Goal: Task Accomplishment & Management: Manage account settings

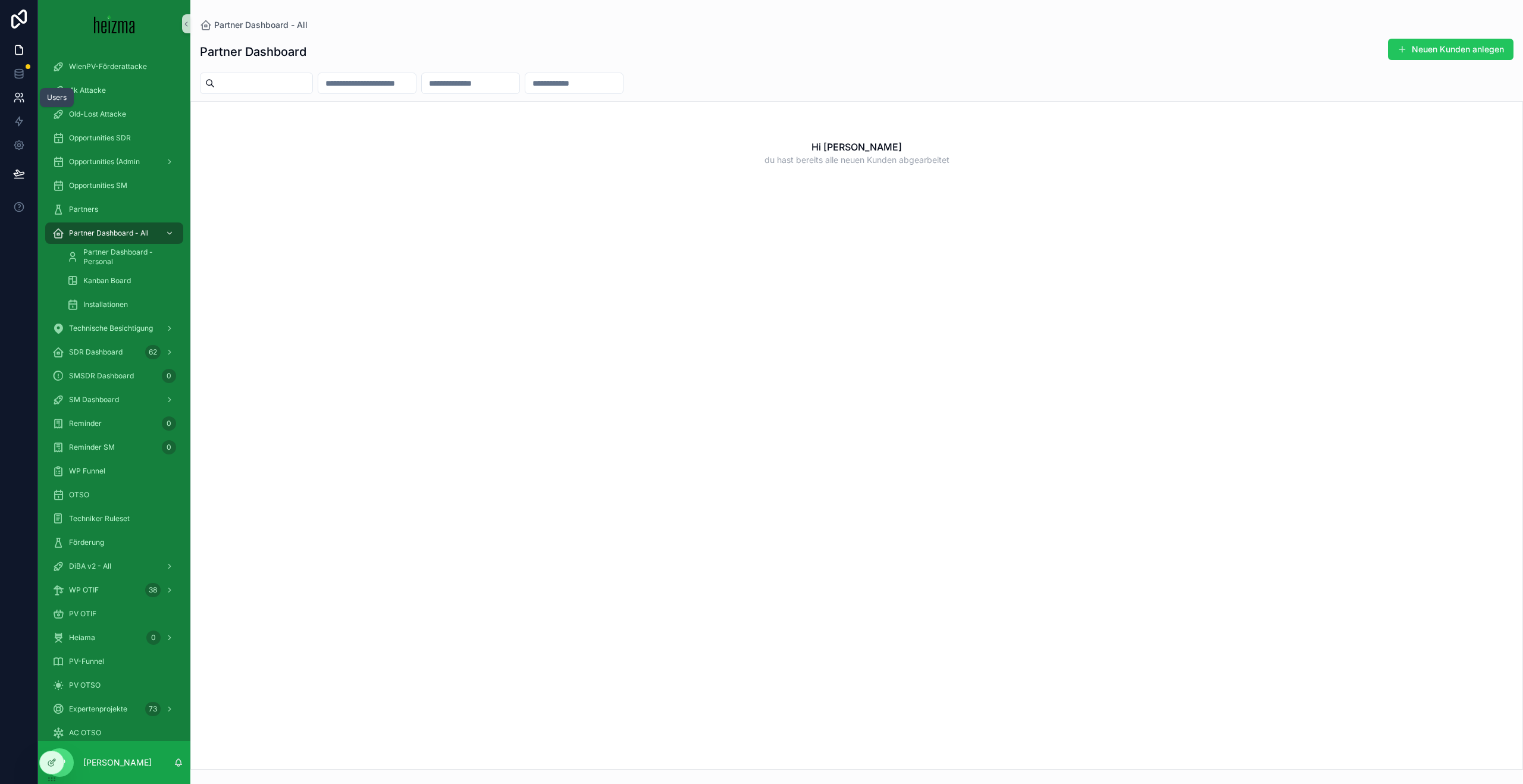
click at [15, 95] on icon at bounding box center [19, 97] width 12 height 12
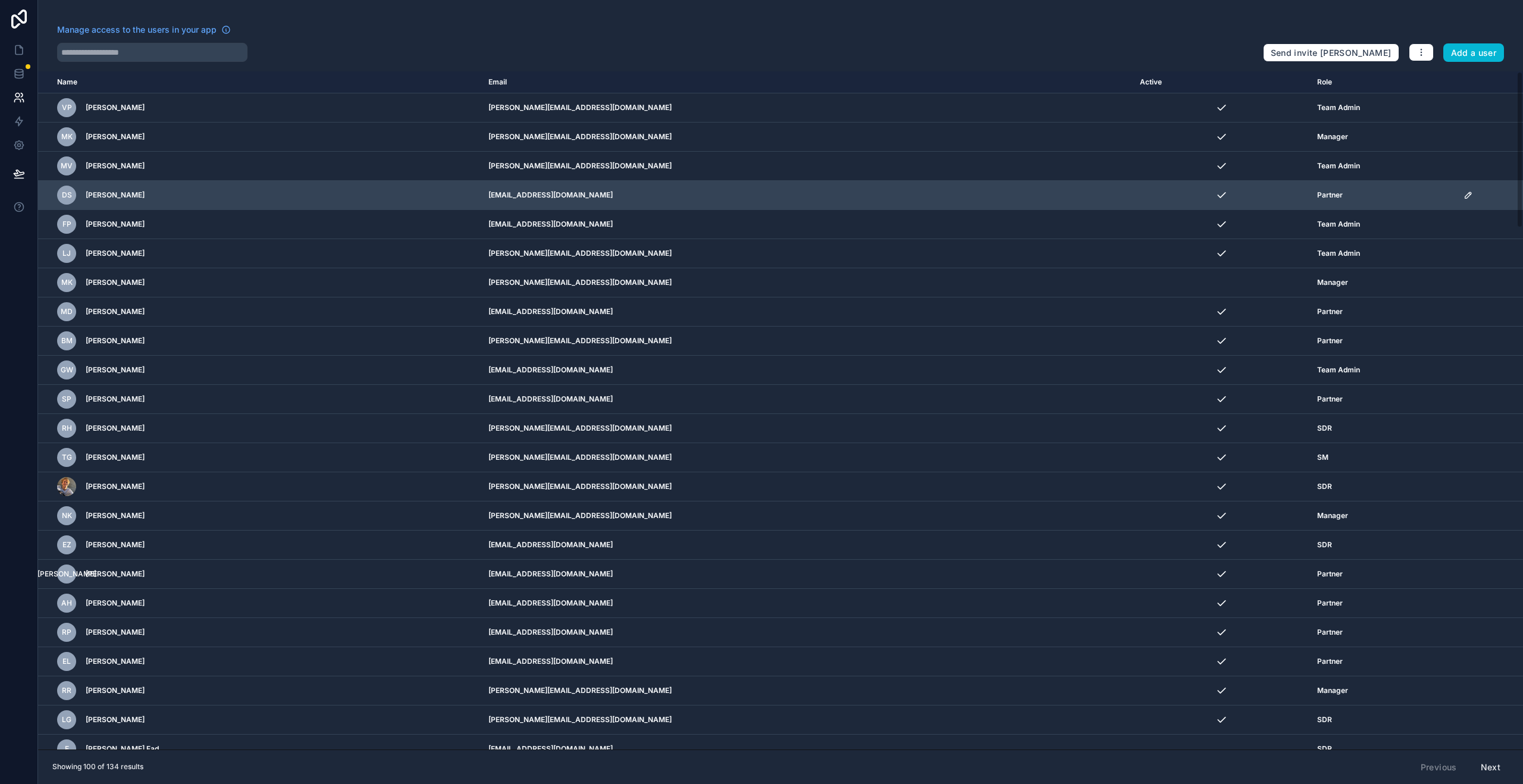
click at [1465, 194] on icon "scrollable content" at bounding box center [1468, 195] width 6 height 6
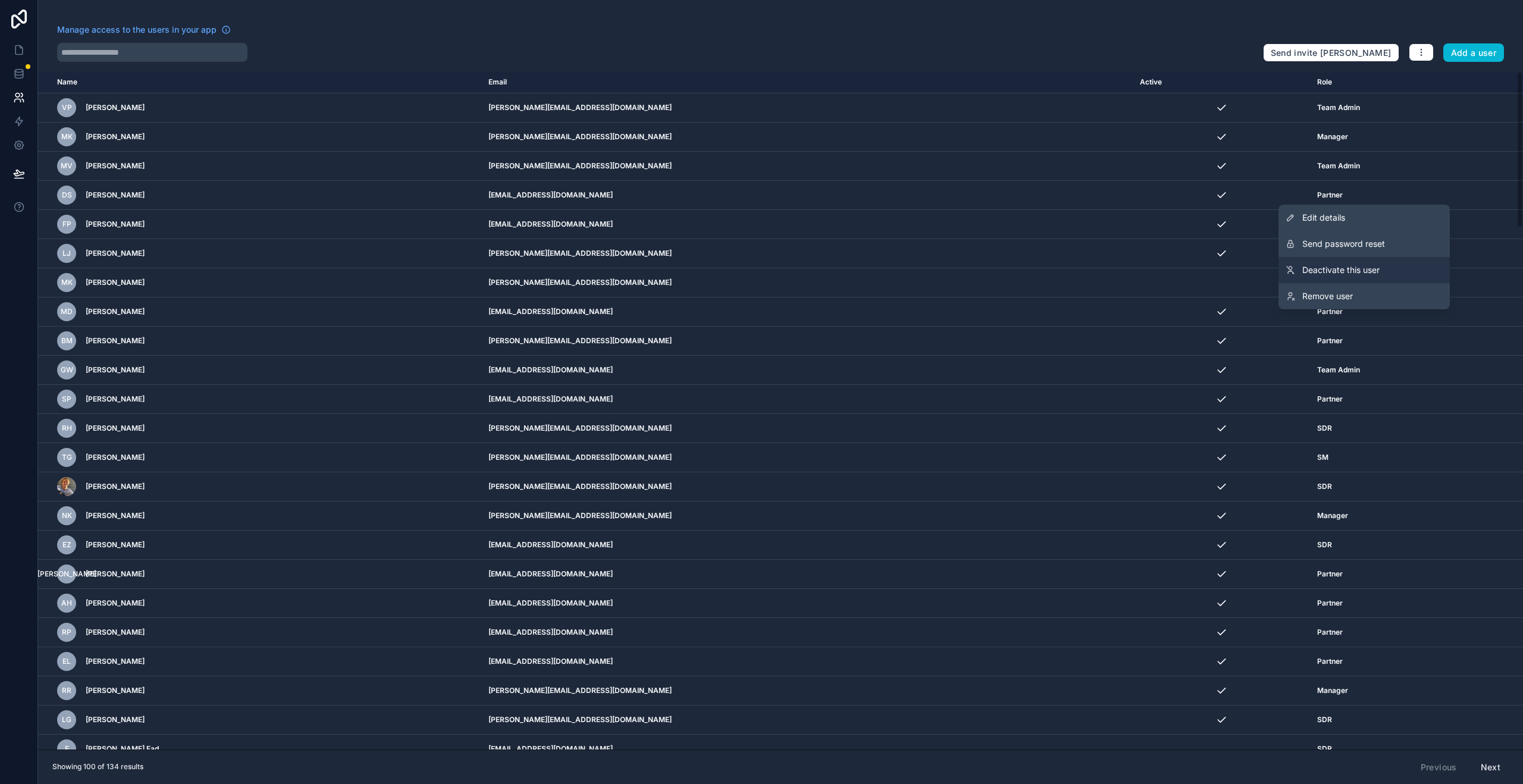
click at [1359, 269] on span "Deactivate this user" at bounding box center [1341, 270] width 77 height 12
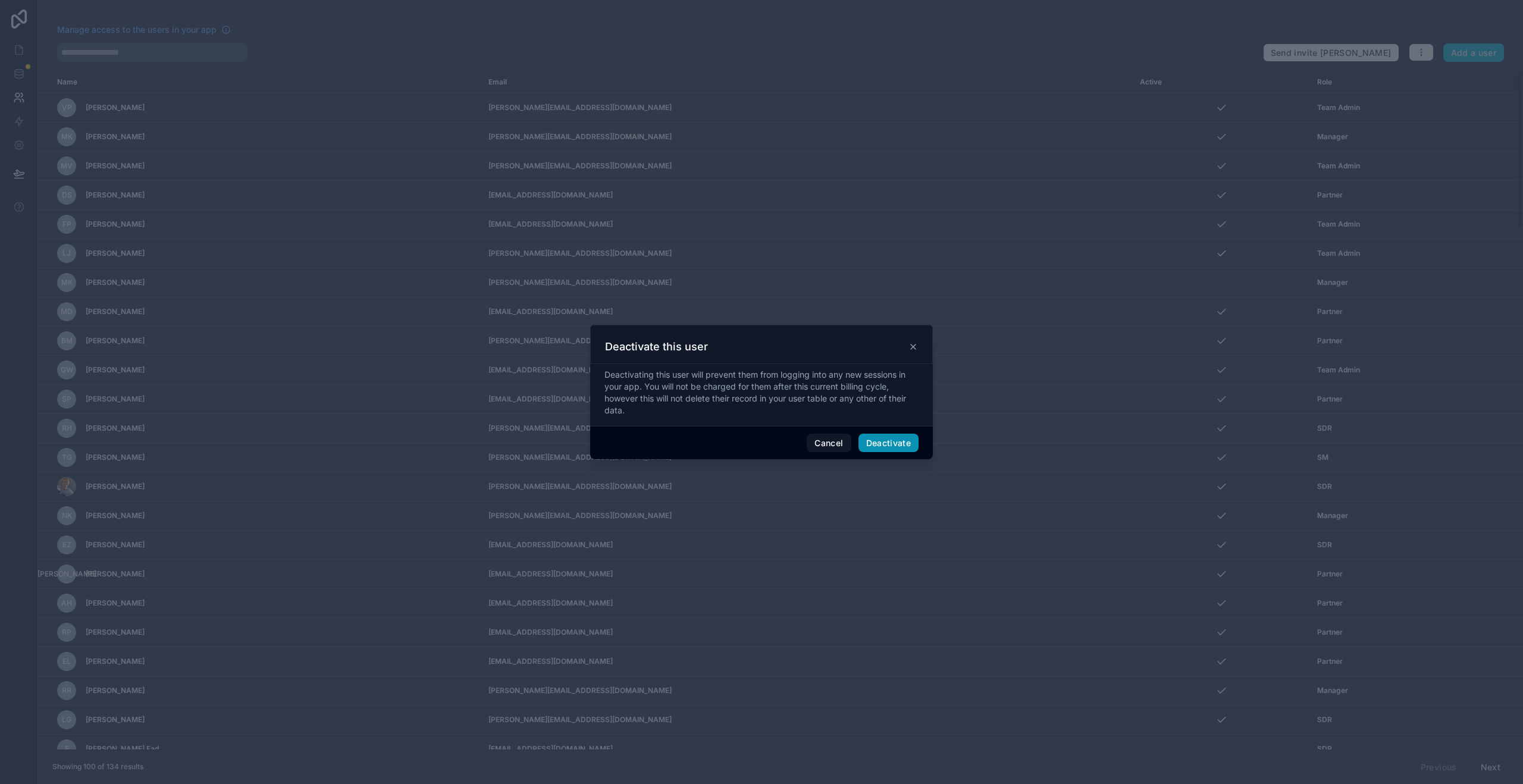
click at [903, 445] on button "Deactivate" at bounding box center [889, 443] width 60 height 19
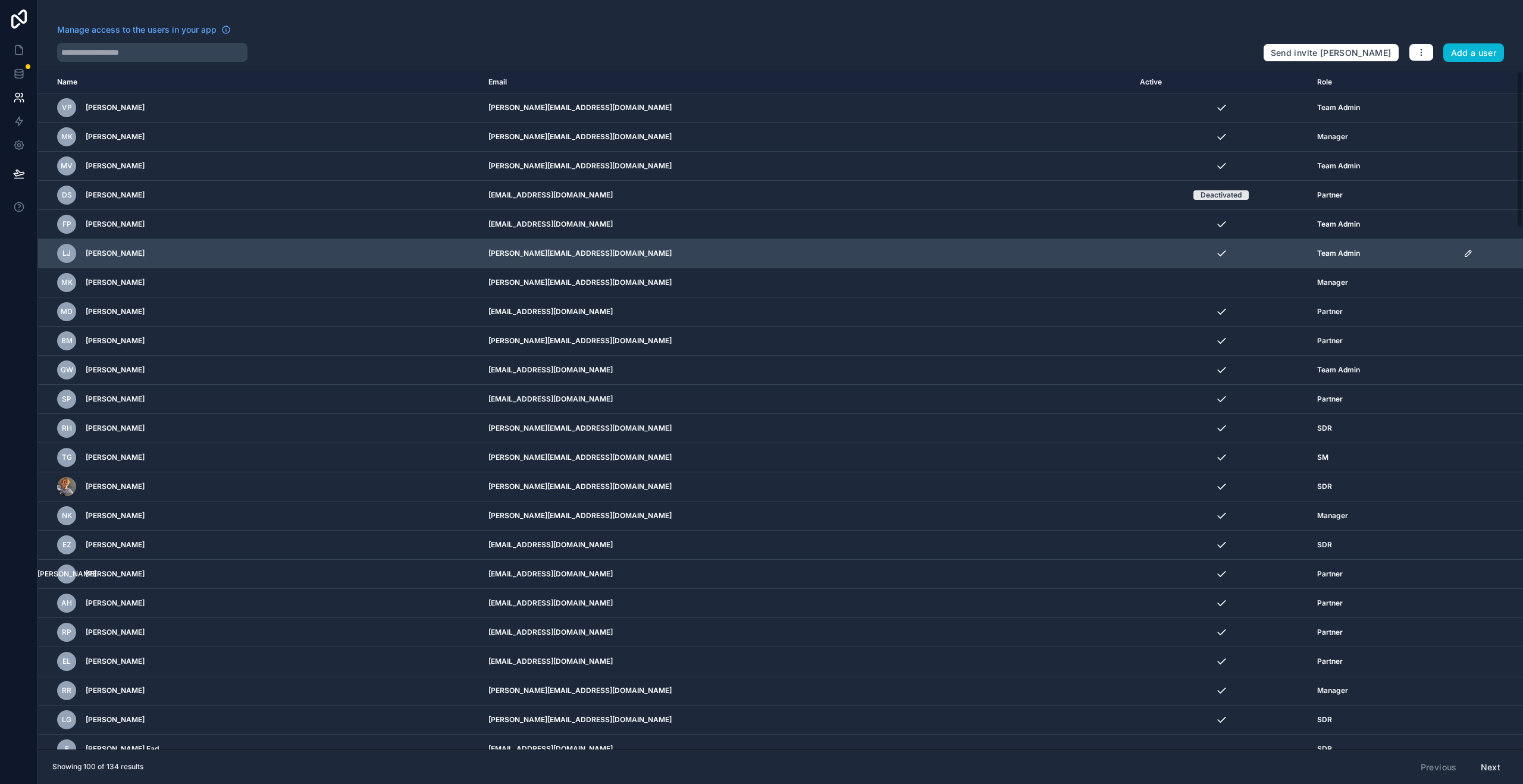
click at [1464, 252] on icon "scrollable content" at bounding box center [1468, 254] width 9 height 9
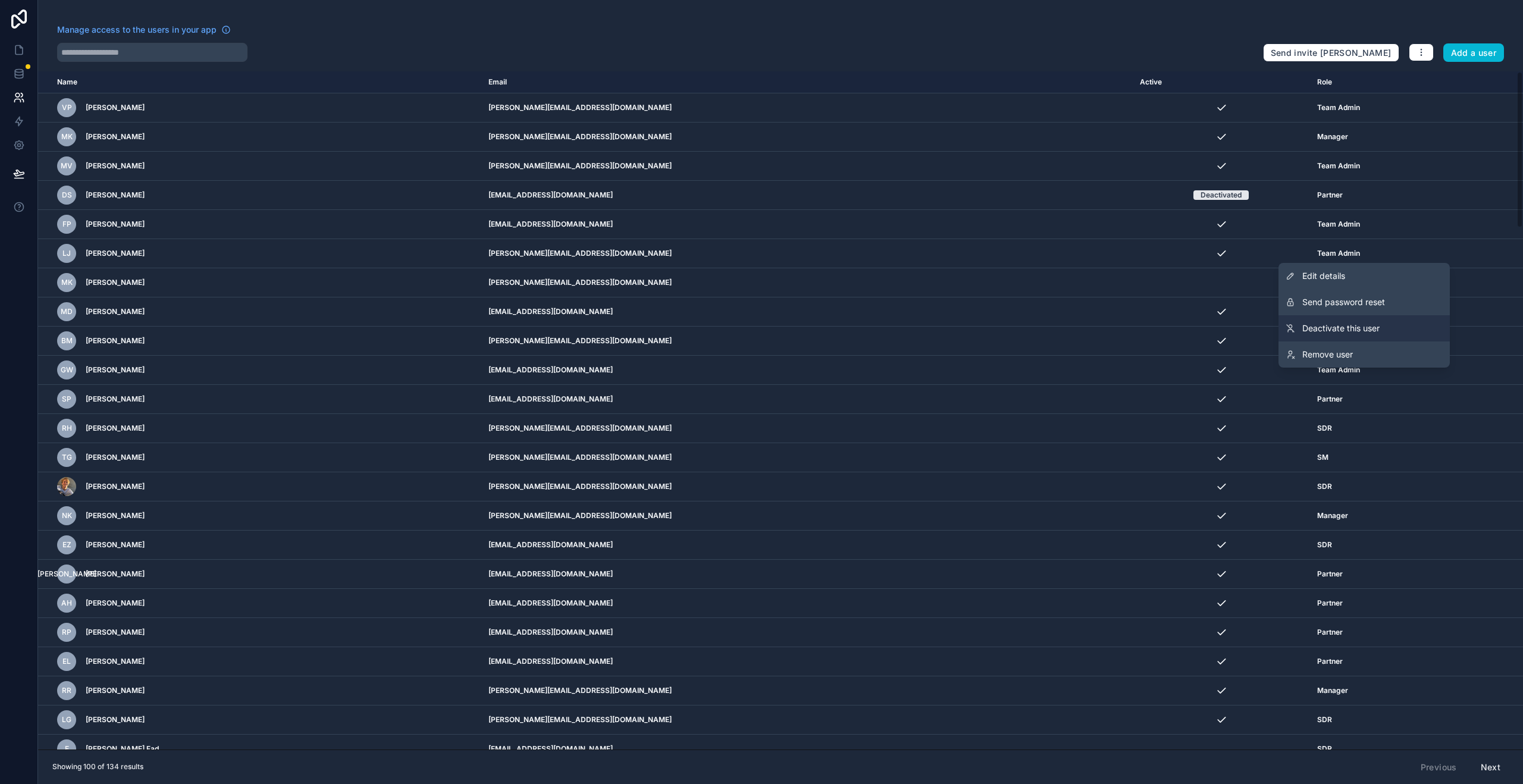
click at [1336, 331] on span "Deactivate this user" at bounding box center [1341, 328] width 77 height 12
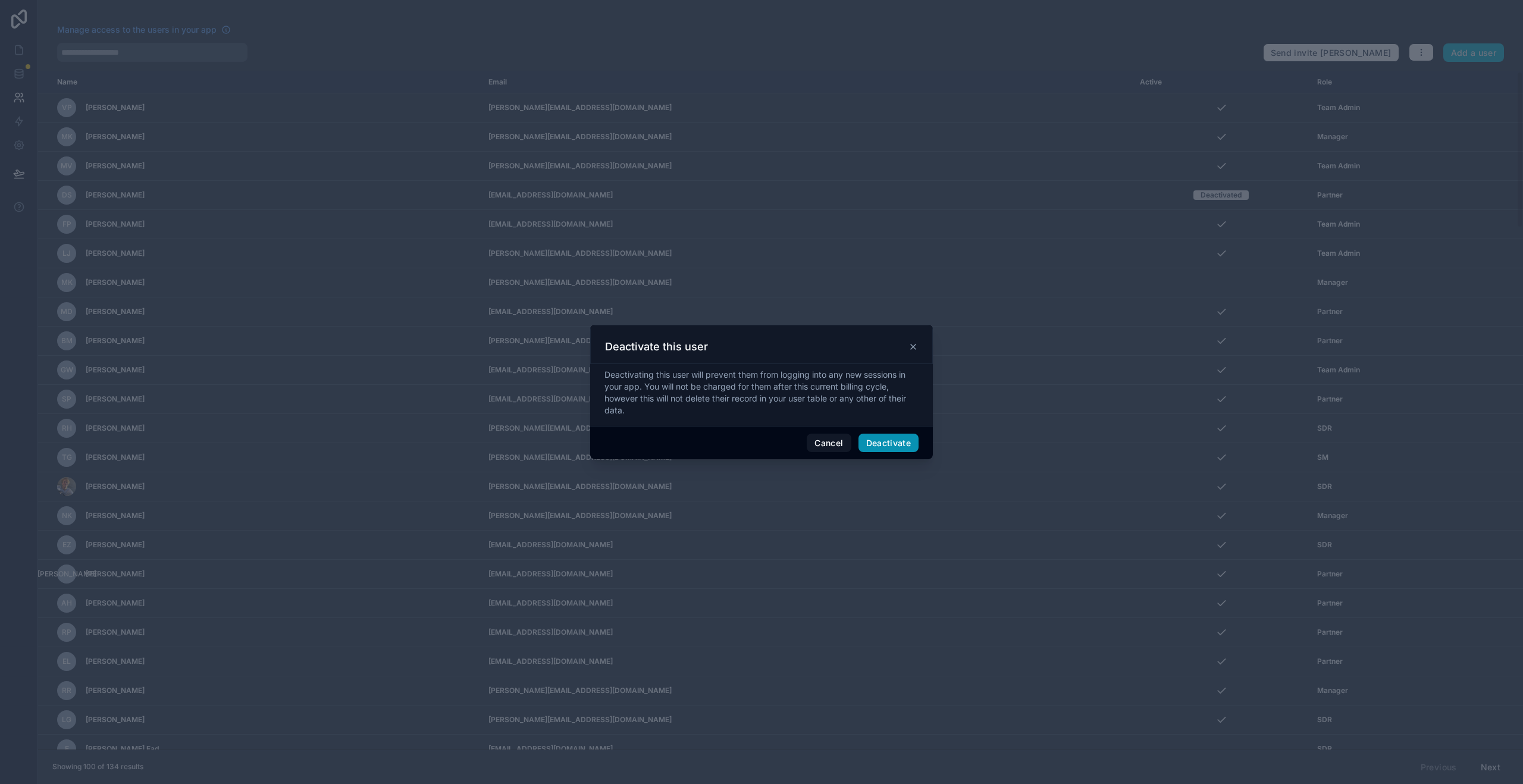
click at [900, 448] on button "Deactivate" at bounding box center [889, 443] width 60 height 19
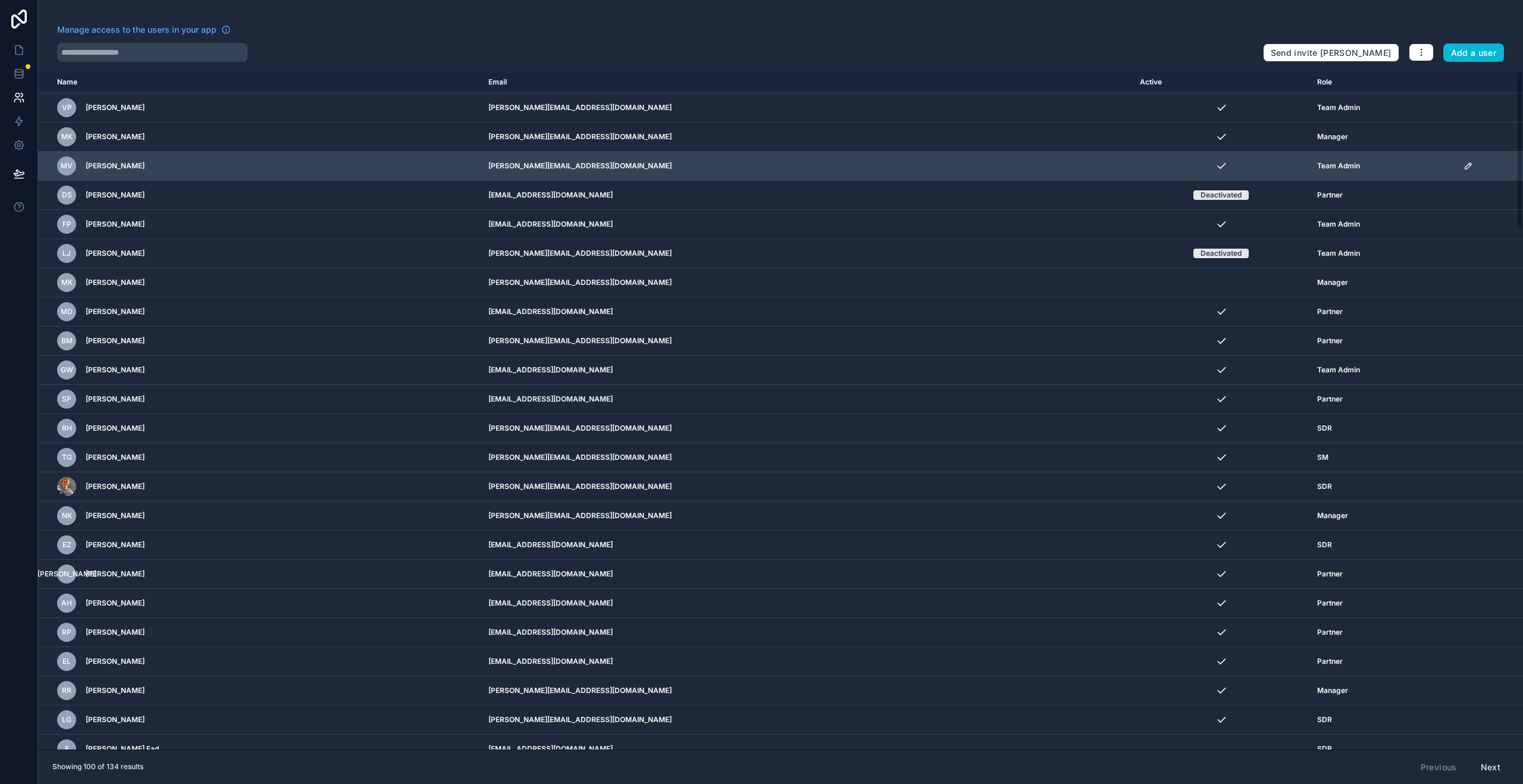
click at [1464, 168] on icon "scrollable content" at bounding box center [1468, 166] width 9 height 9
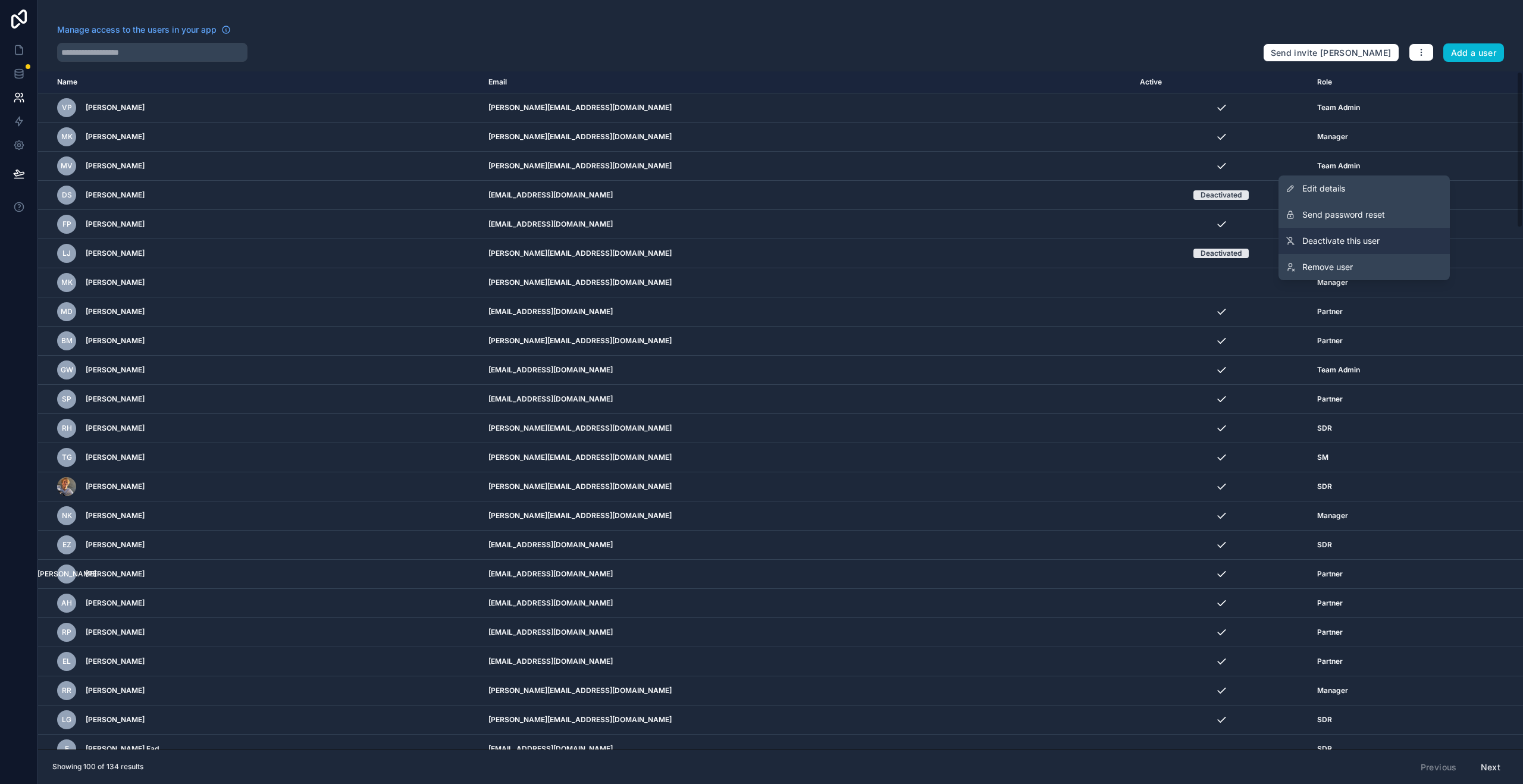
click at [1362, 231] on link "Deactivate this user" at bounding box center [1364, 242] width 172 height 26
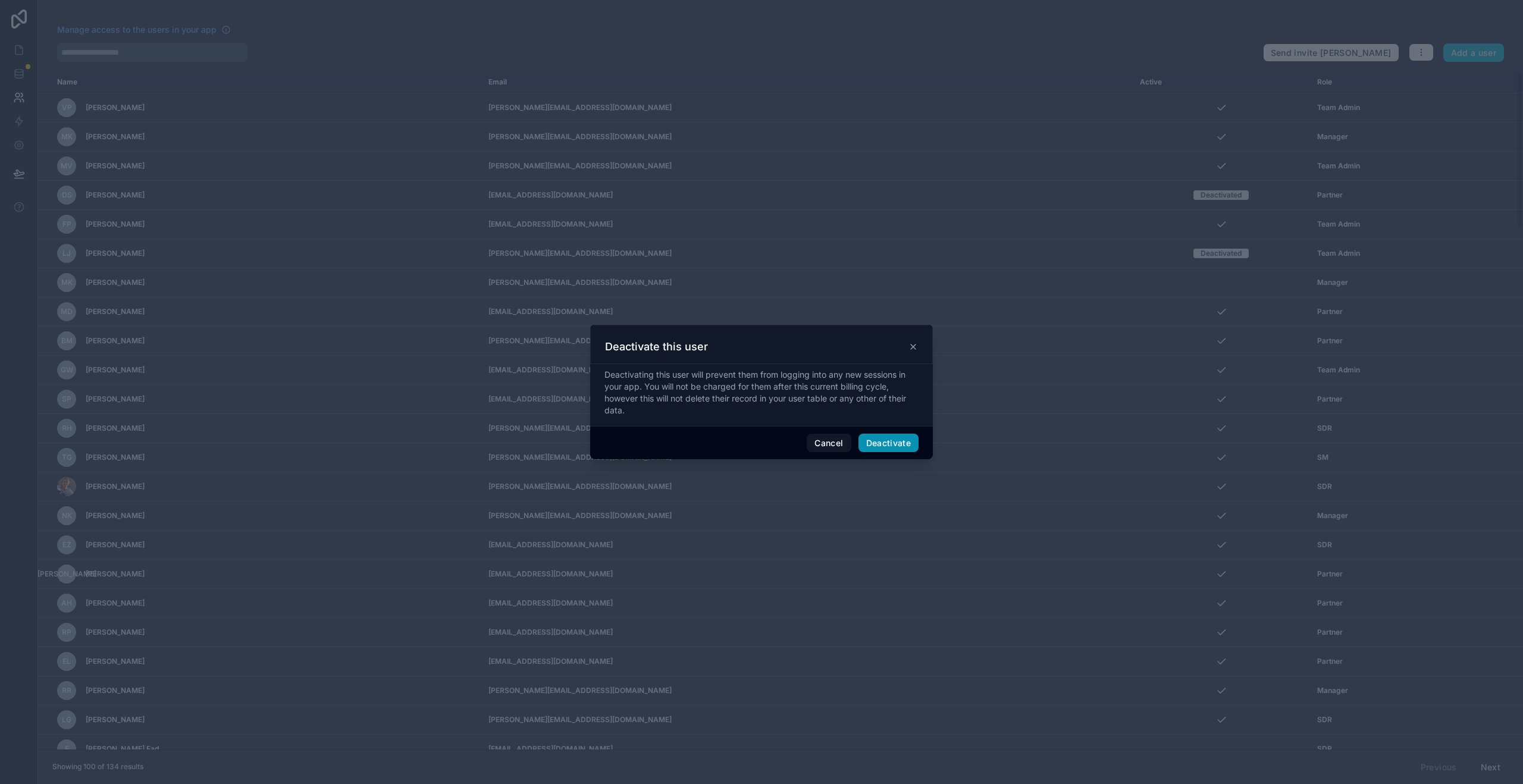
click at [903, 448] on button "Deactivate" at bounding box center [889, 443] width 60 height 19
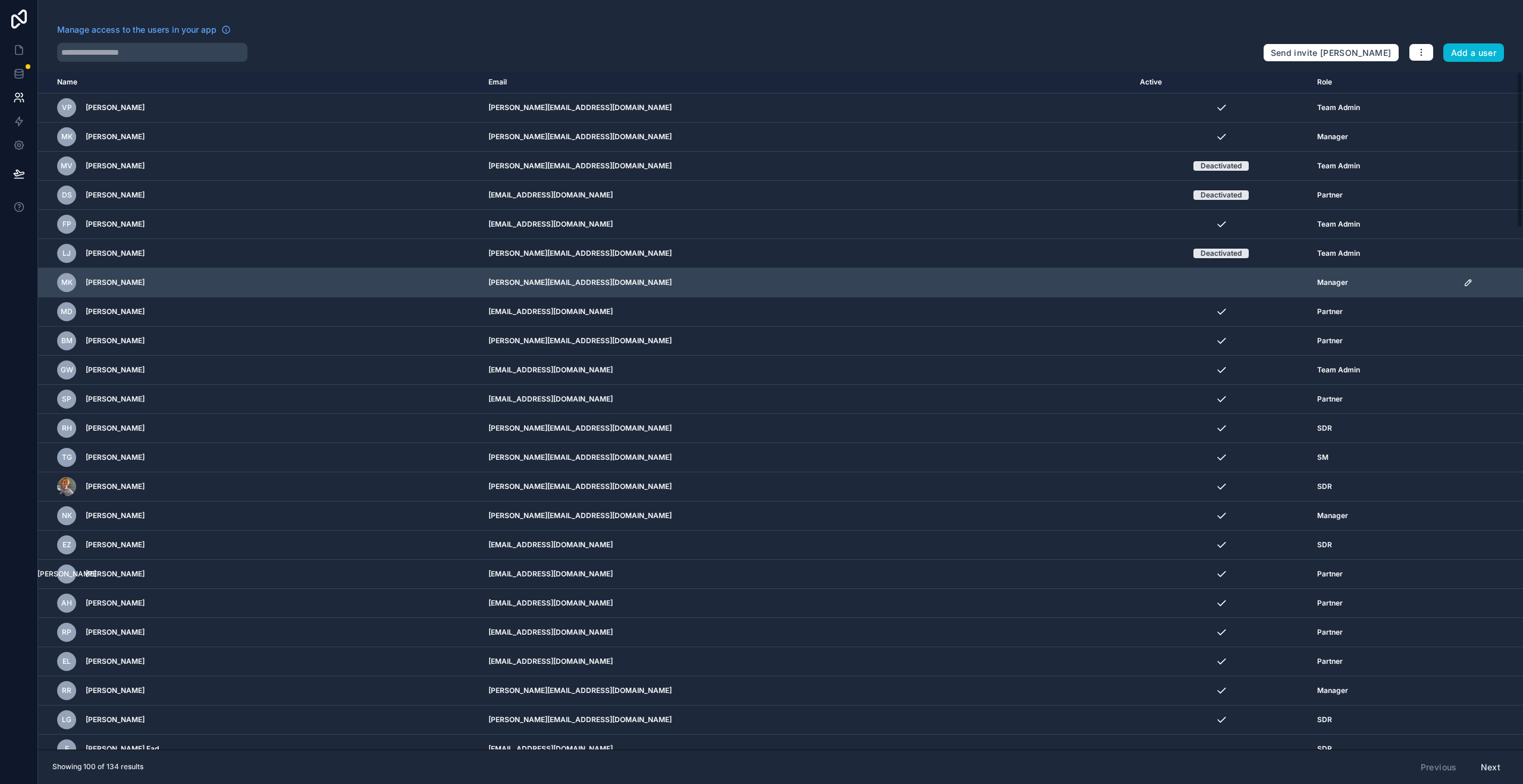
click at [1457, 289] on td "scrollable content" at bounding box center [1490, 282] width 67 height 29
click at [1464, 287] on icon "scrollable content" at bounding box center [1468, 282] width 9 height 9
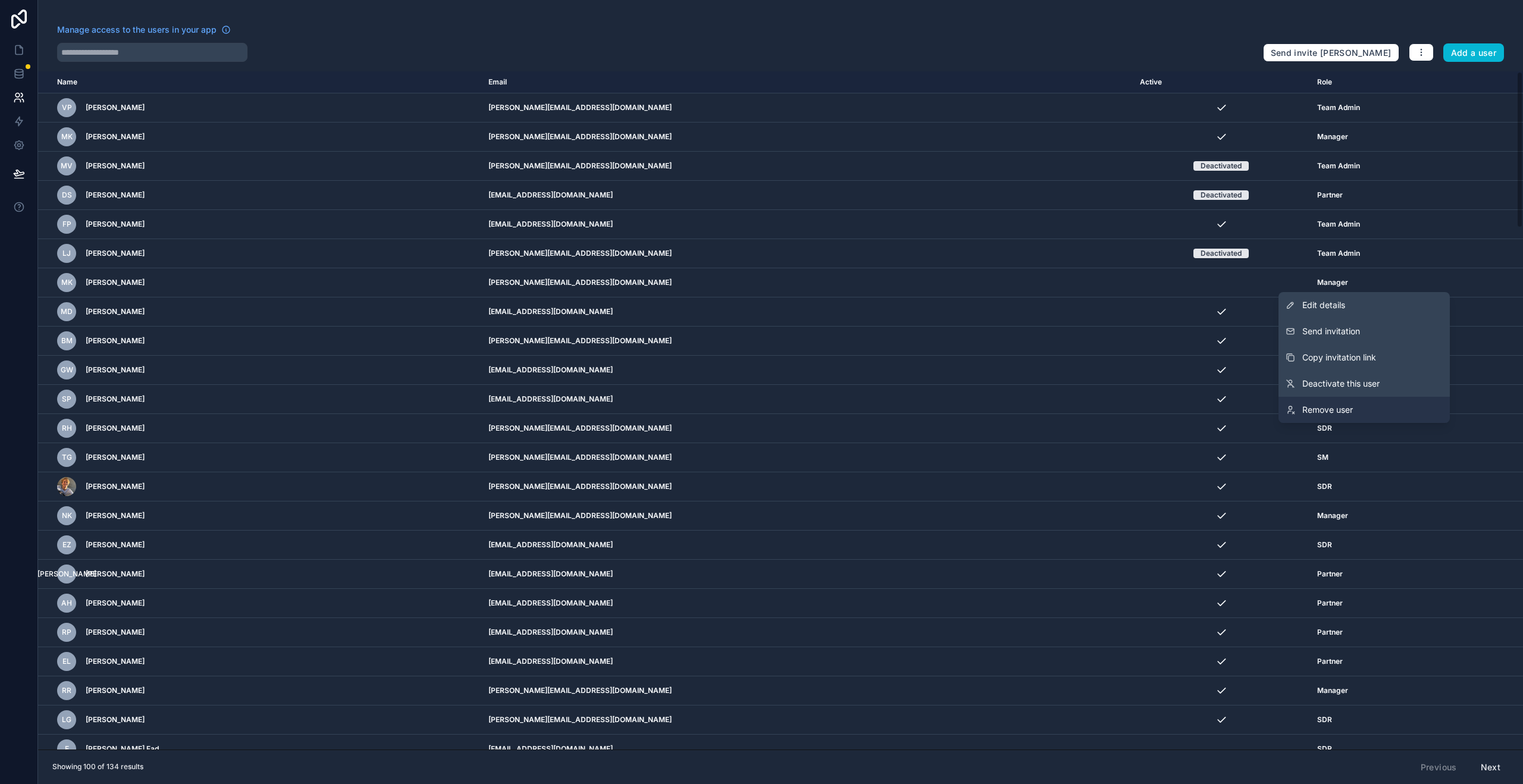
click at [1328, 408] on span "Remove user" at bounding box center [1328, 409] width 51 height 12
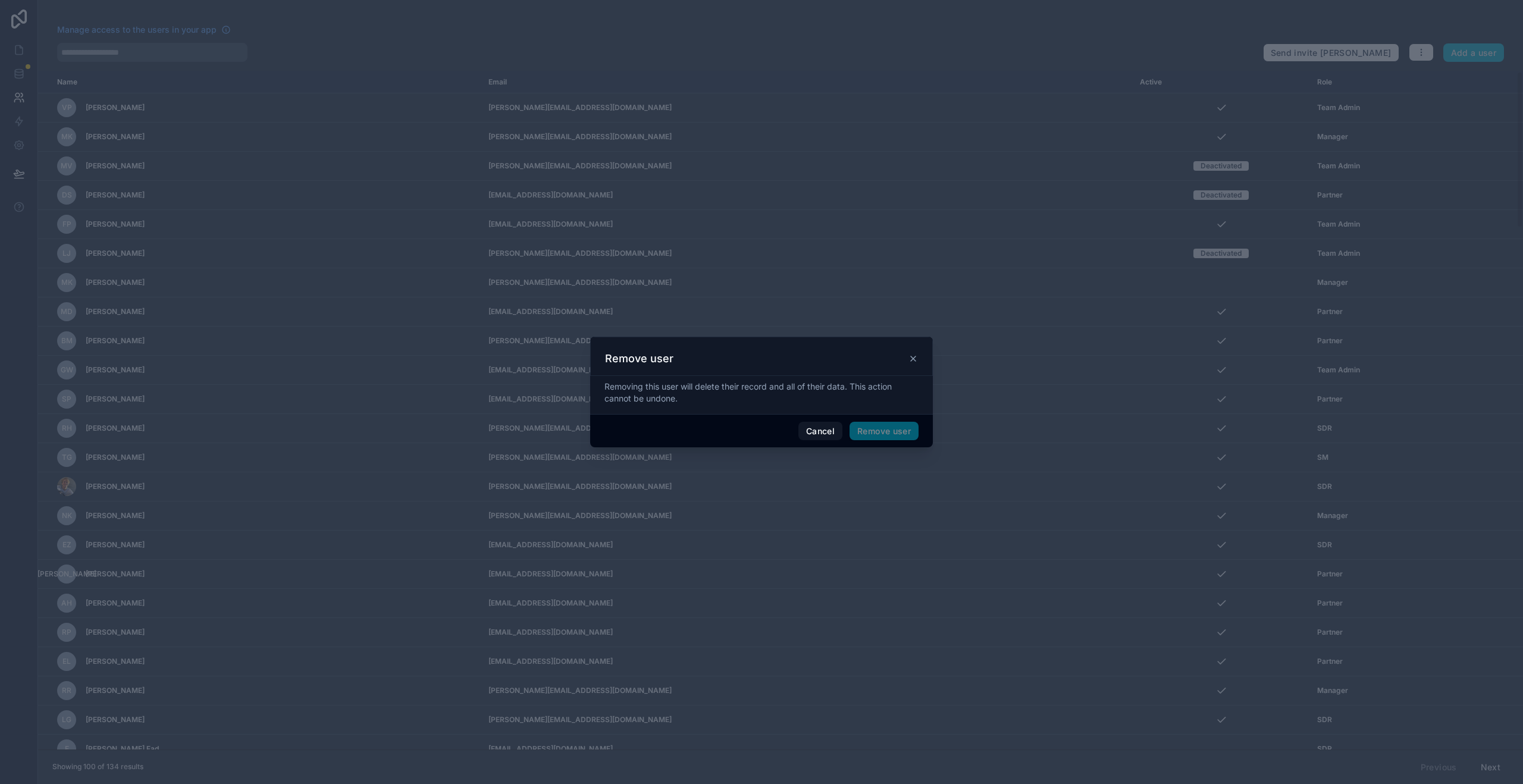
click at [879, 438] on span "Remove user" at bounding box center [884, 431] width 69 height 19
click at [878, 427] on button "Remove user" at bounding box center [884, 431] width 69 height 19
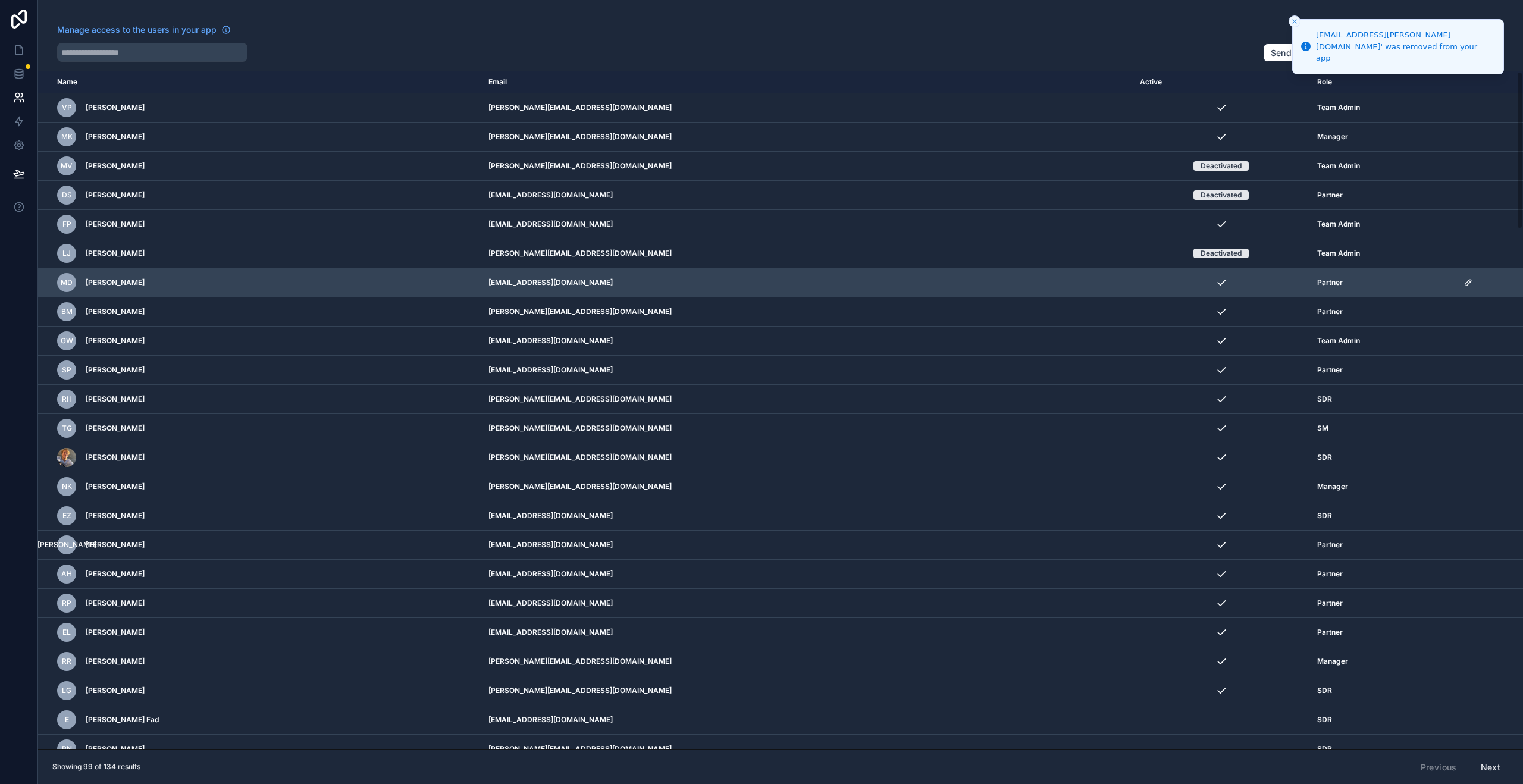
click at [1464, 282] on icon "scrollable content" at bounding box center [1468, 282] width 9 height 9
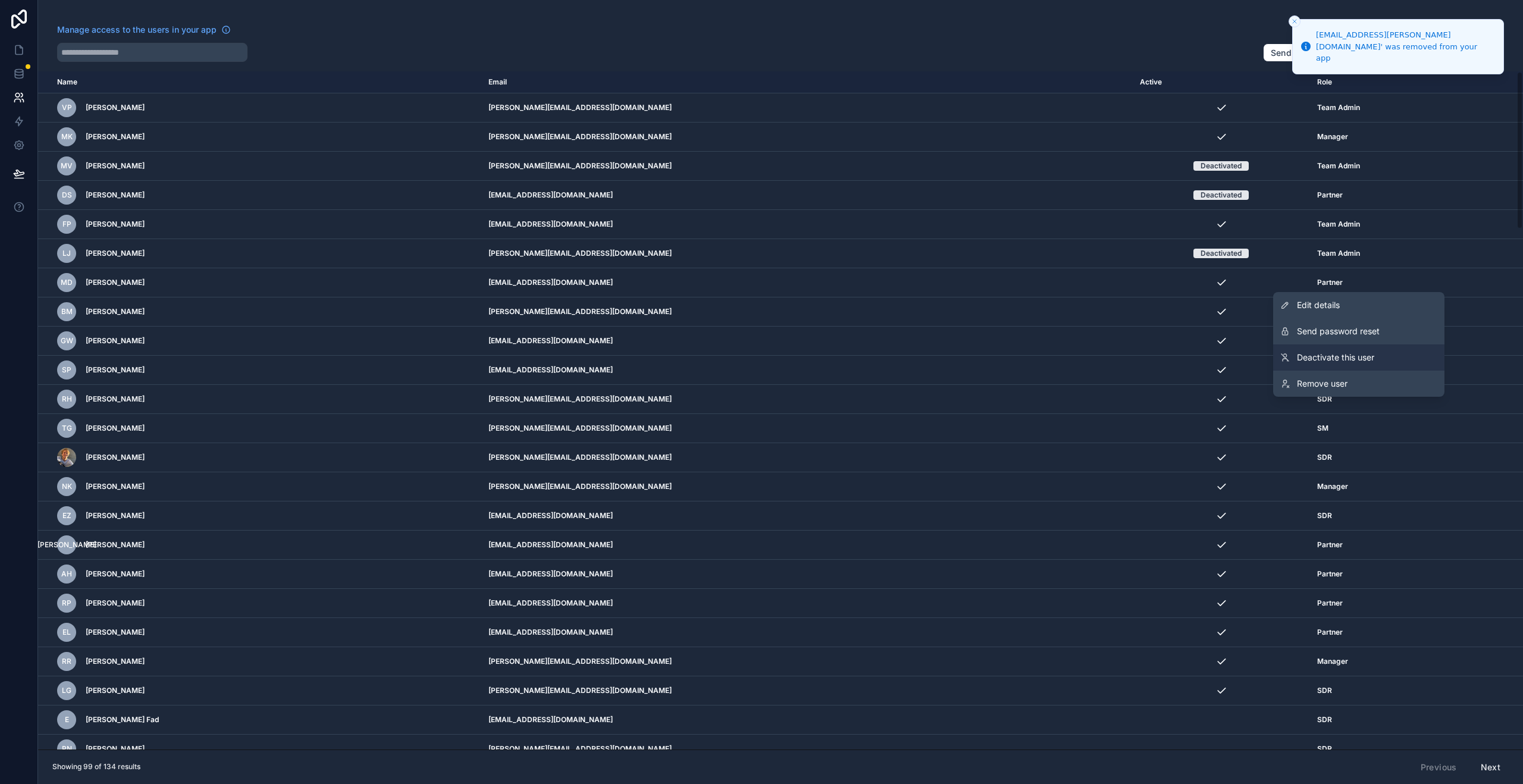
click at [1362, 363] on link "Deactivate this user" at bounding box center [1360, 358] width 172 height 26
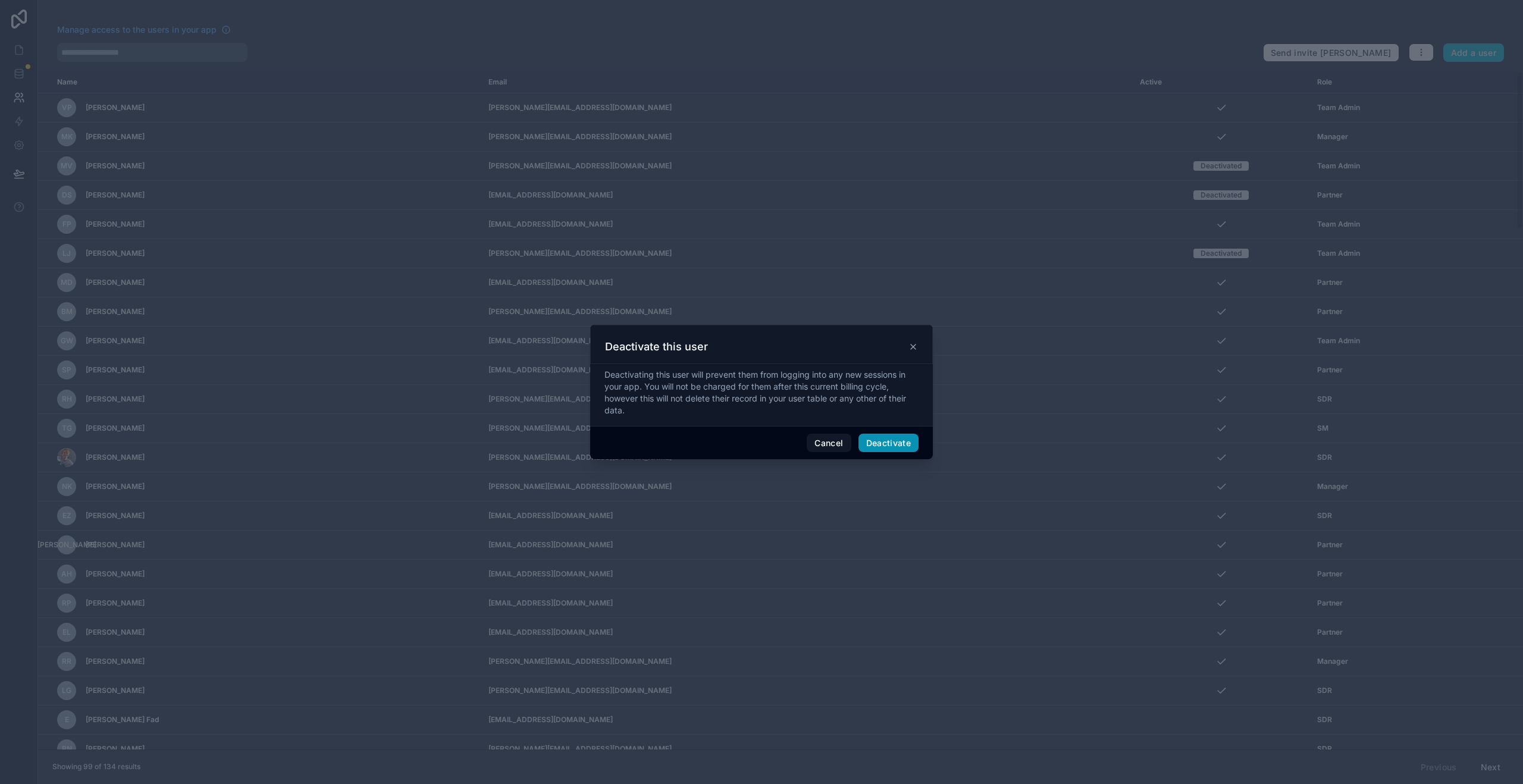
click at [876, 436] on button "Deactivate" at bounding box center [889, 443] width 60 height 19
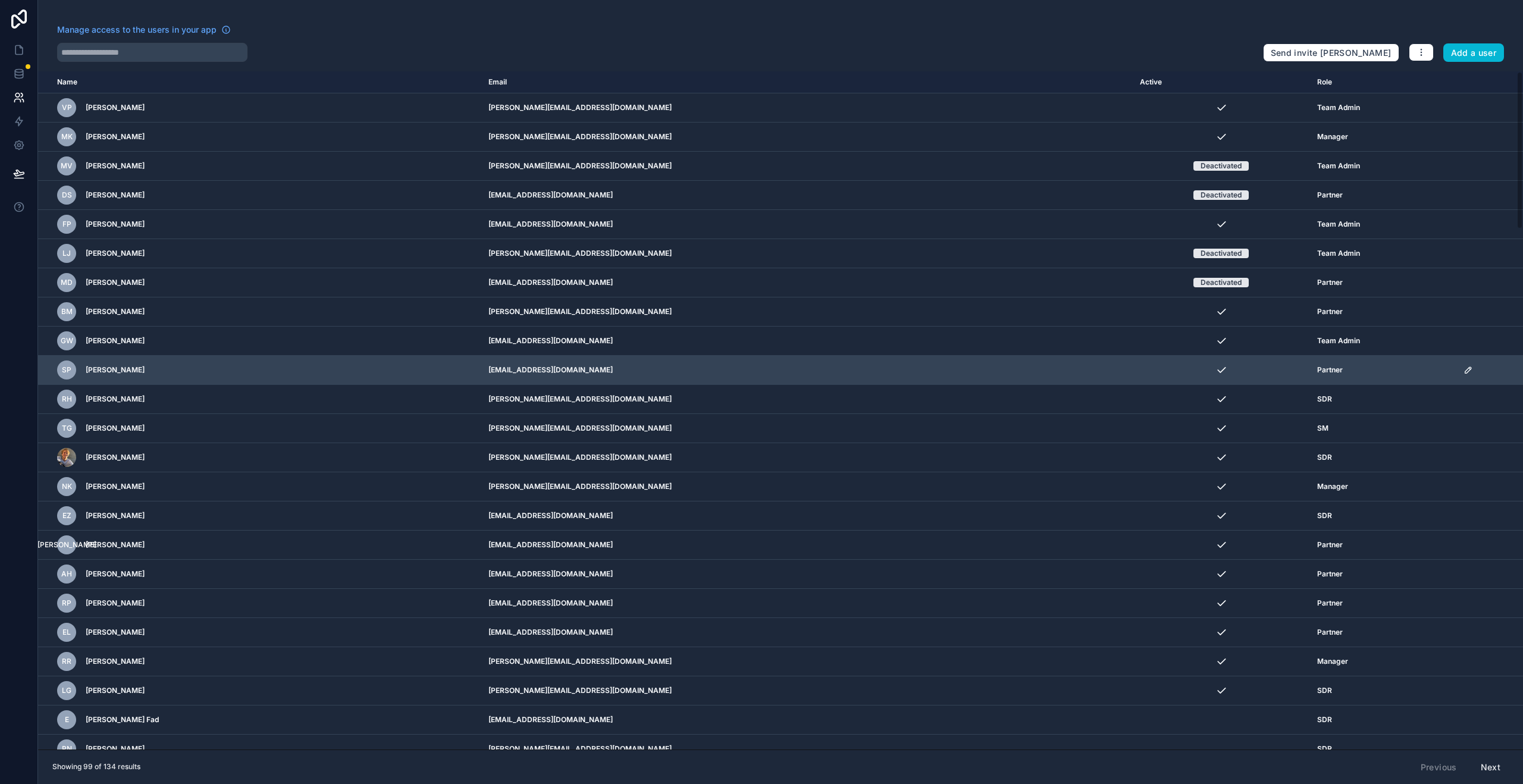
click at [1464, 374] on icon "scrollable content" at bounding box center [1468, 370] width 9 height 9
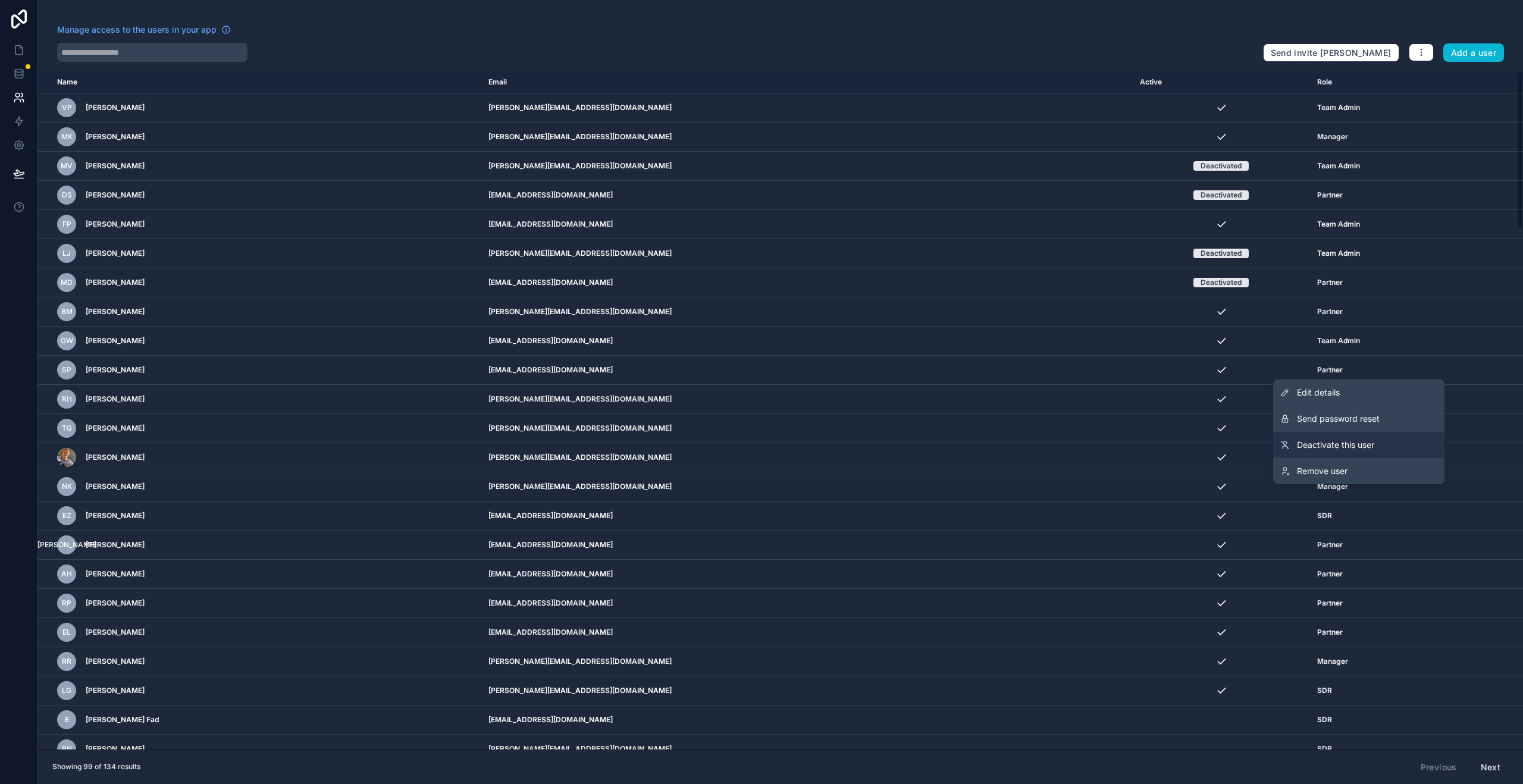
click at [1329, 453] on link "Deactivate this user" at bounding box center [1360, 445] width 172 height 26
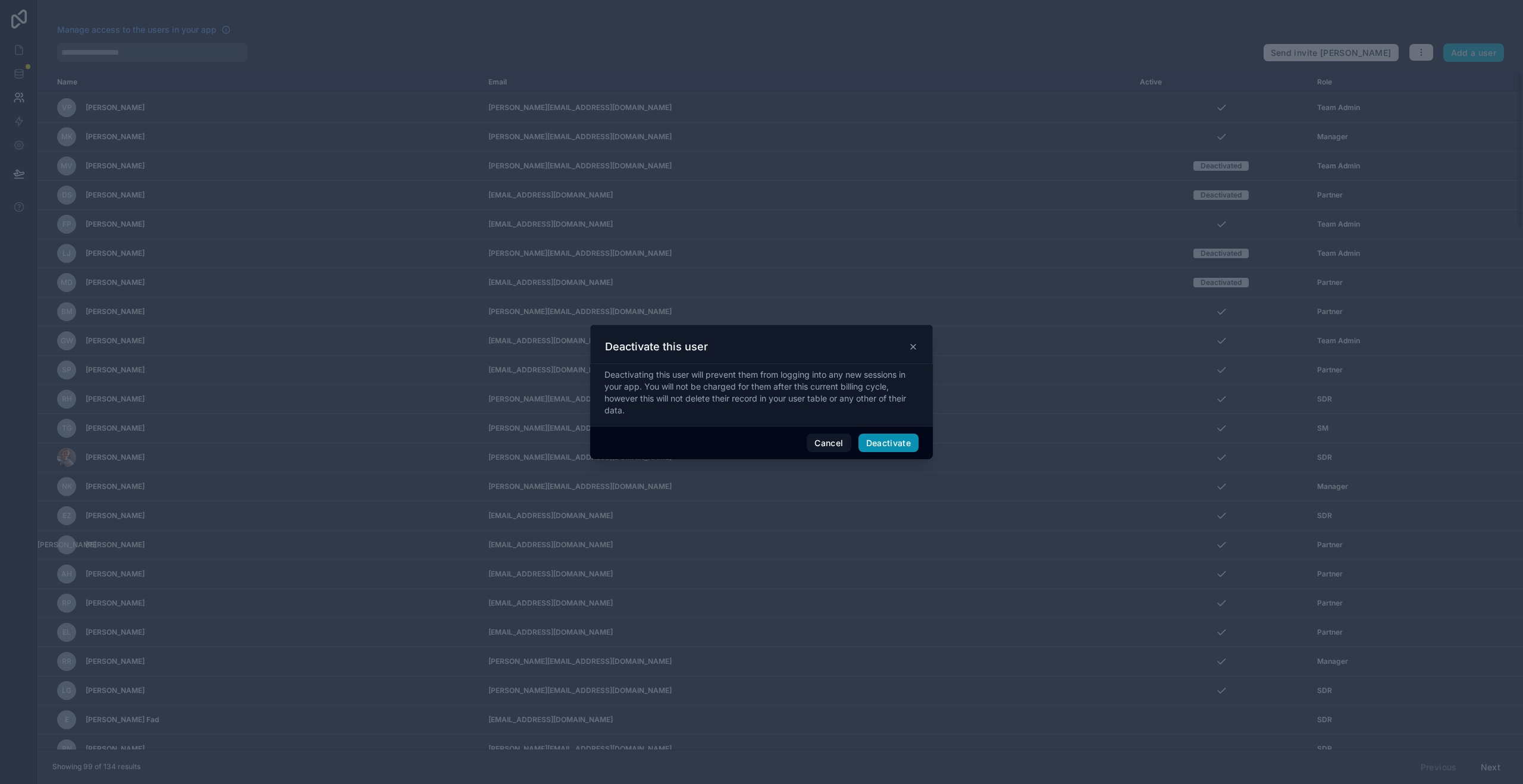
click at [882, 449] on button "Deactivate" at bounding box center [889, 443] width 60 height 19
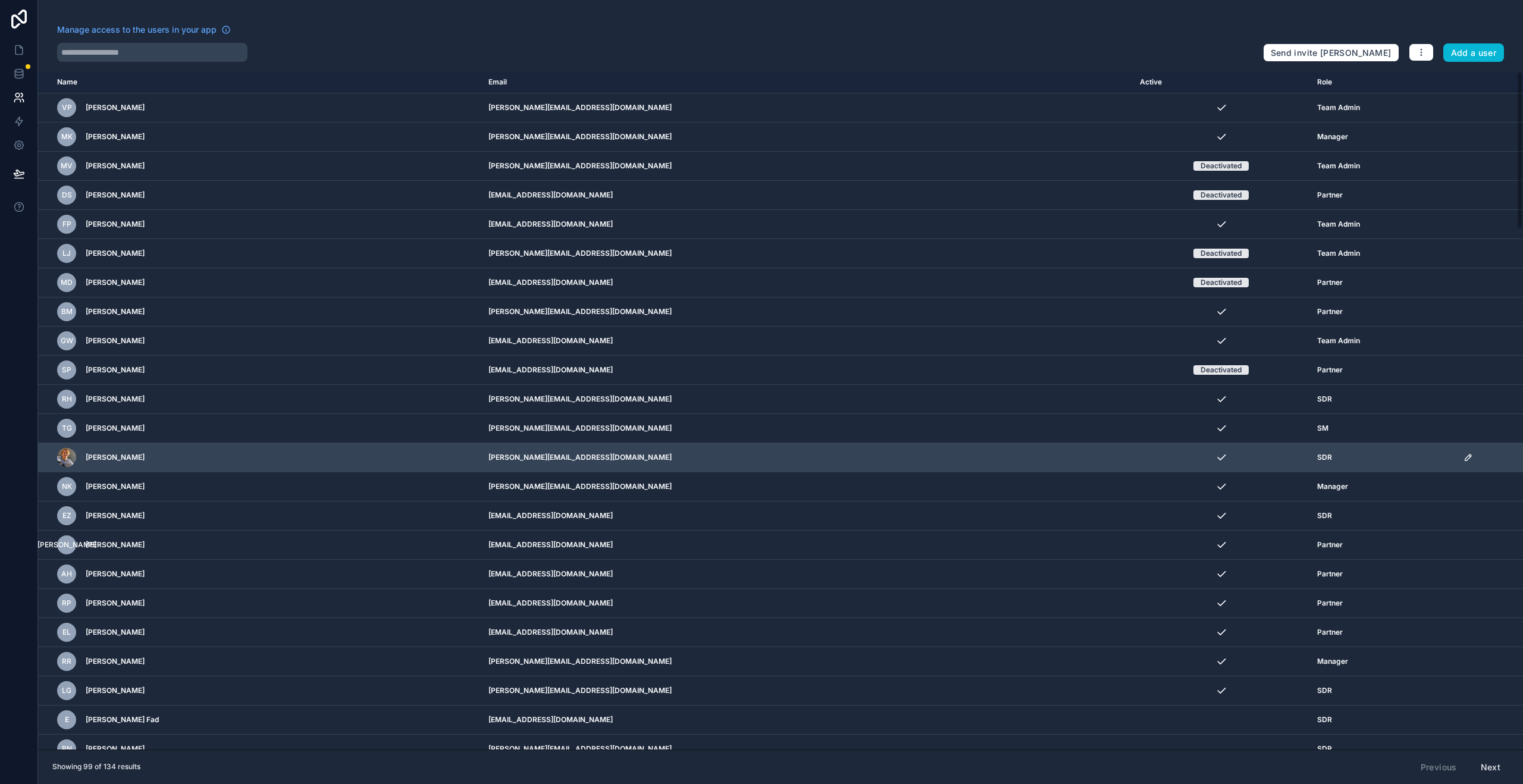
click at [1457, 462] on td "scrollable content" at bounding box center [1490, 458] width 67 height 29
click at [1464, 459] on icon "scrollable content" at bounding box center [1468, 458] width 9 height 9
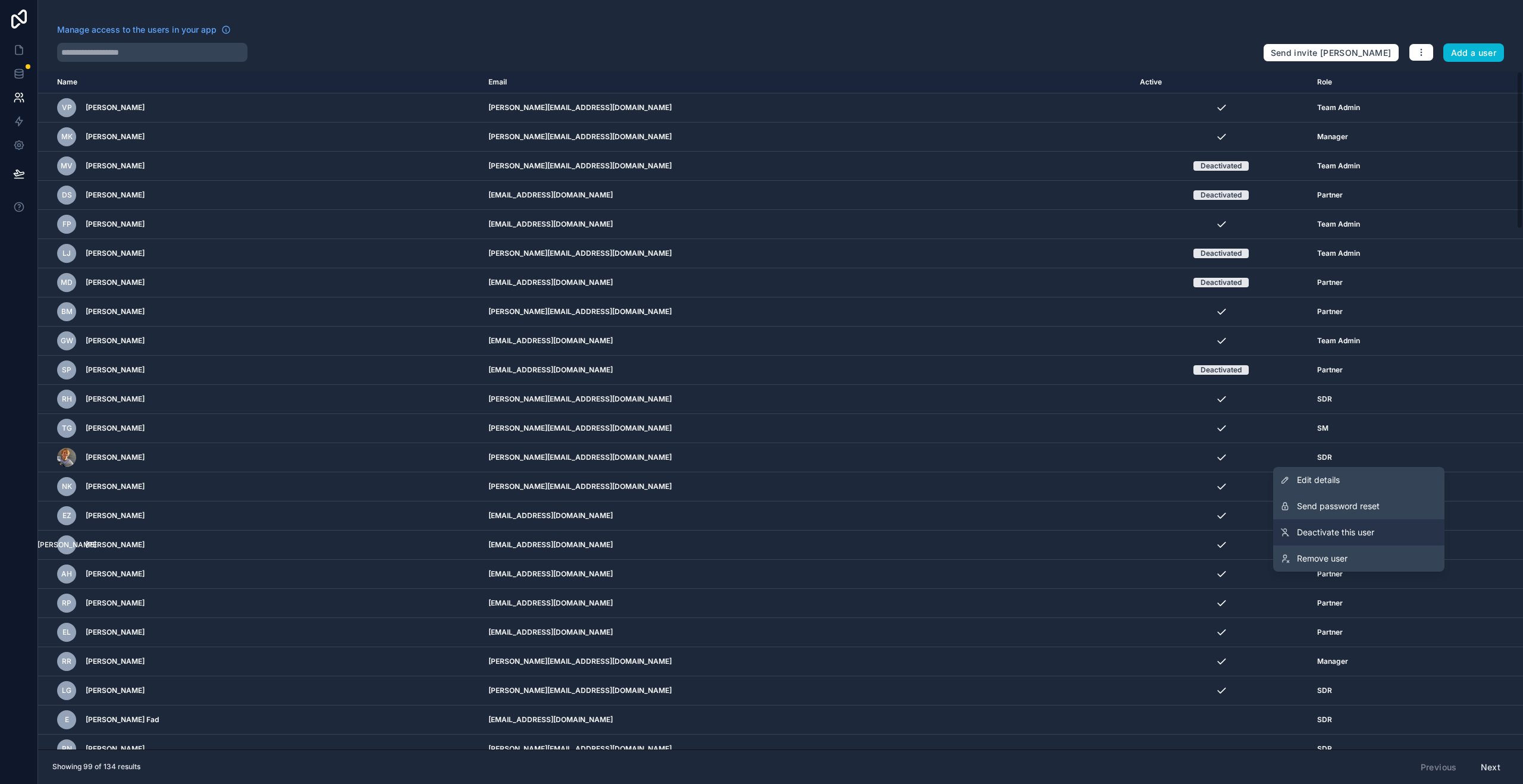
click at [1354, 528] on span "Deactivate this user" at bounding box center [1336, 532] width 77 height 12
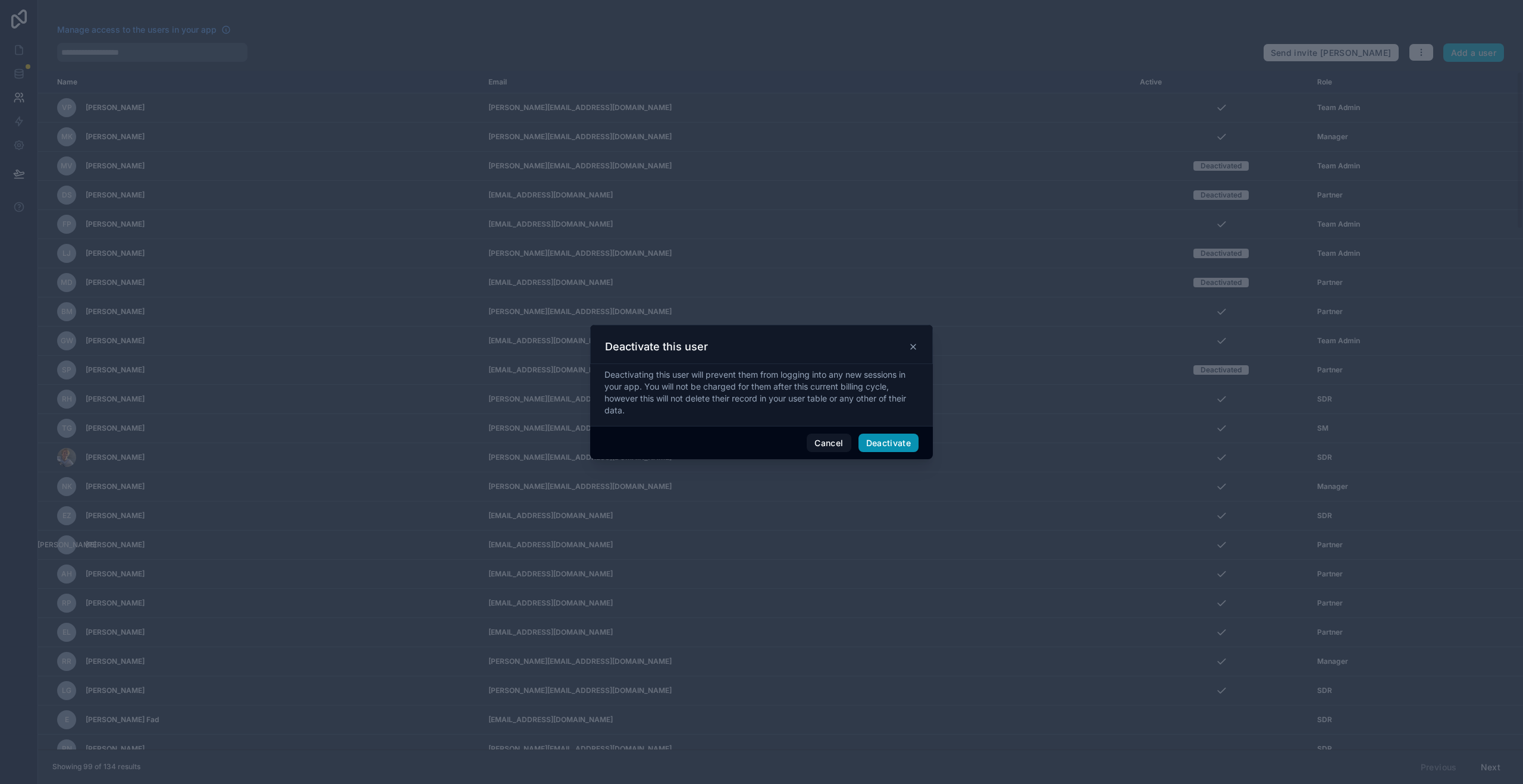
click at [872, 446] on button "Deactivate" at bounding box center [889, 443] width 60 height 19
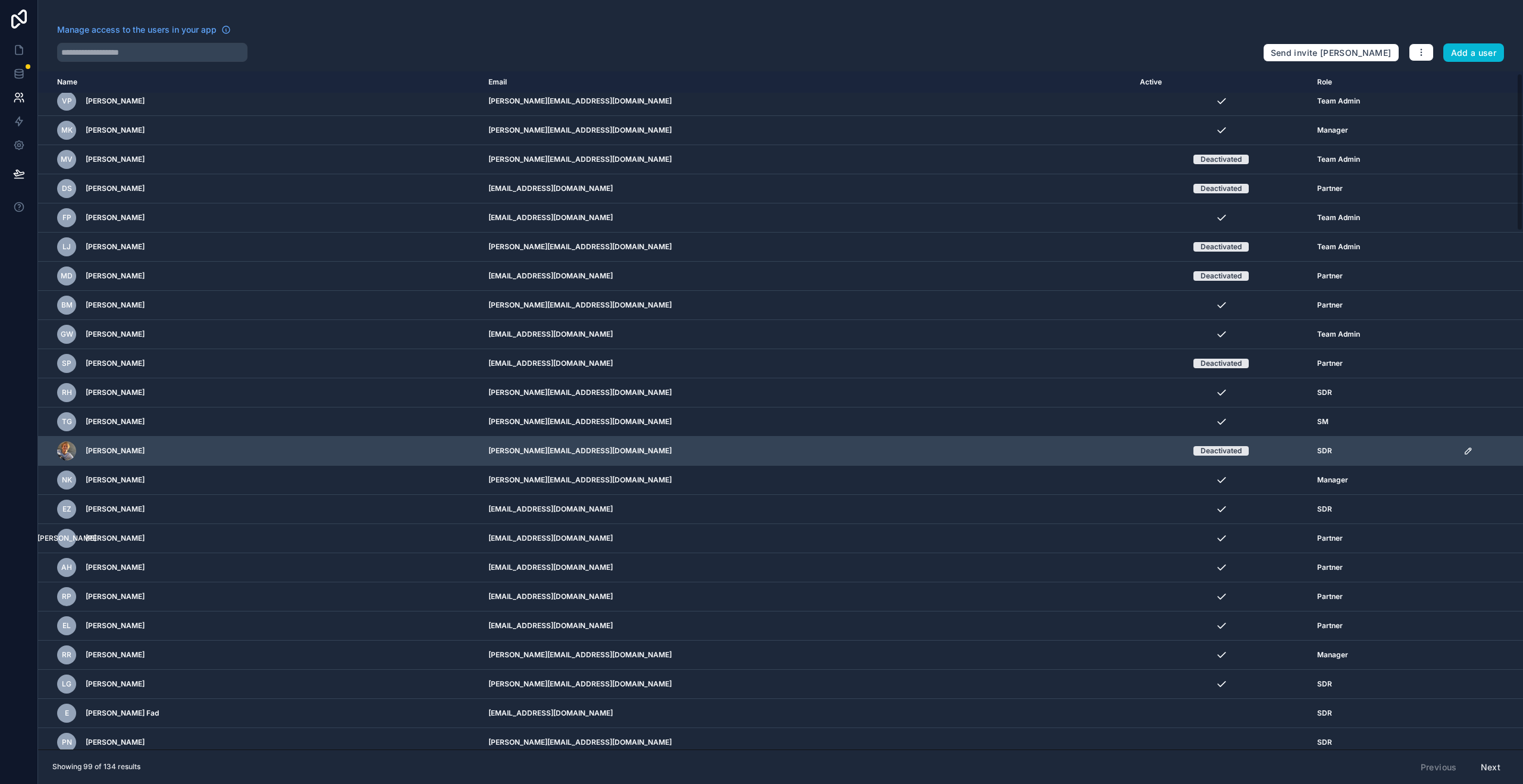
scroll to position [16, 0]
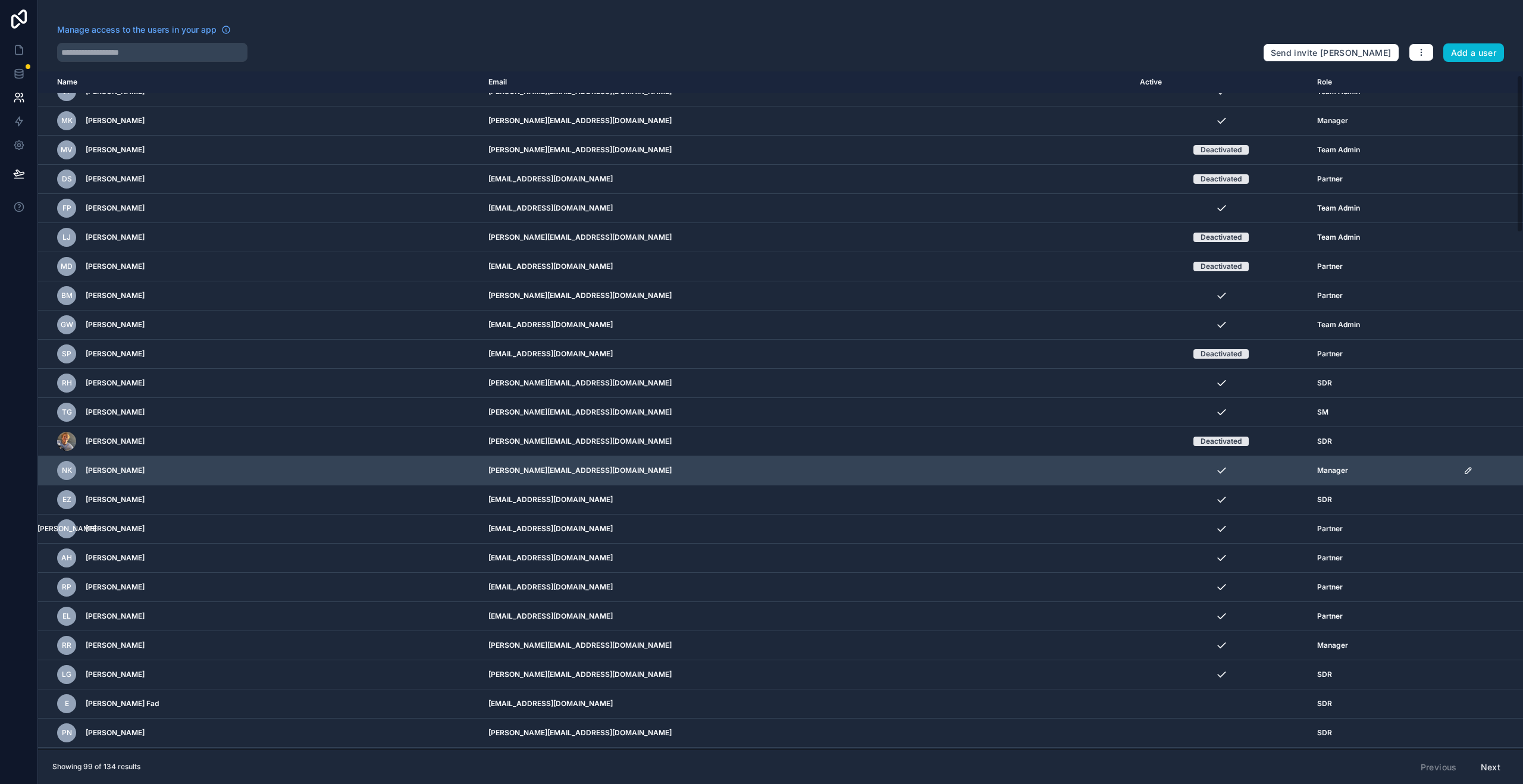
click at [1464, 475] on icon "scrollable content" at bounding box center [1468, 471] width 9 height 9
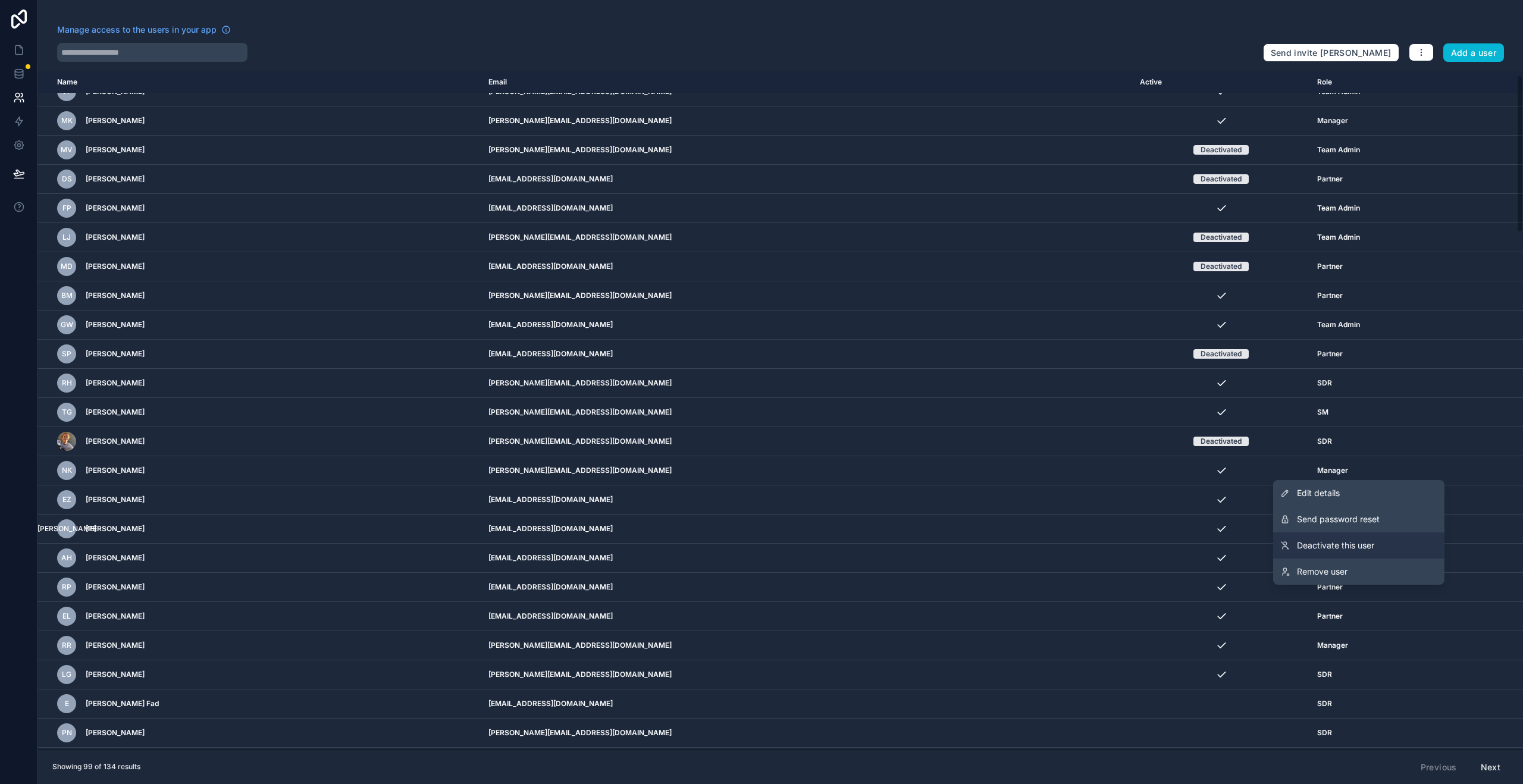
click at [1355, 540] on span "Deactivate this user" at bounding box center [1336, 545] width 77 height 12
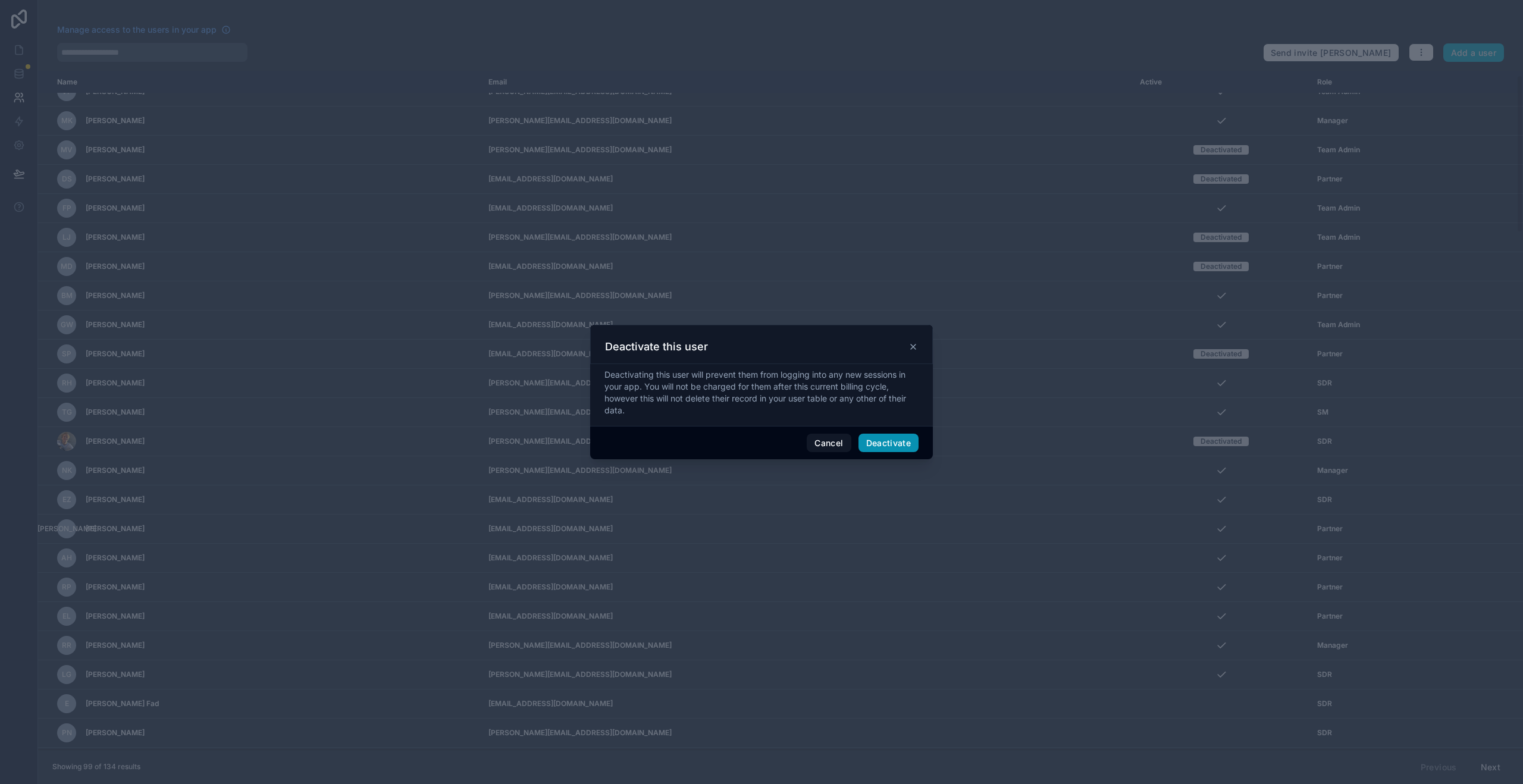
click at [879, 442] on button "Deactivate" at bounding box center [889, 443] width 60 height 19
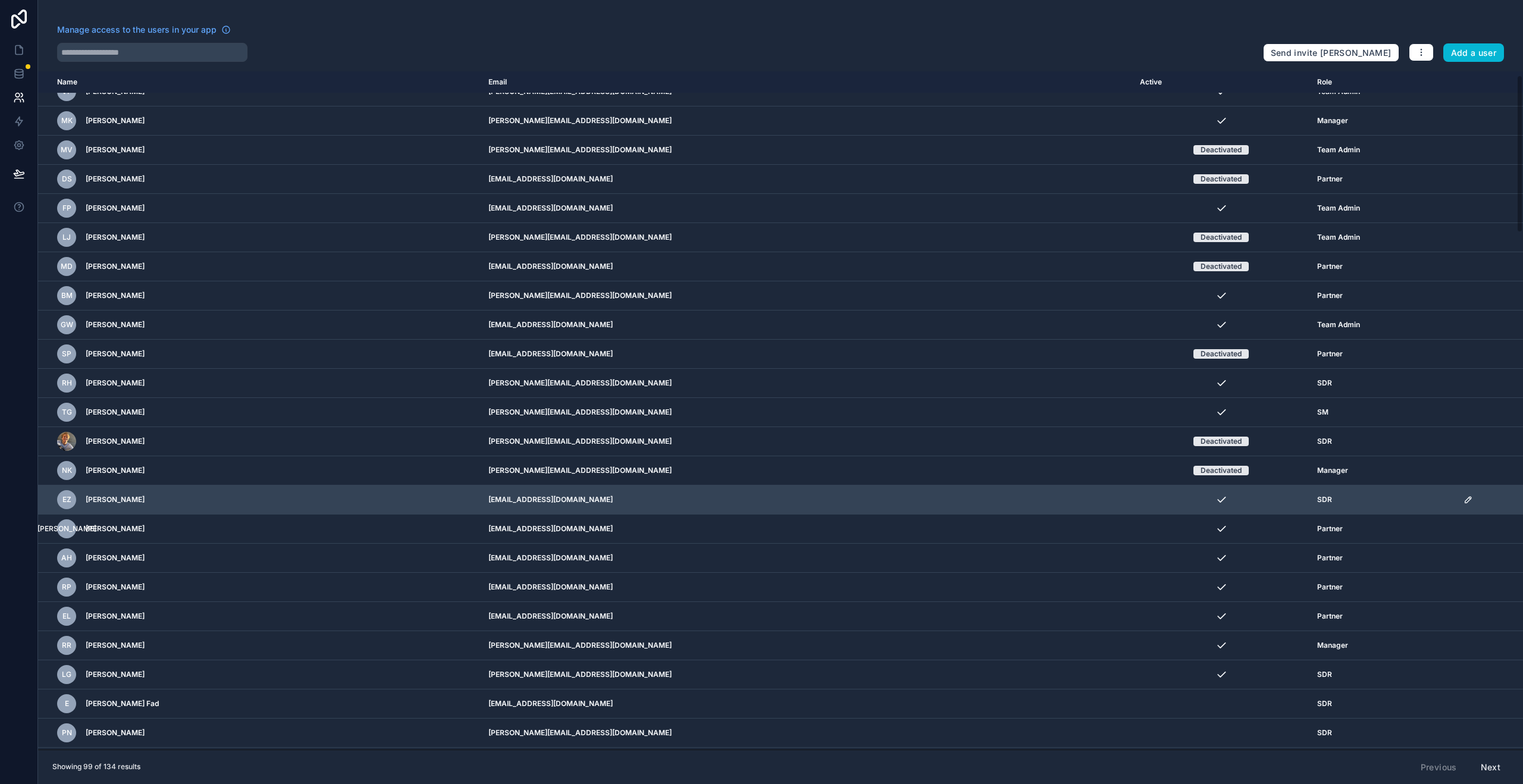
click at [1464, 504] on div "scrollable content" at bounding box center [1489, 500] width 52 height 9
click at [1464, 502] on icon "scrollable content" at bounding box center [1468, 500] width 9 height 9
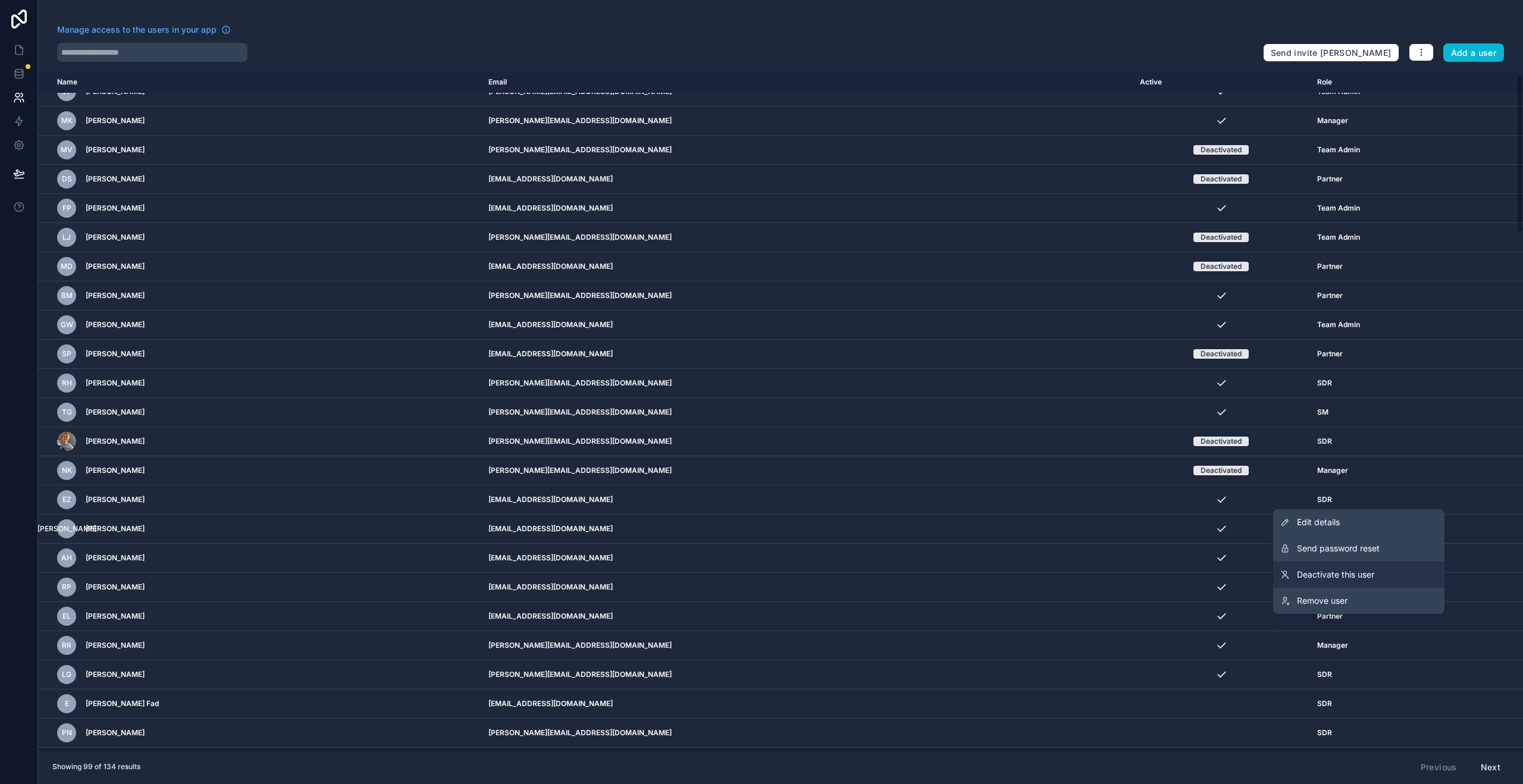
click at [1356, 573] on span "Deactivate this user" at bounding box center [1336, 575] width 77 height 12
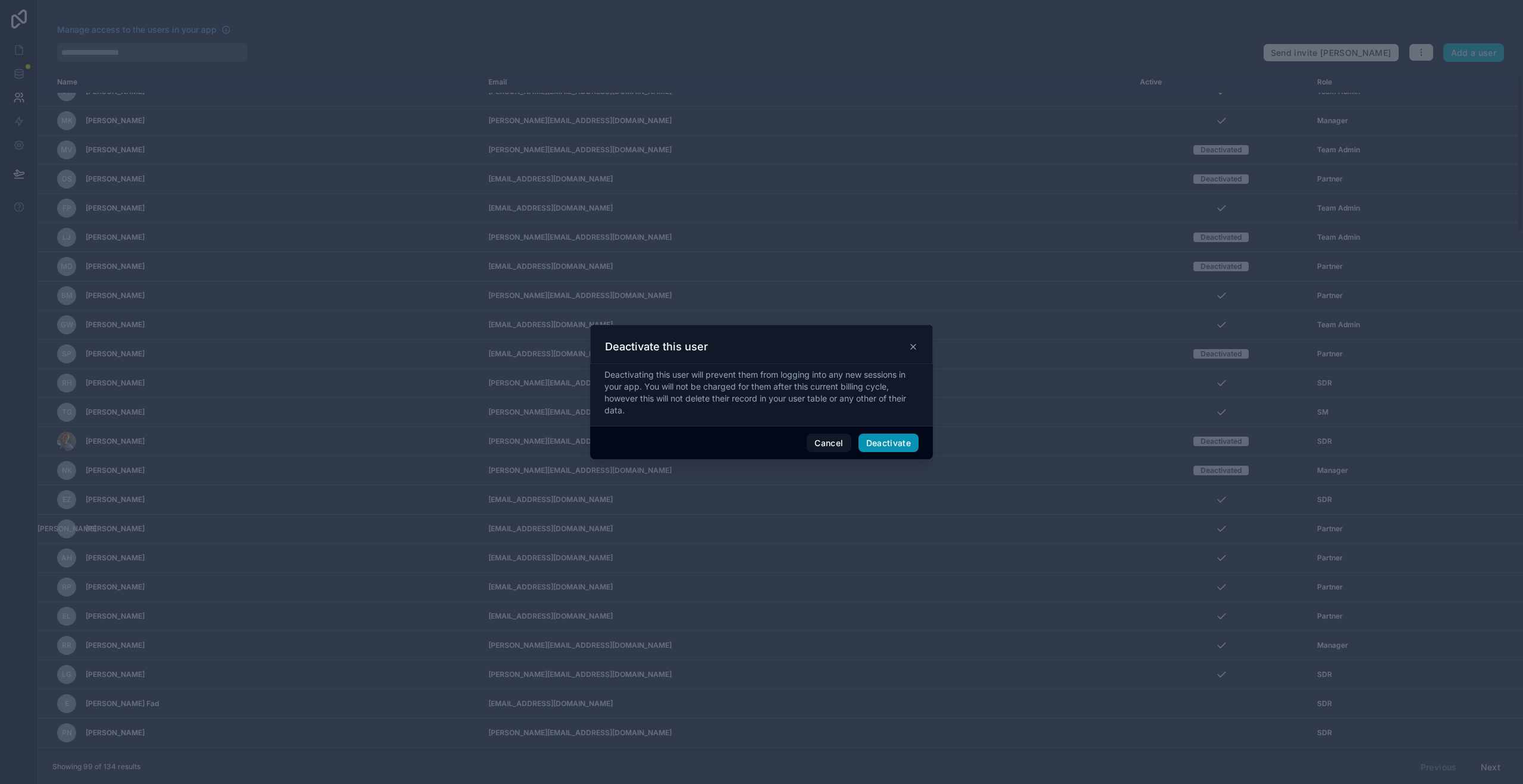
click at [901, 442] on button "Deactivate" at bounding box center [889, 443] width 60 height 19
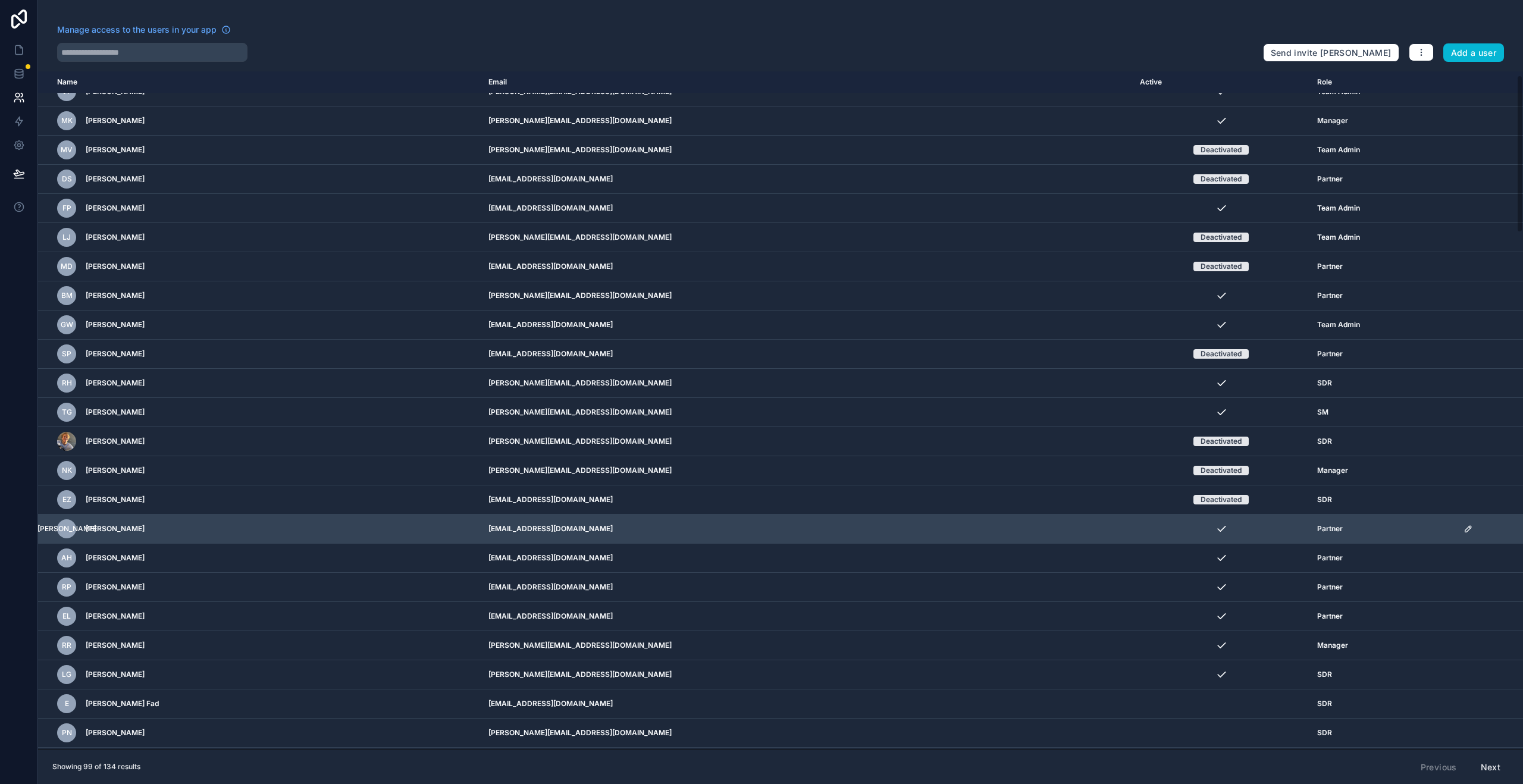
click at [1464, 530] on icon "scrollable content" at bounding box center [1468, 529] width 9 height 9
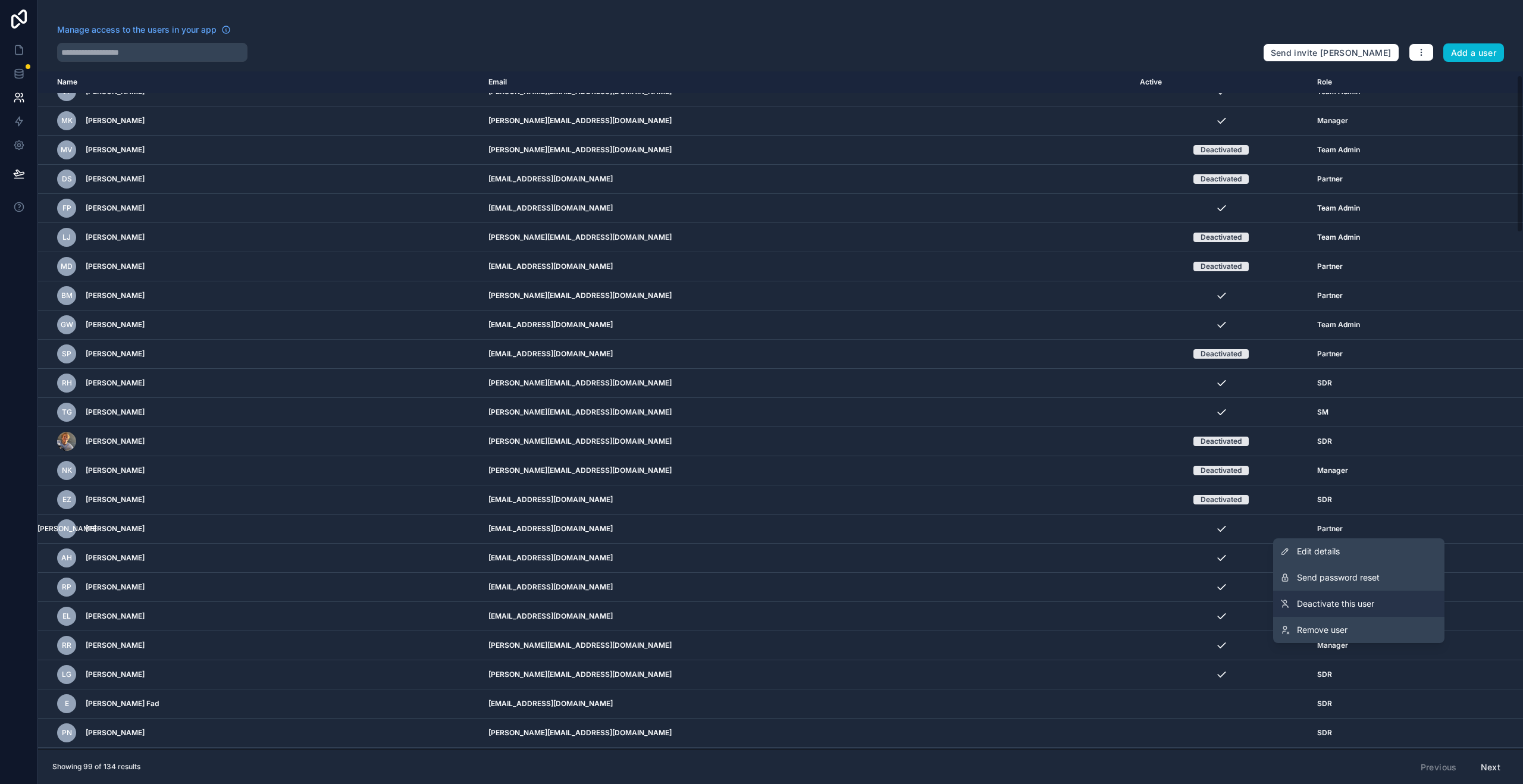
click at [1359, 594] on link "Deactivate this user" at bounding box center [1360, 604] width 172 height 26
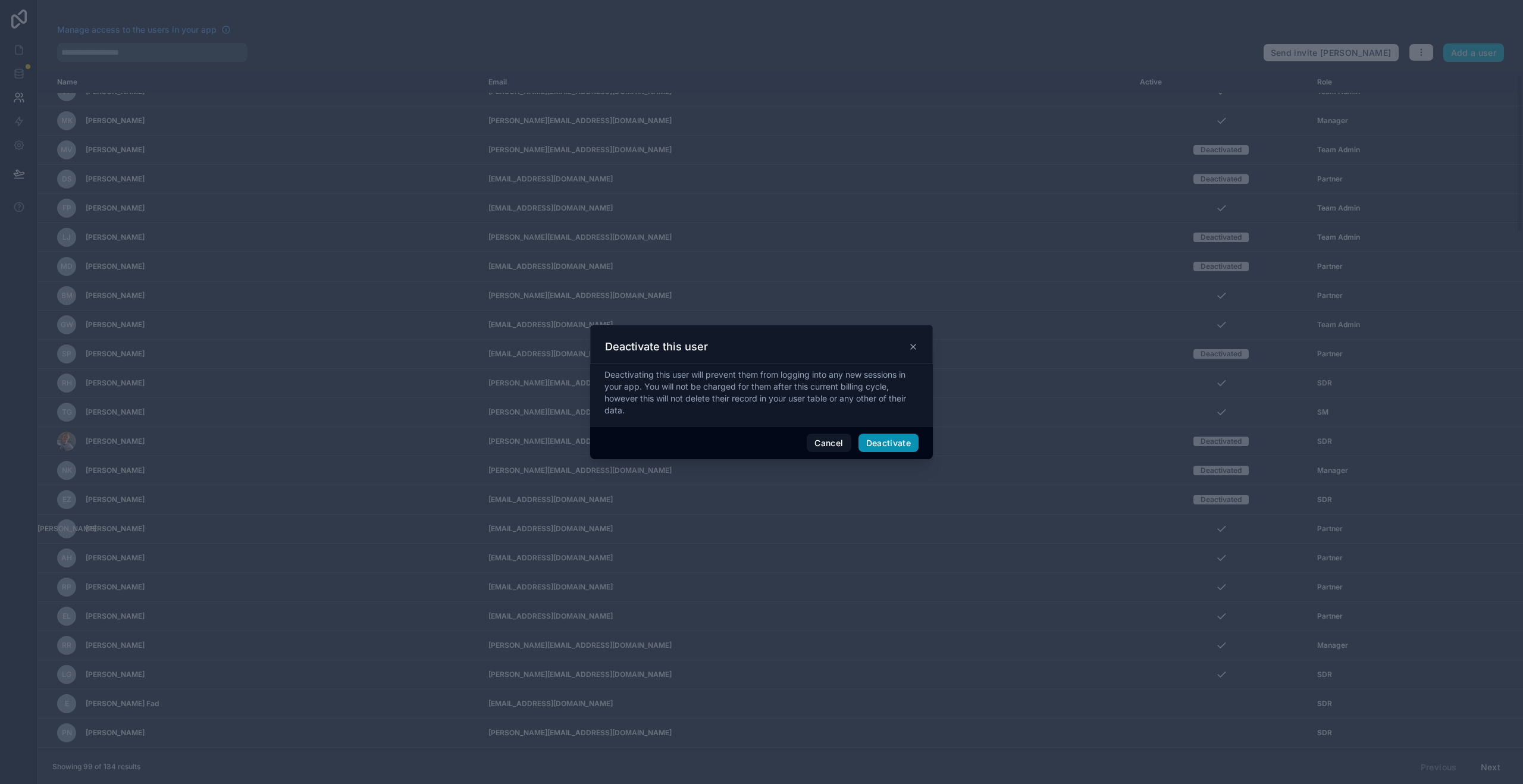
click at [872, 442] on button "Deactivate" at bounding box center [889, 443] width 60 height 19
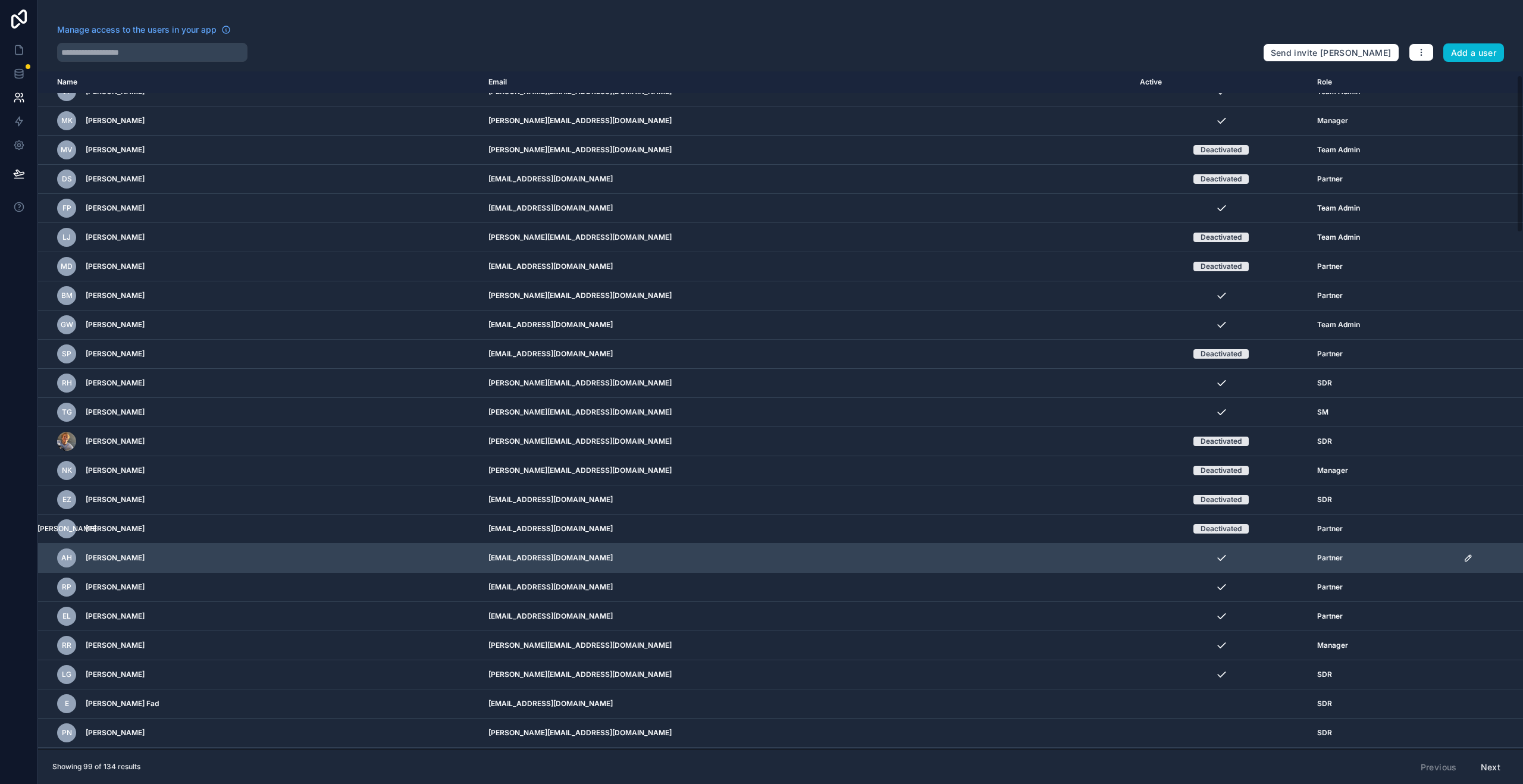
click at [1465, 559] on icon "scrollable content" at bounding box center [1468, 558] width 6 height 6
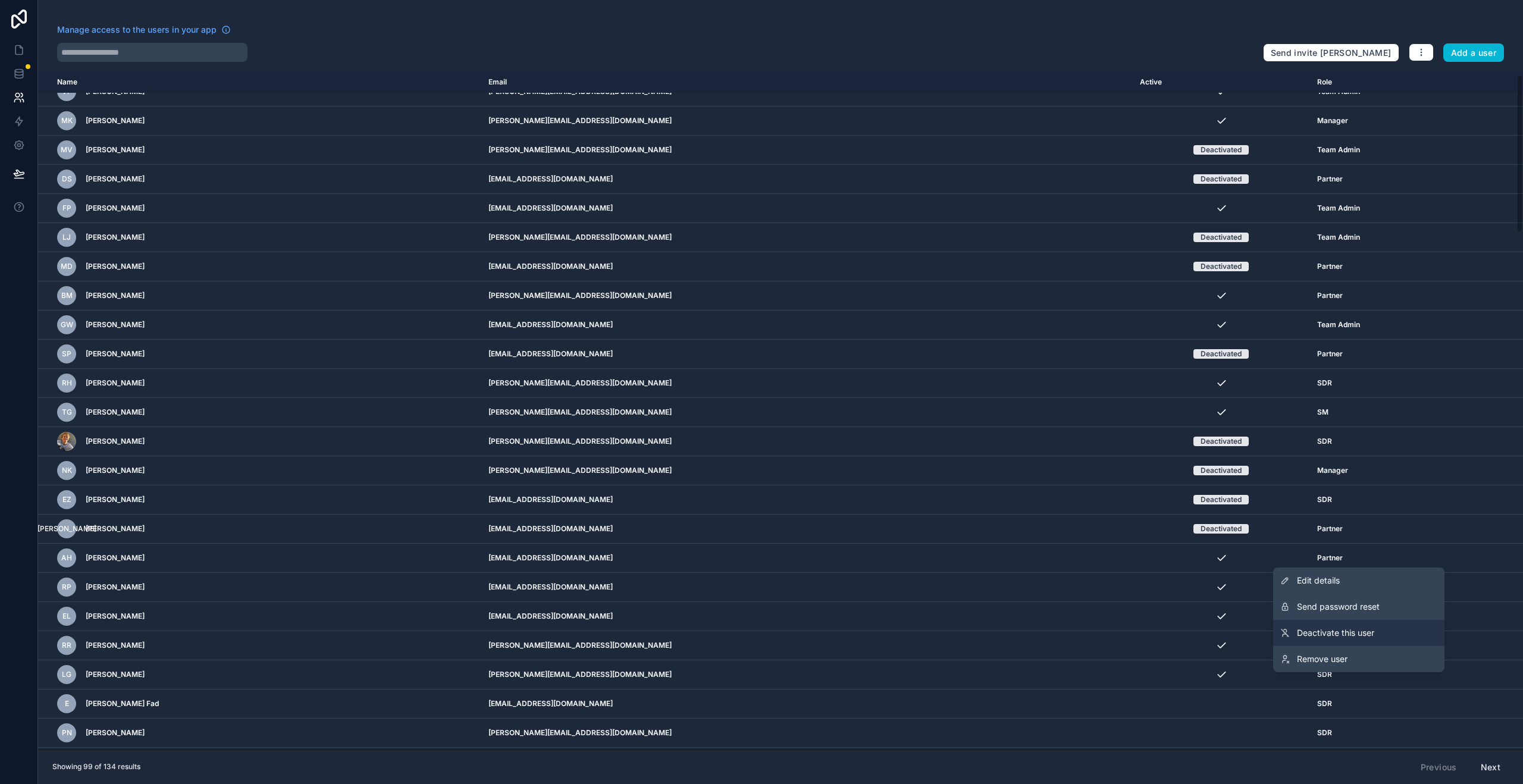
click at [1348, 629] on span "Deactivate this user" at bounding box center [1336, 633] width 77 height 12
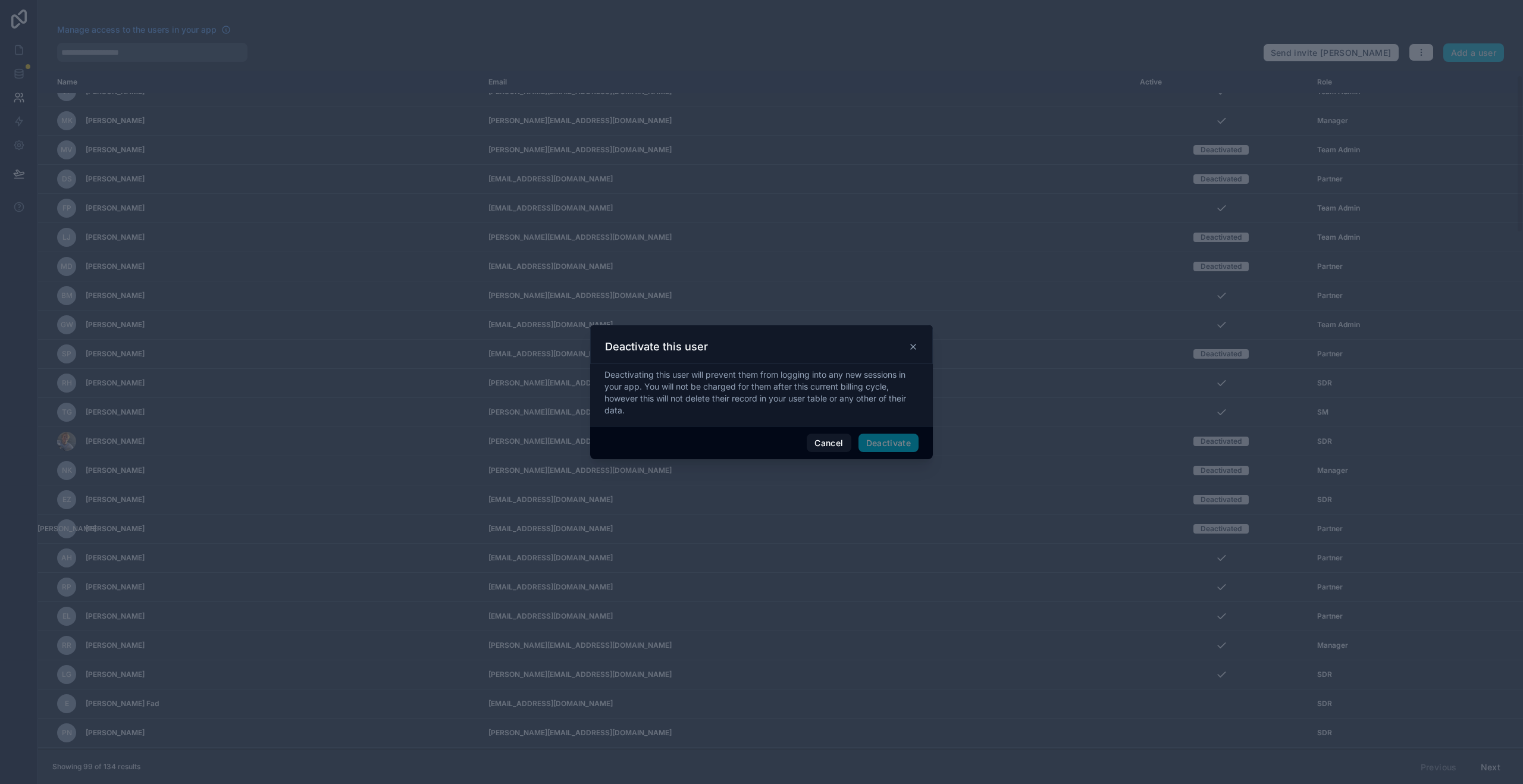
click at [881, 443] on span "Deactivate" at bounding box center [889, 443] width 60 height 19
click at [896, 446] on button "Deactivate" at bounding box center [889, 443] width 60 height 19
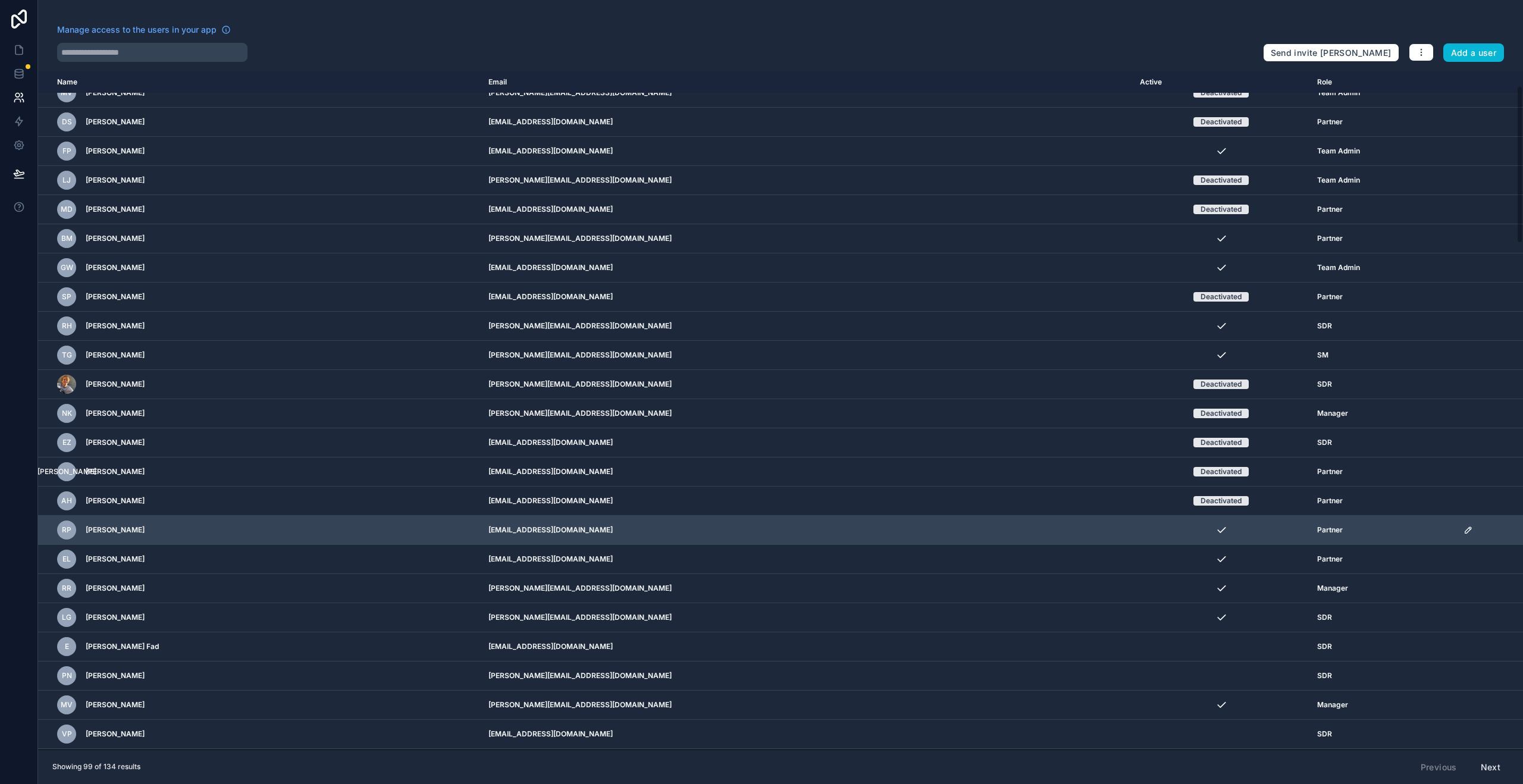
scroll to position [92, 0]
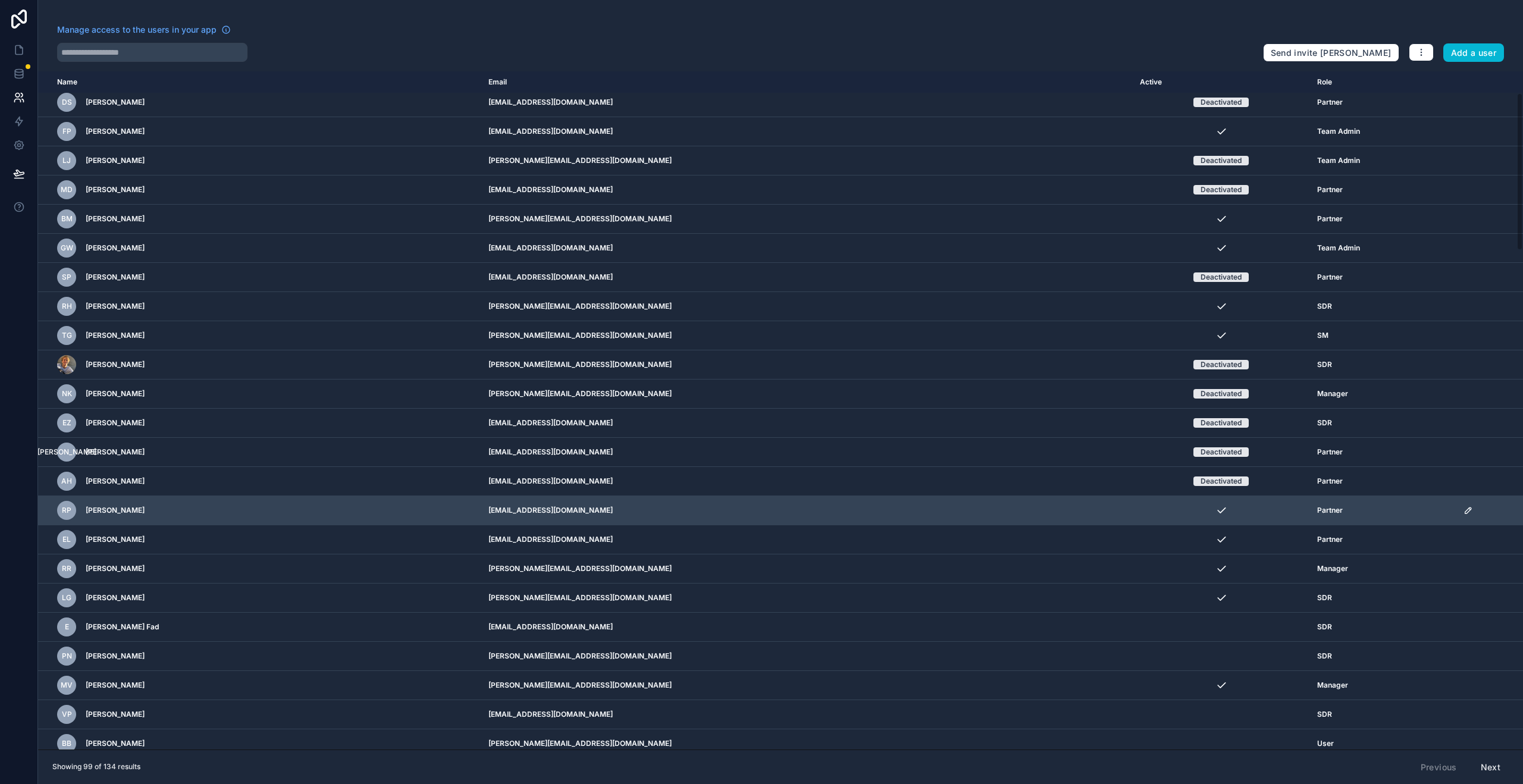
click at [1457, 515] on td "scrollable content" at bounding box center [1490, 510] width 67 height 29
click at [1465, 510] on icon "scrollable content" at bounding box center [1468, 510] width 6 height 6
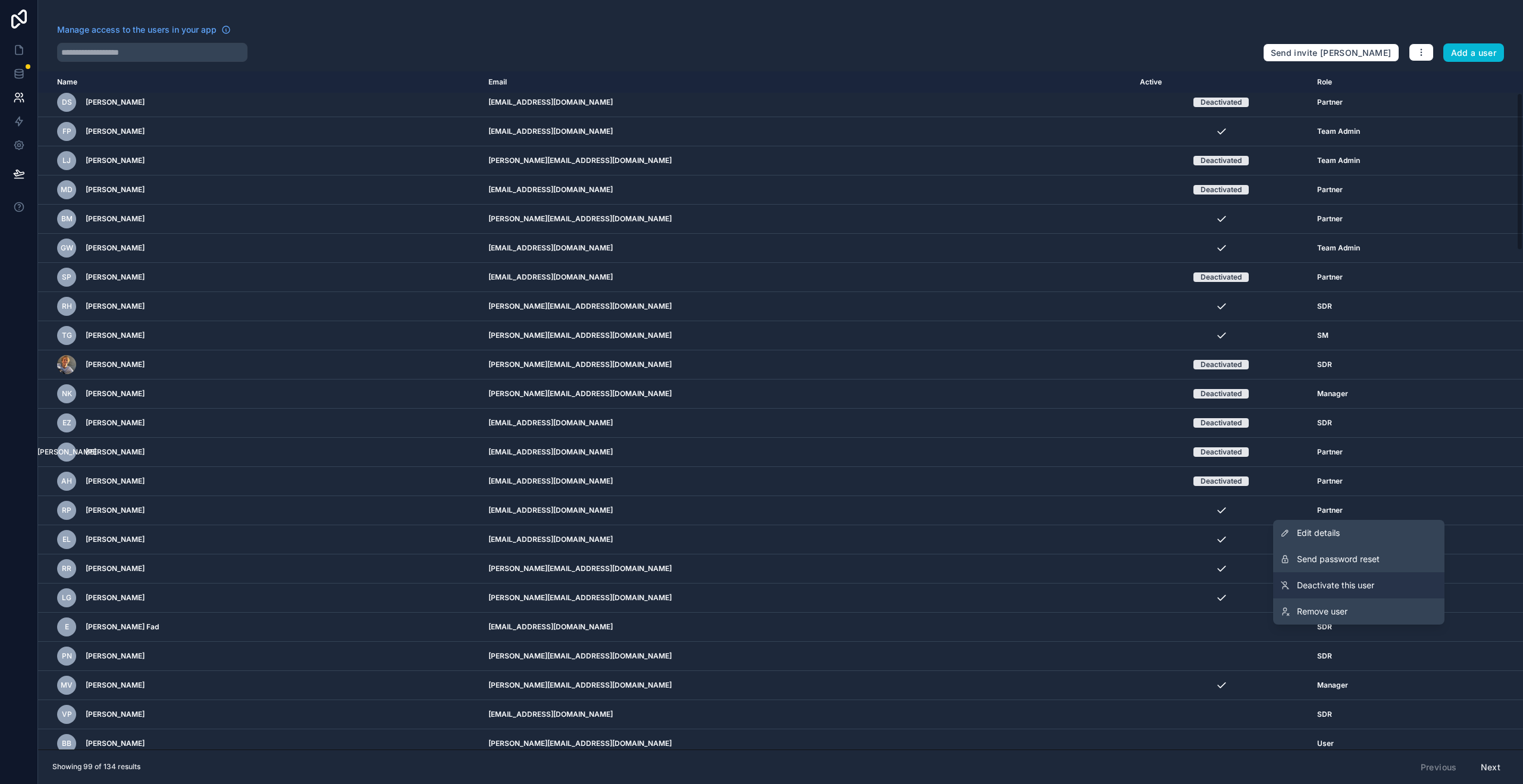
click at [1347, 586] on span "Deactivate this user" at bounding box center [1336, 585] width 77 height 12
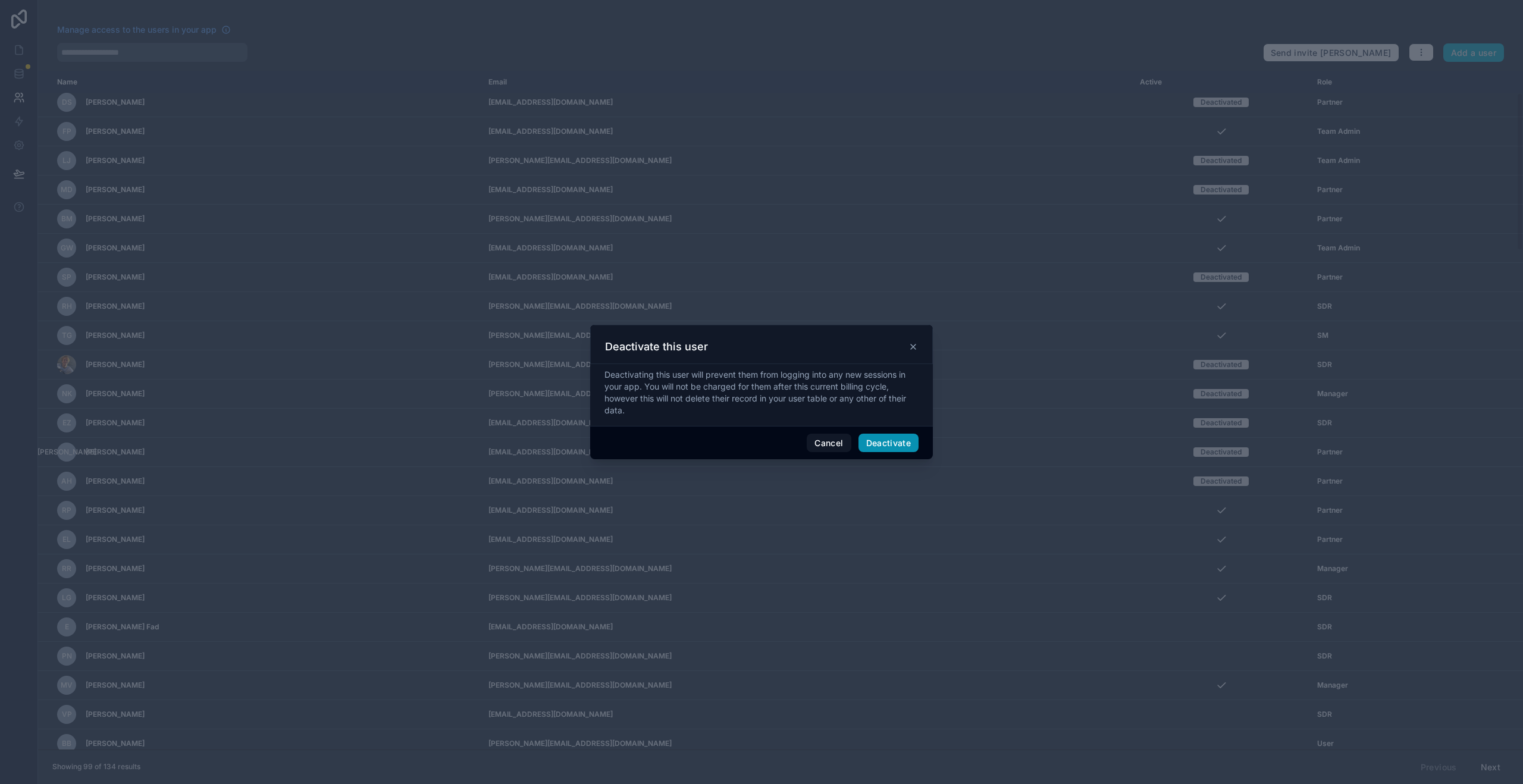
click at [901, 439] on button "Deactivate" at bounding box center [889, 443] width 60 height 19
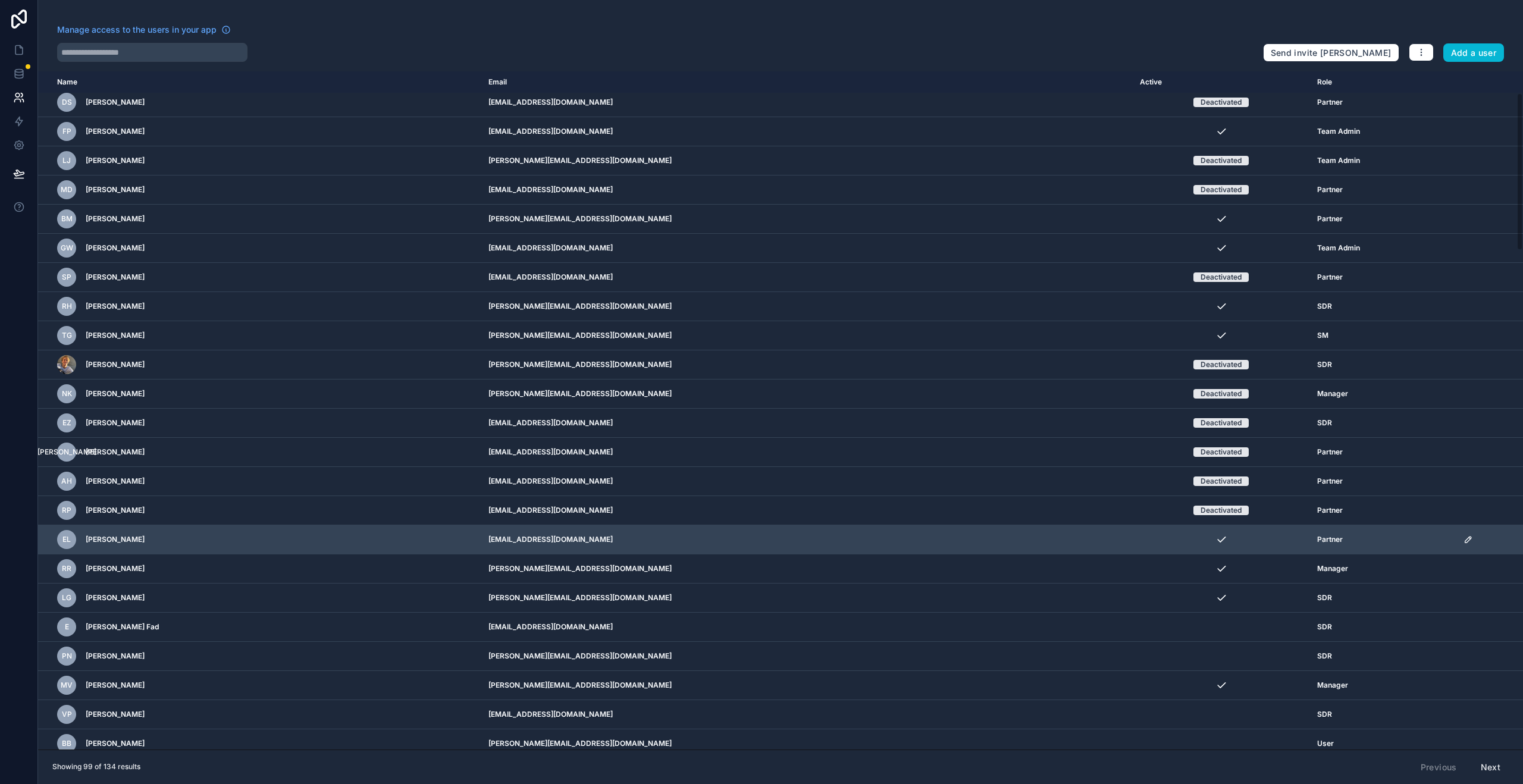
click at [1464, 539] on icon "scrollable content" at bounding box center [1468, 540] width 9 height 9
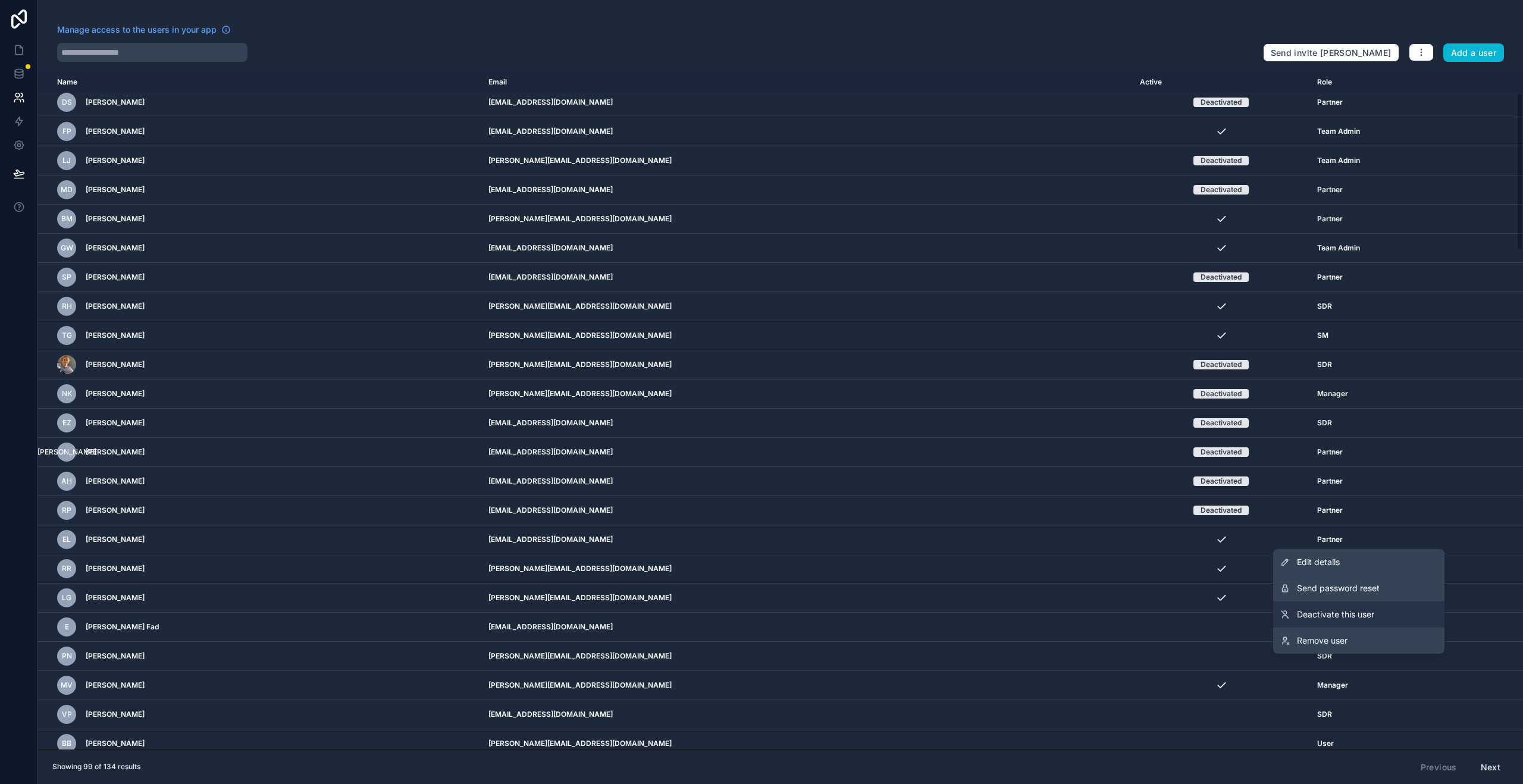
click at [1316, 615] on span "Deactivate this user" at bounding box center [1336, 614] width 77 height 12
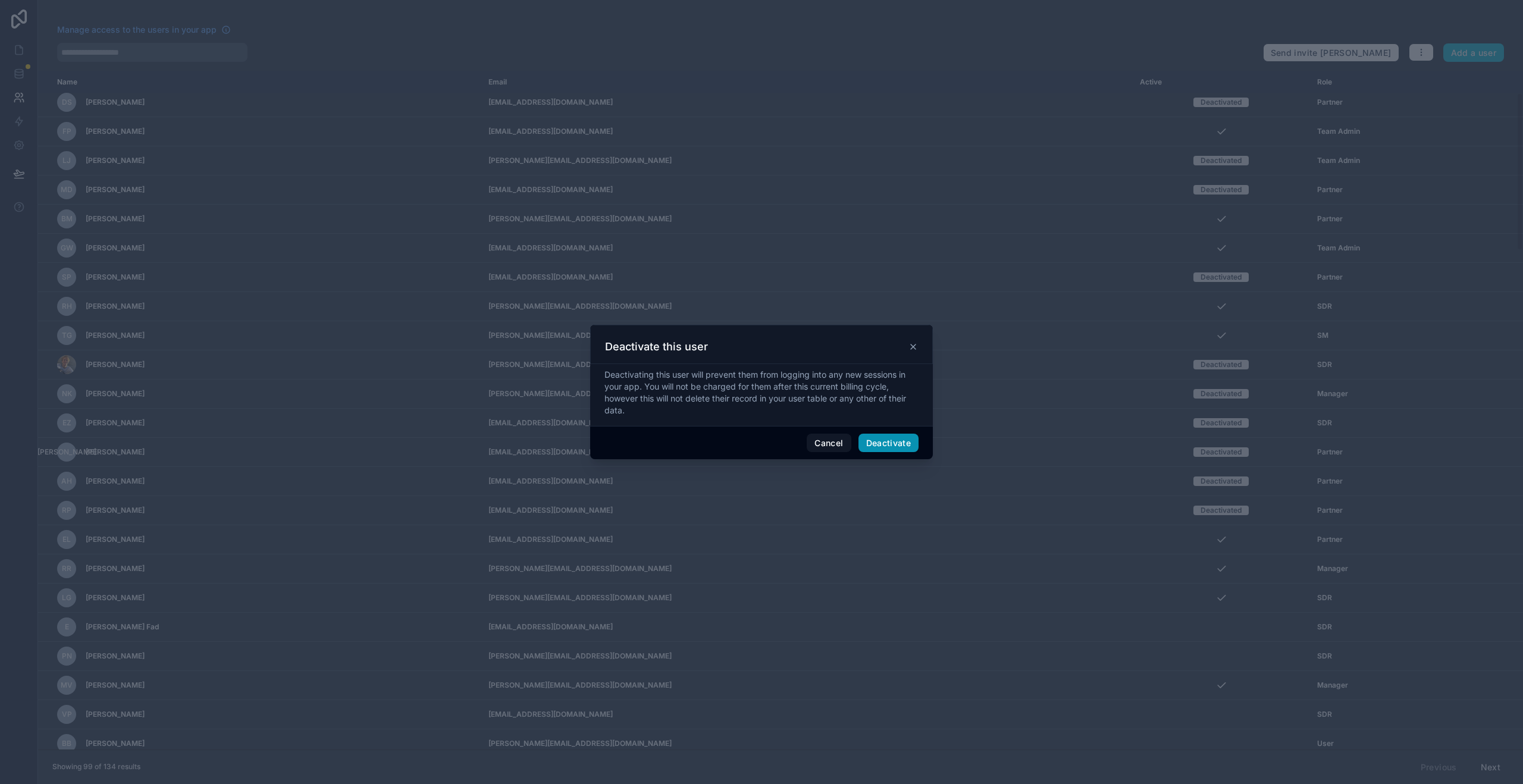
click at [896, 439] on button "Deactivate" at bounding box center [889, 443] width 60 height 19
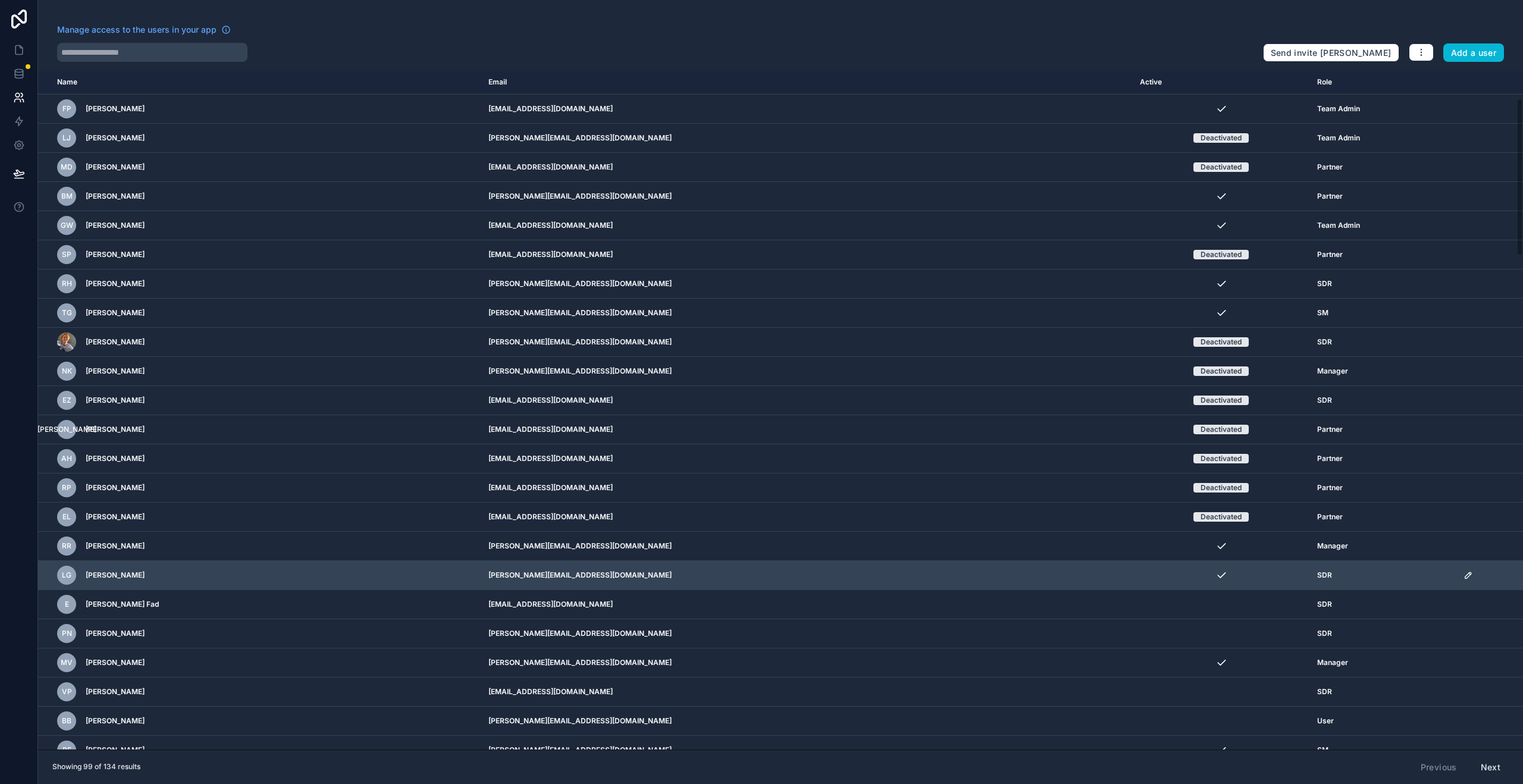
scroll to position [116, 0]
click at [1464, 575] on icon "scrollable content" at bounding box center [1468, 575] width 9 height 9
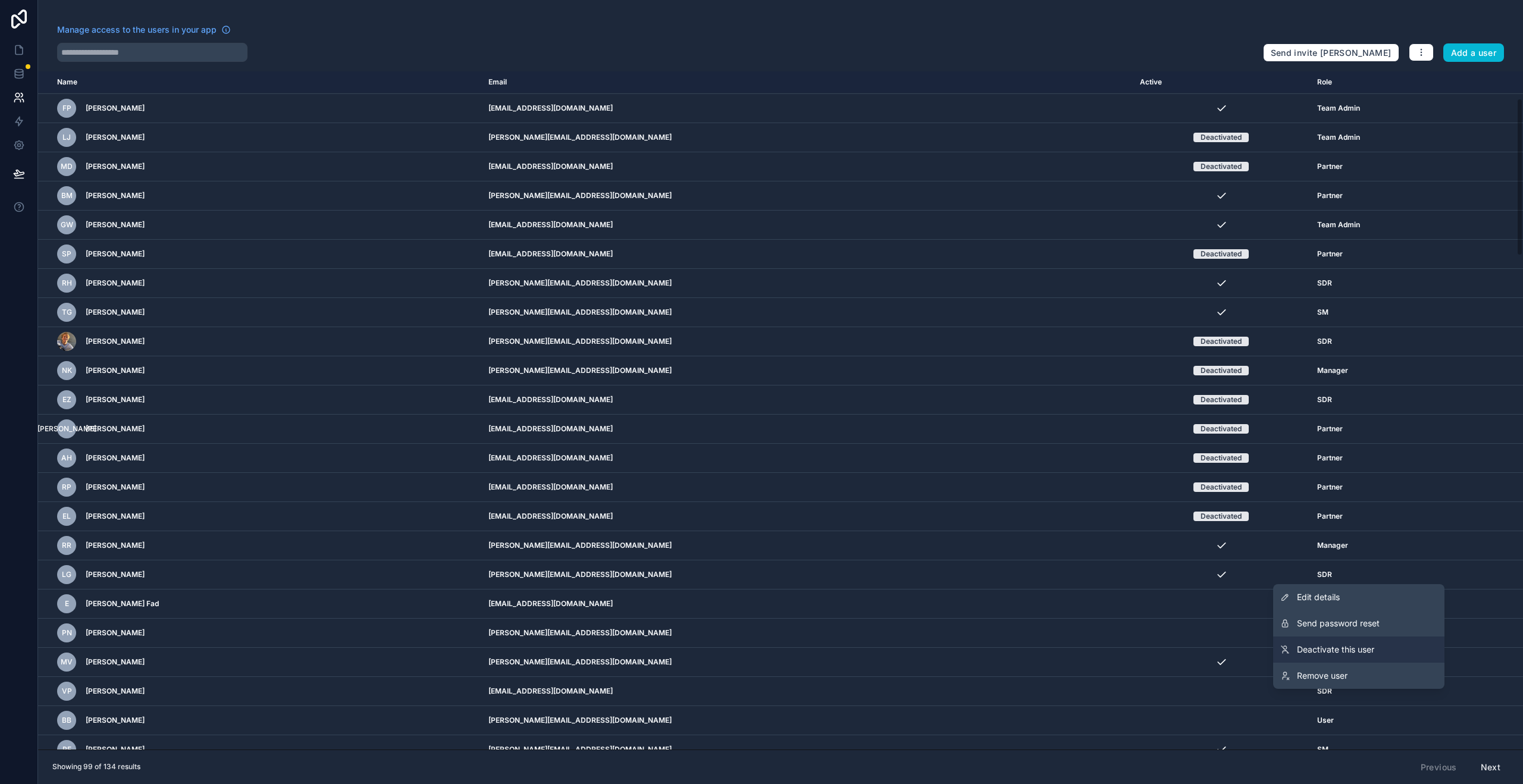
click at [1349, 646] on span "Deactivate this user" at bounding box center [1336, 649] width 77 height 12
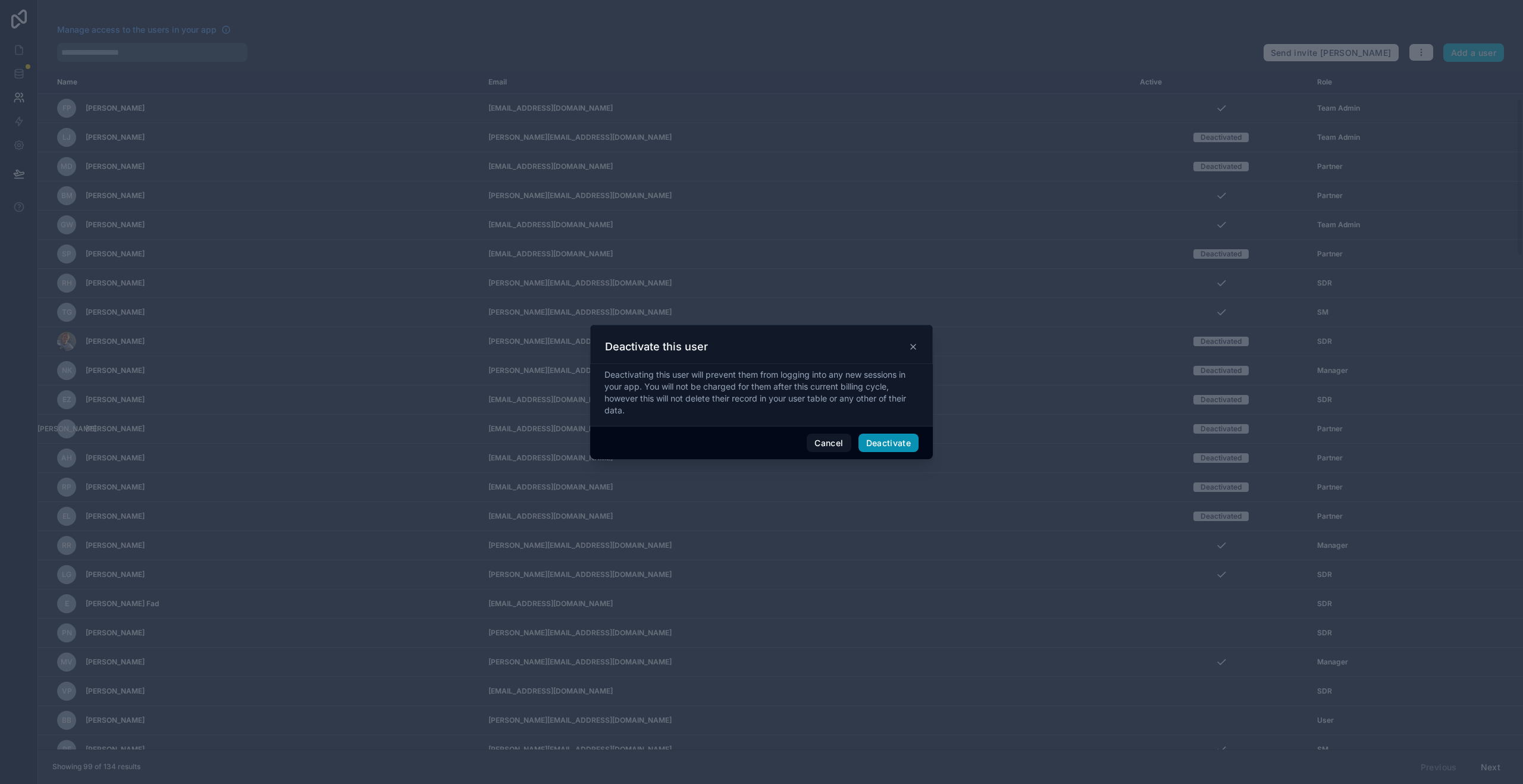
click at [898, 444] on button "Deactivate" at bounding box center [889, 443] width 60 height 19
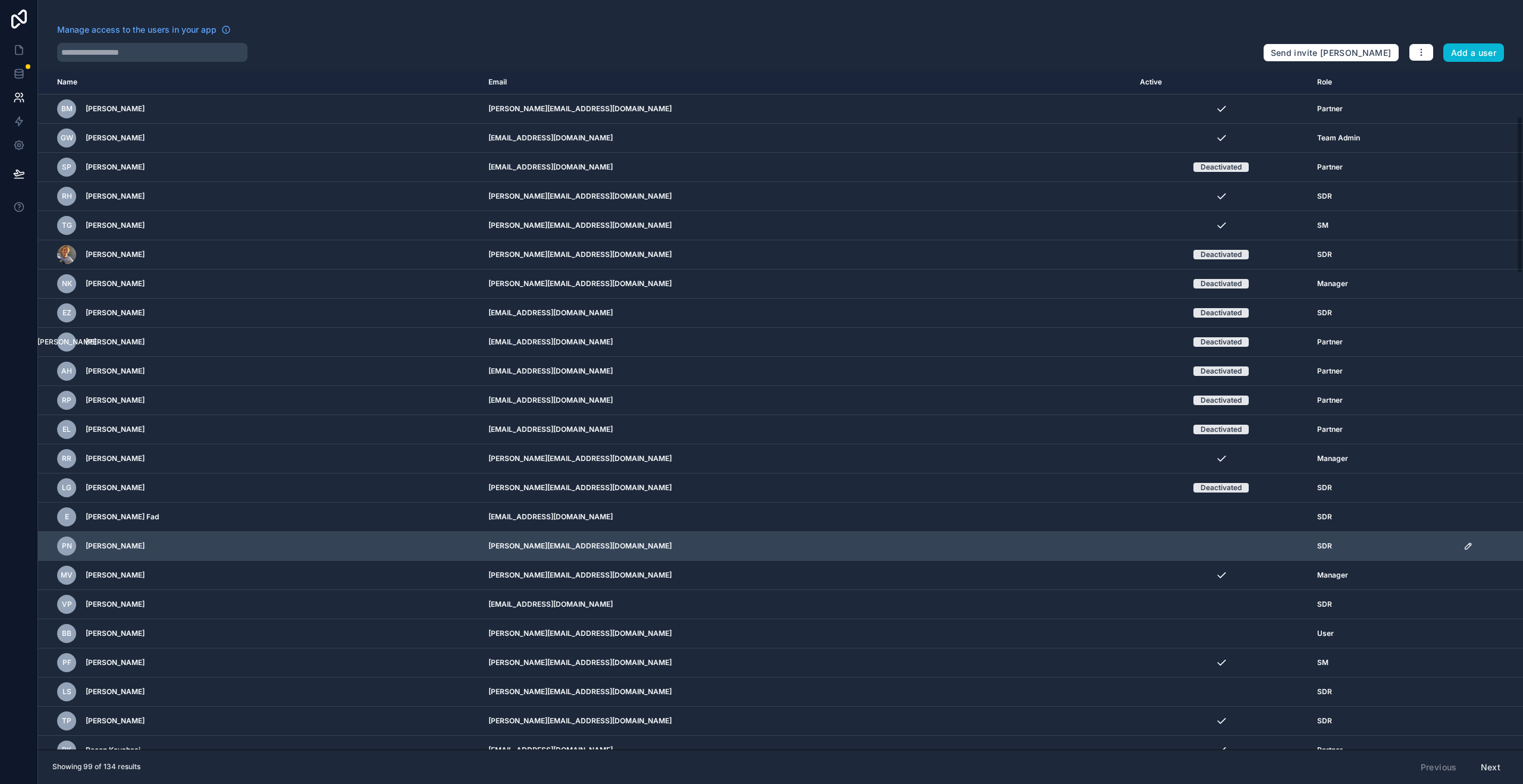
scroll to position [207, 0]
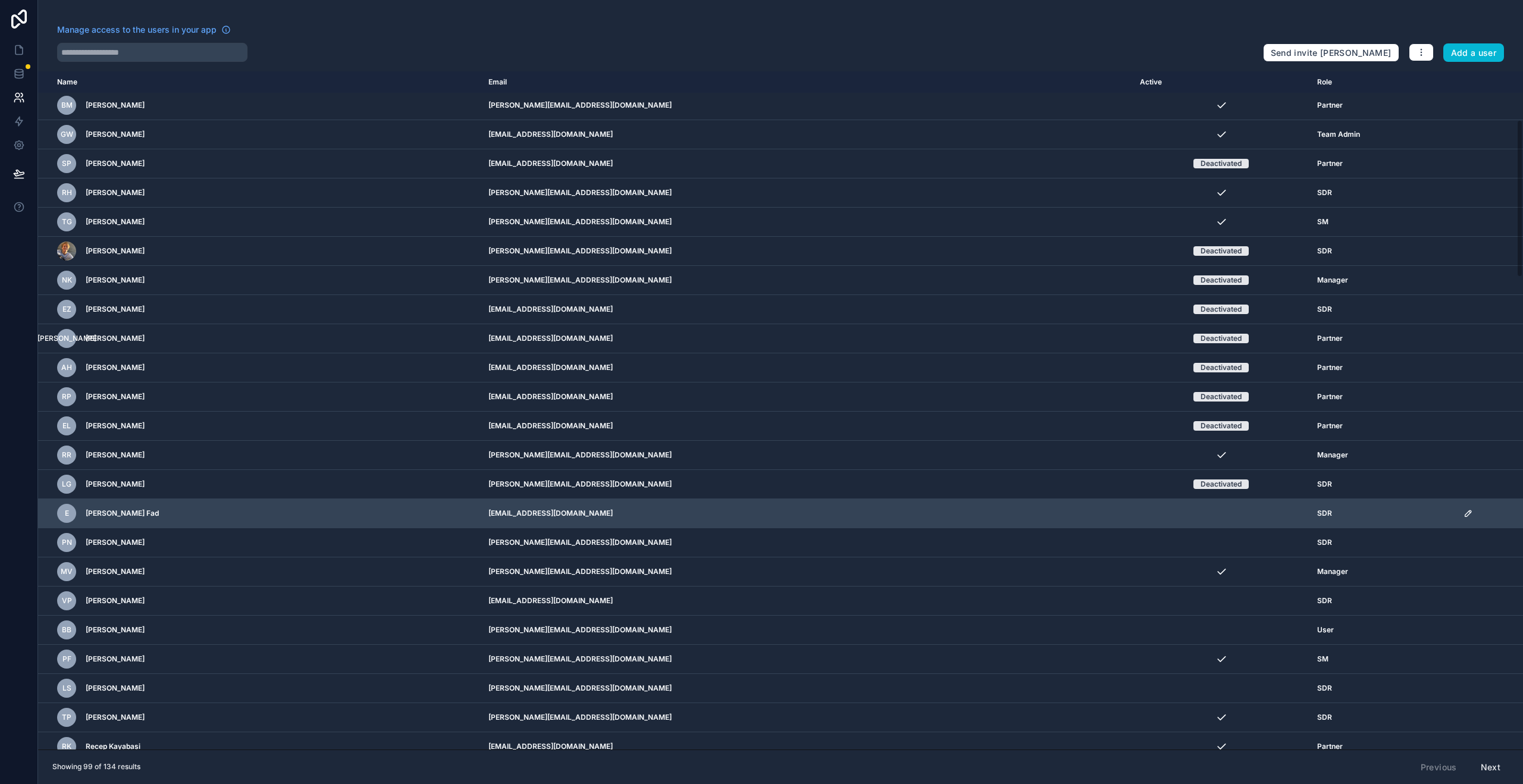
click at [1464, 513] on icon "scrollable content" at bounding box center [1468, 513] width 9 height 9
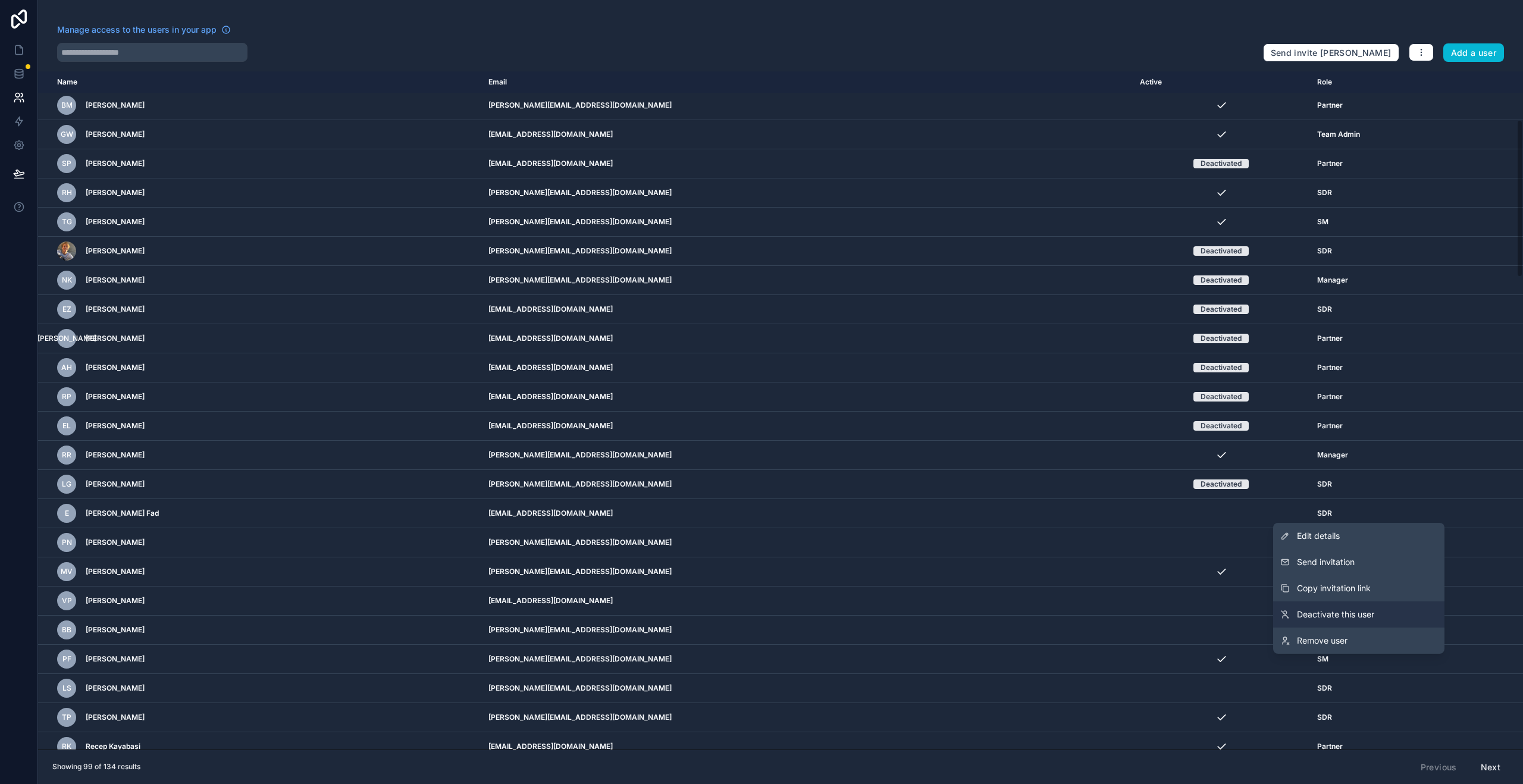
click at [1323, 612] on span "Deactivate this user" at bounding box center [1336, 614] width 77 height 12
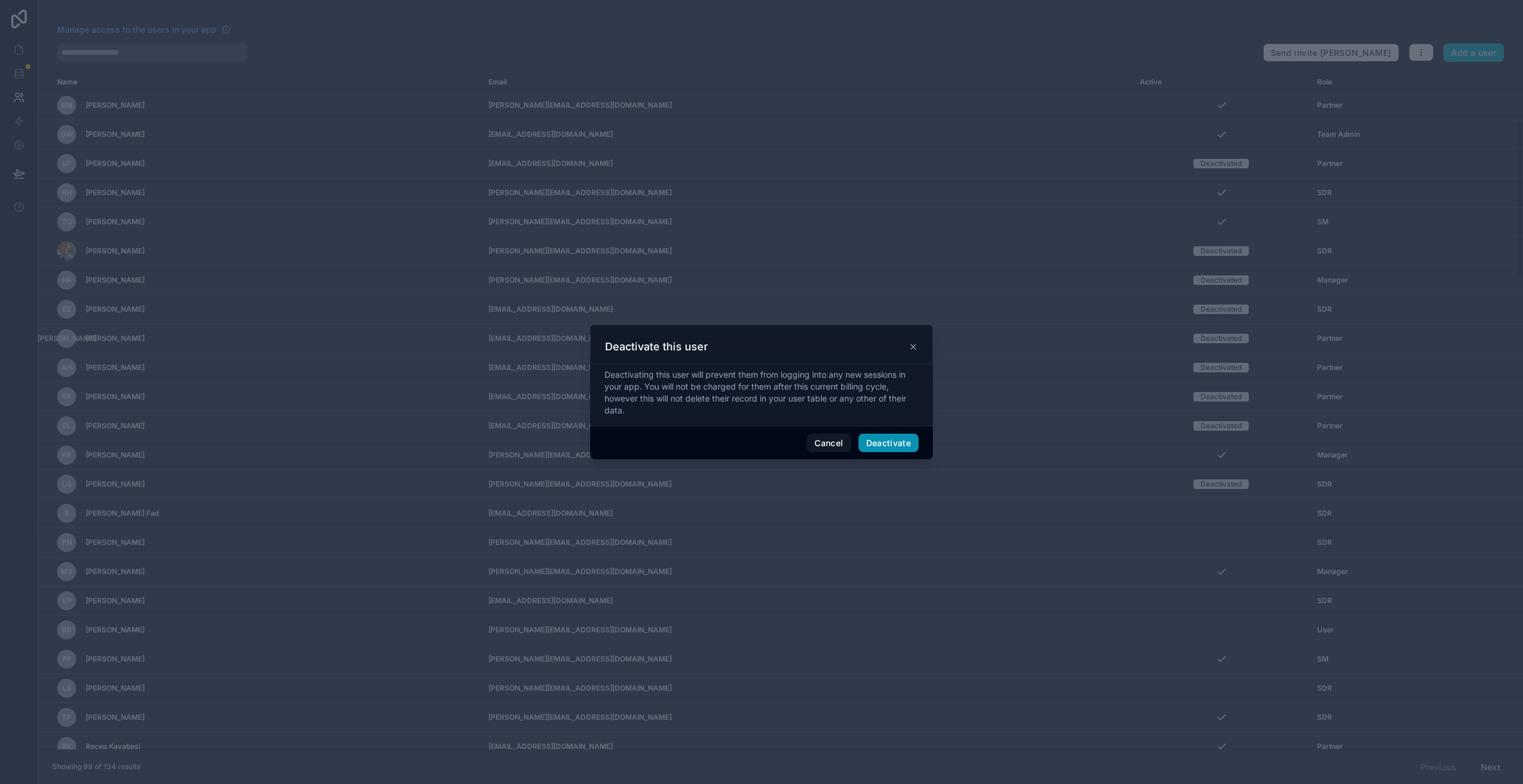
click at [894, 443] on button "Deactivate" at bounding box center [889, 443] width 60 height 19
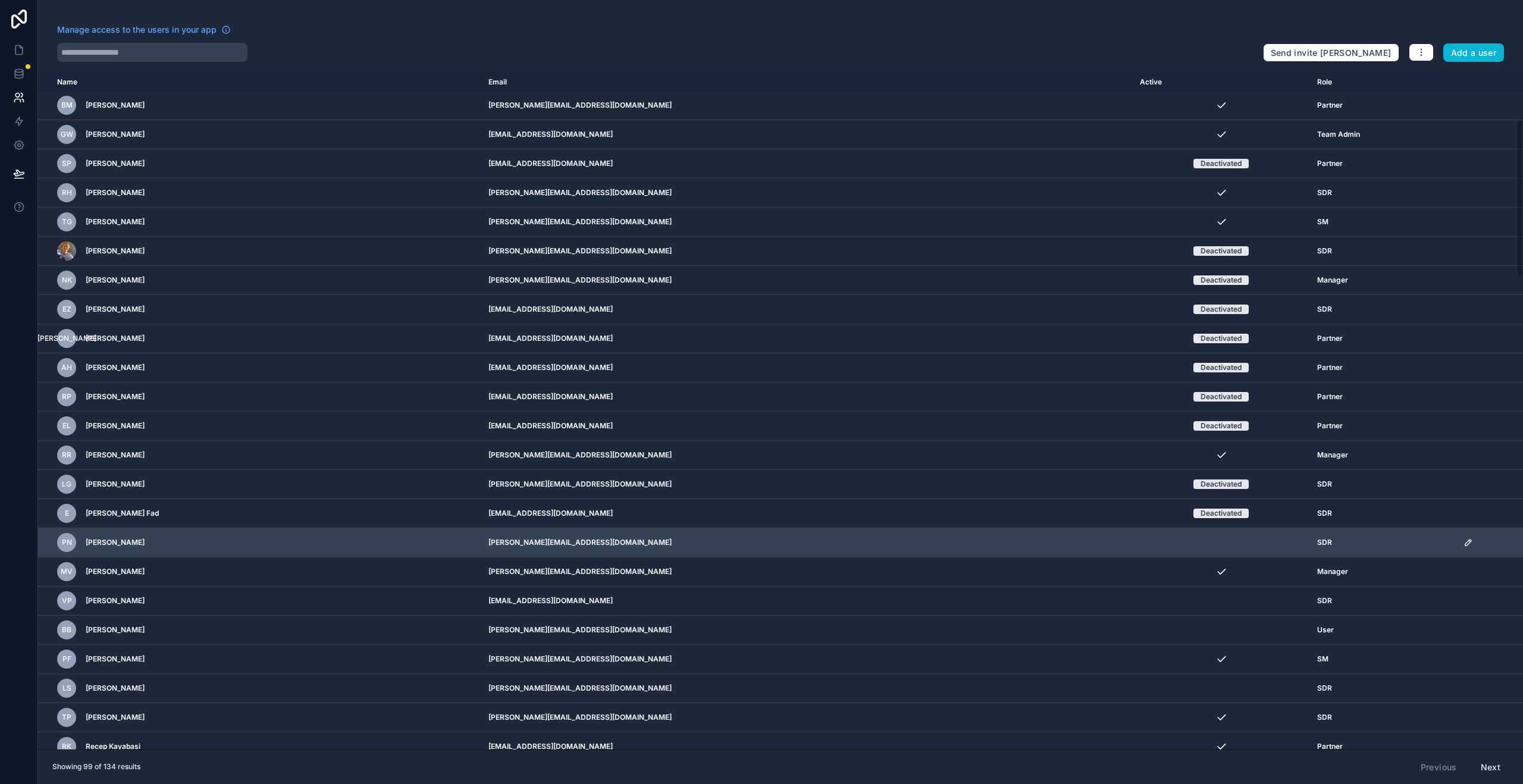
click at [1464, 545] on icon "scrollable content" at bounding box center [1468, 542] width 9 height 9
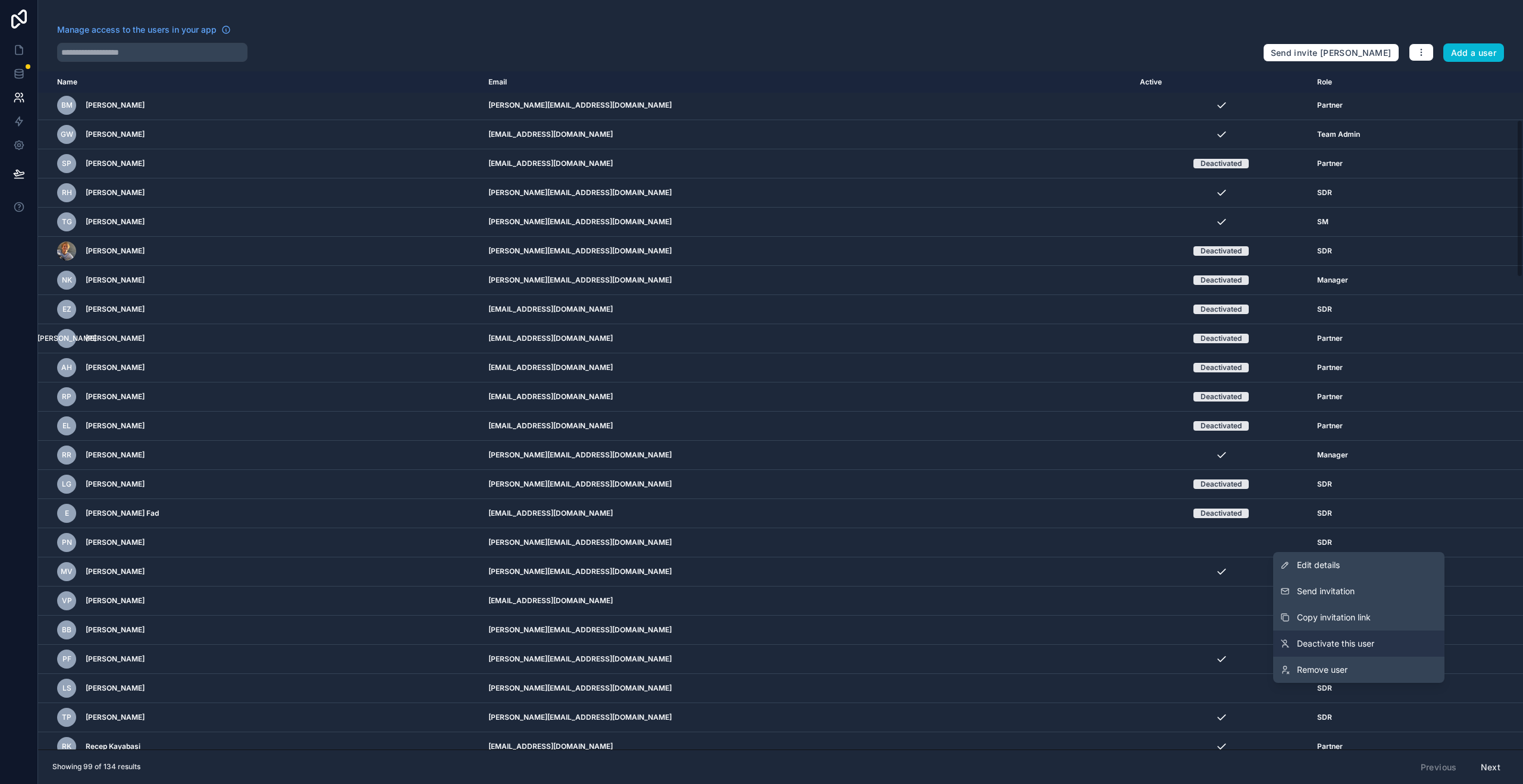
click at [1354, 648] on span "Deactivate this user" at bounding box center [1336, 643] width 77 height 12
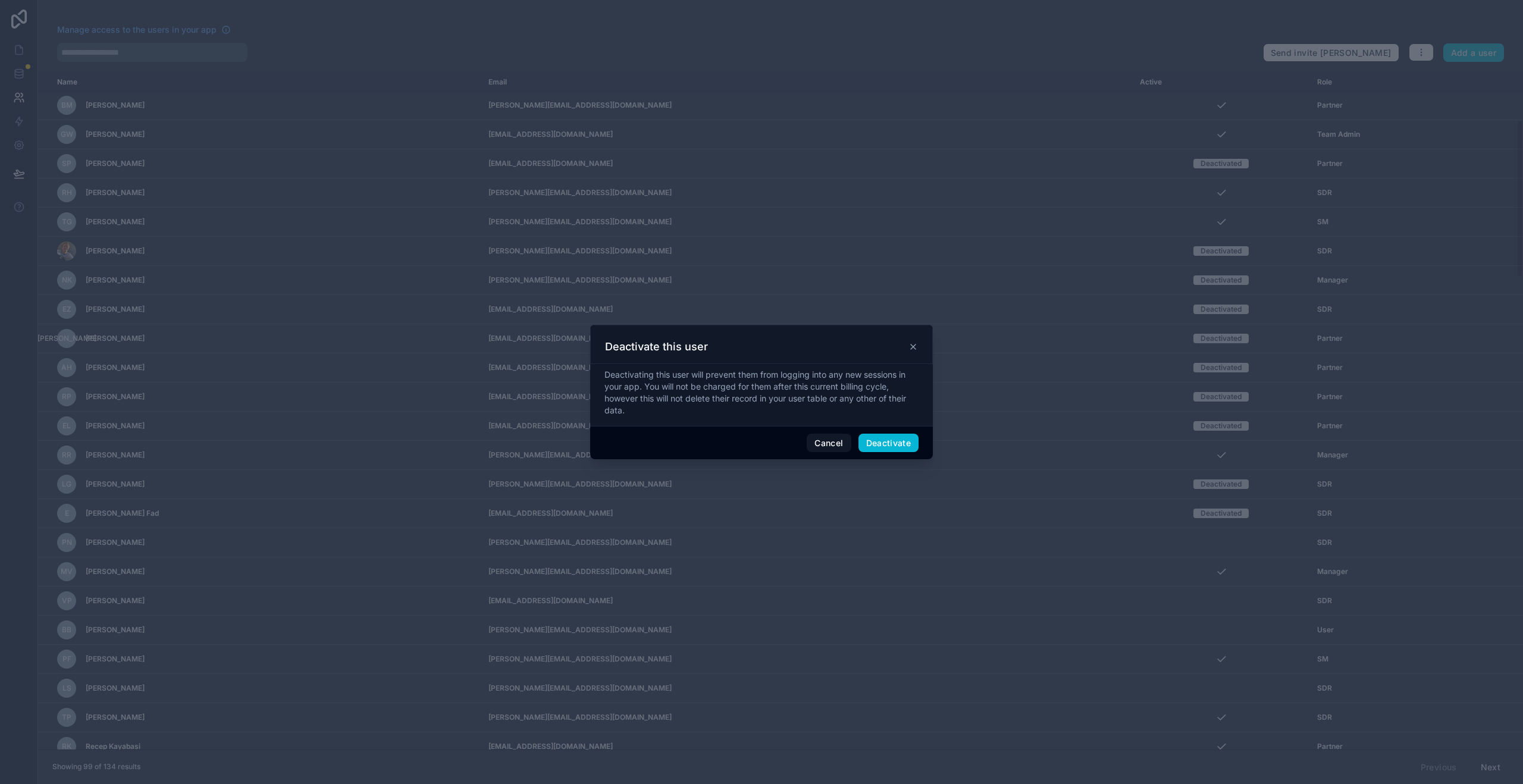
click at [872, 452] on div "Cancel Deactivate" at bounding box center [762, 443] width 343 height 34
click at [879, 447] on button "Deactivate" at bounding box center [889, 443] width 60 height 19
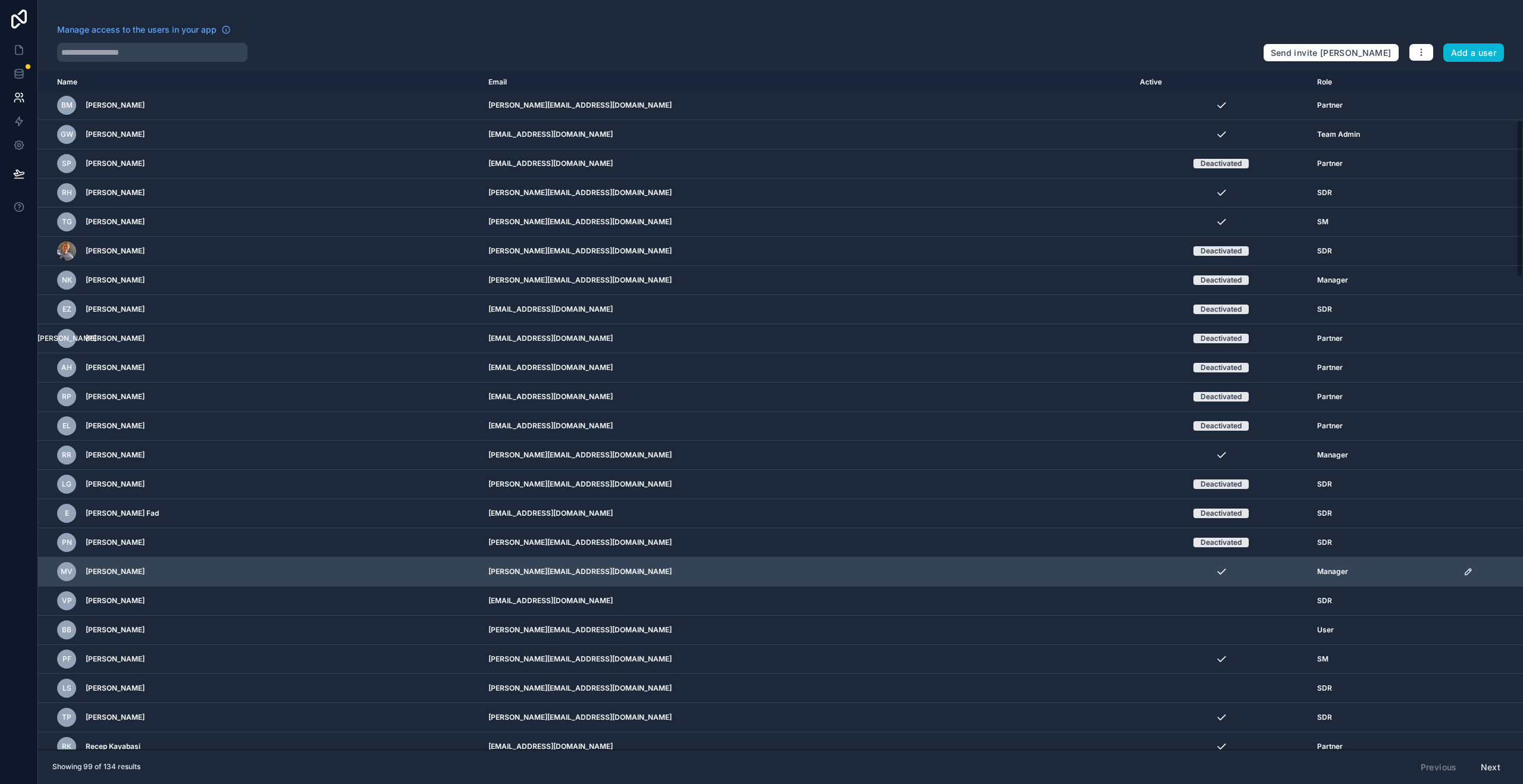
click at [1464, 568] on div "scrollable content" at bounding box center [1489, 572] width 52 height 9
click at [1464, 571] on icon "scrollable content" at bounding box center [1468, 572] width 9 height 9
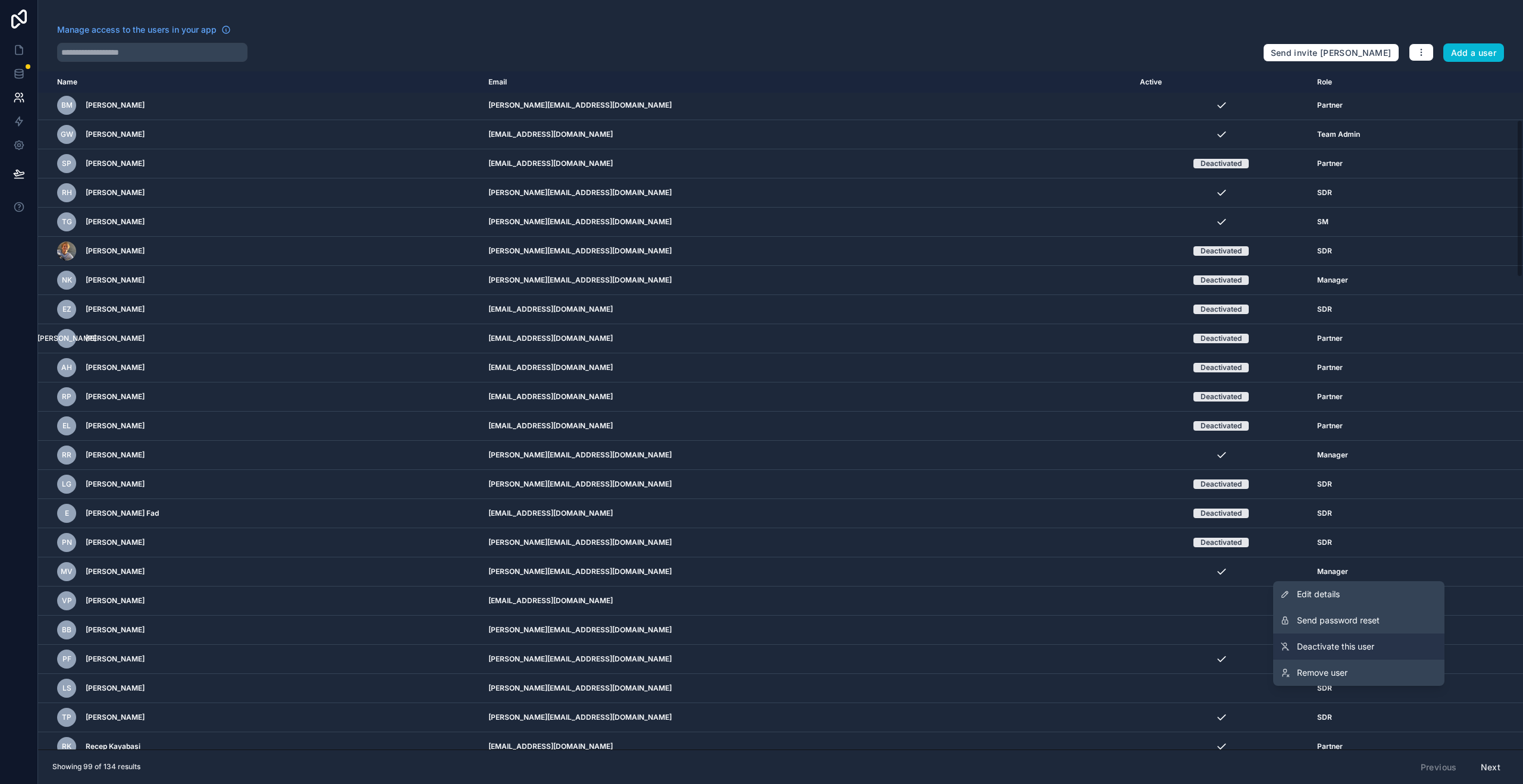
click at [1356, 646] on span "Deactivate this user" at bounding box center [1336, 646] width 77 height 12
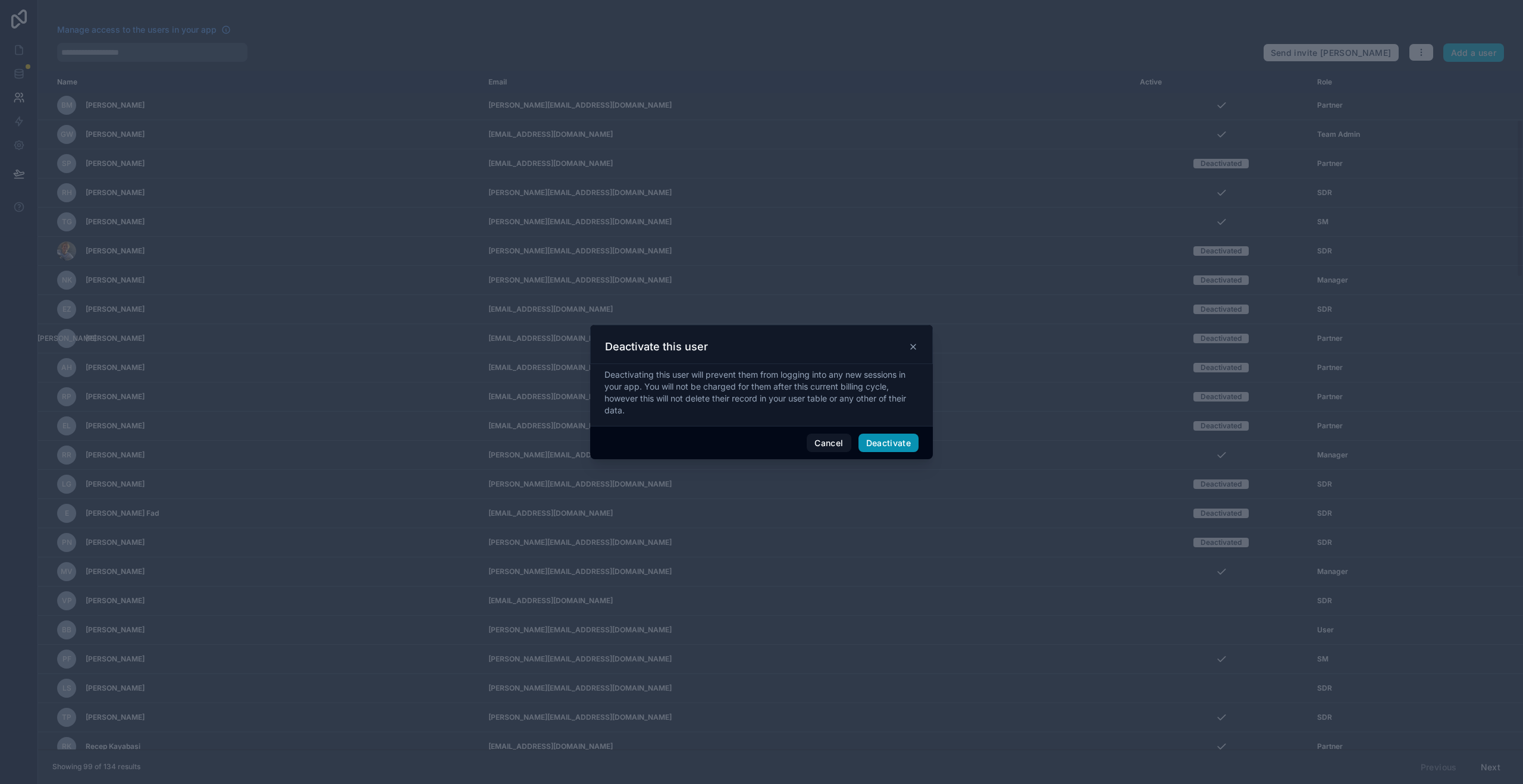
click at [888, 446] on button "Deactivate" at bounding box center [889, 443] width 60 height 19
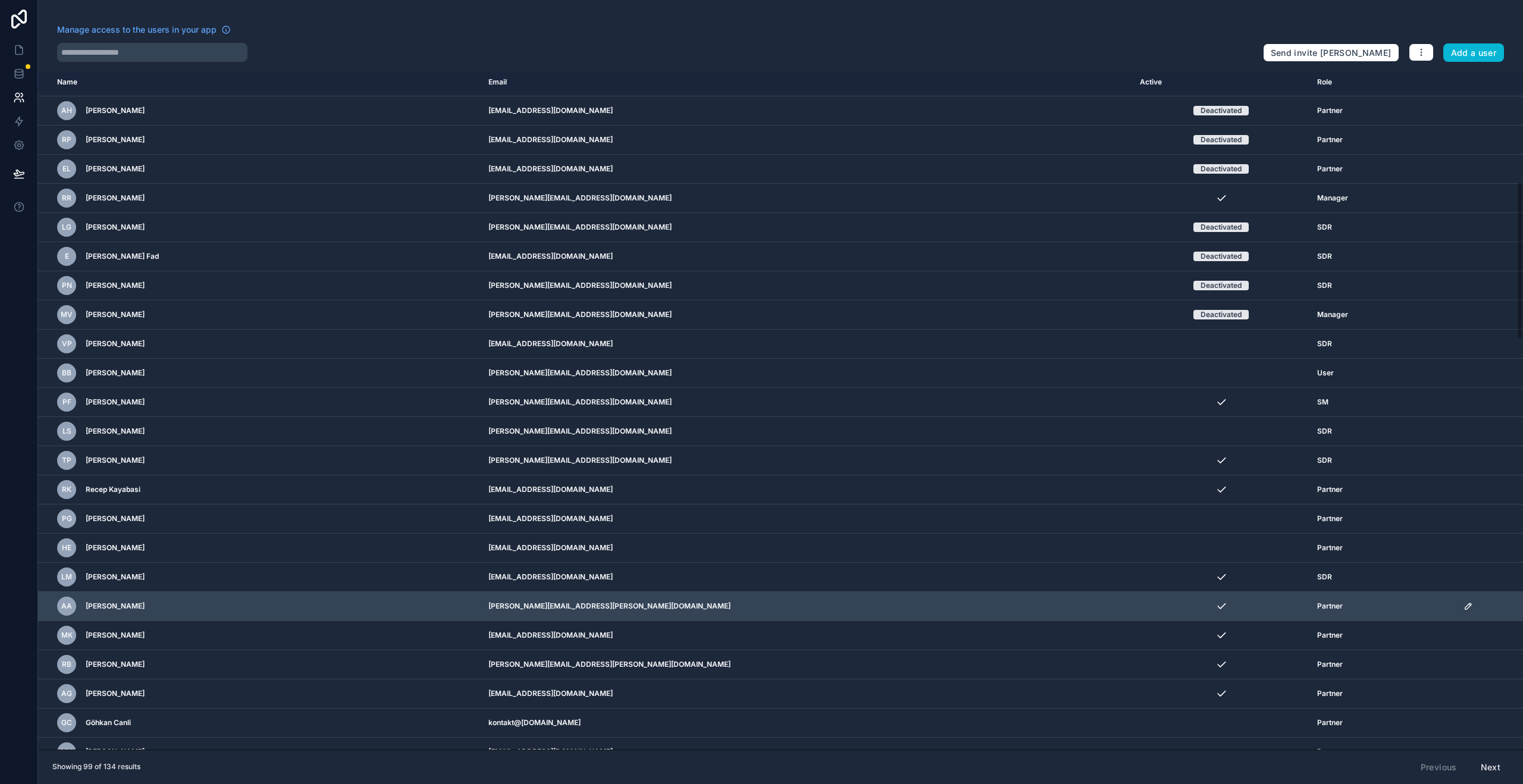
scroll to position [475, 0]
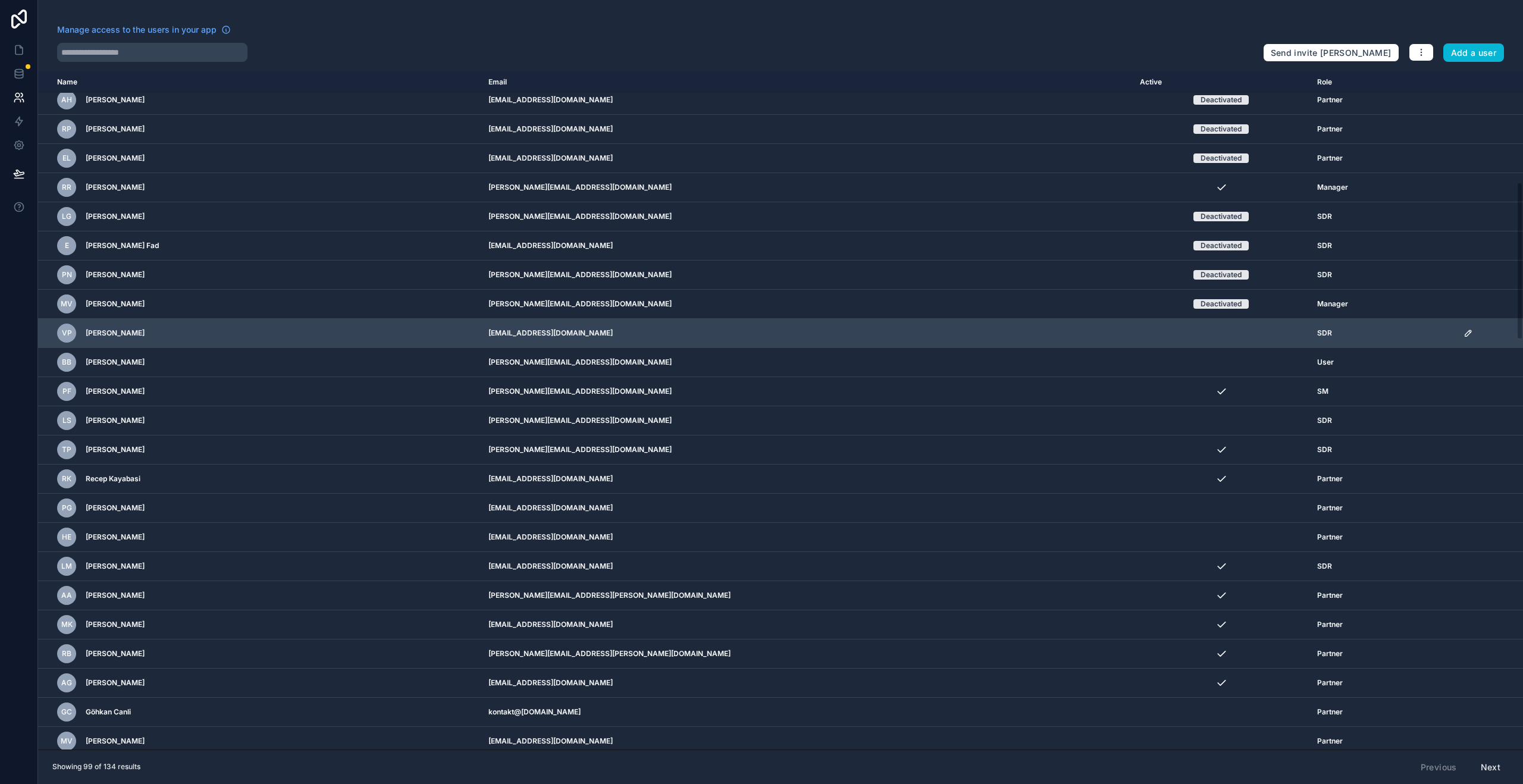
click at [1457, 338] on td "scrollable content" at bounding box center [1490, 333] width 67 height 29
click at [1465, 335] on icon "scrollable content" at bounding box center [1468, 333] width 6 height 6
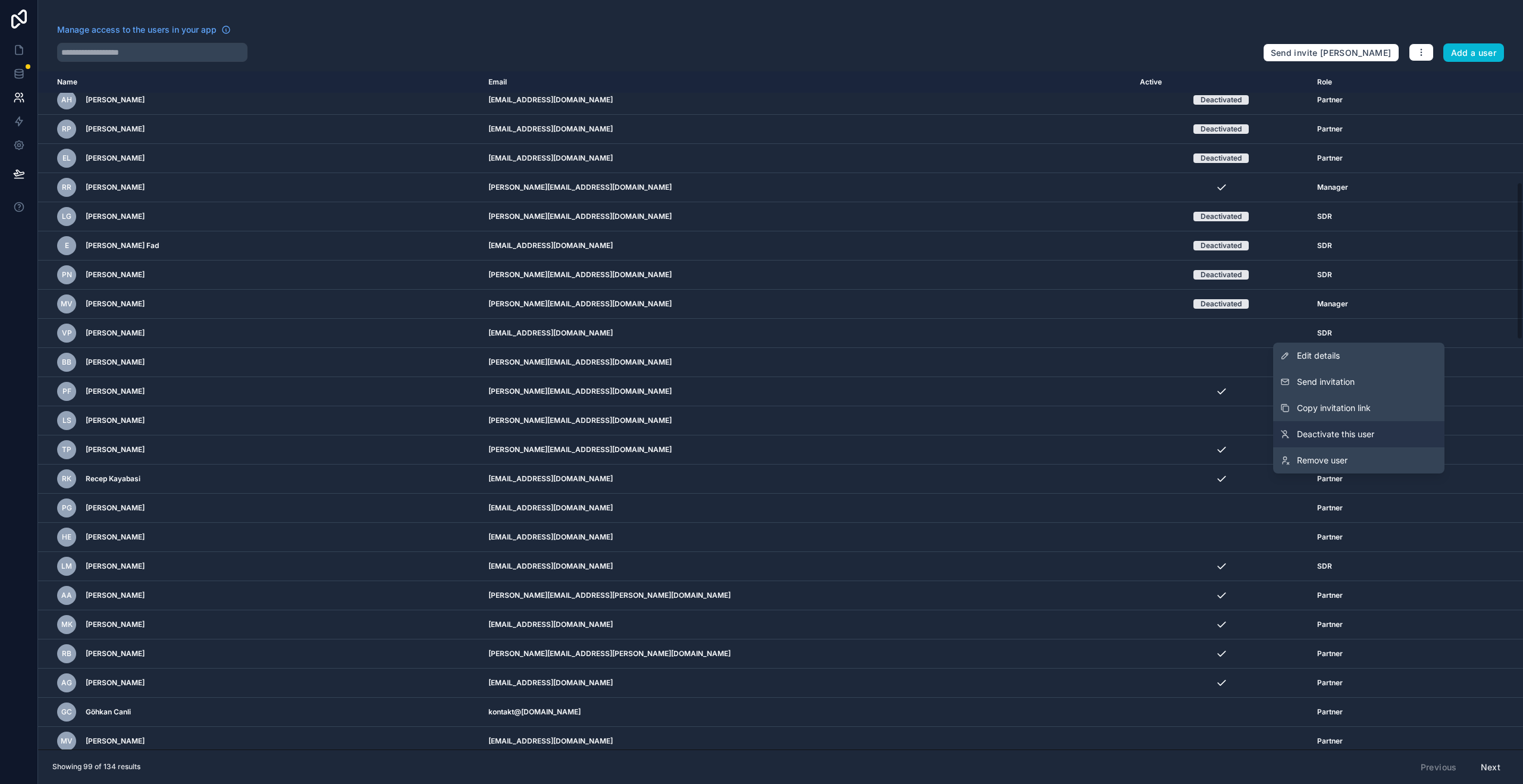
click at [1352, 437] on span "Deactivate this user" at bounding box center [1336, 434] width 77 height 12
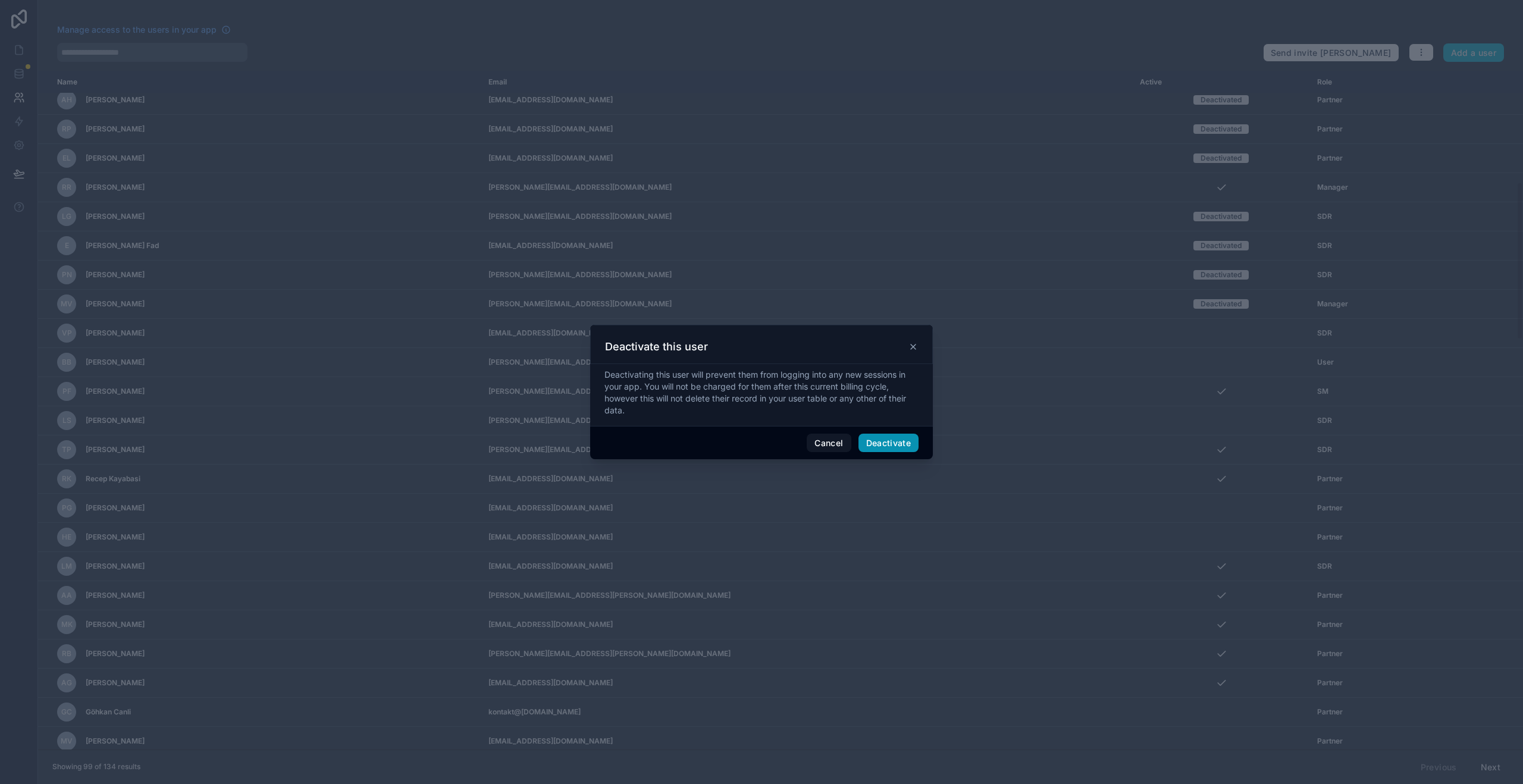
click at [901, 444] on button "Deactivate" at bounding box center [889, 443] width 60 height 19
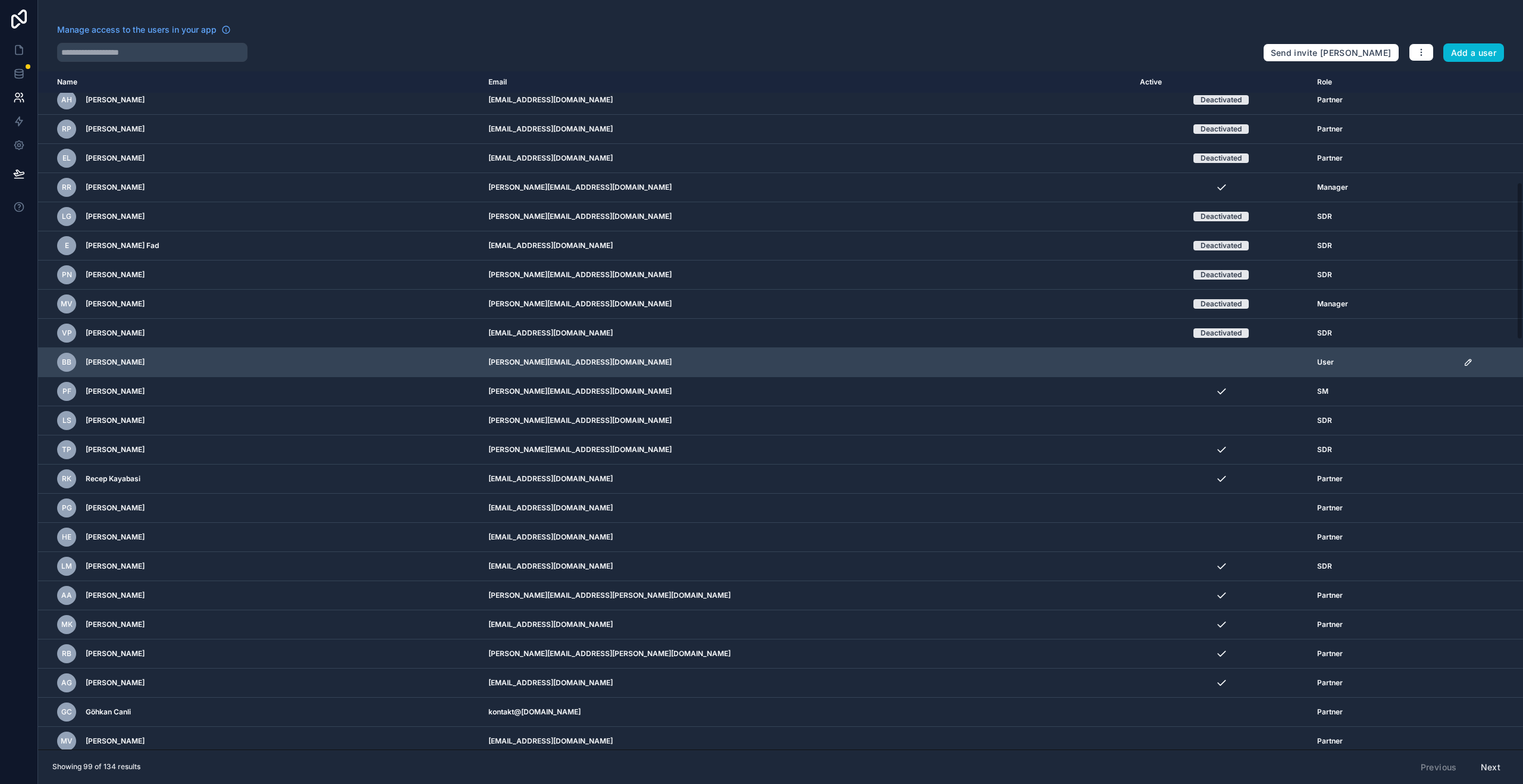
click at [1464, 363] on icon "scrollable content" at bounding box center [1468, 362] width 9 height 9
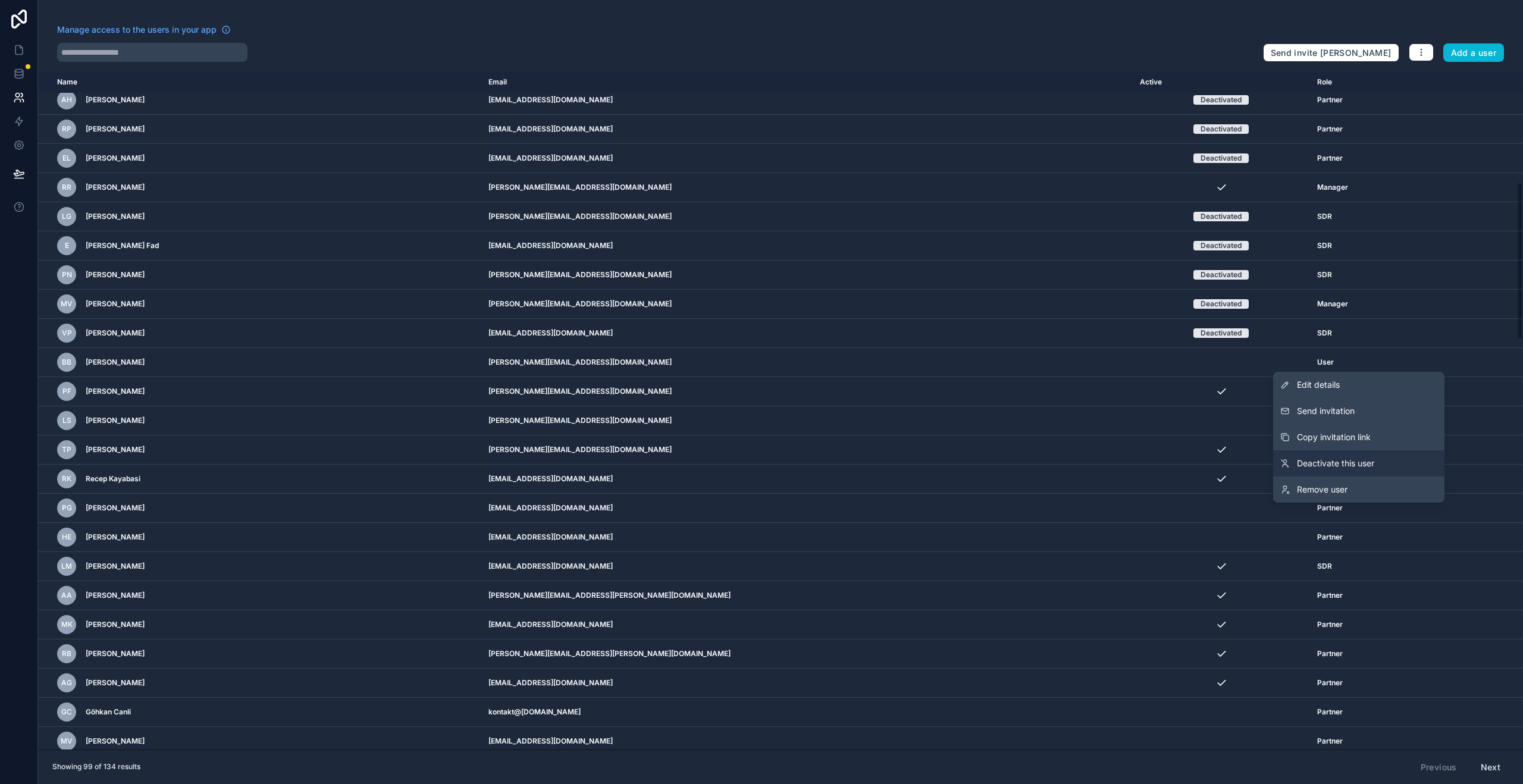
click at [1345, 465] on span "Deactivate this user" at bounding box center [1336, 463] width 77 height 12
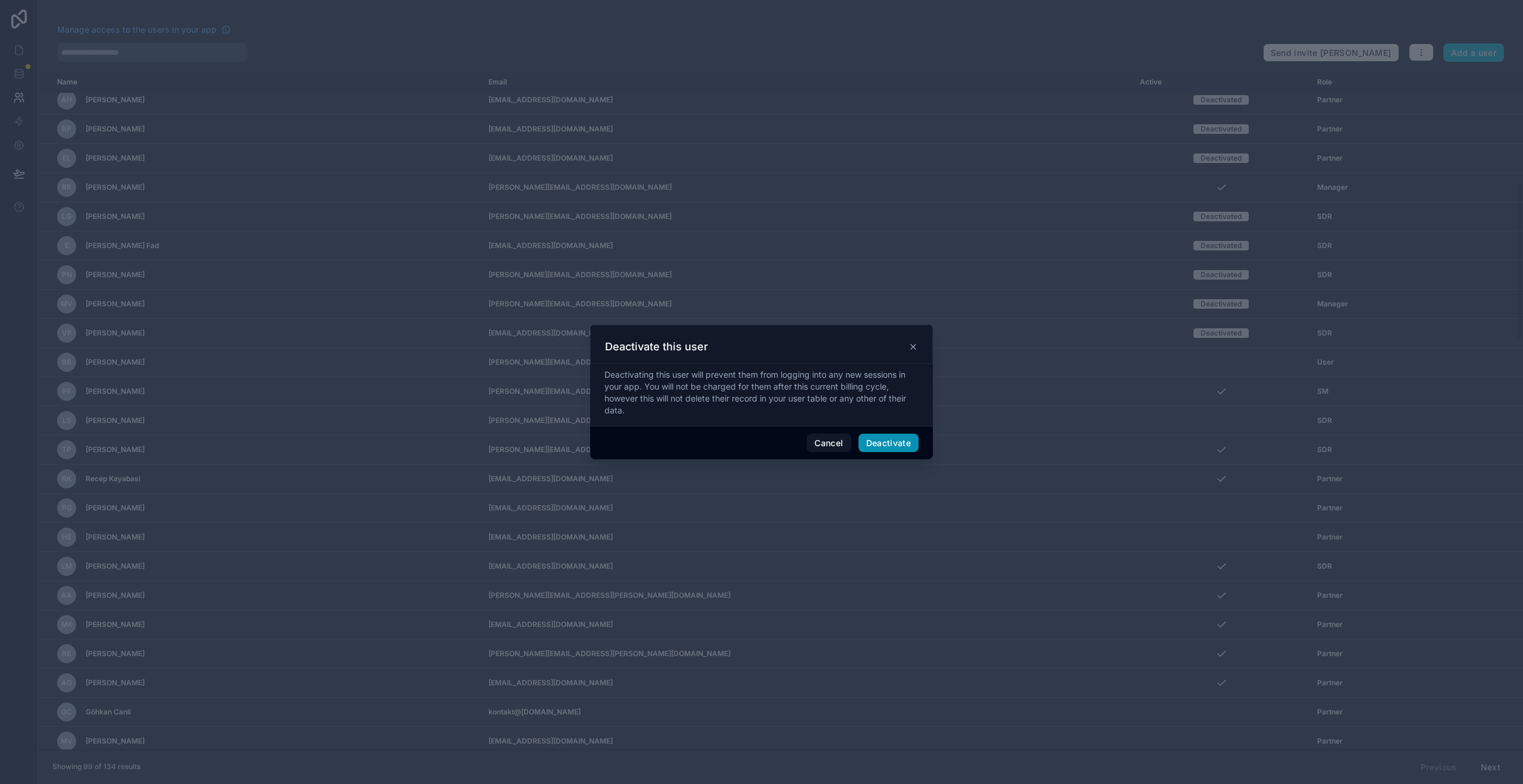
click at [913, 438] on button "Deactivate" at bounding box center [889, 443] width 60 height 19
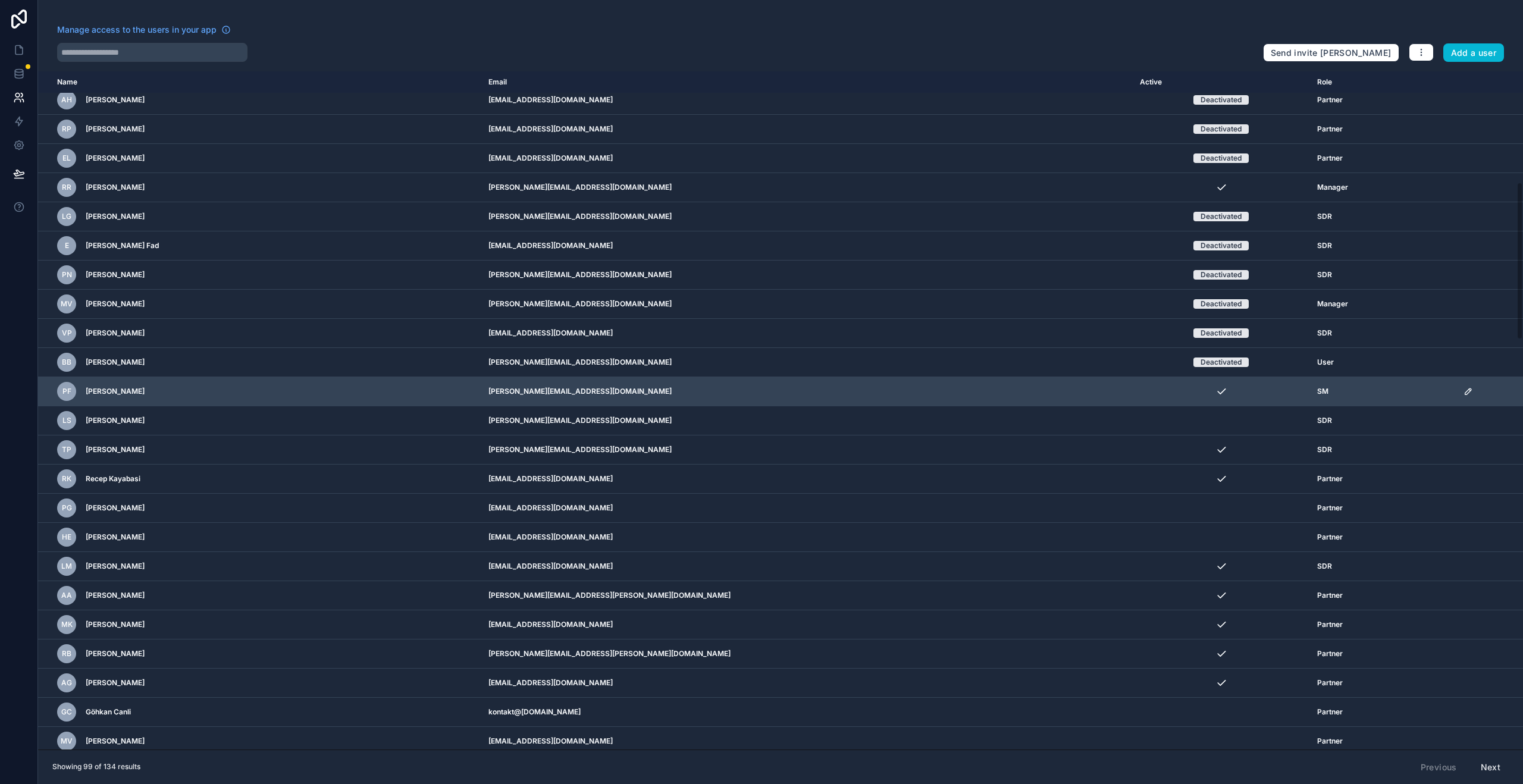
click at [1464, 395] on icon "scrollable content" at bounding box center [1468, 392] width 9 height 9
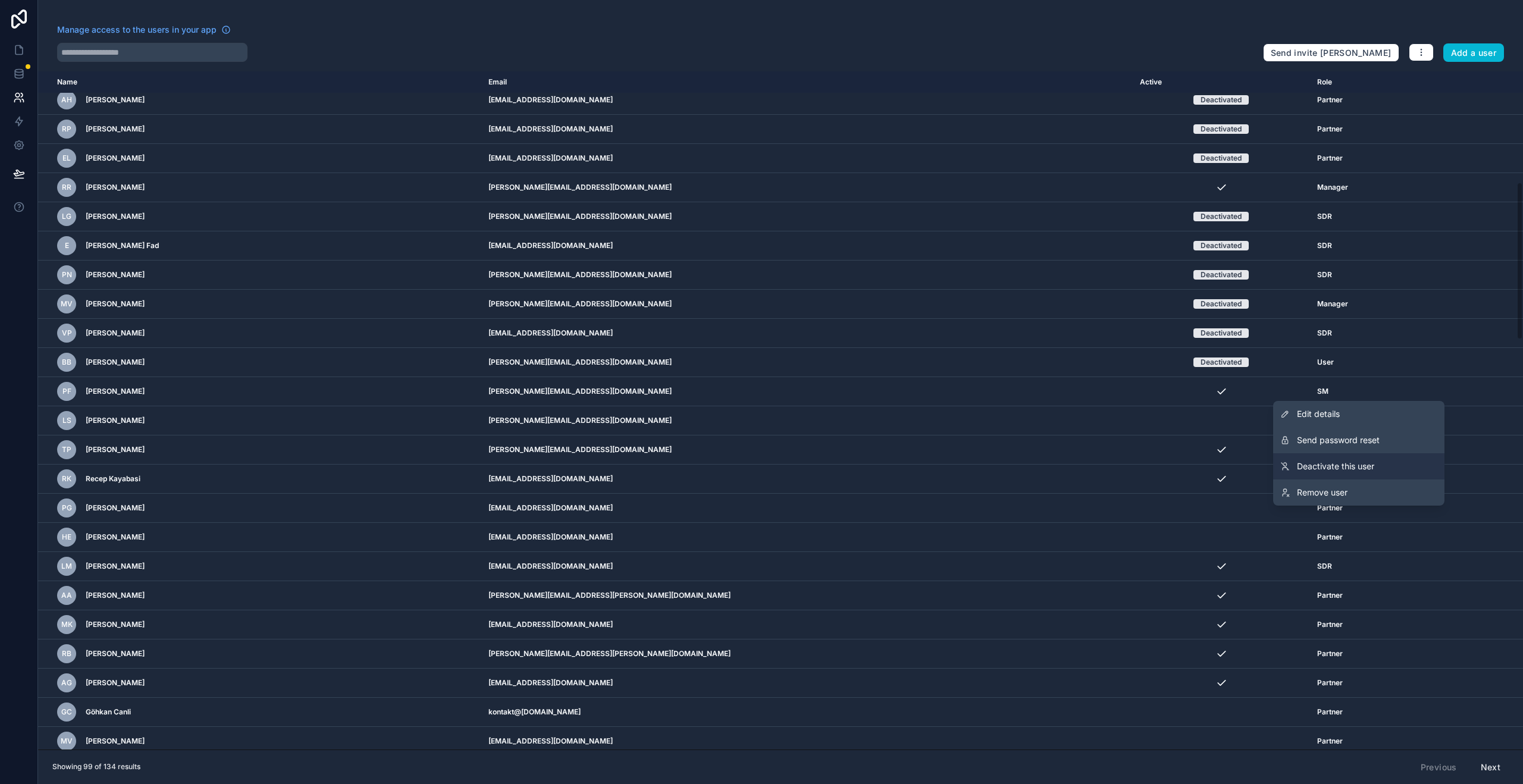
click at [1356, 467] on span "Deactivate this user" at bounding box center [1336, 466] width 77 height 12
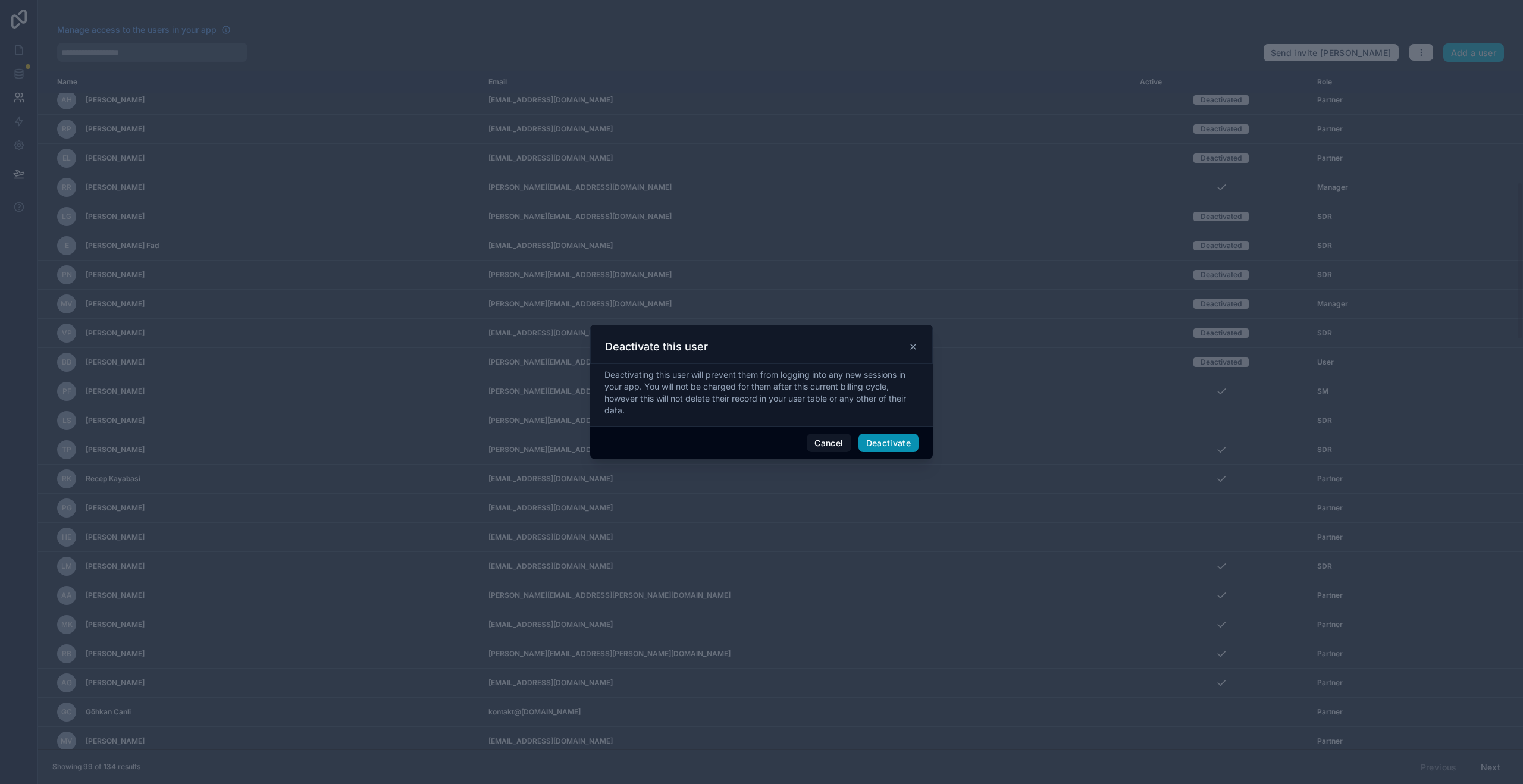
click at [888, 440] on button "Deactivate" at bounding box center [889, 443] width 60 height 19
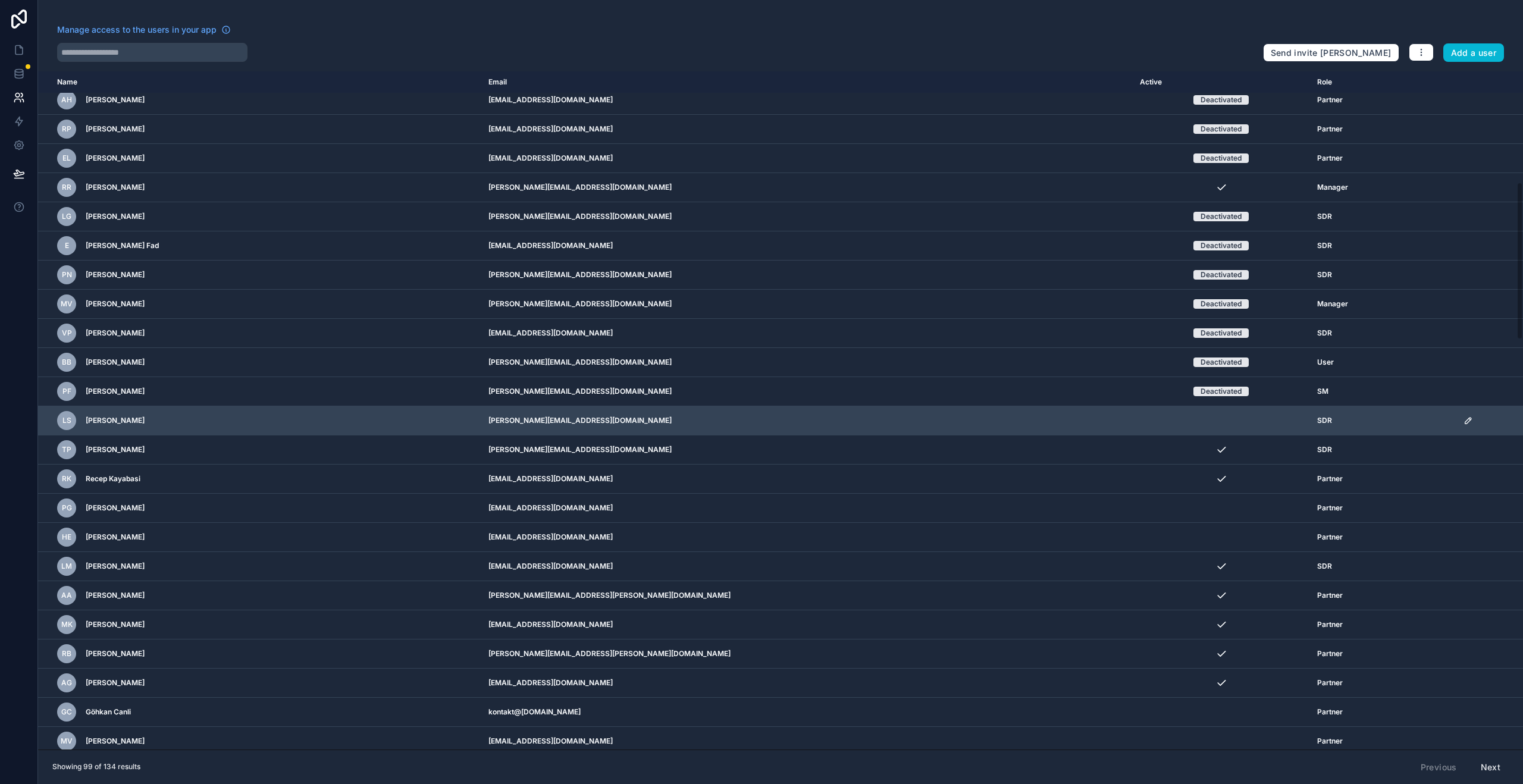
click at [1464, 425] on icon "scrollable content" at bounding box center [1468, 421] width 9 height 9
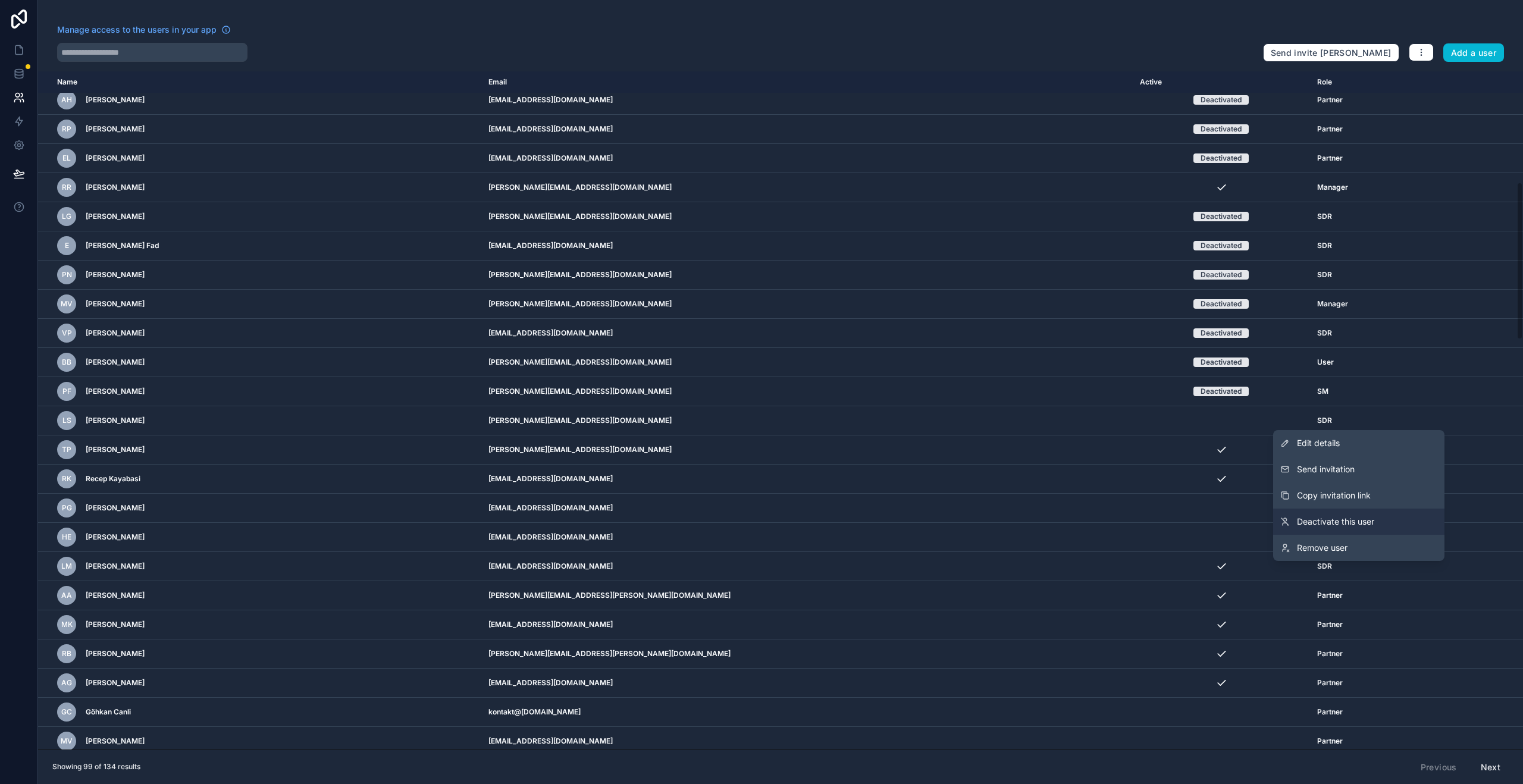
click at [1350, 518] on span "Deactivate this user" at bounding box center [1336, 522] width 77 height 12
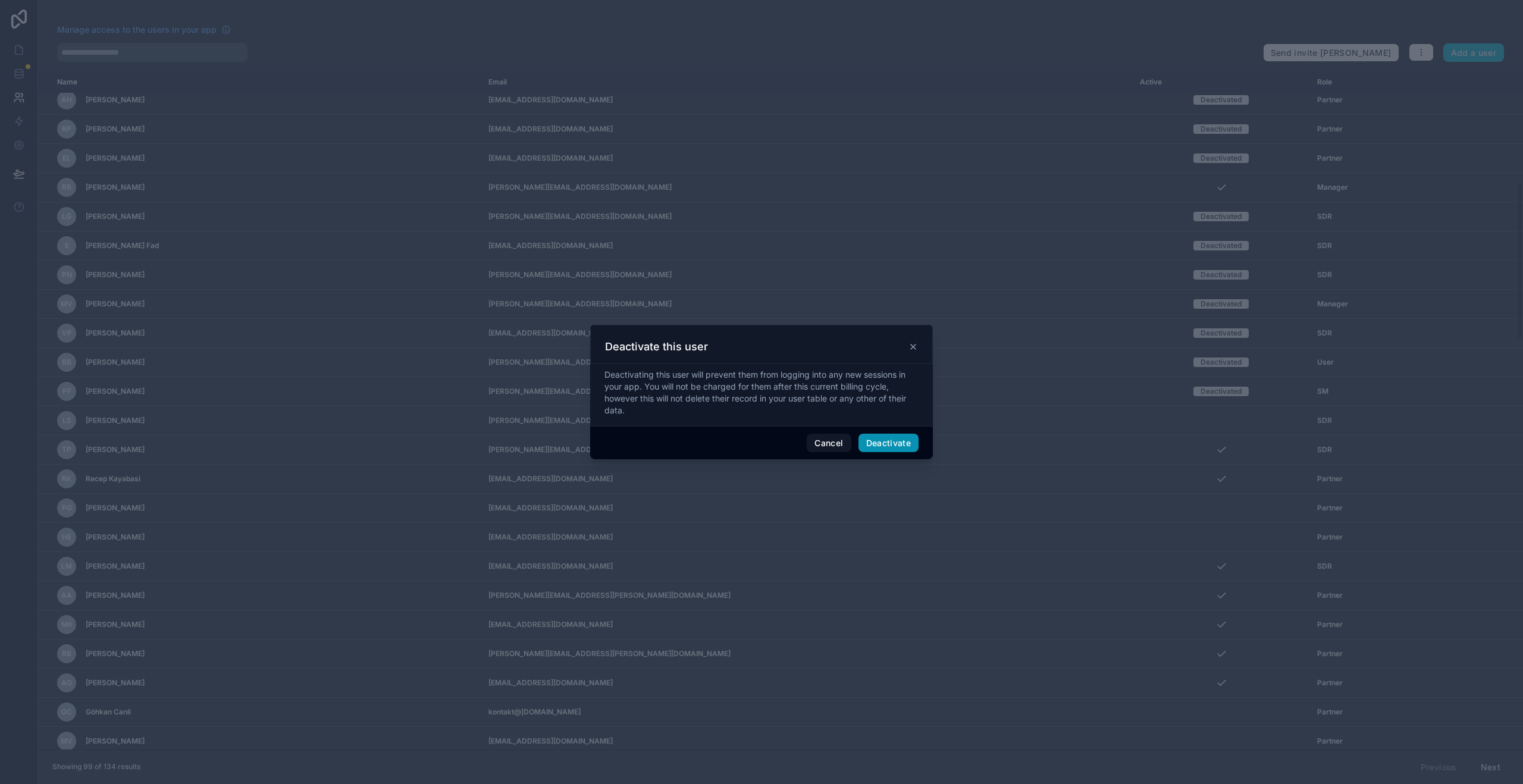
click at [889, 447] on button "Deactivate" at bounding box center [889, 443] width 60 height 19
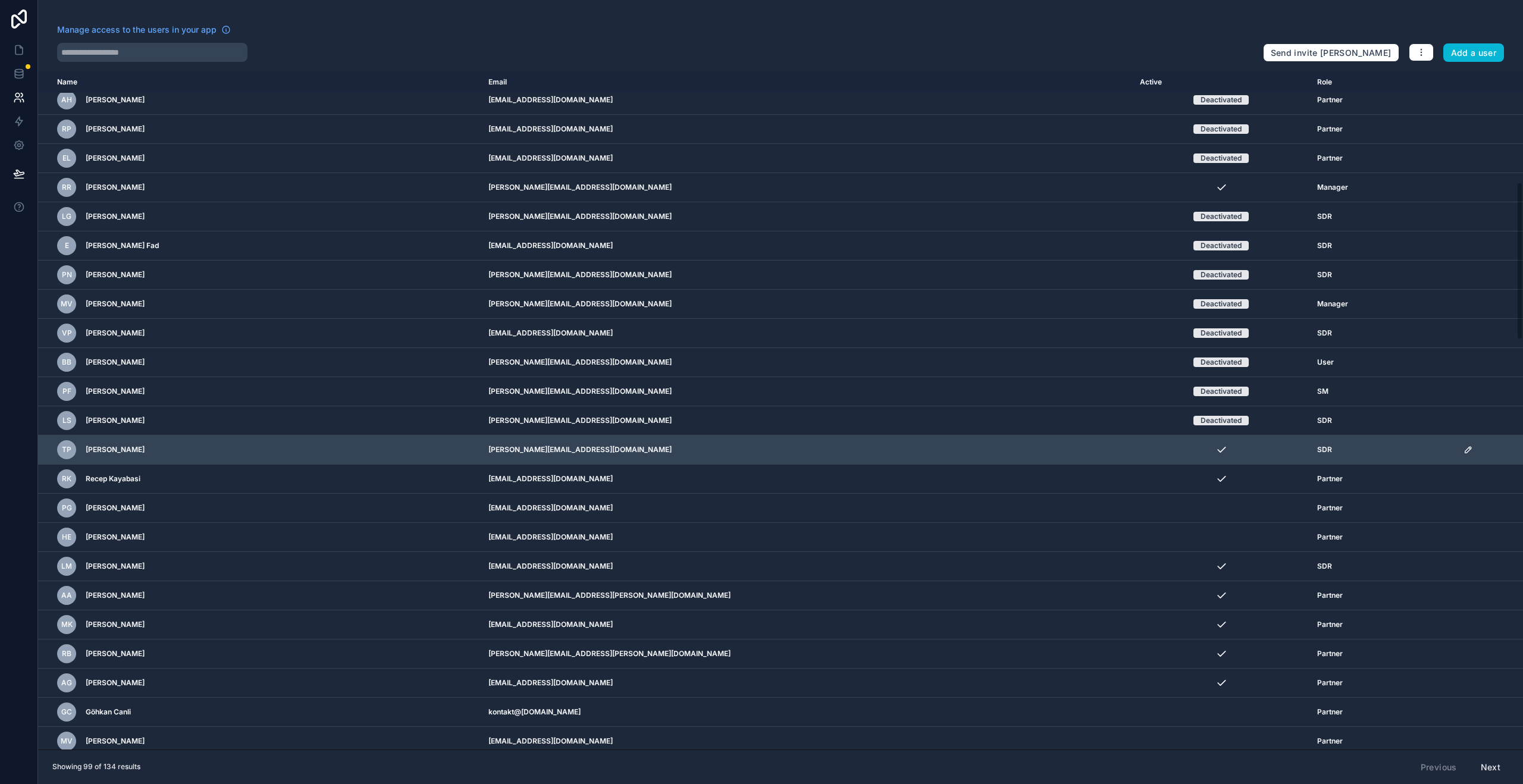
click at [1457, 455] on td "scrollable content" at bounding box center [1490, 450] width 67 height 29
click at [1464, 448] on icon "scrollable content" at bounding box center [1468, 450] width 9 height 9
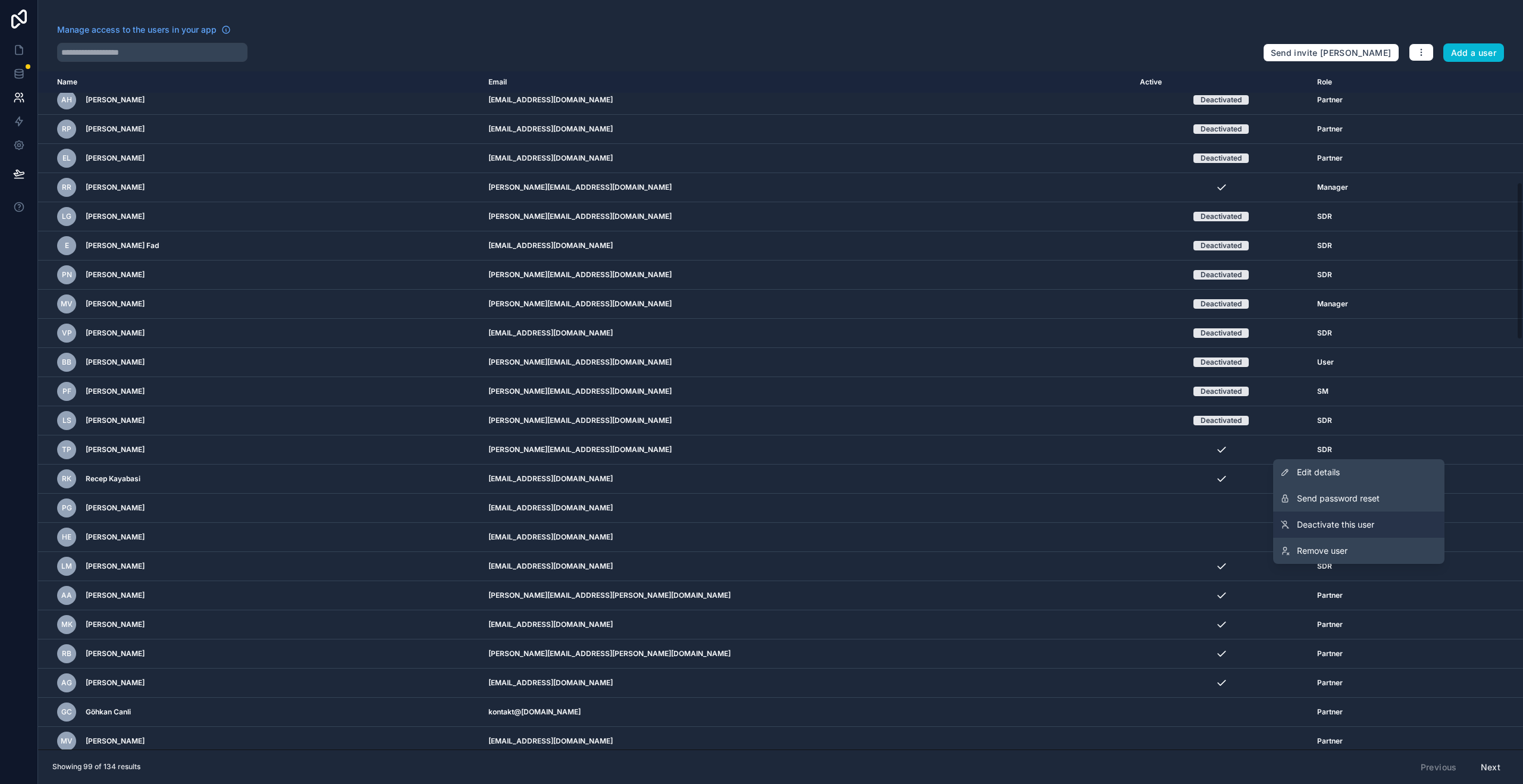
click at [1339, 511] on link "Deactivate this user" at bounding box center [1360, 525] width 172 height 26
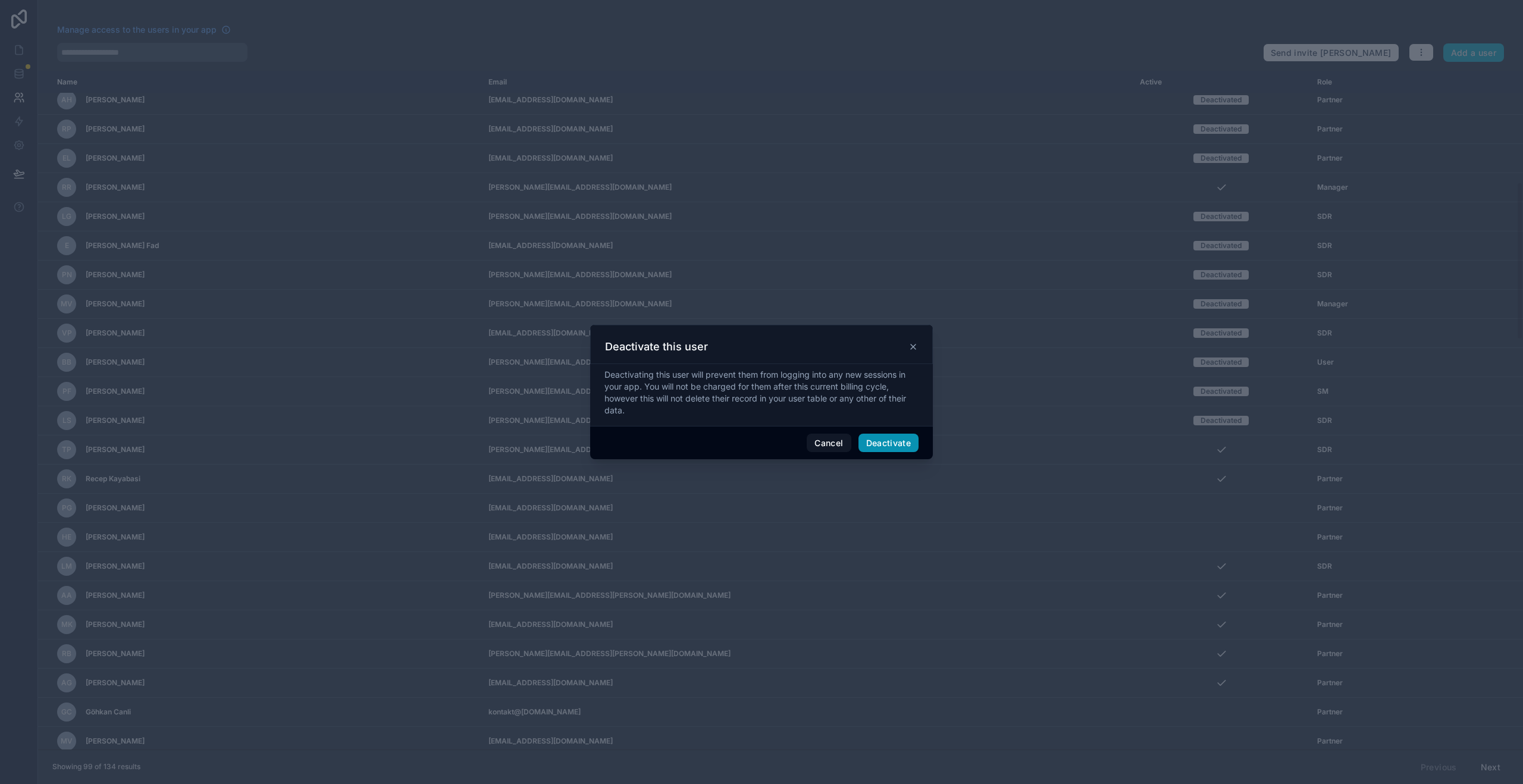
click at [902, 442] on button "Deactivate" at bounding box center [889, 443] width 60 height 19
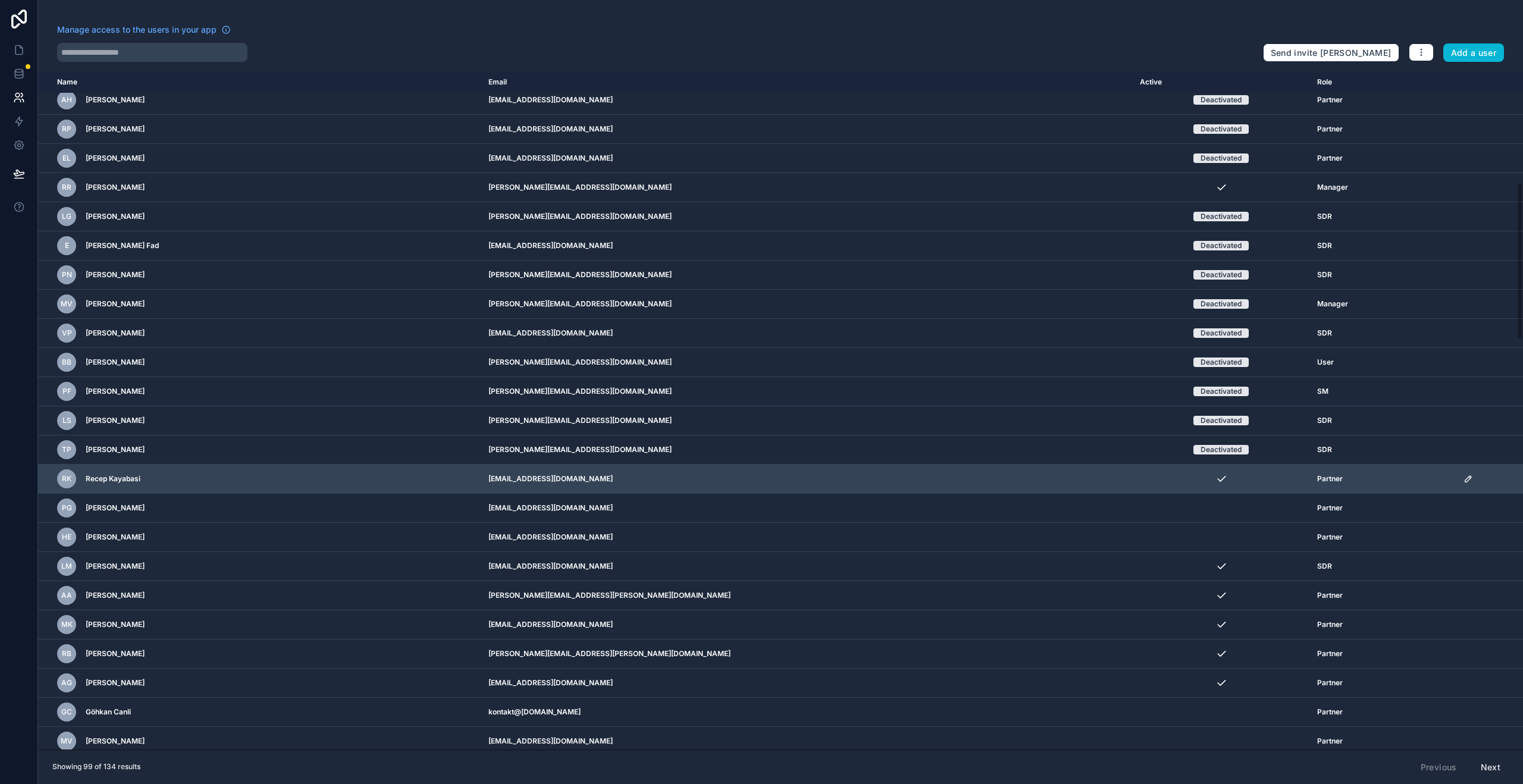
click at [1464, 482] on icon "scrollable content" at bounding box center [1468, 479] width 9 height 9
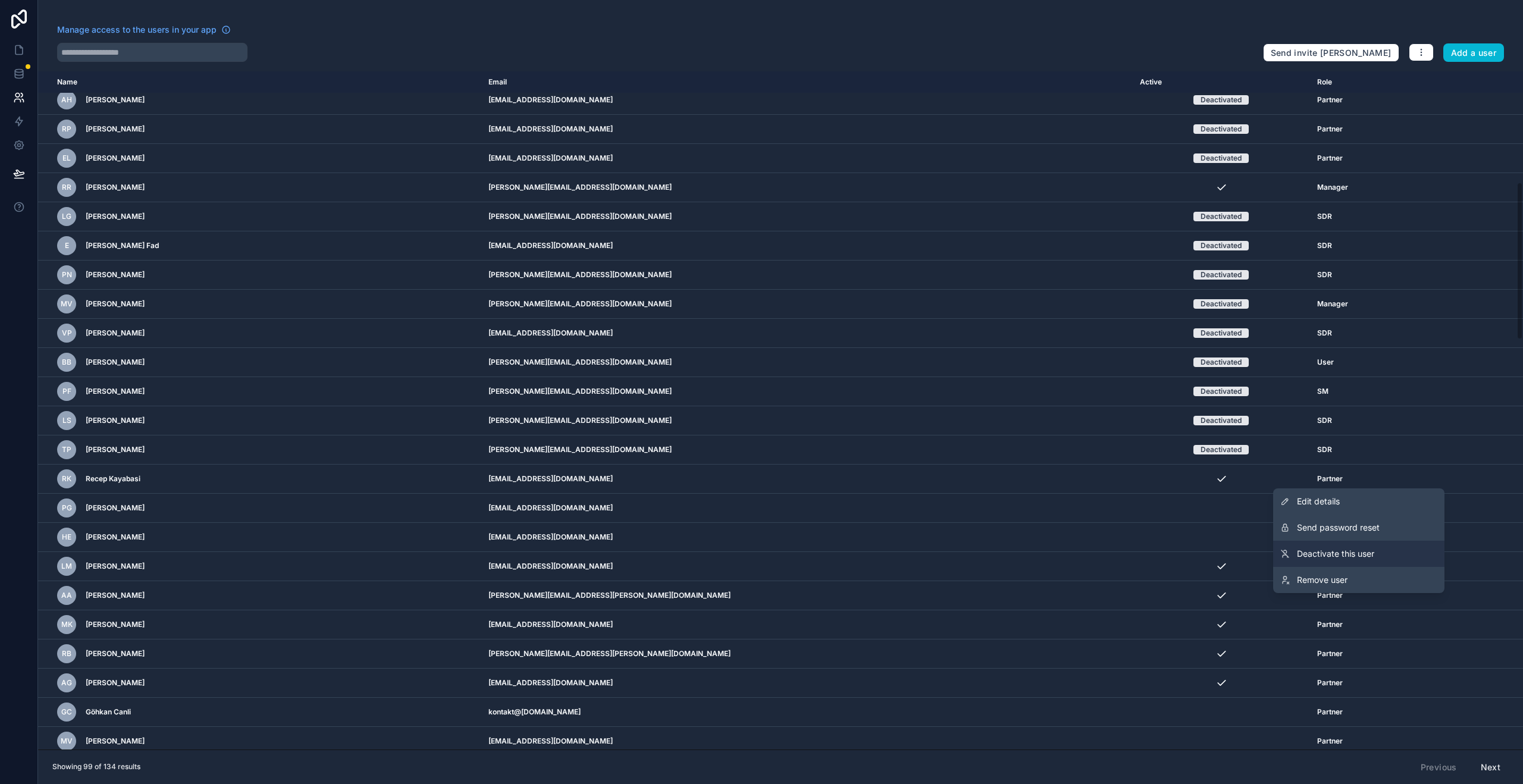
click at [1372, 542] on link "Deactivate this user" at bounding box center [1360, 554] width 172 height 26
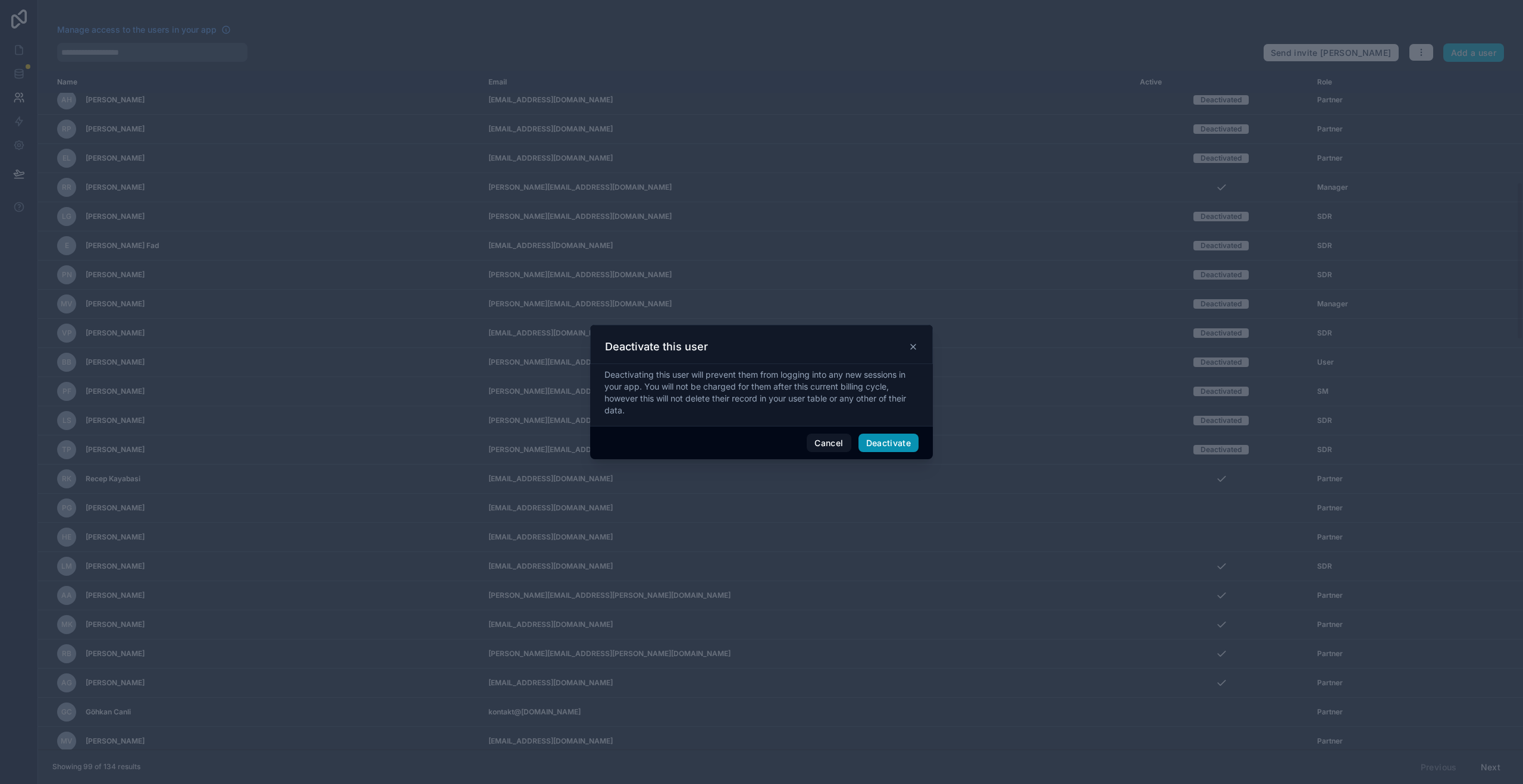
click at [889, 442] on button "Deactivate" at bounding box center [889, 443] width 60 height 19
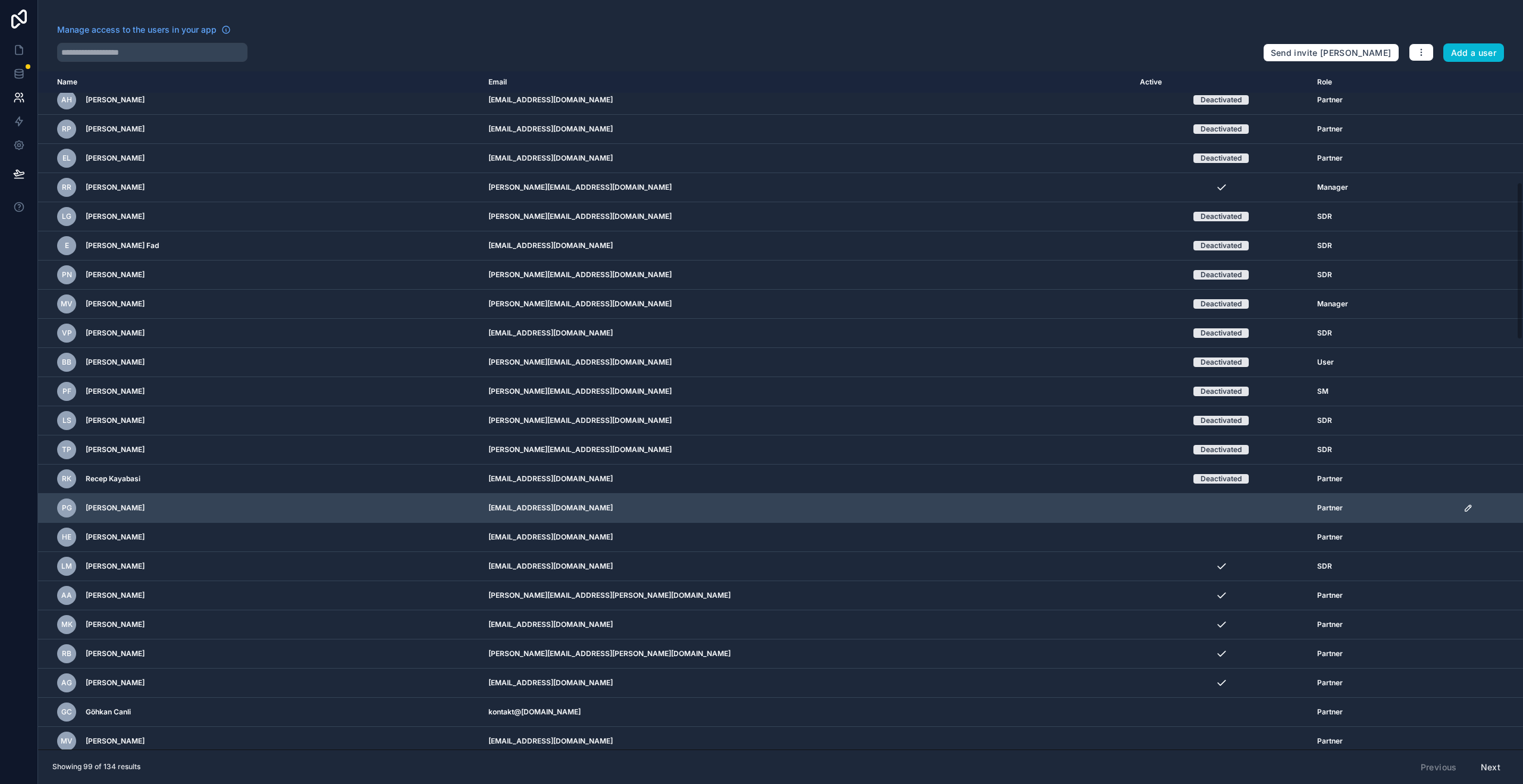
click at [1464, 509] on icon "scrollable content" at bounding box center [1468, 509] width 9 height 9
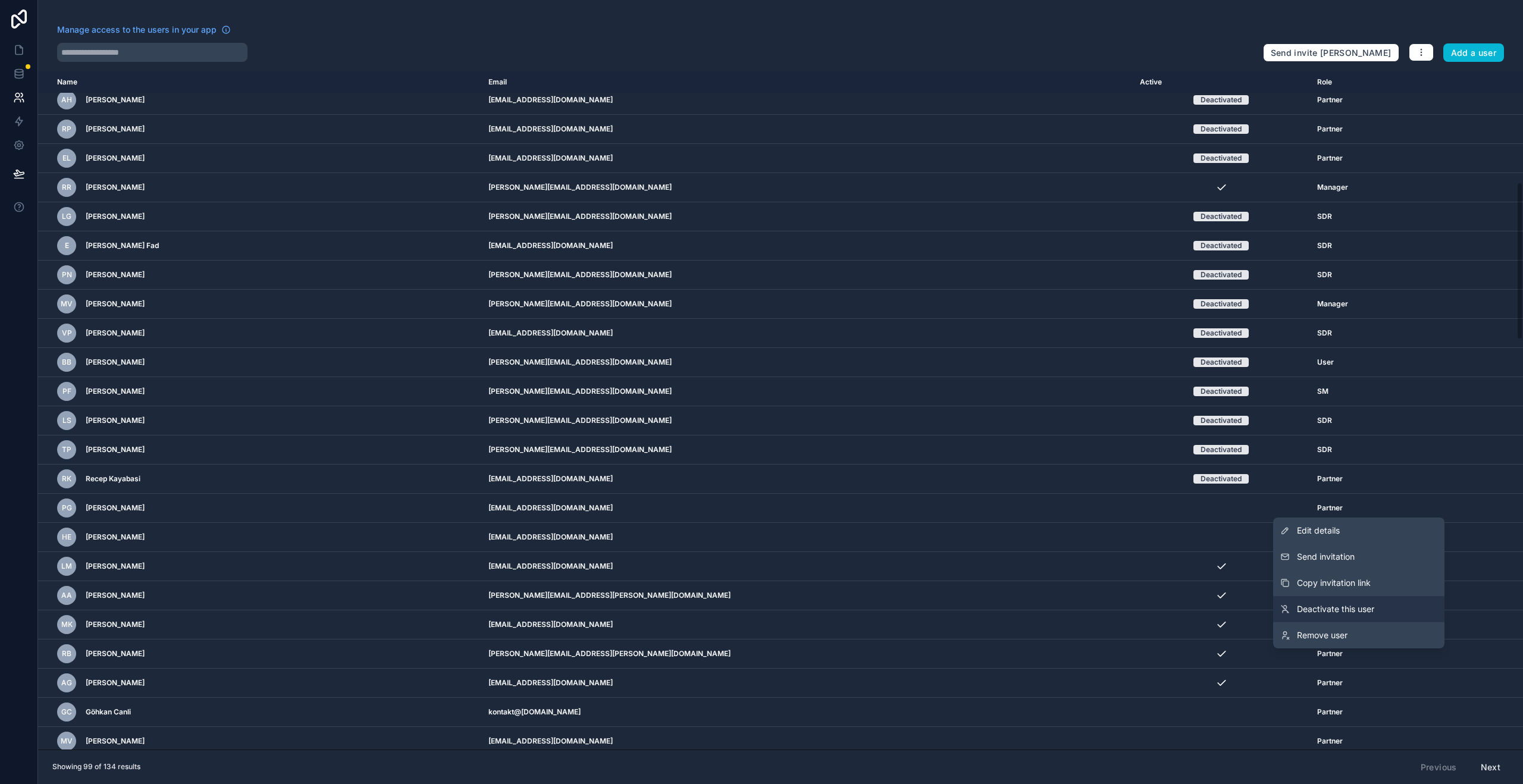
click at [1342, 614] on span "Deactivate this user" at bounding box center [1336, 609] width 77 height 12
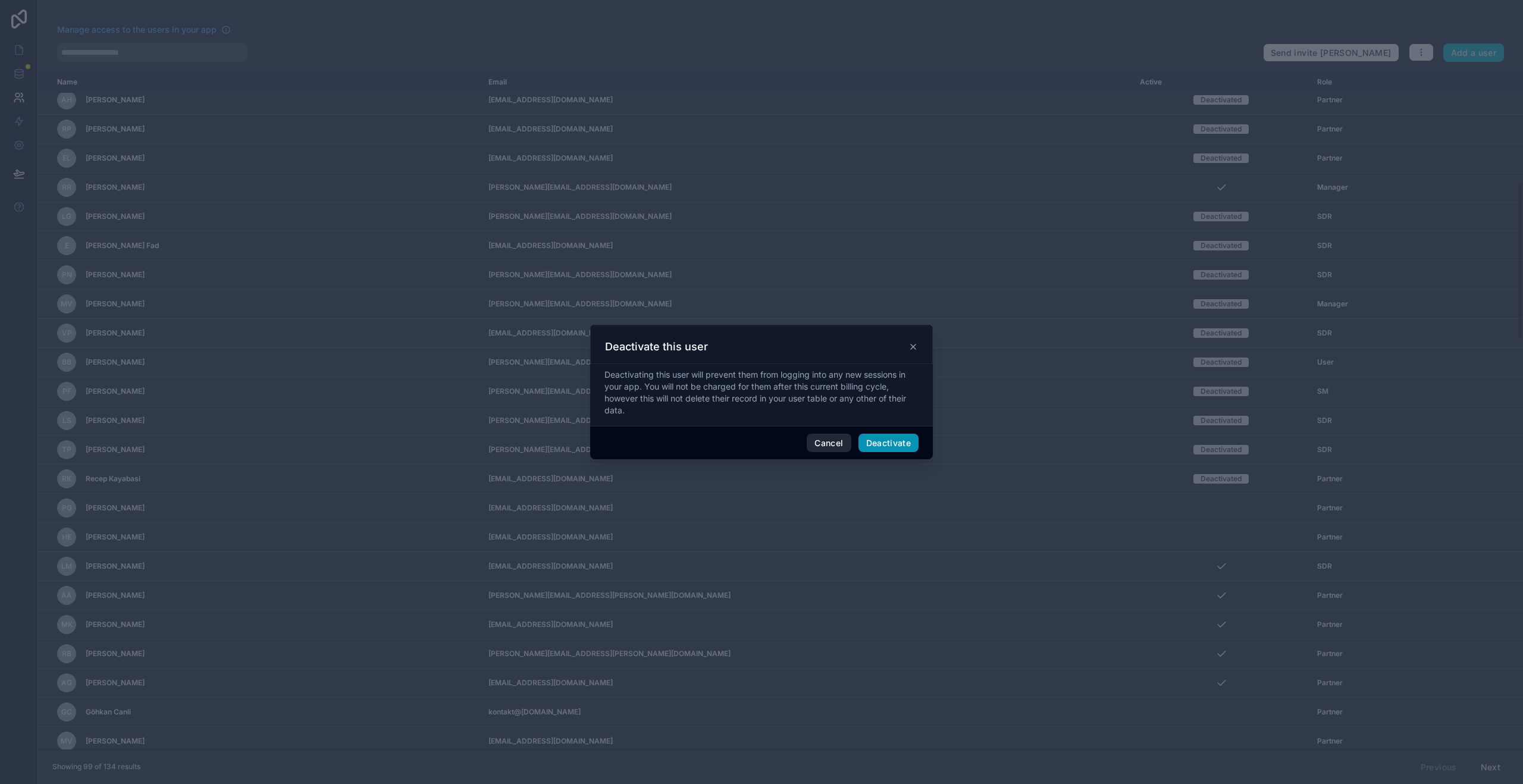
click at [869, 440] on button "Deactivate" at bounding box center [889, 443] width 60 height 19
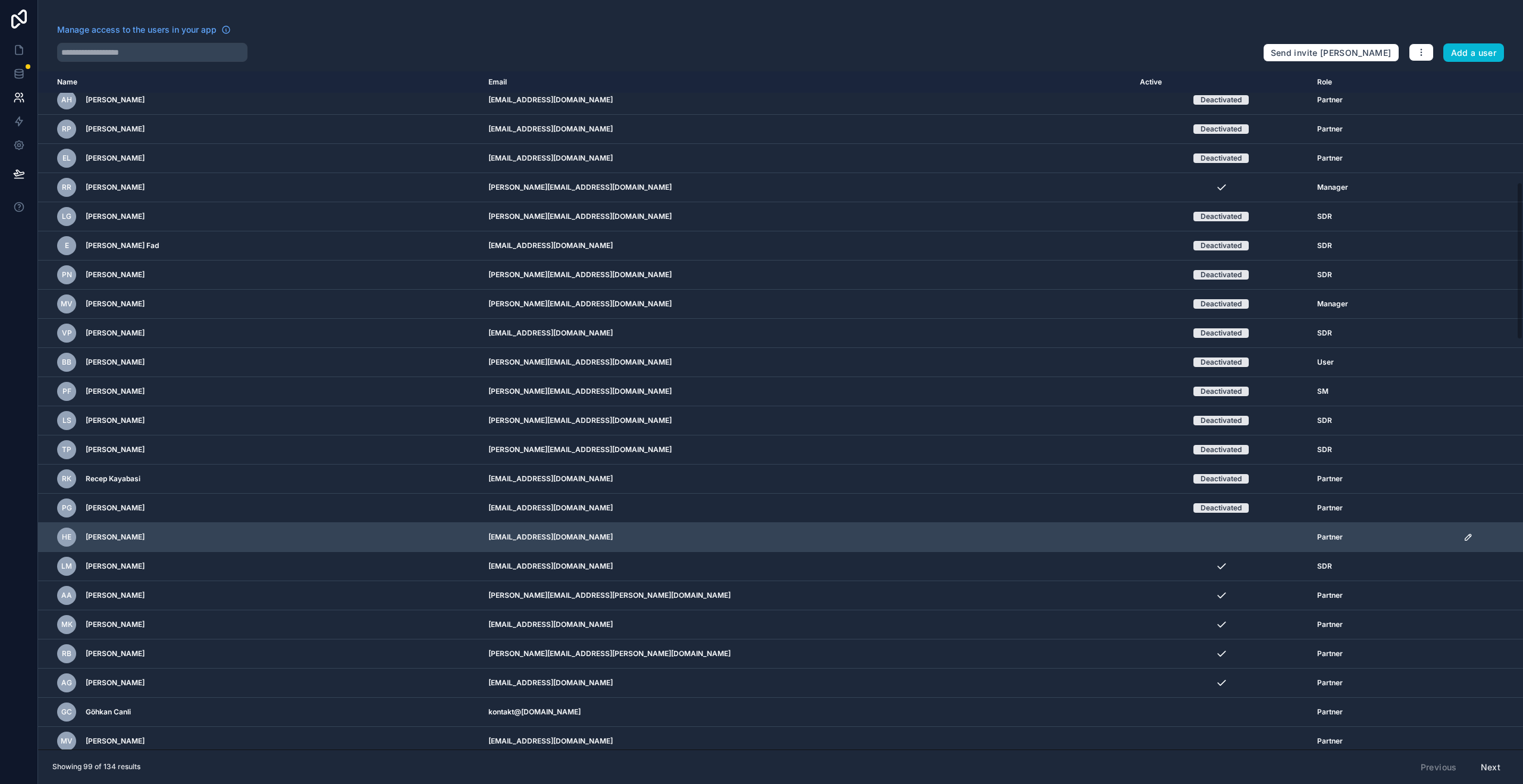
click at [1464, 537] on icon "scrollable content" at bounding box center [1468, 537] width 9 height 9
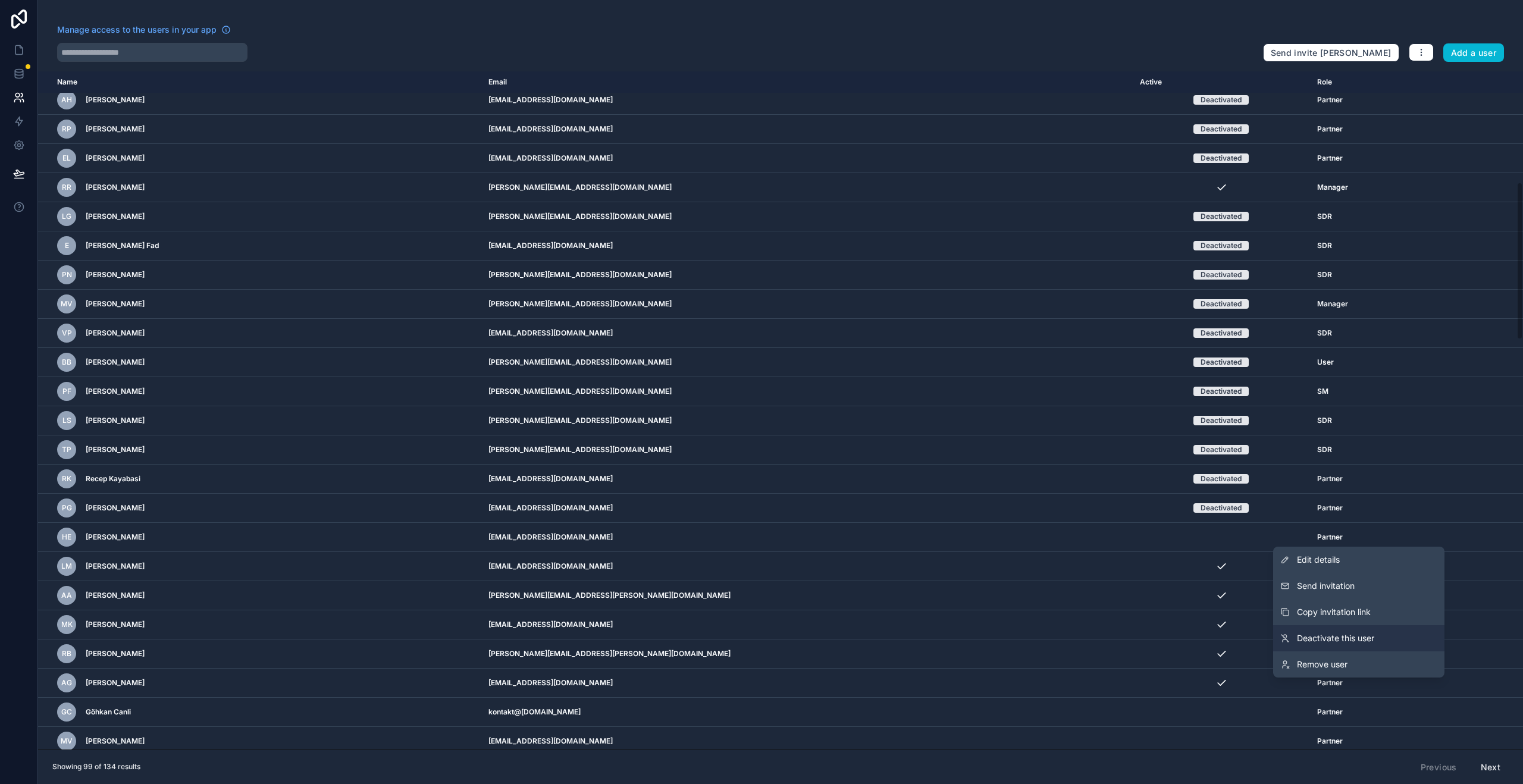
click at [1322, 643] on span "Deactivate this user" at bounding box center [1336, 638] width 77 height 12
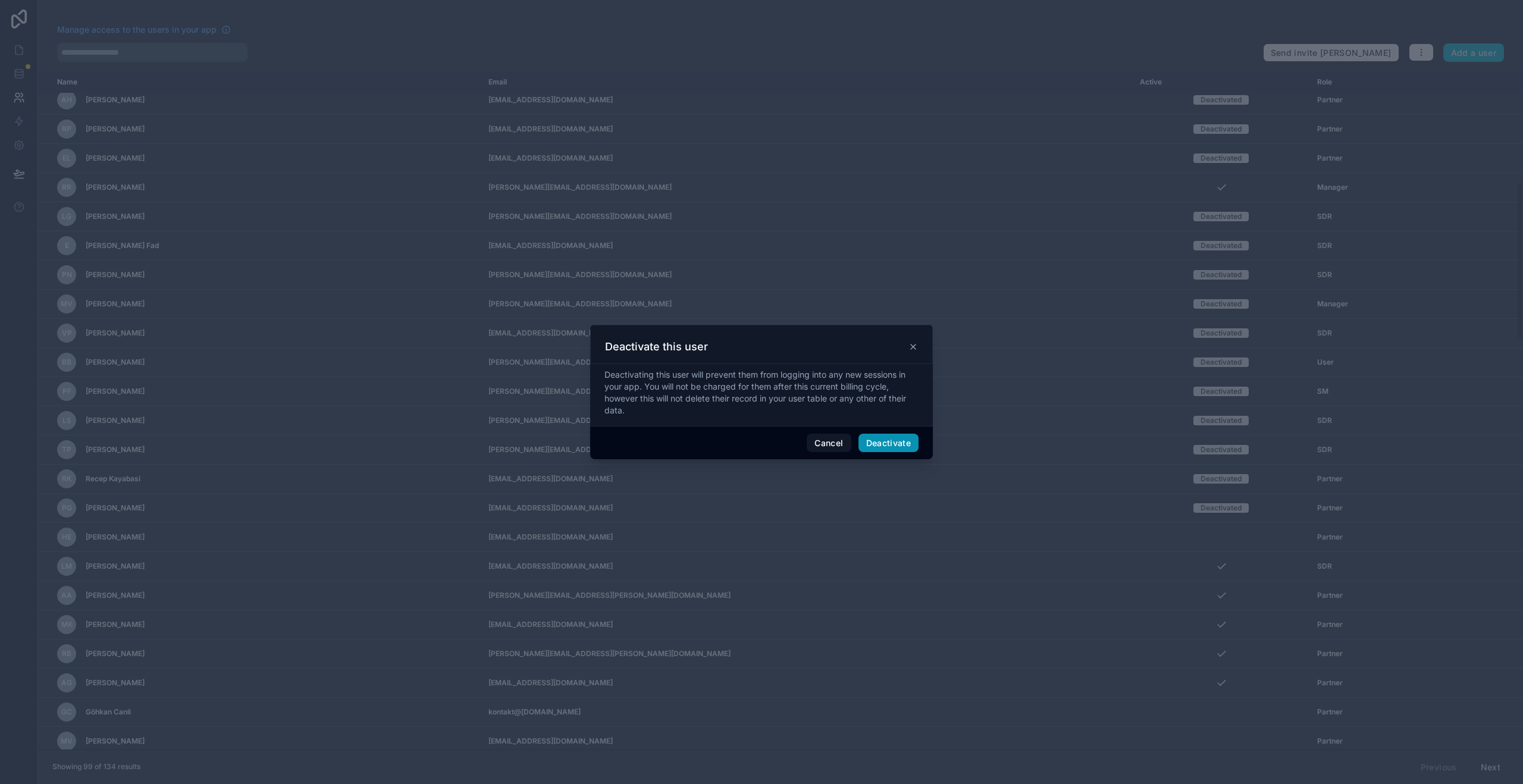
click at [901, 448] on button "Deactivate" at bounding box center [889, 443] width 60 height 19
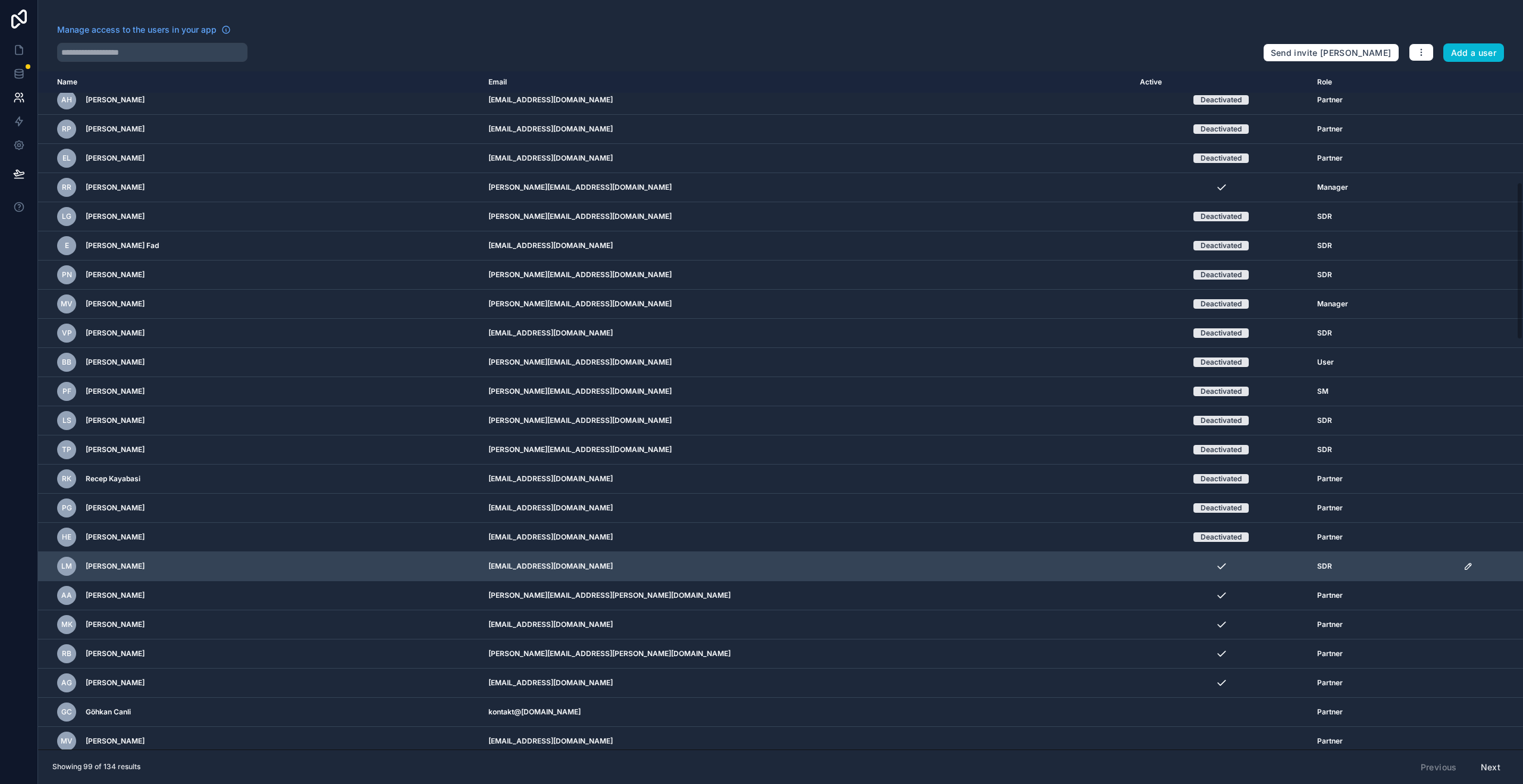
click at [1464, 569] on icon "scrollable content" at bounding box center [1468, 566] width 9 height 9
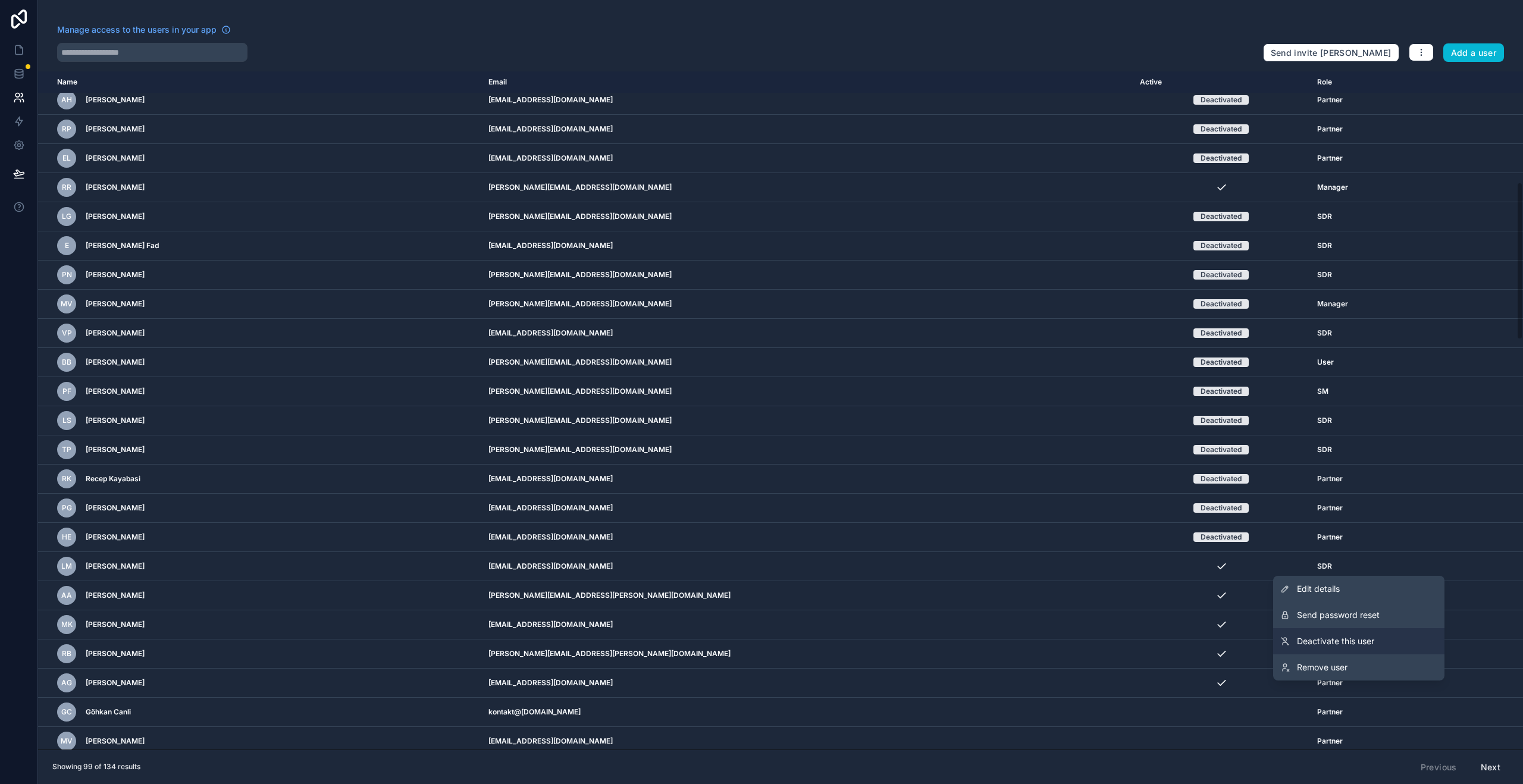
click at [1398, 645] on link "Deactivate this user" at bounding box center [1360, 642] width 172 height 26
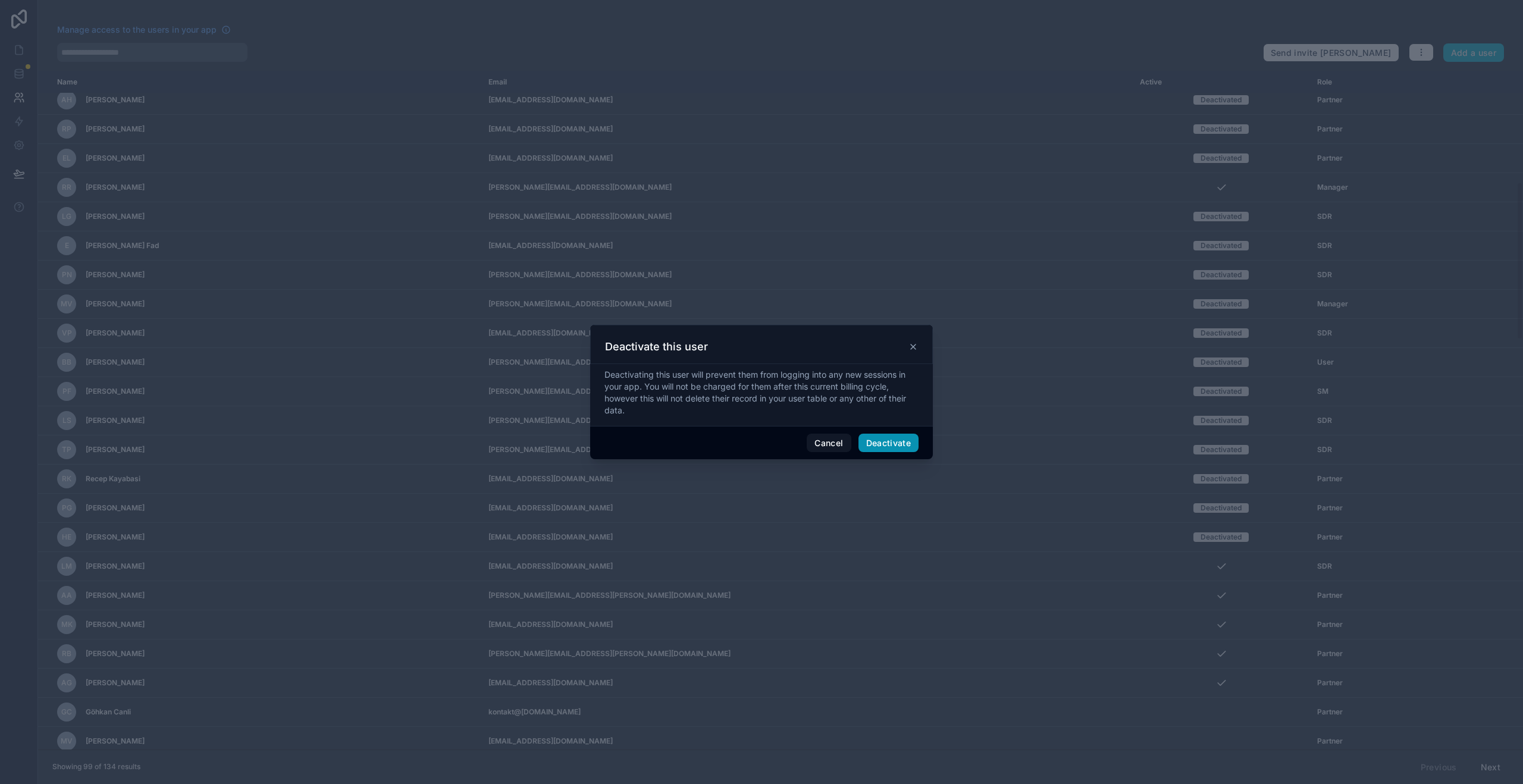
click at [902, 445] on button "Deactivate" at bounding box center [889, 443] width 60 height 19
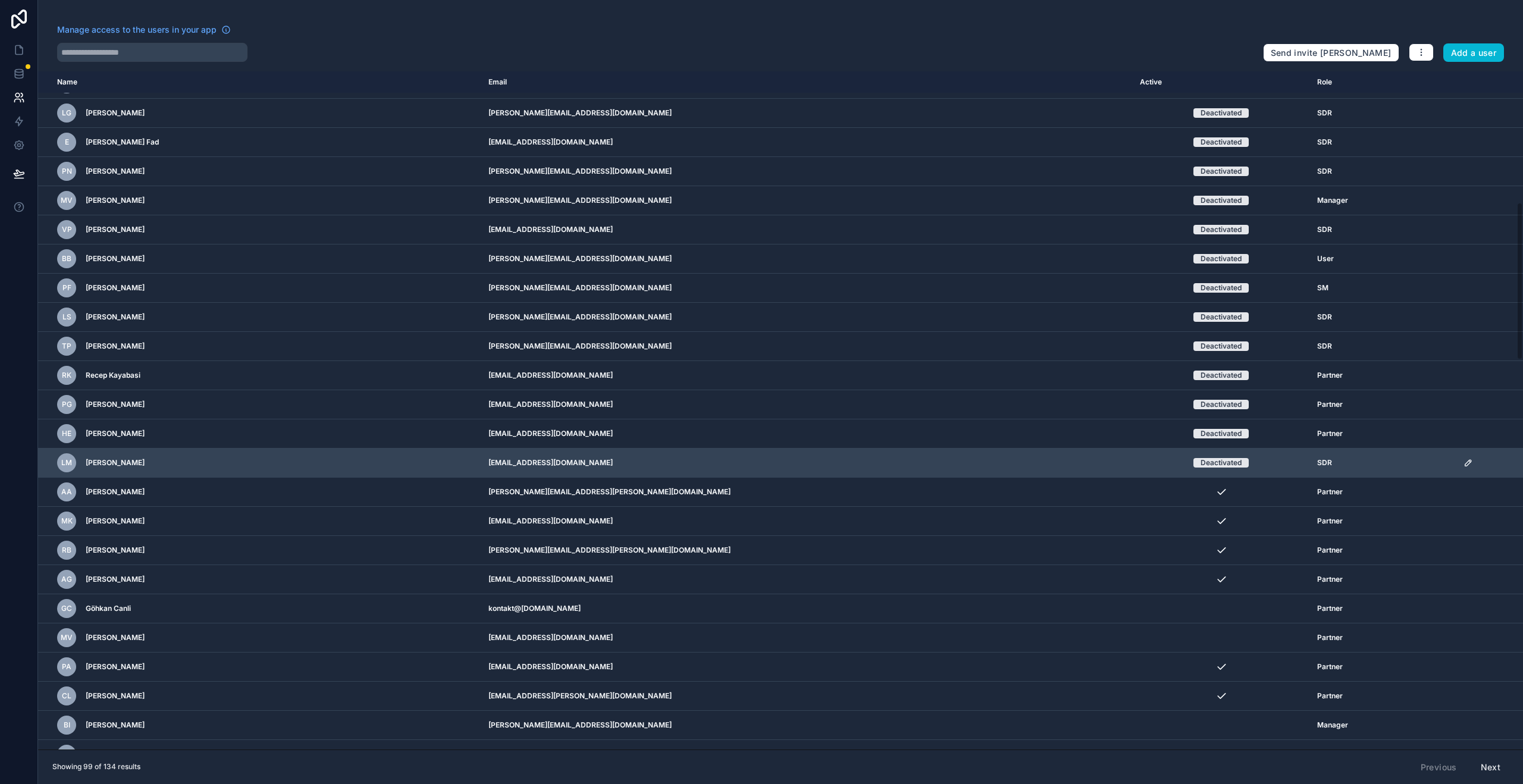
scroll to position [578, 0]
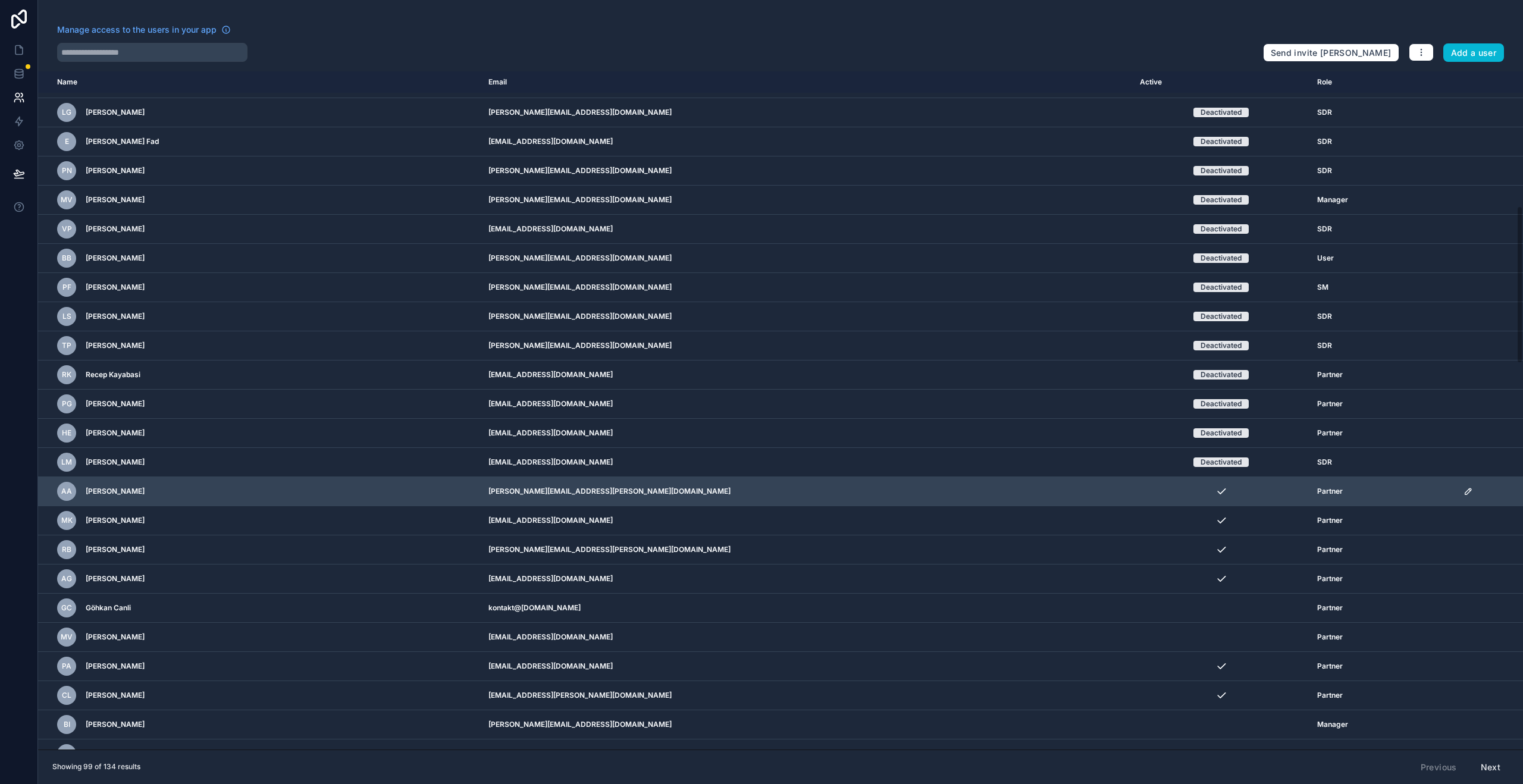
click at [1464, 489] on icon "scrollable content" at bounding box center [1468, 492] width 9 height 9
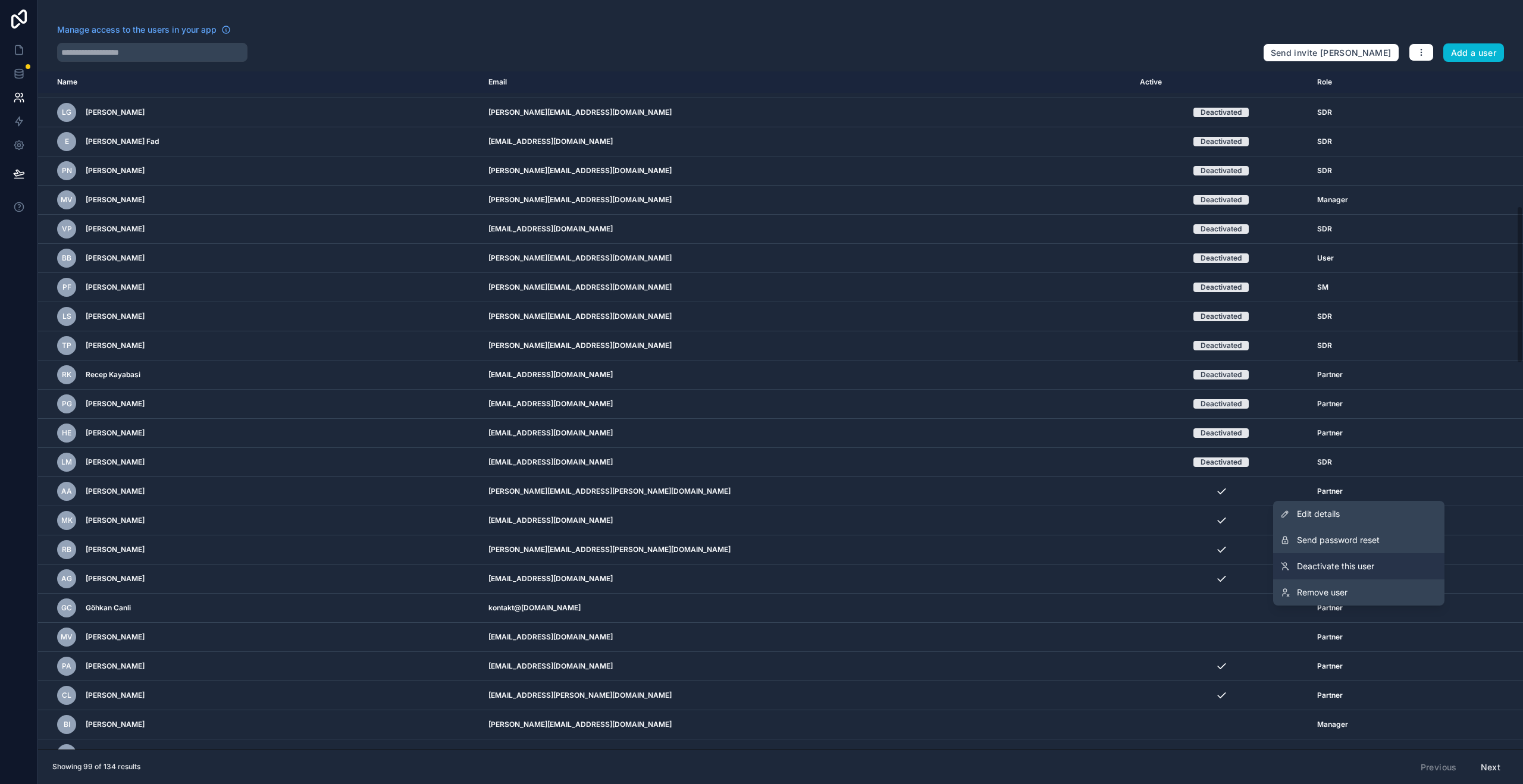
click at [1341, 568] on span "Deactivate this user" at bounding box center [1336, 566] width 77 height 12
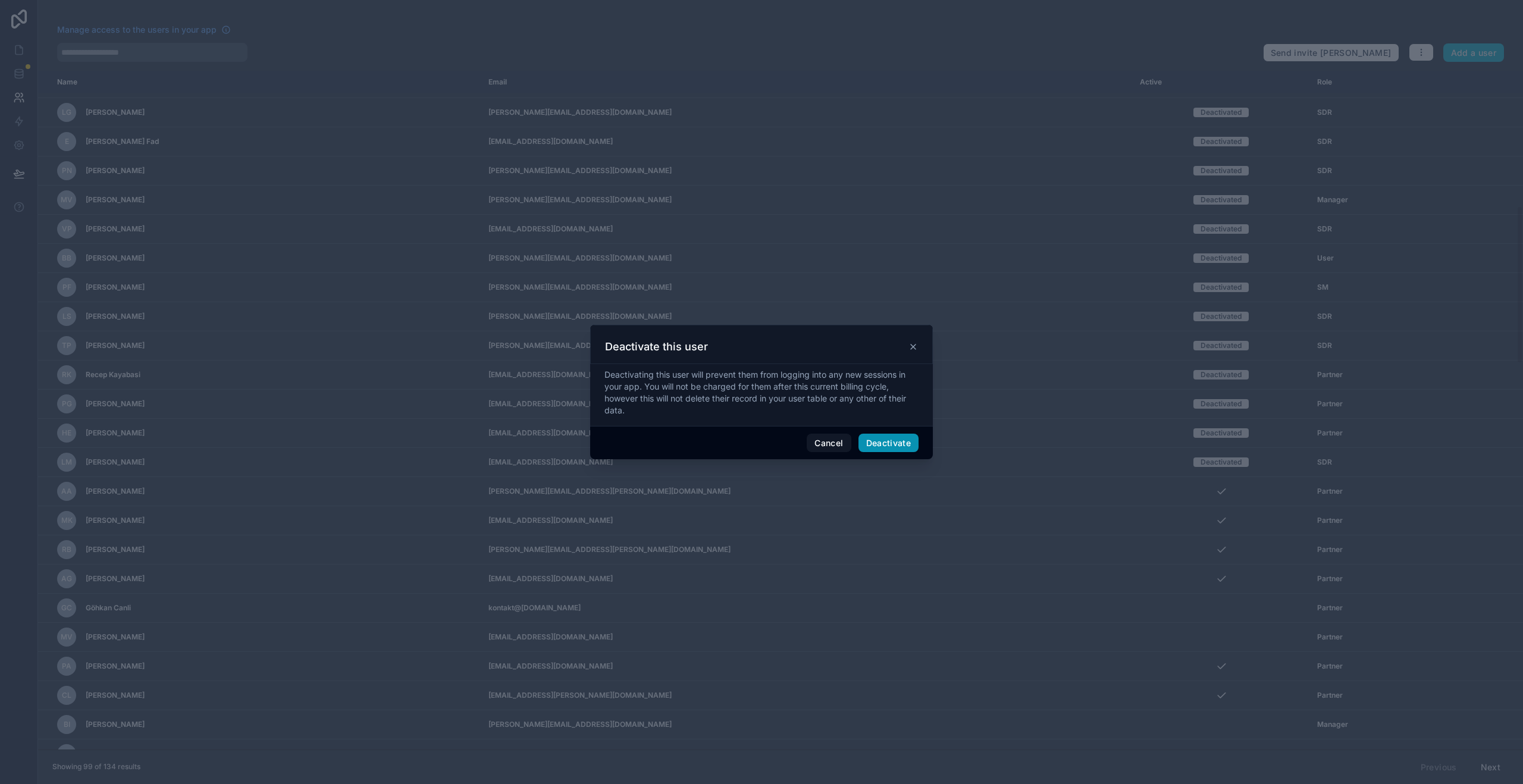
click at [911, 447] on button "Deactivate" at bounding box center [889, 443] width 60 height 19
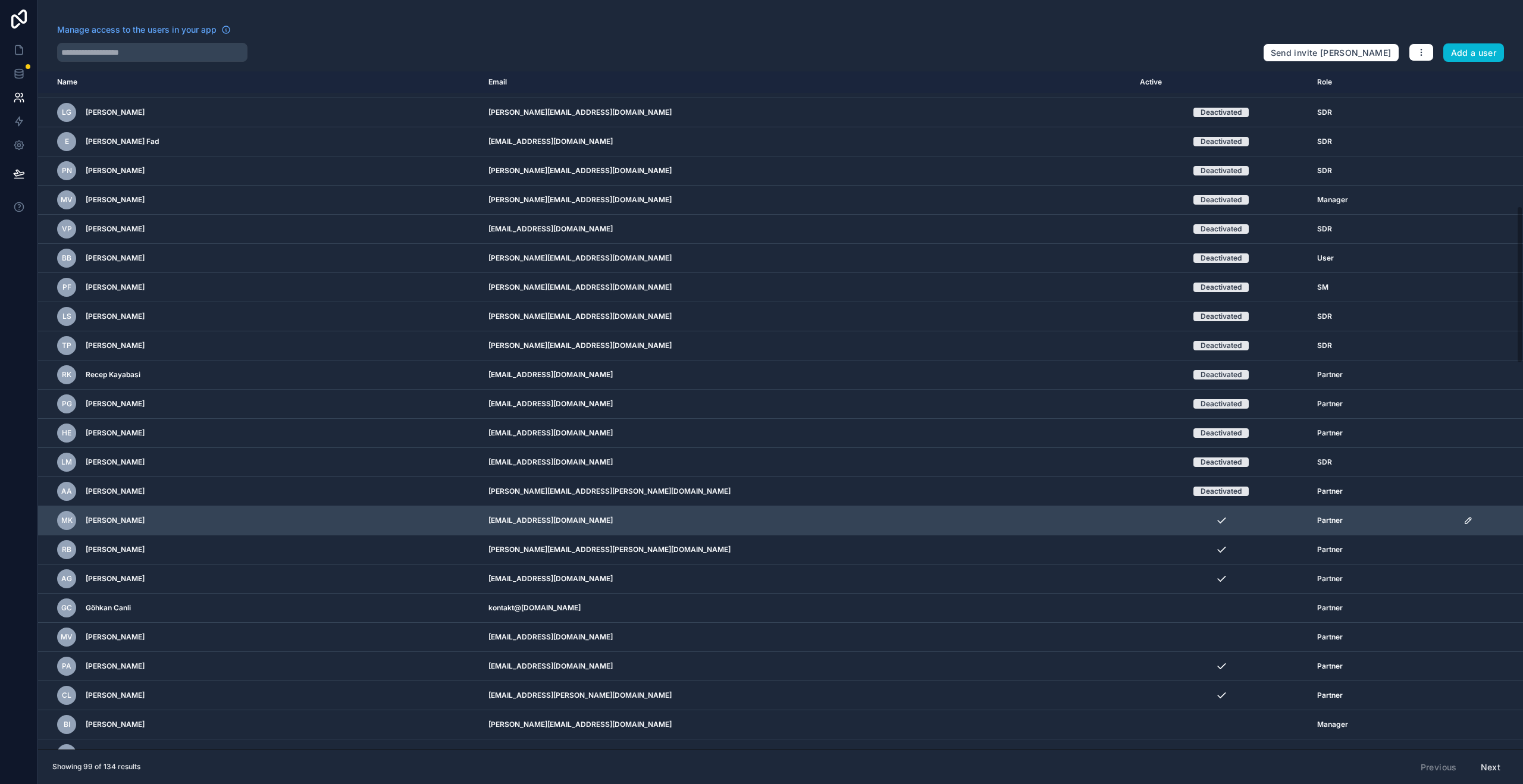
click at [1464, 523] on icon "scrollable content" at bounding box center [1468, 521] width 9 height 9
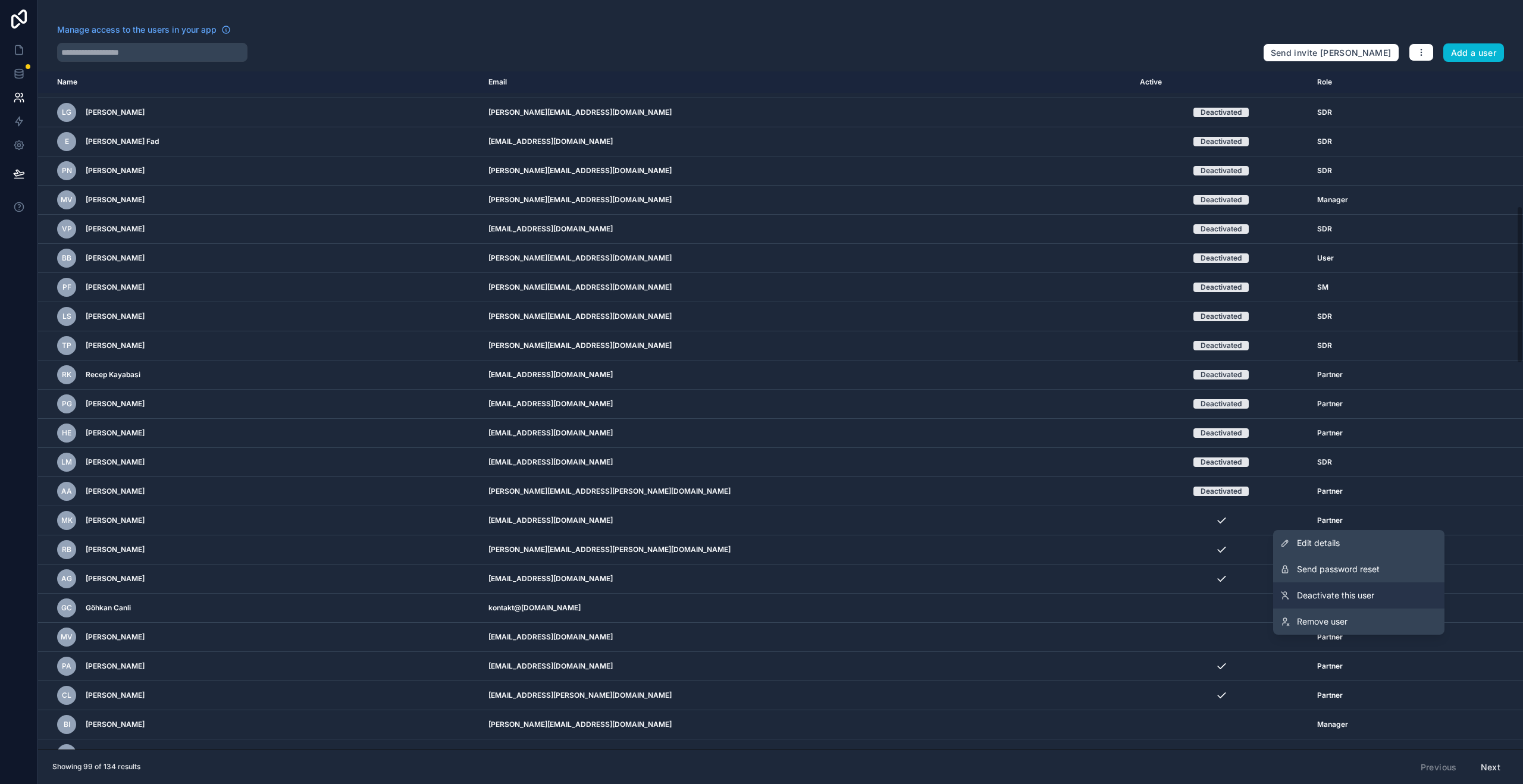
click at [1319, 605] on link "Deactivate this user" at bounding box center [1360, 595] width 172 height 26
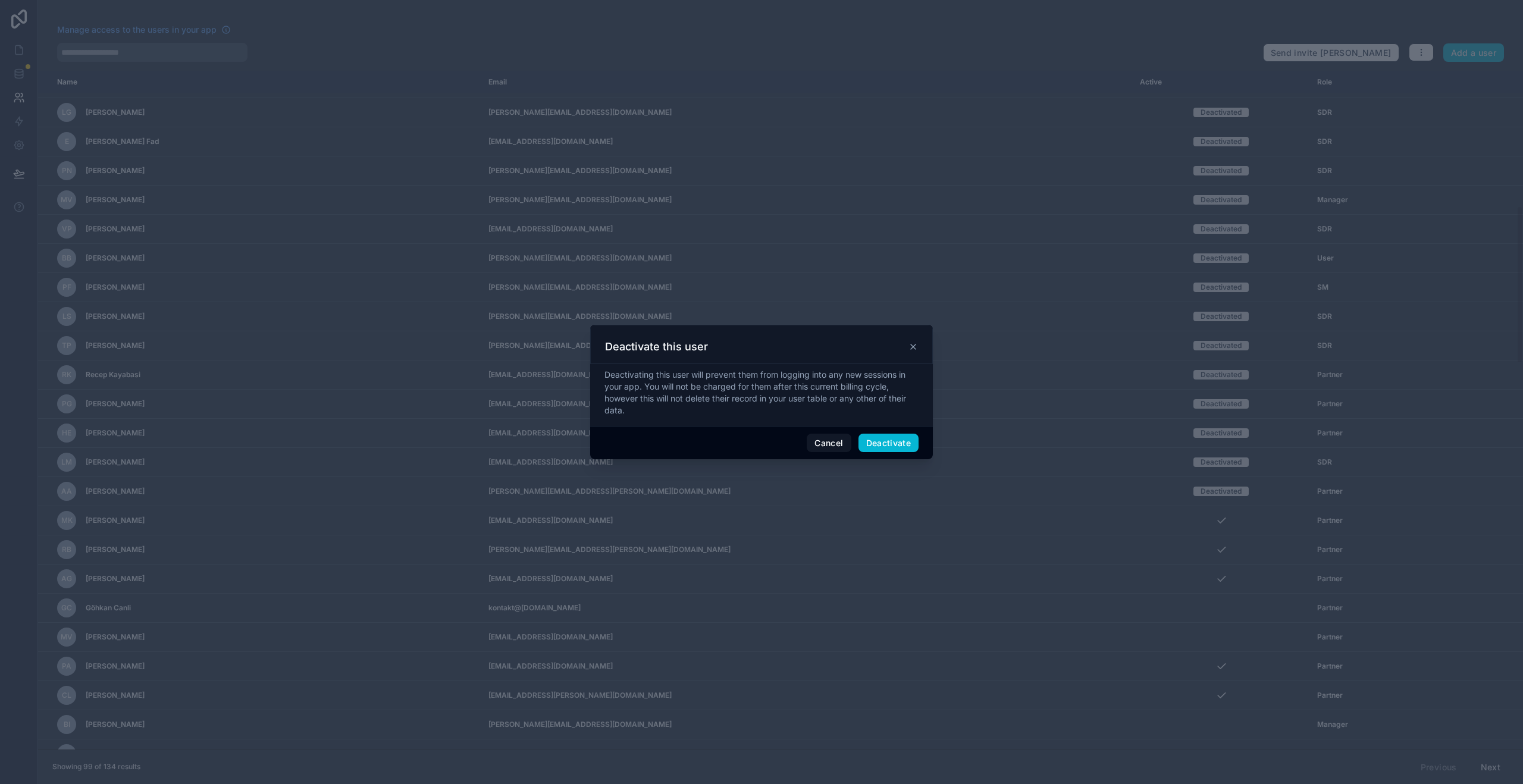
click at [890, 427] on div "Cancel Deactivate" at bounding box center [762, 443] width 343 height 34
click at [890, 434] on button "Deactivate" at bounding box center [889, 443] width 60 height 19
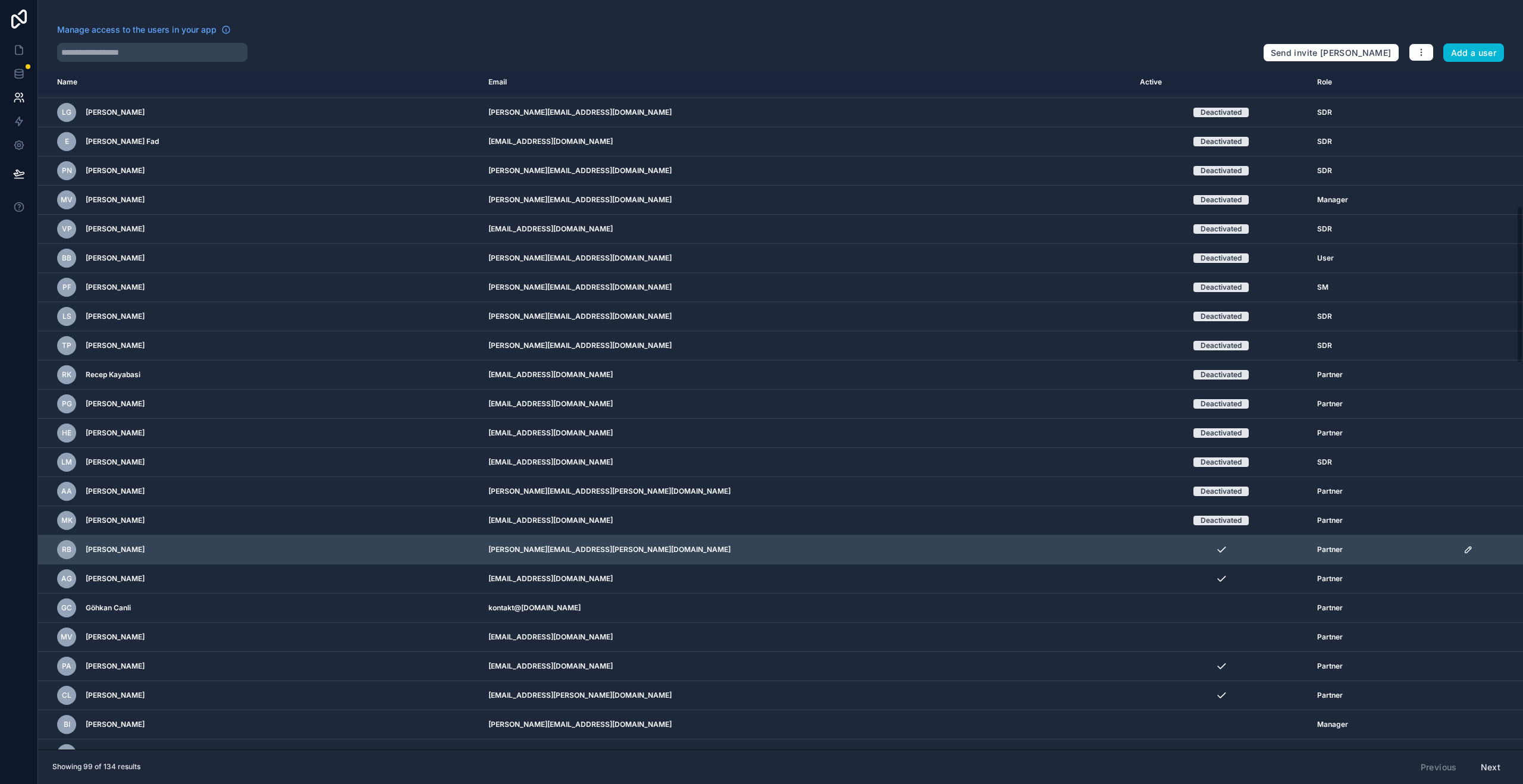
click at [1464, 553] on icon "scrollable content" at bounding box center [1468, 550] width 9 height 9
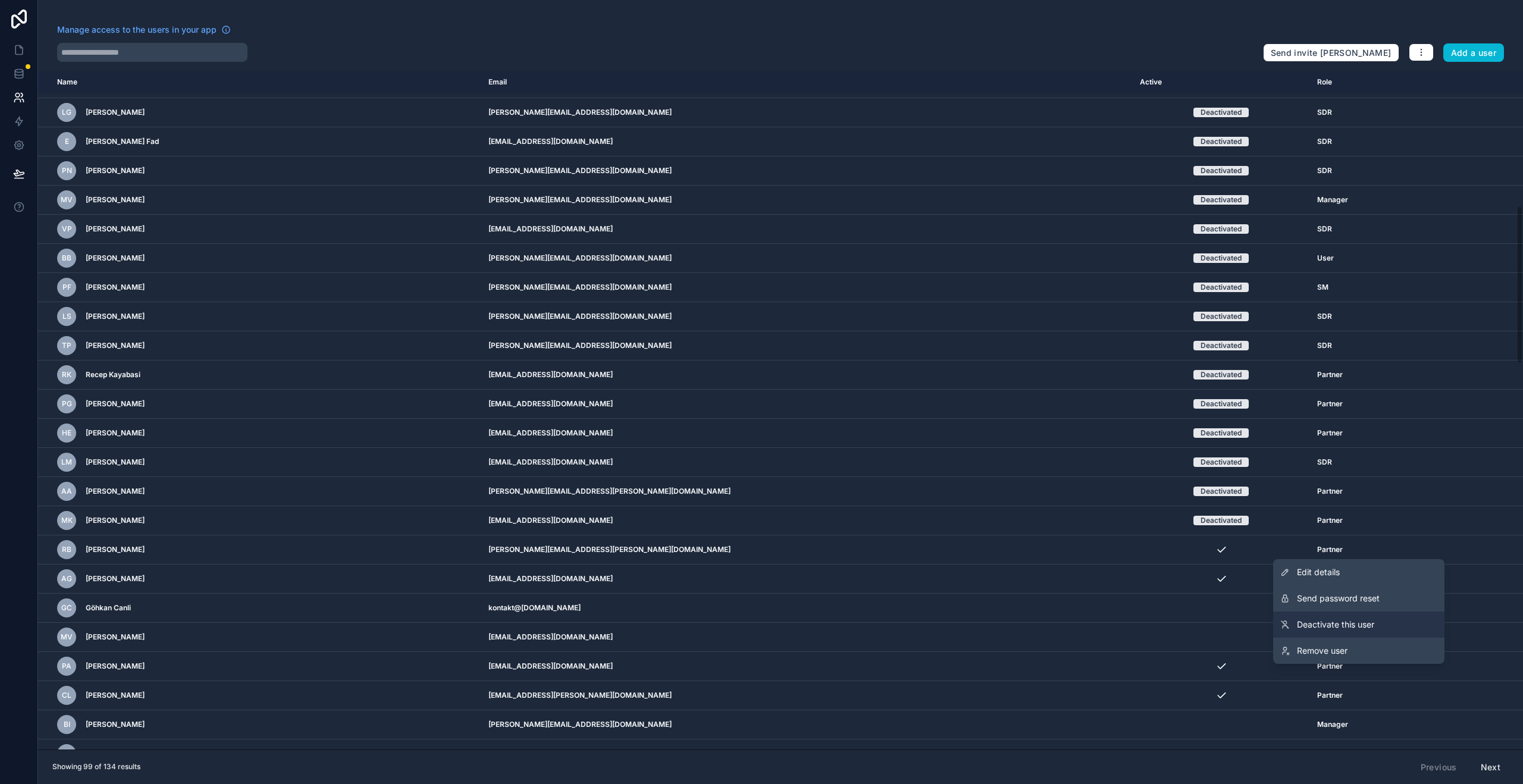
click at [1324, 626] on span "Deactivate this user" at bounding box center [1336, 625] width 77 height 12
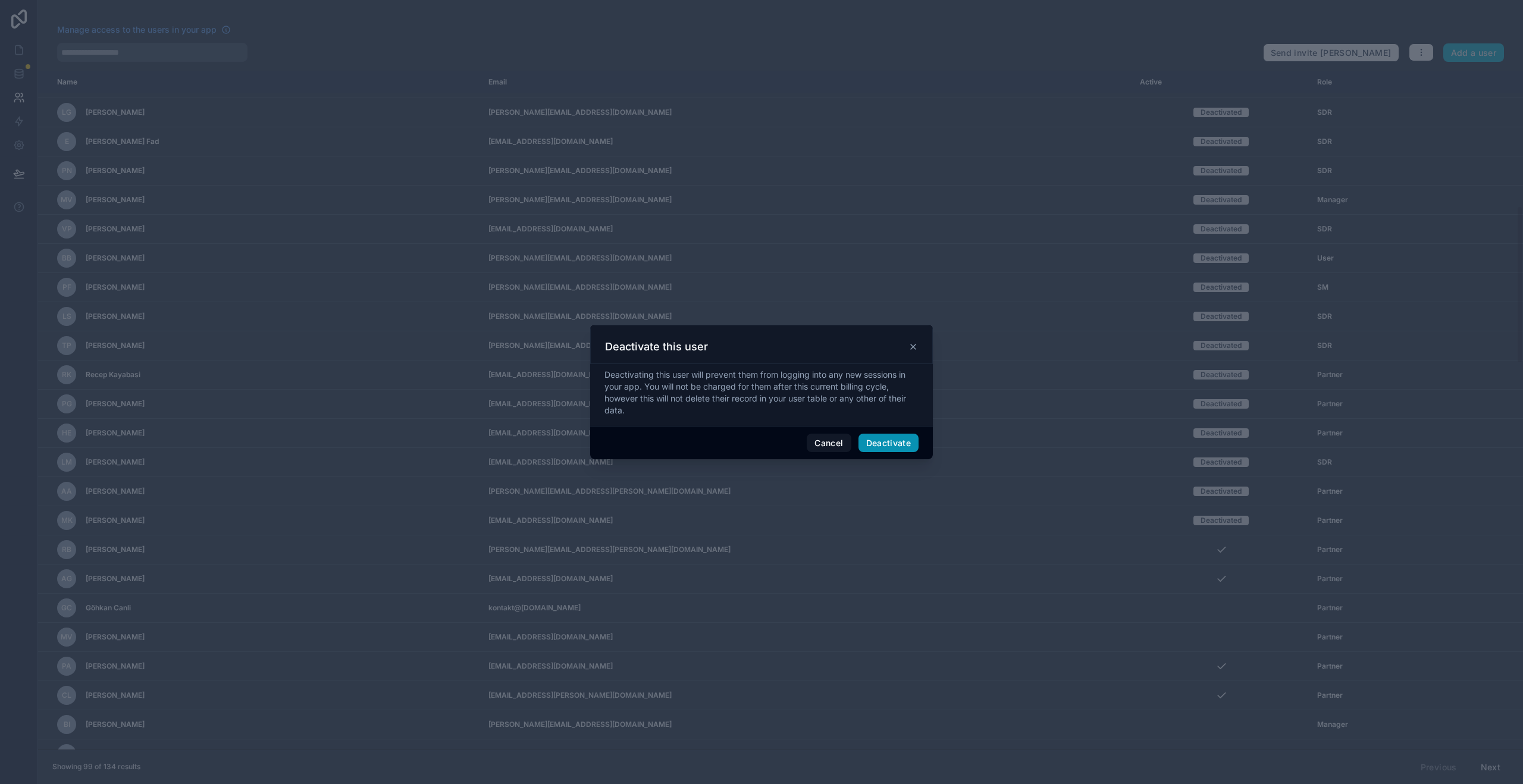
click at [883, 439] on button "Deactivate" at bounding box center [889, 443] width 60 height 19
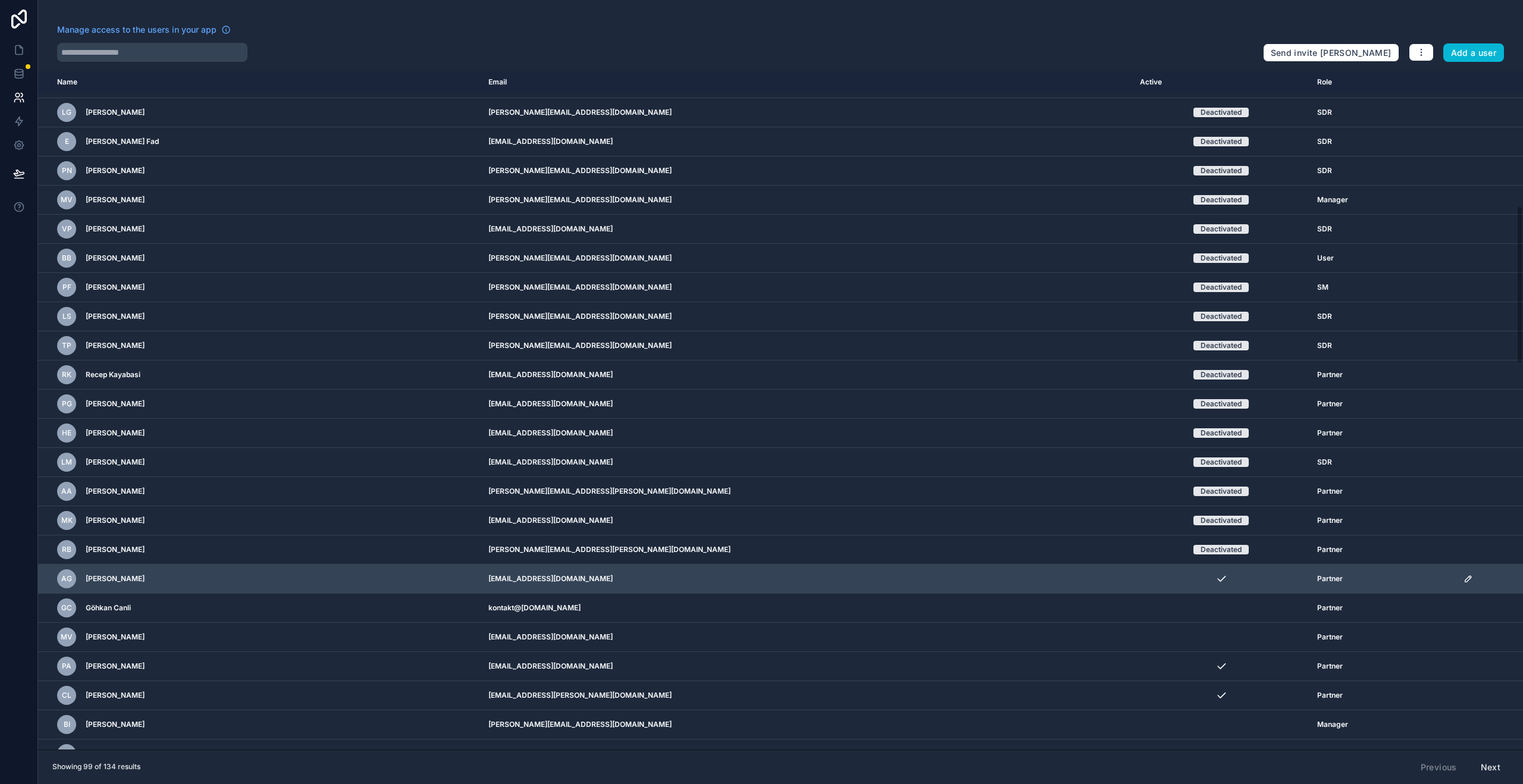
click at [1465, 580] on icon "scrollable content" at bounding box center [1468, 578] width 6 height 6
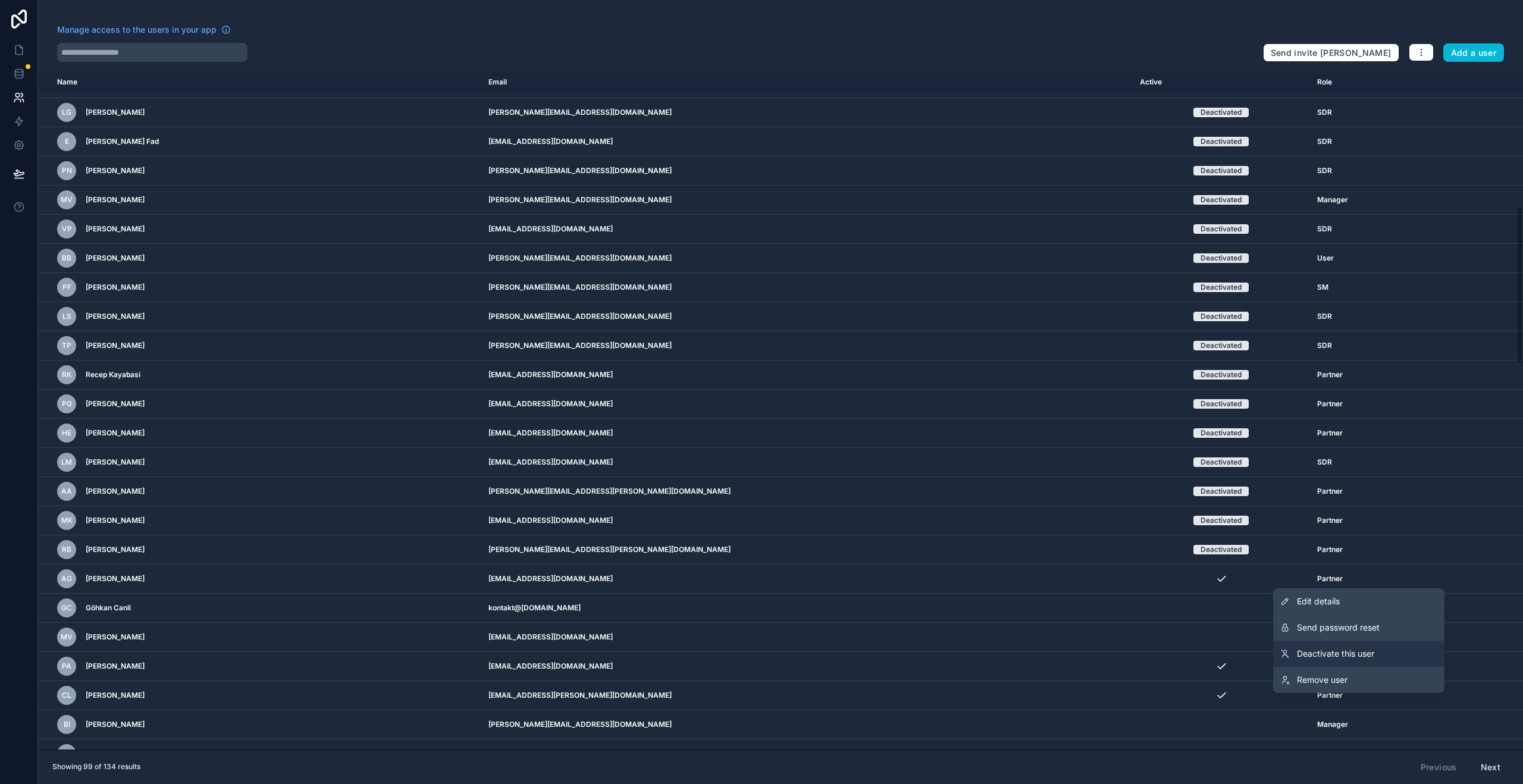
click at [1345, 654] on span "Deactivate this user" at bounding box center [1336, 654] width 77 height 12
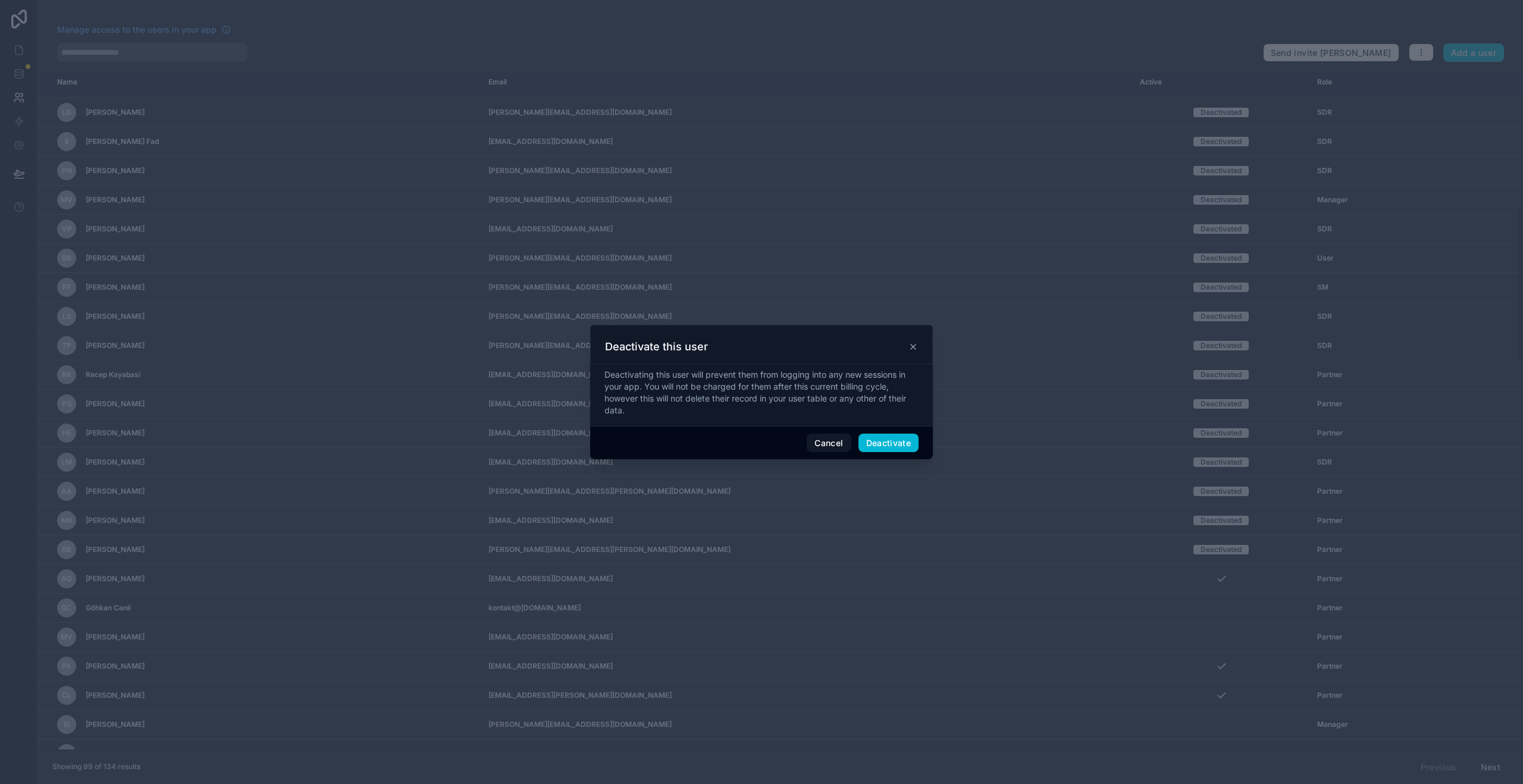
click at [906, 455] on div "Cancel Deactivate" at bounding box center [762, 443] width 343 height 34
click at [901, 445] on button "Deactivate" at bounding box center [889, 443] width 60 height 19
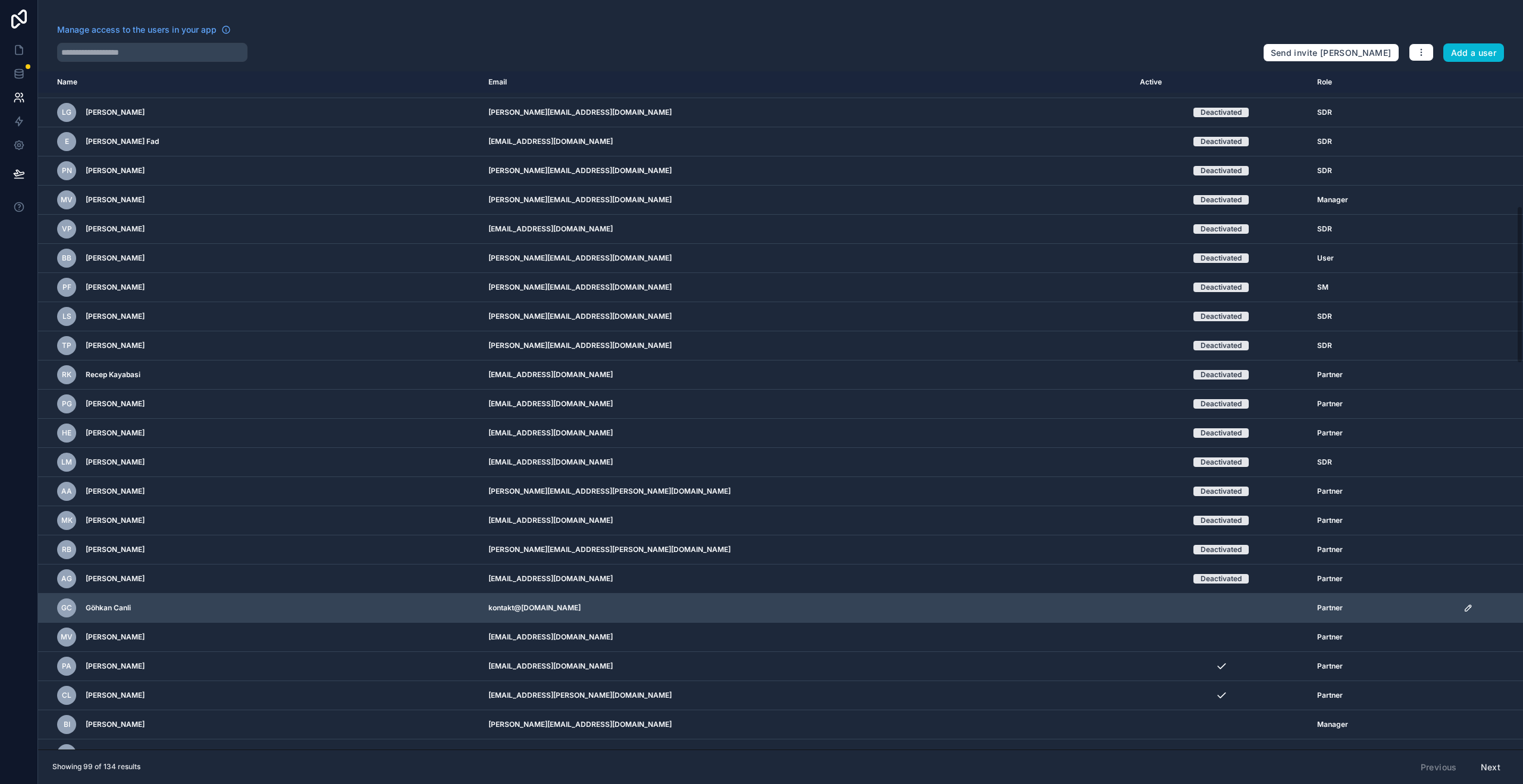
click at [1464, 609] on icon "scrollable content" at bounding box center [1468, 608] width 9 height 9
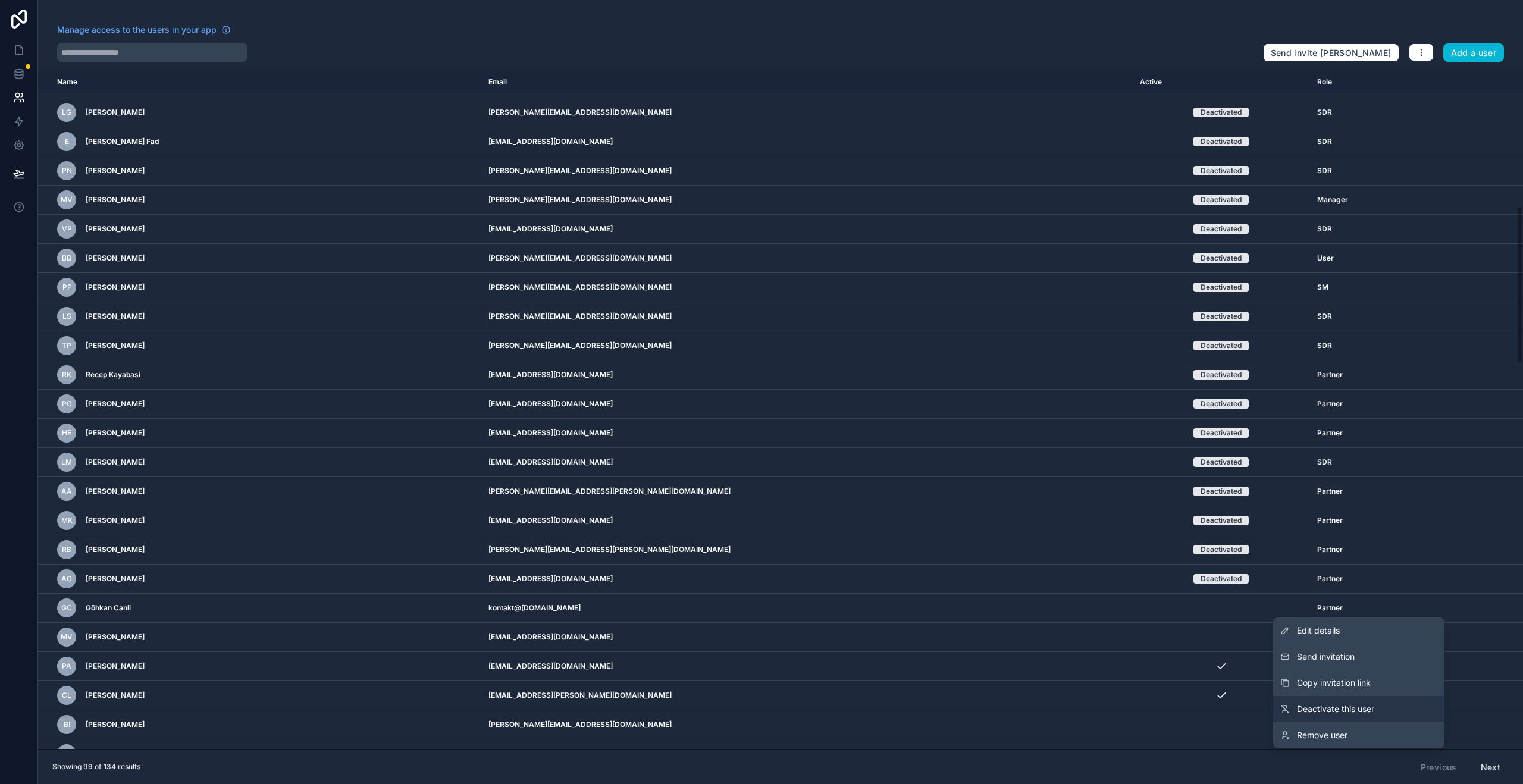
click at [1344, 698] on link "Deactivate this user" at bounding box center [1360, 709] width 172 height 26
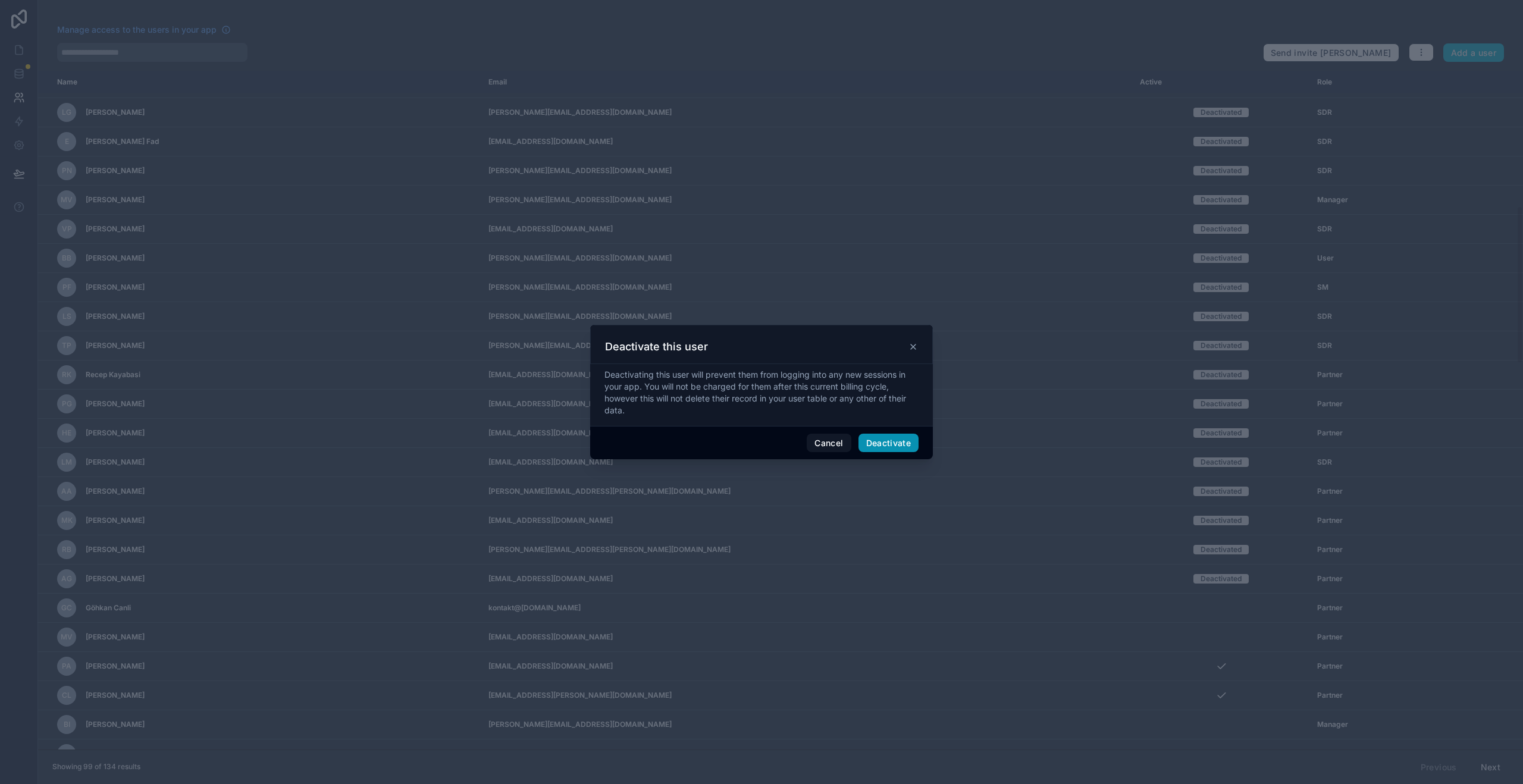
click at [901, 447] on button "Deactivate" at bounding box center [889, 443] width 60 height 19
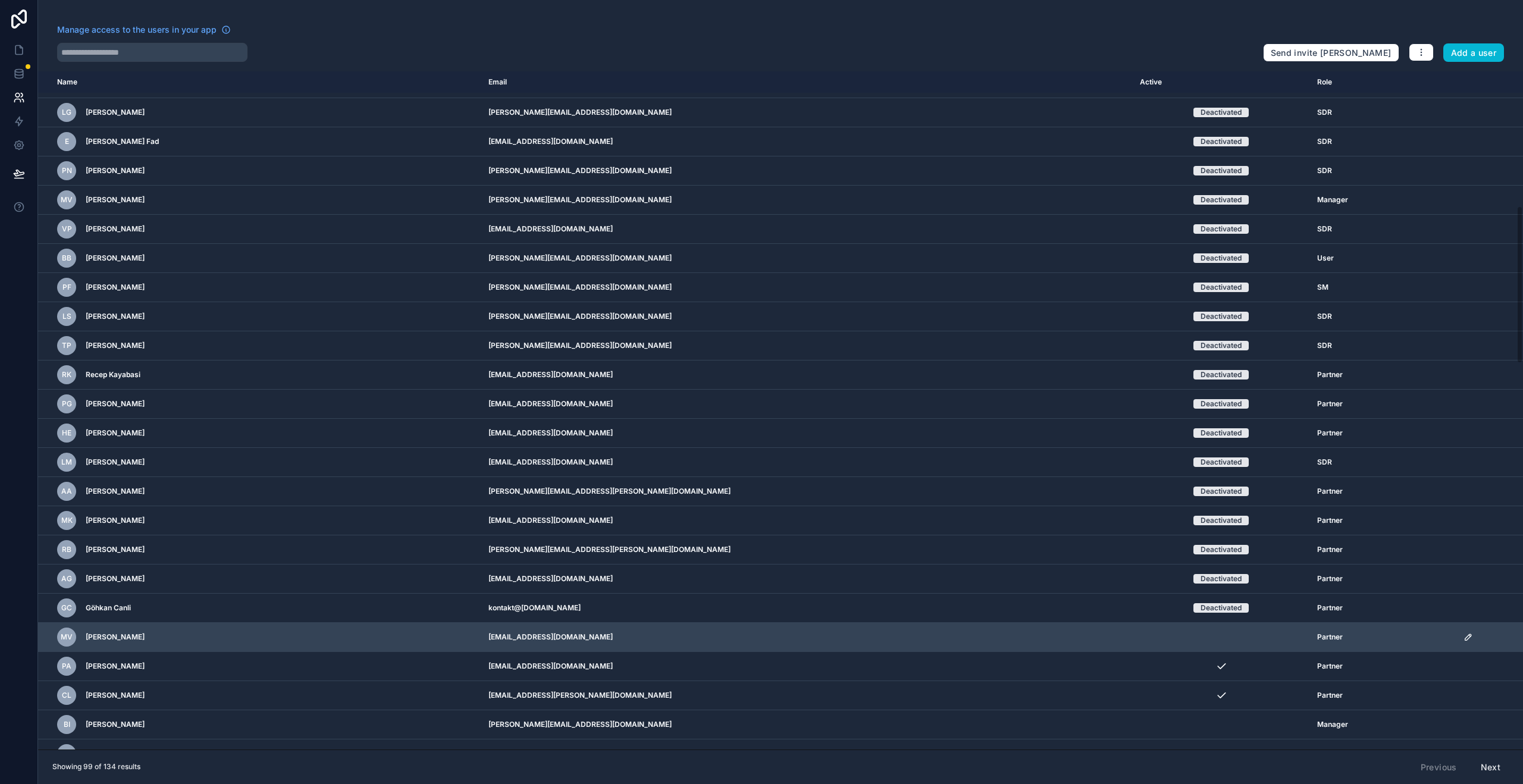
click at [1464, 637] on icon "scrollable content" at bounding box center [1468, 637] width 9 height 9
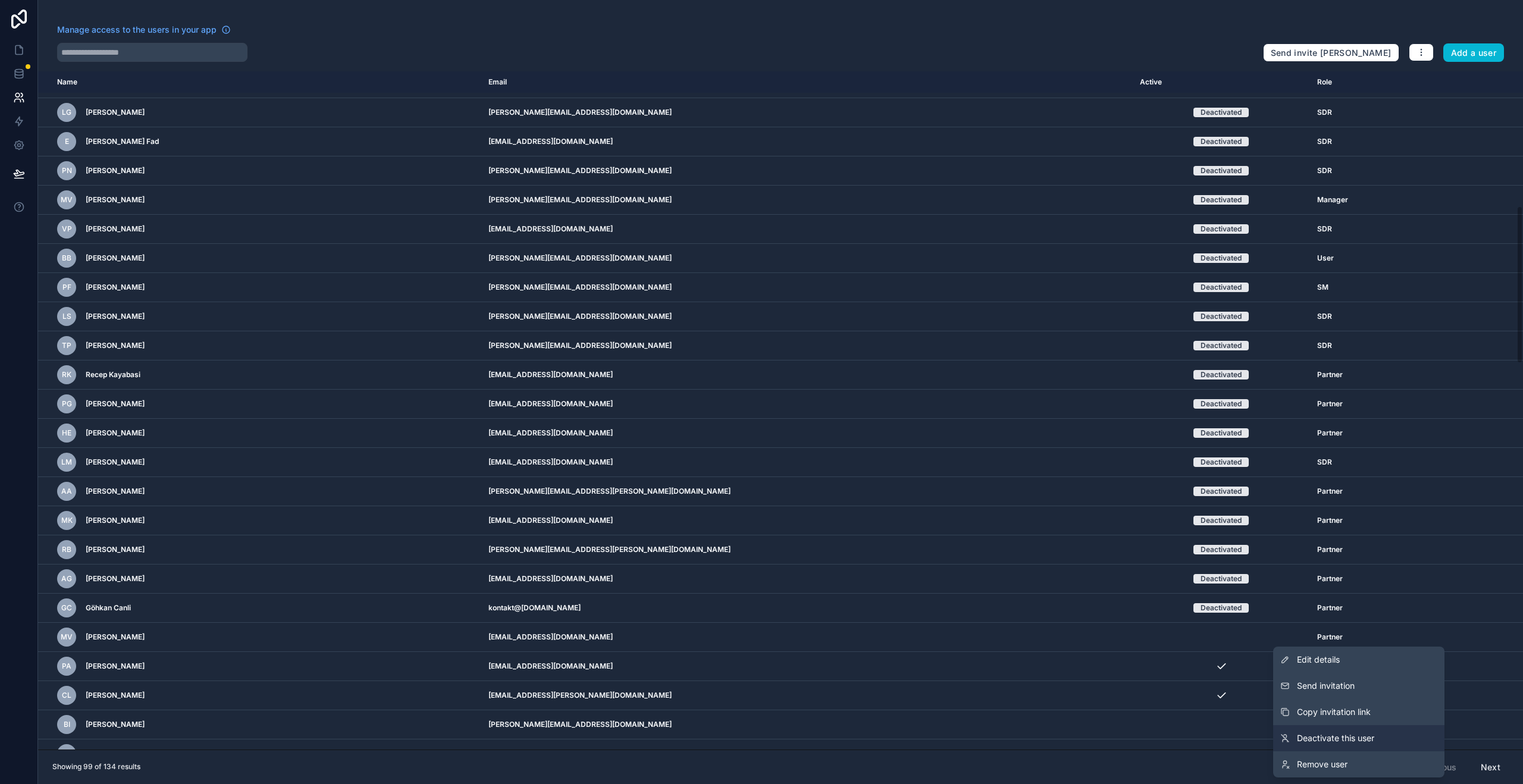
click at [1318, 730] on link "Deactivate this user" at bounding box center [1360, 739] width 172 height 26
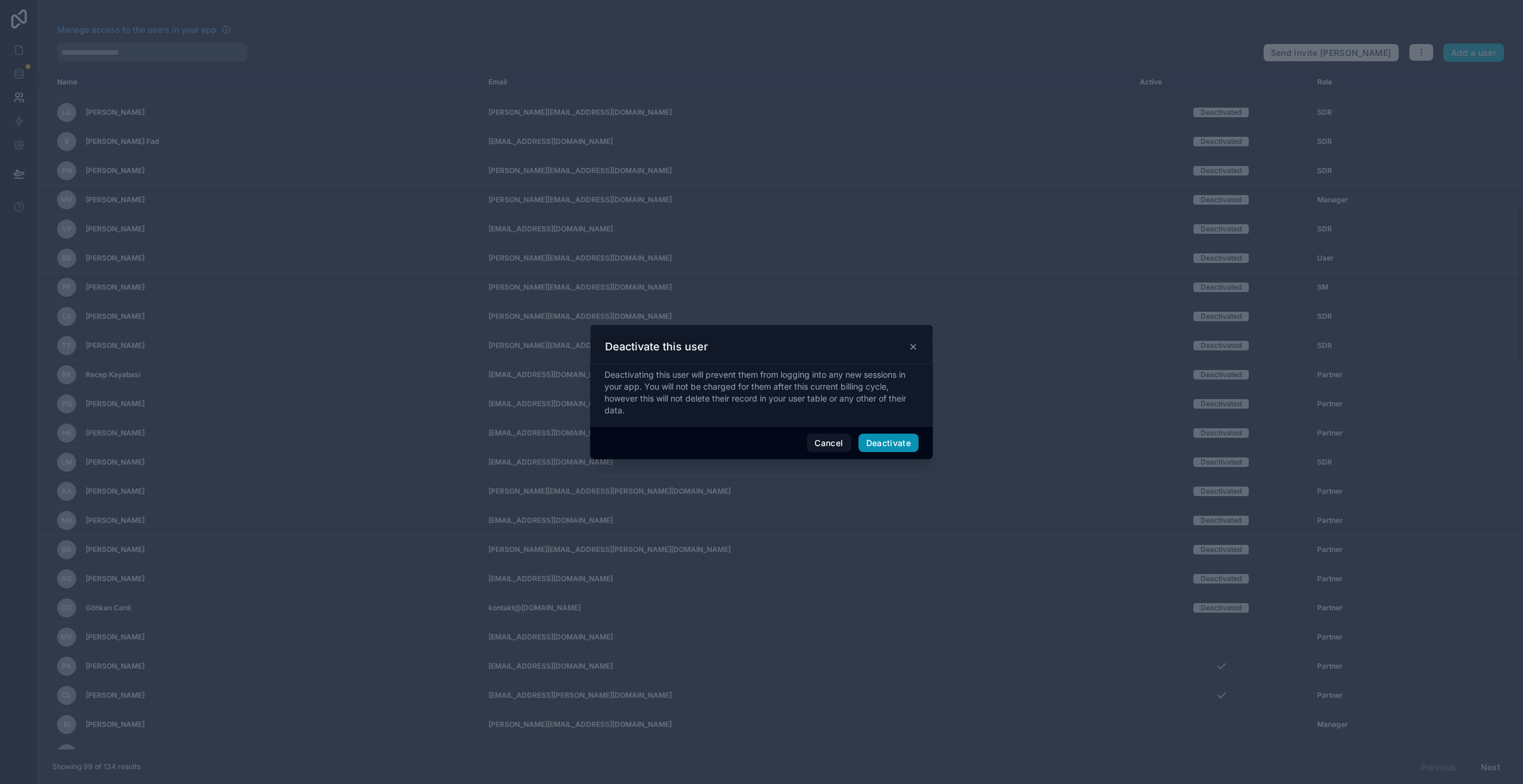
click at [889, 449] on button "Deactivate" at bounding box center [889, 443] width 60 height 19
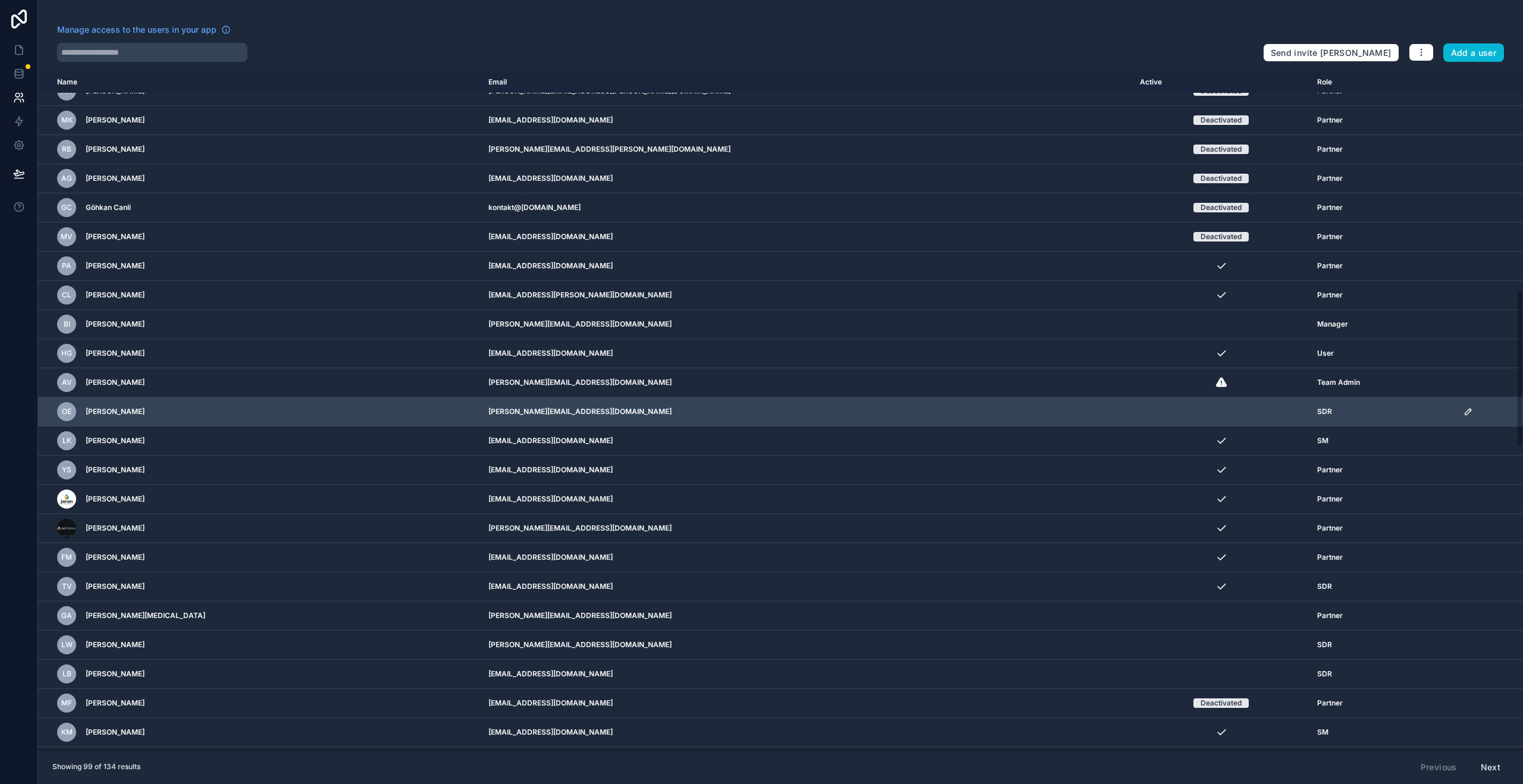
scroll to position [1008, 0]
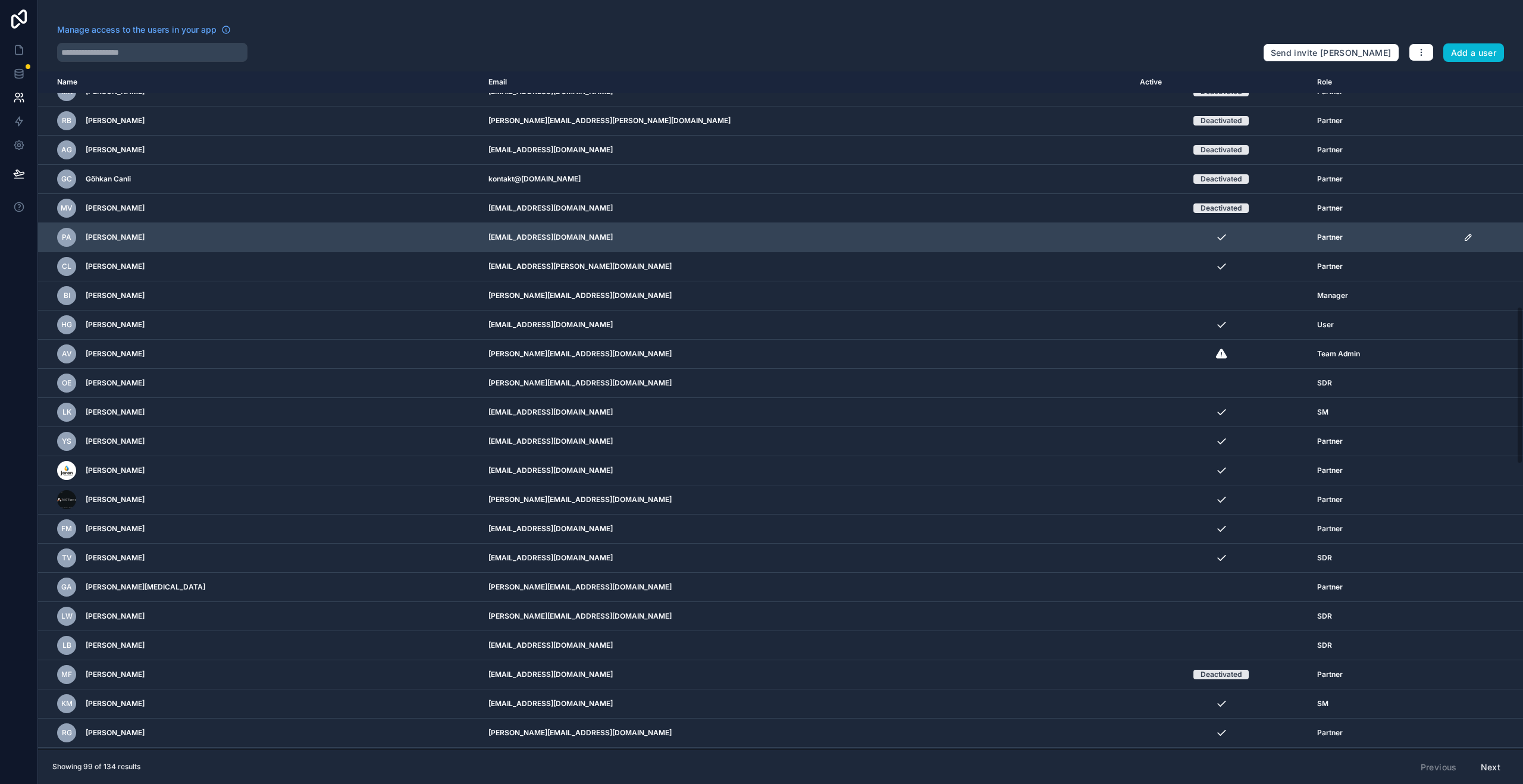
click at [1464, 240] on icon "scrollable content" at bounding box center [1468, 238] width 9 height 9
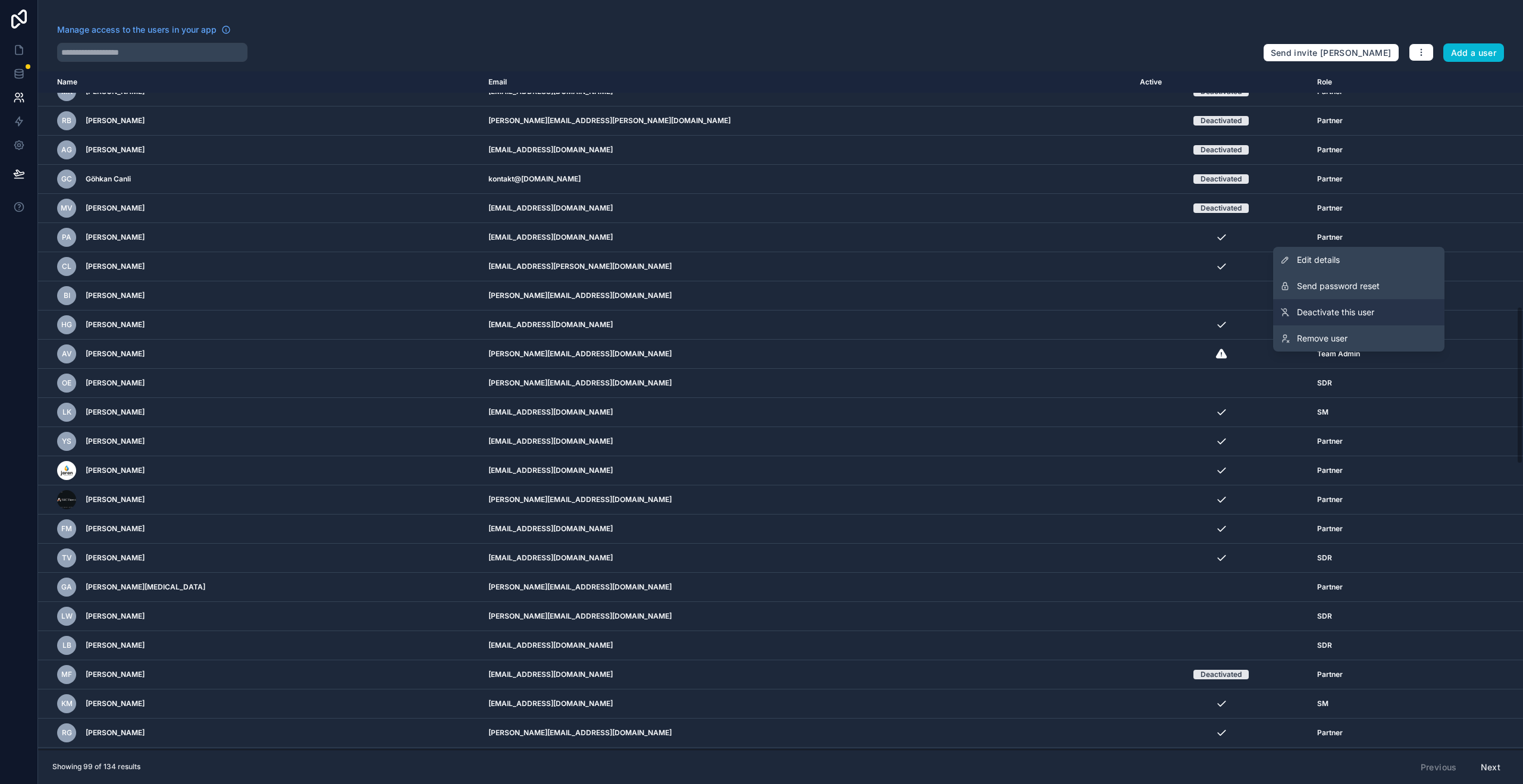
click at [1401, 309] on link "Deactivate this user" at bounding box center [1360, 312] width 172 height 26
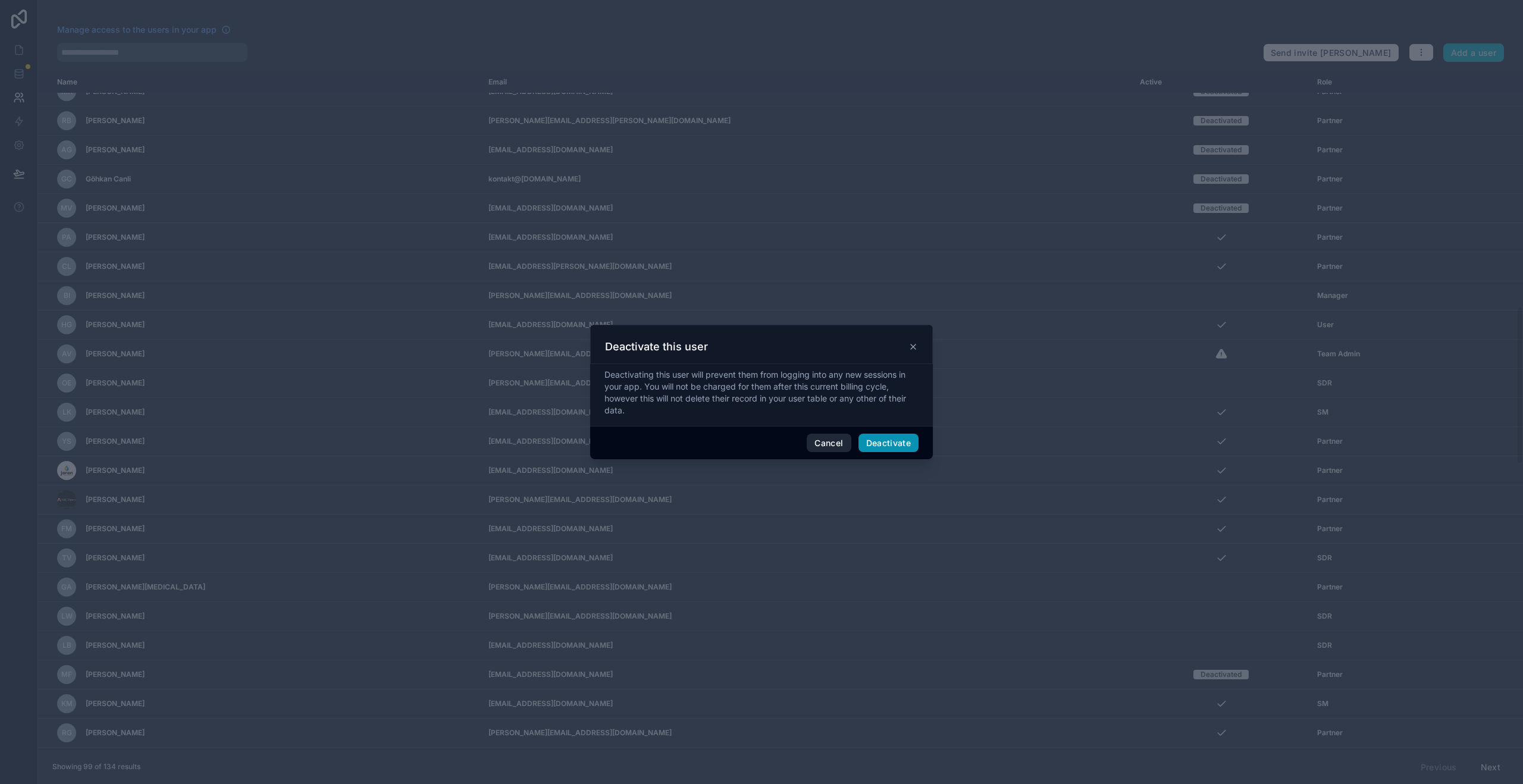
click at [881, 446] on button "Deactivate" at bounding box center [889, 443] width 60 height 19
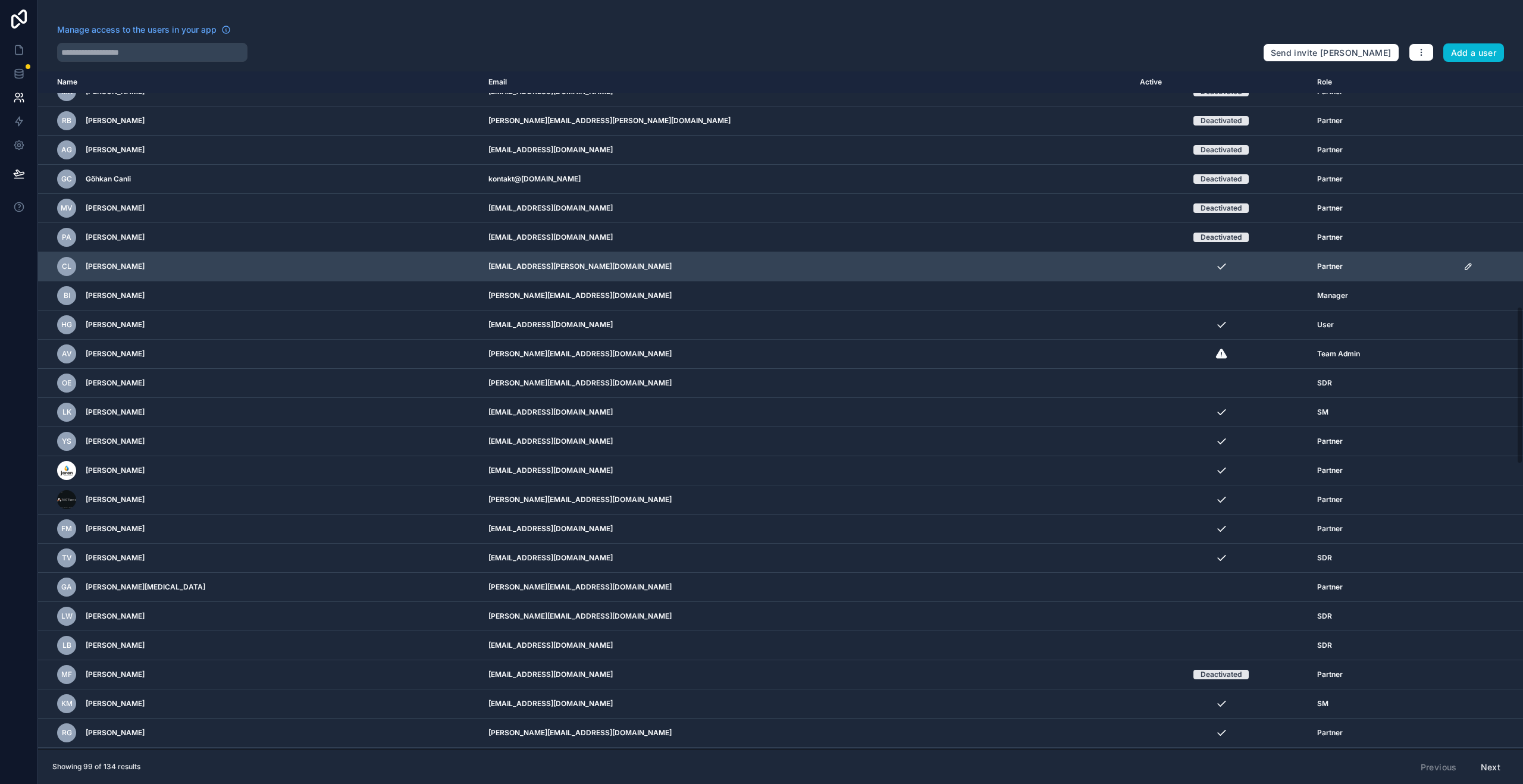
click at [1457, 272] on td "scrollable content" at bounding box center [1490, 266] width 67 height 29
click at [1464, 268] on icon "scrollable content" at bounding box center [1468, 266] width 9 height 9
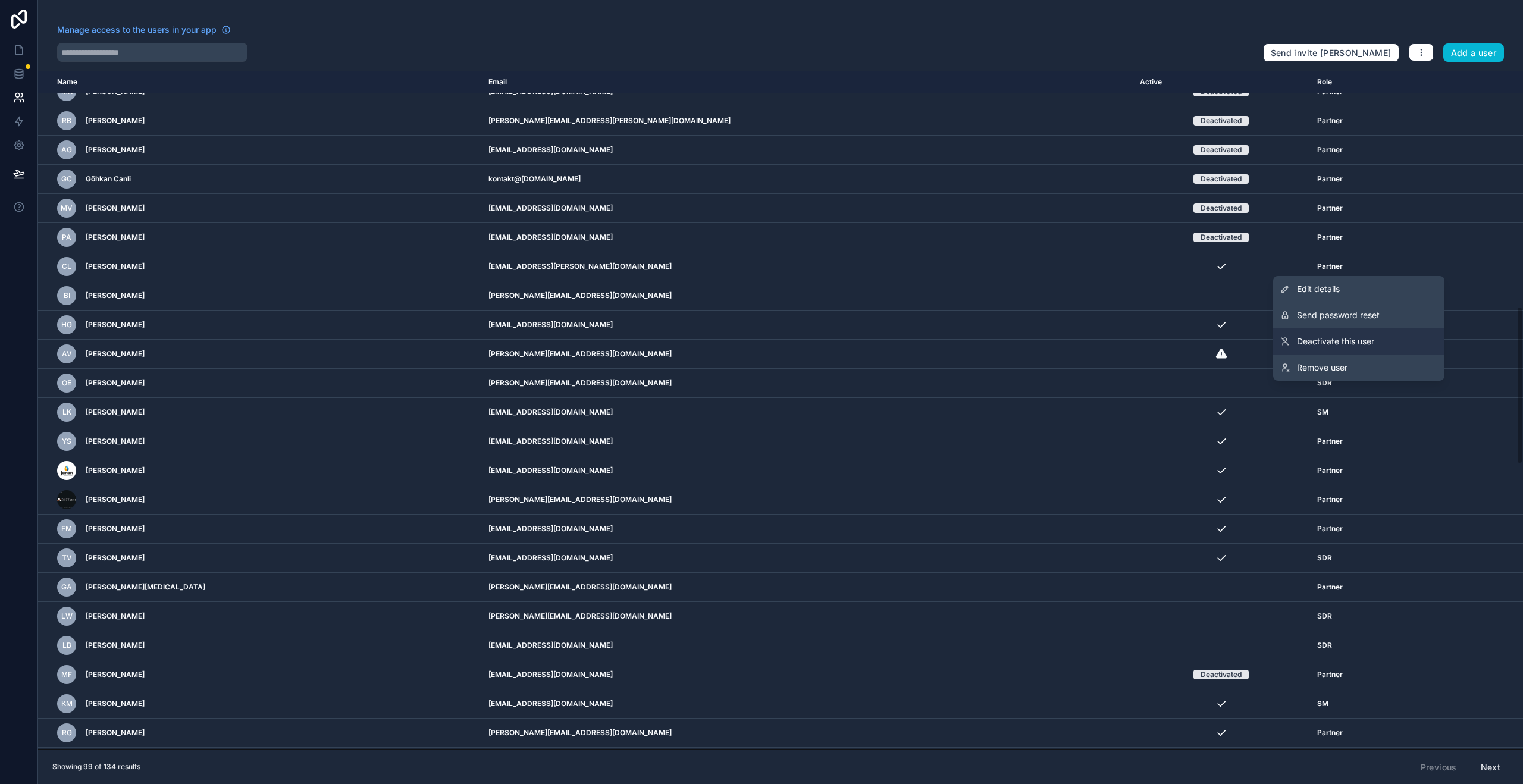
click at [1333, 336] on span "Deactivate this user" at bounding box center [1336, 342] width 77 height 12
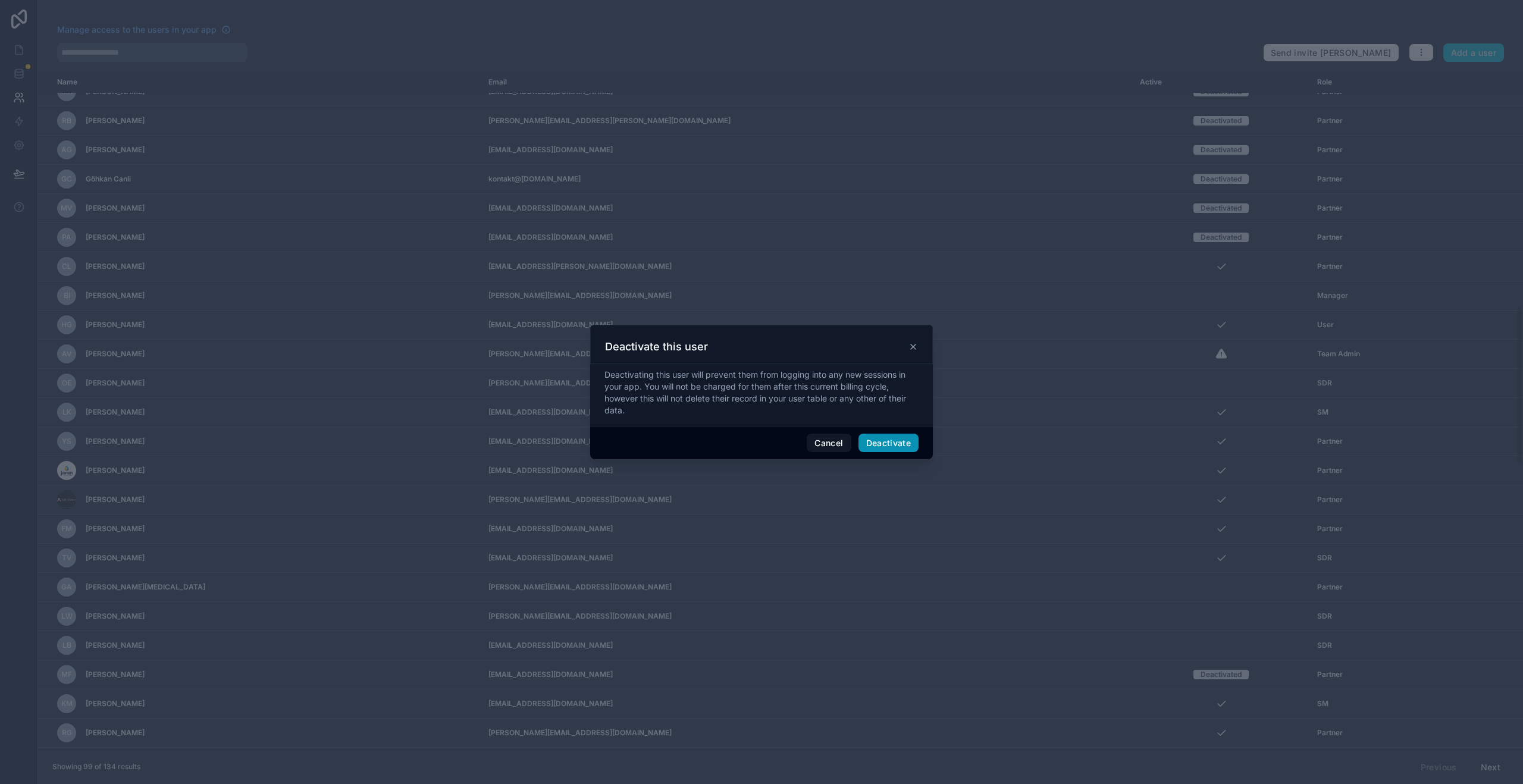
click at [886, 445] on button "Deactivate" at bounding box center [889, 443] width 60 height 19
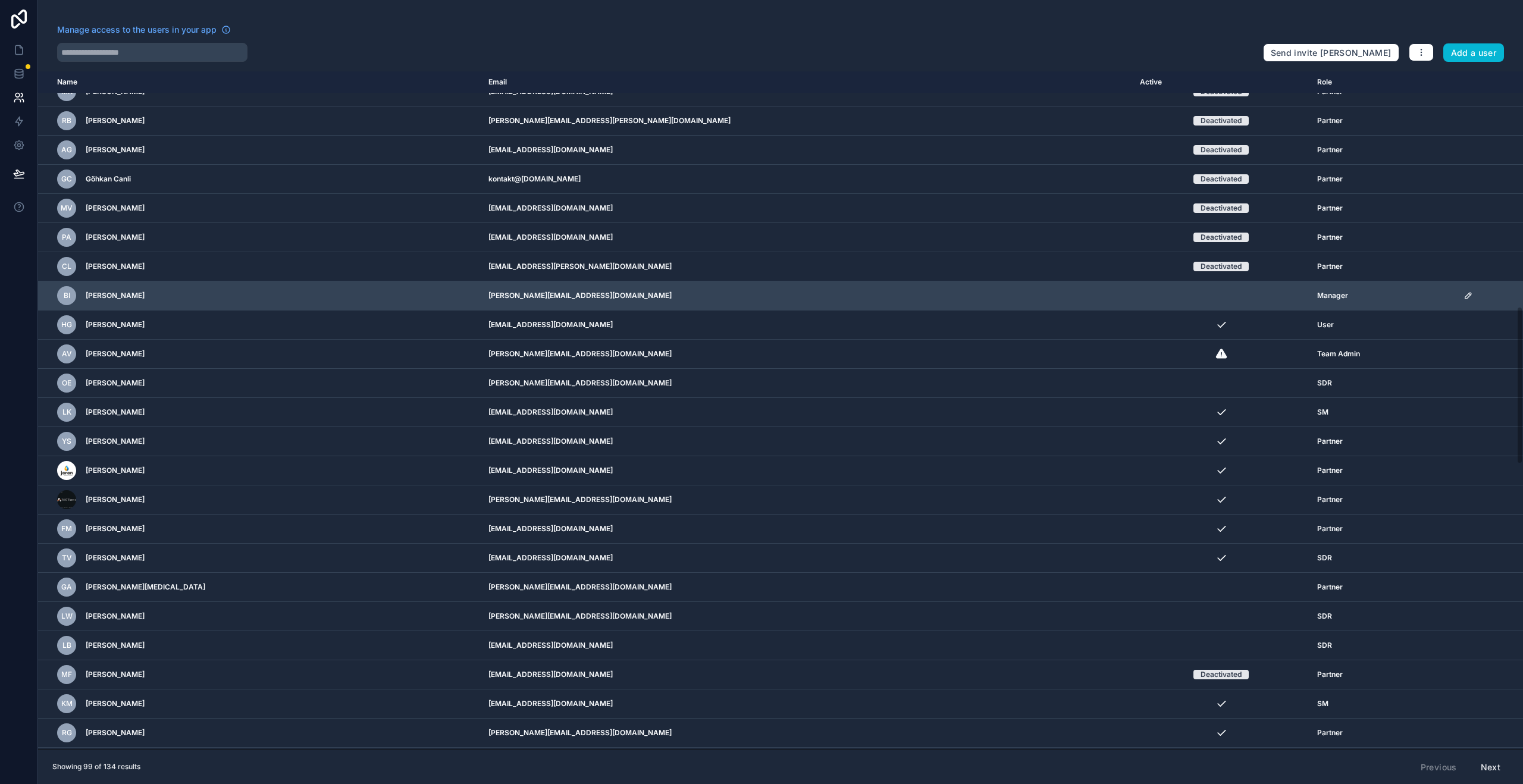
click at [1464, 297] on icon "scrollable content" at bounding box center [1468, 295] width 9 height 9
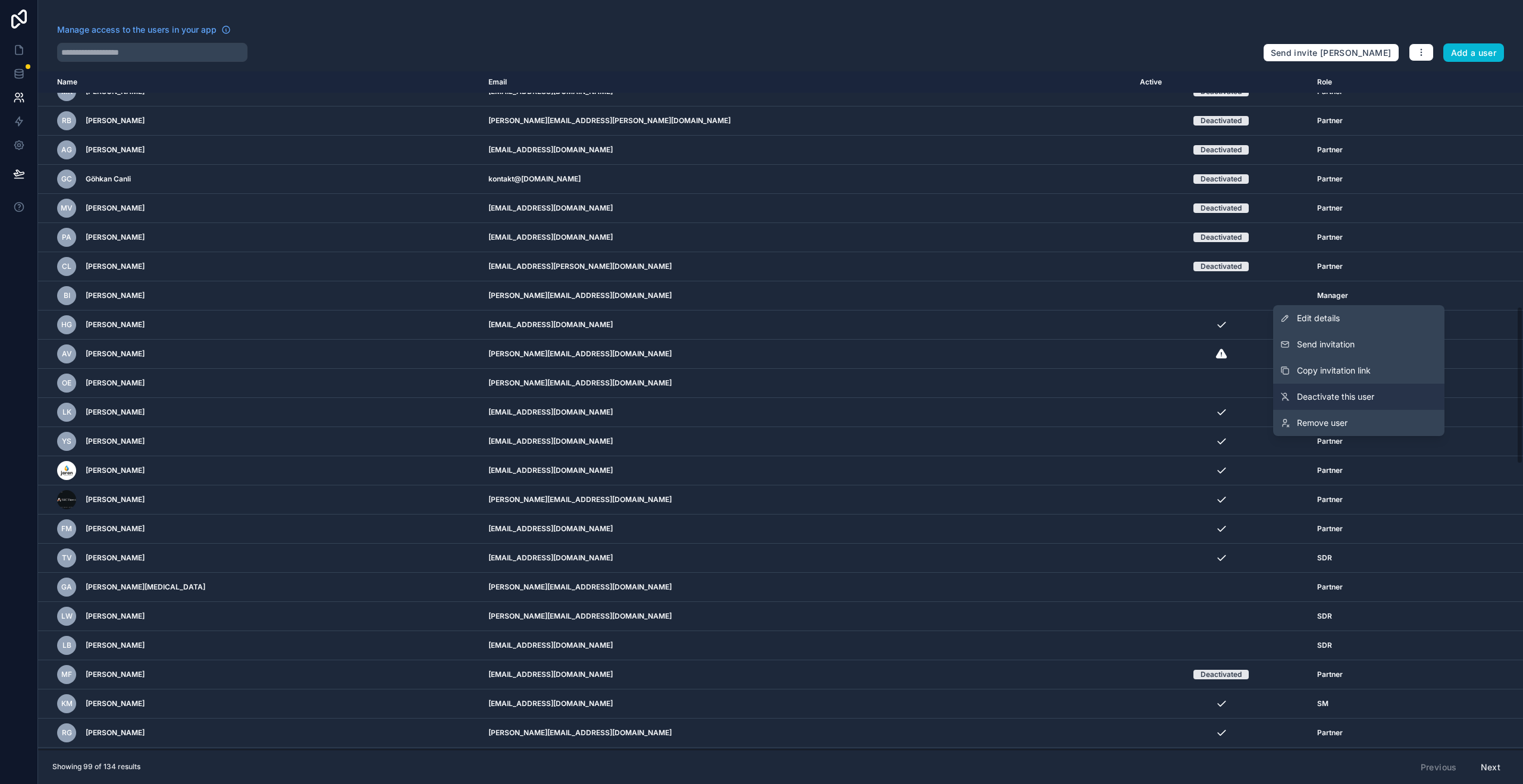
click at [1352, 397] on span "Deactivate this user" at bounding box center [1336, 396] width 77 height 12
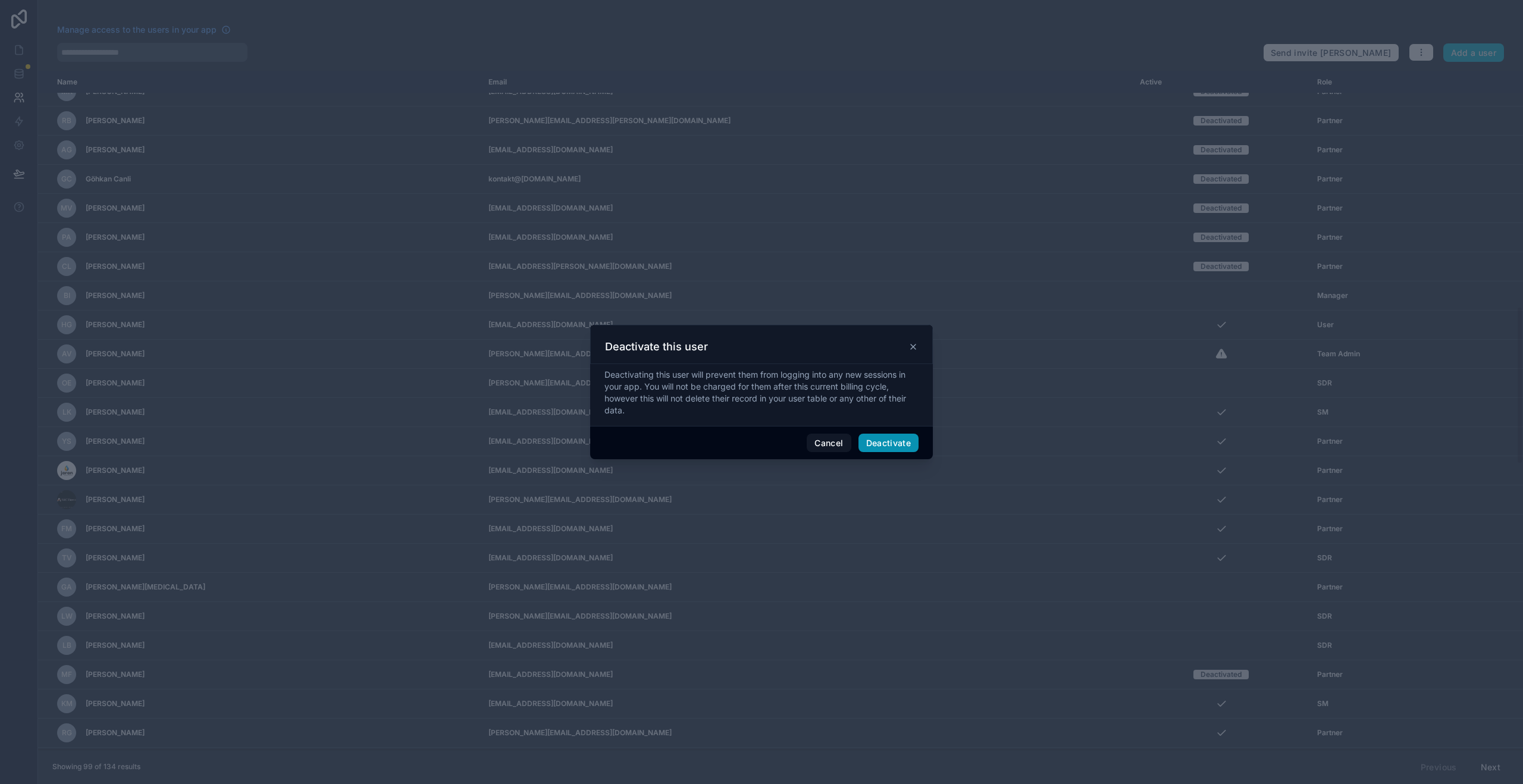
click at [900, 442] on button "Deactivate" at bounding box center [889, 443] width 60 height 19
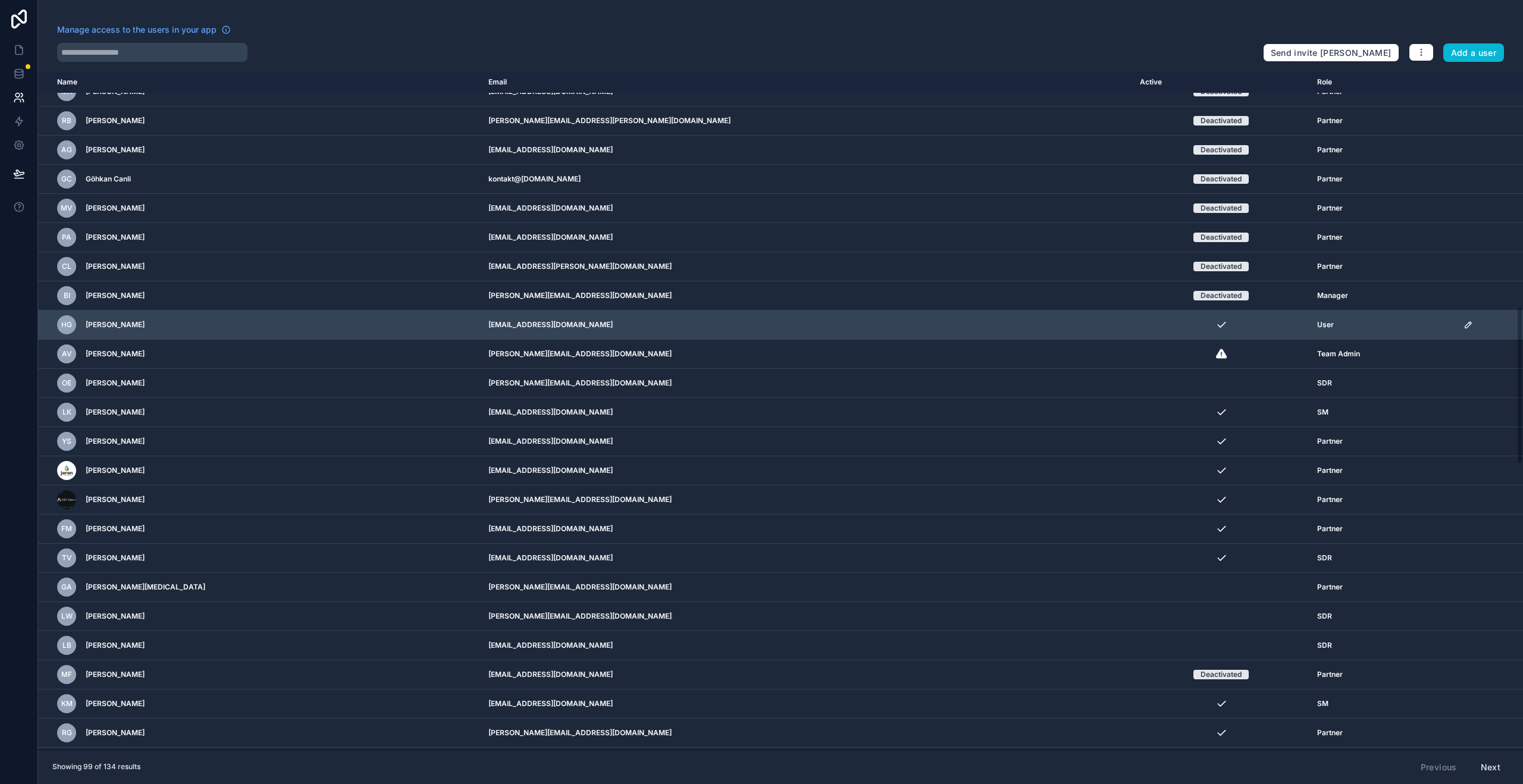
click at [1464, 325] on icon "scrollable content" at bounding box center [1468, 325] width 9 height 9
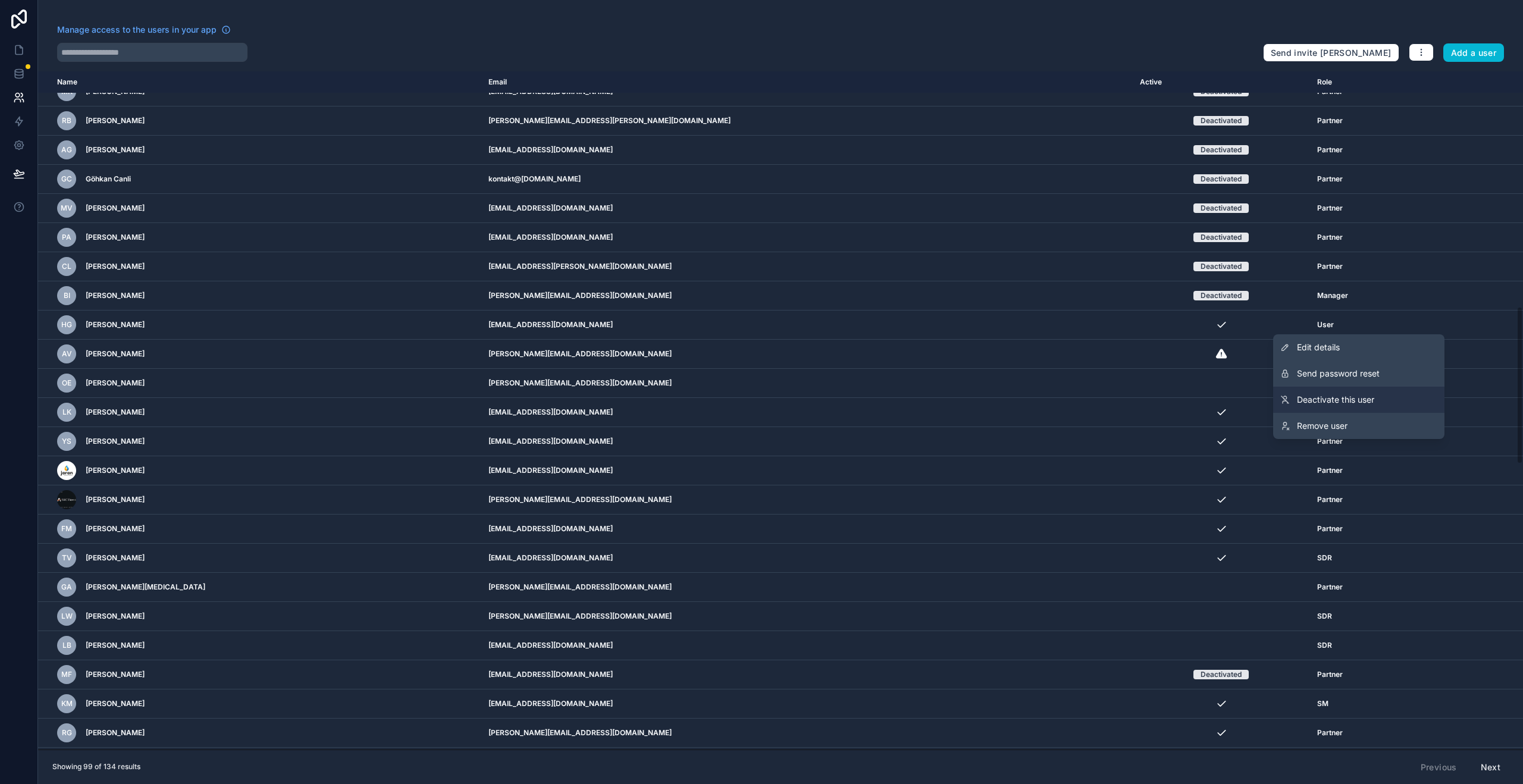
click at [1397, 390] on link "Deactivate this user" at bounding box center [1360, 400] width 172 height 26
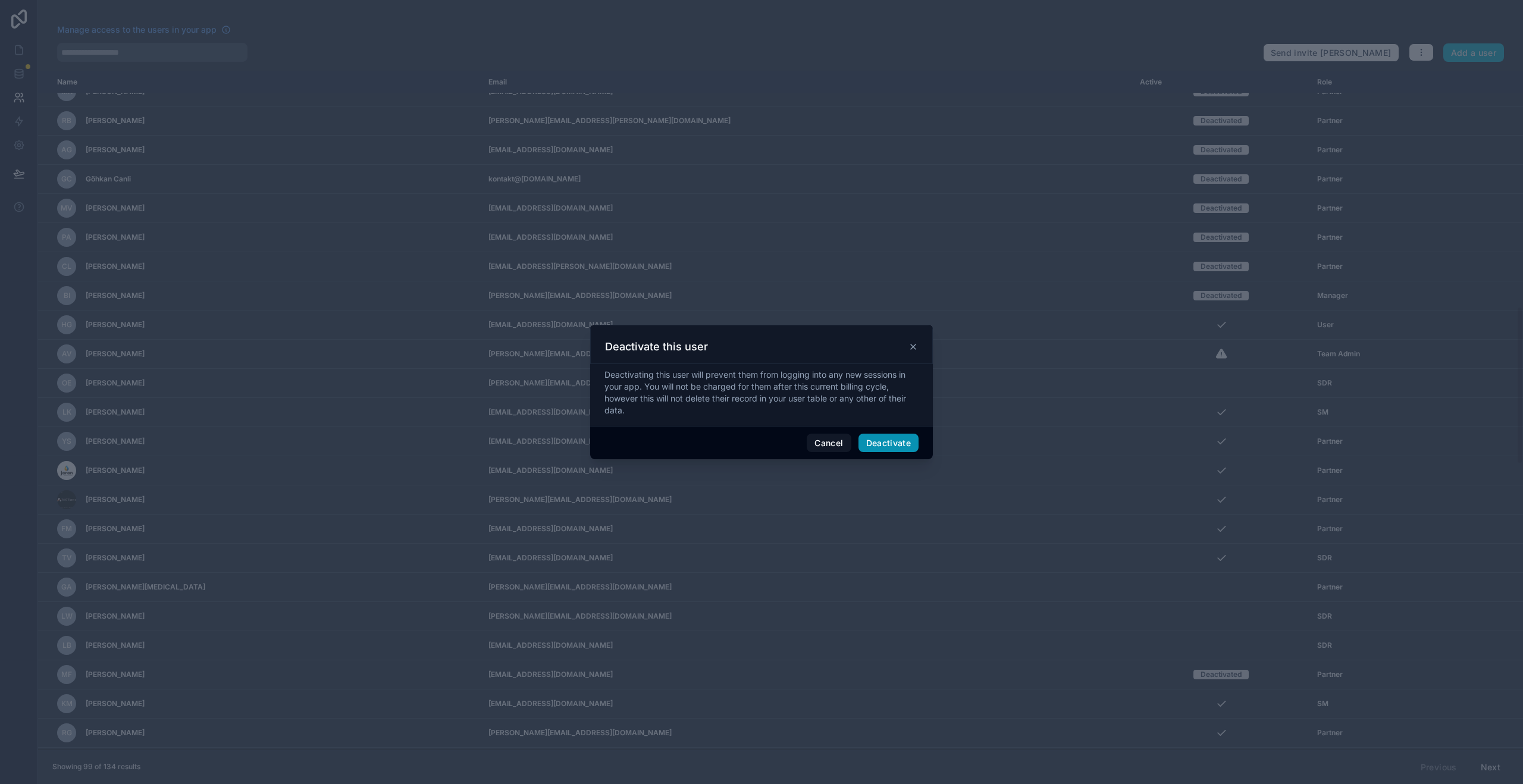
click at [910, 443] on button "Deactivate" at bounding box center [889, 443] width 60 height 19
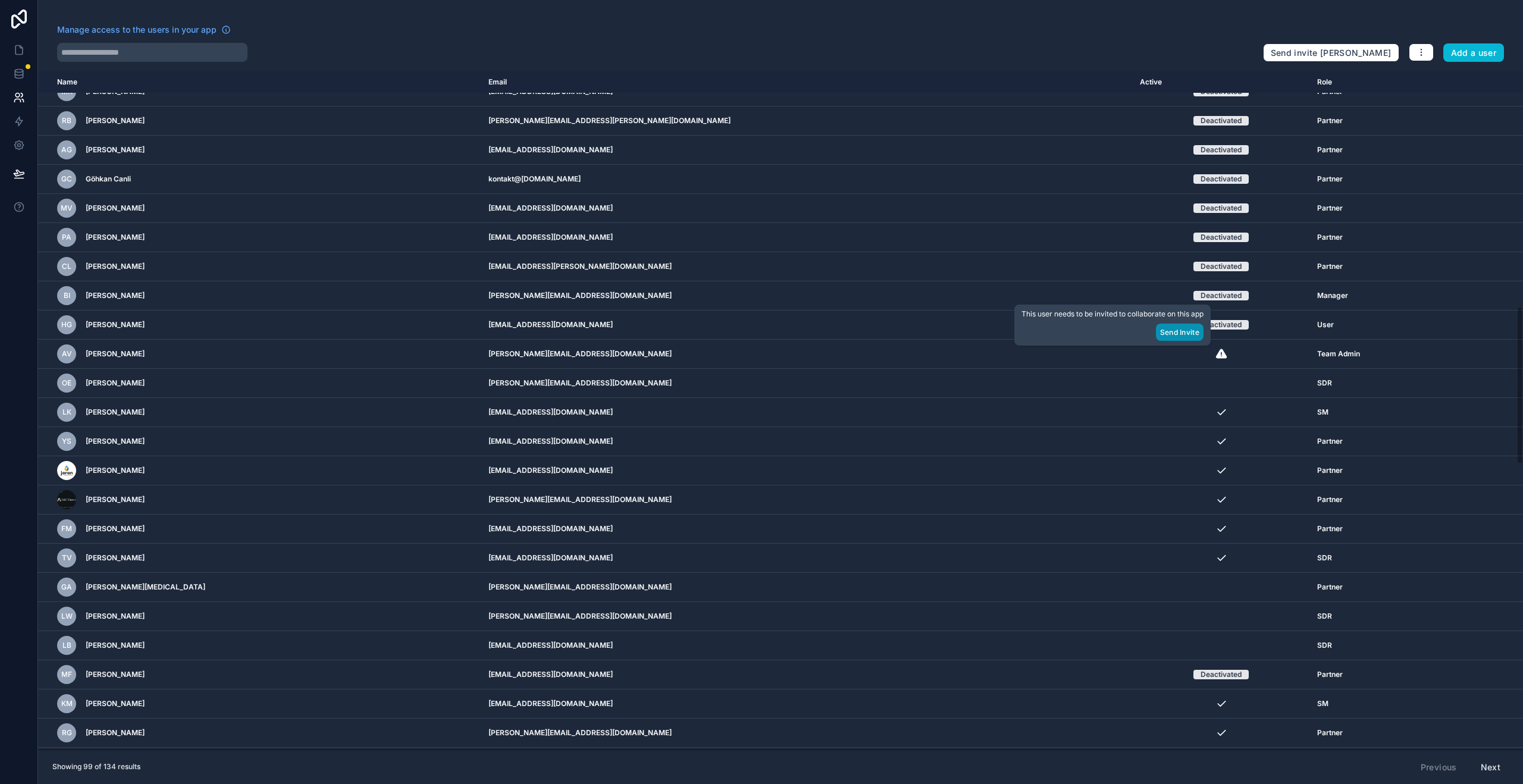
click at [1182, 333] on button "Send Invite" at bounding box center [1180, 332] width 47 height 17
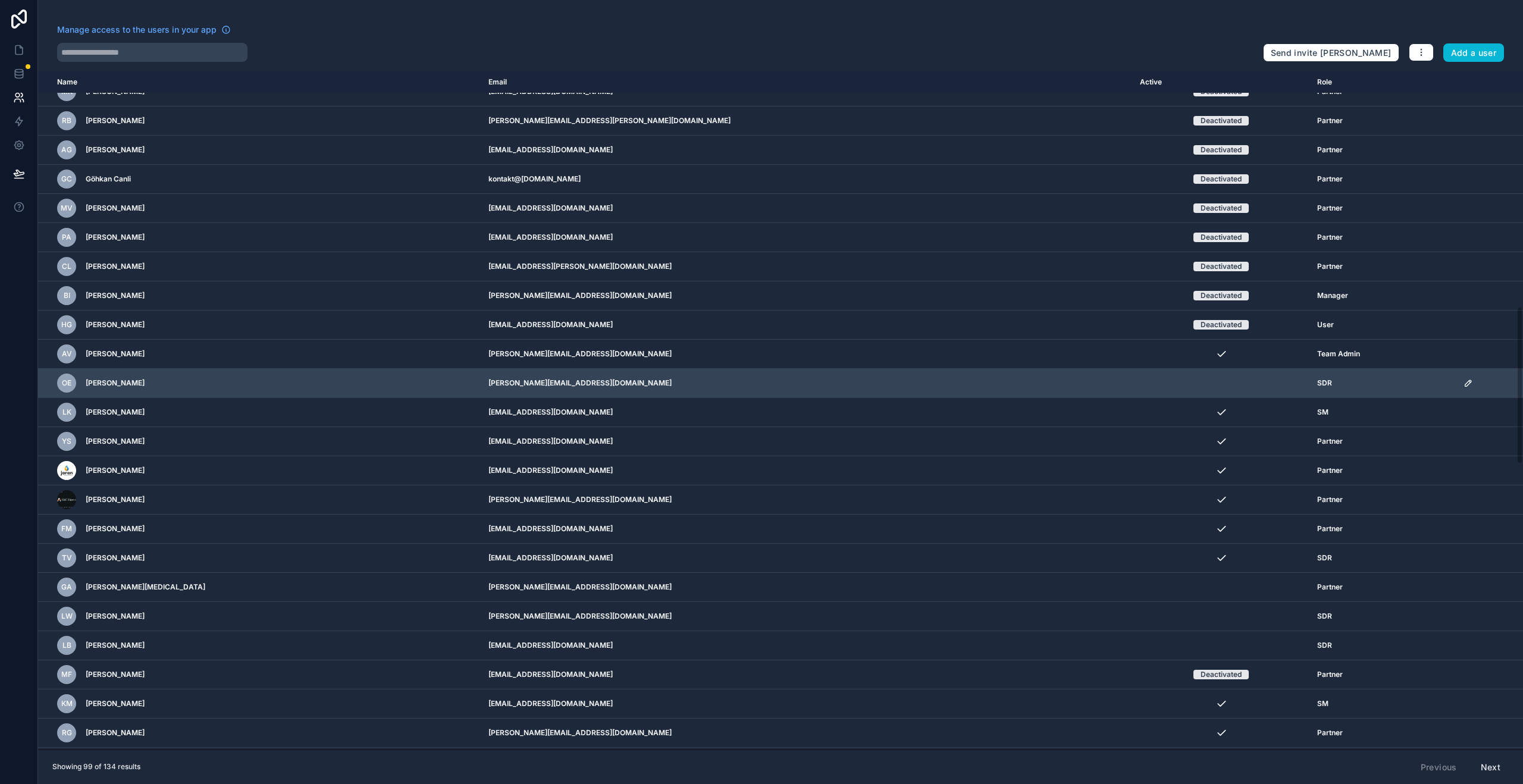
click at [1457, 385] on td "scrollable content" at bounding box center [1490, 383] width 67 height 29
click at [1465, 384] on icon "scrollable content" at bounding box center [1468, 383] width 6 height 6
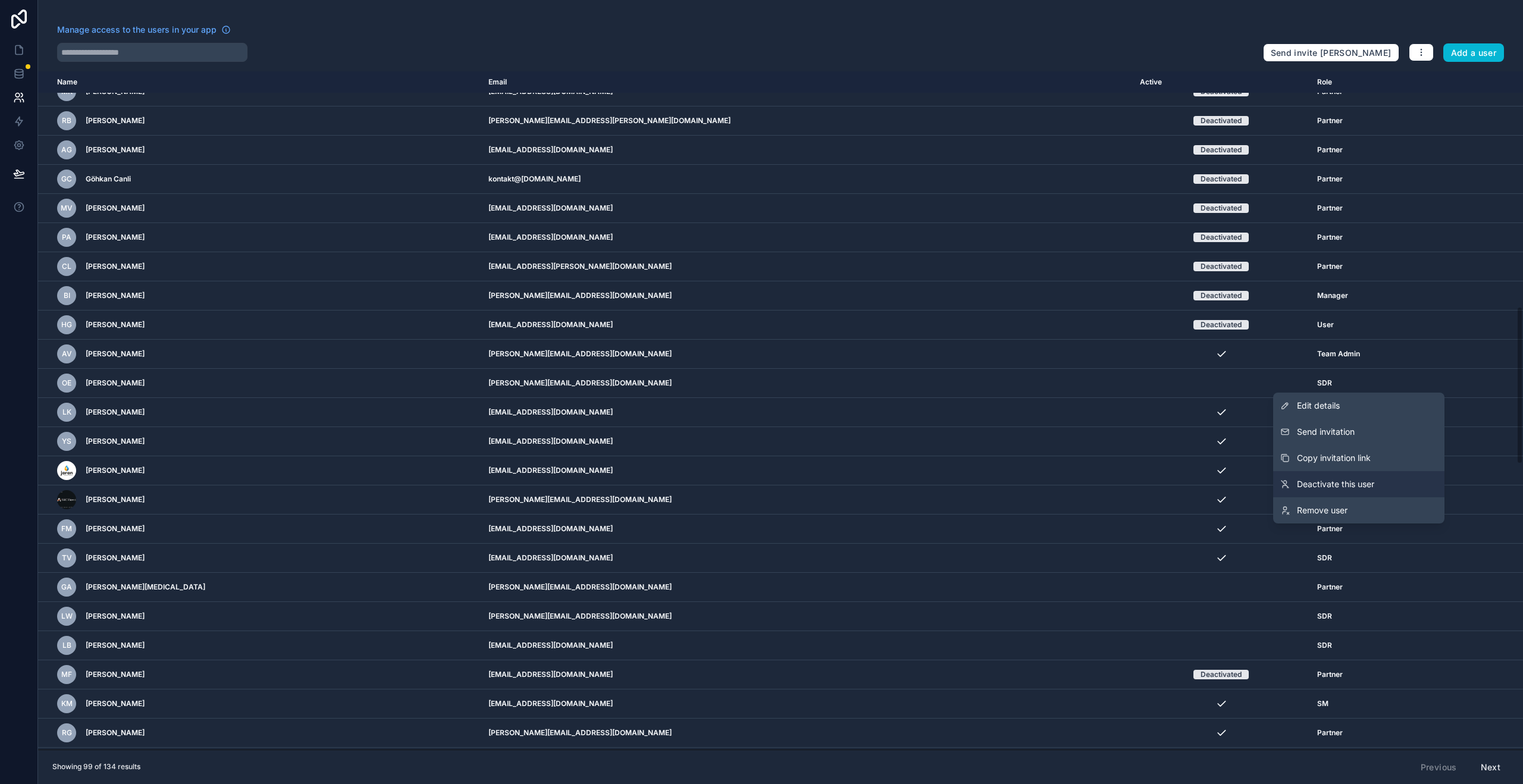
click at [1336, 482] on span "Deactivate this user" at bounding box center [1336, 484] width 77 height 12
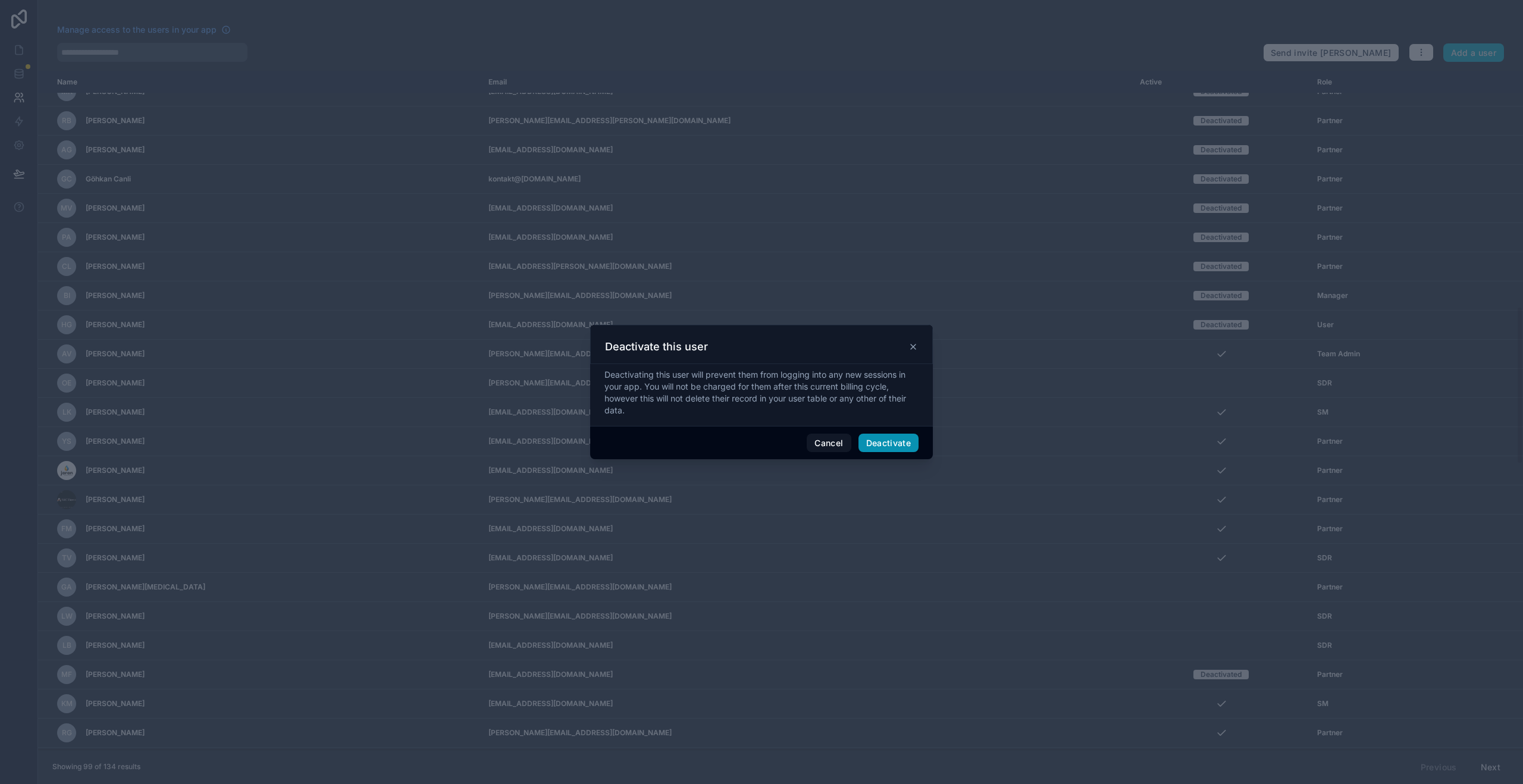
click at [902, 444] on button "Deactivate" at bounding box center [889, 443] width 60 height 19
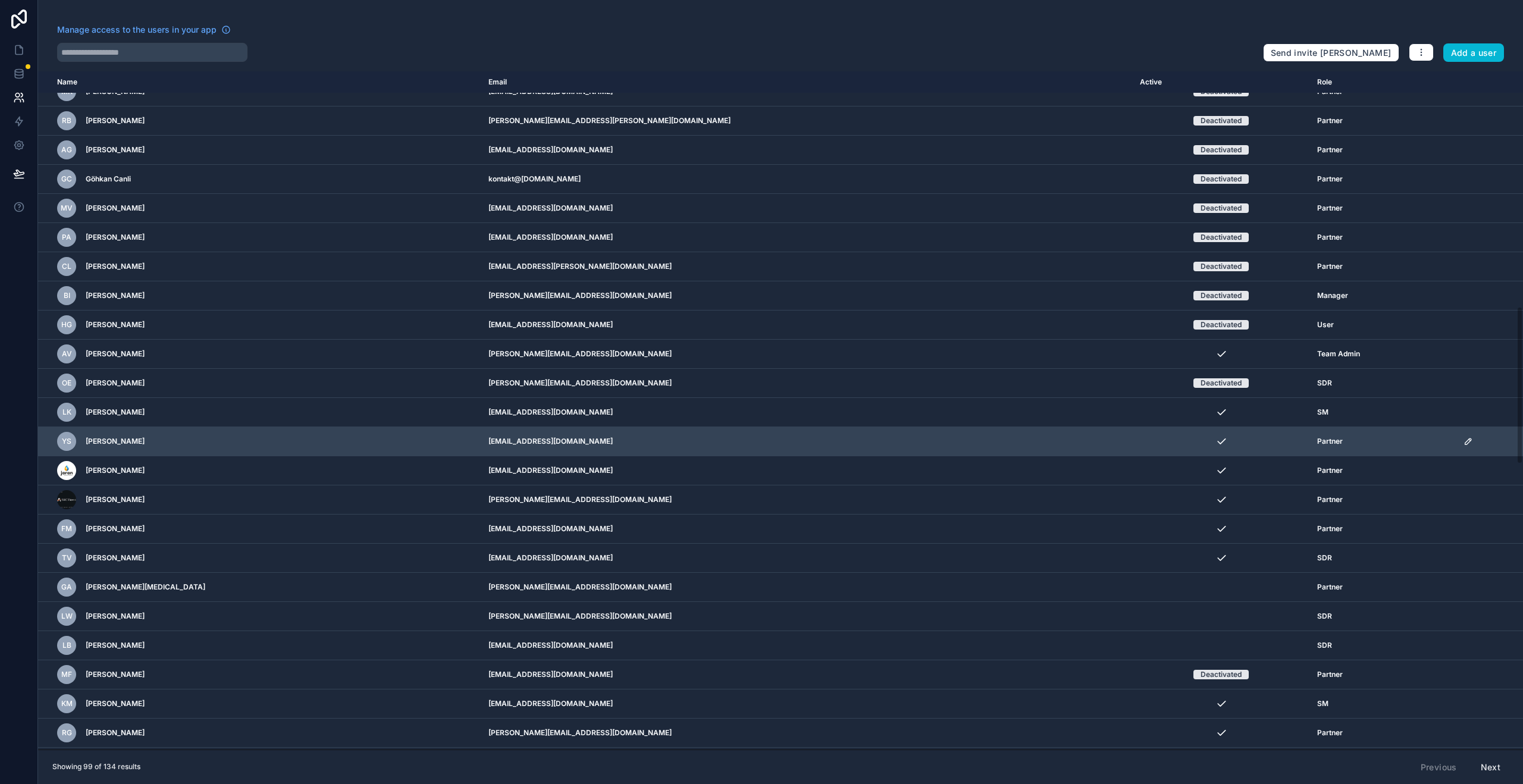
click at [1465, 442] on icon "scrollable content" at bounding box center [1468, 442] width 6 height 6
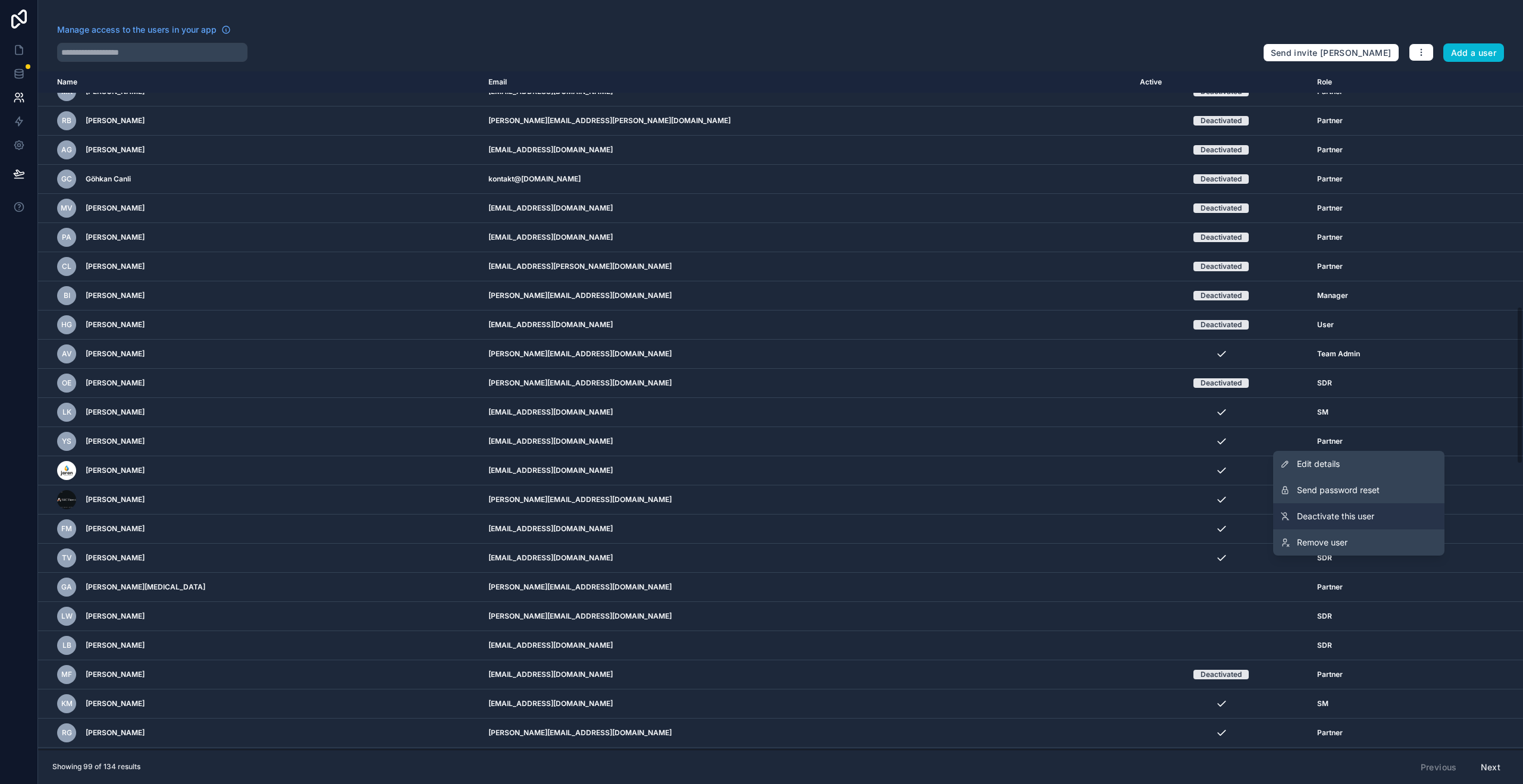
click at [1332, 511] on span "Deactivate this user" at bounding box center [1336, 516] width 77 height 12
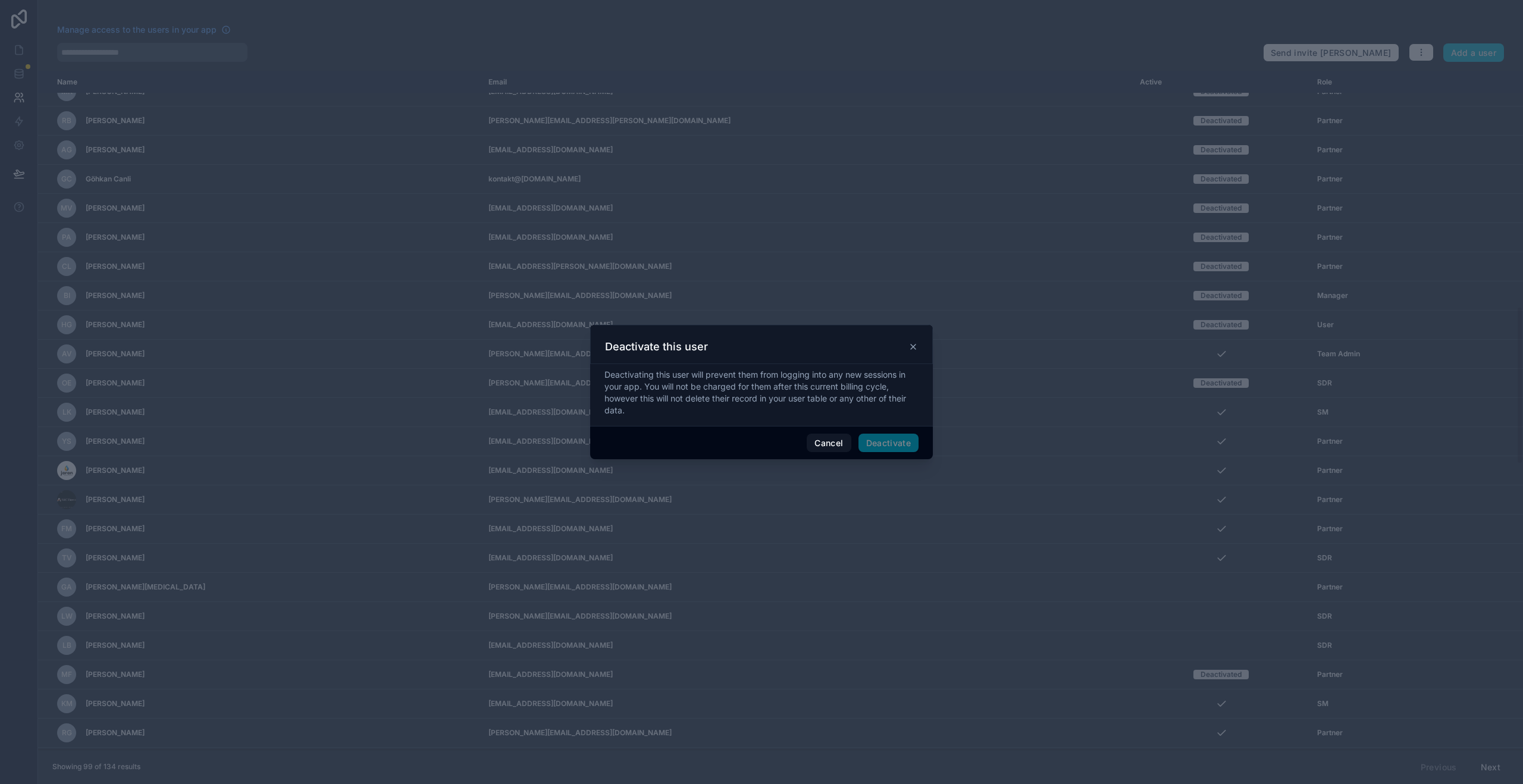
click at [893, 405] on div "Deactivating this user will prevent them from logging into any new sessions in …" at bounding box center [762, 392] width 314 height 47
click at [909, 443] on button "Deactivate" at bounding box center [889, 443] width 60 height 19
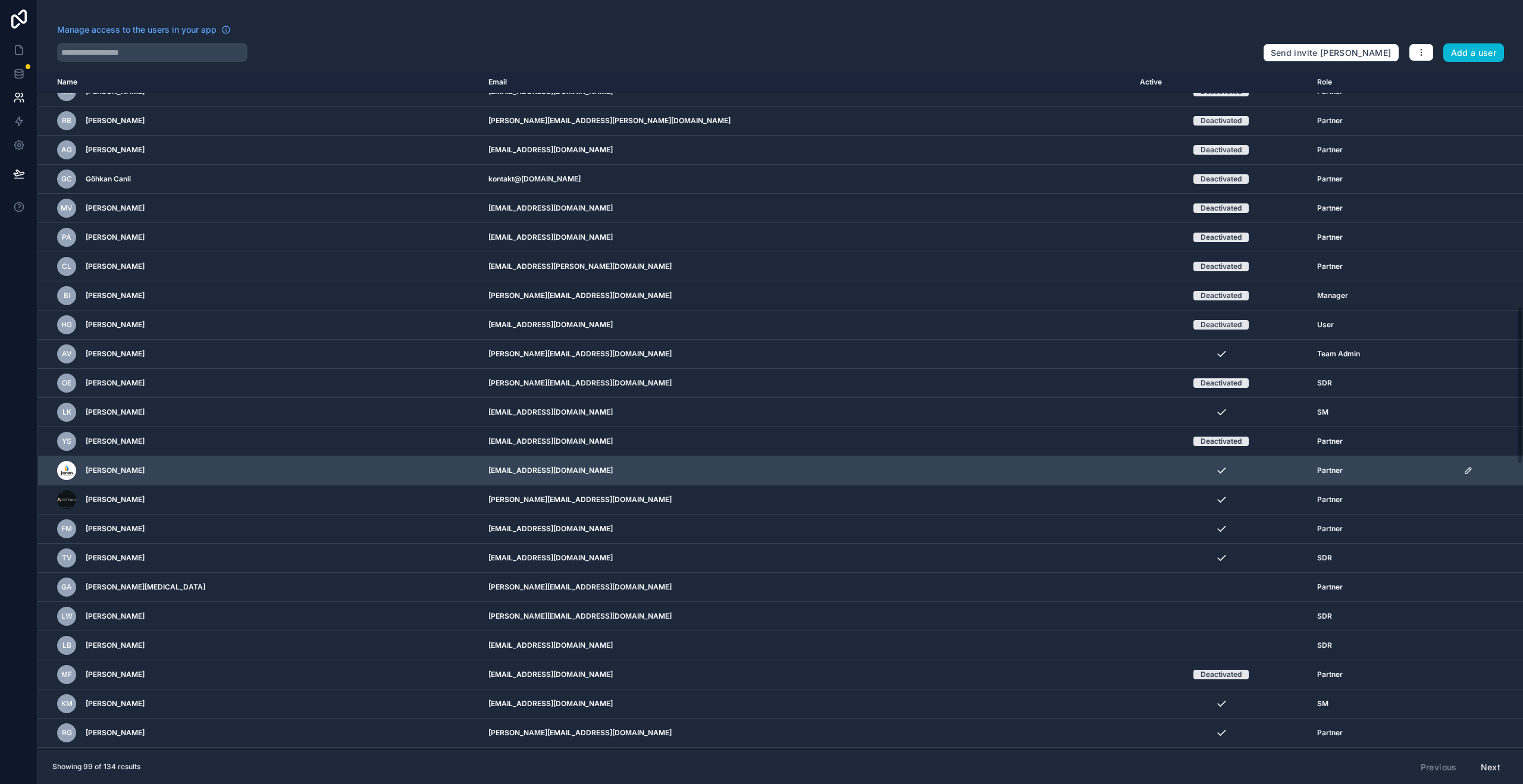
click at [1464, 475] on icon "scrollable content" at bounding box center [1468, 471] width 9 height 9
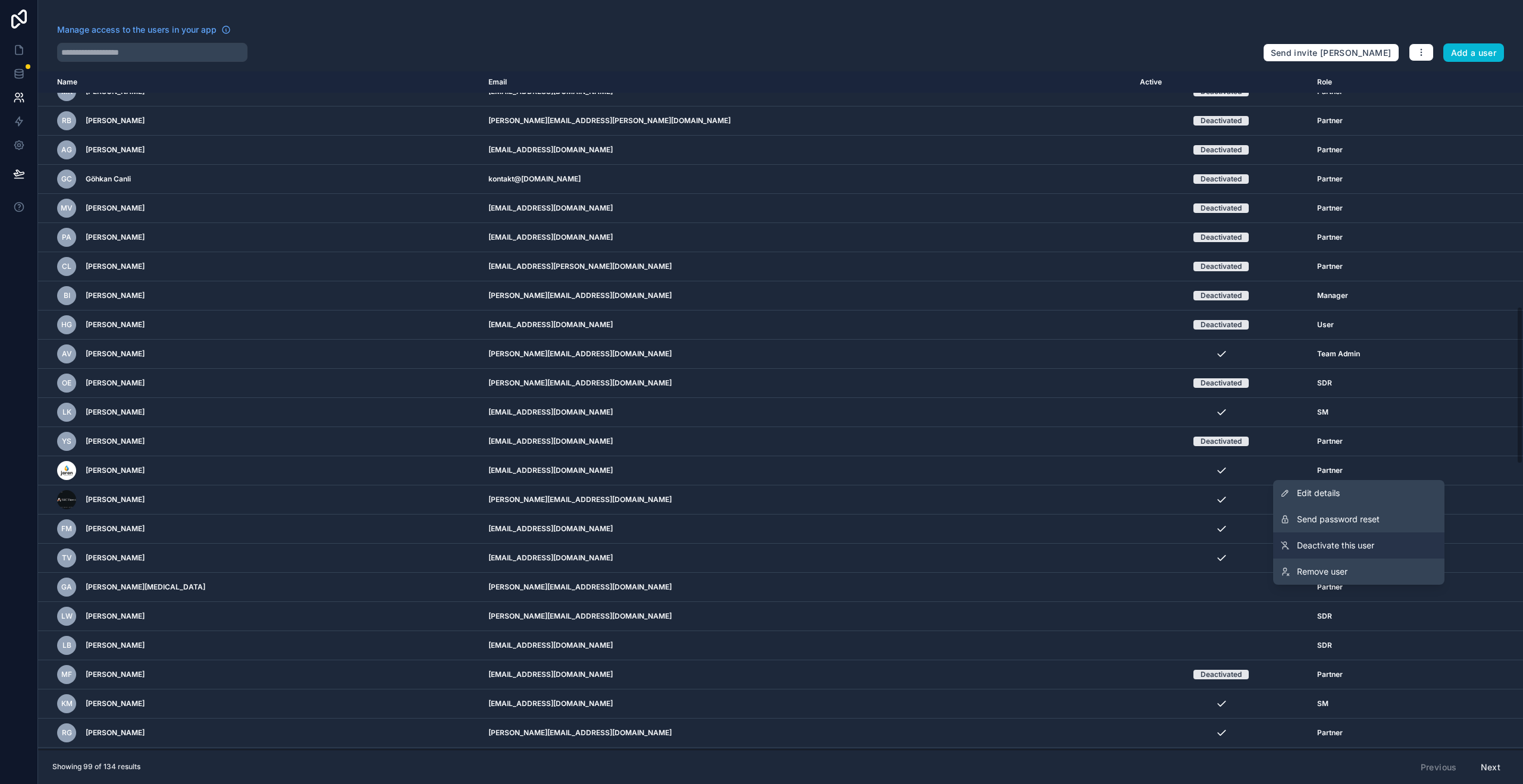
click at [1343, 536] on link "Deactivate this user" at bounding box center [1360, 545] width 172 height 26
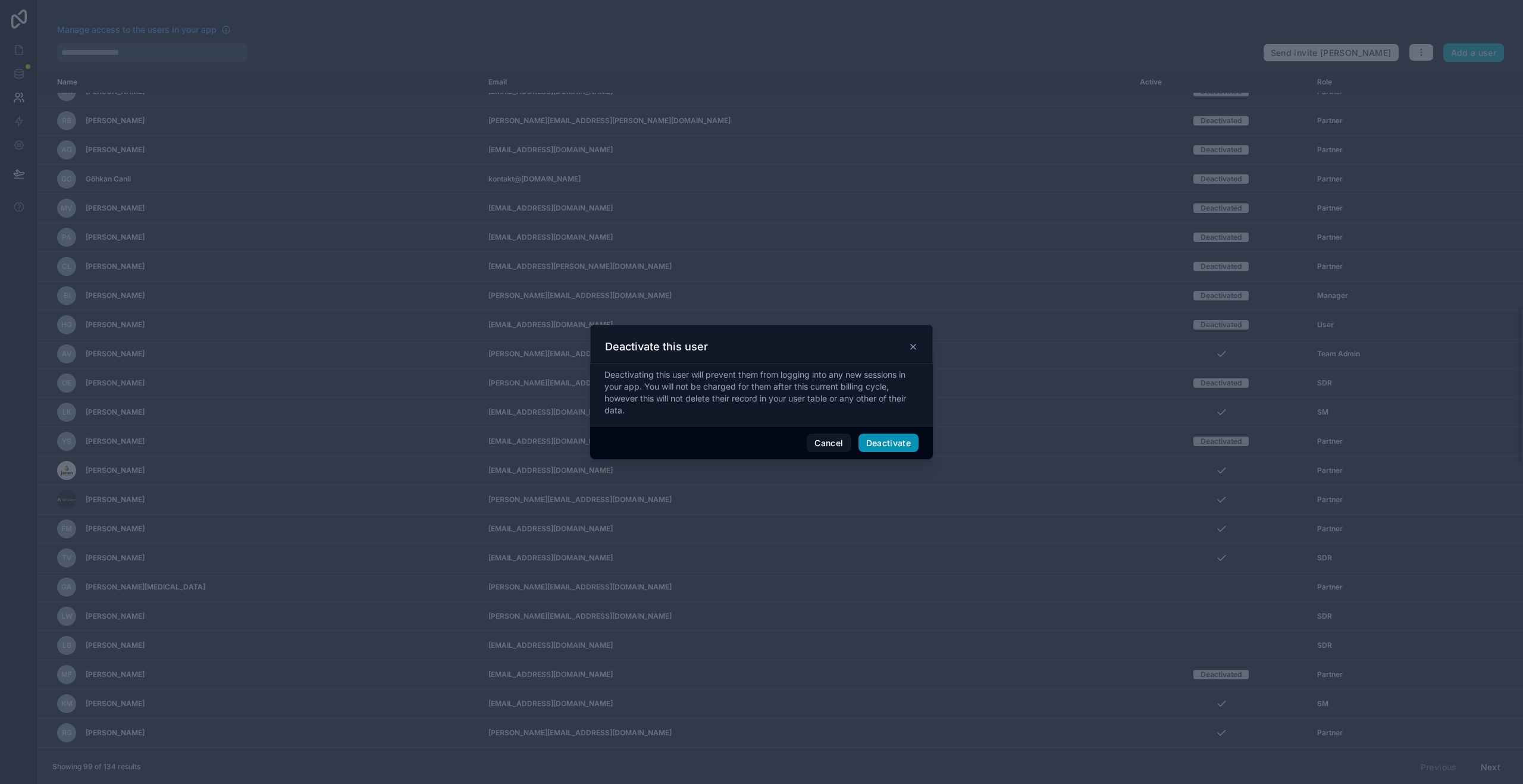
click at [876, 445] on button "Deactivate" at bounding box center [889, 443] width 60 height 19
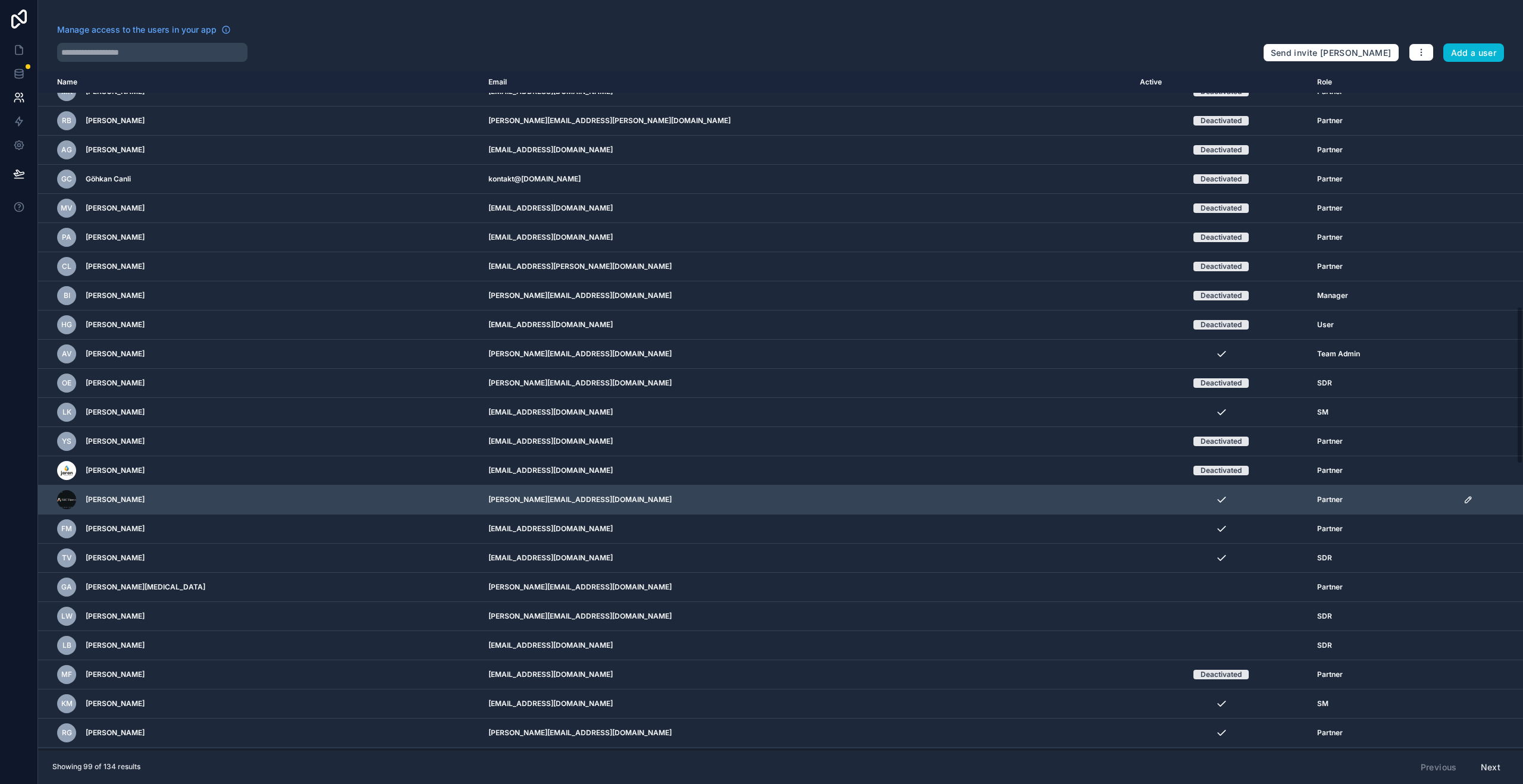
click at [1464, 502] on div "scrollable content" at bounding box center [1489, 500] width 52 height 9
click at [1464, 503] on icon "scrollable content" at bounding box center [1468, 500] width 9 height 9
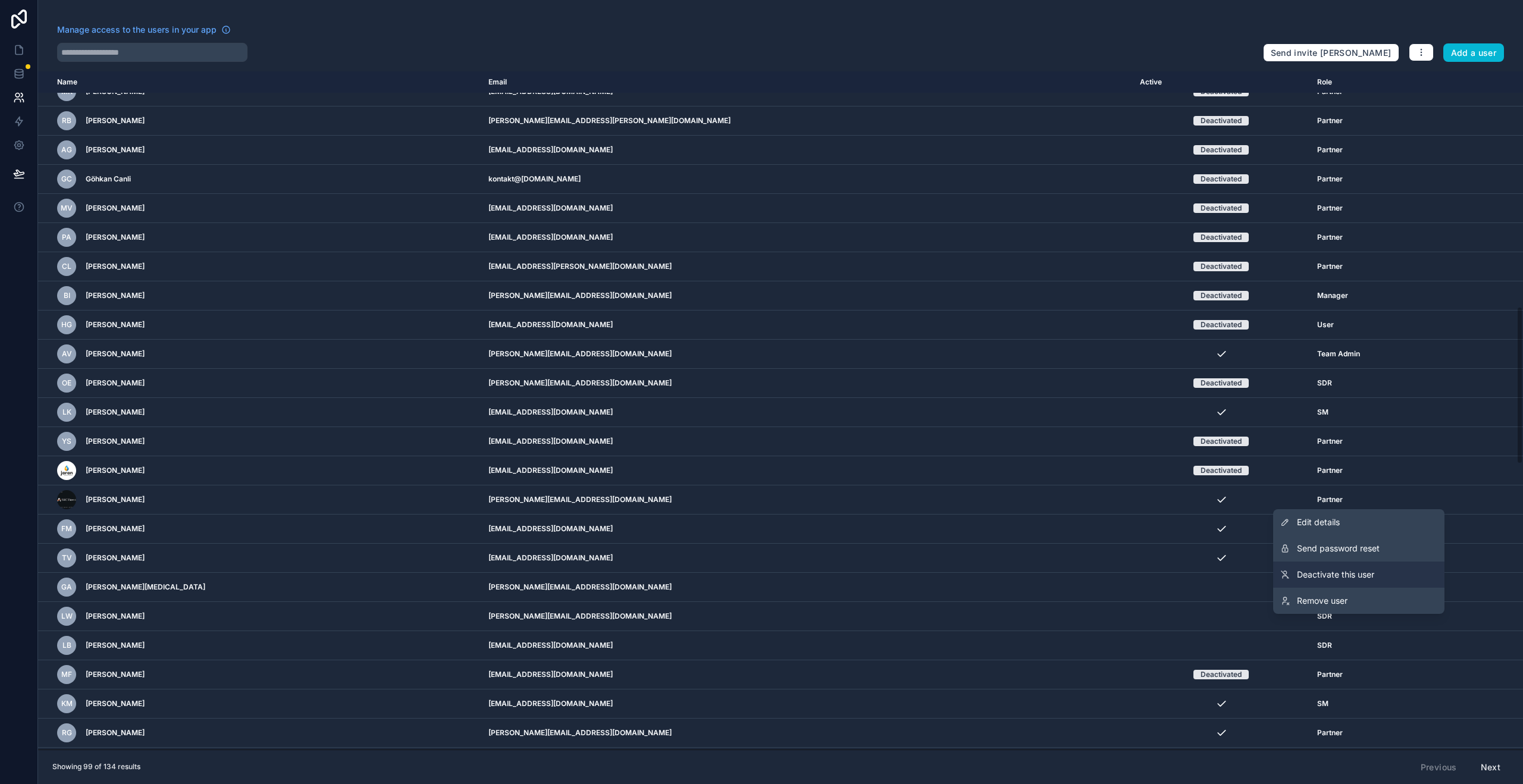
click at [1377, 570] on link "Deactivate this user" at bounding box center [1360, 575] width 172 height 26
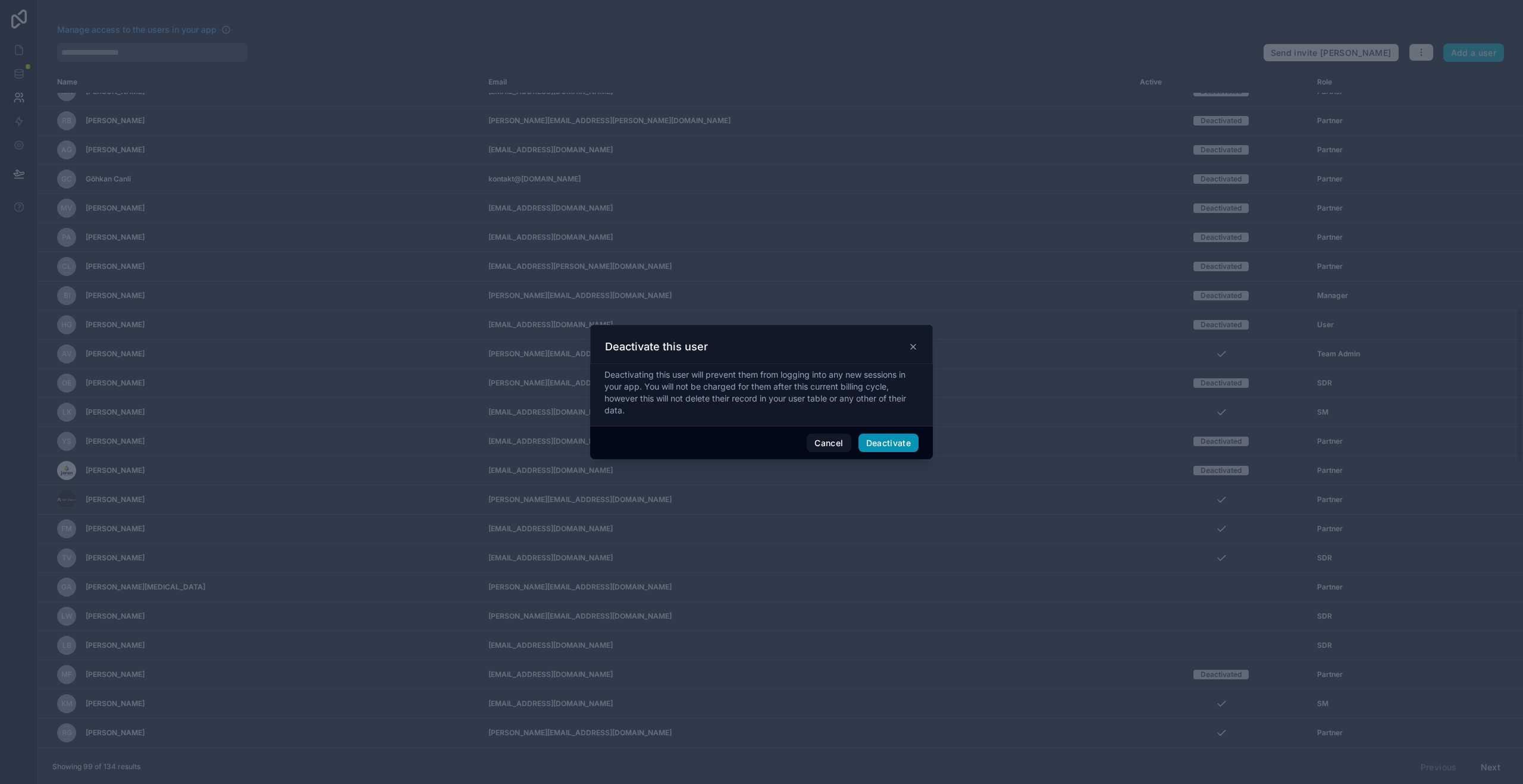
click at [882, 442] on button "Deactivate" at bounding box center [889, 443] width 60 height 19
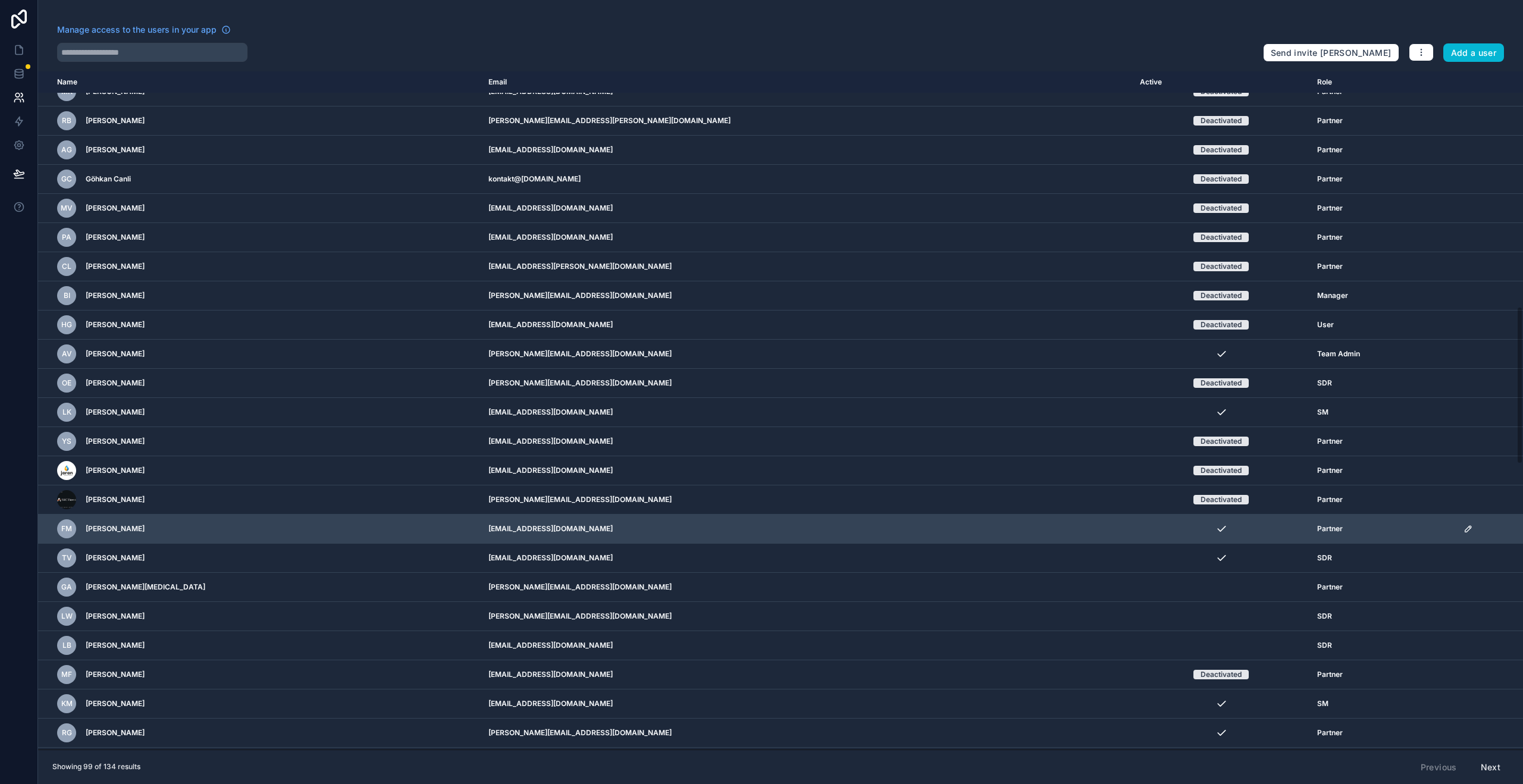
click at [1457, 534] on td "scrollable content" at bounding box center [1490, 528] width 67 height 29
click at [1464, 532] on icon "scrollable content" at bounding box center [1468, 529] width 9 height 9
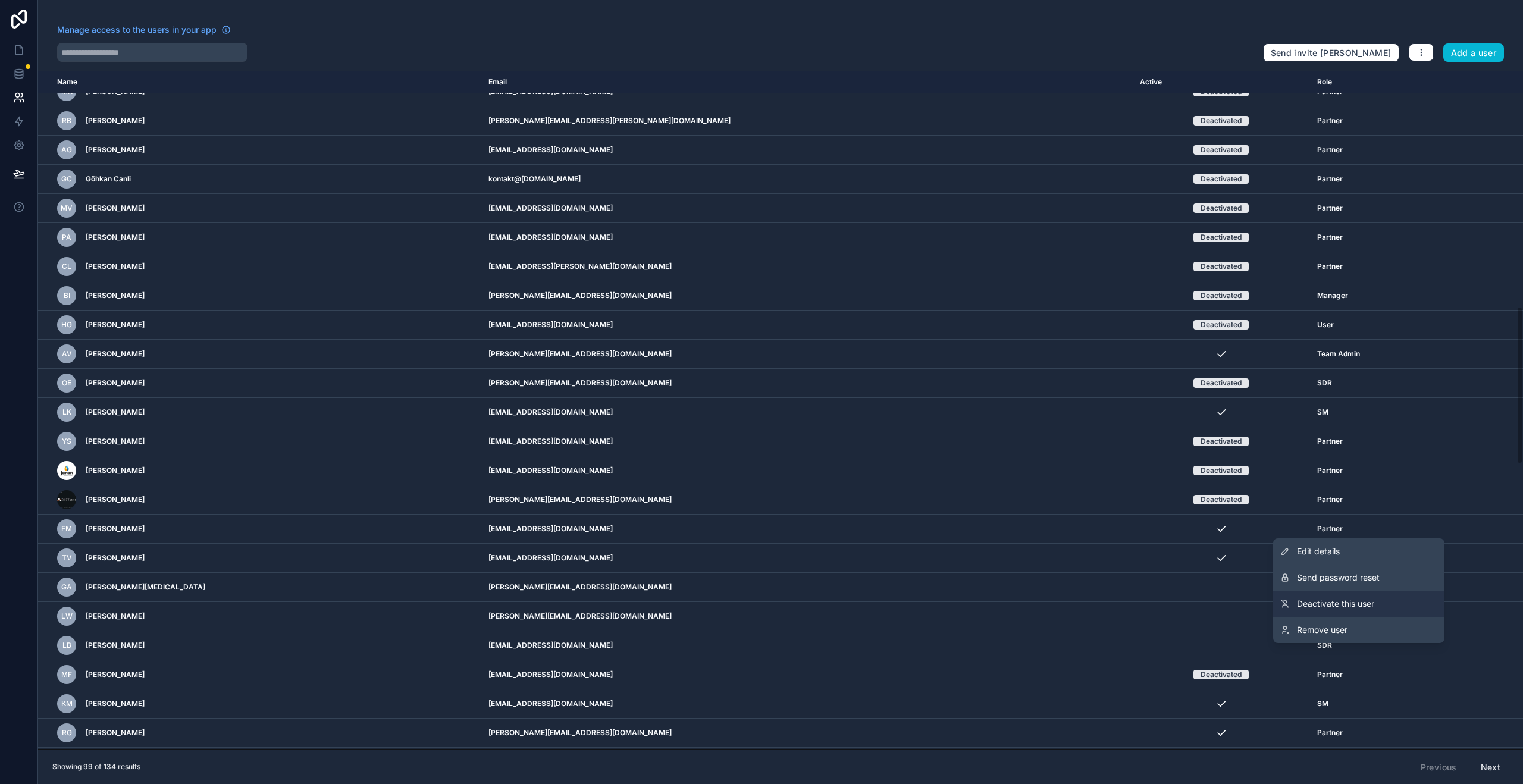
click at [1378, 612] on link "Deactivate this user" at bounding box center [1360, 604] width 172 height 26
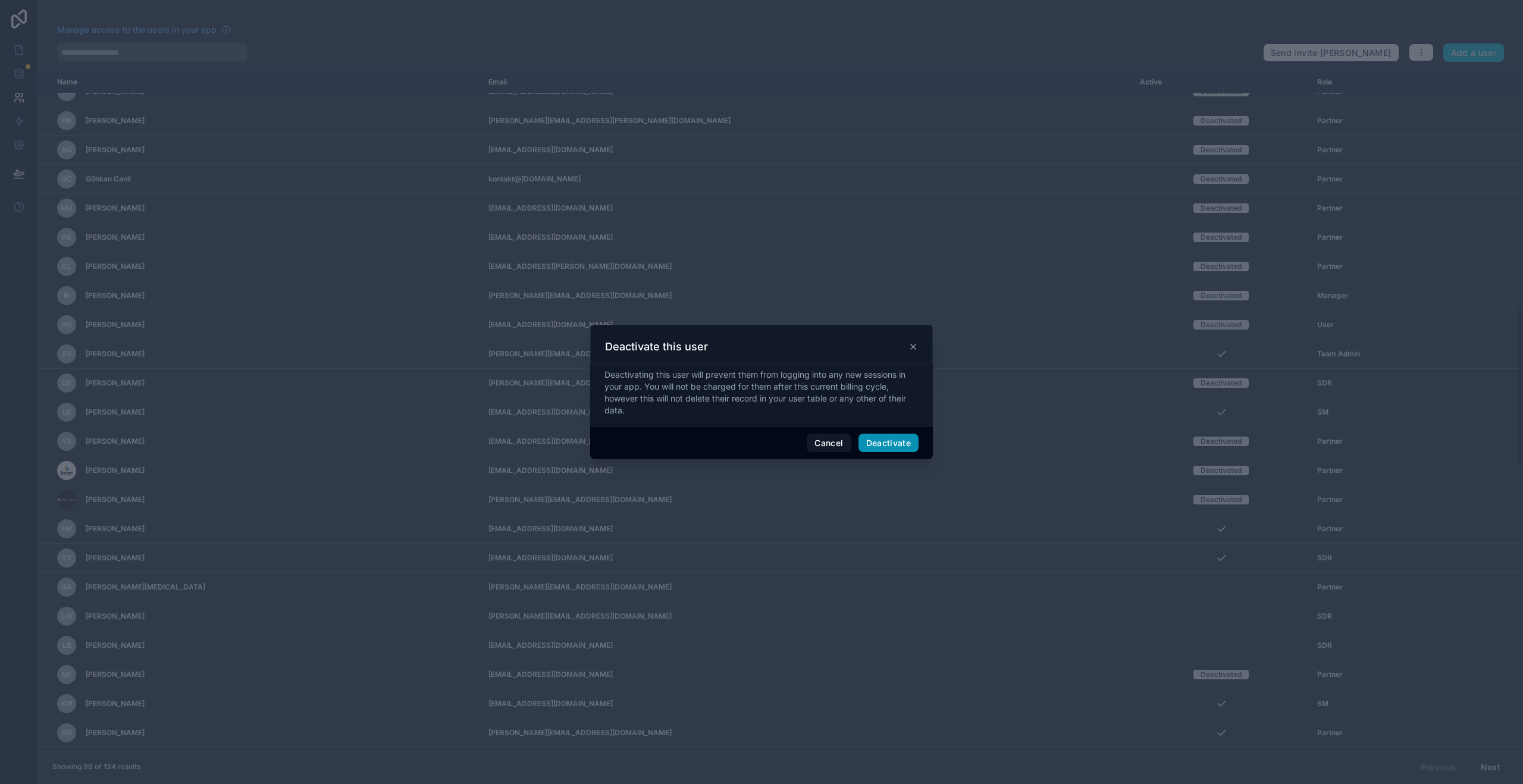
click at [895, 445] on button "Deactivate" at bounding box center [889, 443] width 60 height 19
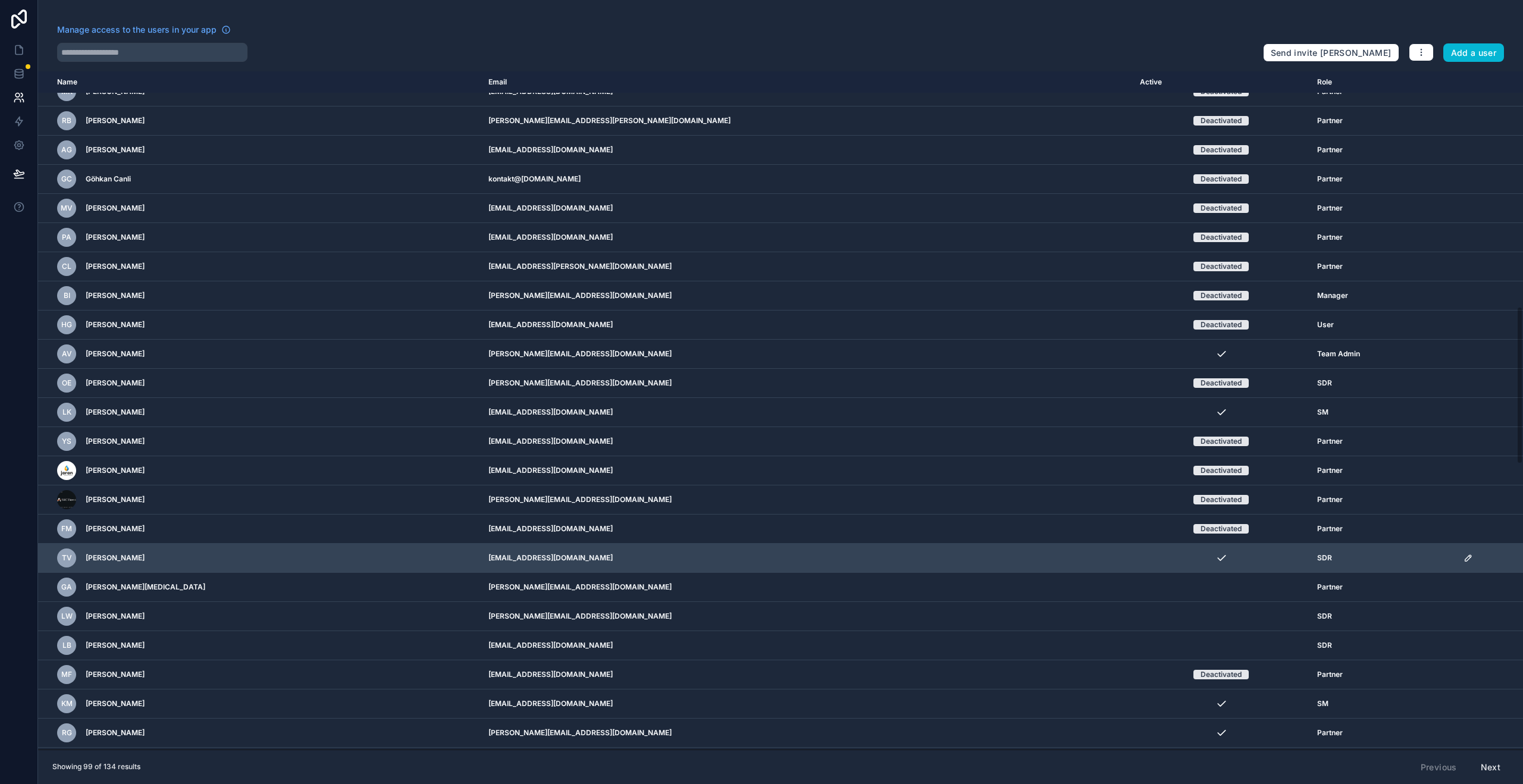
scroll to position [1026, 0]
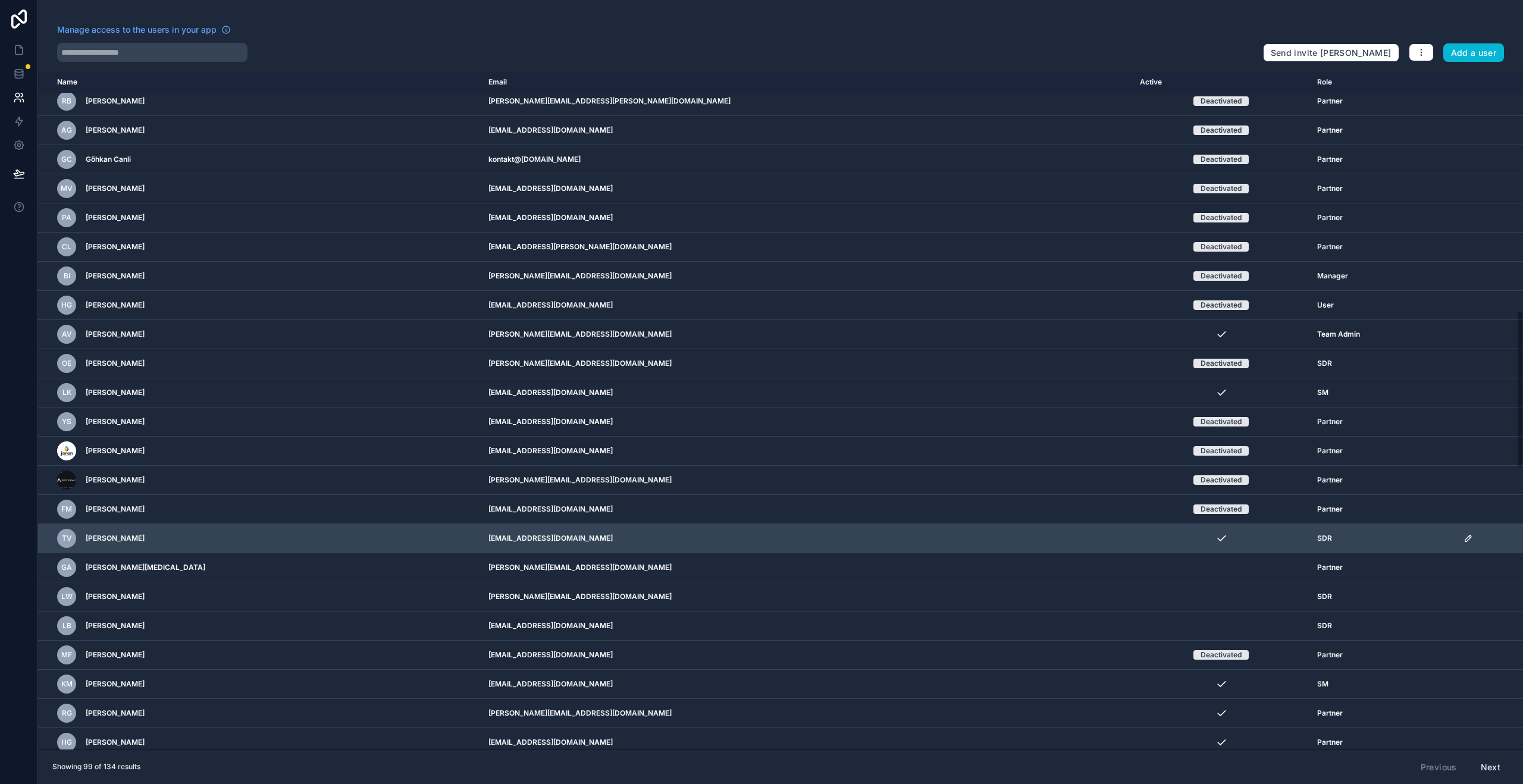
click at [1464, 536] on icon "scrollable content" at bounding box center [1468, 539] width 9 height 9
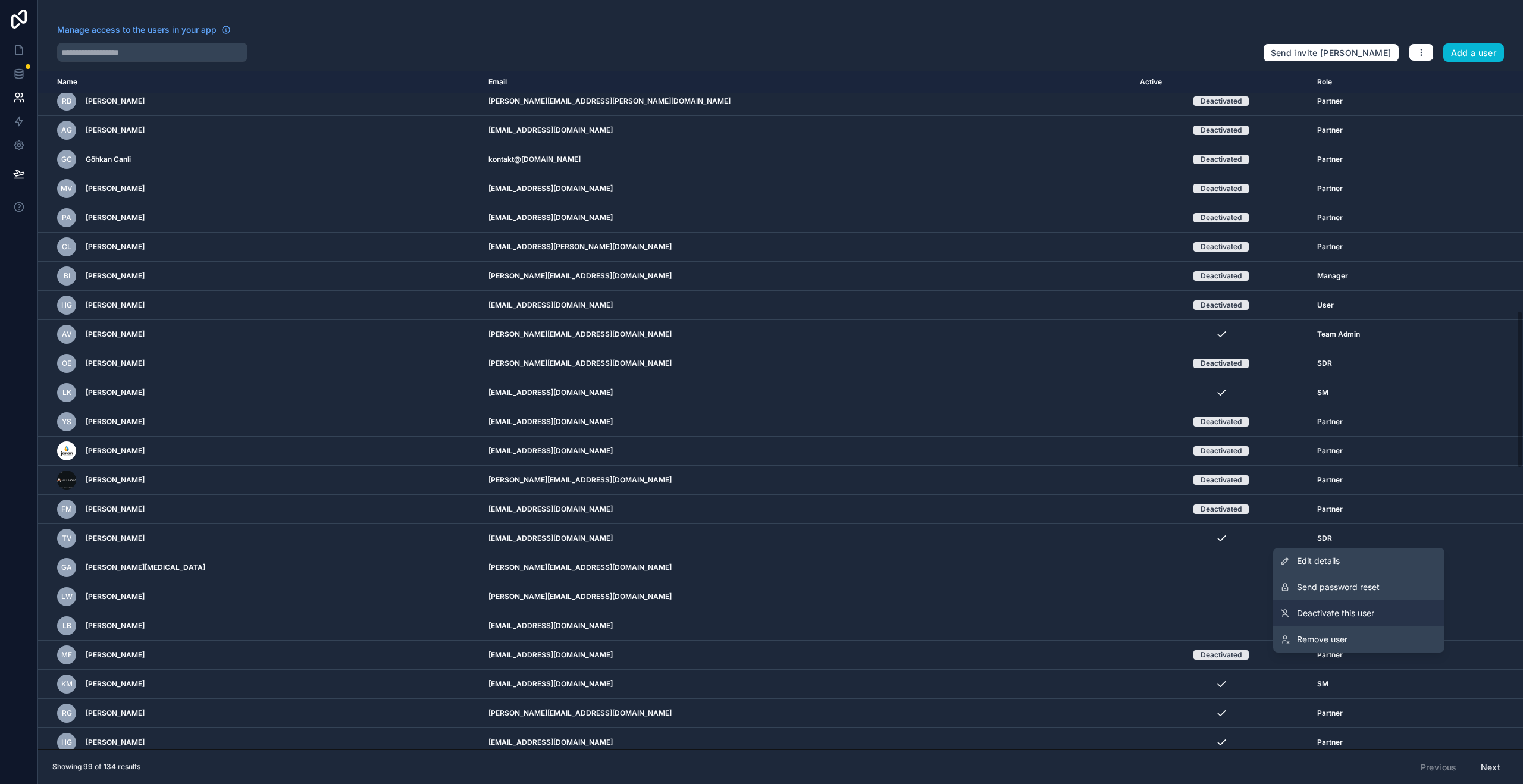
click at [1351, 618] on span "Deactivate this user" at bounding box center [1336, 613] width 77 height 12
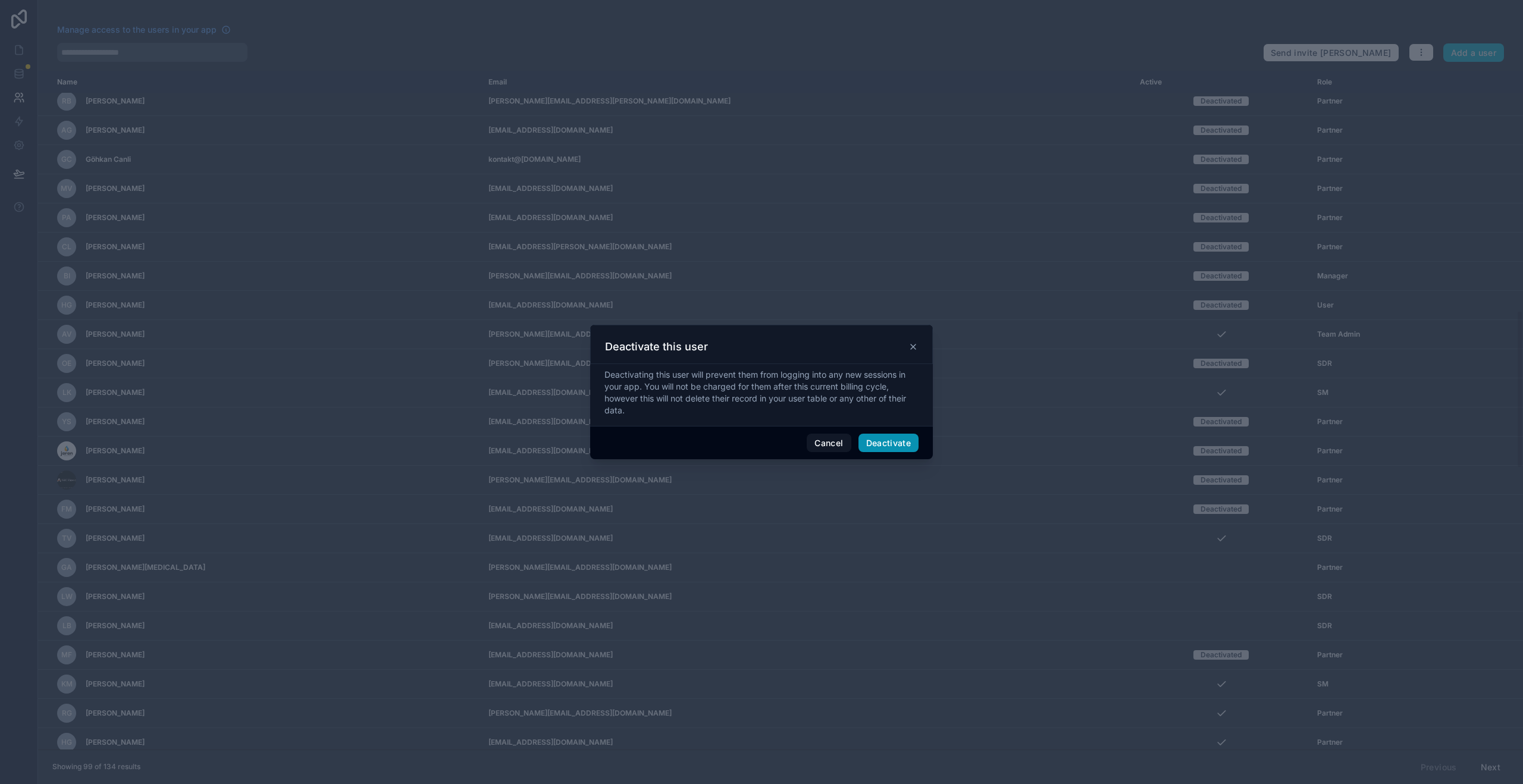
click at [882, 445] on button "Deactivate" at bounding box center [889, 443] width 60 height 19
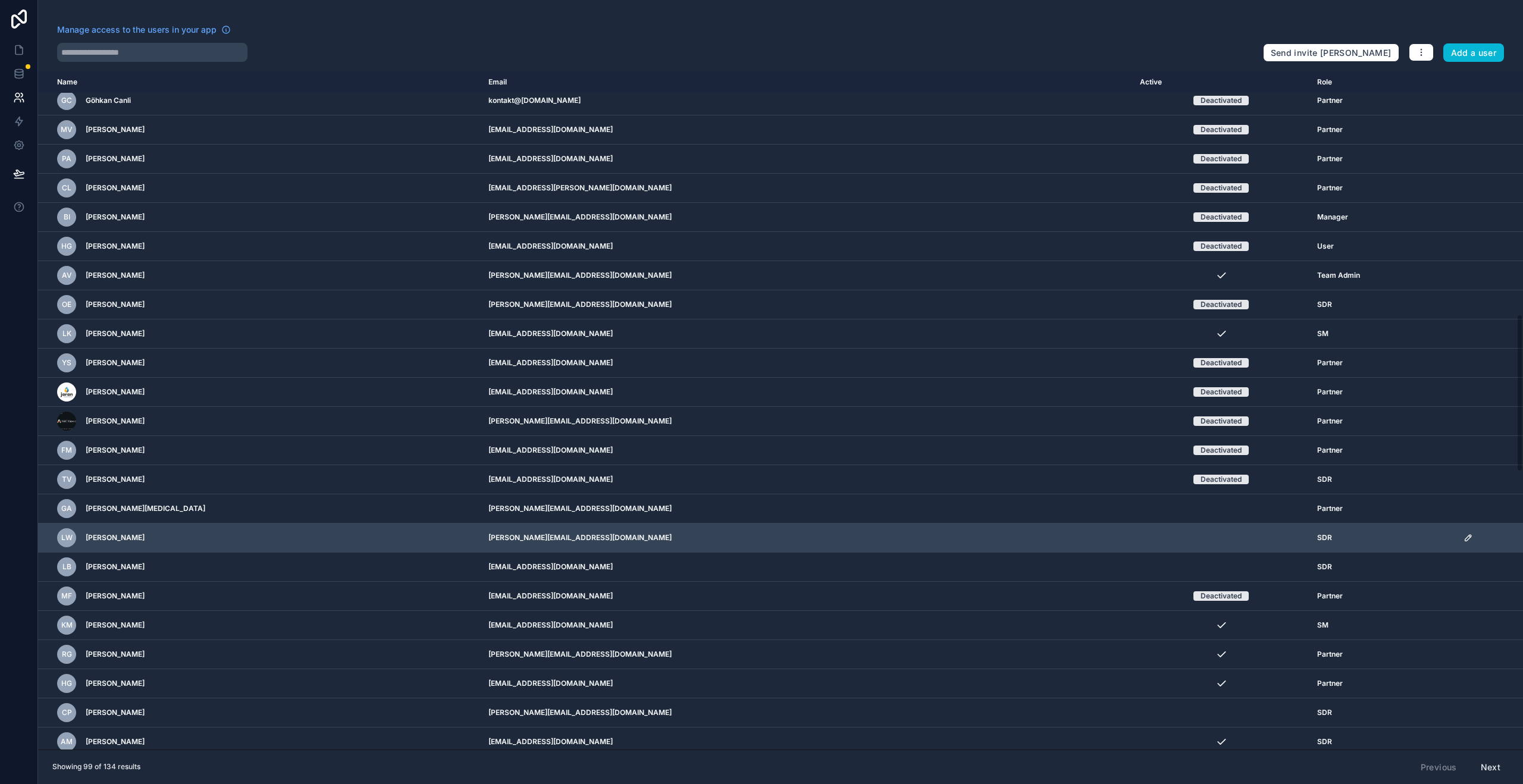
scroll to position [1087, 0]
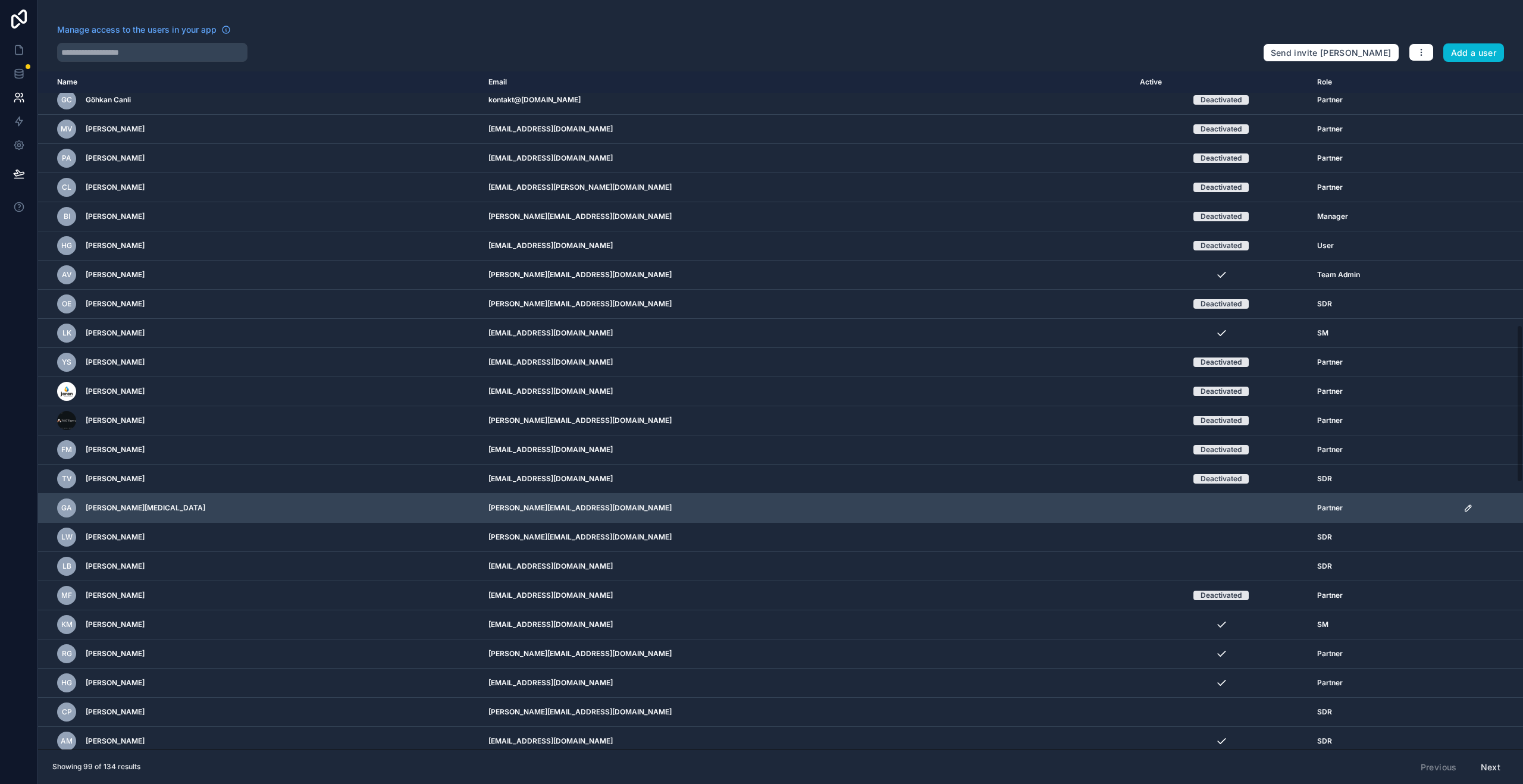
click at [1464, 511] on icon "scrollable content" at bounding box center [1468, 509] width 9 height 9
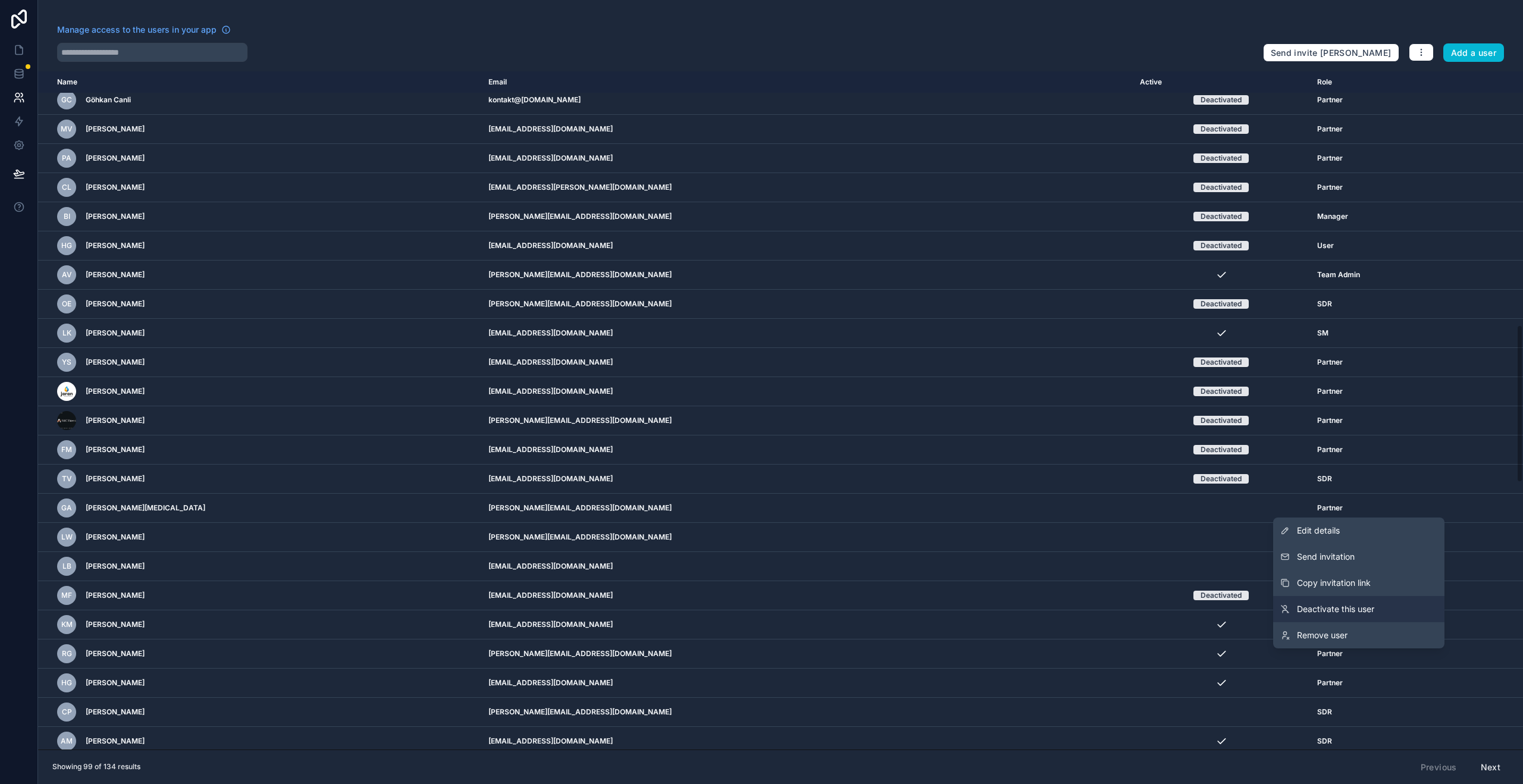
click at [1332, 615] on link "Deactivate this user" at bounding box center [1360, 609] width 172 height 26
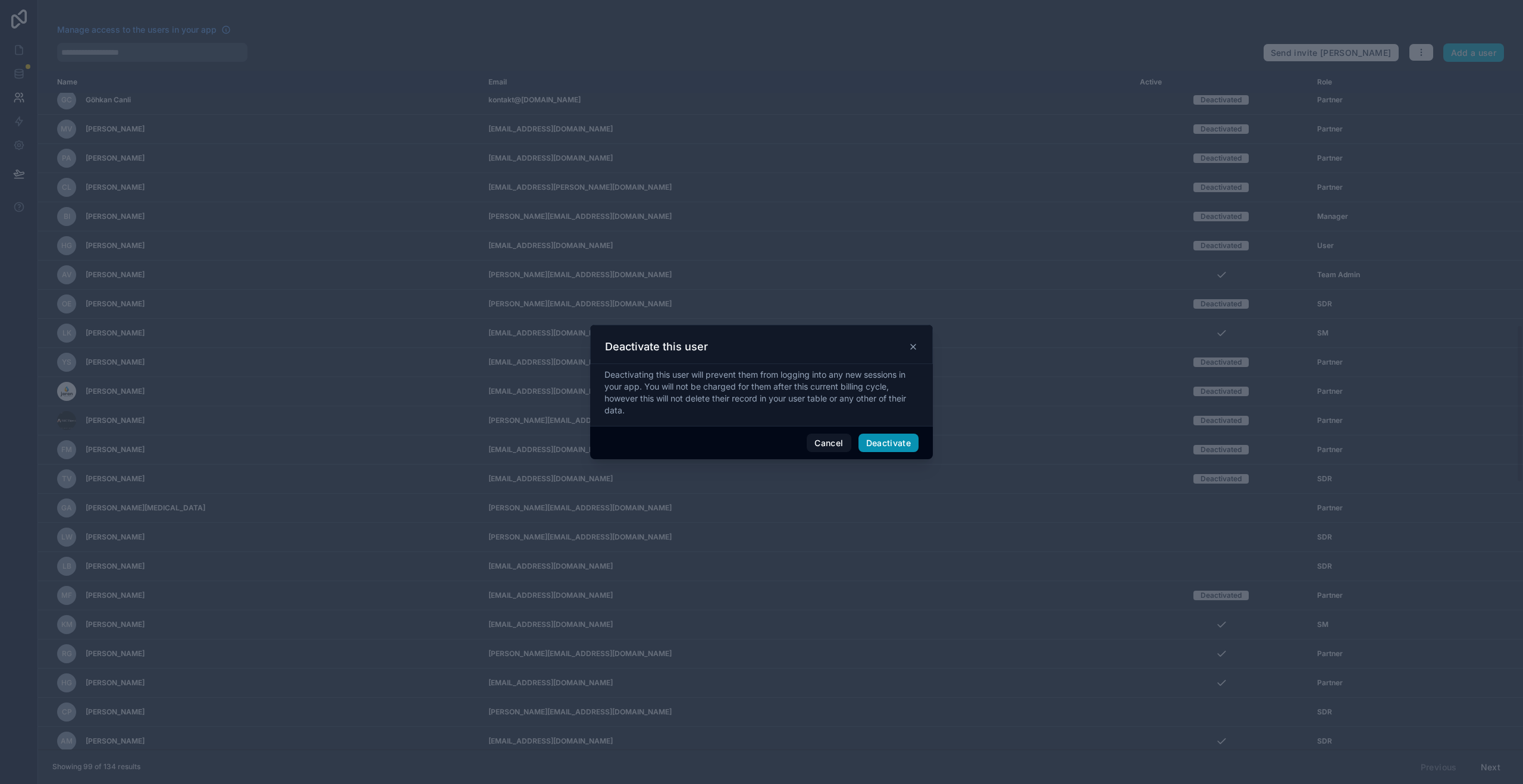
click at [885, 441] on button "Deactivate" at bounding box center [889, 443] width 60 height 19
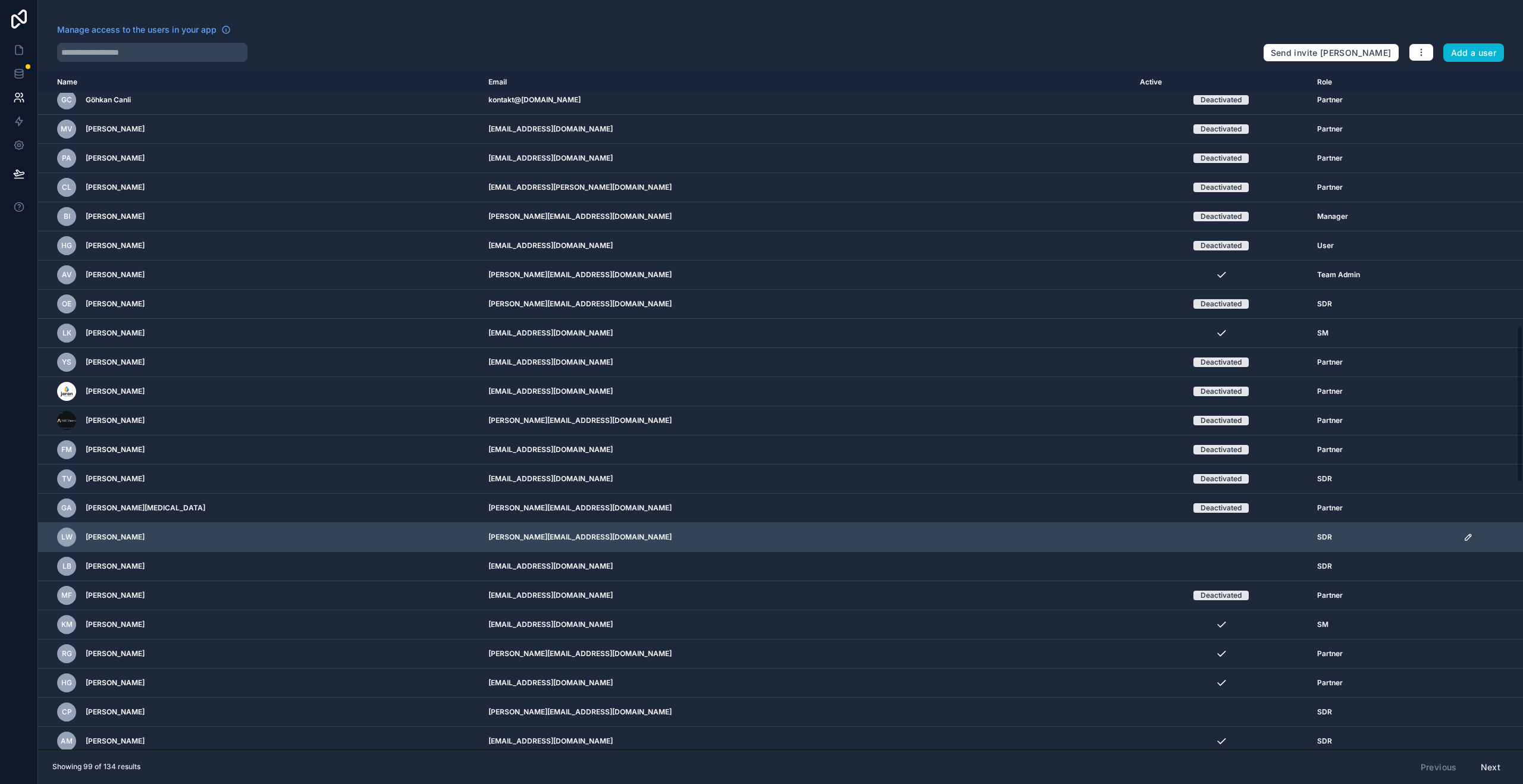
click at [1465, 539] on icon "scrollable content" at bounding box center [1468, 537] width 6 height 6
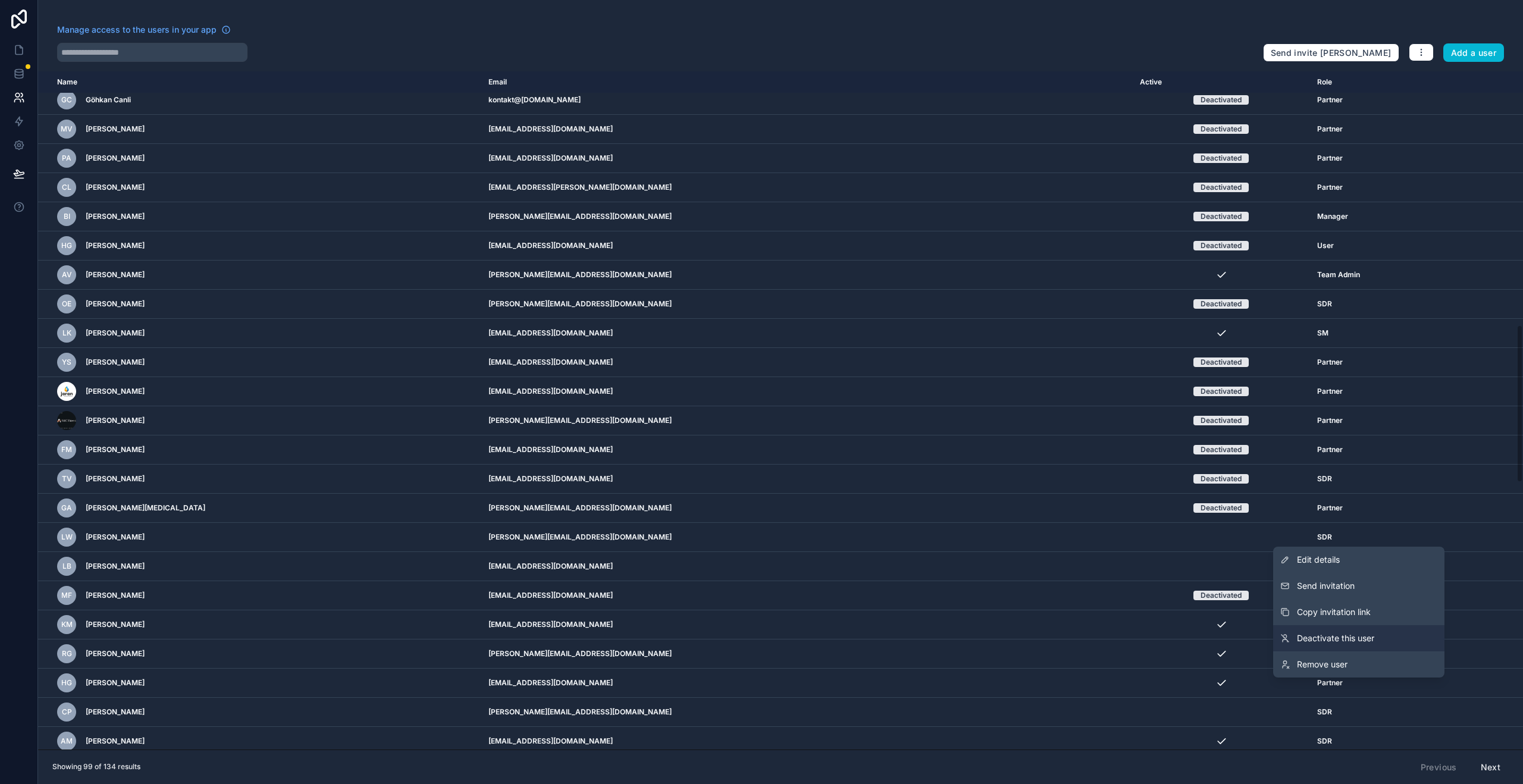
click at [1381, 637] on link "Deactivate this user" at bounding box center [1360, 639] width 172 height 26
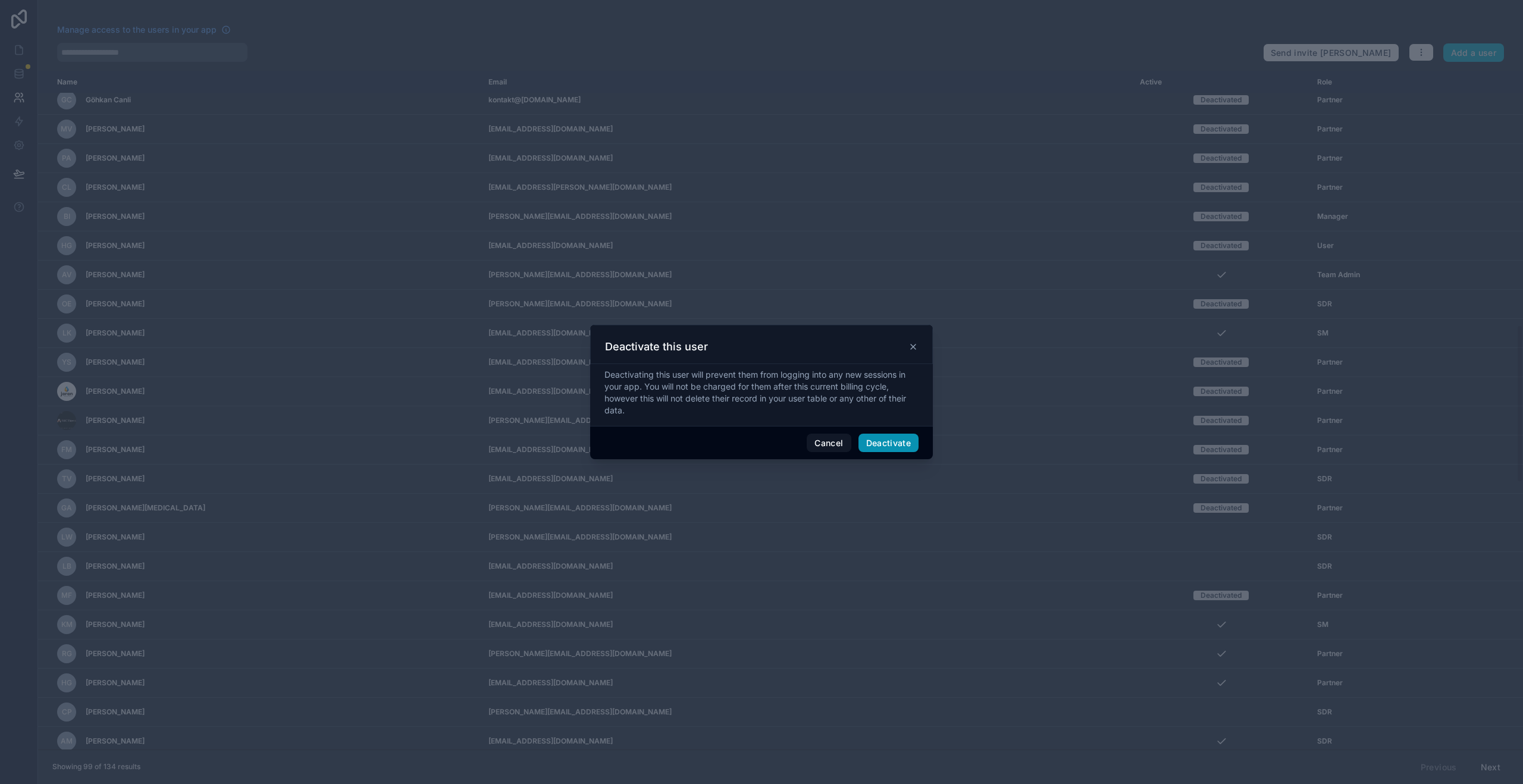
click at [899, 446] on button "Deactivate" at bounding box center [889, 443] width 60 height 19
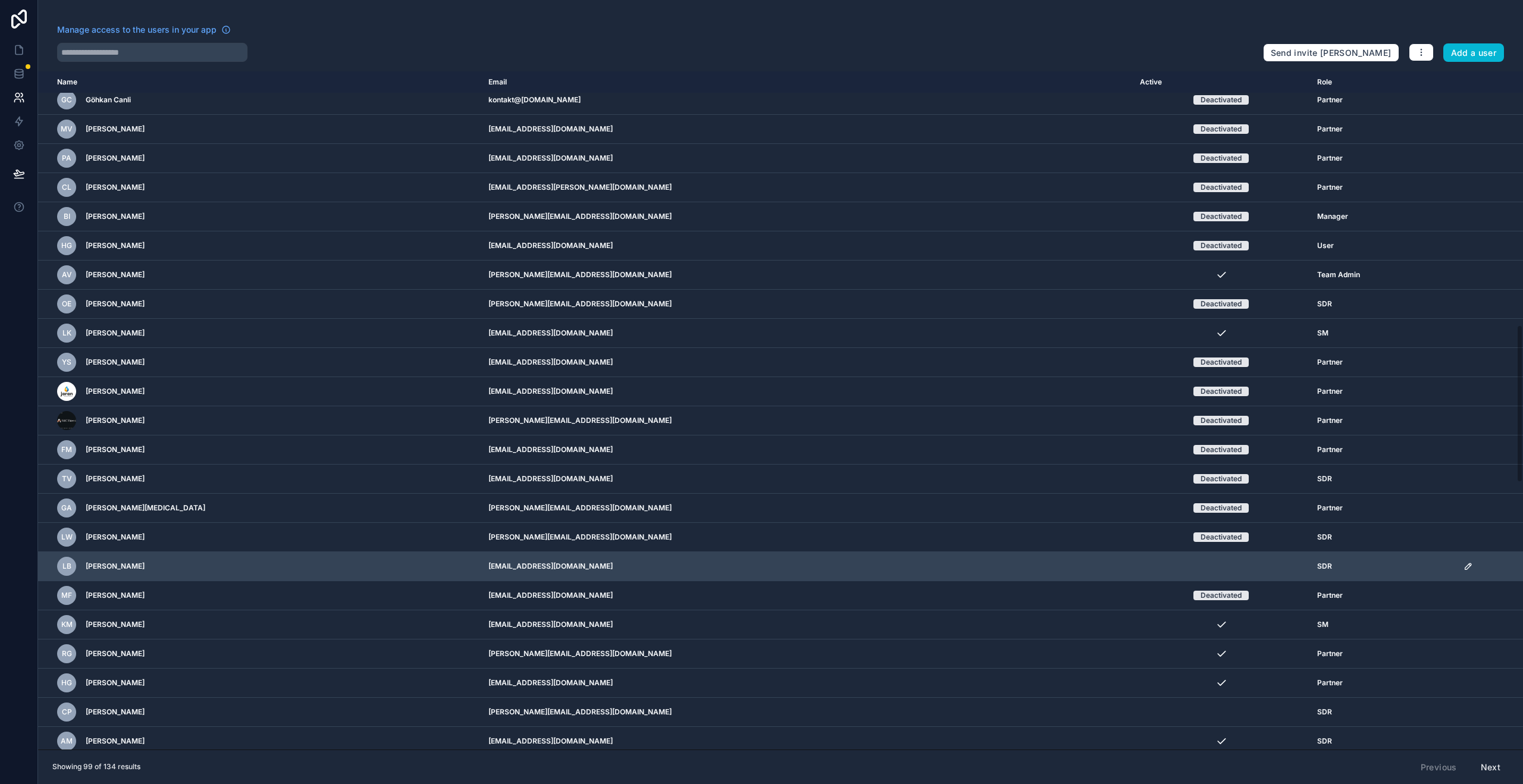
click at [1464, 568] on icon "scrollable content" at bounding box center [1468, 566] width 9 height 9
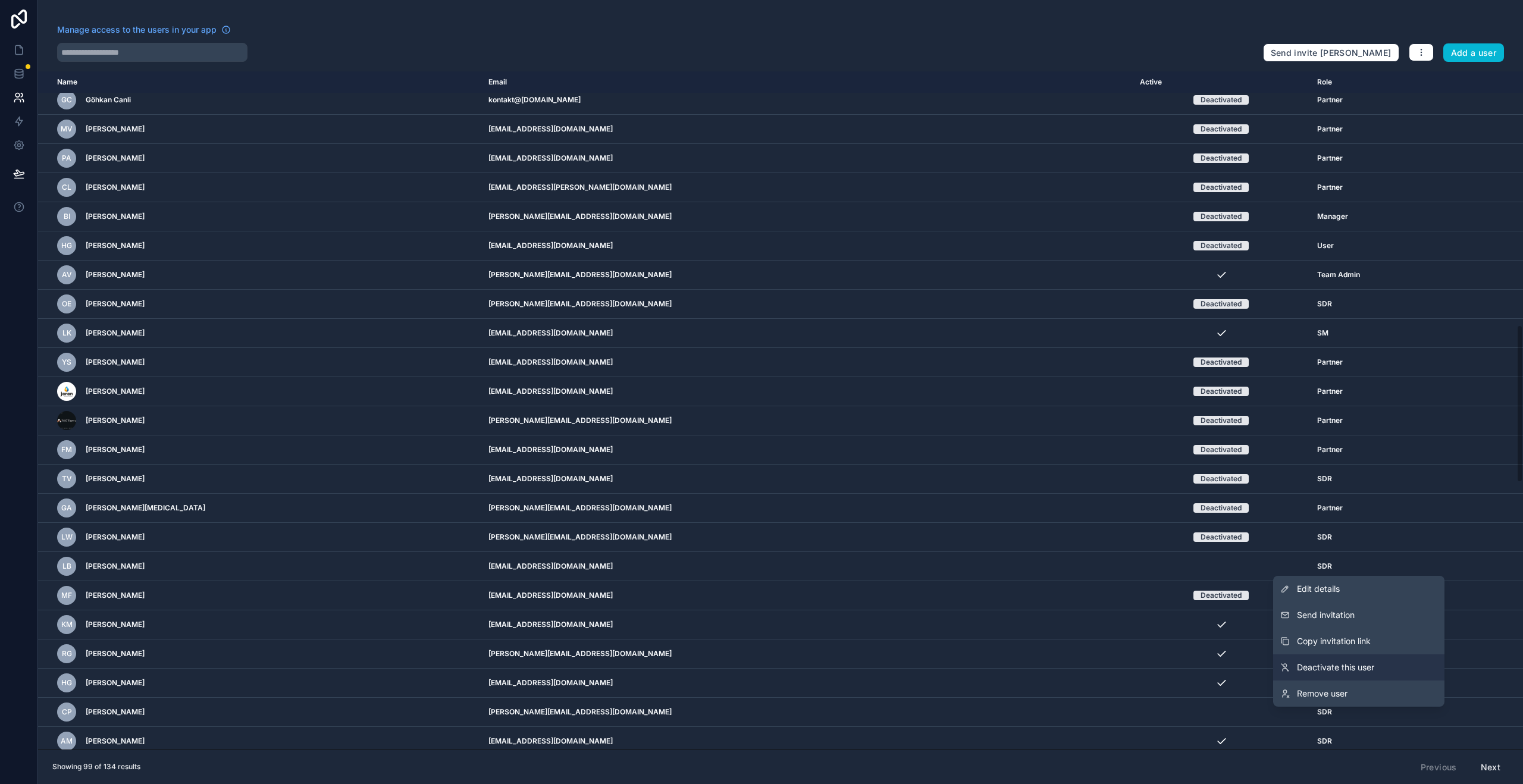
click at [1304, 659] on link "Deactivate this user" at bounding box center [1360, 668] width 172 height 26
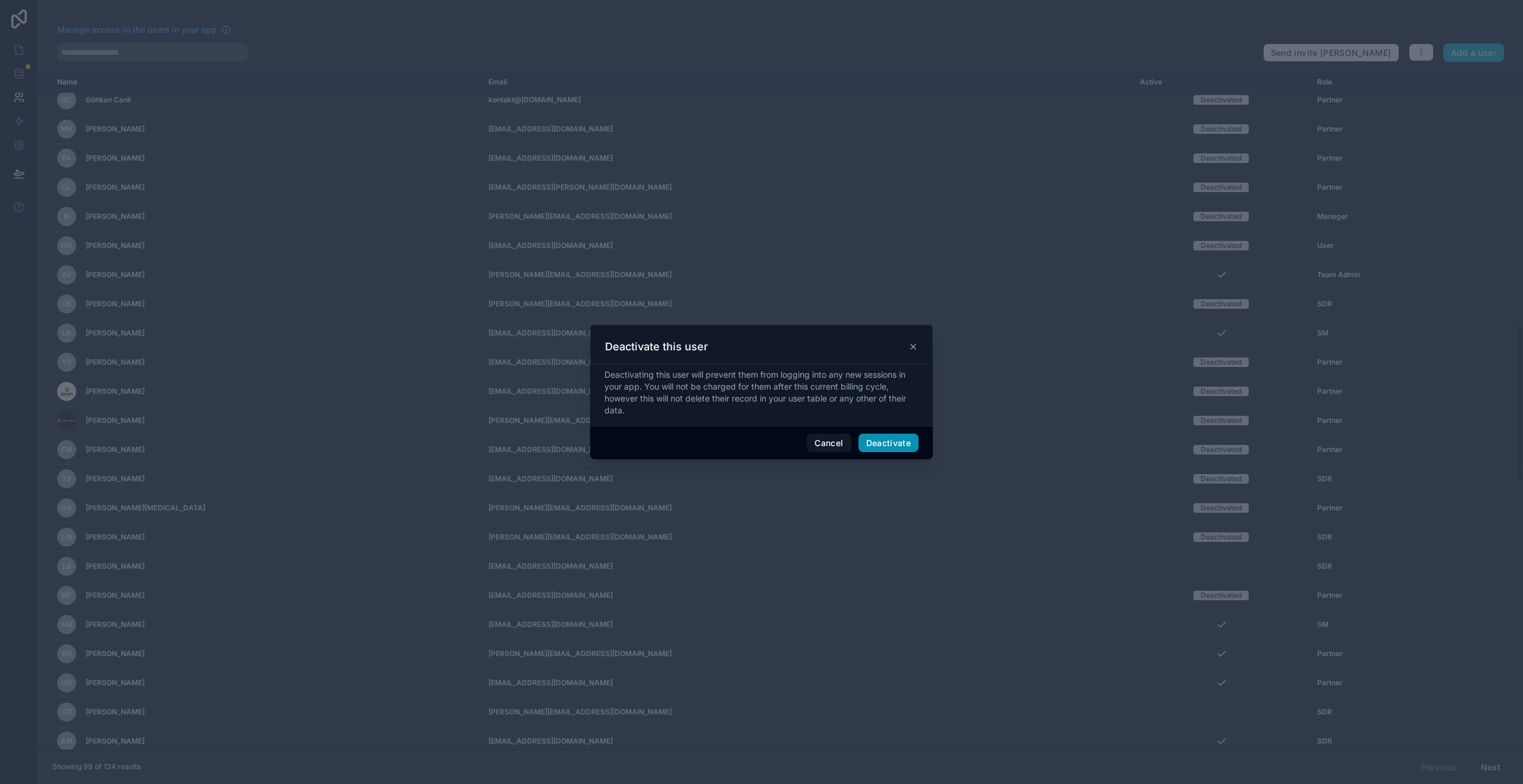
click at [902, 441] on button "Deactivate" at bounding box center [889, 443] width 60 height 19
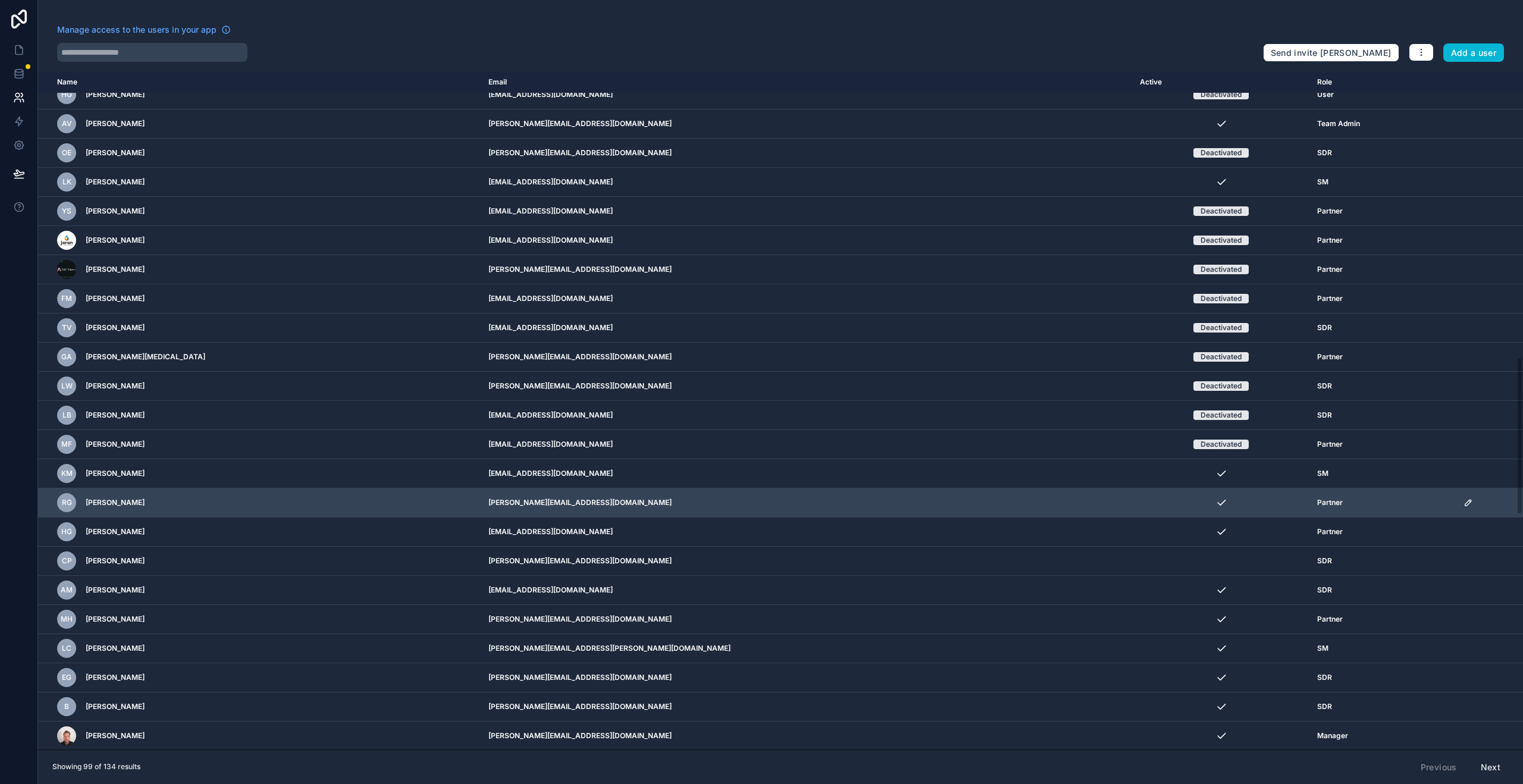
scroll to position [1239, 0]
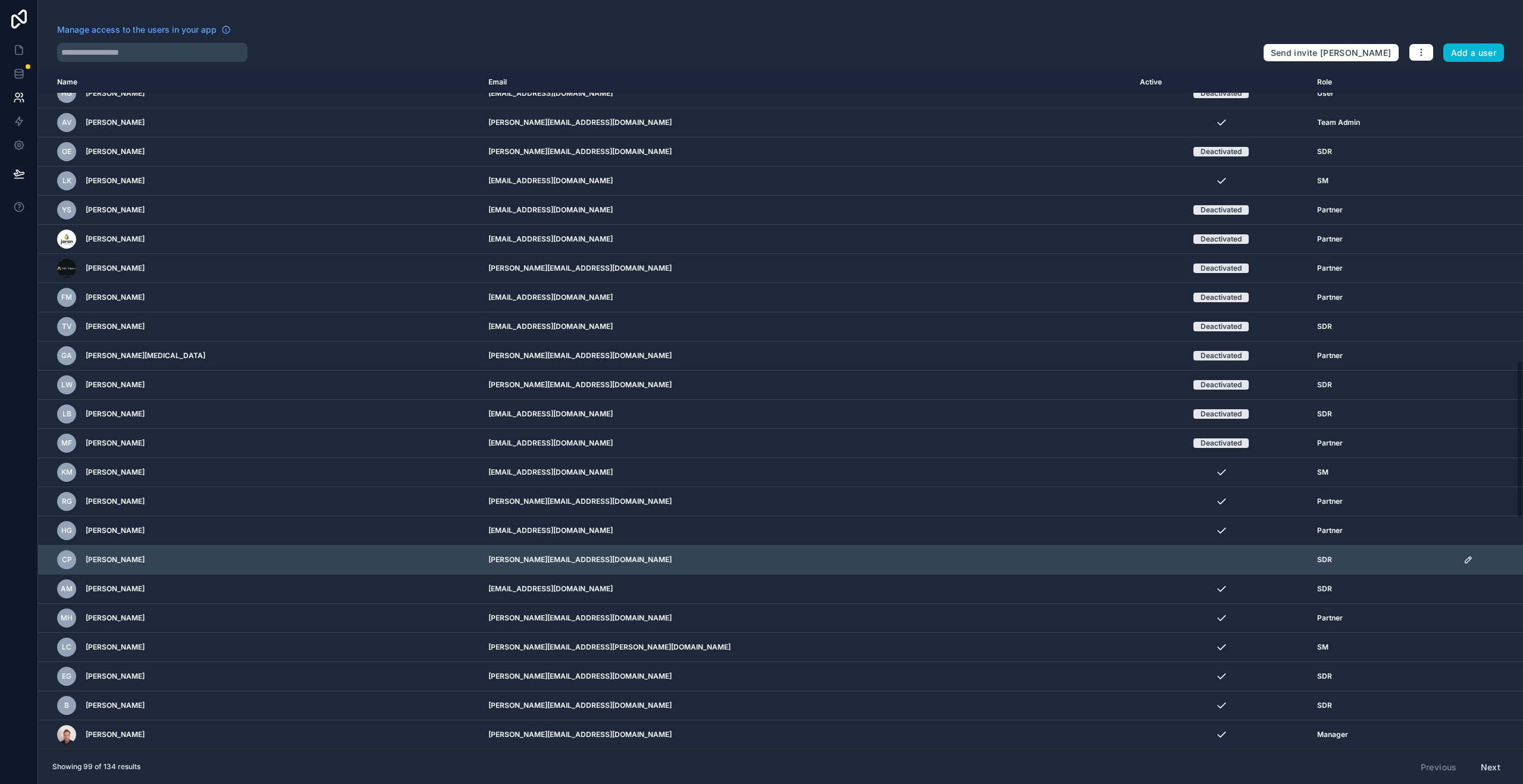
click at [1457, 565] on td "scrollable content" at bounding box center [1490, 559] width 67 height 29
click at [1464, 564] on icon "scrollable content" at bounding box center [1468, 559] width 9 height 9
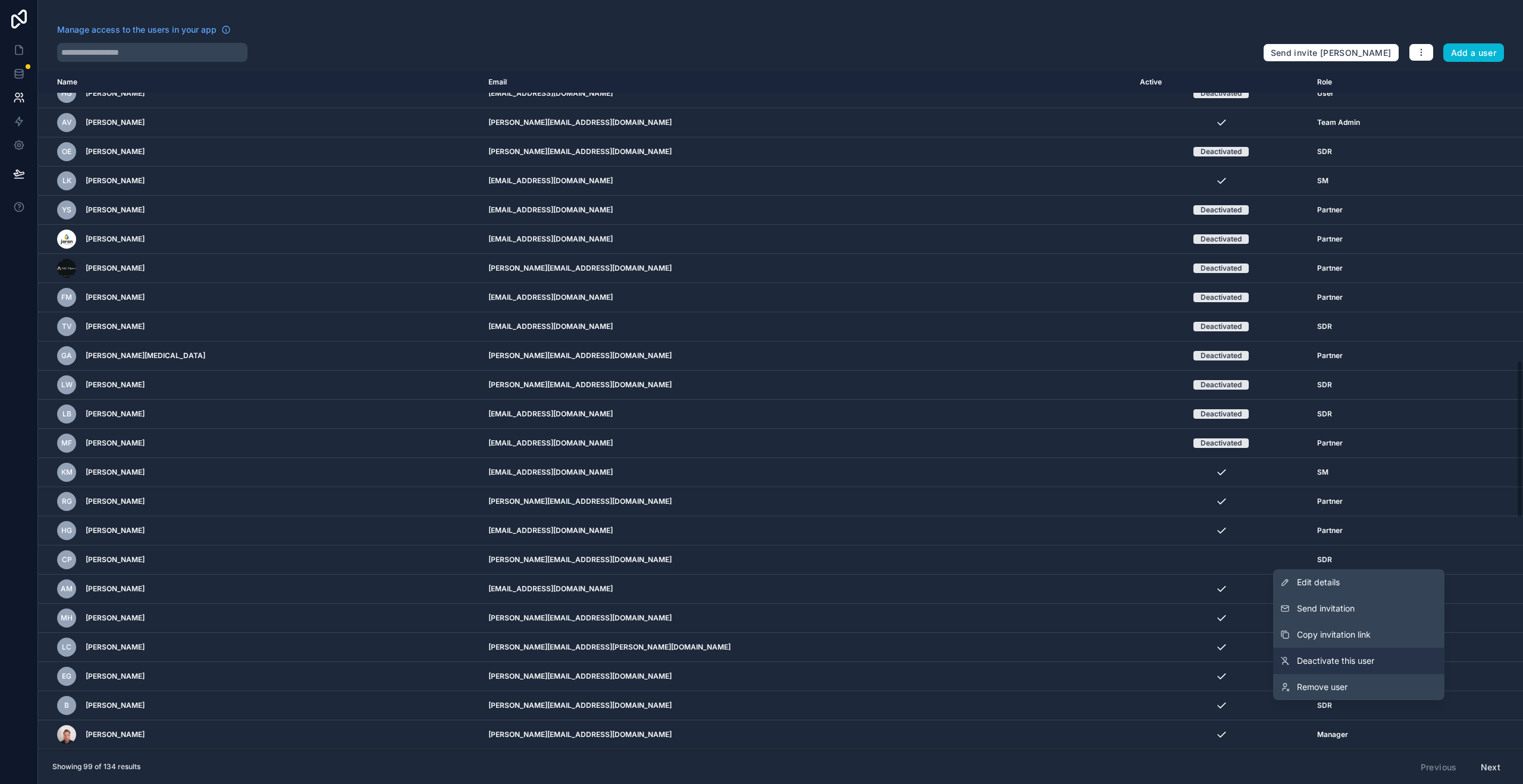
click at [1333, 661] on span "Deactivate this user" at bounding box center [1336, 660] width 77 height 12
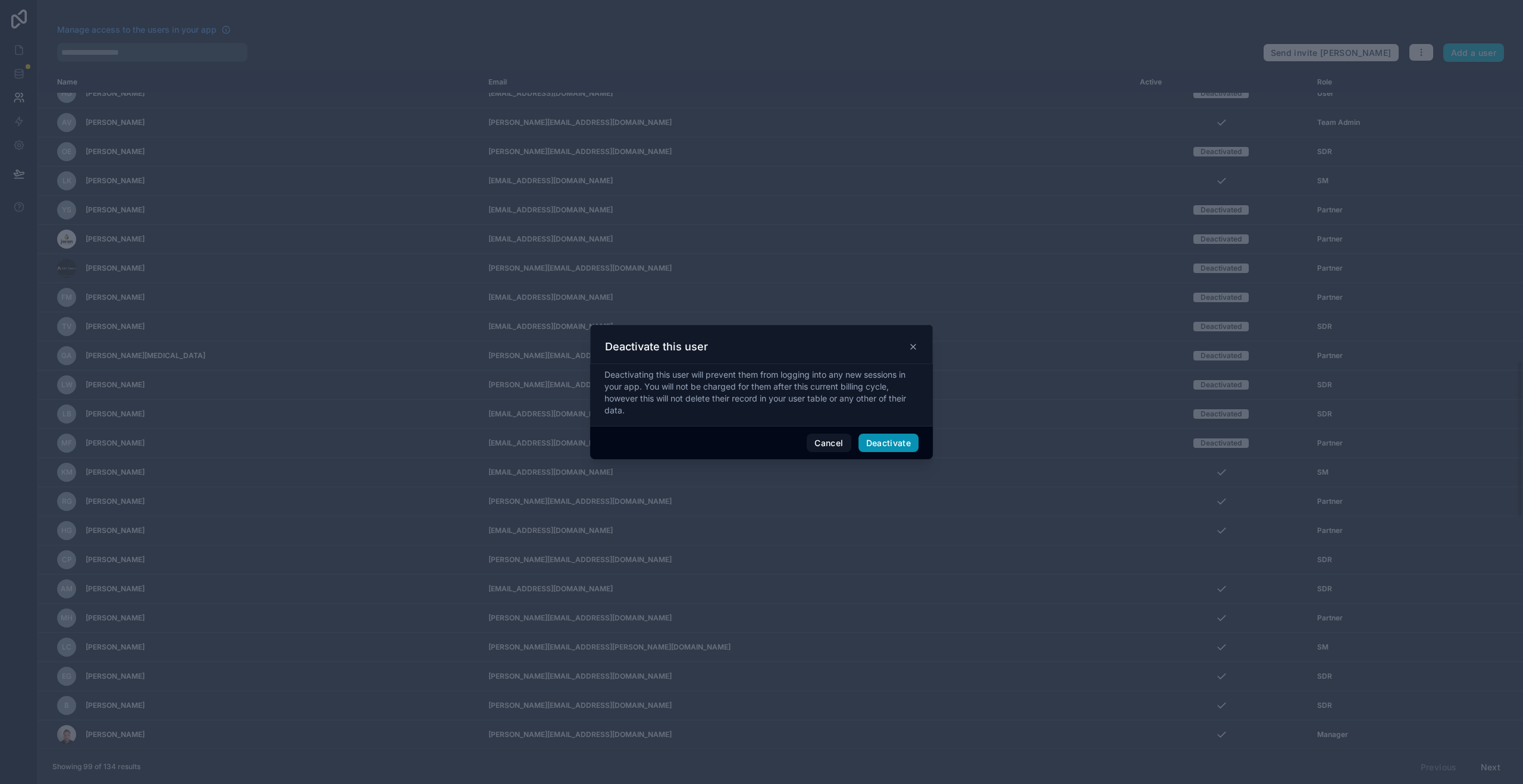
click at [899, 442] on button "Deactivate" at bounding box center [889, 443] width 60 height 19
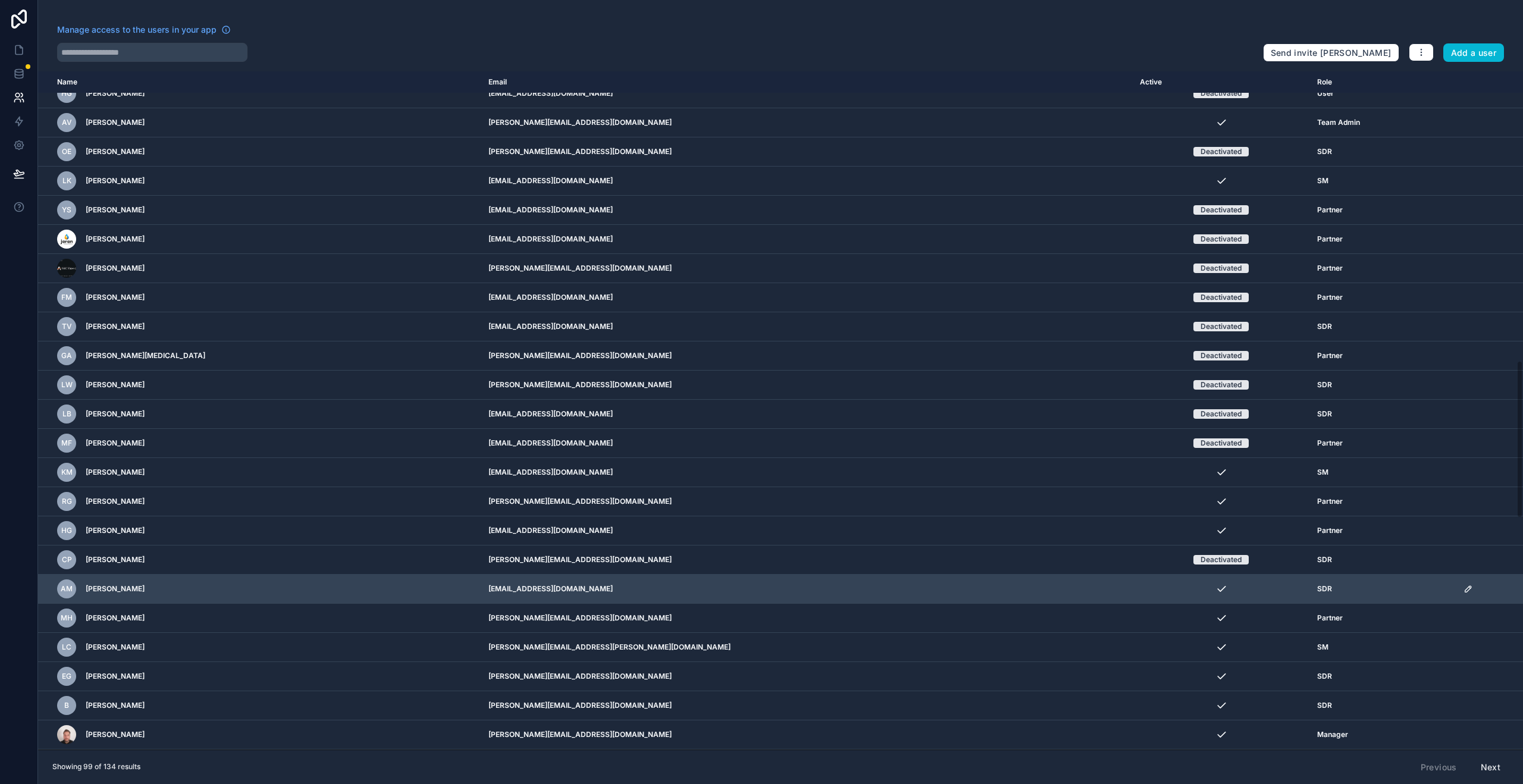
click at [1464, 589] on icon "scrollable content" at bounding box center [1468, 589] width 9 height 9
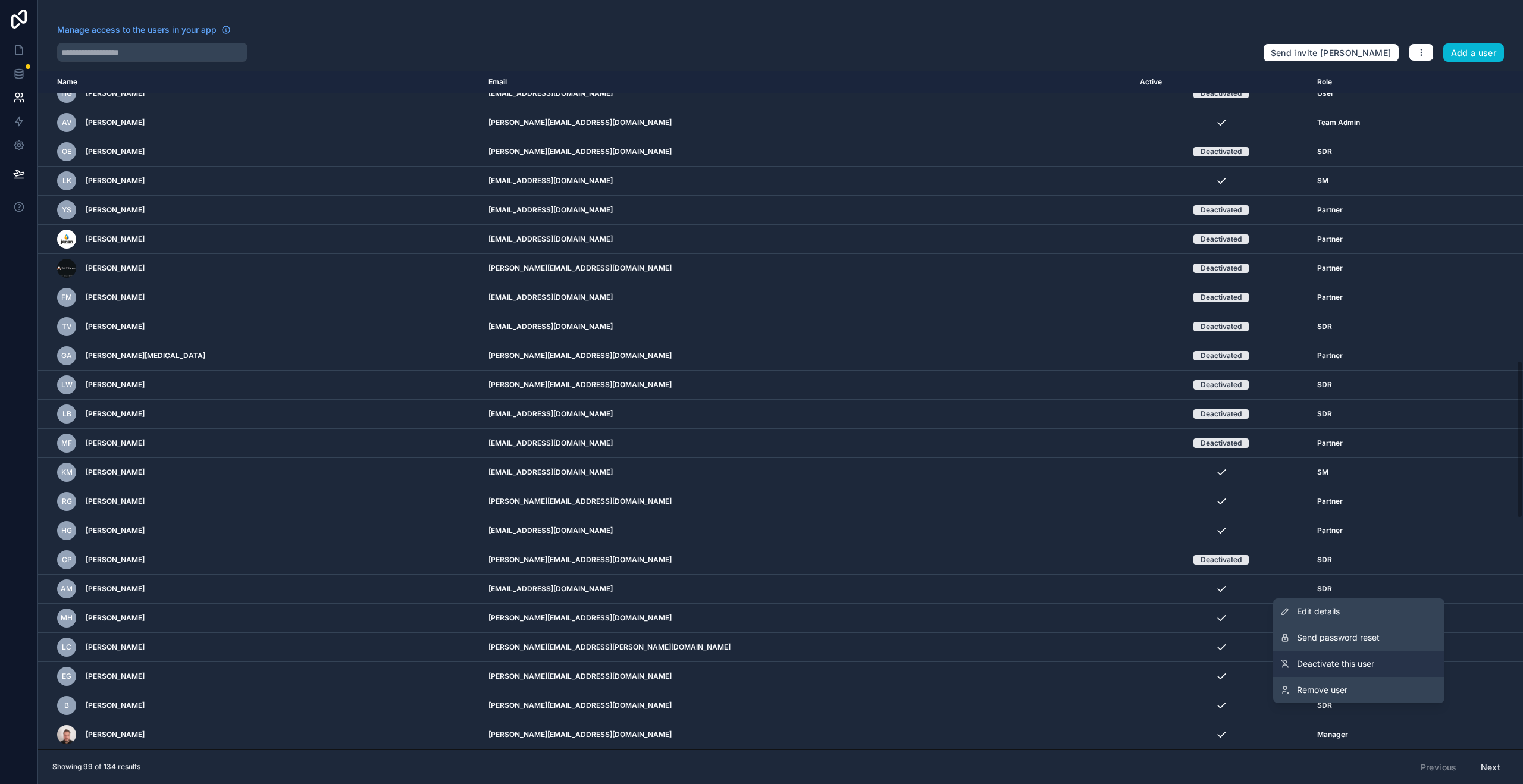
click at [1317, 660] on span "Deactivate this user" at bounding box center [1336, 663] width 77 height 12
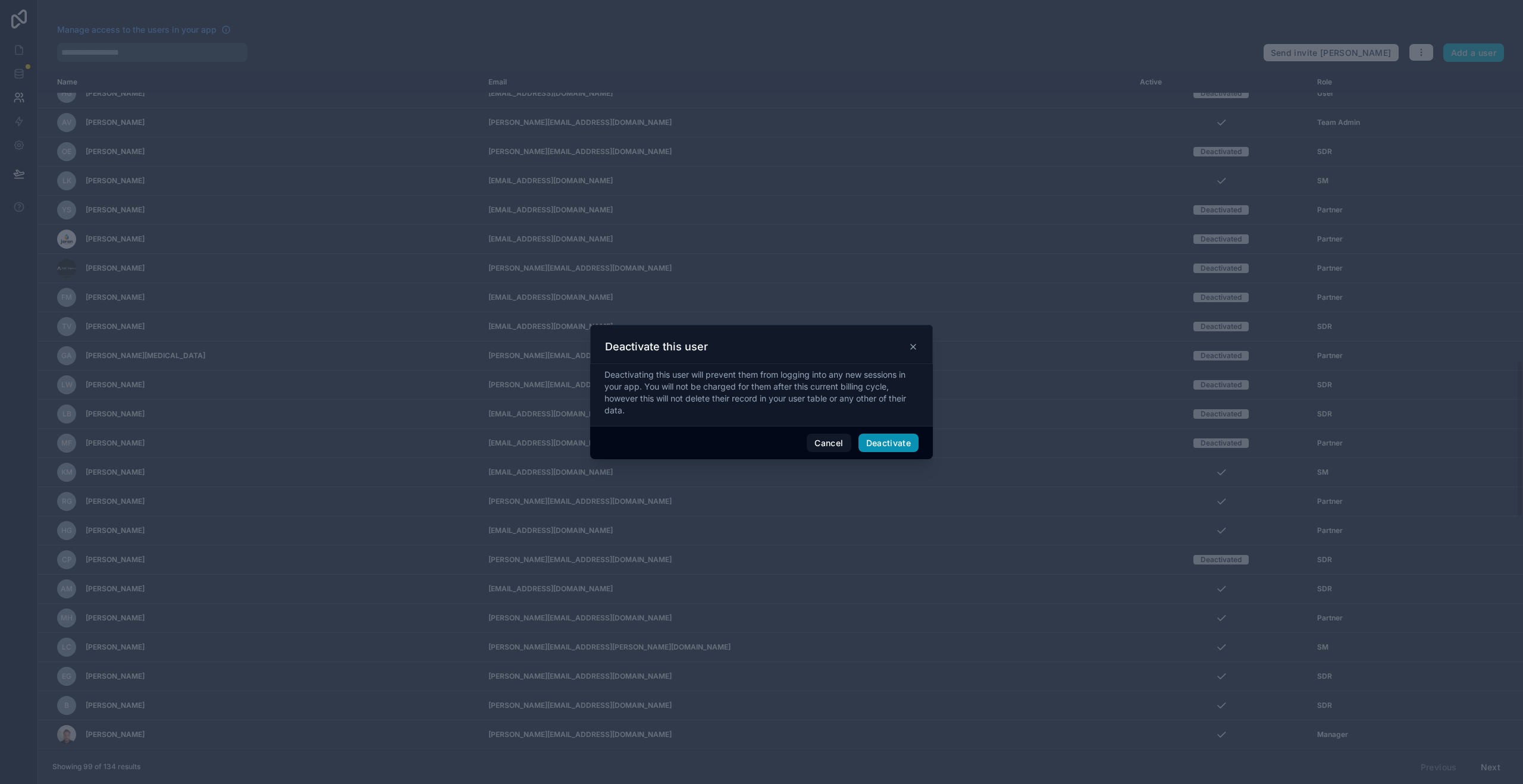
click at [886, 441] on button "Deactivate" at bounding box center [889, 443] width 60 height 19
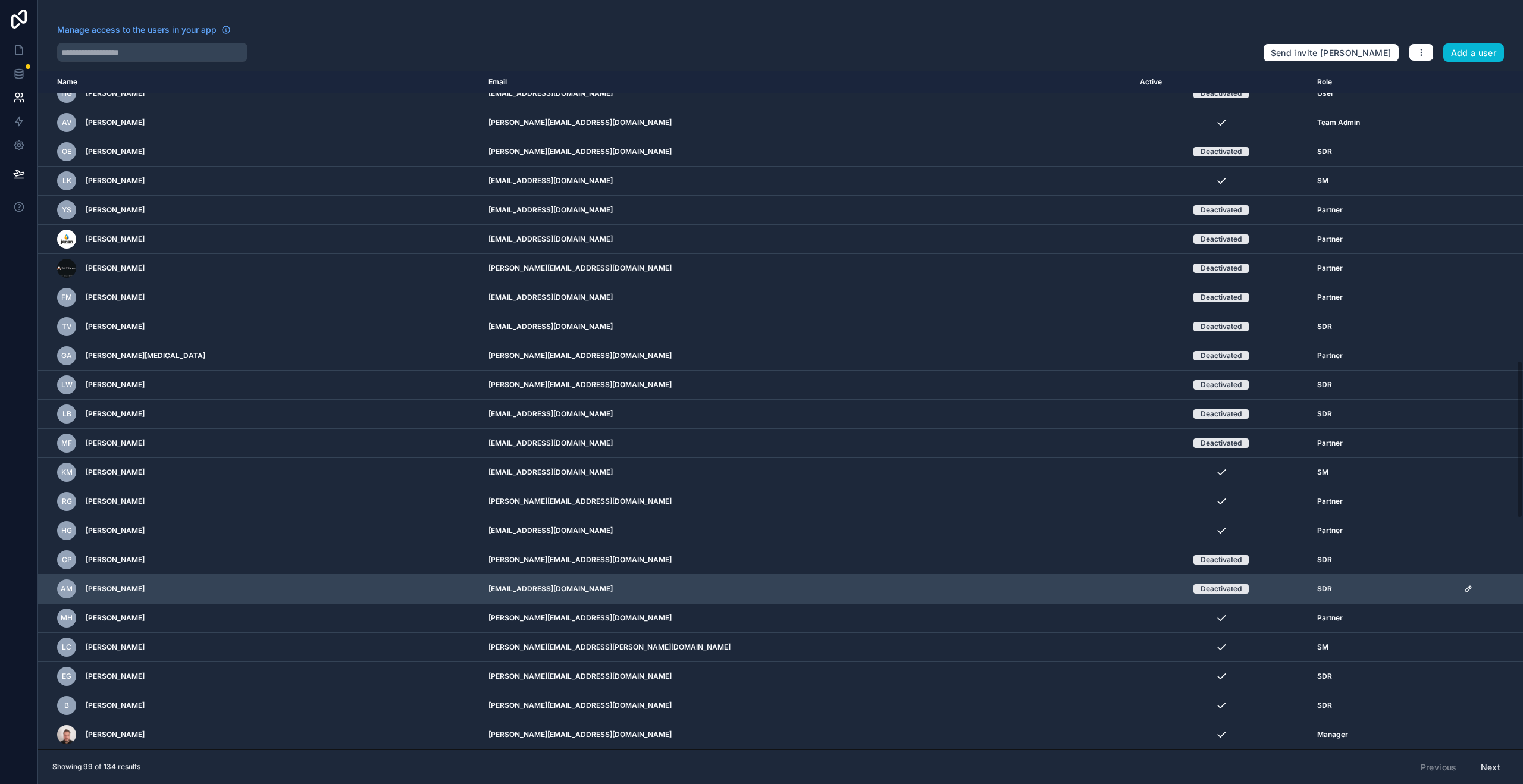
click at [1464, 591] on icon "scrollable content" at bounding box center [1468, 589] width 9 height 9
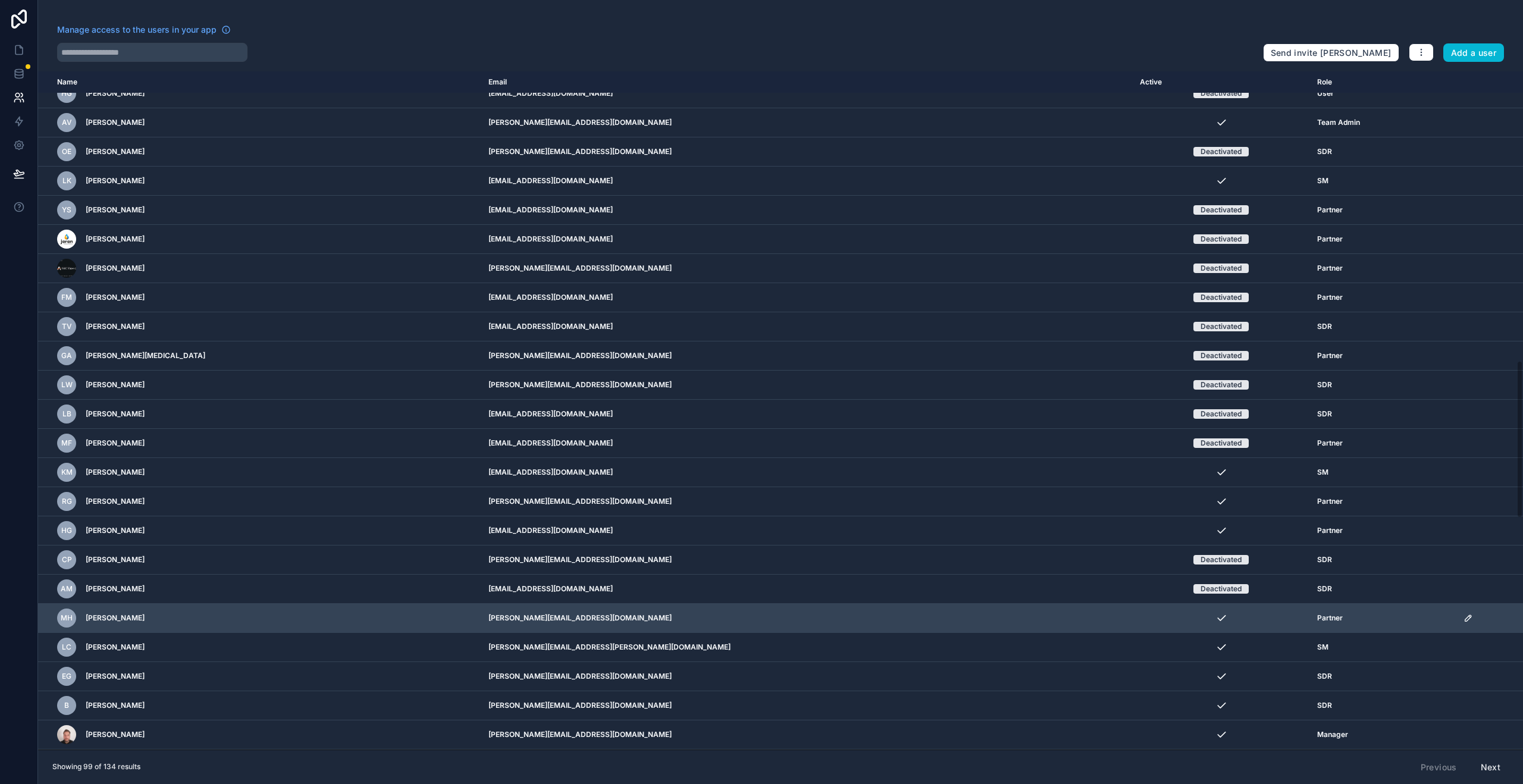
click at [1467, 622] on div "scrollable content" at bounding box center [1489, 618] width 52 height 9
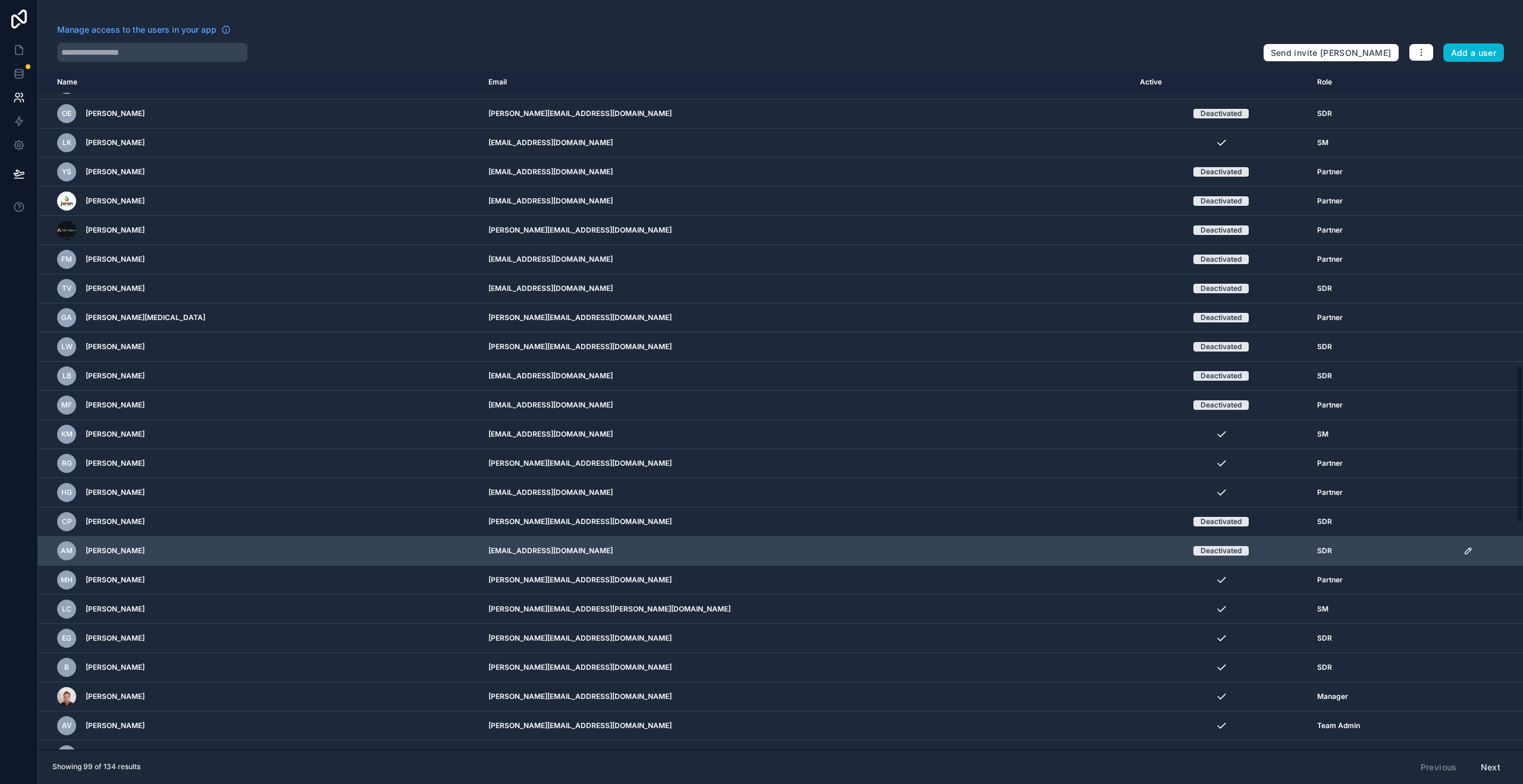
scroll to position [1278, 0]
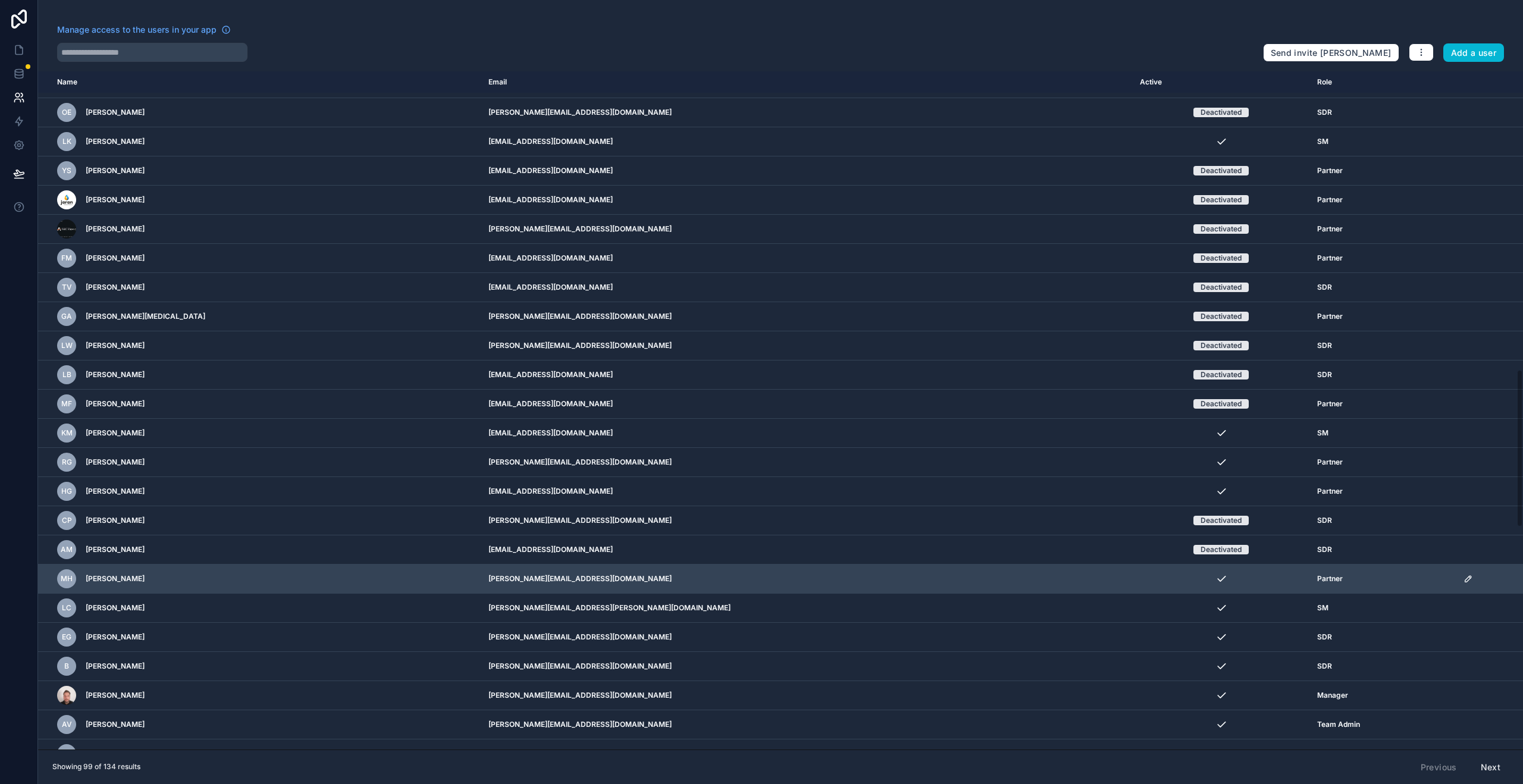
click at [1464, 583] on div "scrollable content" at bounding box center [1489, 579] width 52 height 9
click at [1464, 582] on icon "scrollable content" at bounding box center [1468, 579] width 9 height 9
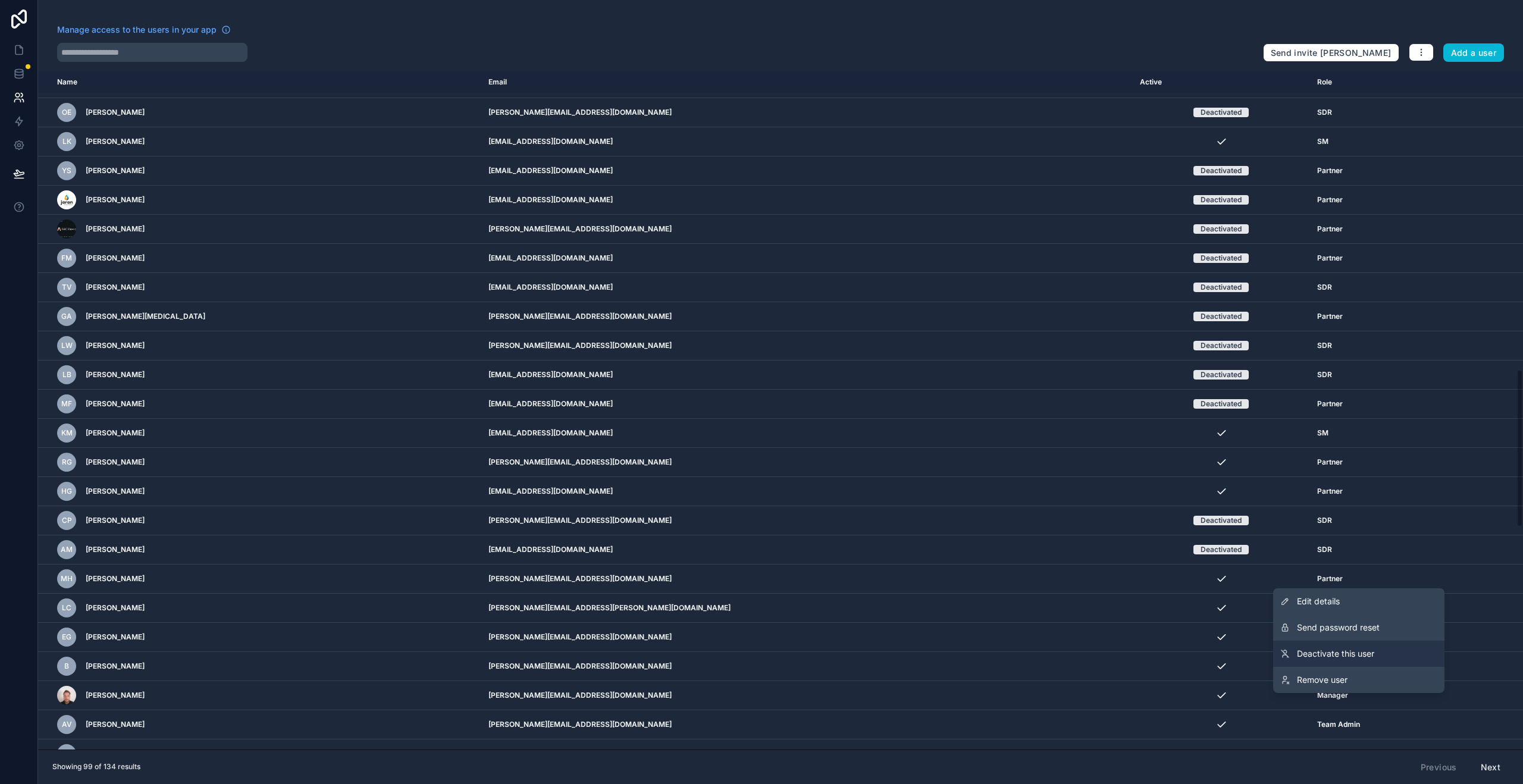
click at [1389, 658] on link "Deactivate this user" at bounding box center [1360, 654] width 172 height 26
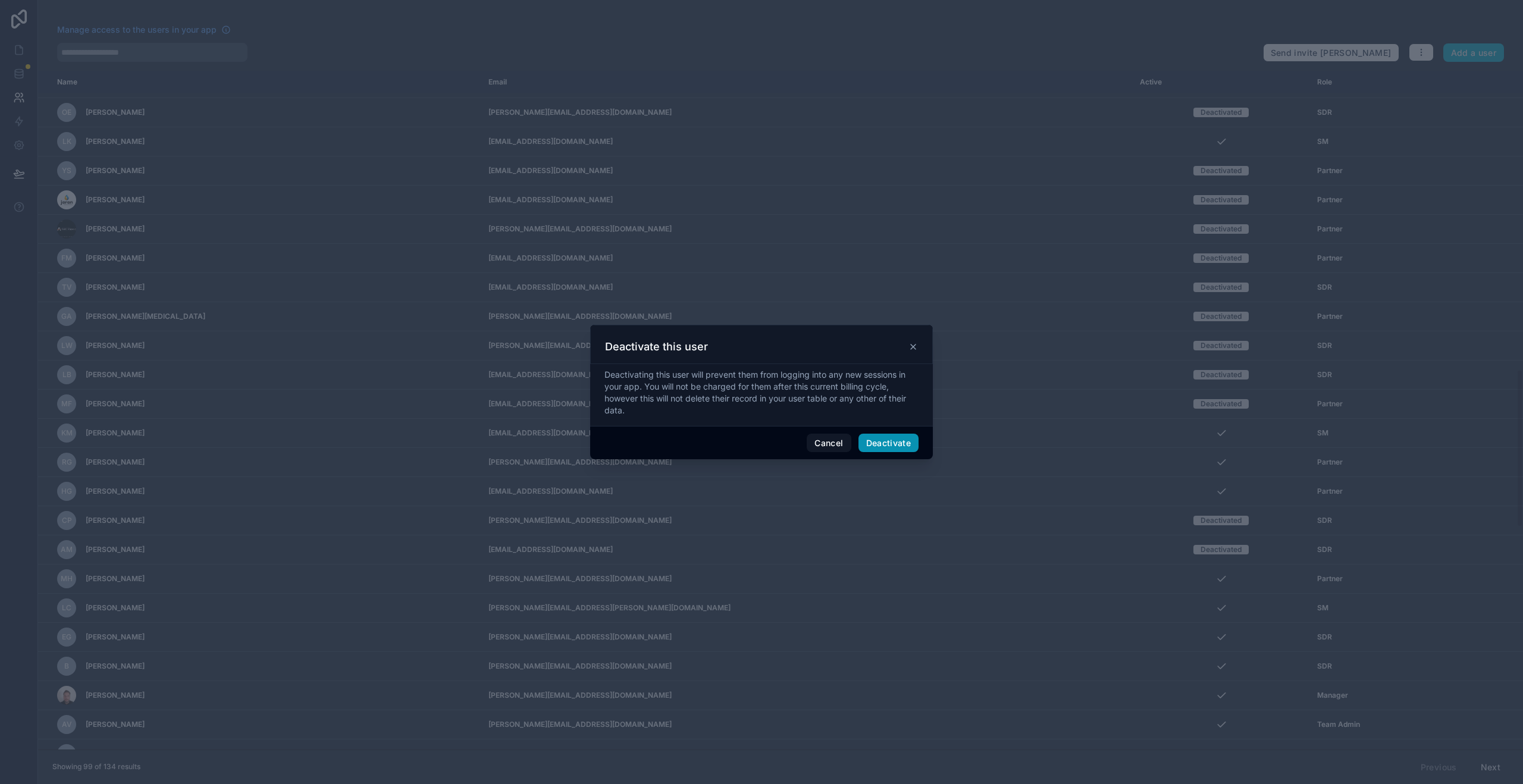
click at [885, 438] on button "Deactivate" at bounding box center [889, 443] width 60 height 19
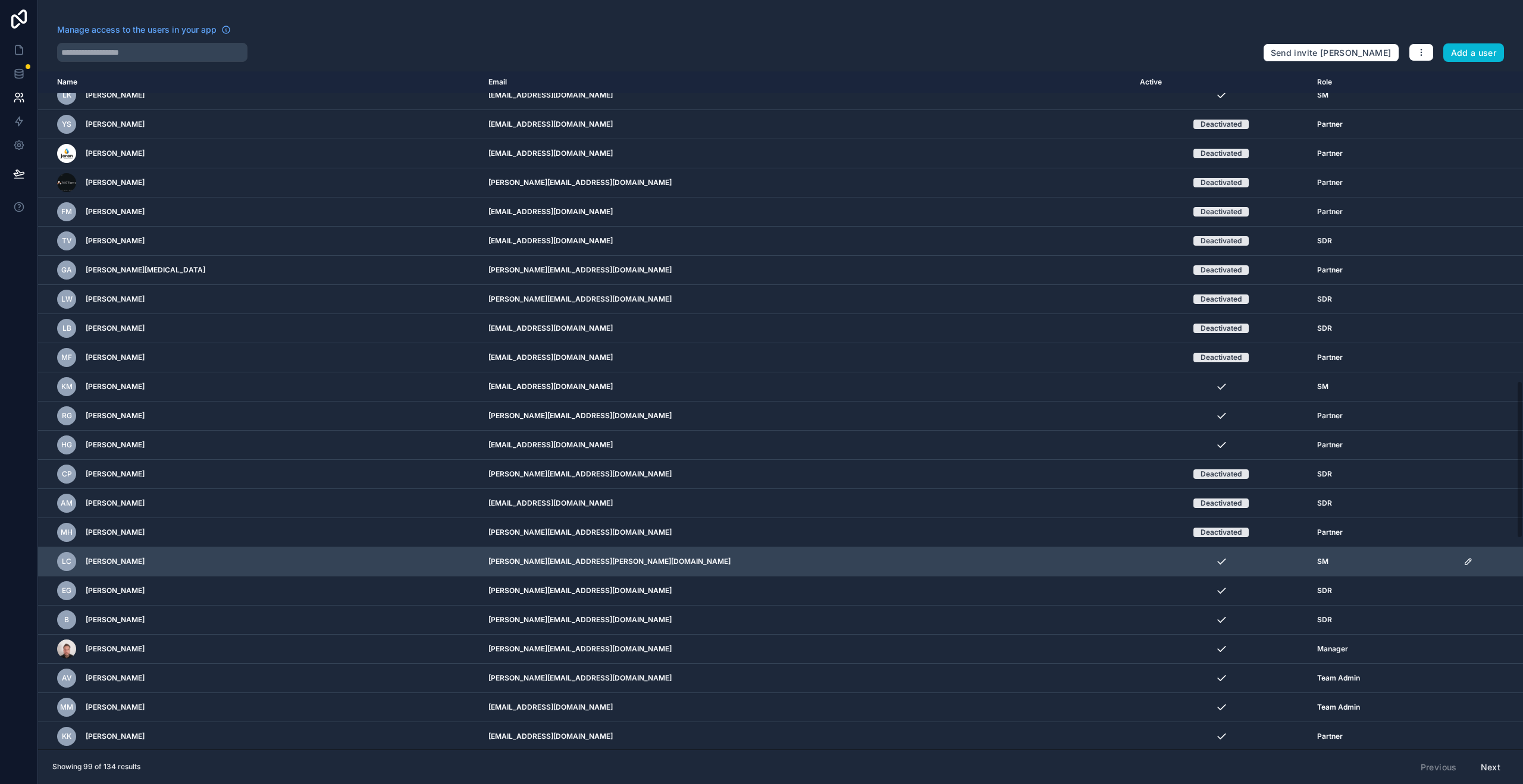
scroll to position [1338, 0]
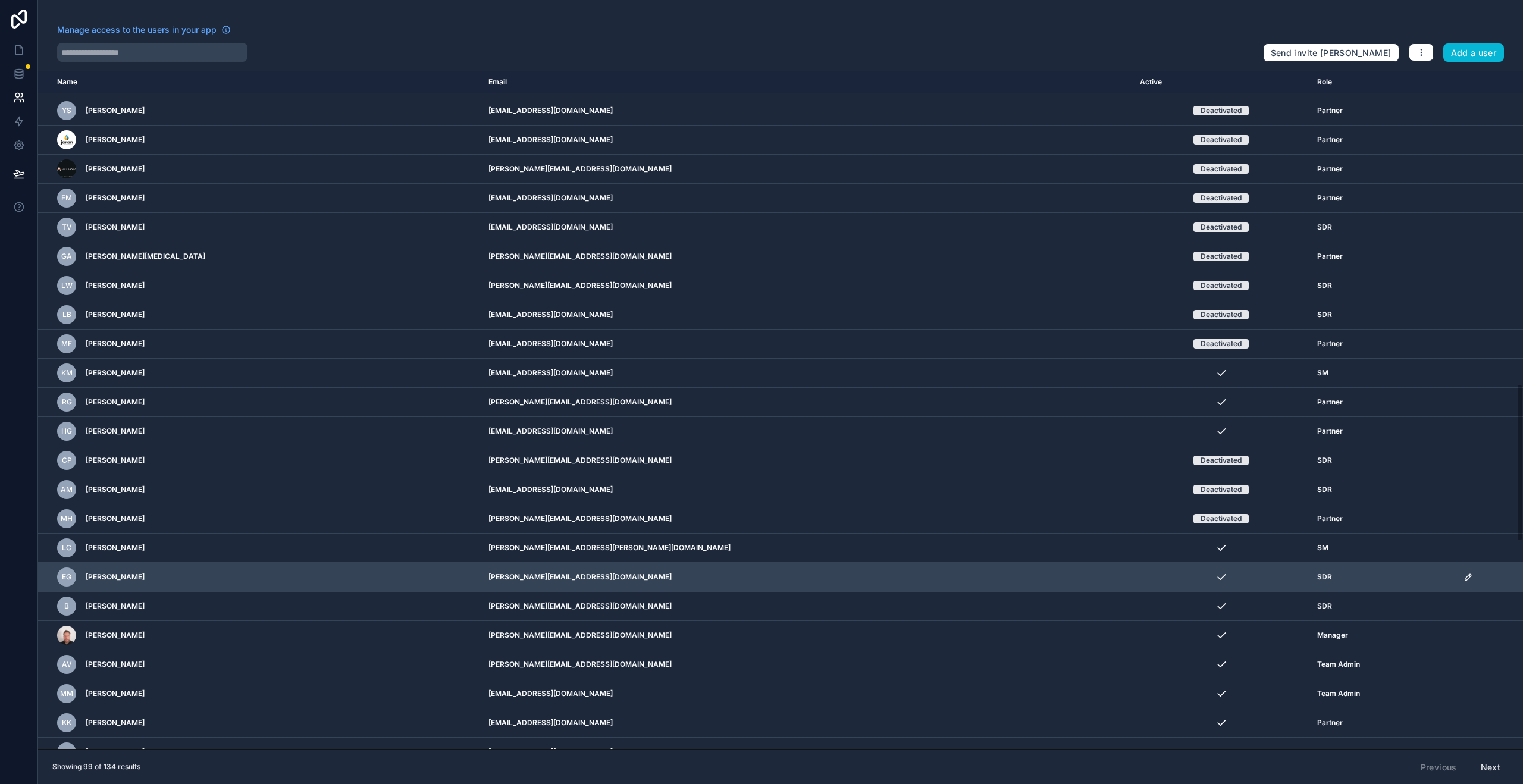
click at [1464, 578] on icon "scrollable content" at bounding box center [1468, 577] width 9 height 9
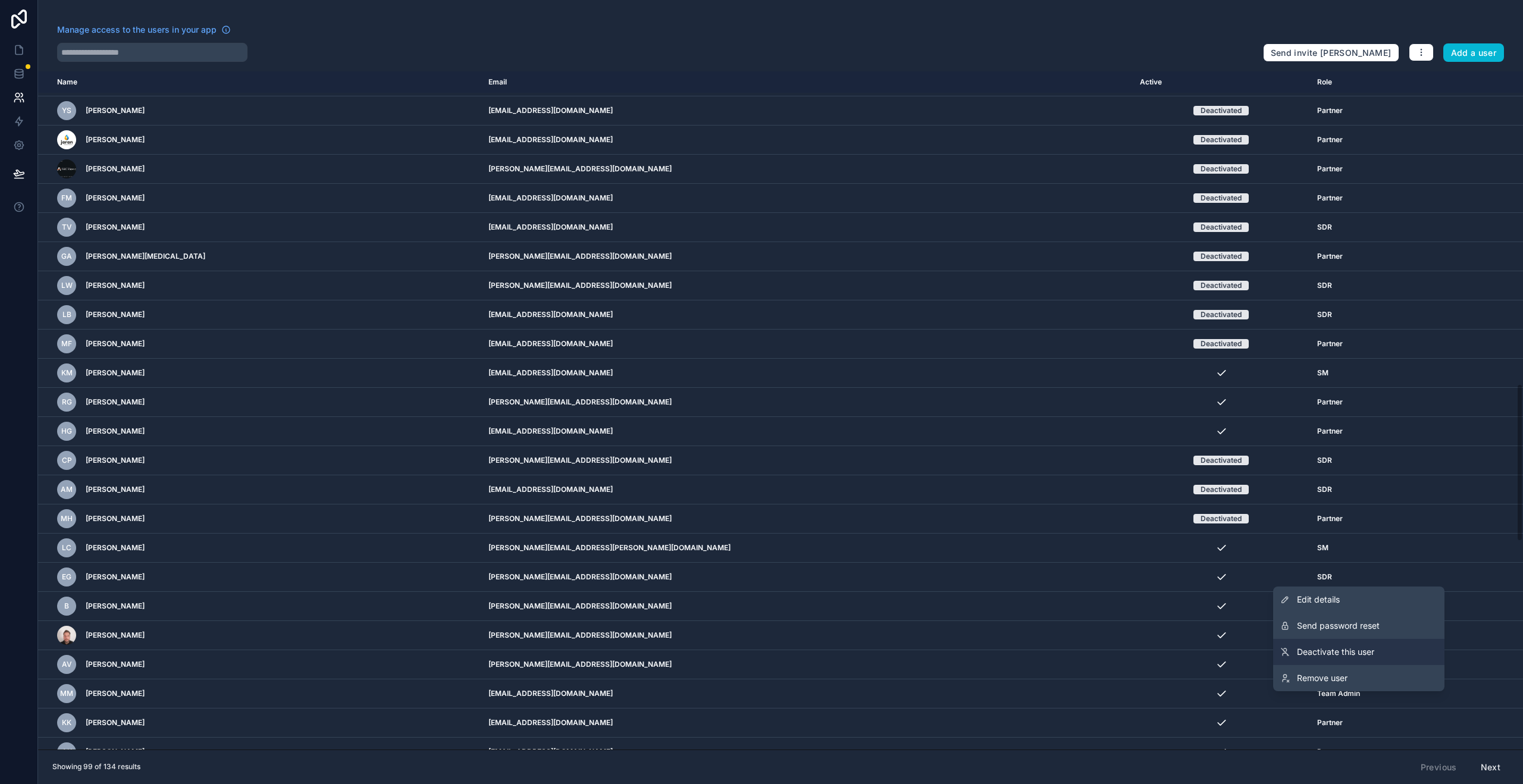
click at [1381, 657] on link "Deactivate this user" at bounding box center [1360, 652] width 172 height 26
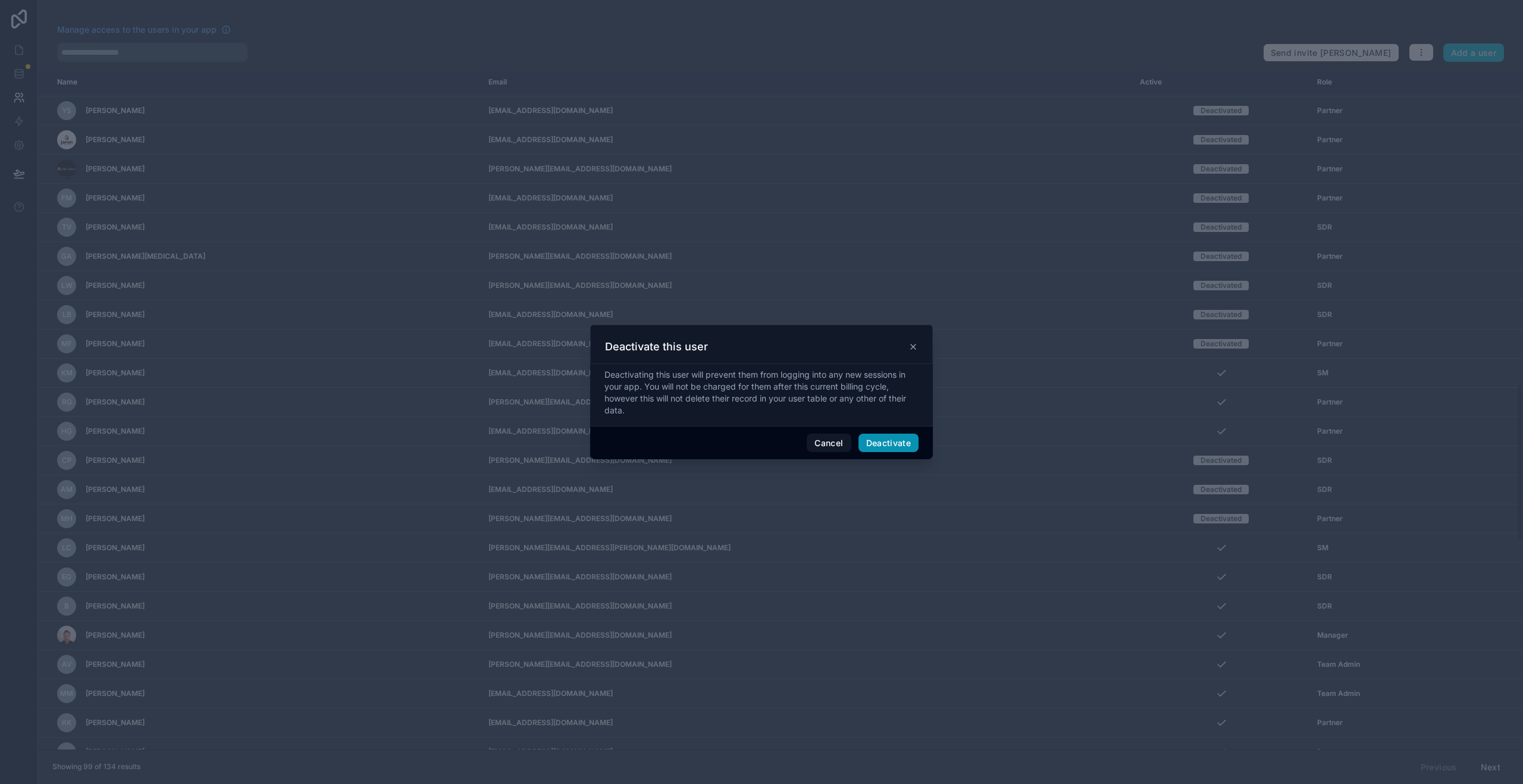
click at [879, 440] on button "Deactivate" at bounding box center [889, 443] width 60 height 19
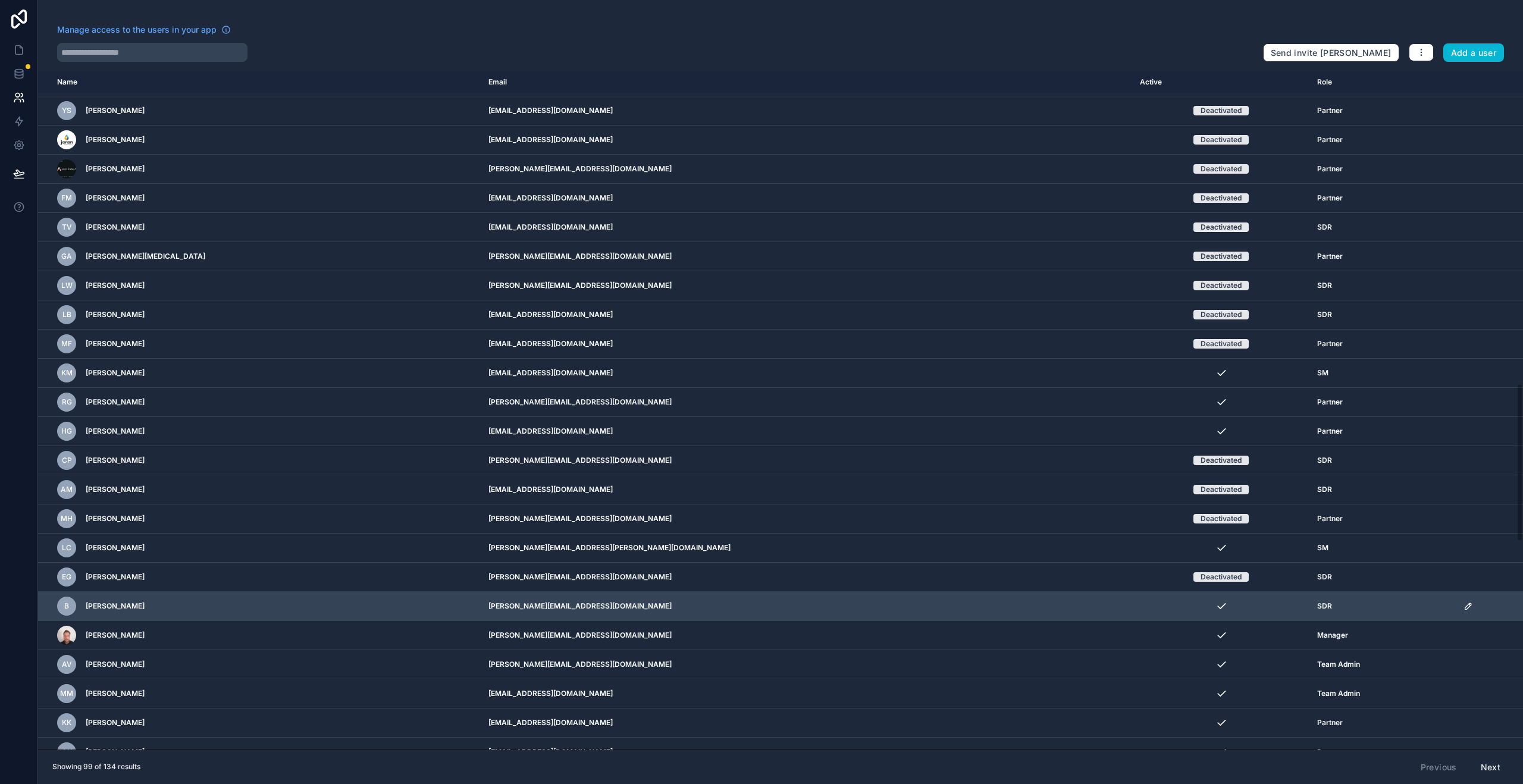
click at [1464, 608] on icon "scrollable content" at bounding box center [1468, 607] width 9 height 9
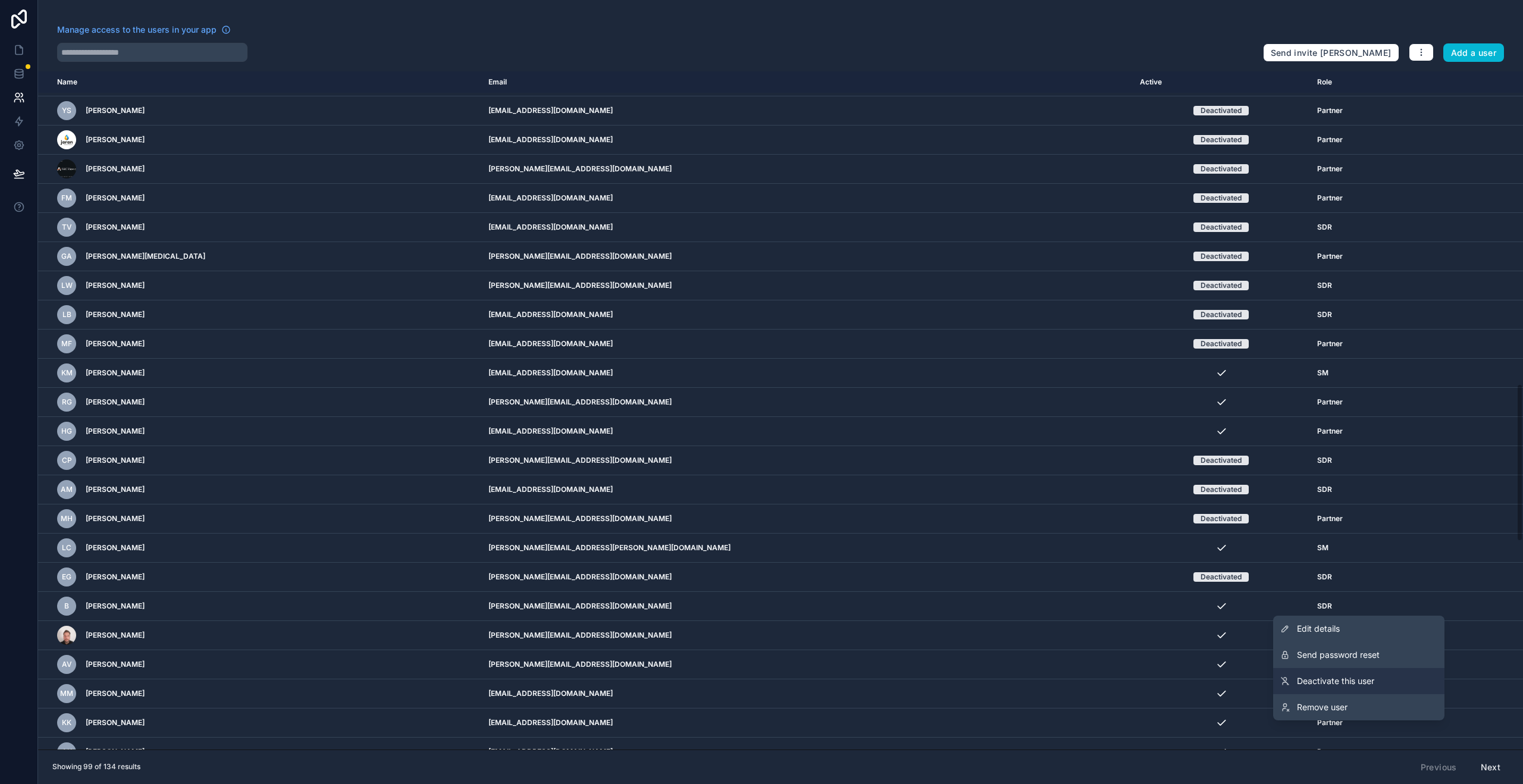
click at [1331, 686] on span "Deactivate this user" at bounding box center [1336, 681] width 77 height 12
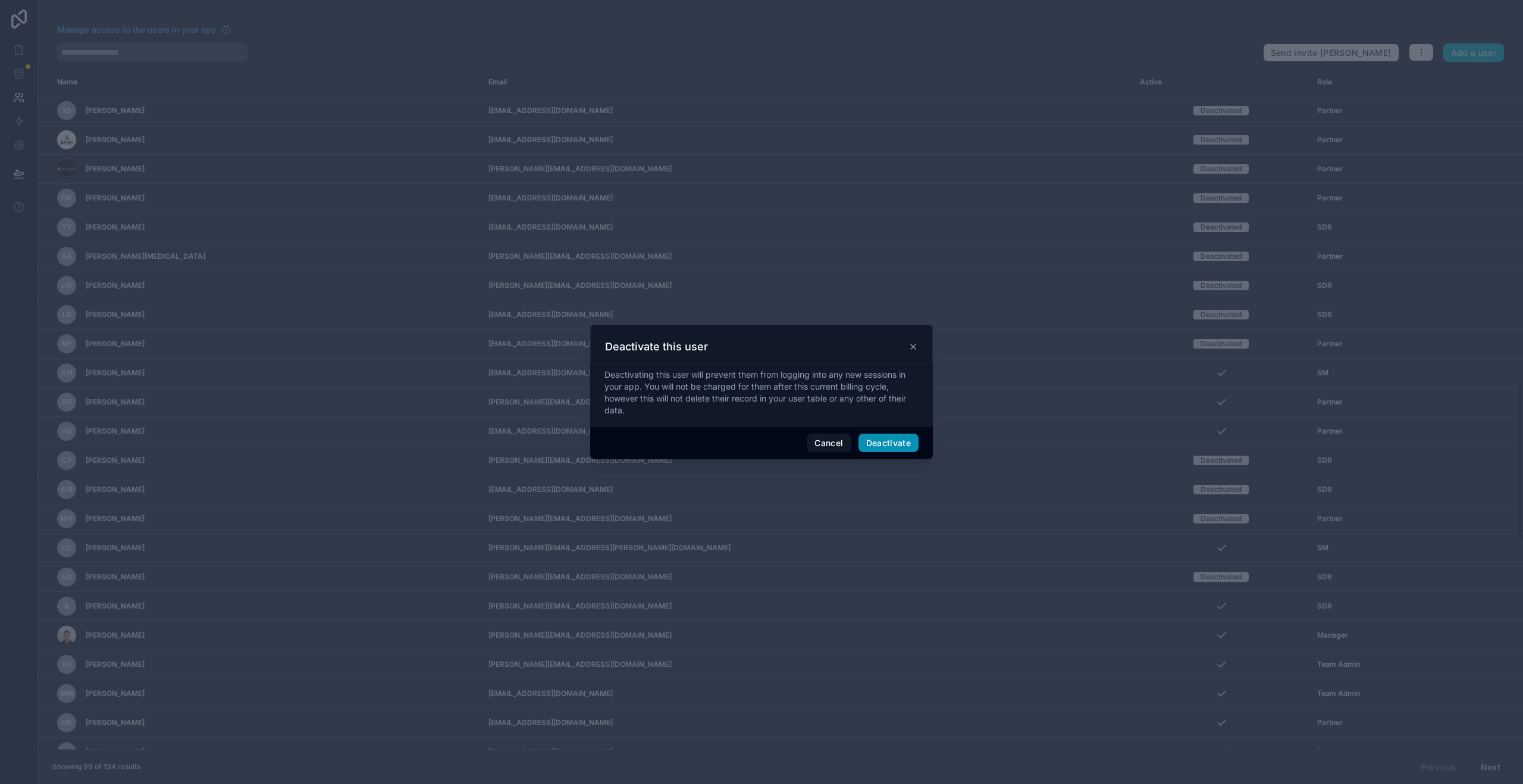
click at [888, 448] on button "Deactivate" at bounding box center [889, 443] width 60 height 19
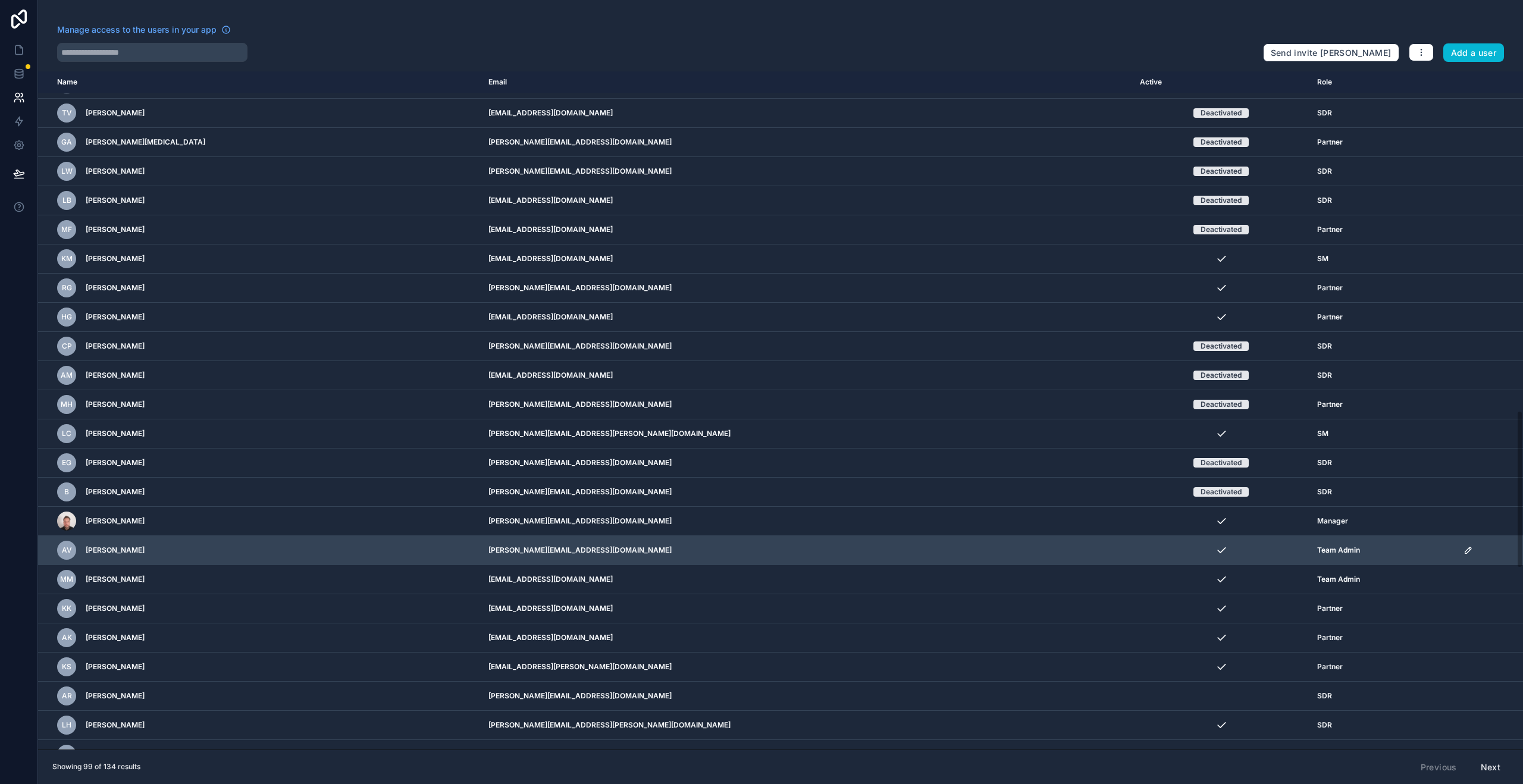
scroll to position [1453, 0]
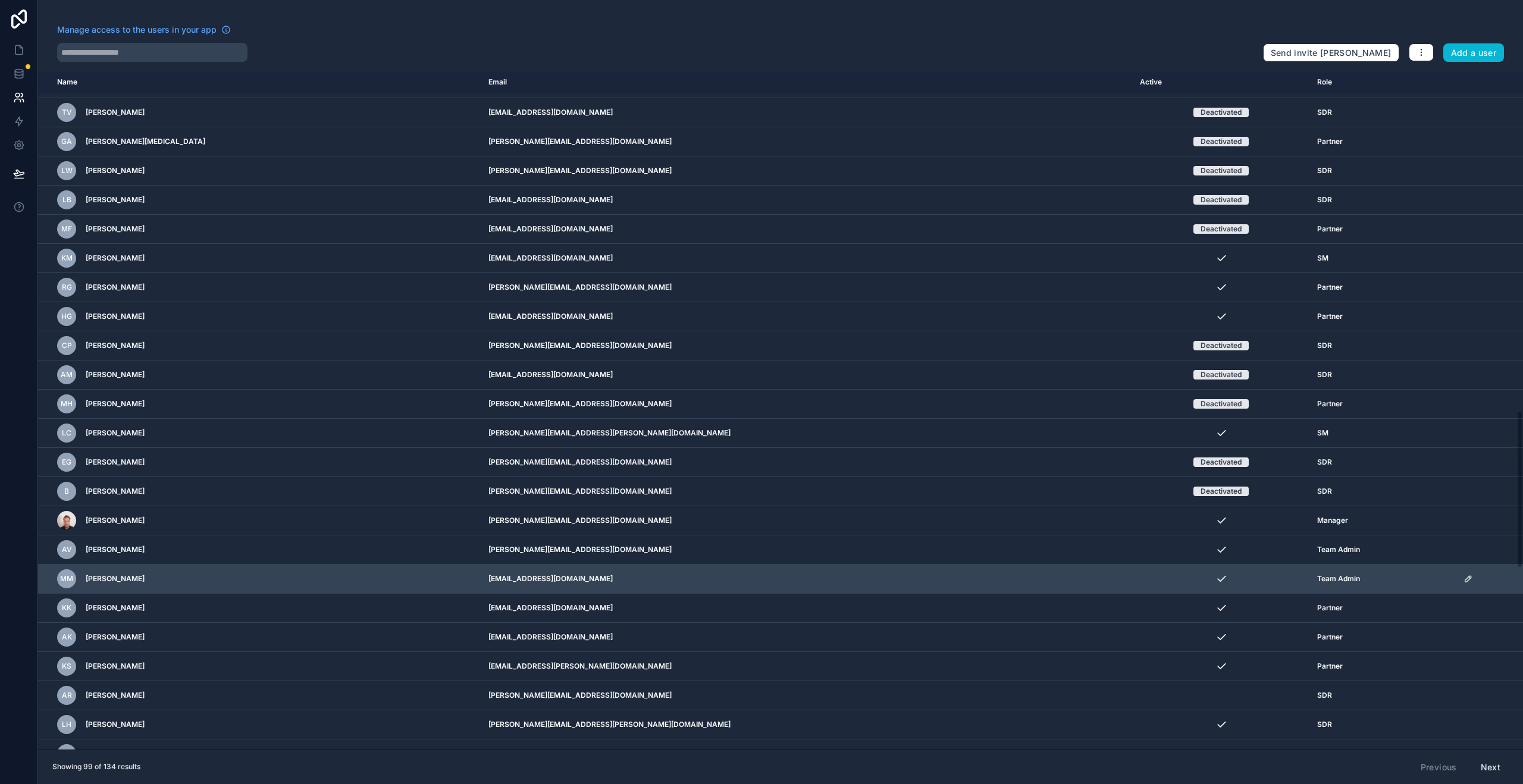
click at [1465, 580] on icon "scrollable content" at bounding box center [1468, 578] width 6 height 6
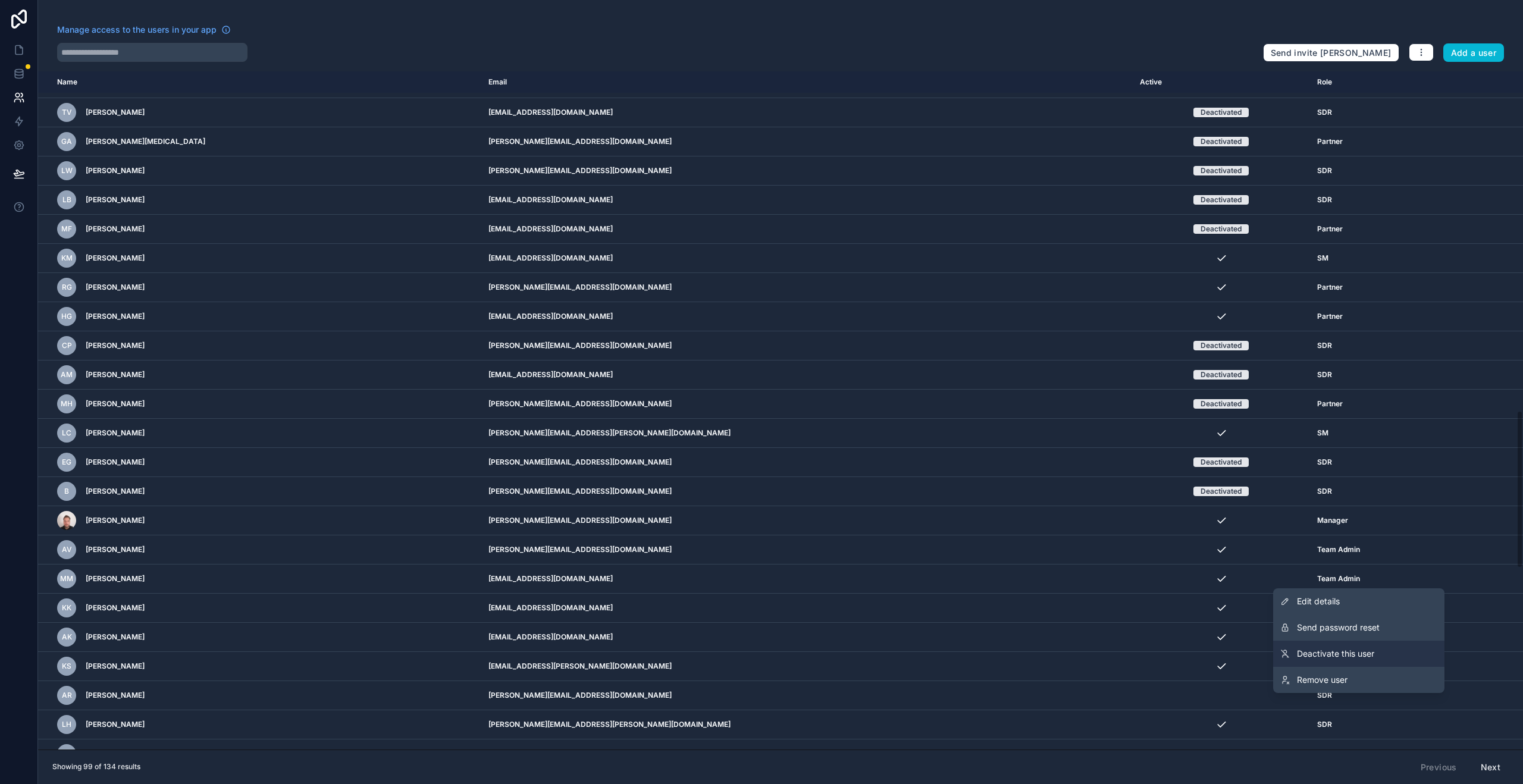
click at [1363, 659] on link "Deactivate this user" at bounding box center [1360, 654] width 172 height 26
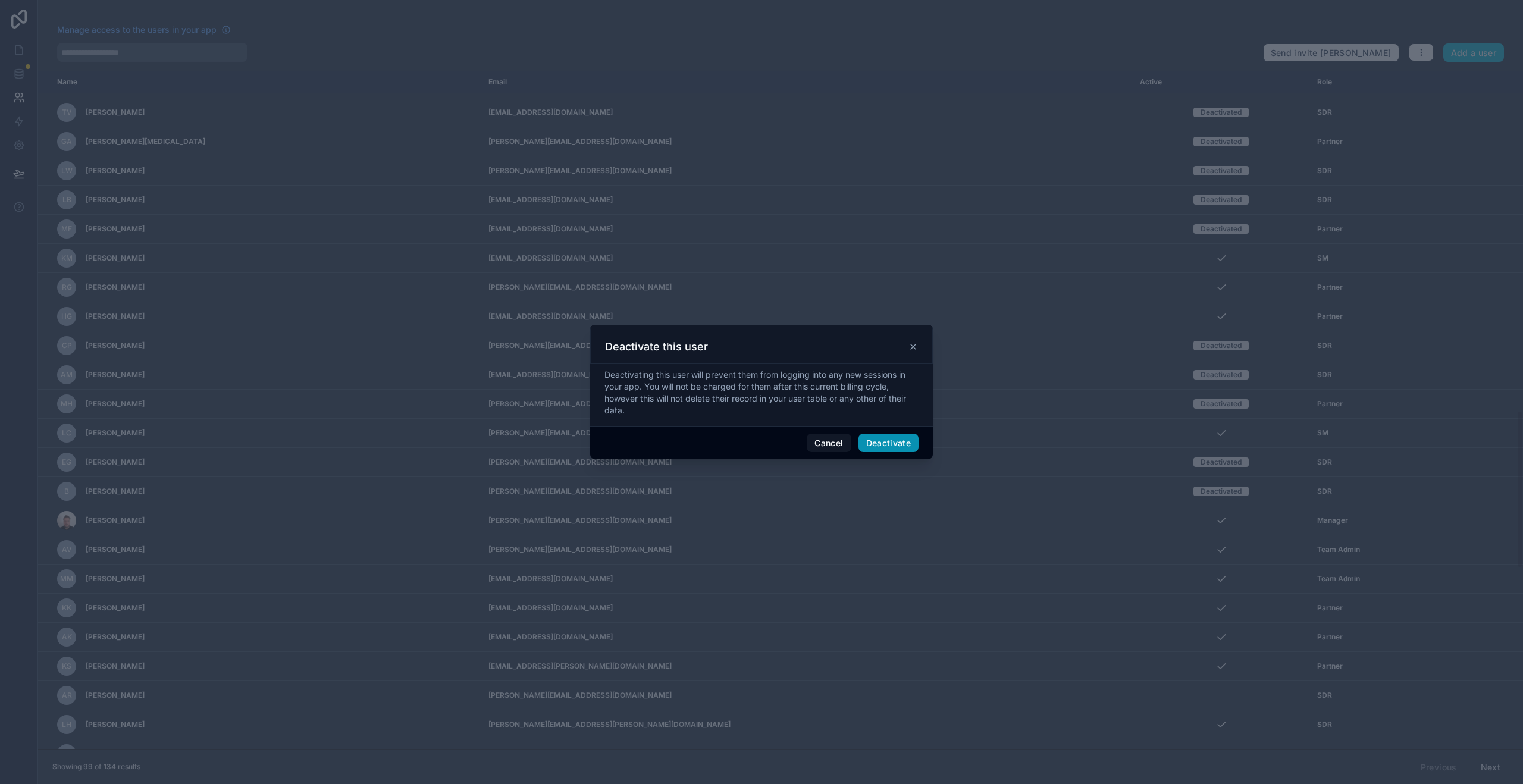
click at [879, 442] on button "Deactivate" at bounding box center [889, 443] width 60 height 19
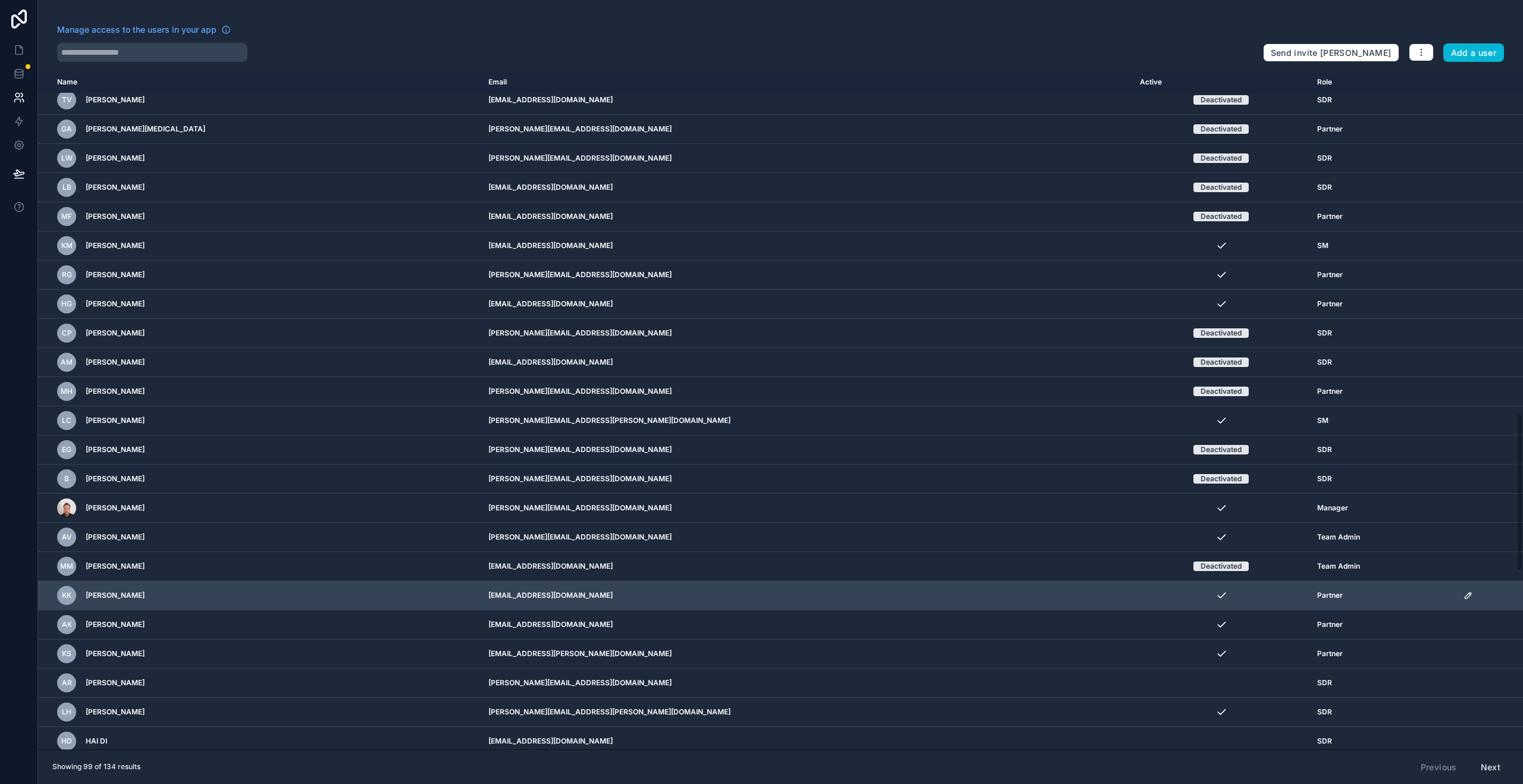
scroll to position [1466, 0]
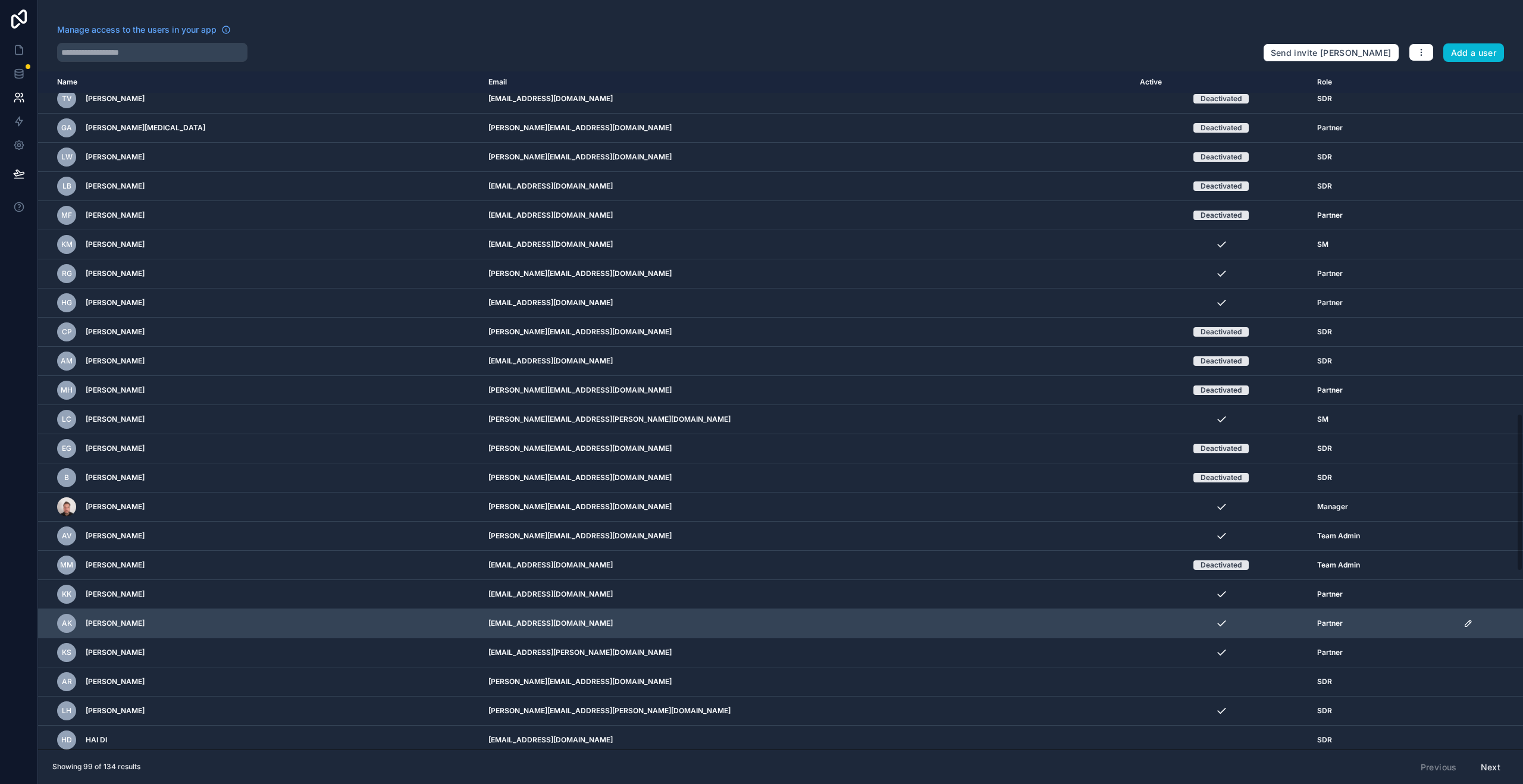
click at [1464, 622] on icon "scrollable content" at bounding box center [1468, 624] width 9 height 9
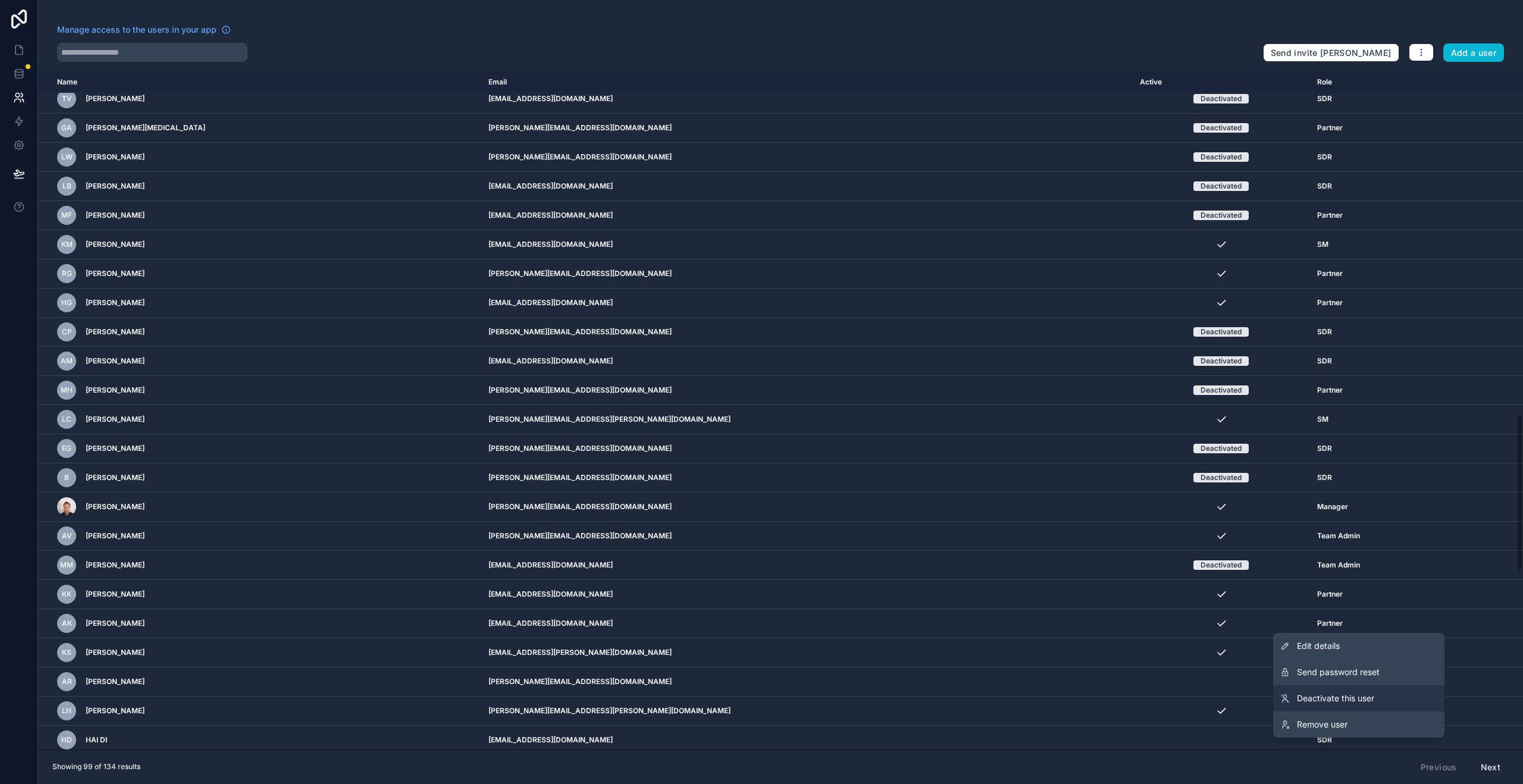
click at [1379, 703] on link "Deactivate this user" at bounding box center [1360, 698] width 172 height 26
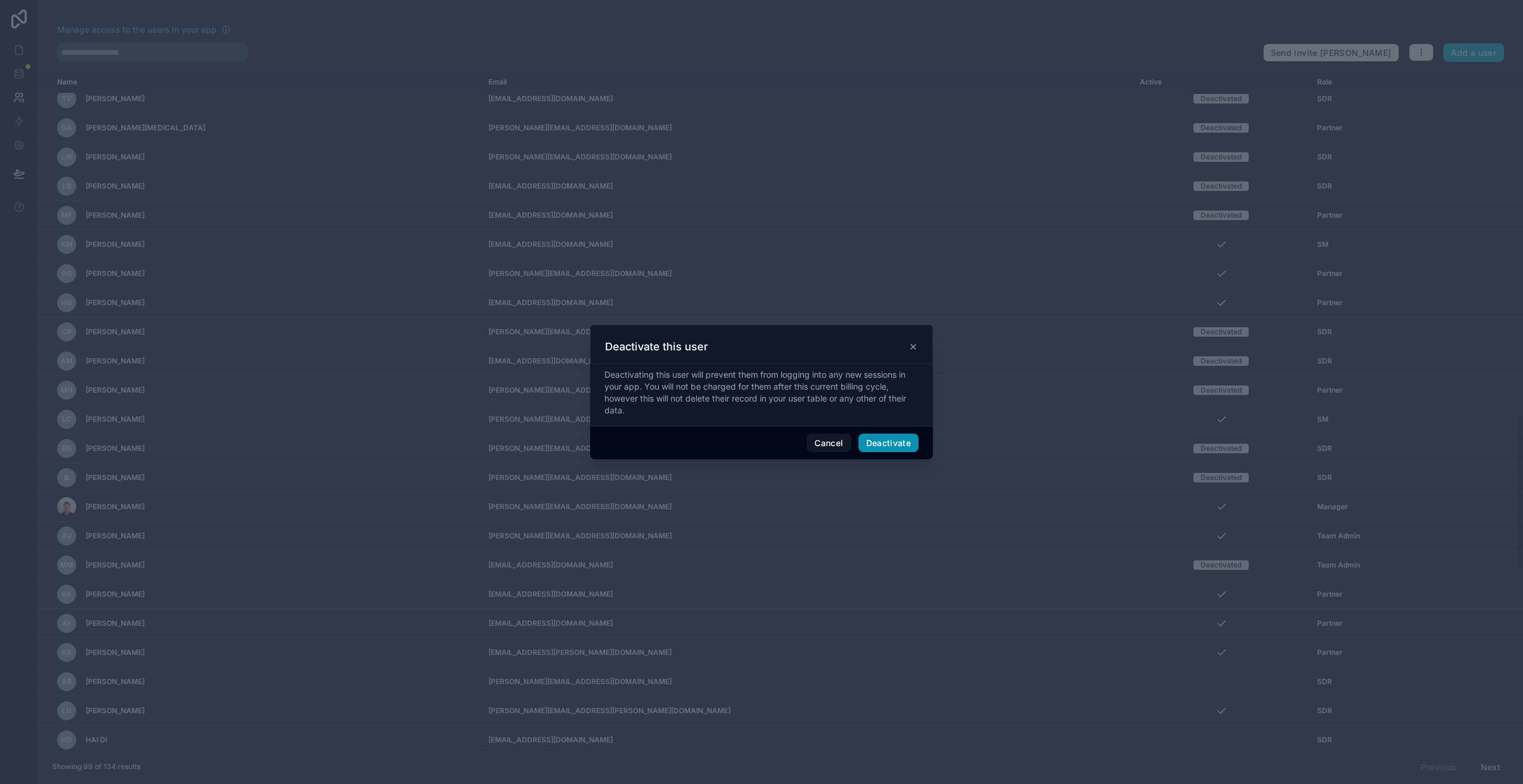
click at [886, 452] on button "Deactivate" at bounding box center [889, 443] width 60 height 19
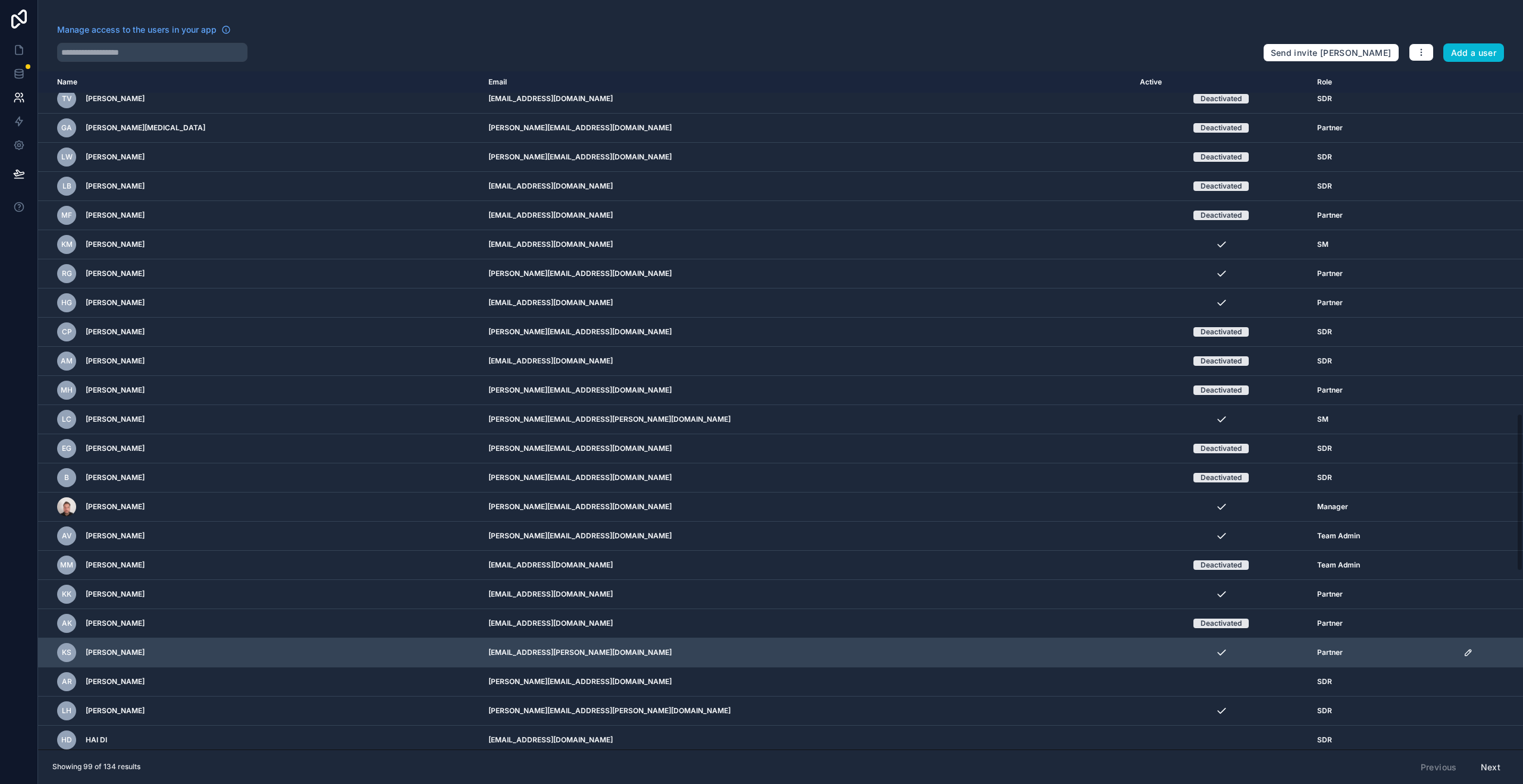
click at [1464, 656] on icon "scrollable content" at bounding box center [1468, 653] width 9 height 9
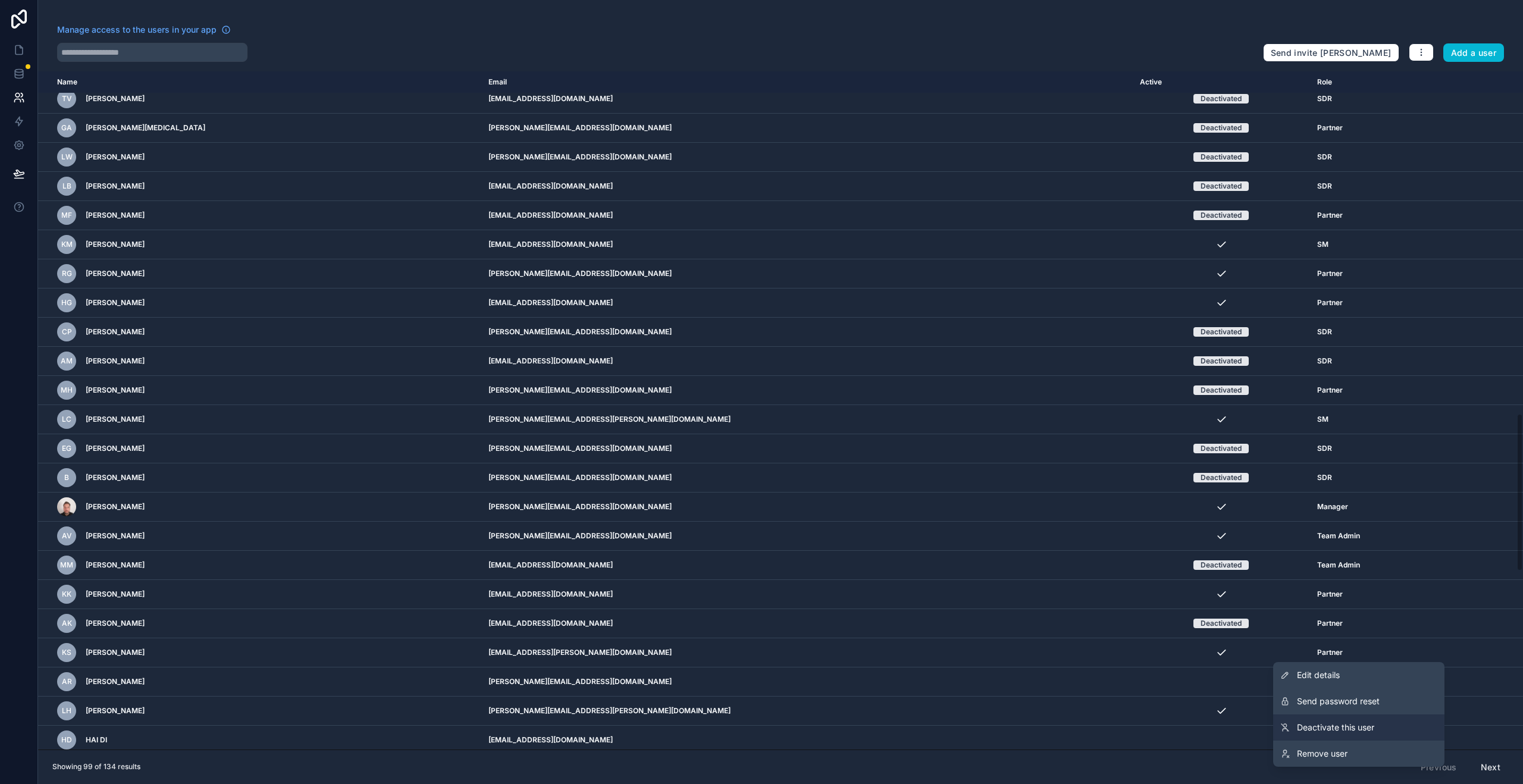
click at [1379, 729] on link "Deactivate this user" at bounding box center [1360, 727] width 172 height 26
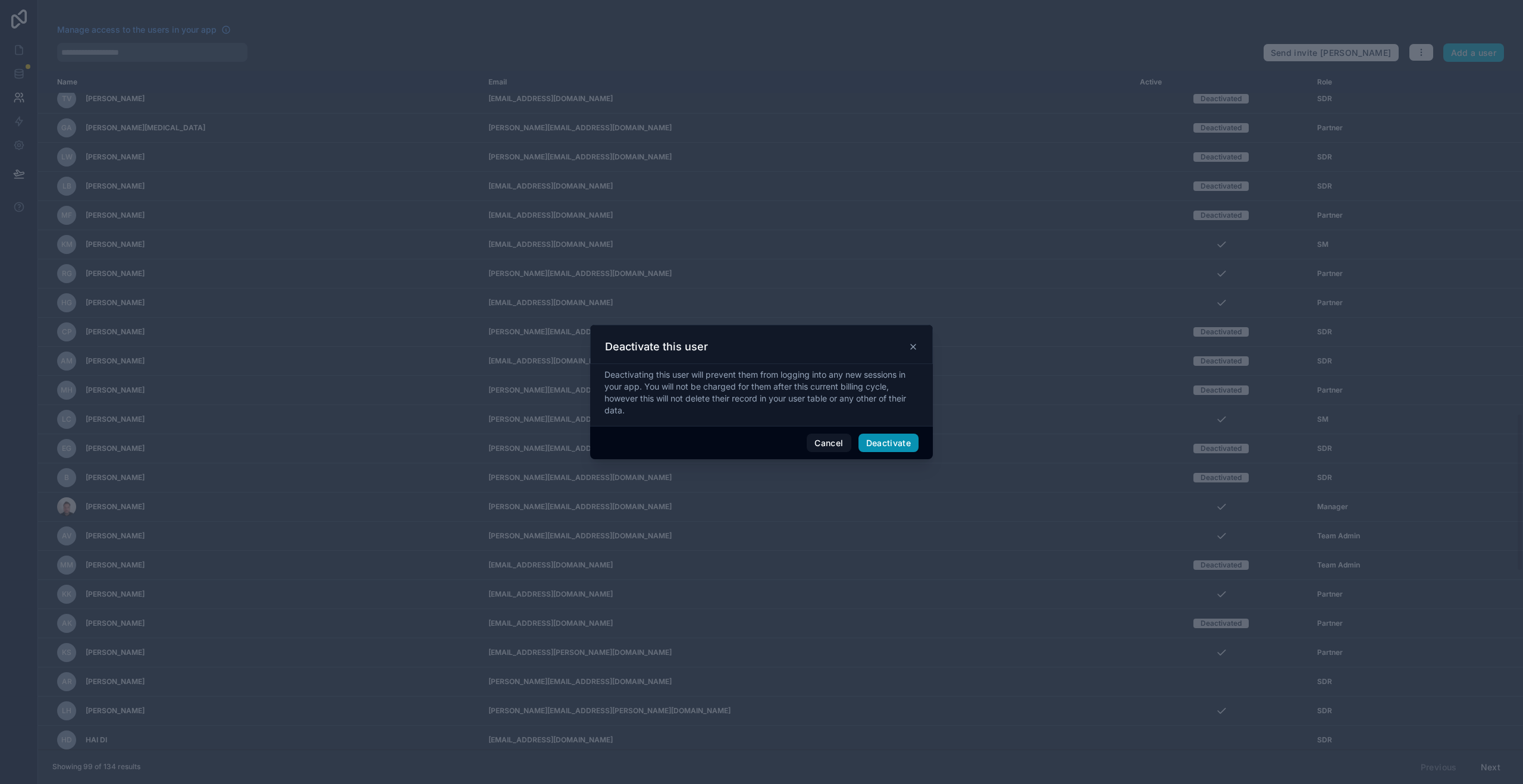
click at [885, 448] on button "Deactivate" at bounding box center [889, 443] width 60 height 19
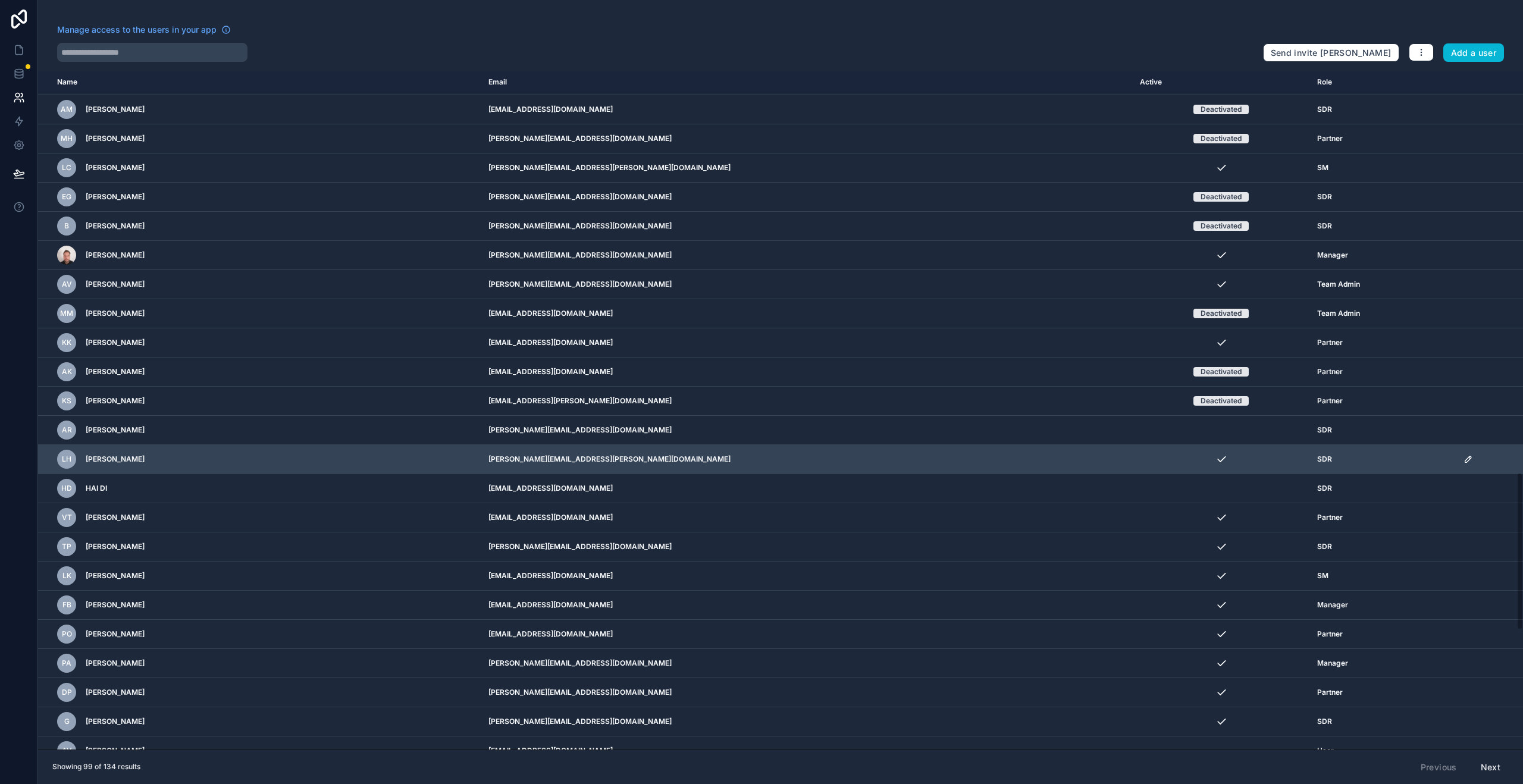
scroll to position [1719, 0]
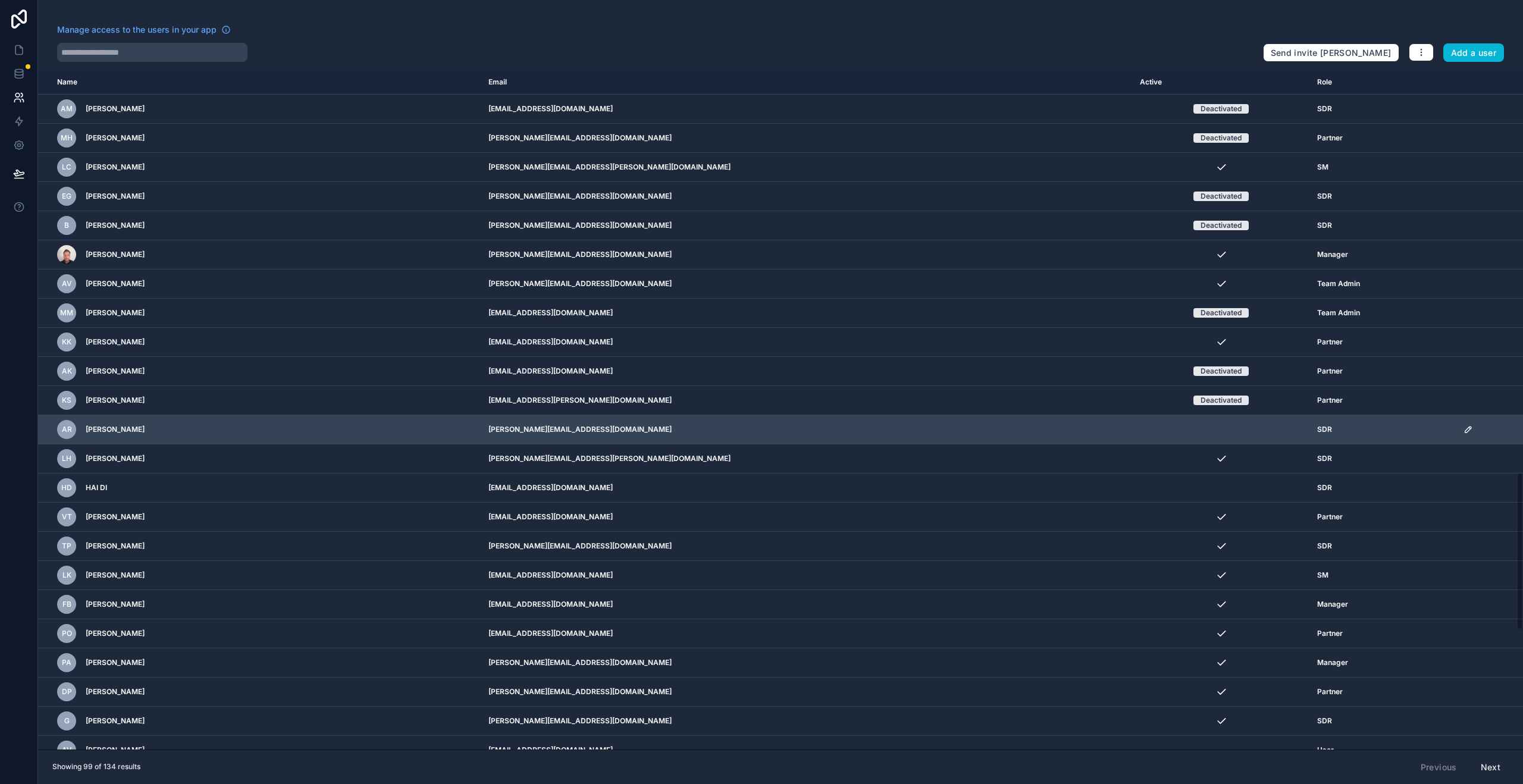
click at [1465, 431] on icon "scrollable content" at bounding box center [1468, 429] width 6 height 6
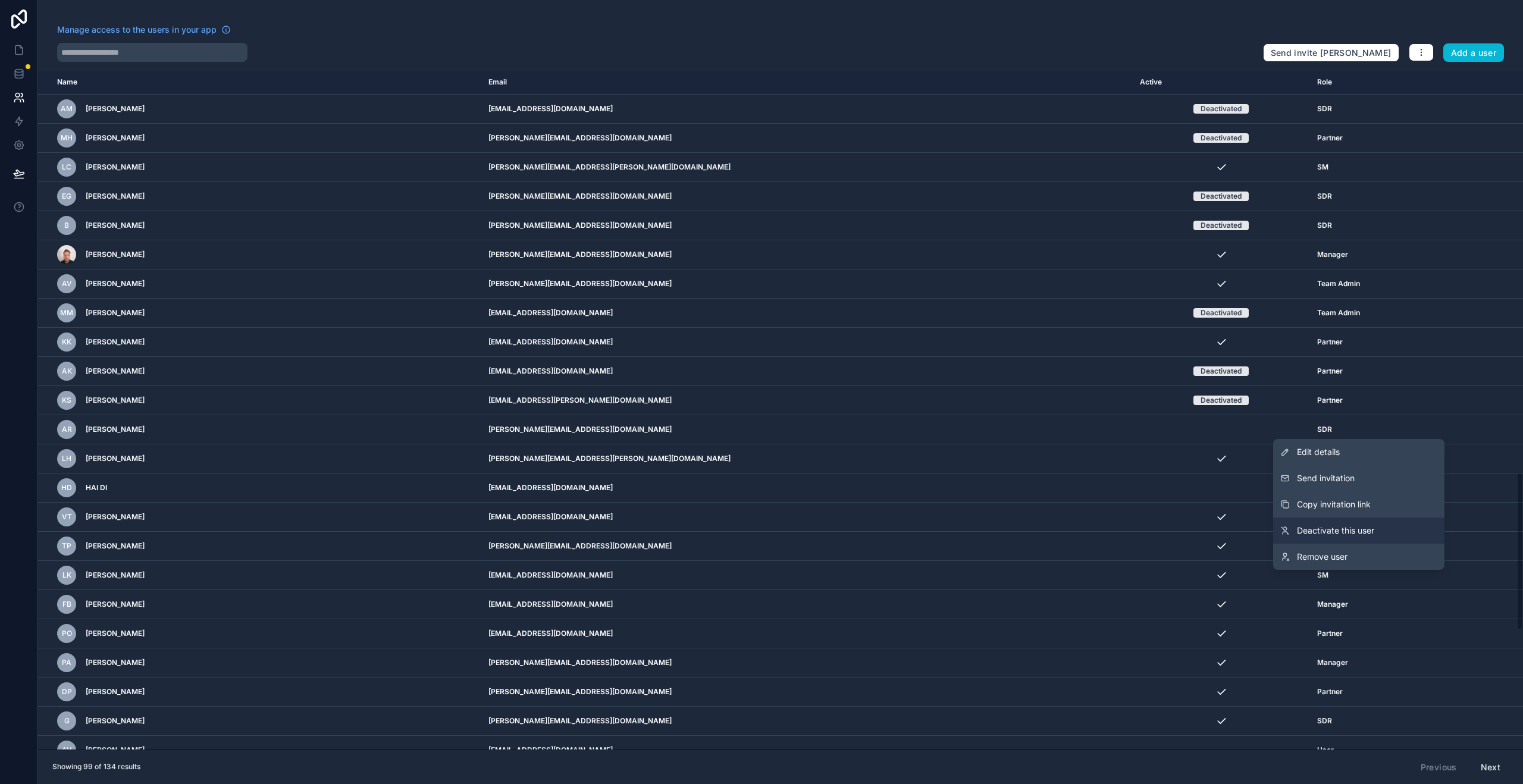
click at [1414, 534] on link "Deactivate this user" at bounding box center [1360, 531] width 172 height 26
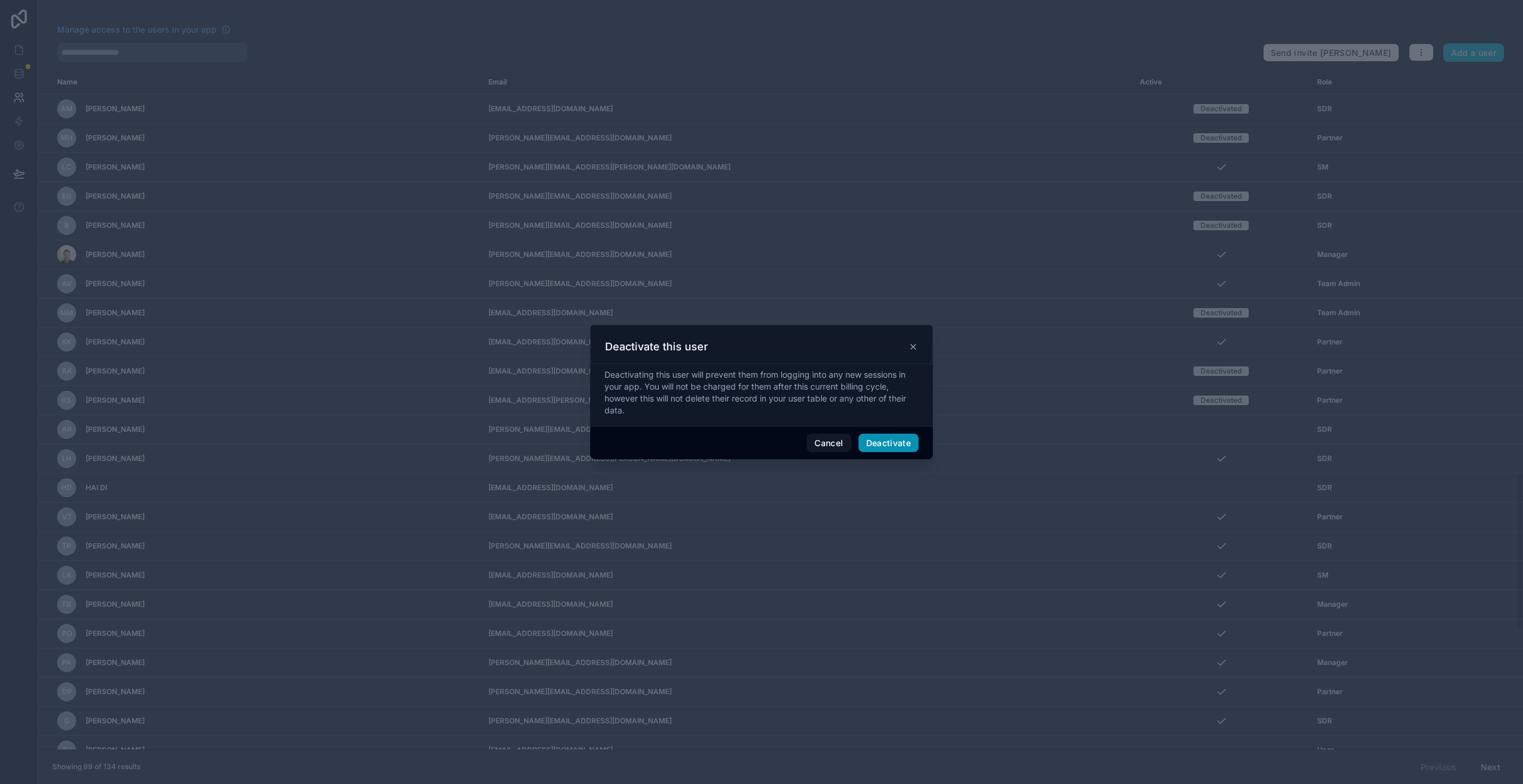
click at [882, 446] on button "Deactivate" at bounding box center [889, 443] width 60 height 19
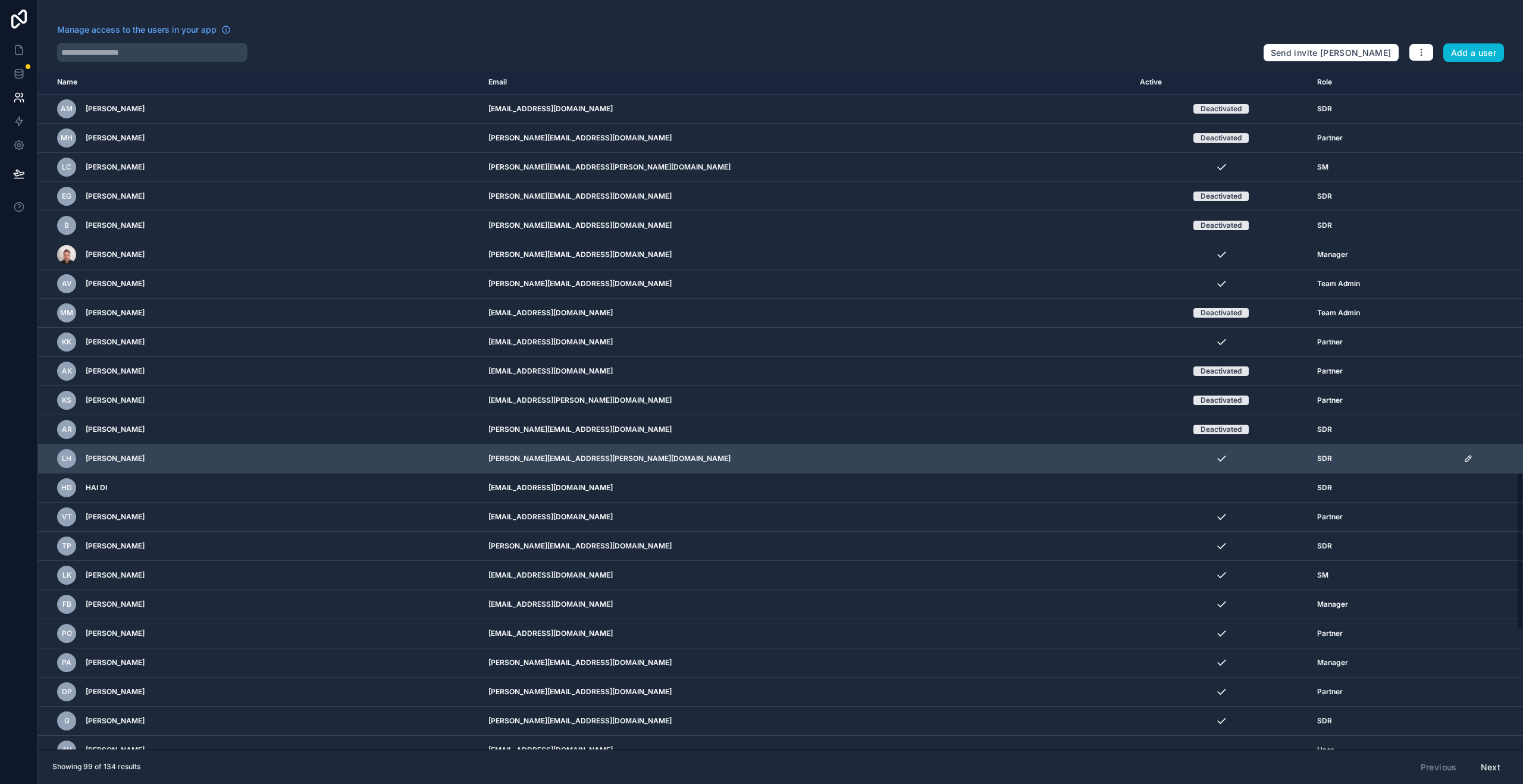
click at [1464, 461] on icon "scrollable content" at bounding box center [1468, 459] width 9 height 9
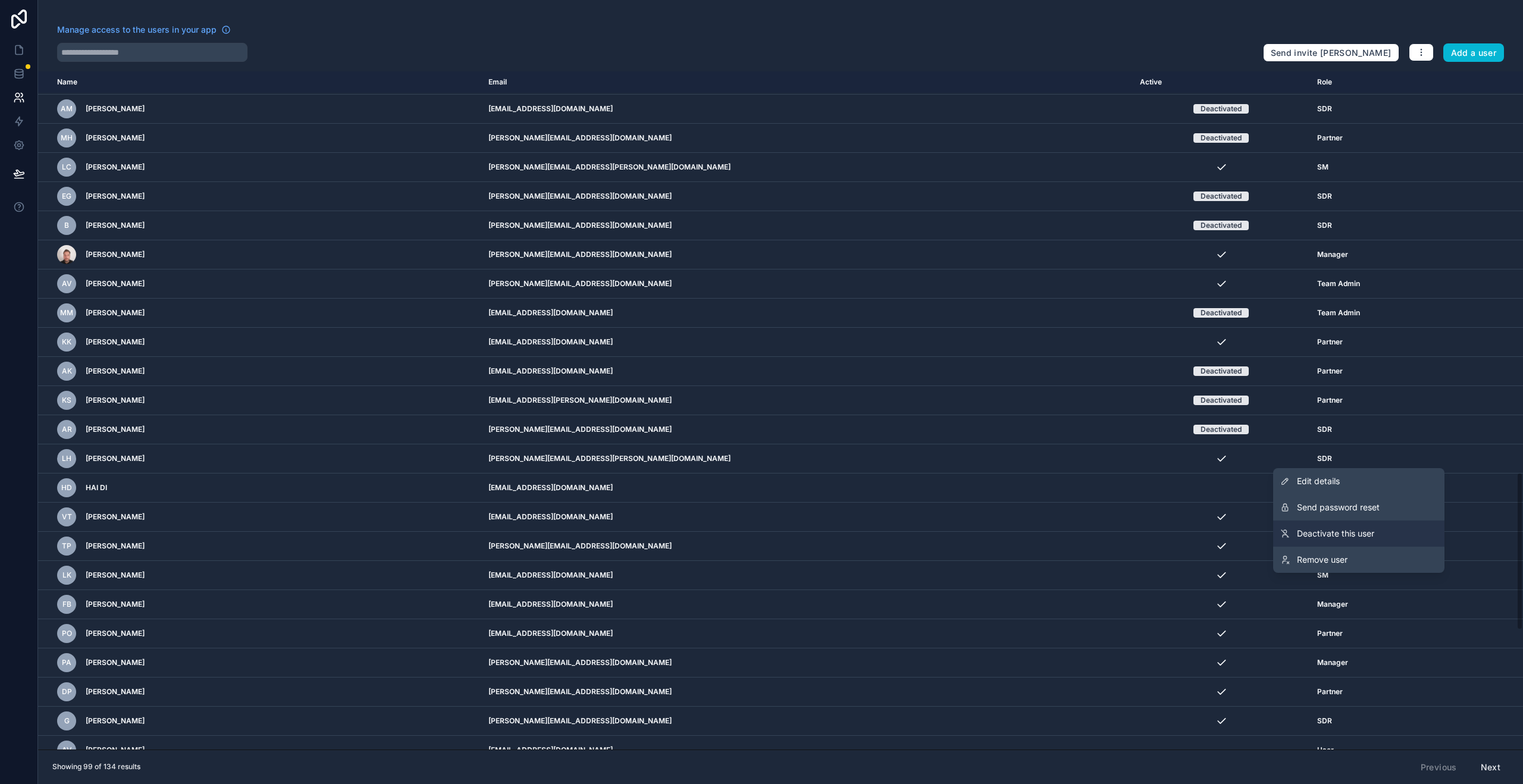
click at [1382, 531] on link "Deactivate this user" at bounding box center [1360, 534] width 172 height 26
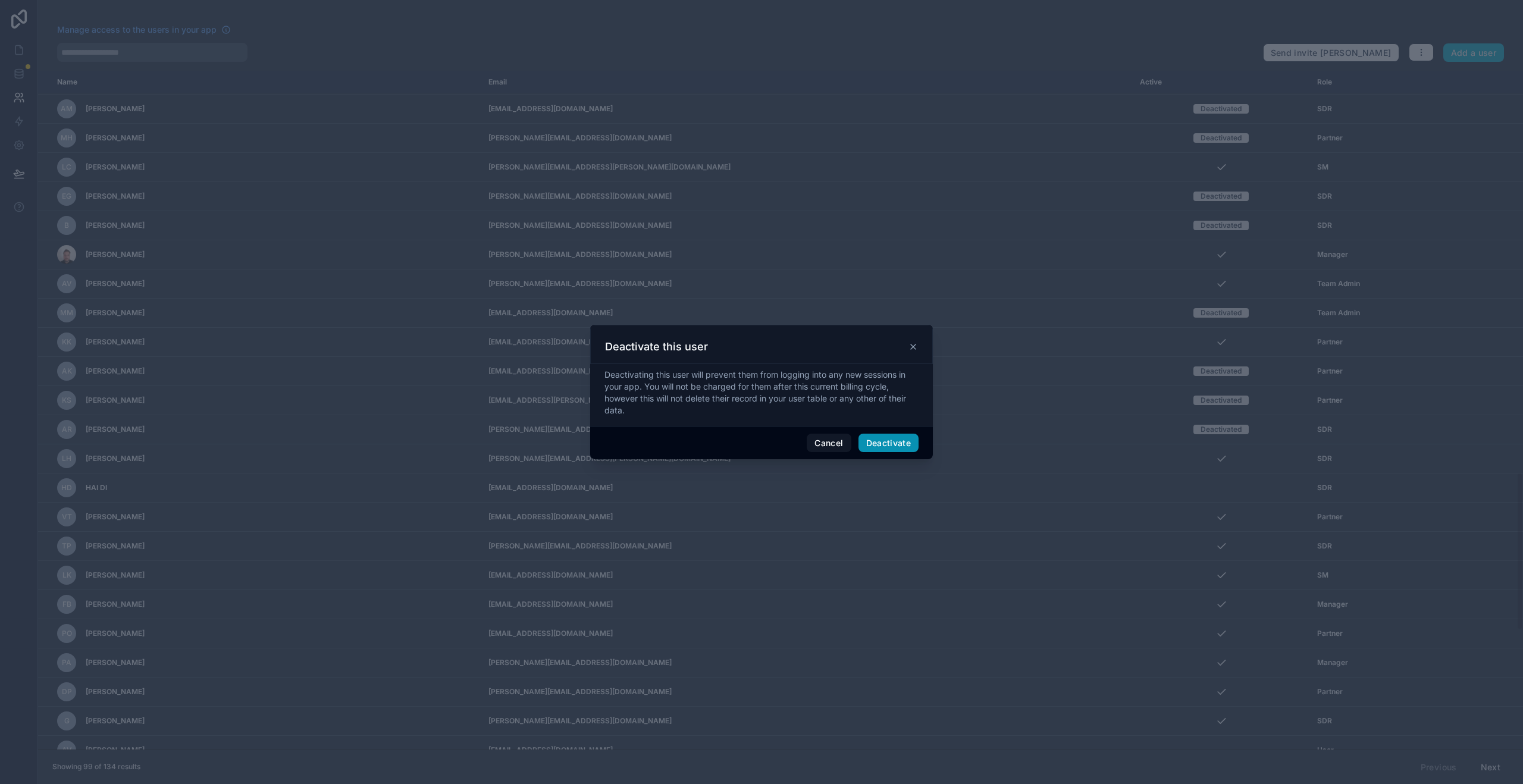
click at [900, 443] on button "Deactivate" at bounding box center [889, 443] width 60 height 19
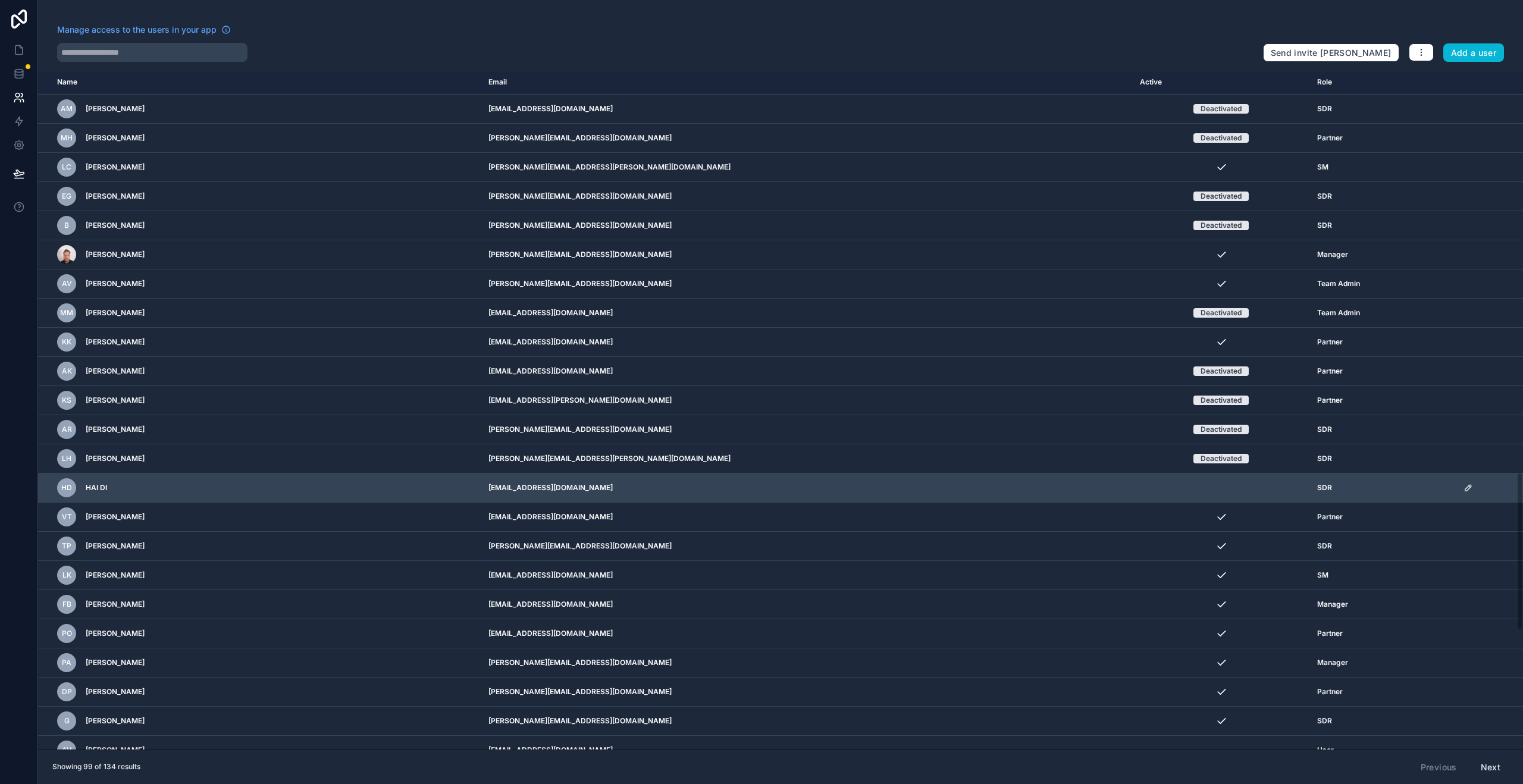
click at [1464, 486] on icon "scrollable content" at bounding box center [1468, 488] width 9 height 9
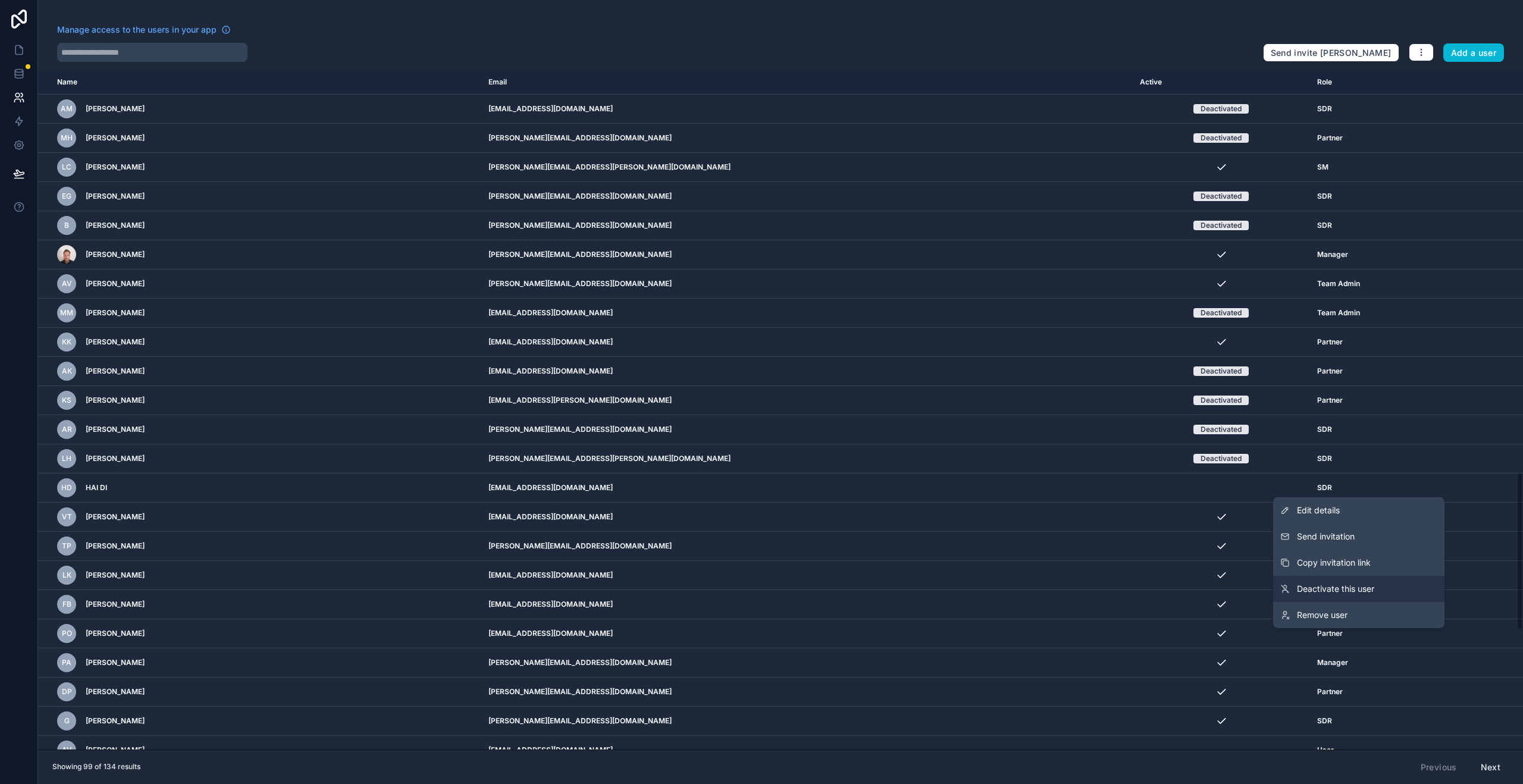
click at [1404, 592] on link "Deactivate this user" at bounding box center [1360, 589] width 172 height 26
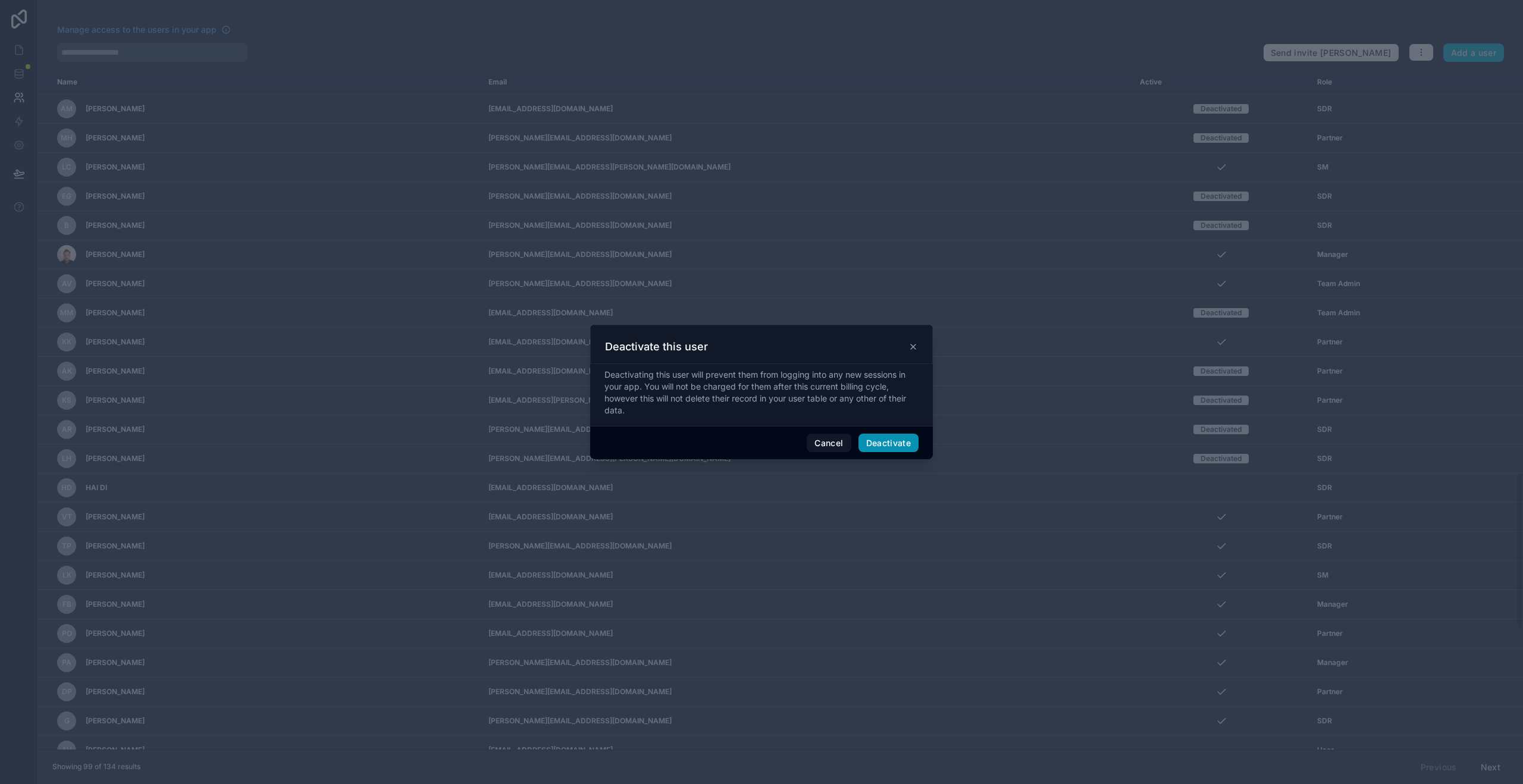
click at [896, 443] on button "Deactivate" at bounding box center [889, 443] width 60 height 19
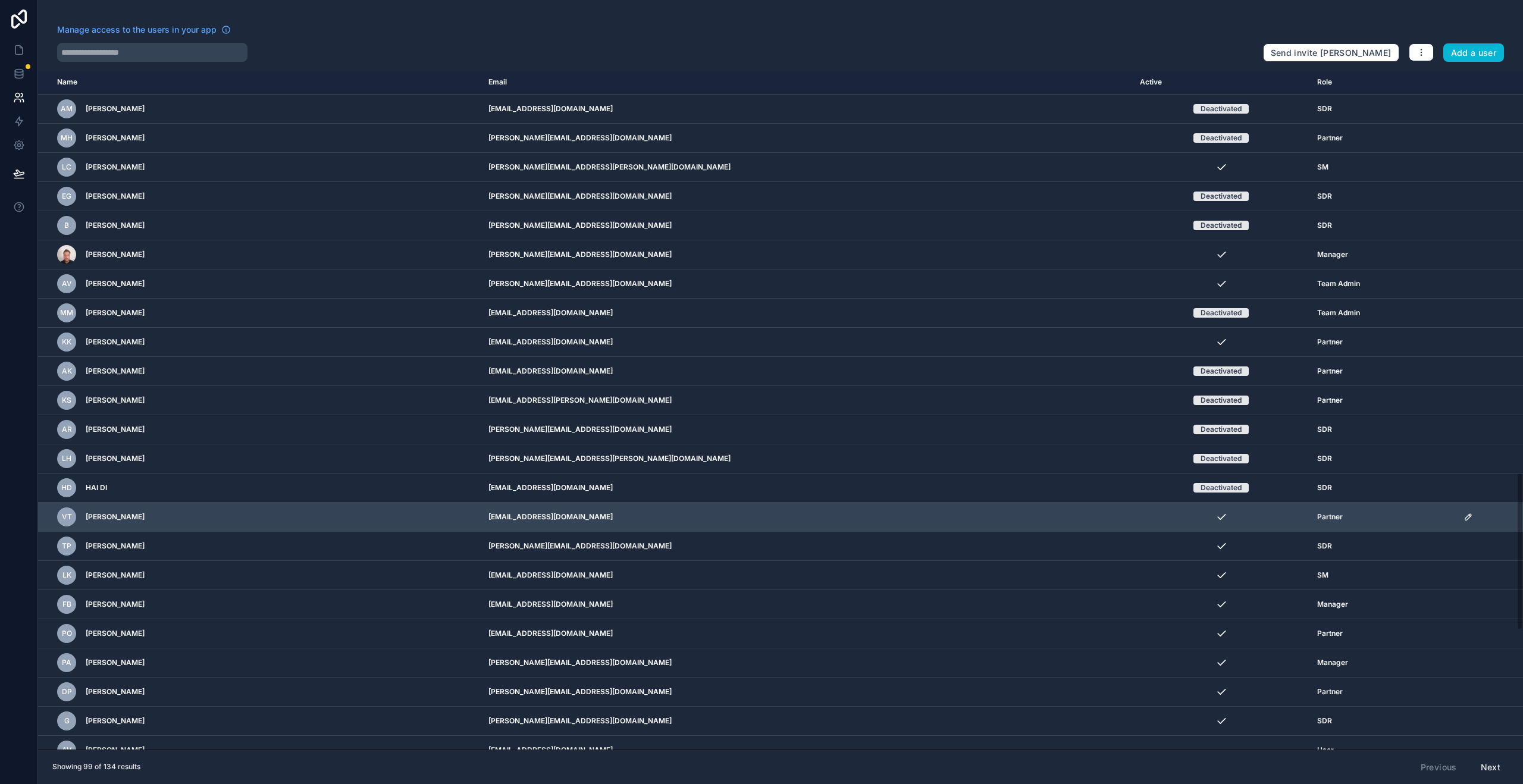
click at [1465, 519] on icon "scrollable content" at bounding box center [1468, 517] width 6 height 6
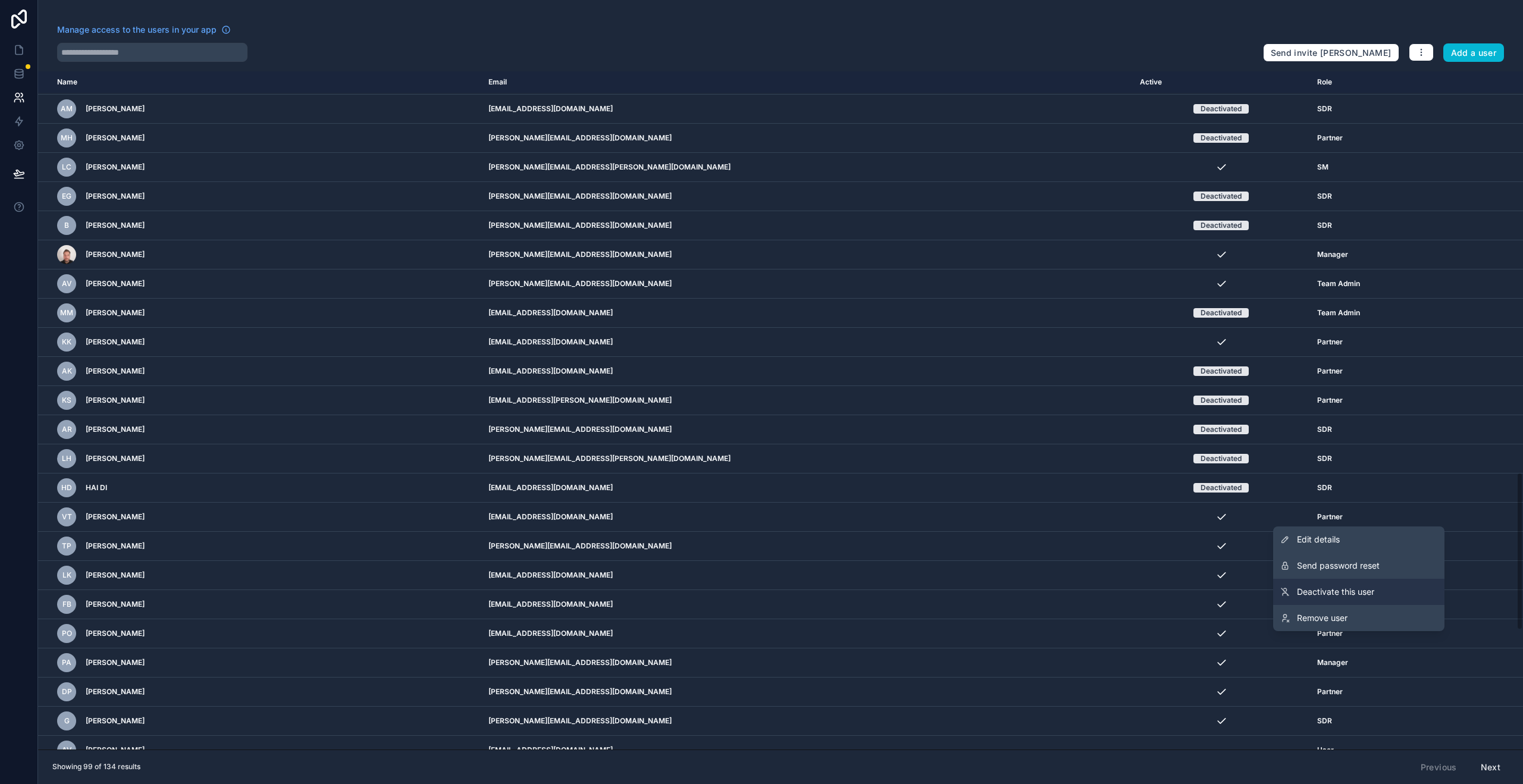
click at [1376, 589] on link "Deactivate this user" at bounding box center [1360, 592] width 172 height 26
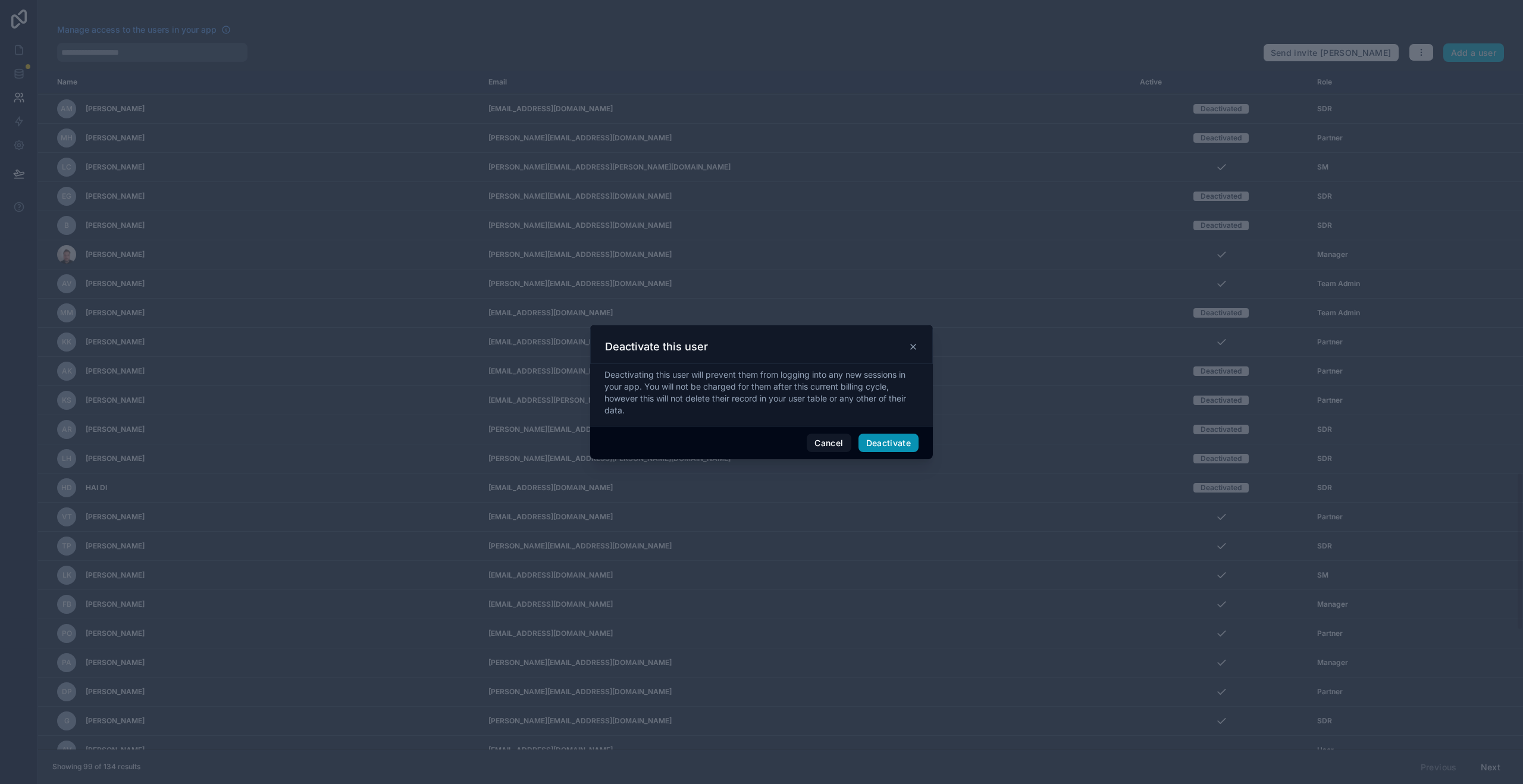
click at [889, 443] on button "Deactivate" at bounding box center [889, 443] width 60 height 19
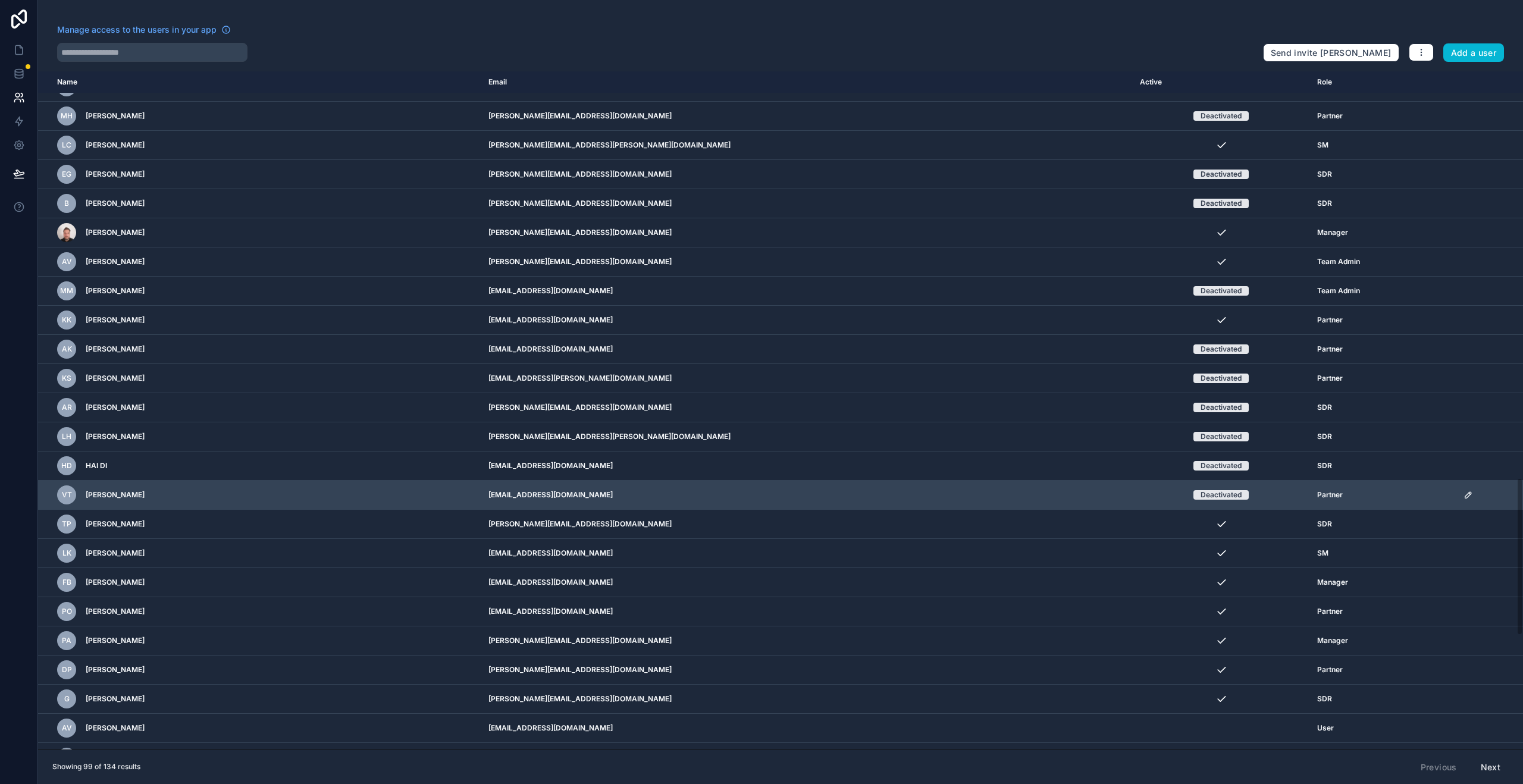
scroll to position [1742, 0]
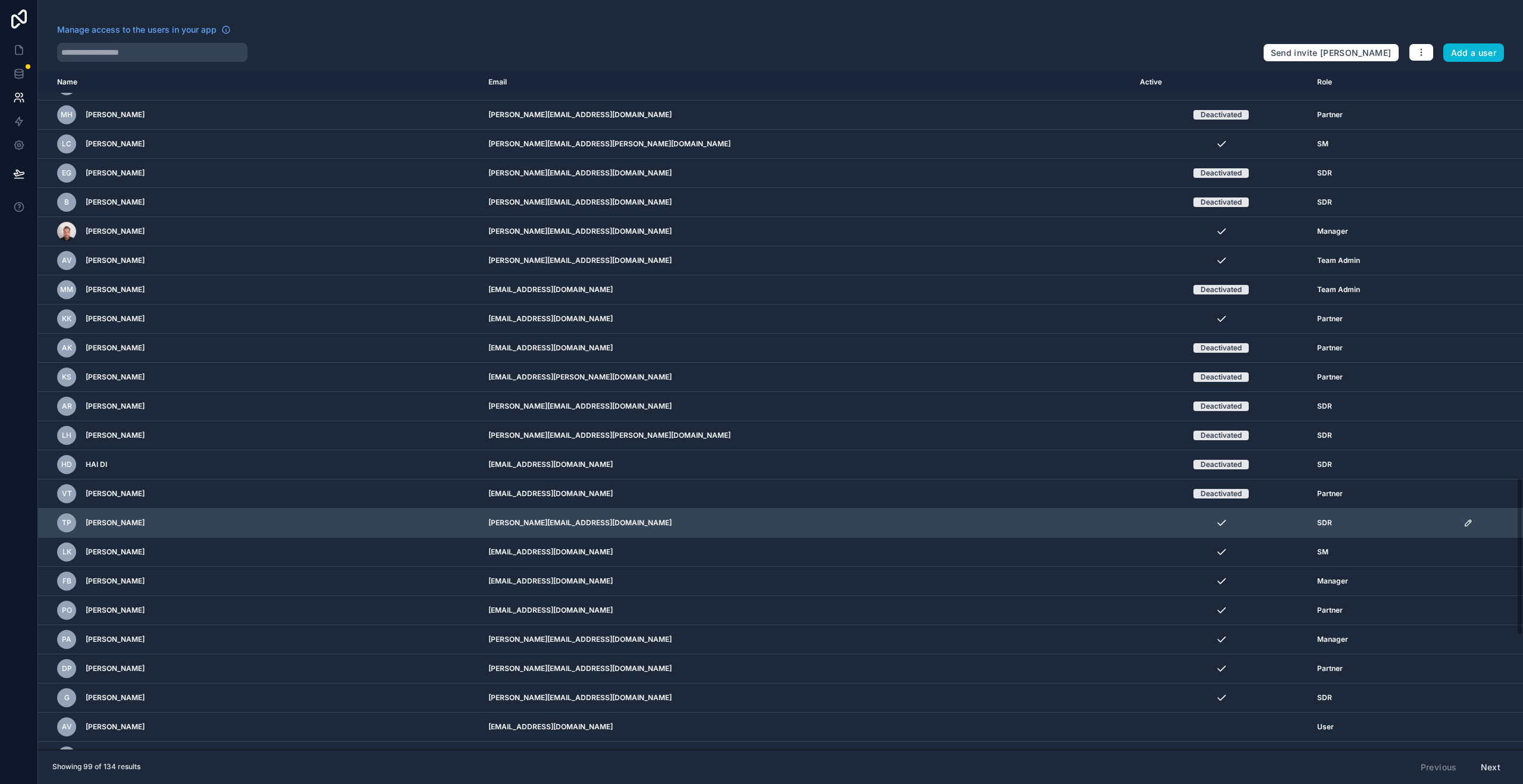
click at [1464, 525] on icon "scrollable content" at bounding box center [1468, 523] width 9 height 9
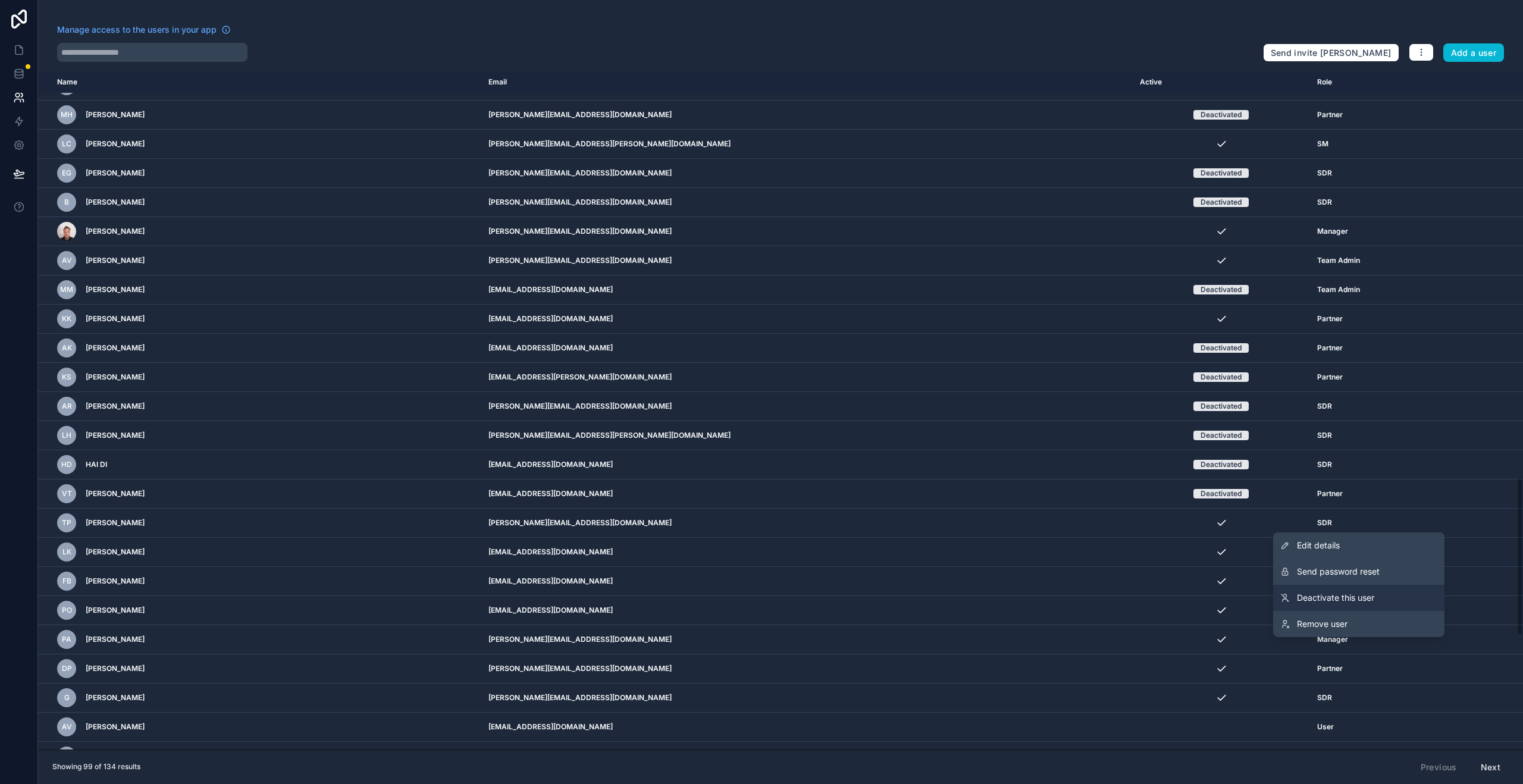
click at [1361, 601] on span "Deactivate this user" at bounding box center [1336, 597] width 77 height 12
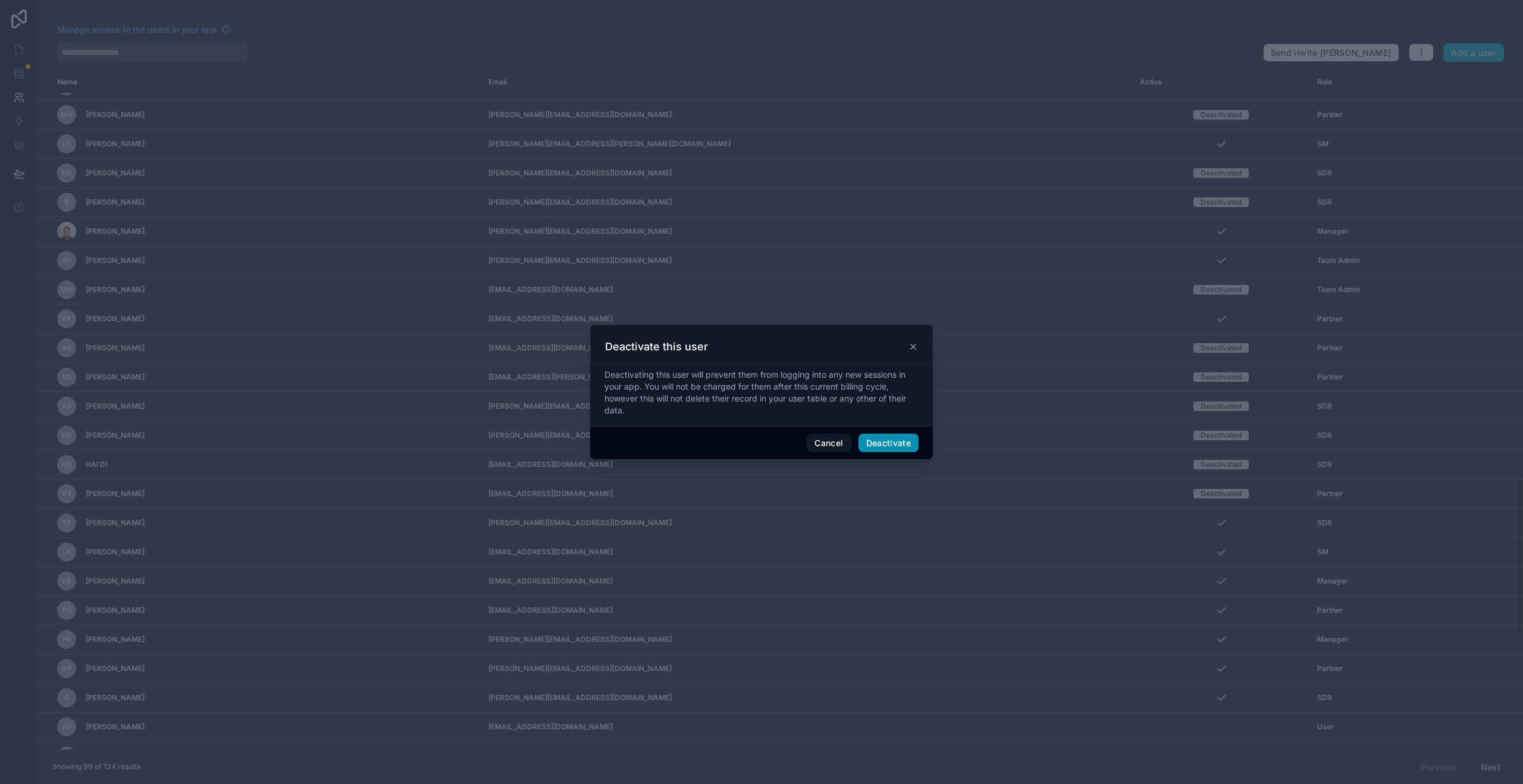
click at [897, 436] on button "Deactivate" at bounding box center [889, 443] width 60 height 19
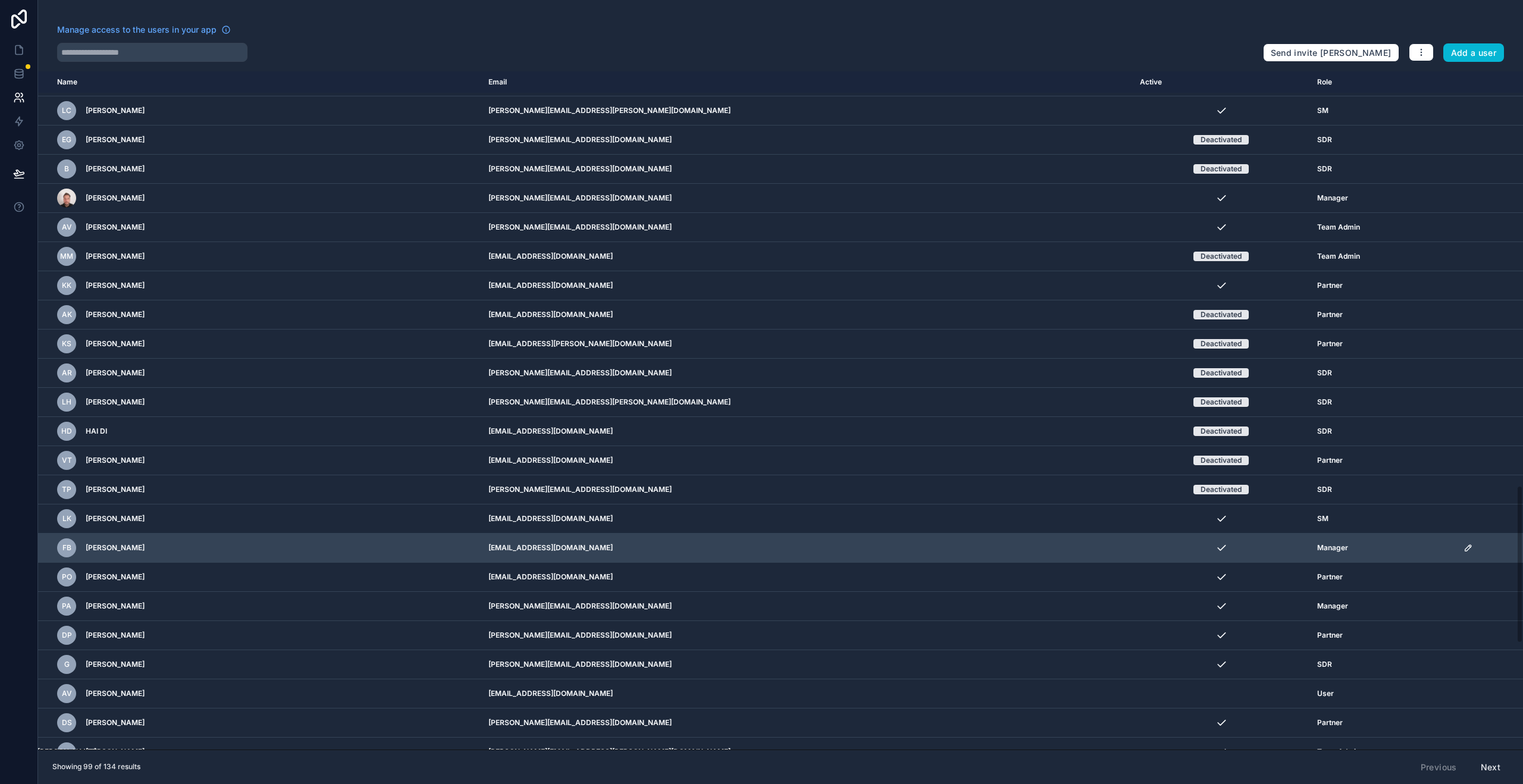
scroll to position [1776, 0]
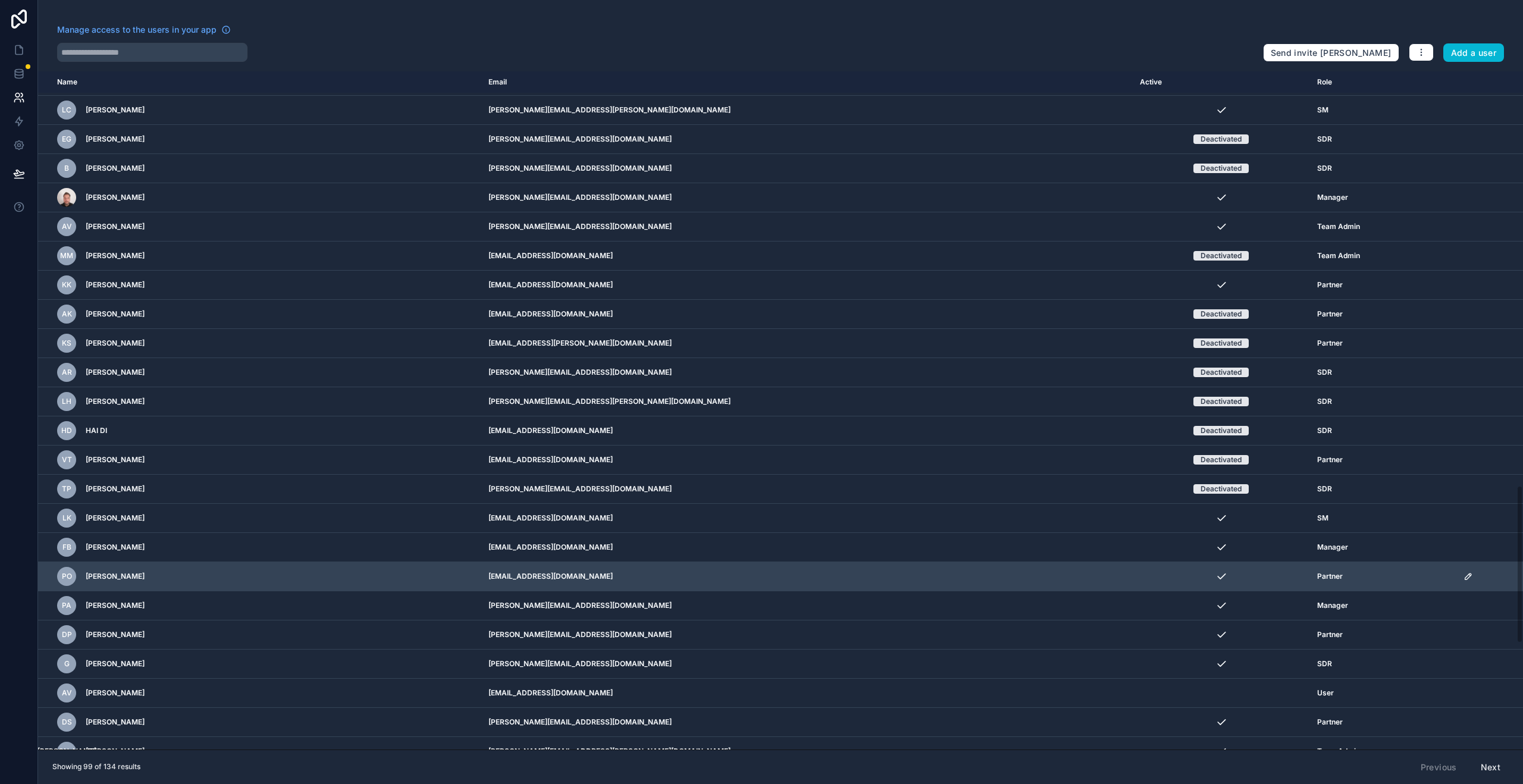
click at [1464, 572] on icon "scrollable content" at bounding box center [1468, 576] width 9 height 9
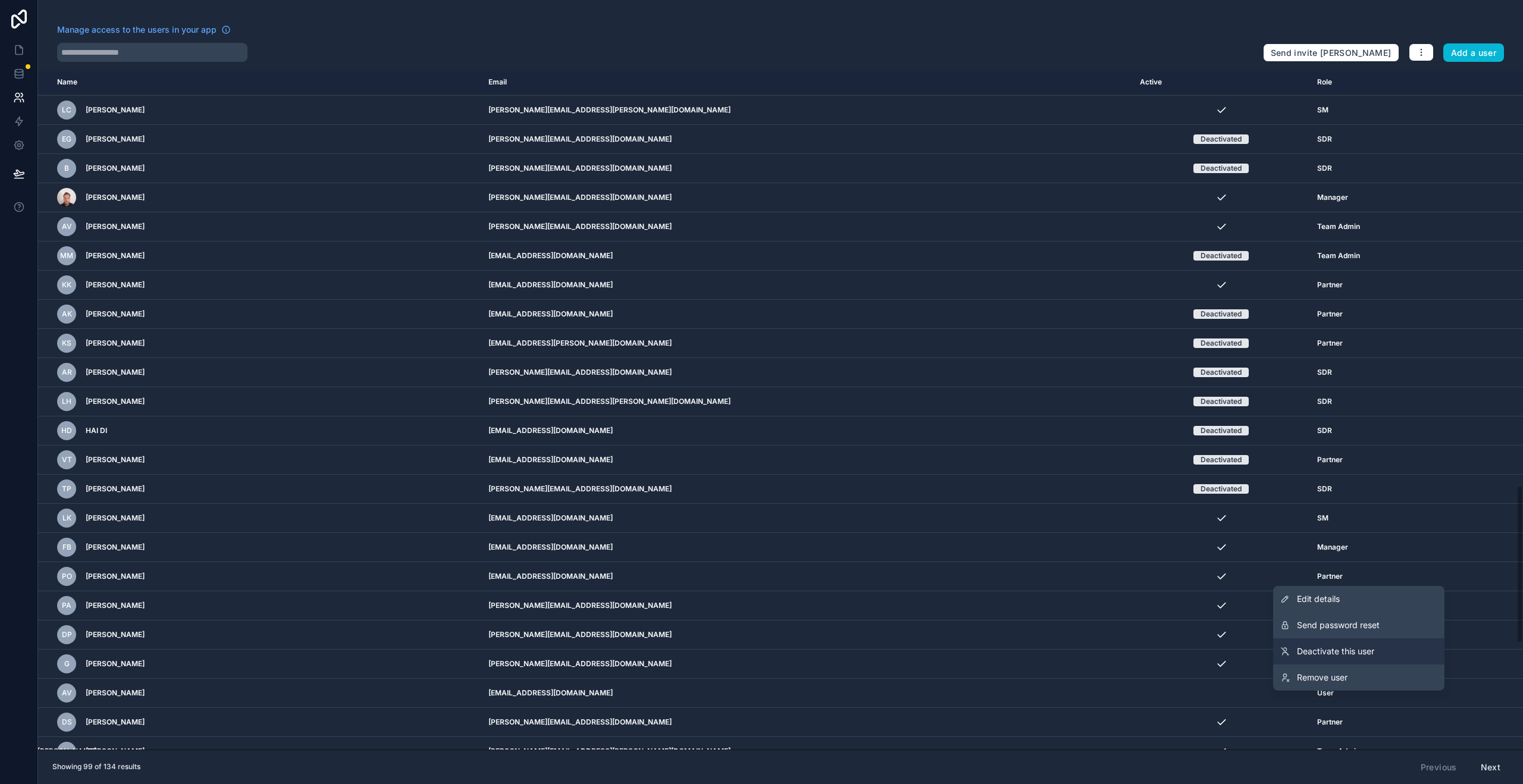
click at [1333, 650] on span "Deactivate this user" at bounding box center [1336, 651] width 77 height 12
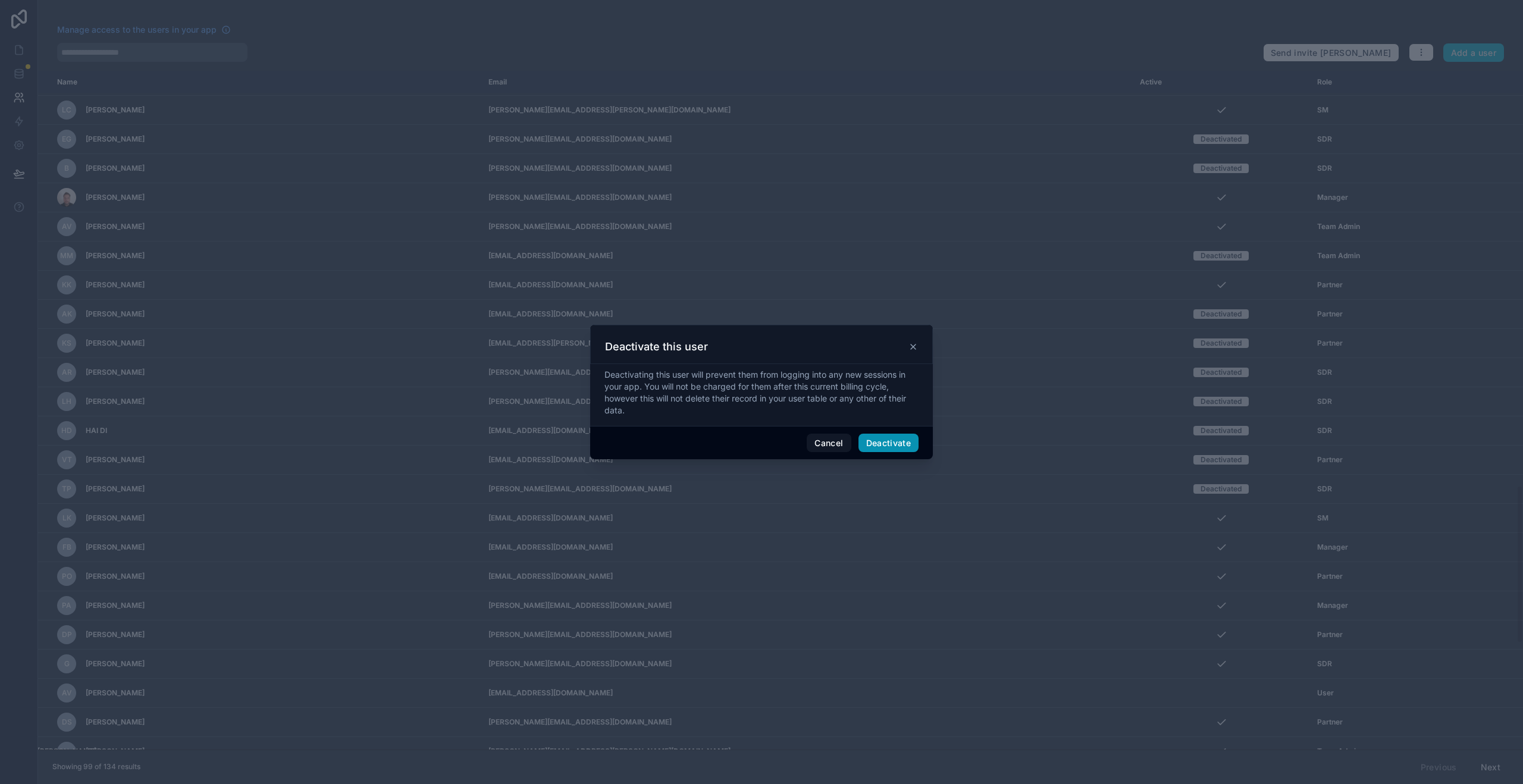
click at [878, 436] on button "Deactivate" at bounding box center [889, 443] width 60 height 19
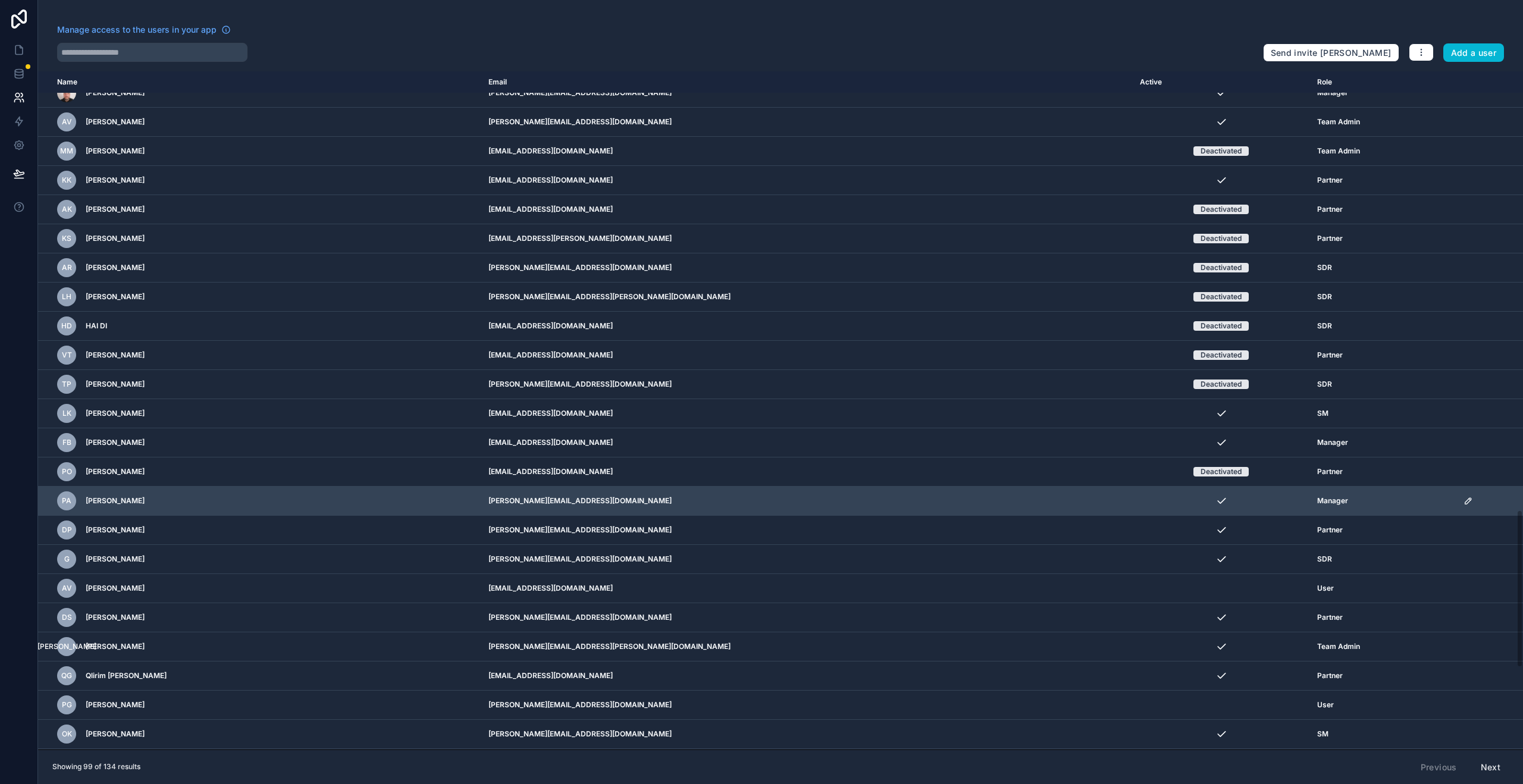
scroll to position [1896, 0]
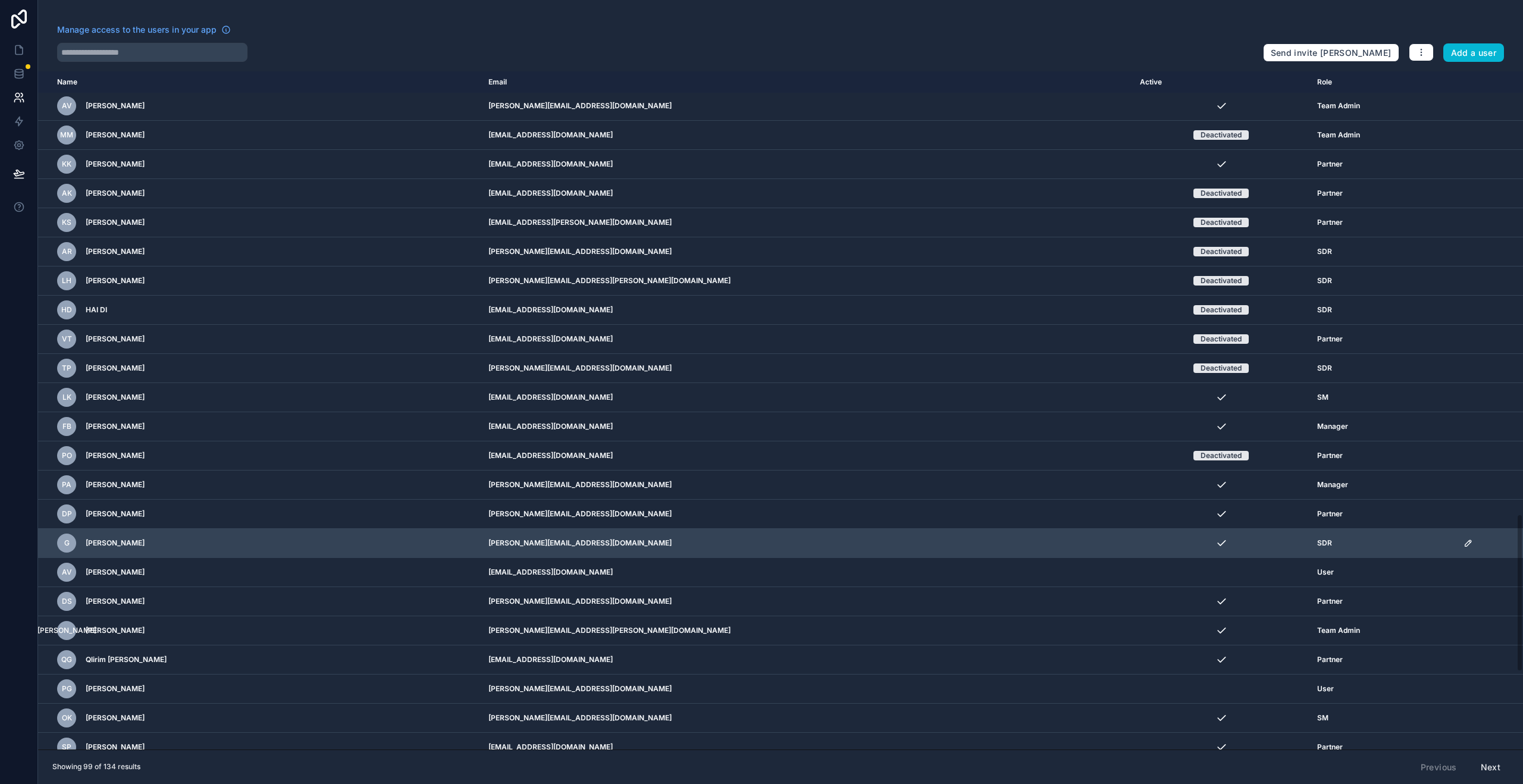
click at [1464, 545] on icon "scrollable content" at bounding box center [1468, 543] width 9 height 9
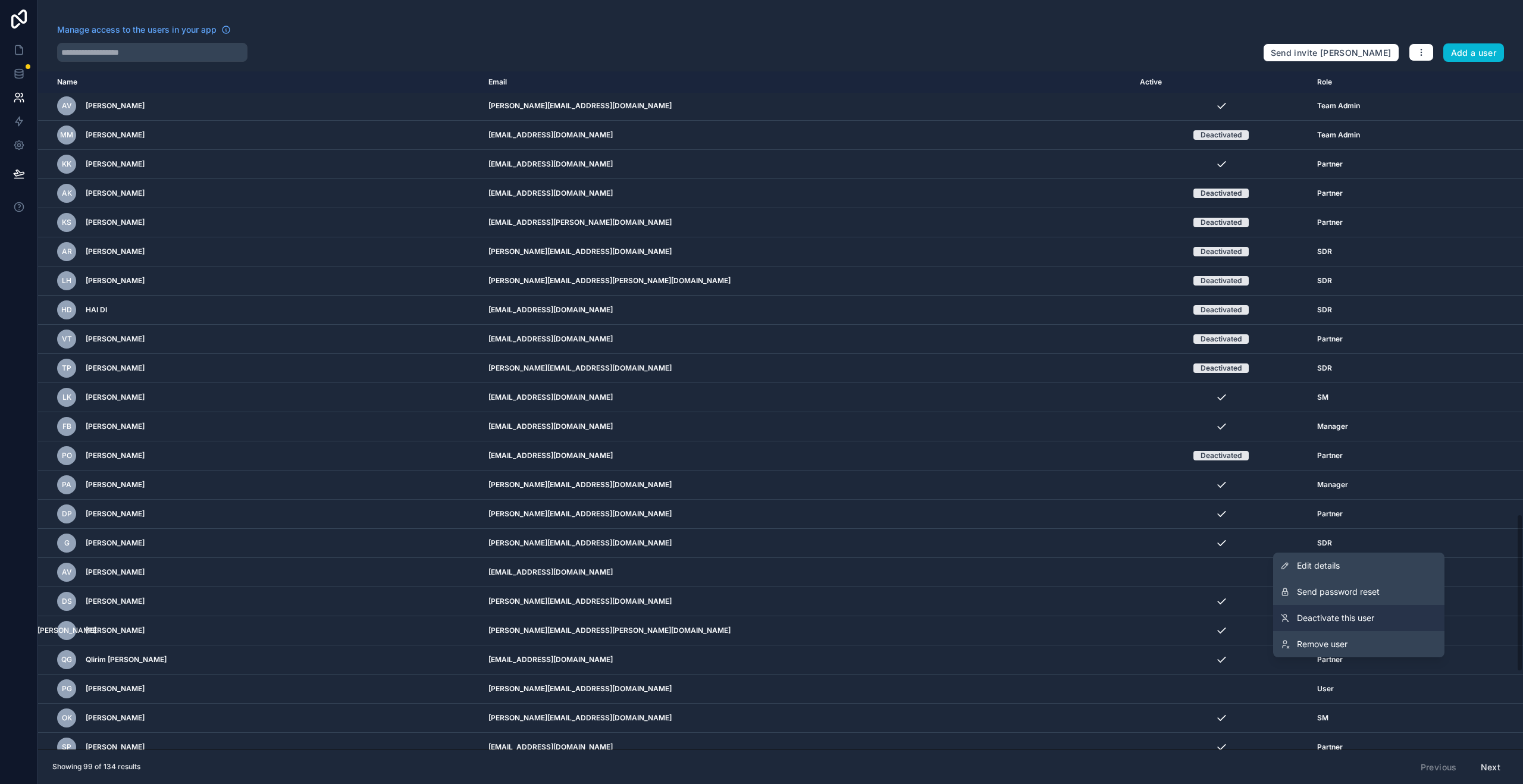
click at [1382, 614] on link "Deactivate this user" at bounding box center [1360, 618] width 172 height 26
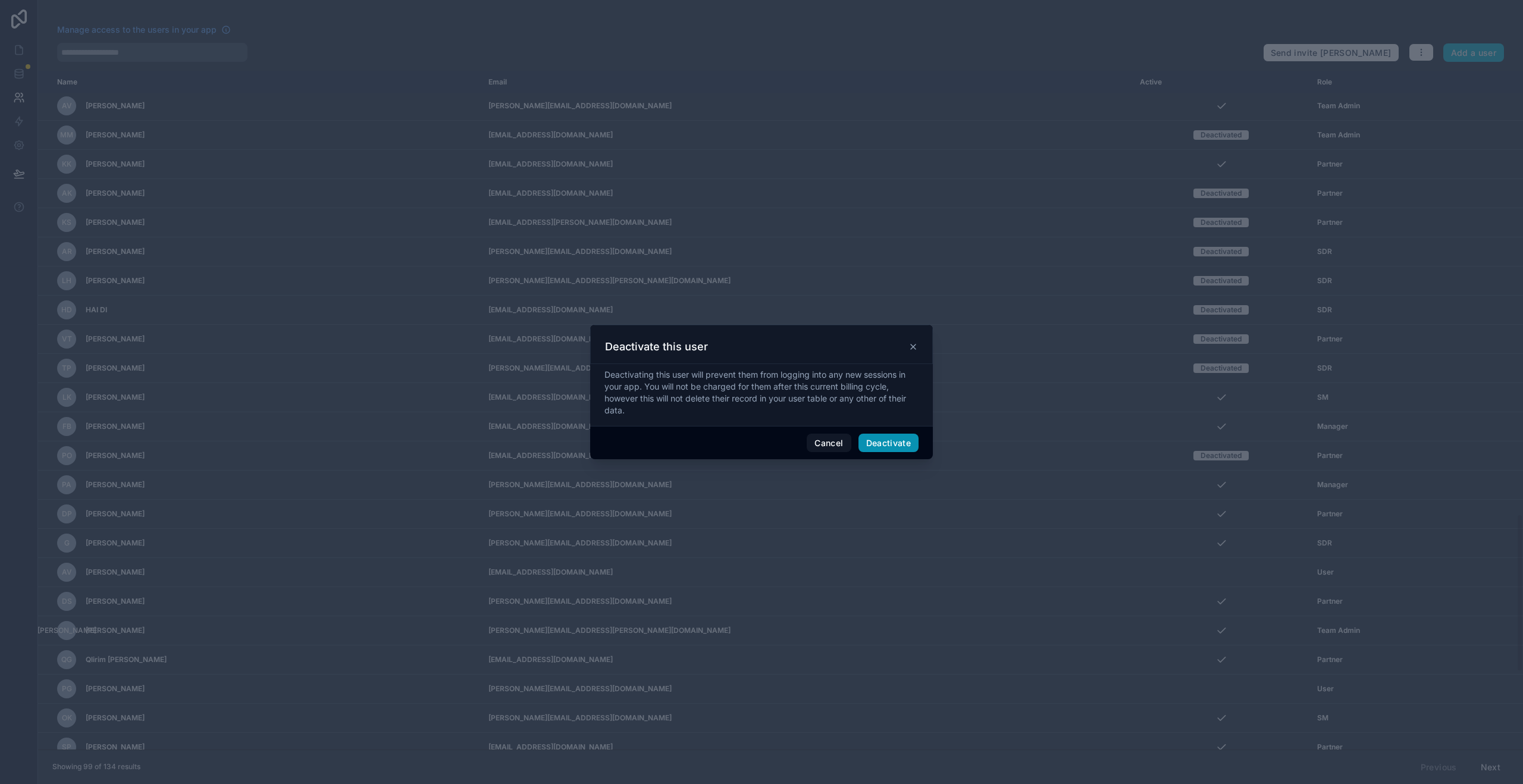
click at [898, 435] on button "Deactivate" at bounding box center [889, 443] width 60 height 19
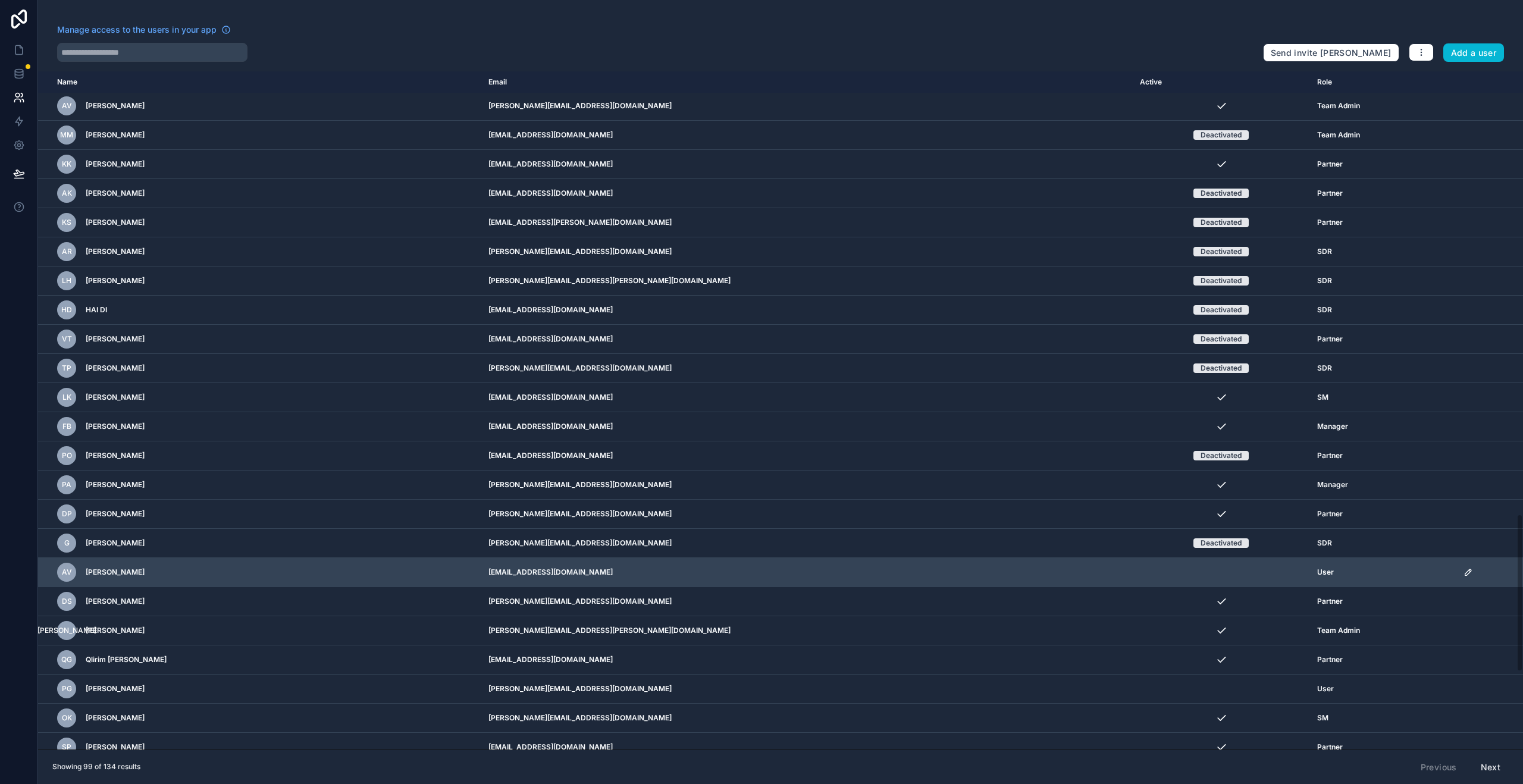
click at [1465, 573] on icon "scrollable content" at bounding box center [1468, 573] width 6 height 6
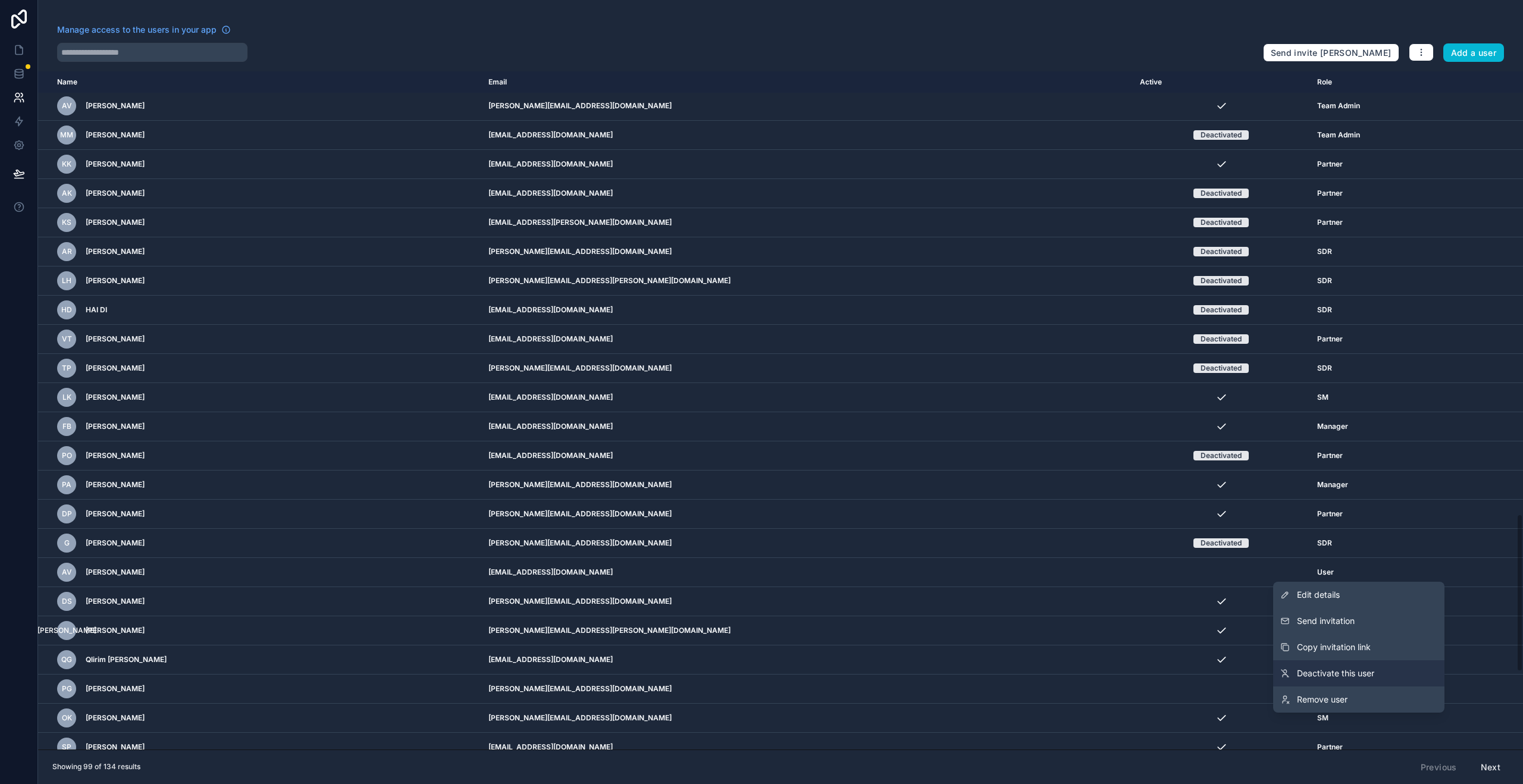
click at [1325, 664] on link "Deactivate this user" at bounding box center [1360, 674] width 172 height 26
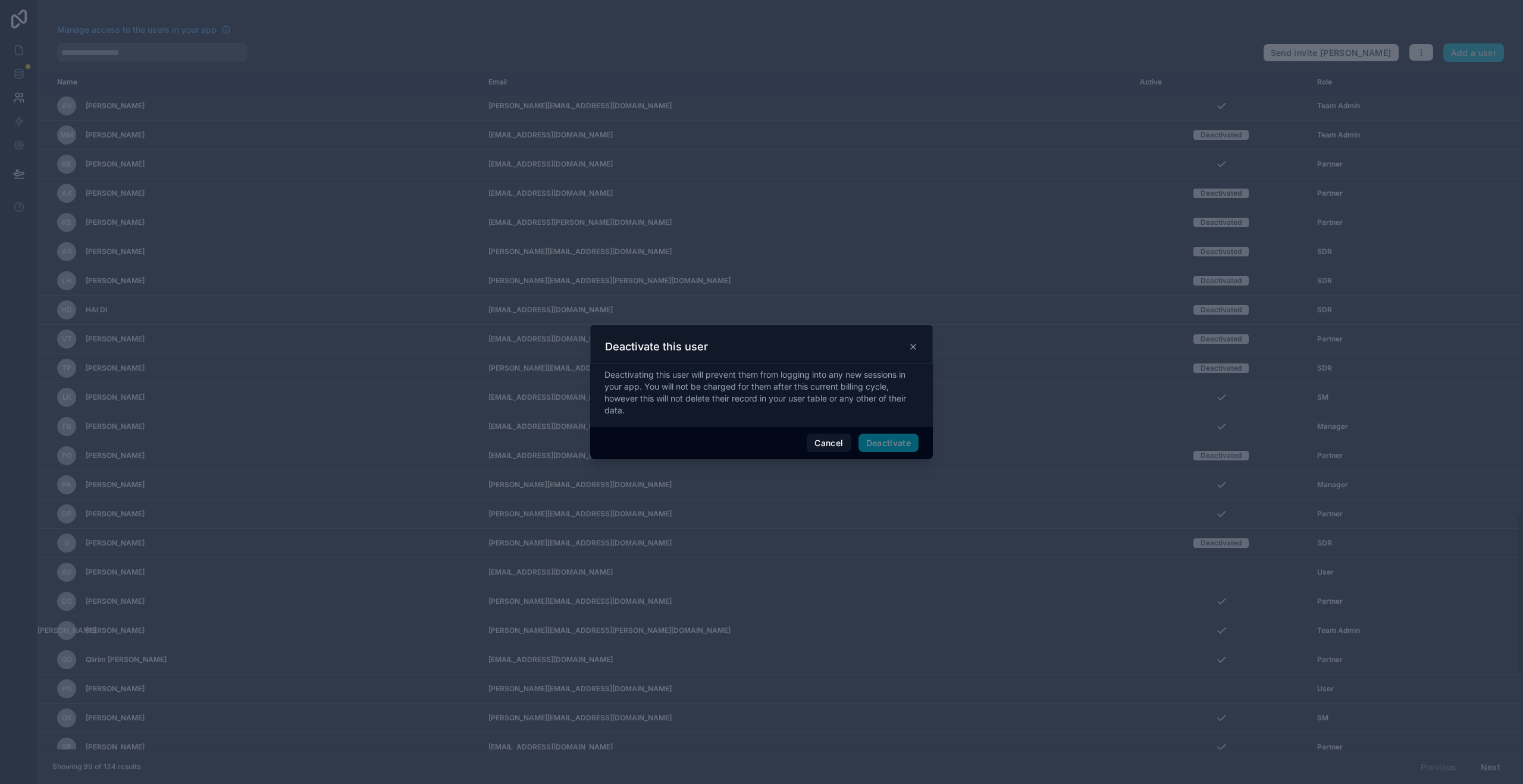
click at [896, 422] on div "Deactivating this user will prevent them from logging into any new sessions in …" at bounding box center [762, 395] width 343 height 62
click at [894, 446] on span "Deactivate" at bounding box center [889, 443] width 60 height 19
click at [894, 446] on button "Deactivate" at bounding box center [889, 443] width 60 height 19
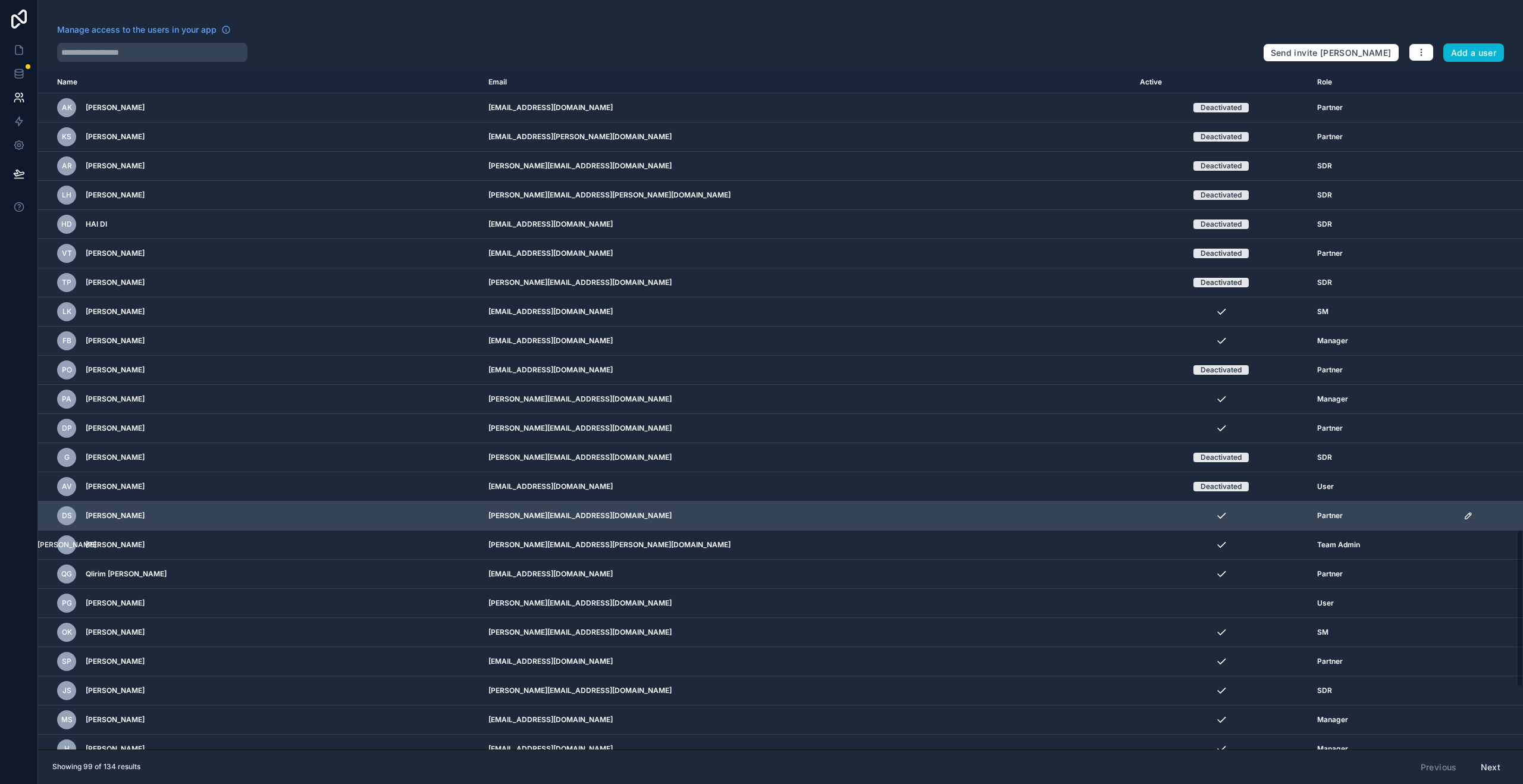
scroll to position [2010, 0]
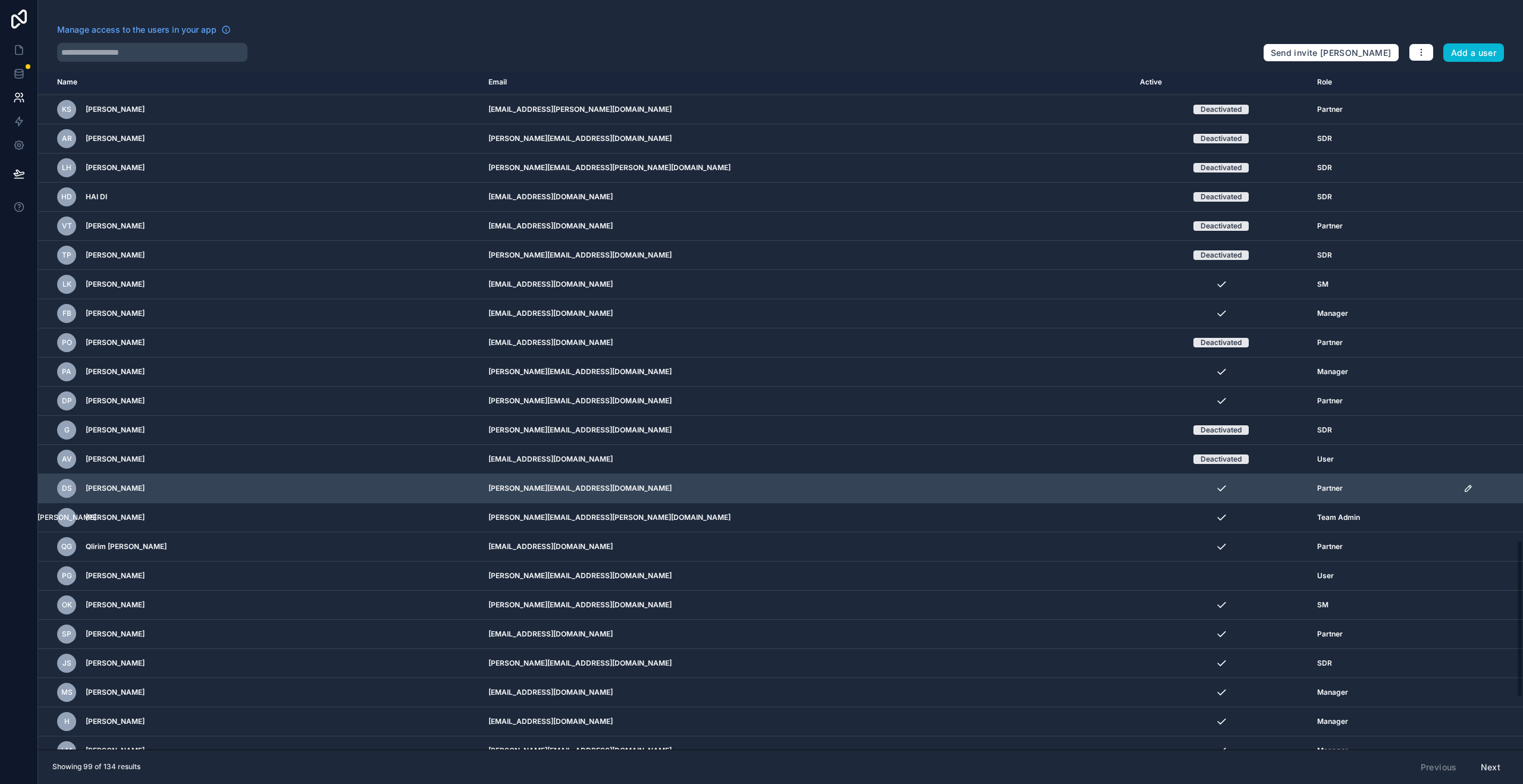
click at [1464, 492] on icon "scrollable content" at bounding box center [1468, 489] width 9 height 9
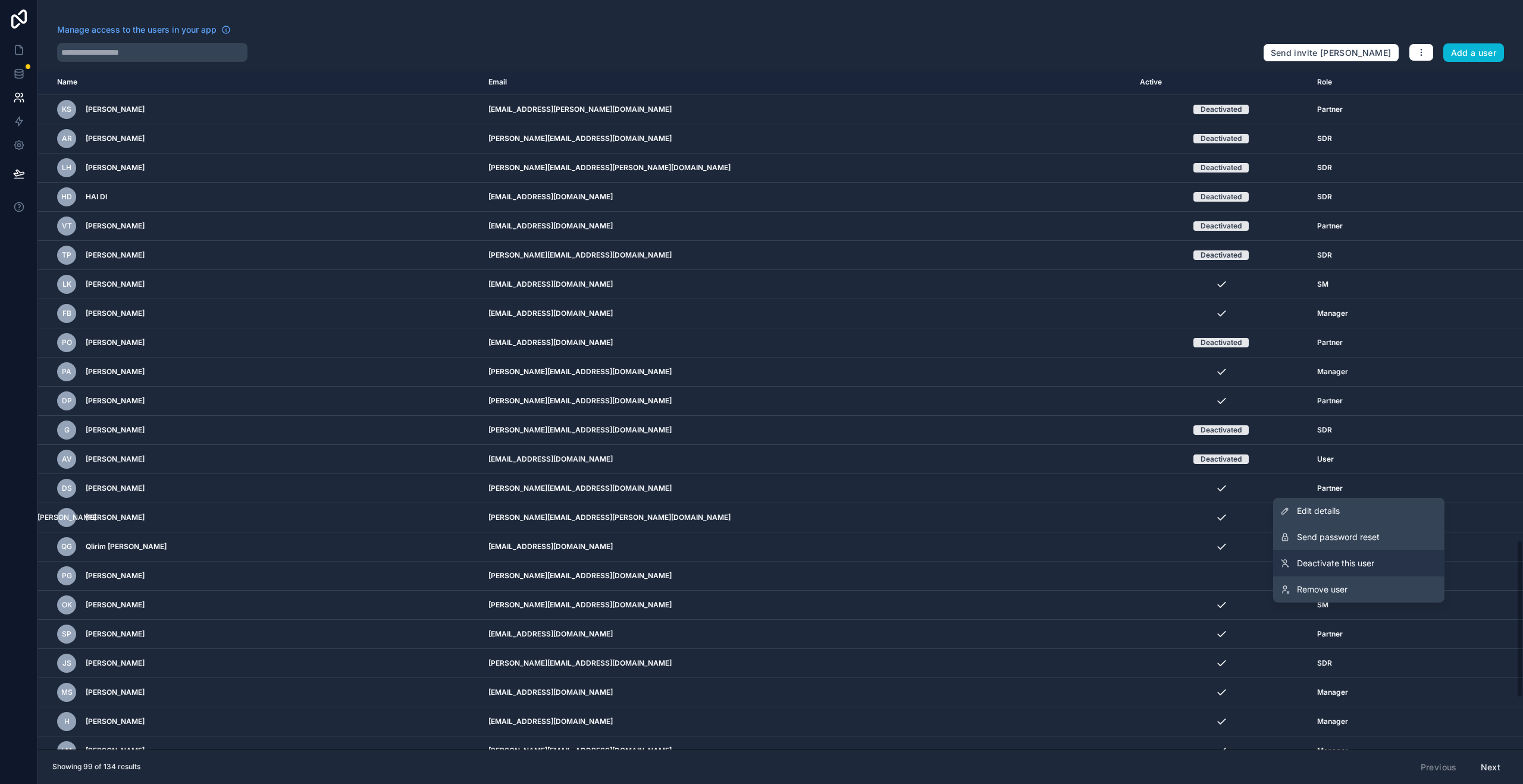
click at [1372, 553] on link "Deactivate this user" at bounding box center [1360, 563] width 172 height 26
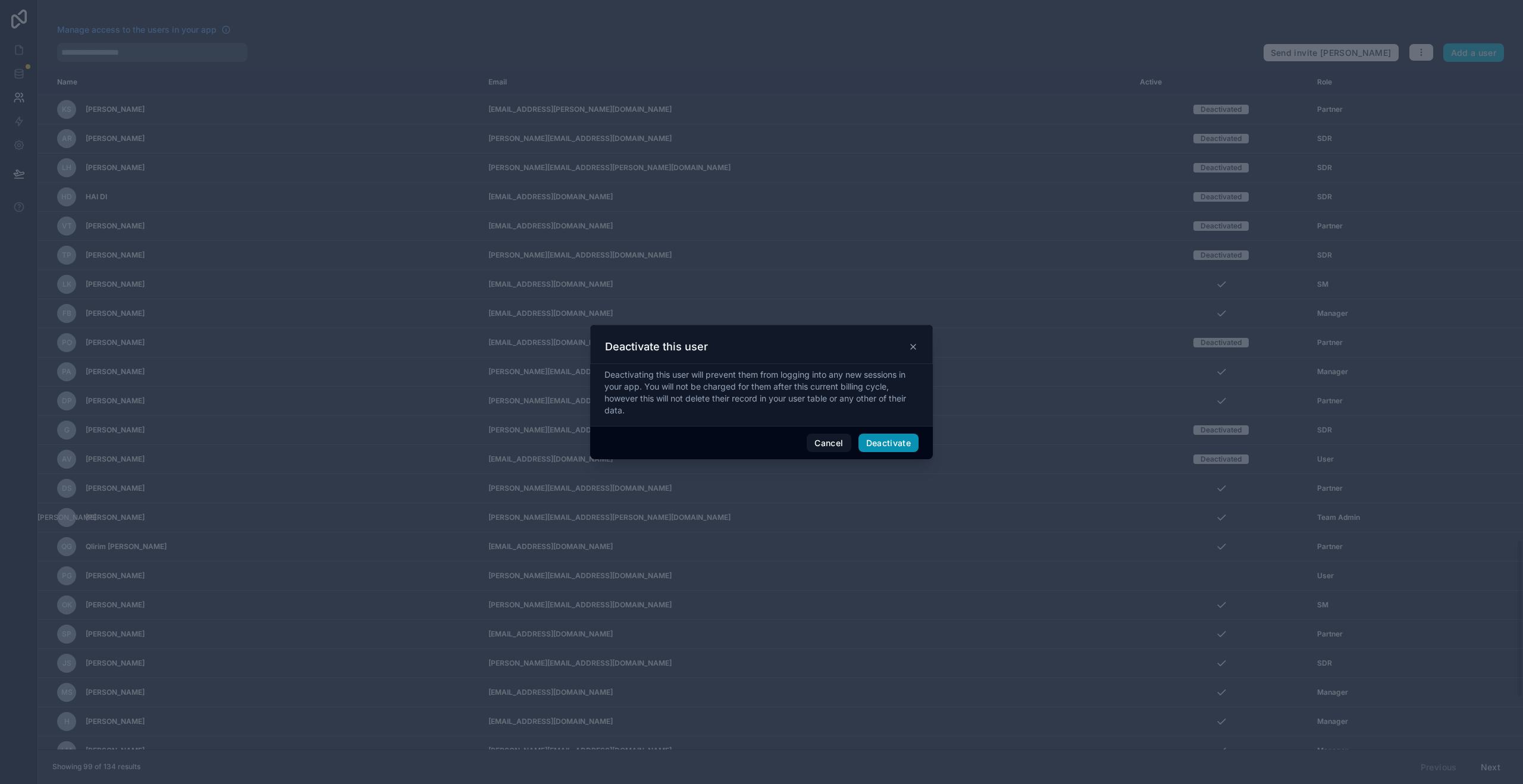
click at [892, 445] on button "Deactivate" at bounding box center [889, 443] width 60 height 19
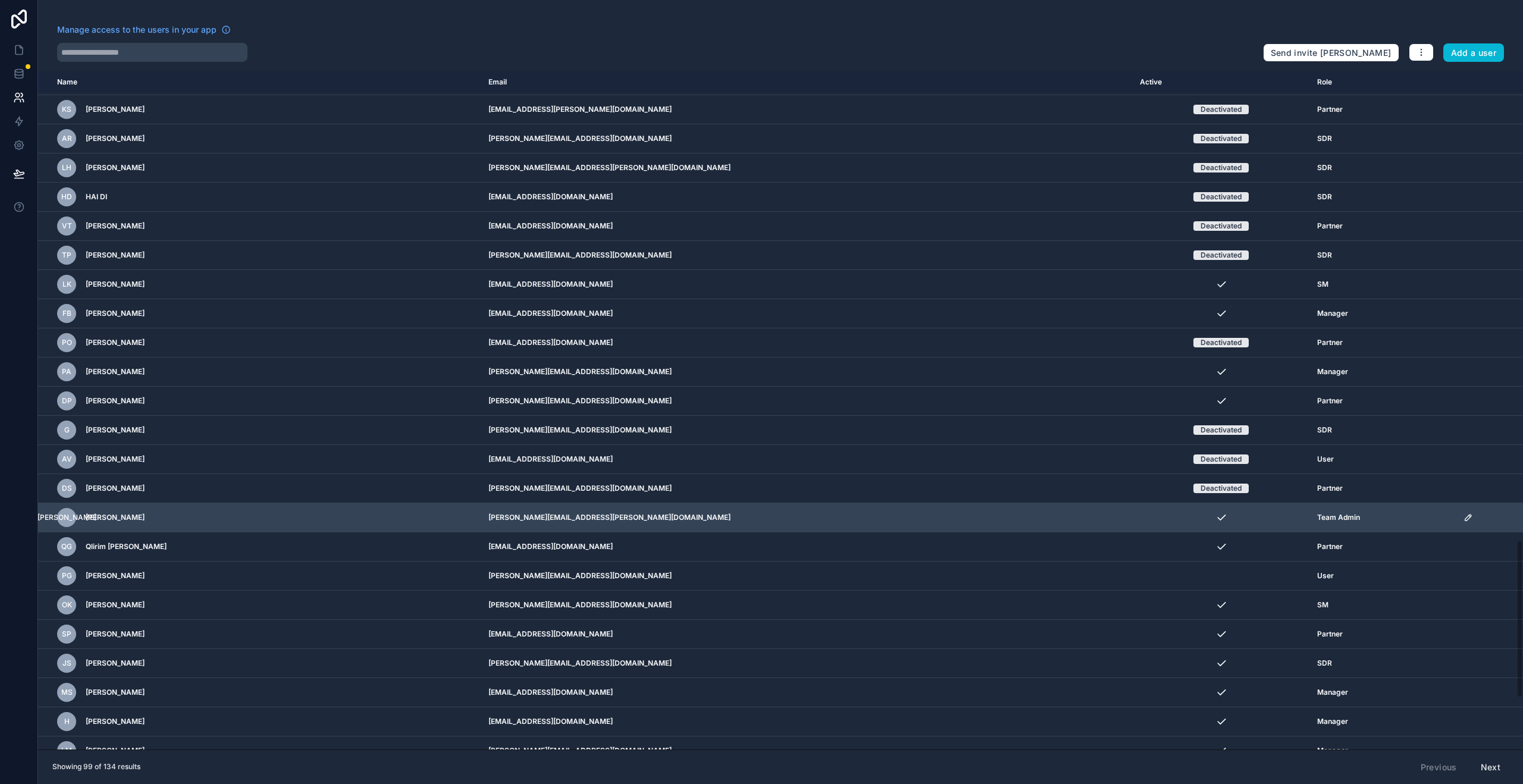
click at [1464, 521] on icon "scrollable content" at bounding box center [1468, 518] width 9 height 9
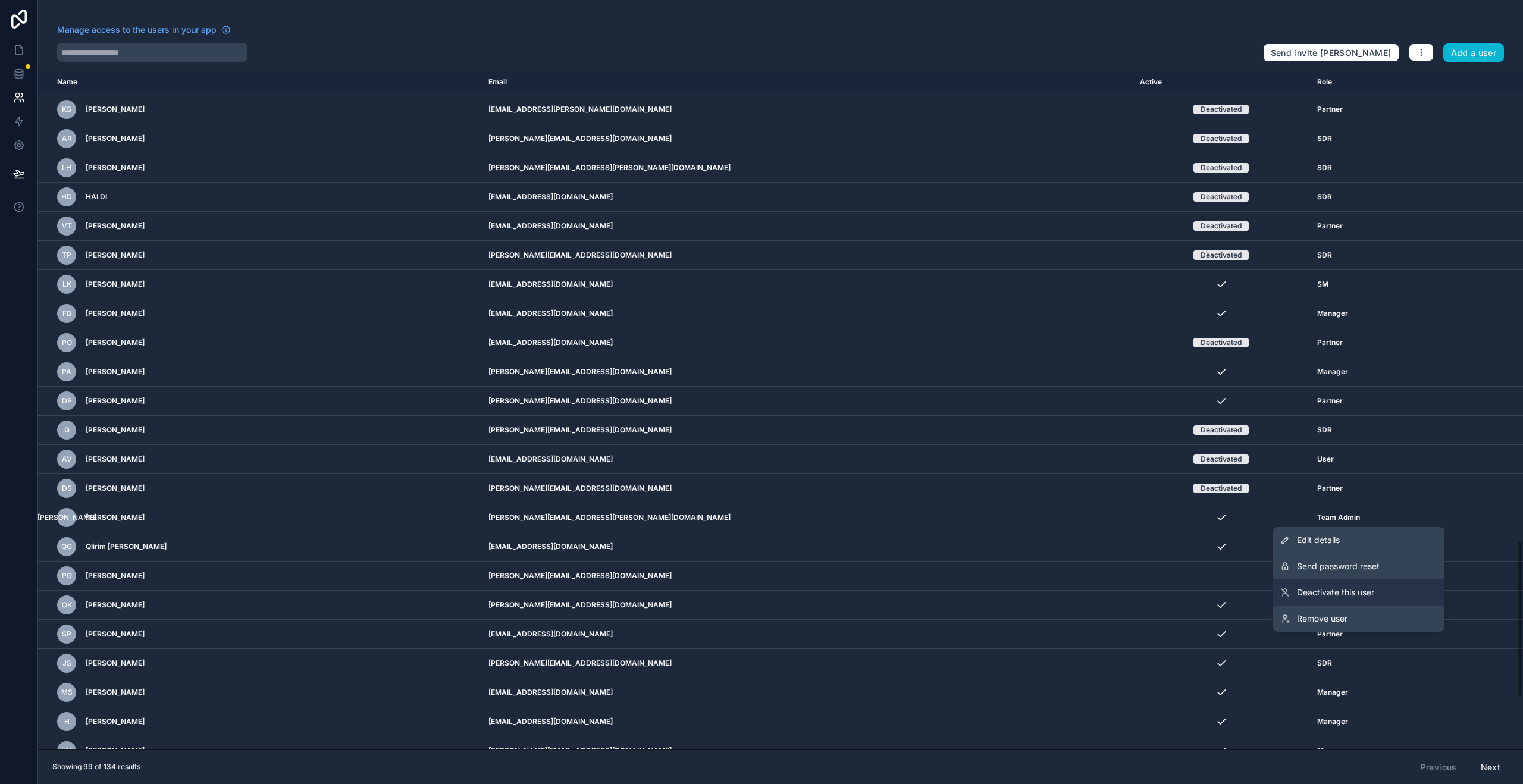
click at [1377, 597] on link "Deactivate this user" at bounding box center [1360, 592] width 172 height 26
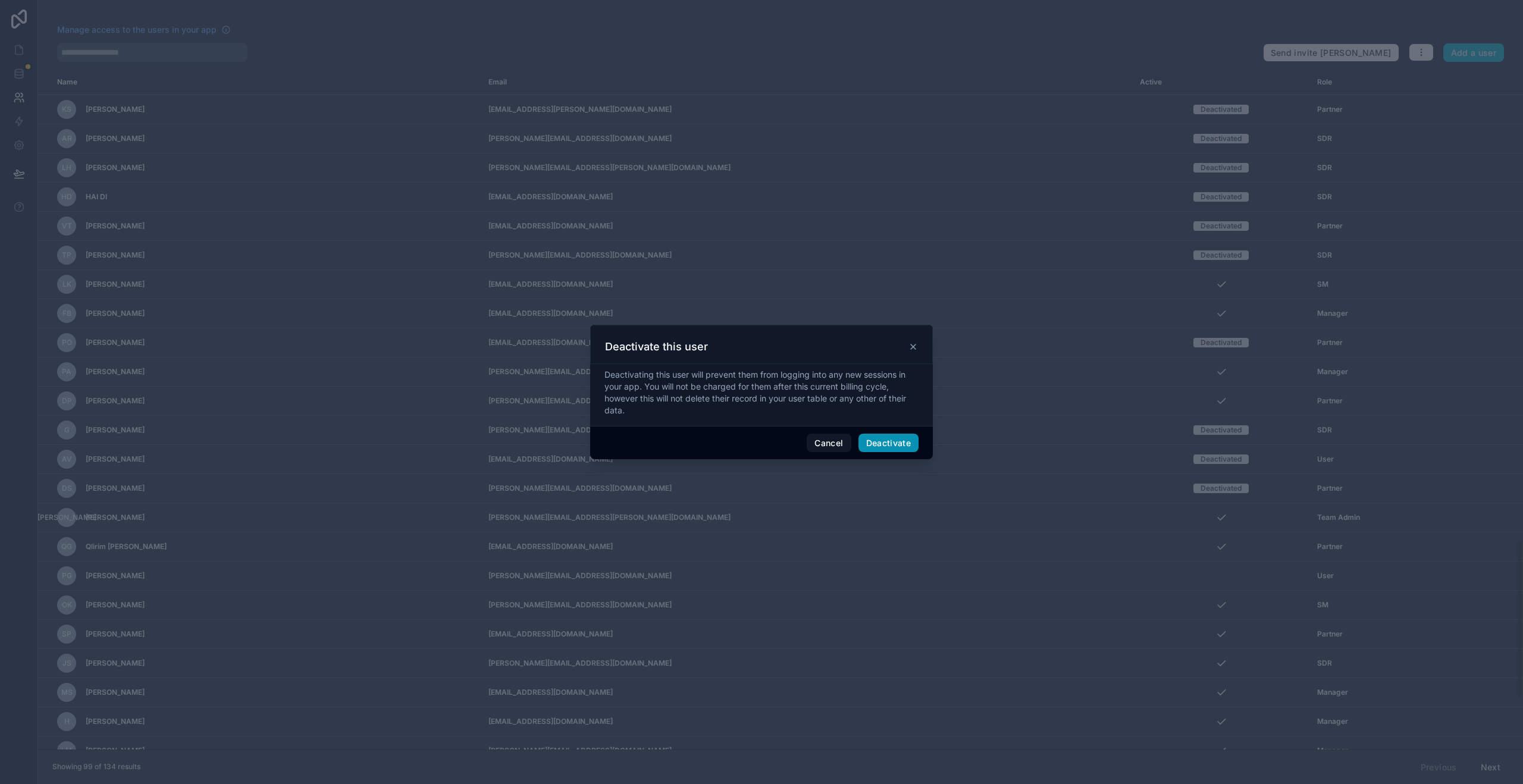
click at [902, 445] on button "Deactivate" at bounding box center [889, 443] width 60 height 19
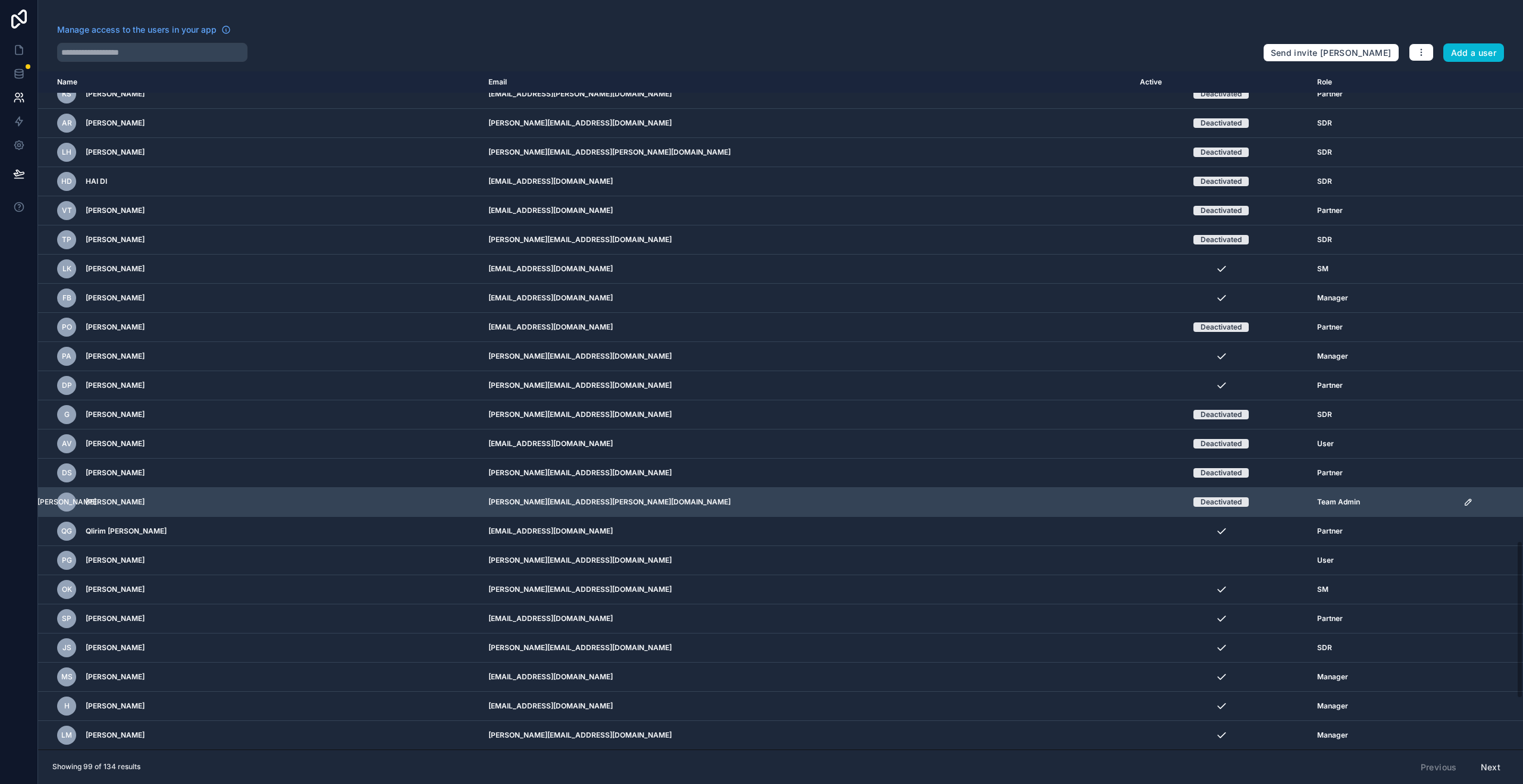
scroll to position [2027, 0]
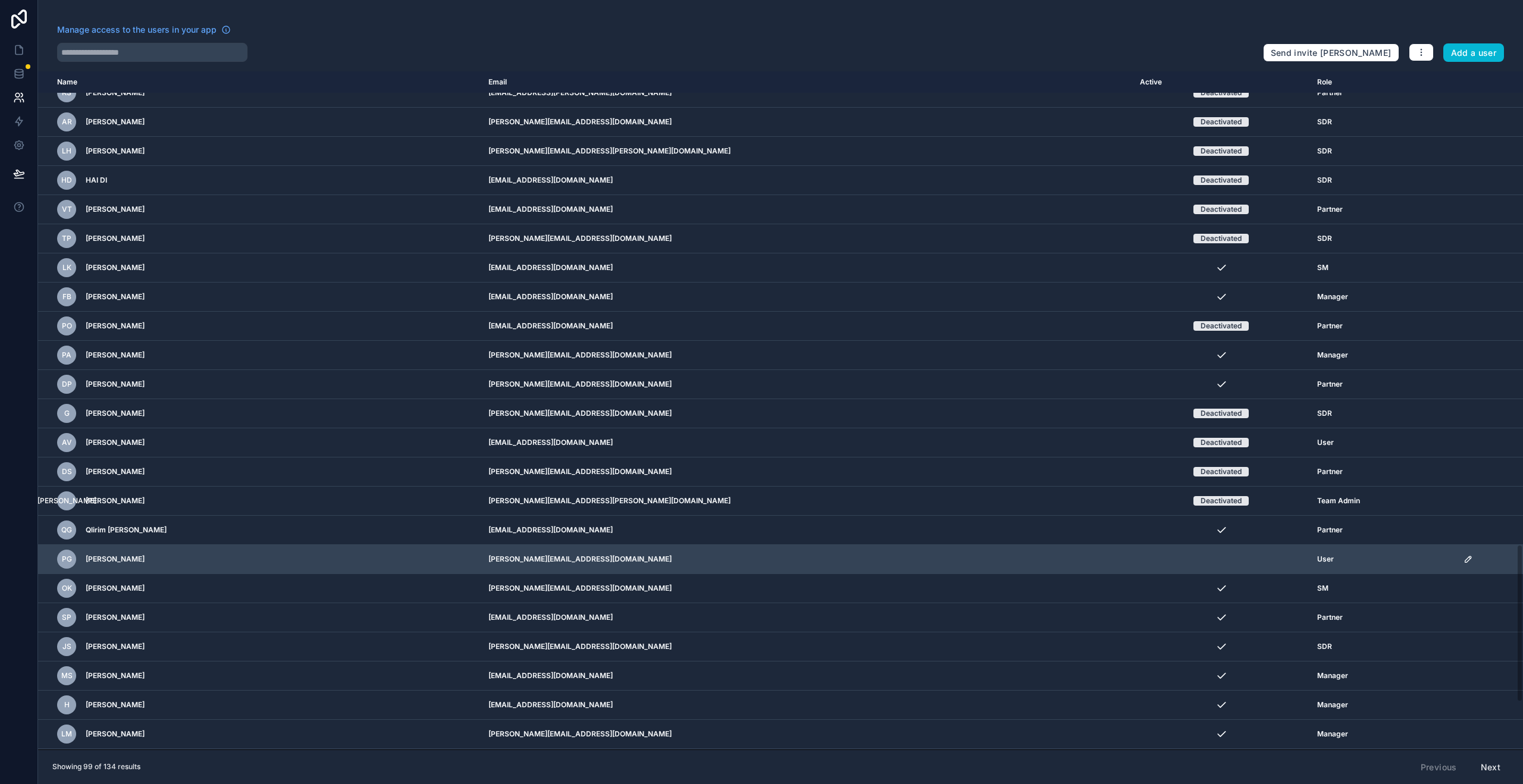
click at [1464, 560] on icon "scrollable content" at bounding box center [1468, 559] width 9 height 9
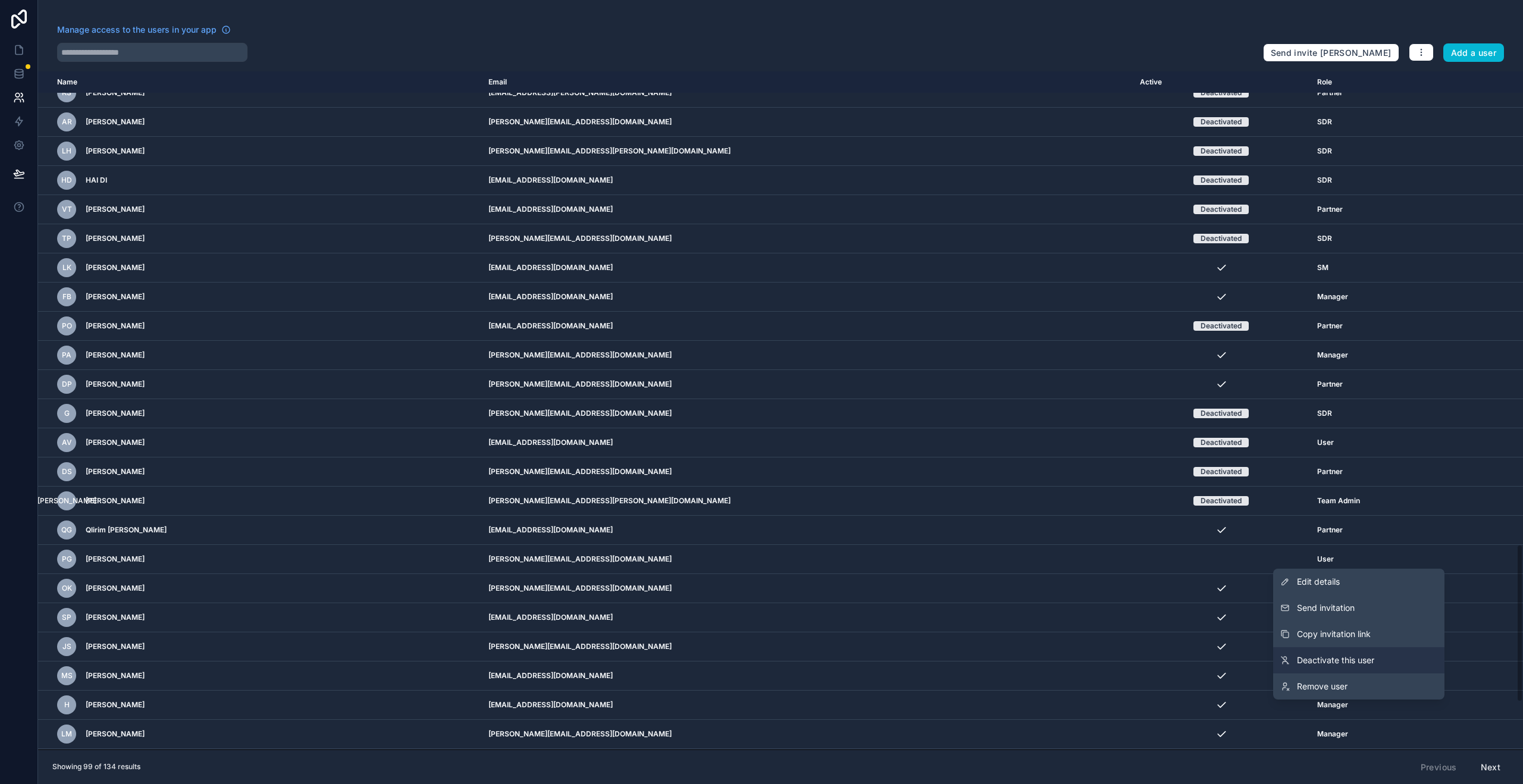
click at [1360, 659] on span "Deactivate this user" at bounding box center [1336, 660] width 77 height 12
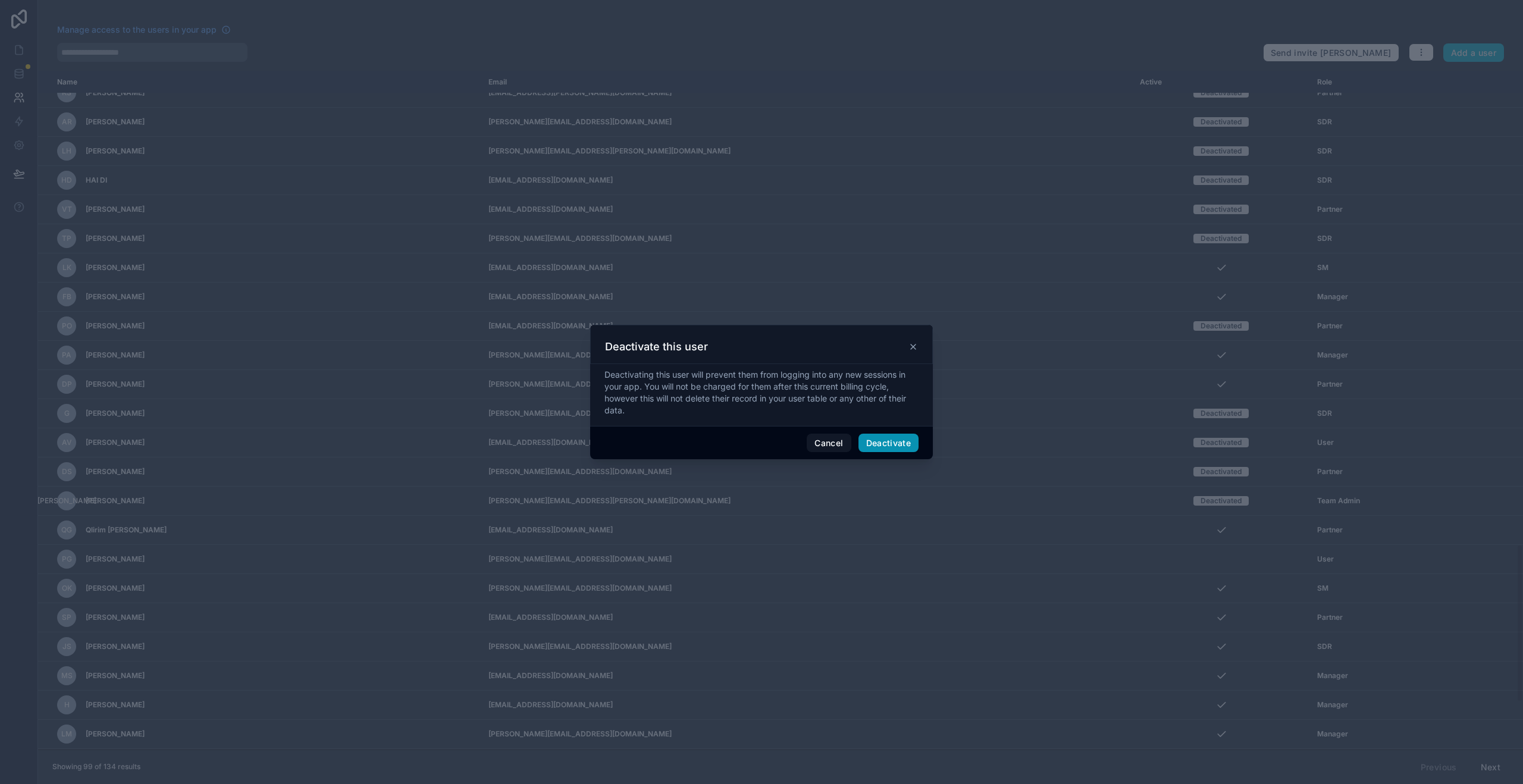
click at [894, 446] on button "Deactivate" at bounding box center [889, 443] width 60 height 19
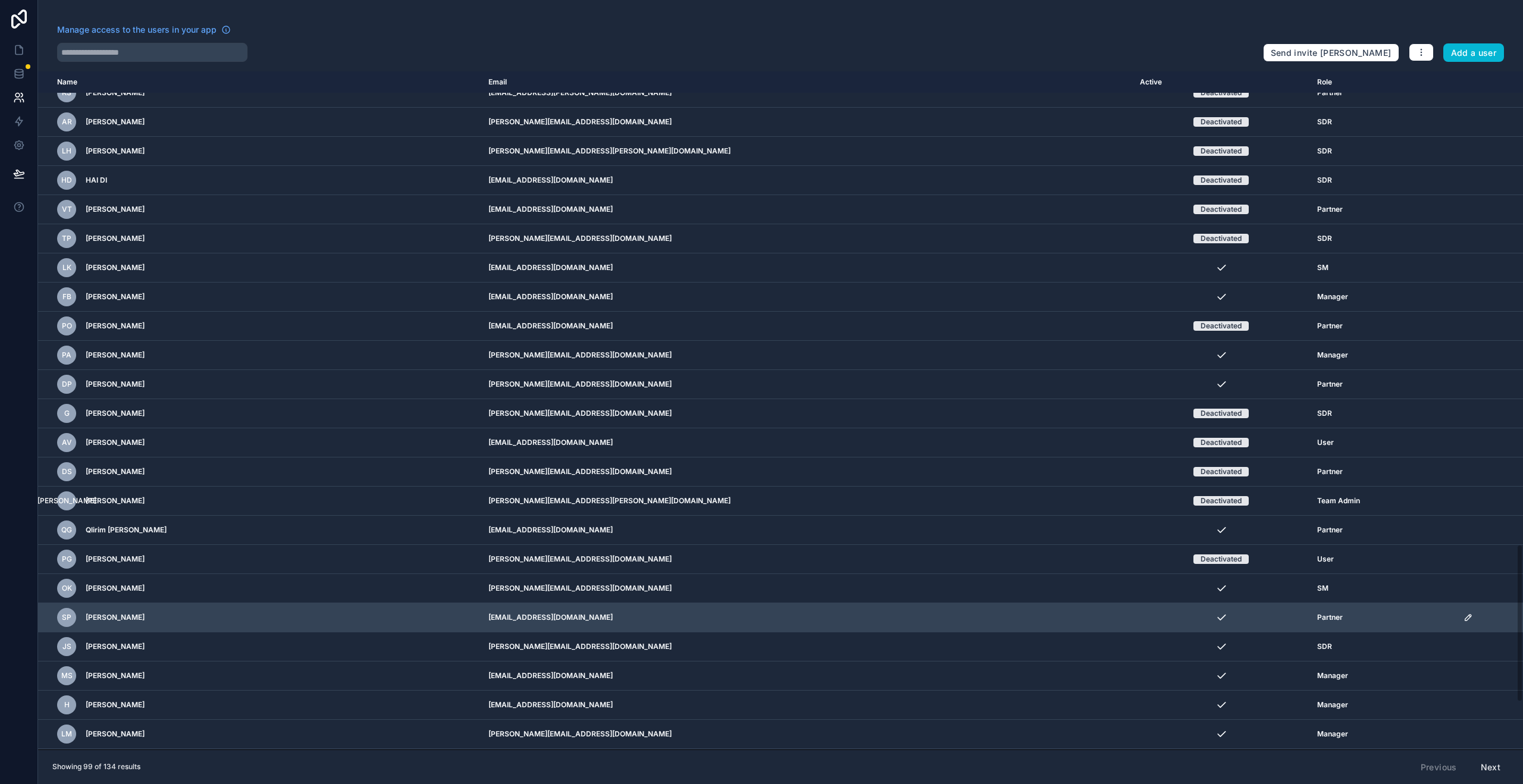
click at [1464, 620] on icon "scrollable content" at bounding box center [1468, 618] width 9 height 9
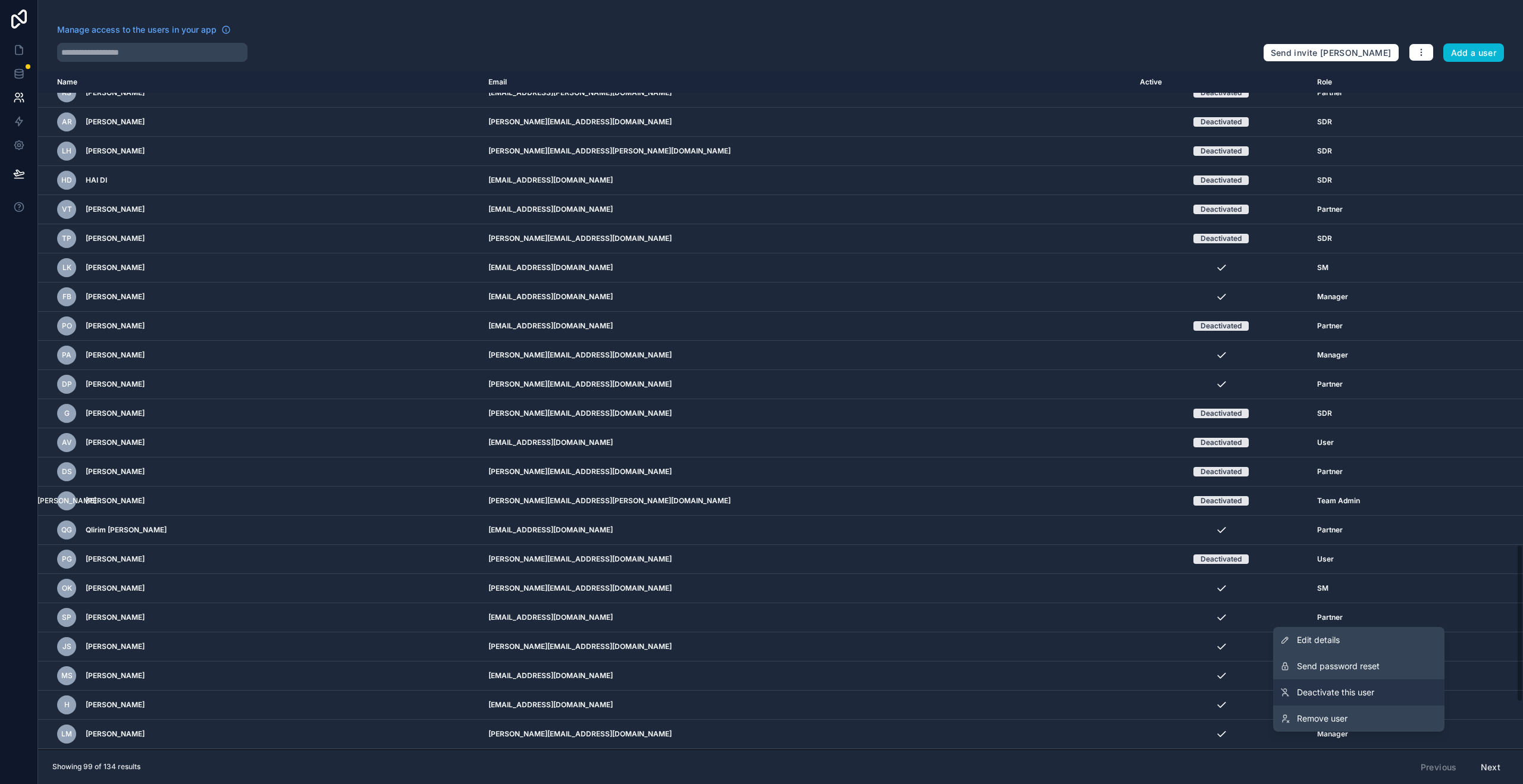
click at [1374, 699] on link "Deactivate this user" at bounding box center [1360, 692] width 172 height 26
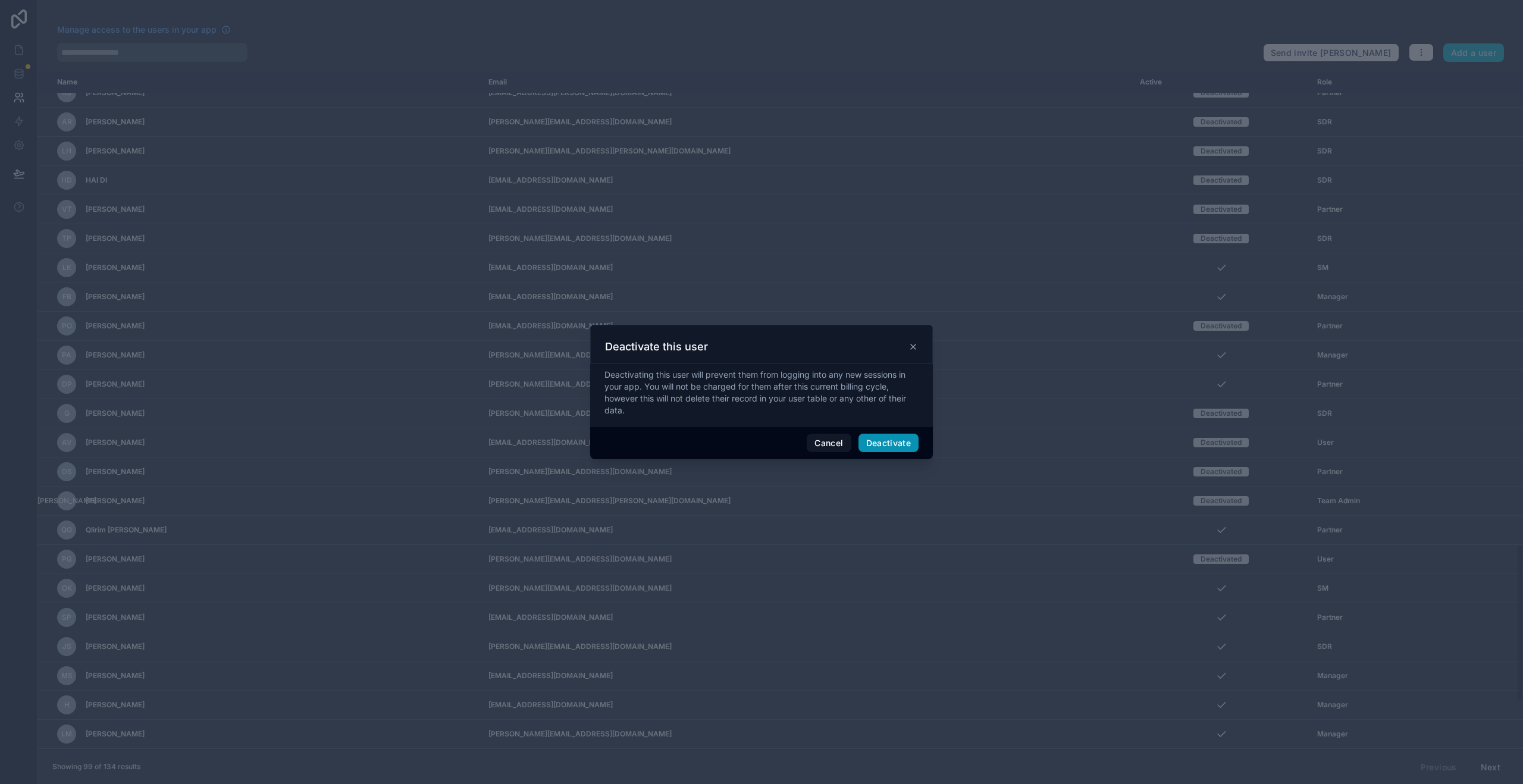
click at [898, 441] on button "Deactivate" at bounding box center [889, 443] width 60 height 19
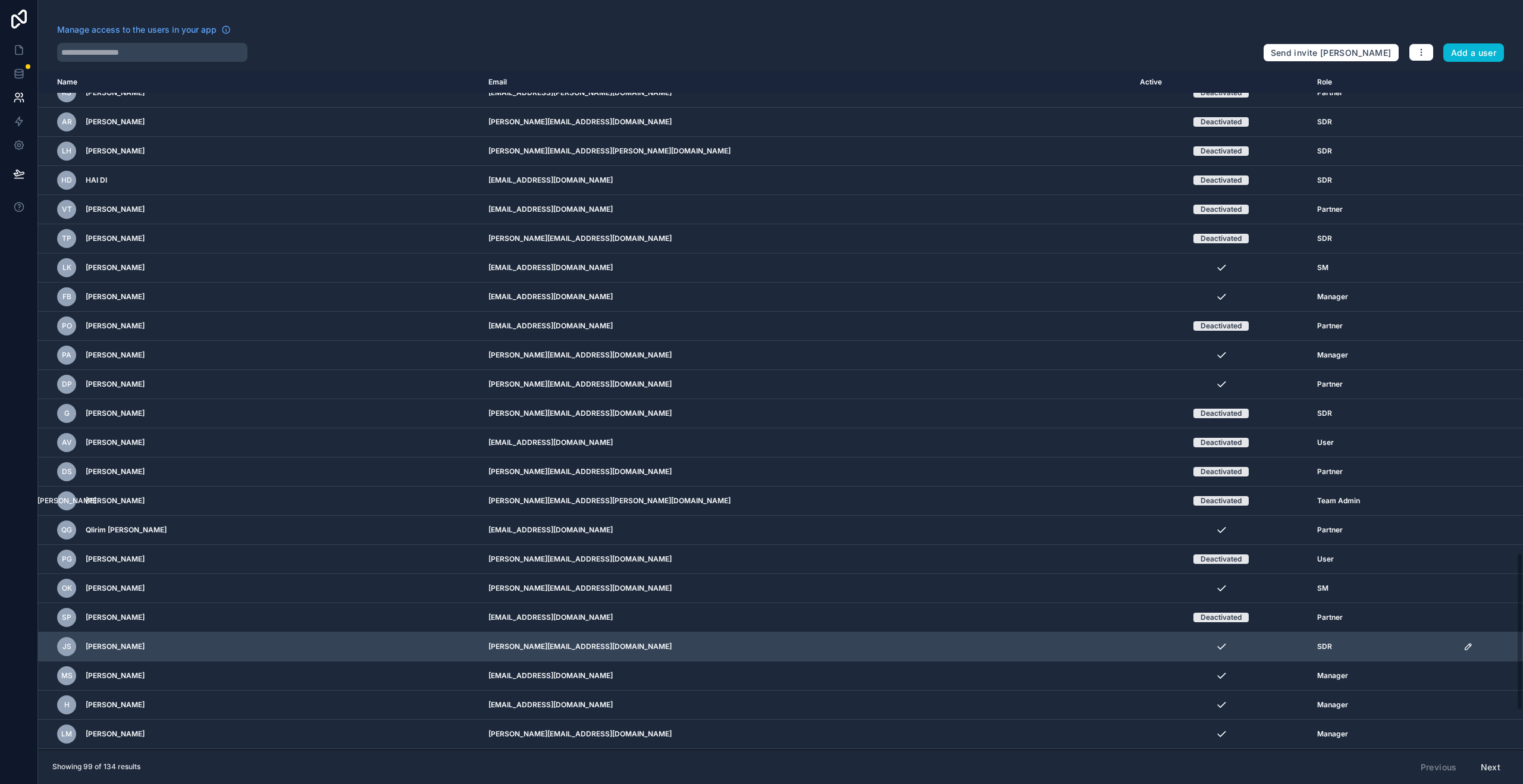
scroll to position [2229, 0]
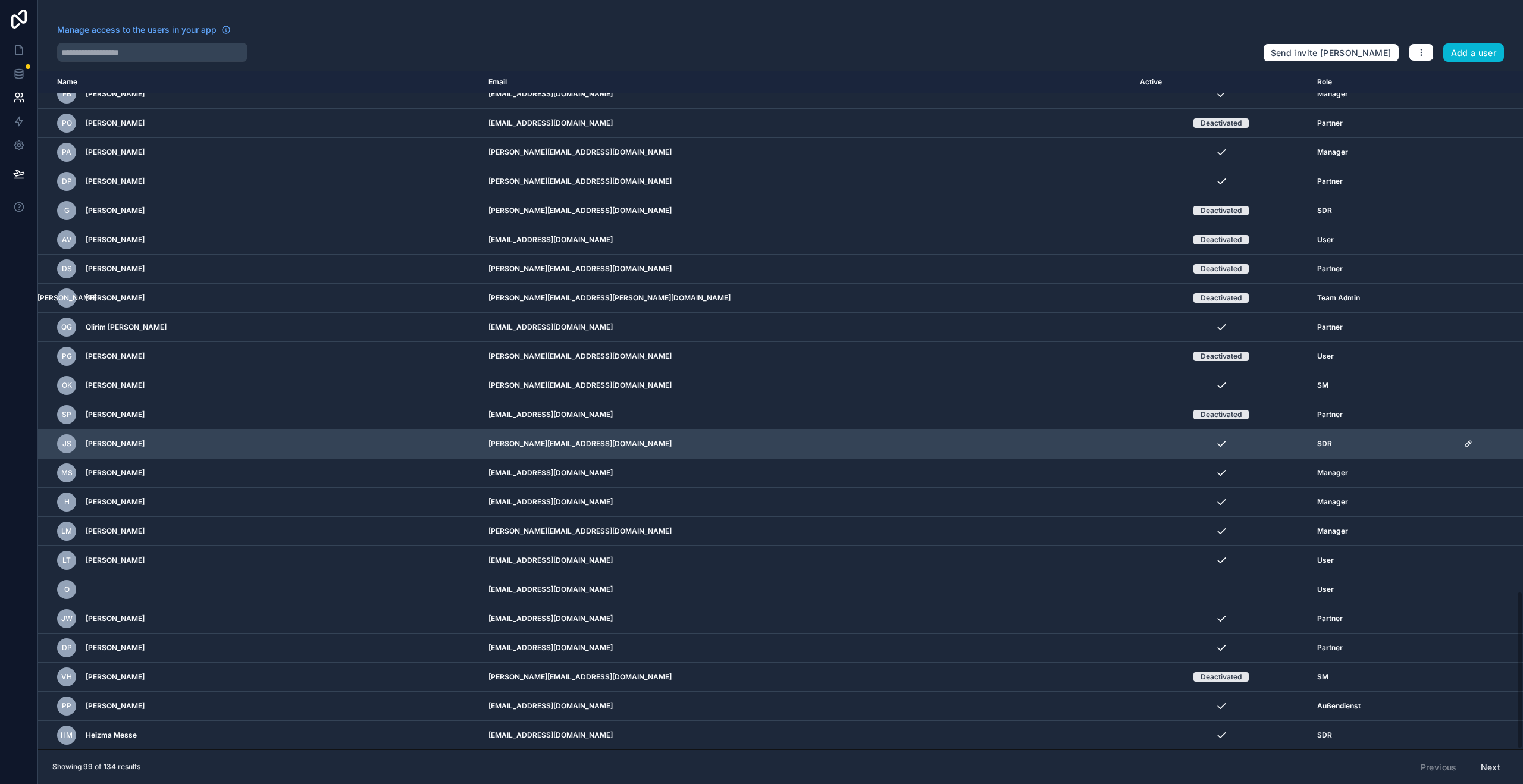
click at [1464, 444] on icon "scrollable content" at bounding box center [1468, 443] width 9 height 9
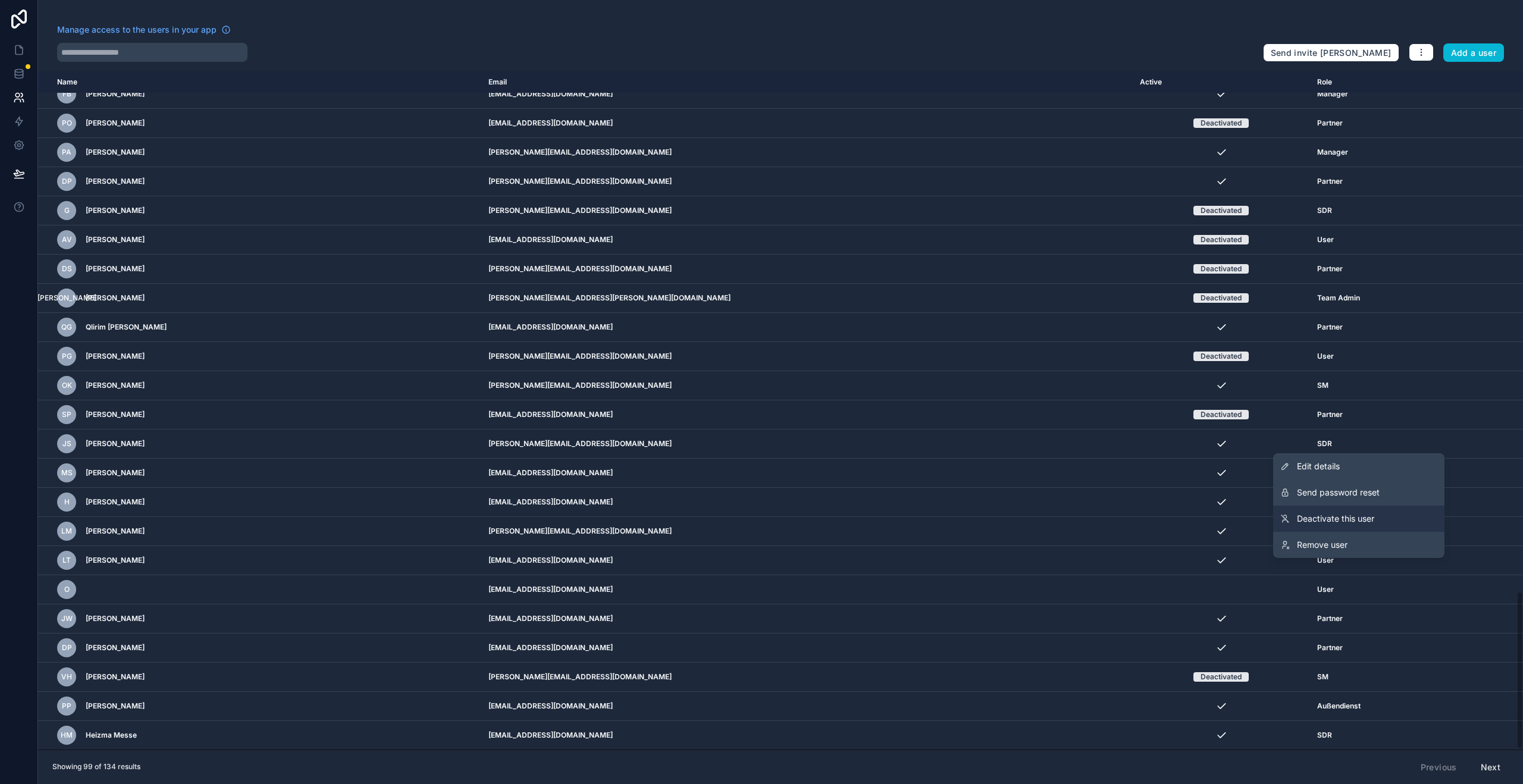
click at [1364, 520] on span "Deactivate this user" at bounding box center [1336, 519] width 77 height 12
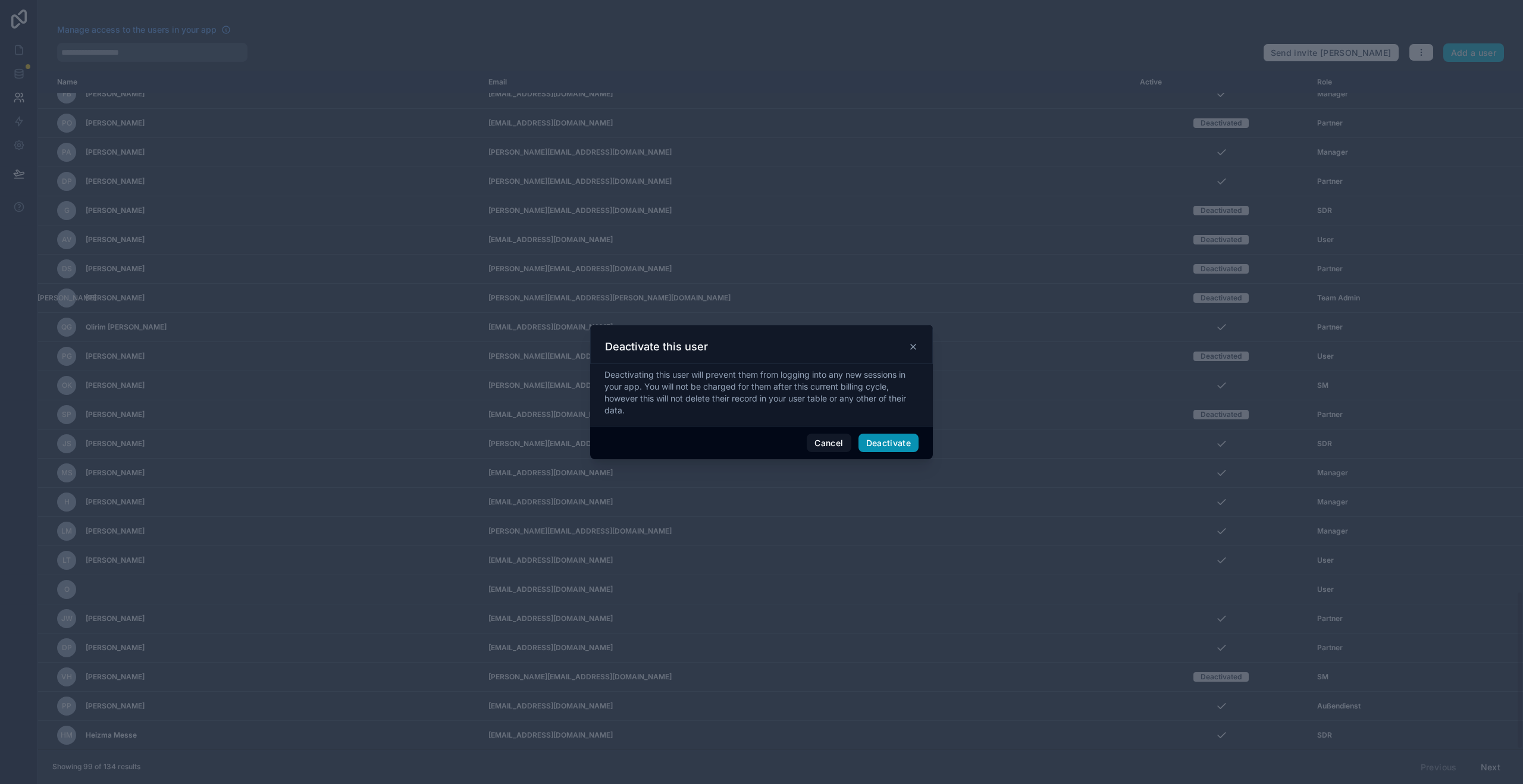
click at [890, 446] on button "Deactivate" at bounding box center [889, 443] width 60 height 19
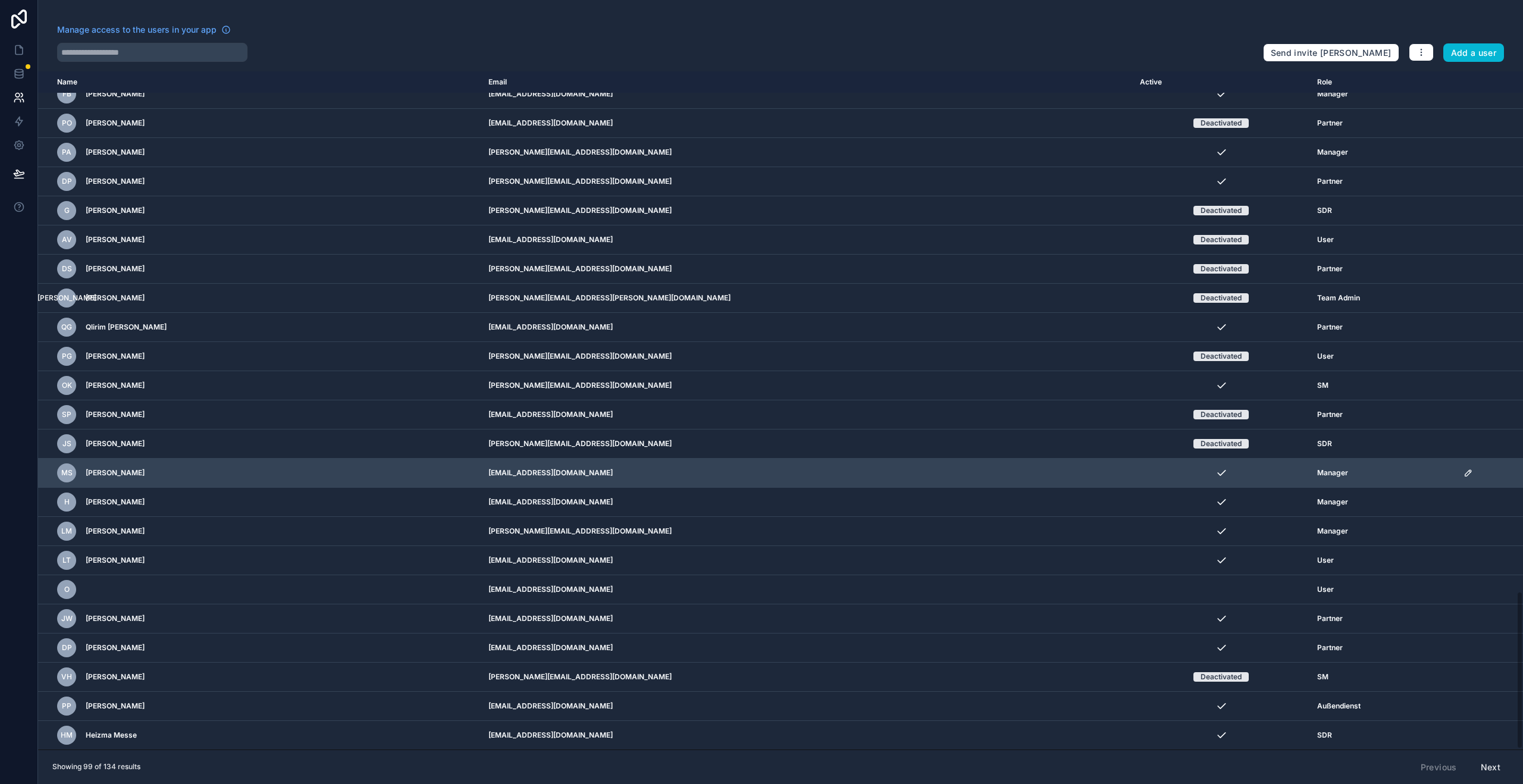
click at [1464, 475] on icon "scrollable content" at bounding box center [1468, 473] width 9 height 9
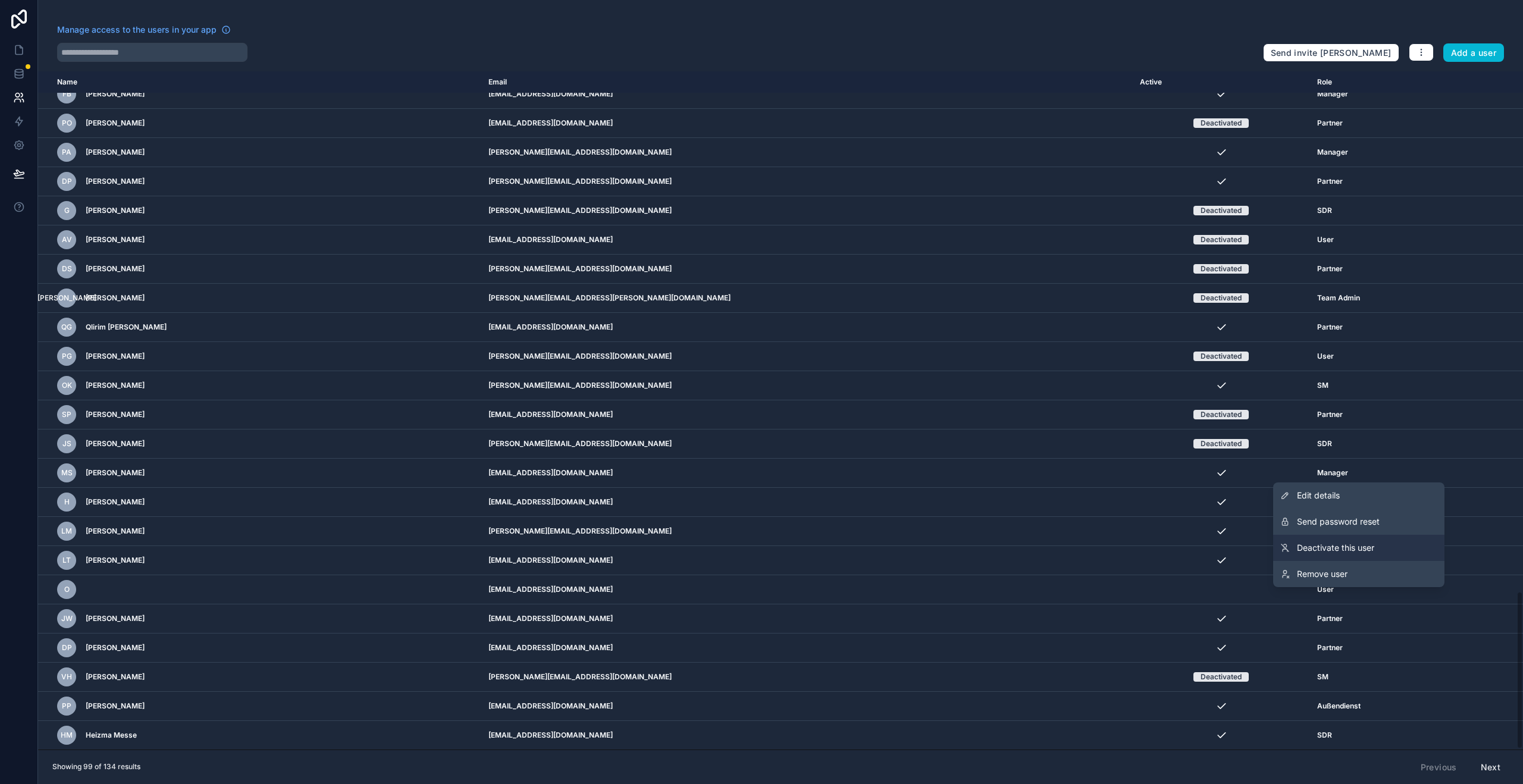
click at [1408, 541] on link "Deactivate this user" at bounding box center [1360, 548] width 172 height 26
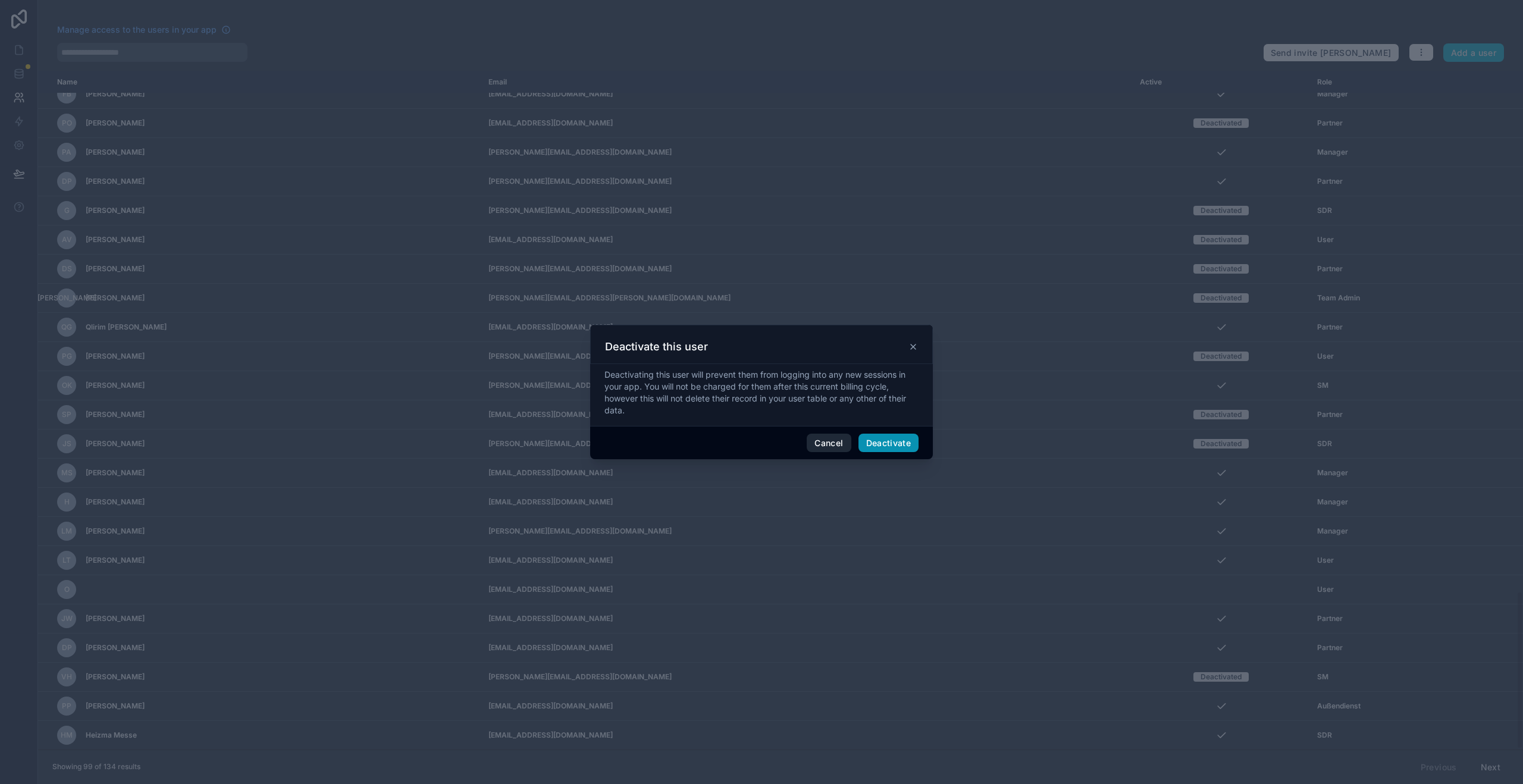
click at [879, 446] on button "Deactivate" at bounding box center [889, 443] width 60 height 19
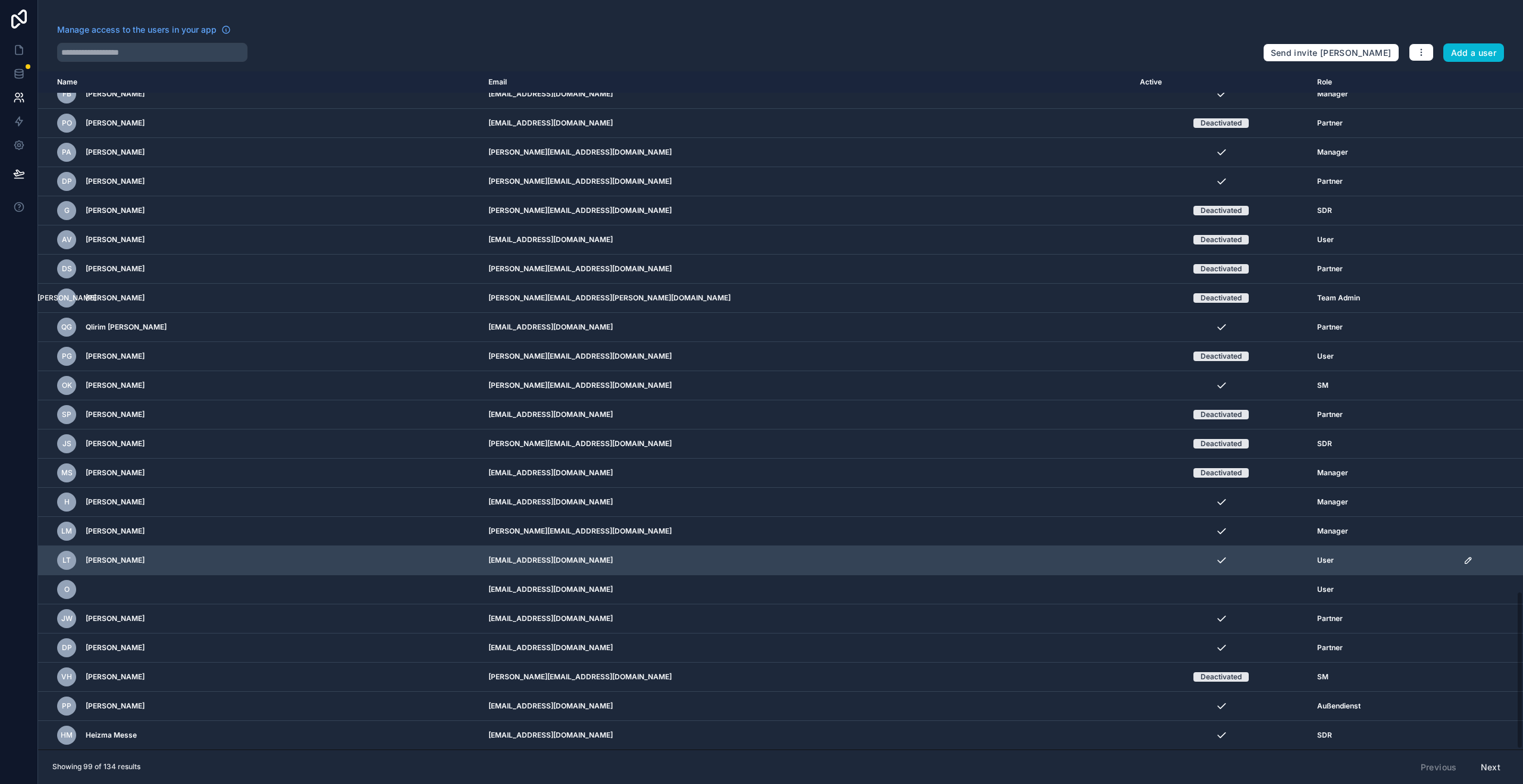
click at [1457, 565] on td "scrollable content" at bounding box center [1490, 560] width 67 height 29
click at [1457, 566] on td "scrollable content" at bounding box center [1490, 560] width 67 height 29
click at [1464, 563] on icon "scrollable content" at bounding box center [1468, 560] width 9 height 9
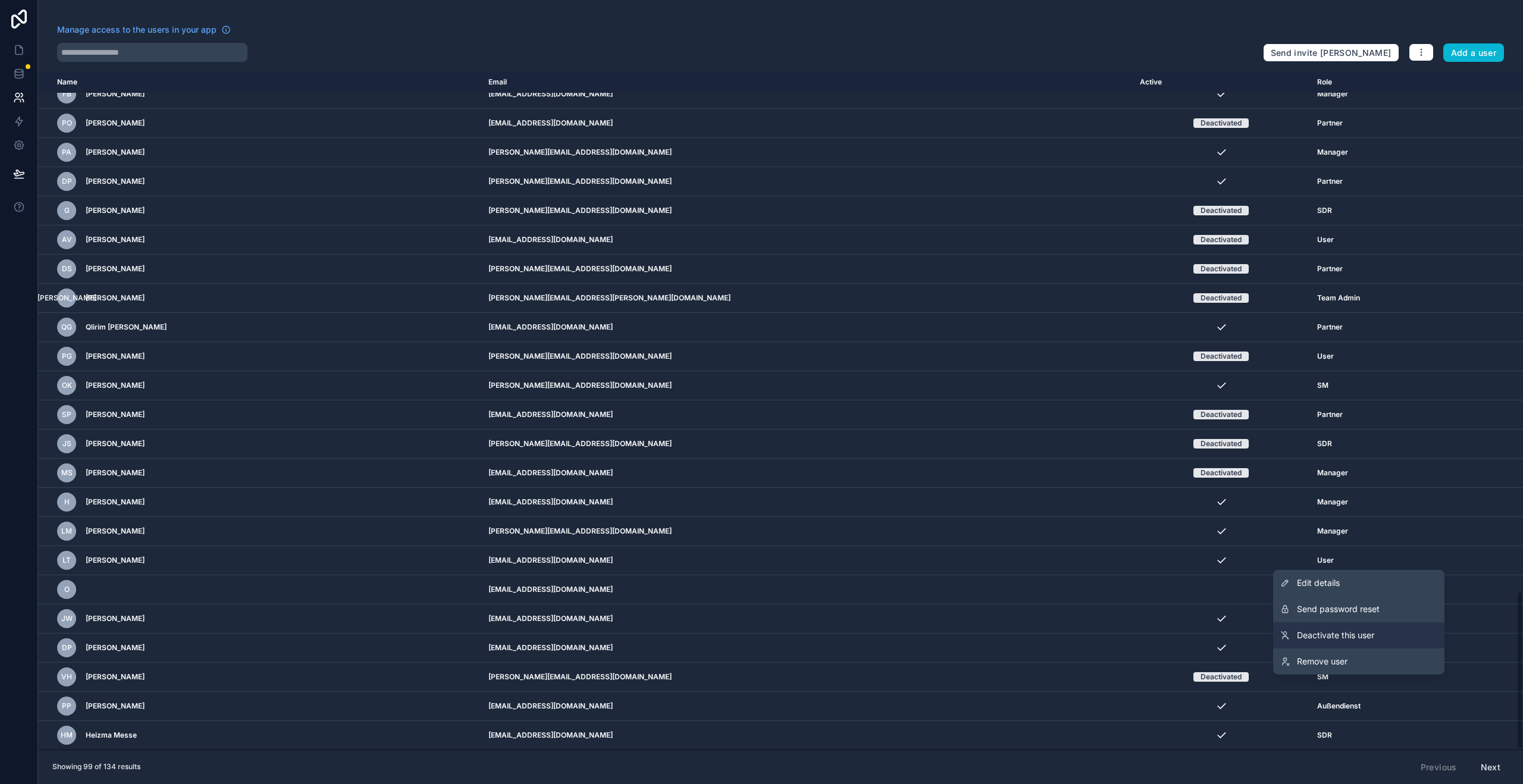
click at [1346, 642] on link "Deactivate this user" at bounding box center [1360, 636] width 172 height 26
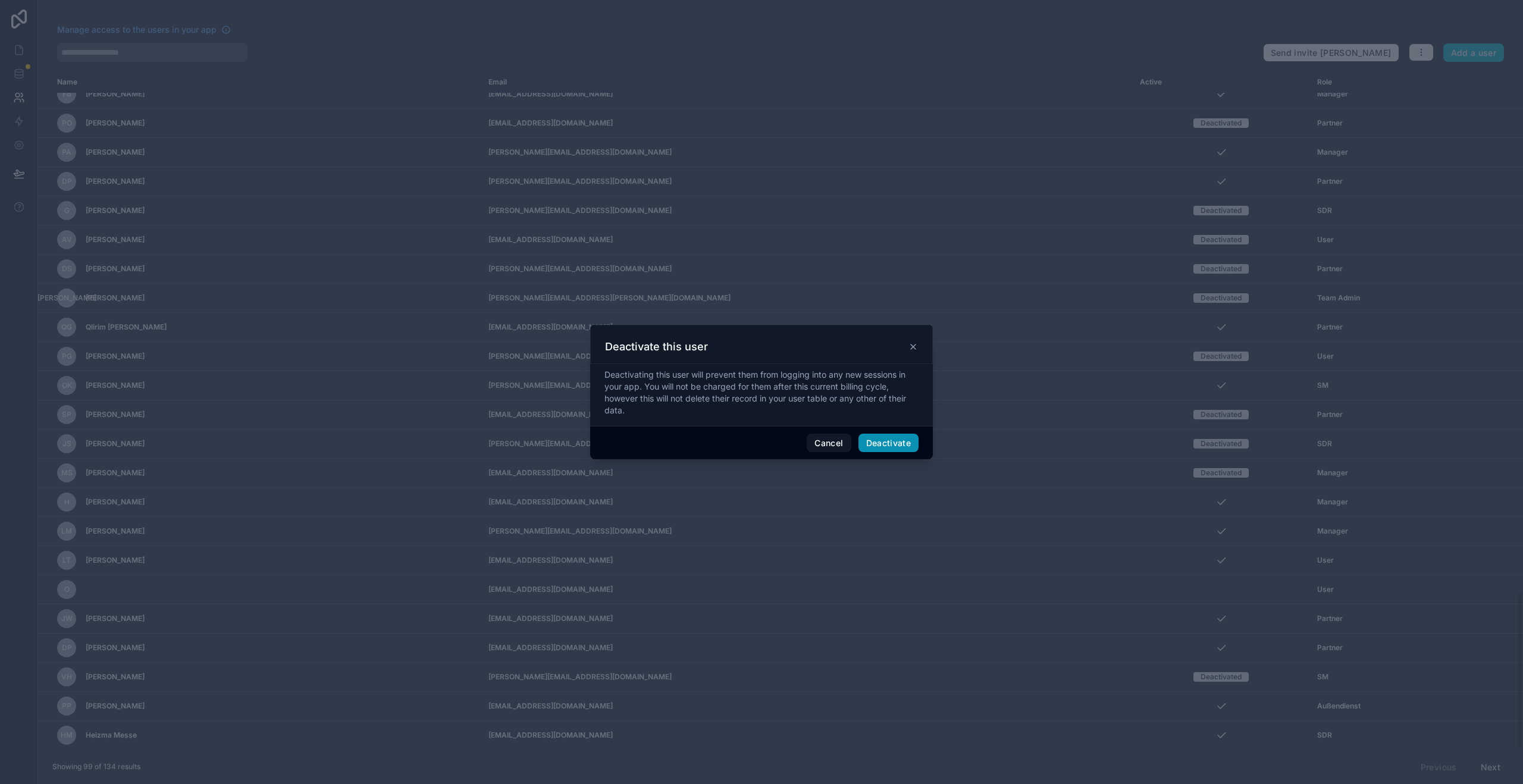
click at [889, 441] on button "Deactivate" at bounding box center [889, 443] width 60 height 19
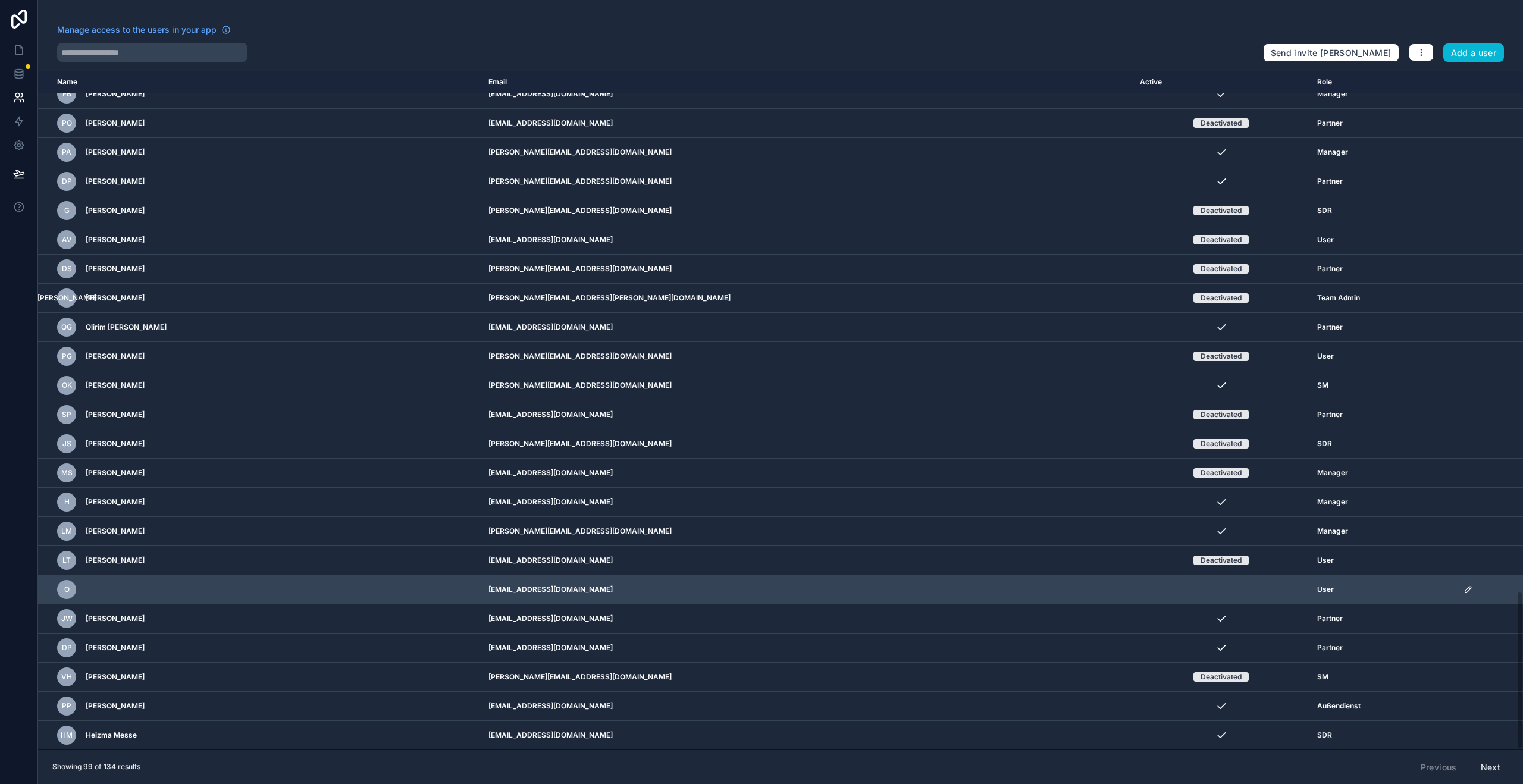
click at [1464, 593] on icon "scrollable content" at bounding box center [1468, 590] width 9 height 9
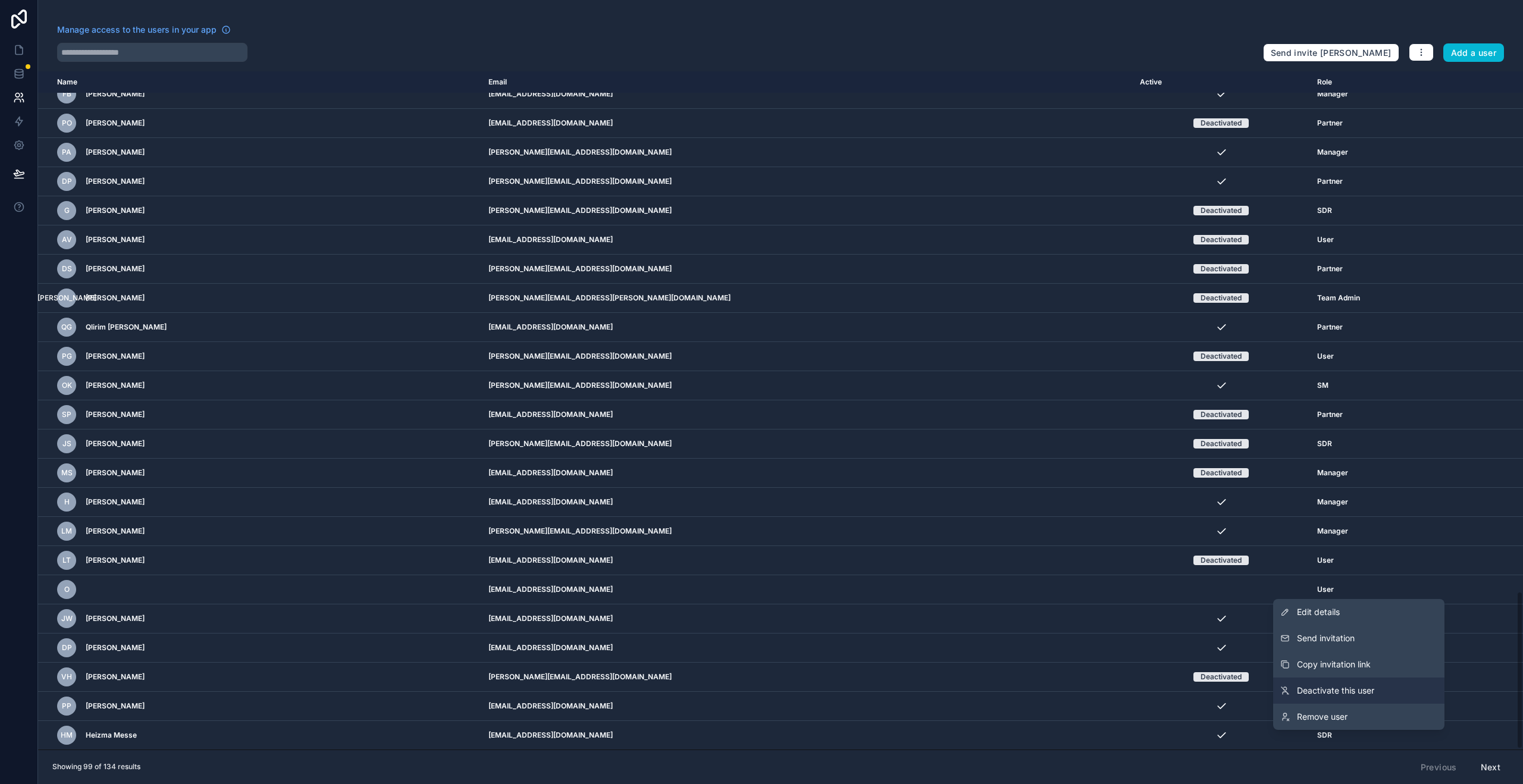
click at [1349, 691] on span "Deactivate this user" at bounding box center [1336, 691] width 77 height 12
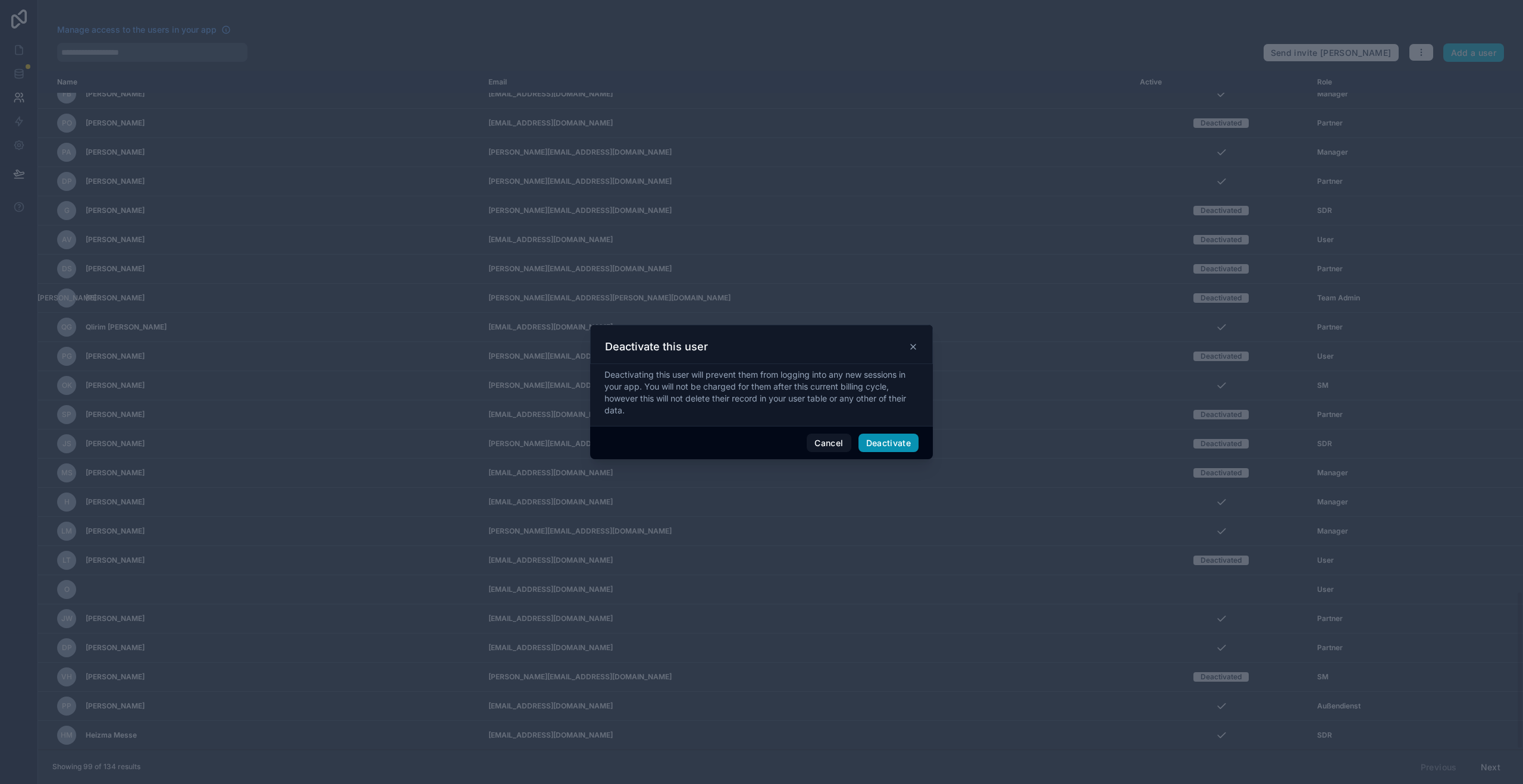
click at [891, 440] on button "Deactivate" at bounding box center [889, 443] width 60 height 19
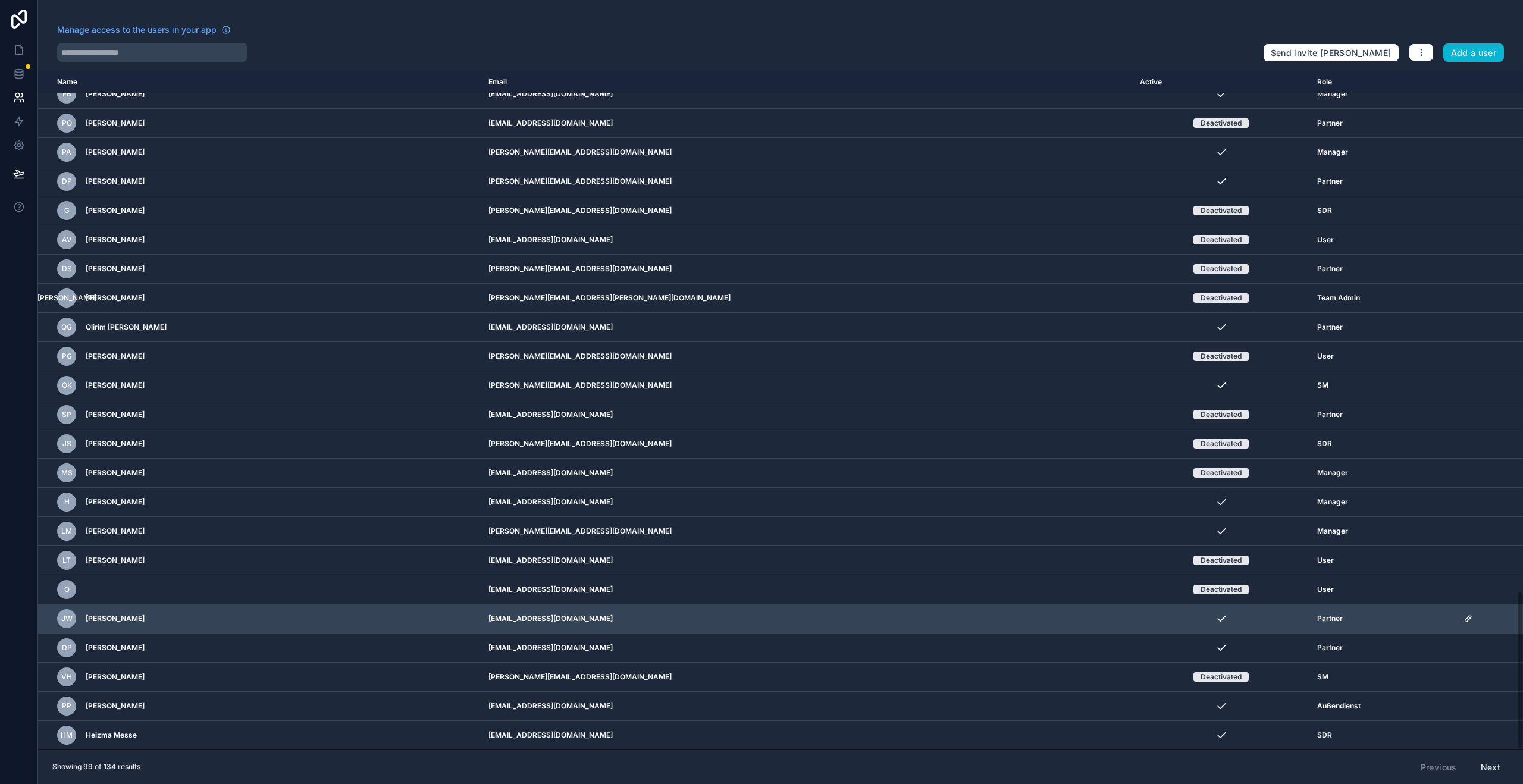
click at [1464, 620] on icon "scrollable content" at bounding box center [1468, 619] width 9 height 9
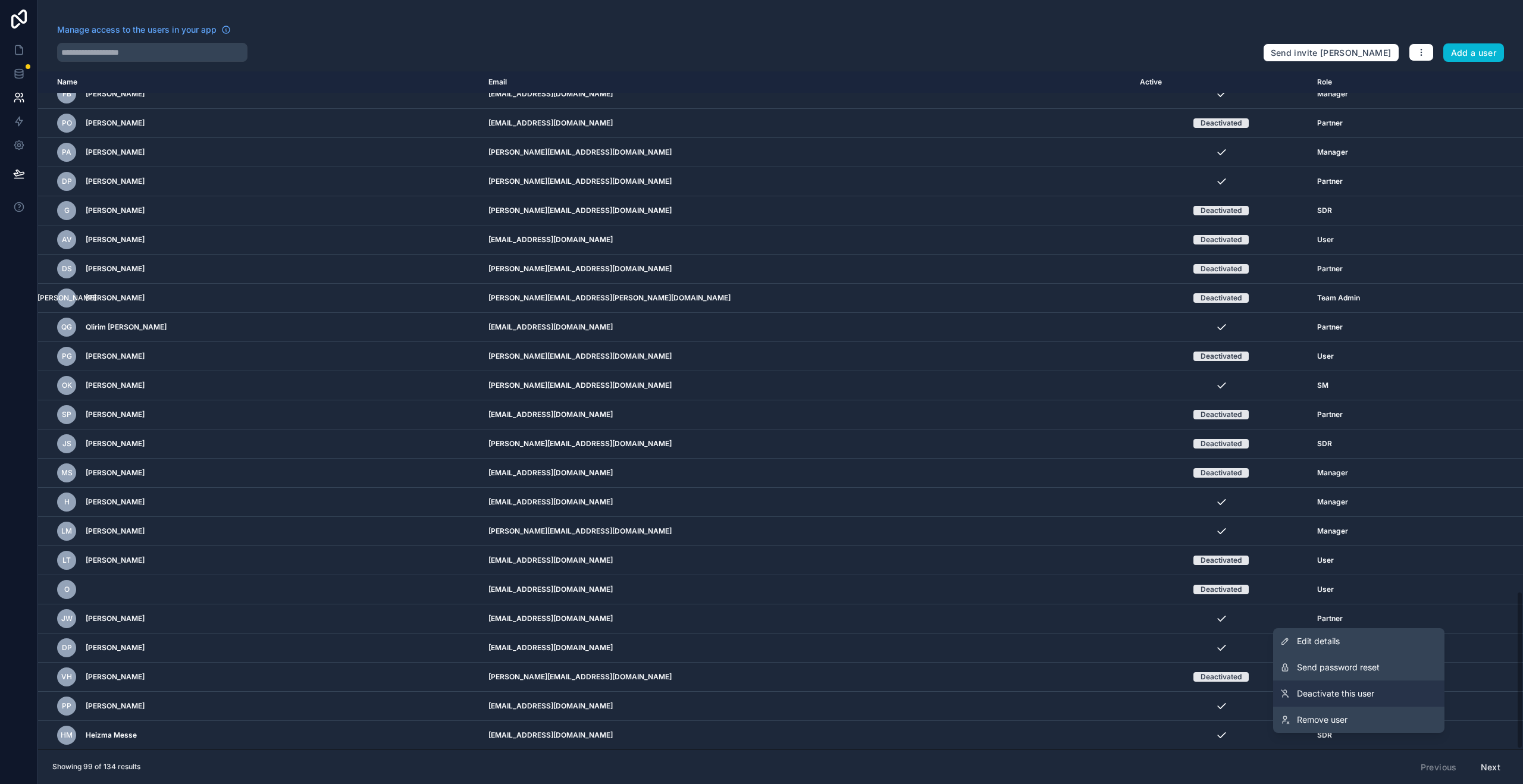
click at [1355, 697] on span "Deactivate this user" at bounding box center [1336, 693] width 77 height 12
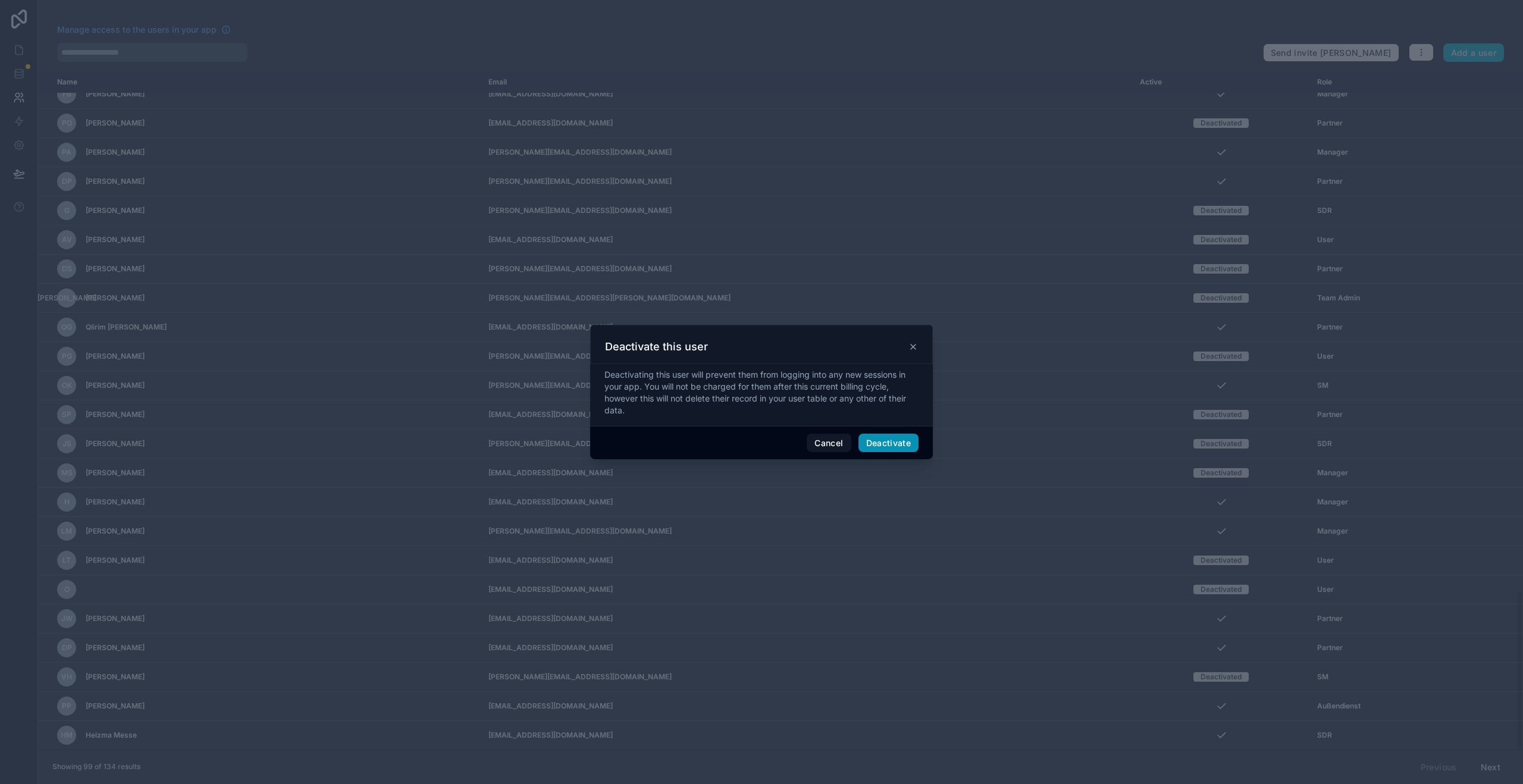
click at [879, 450] on button "Deactivate" at bounding box center [889, 443] width 60 height 19
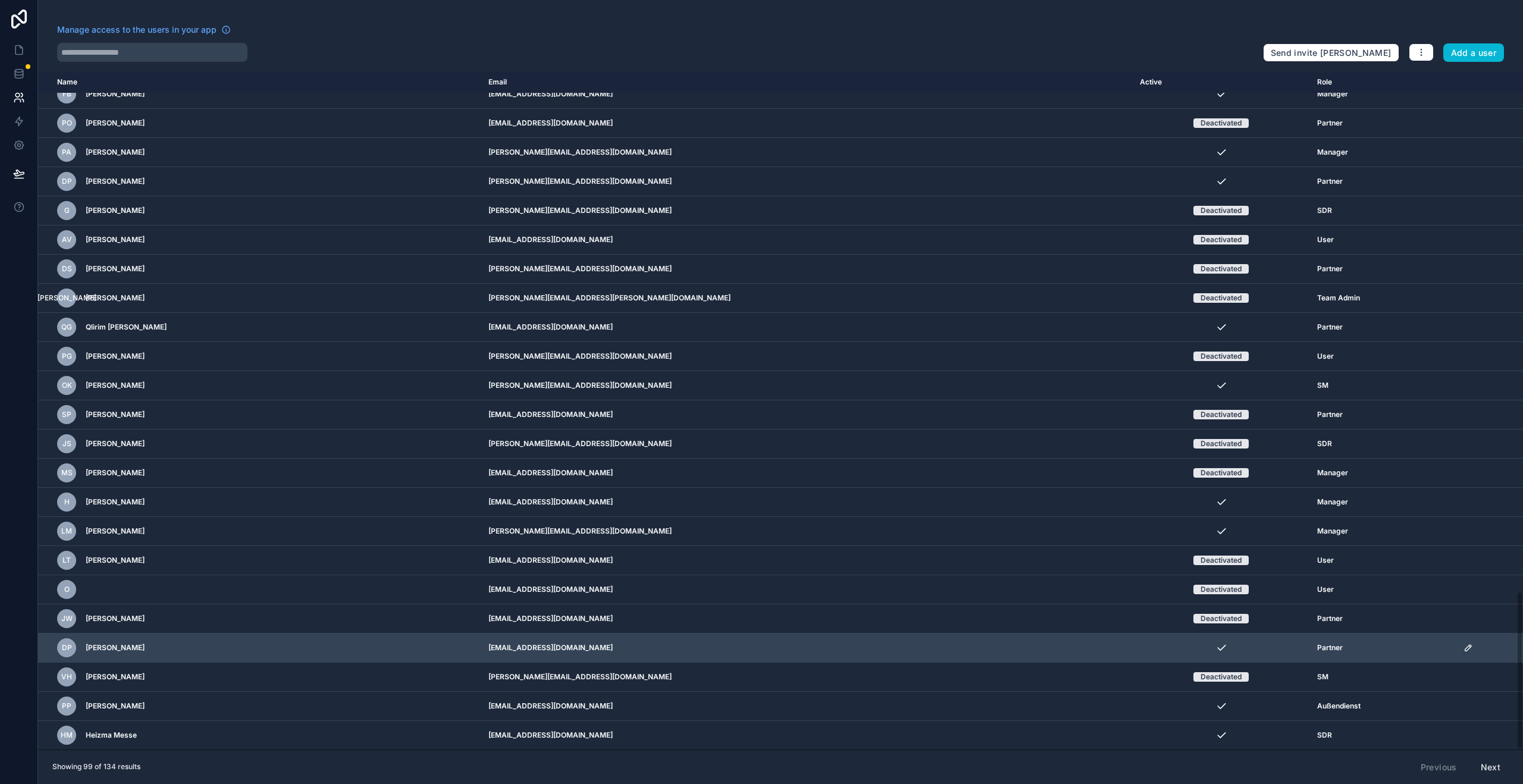
click at [1465, 649] on icon "scrollable content" at bounding box center [1468, 648] width 6 height 6
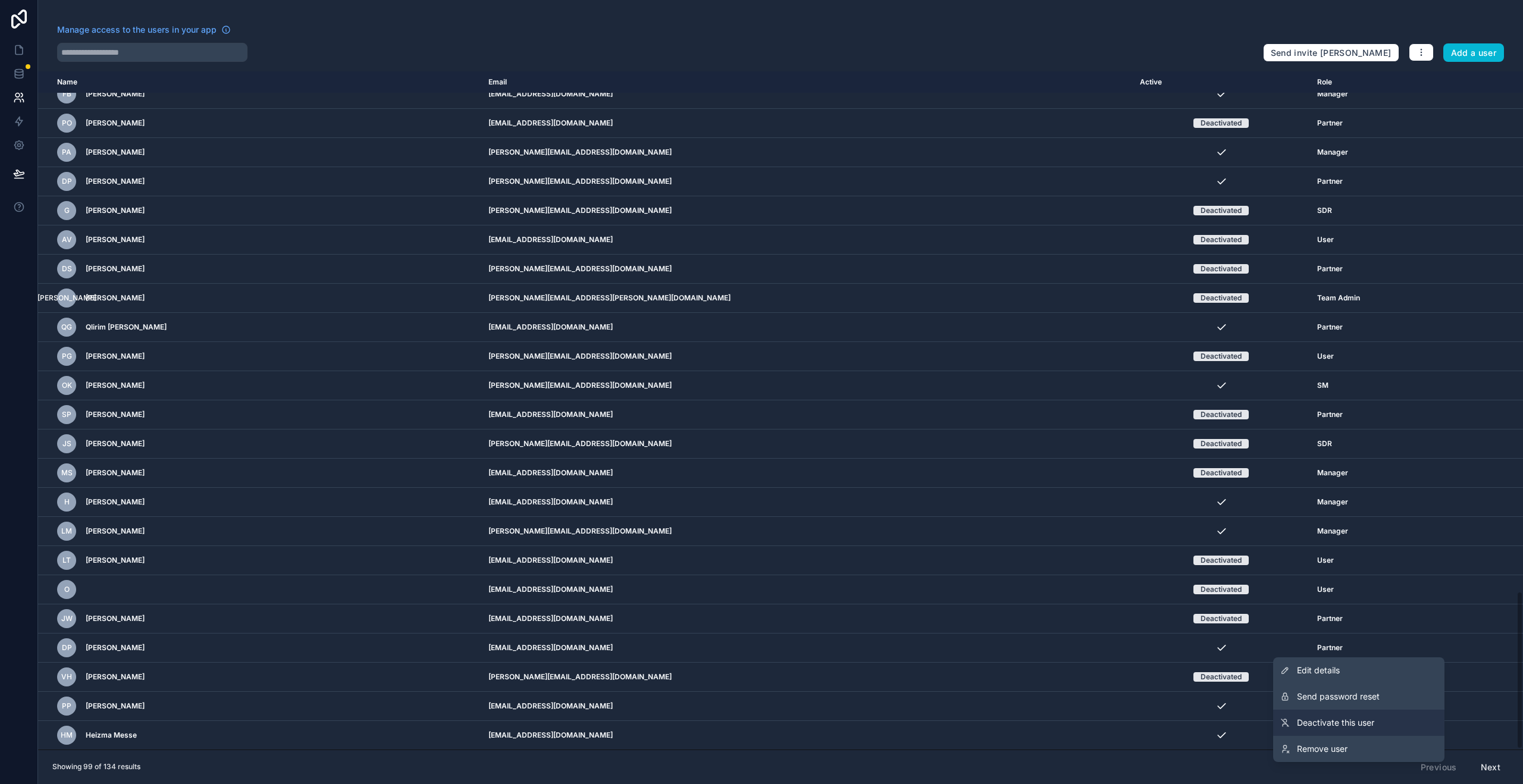
click at [1383, 727] on link "Deactivate this user" at bounding box center [1360, 723] width 172 height 26
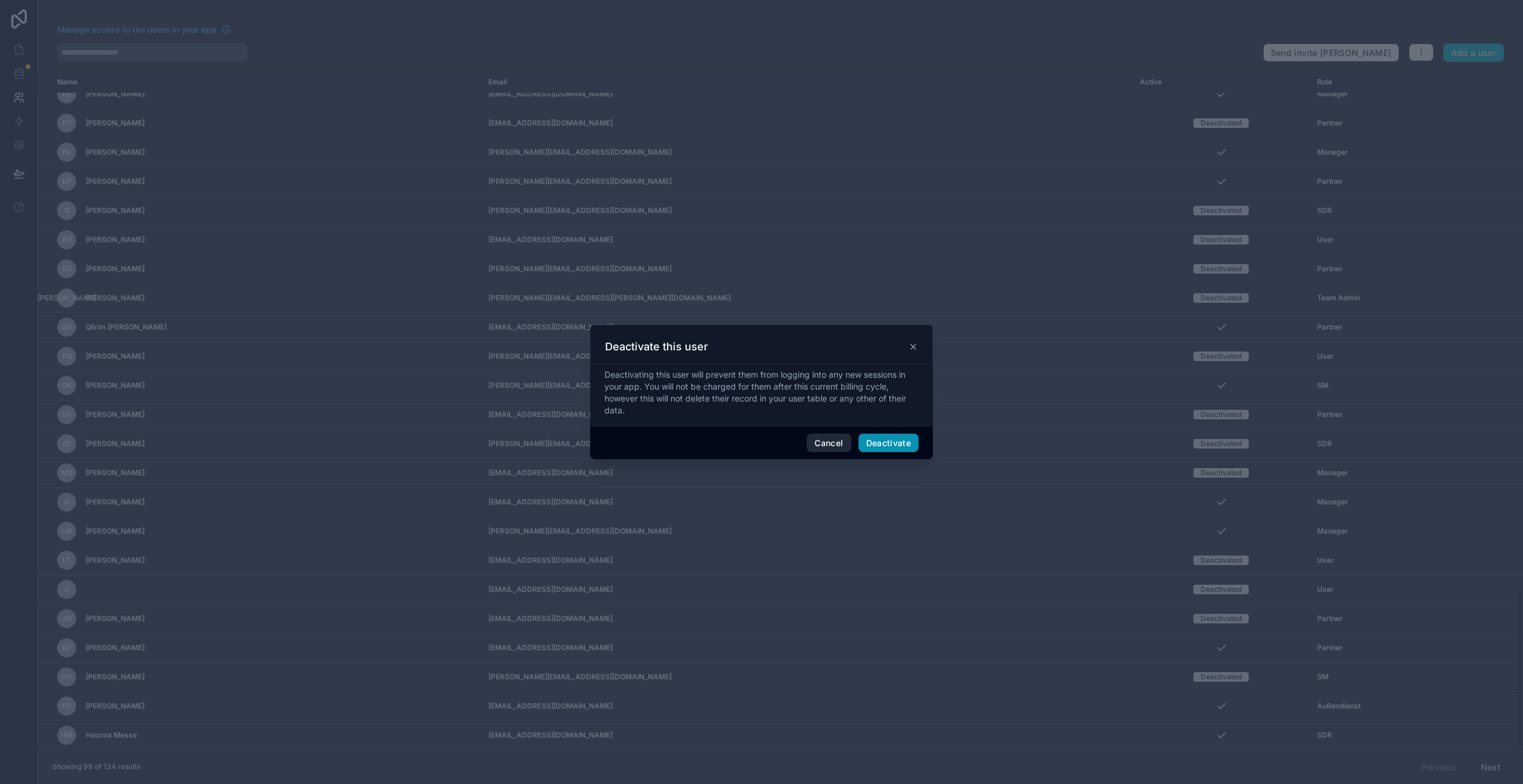
click at [878, 447] on button "Deactivate" at bounding box center [889, 443] width 60 height 19
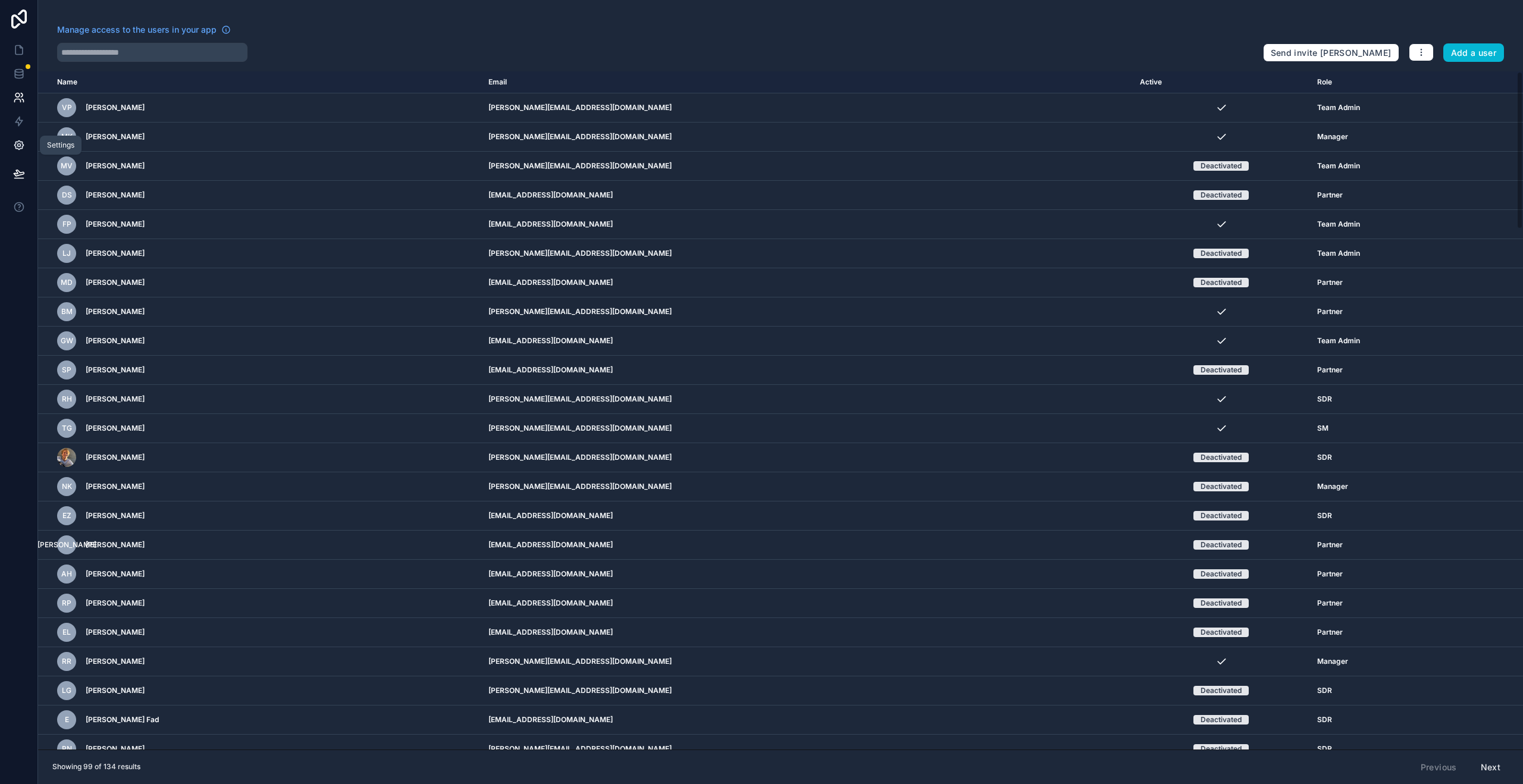
click at [17, 142] on icon at bounding box center [18, 144] width 8 height 8
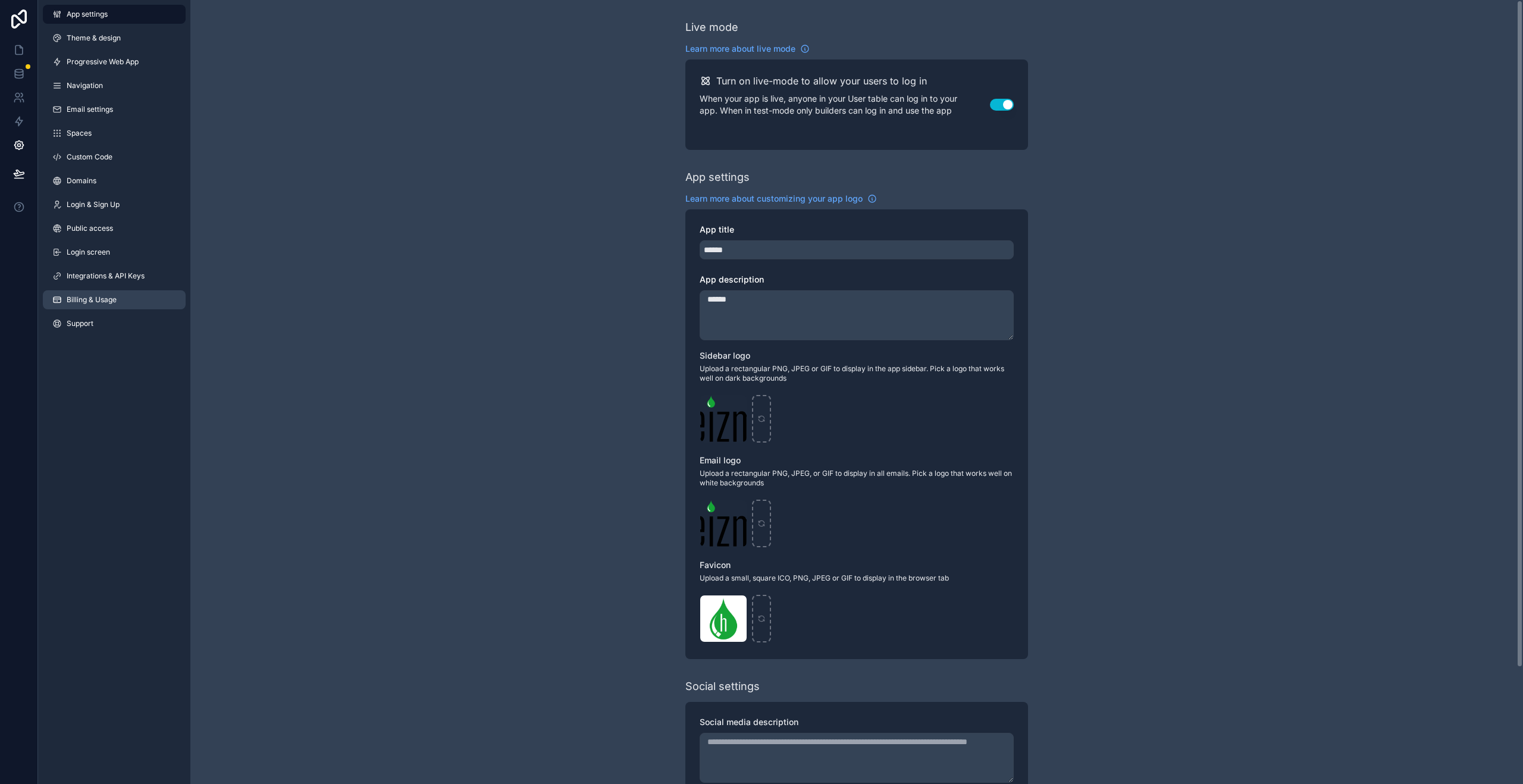
click at [126, 299] on link "Billing & Usage" at bounding box center [113, 300] width 142 height 19
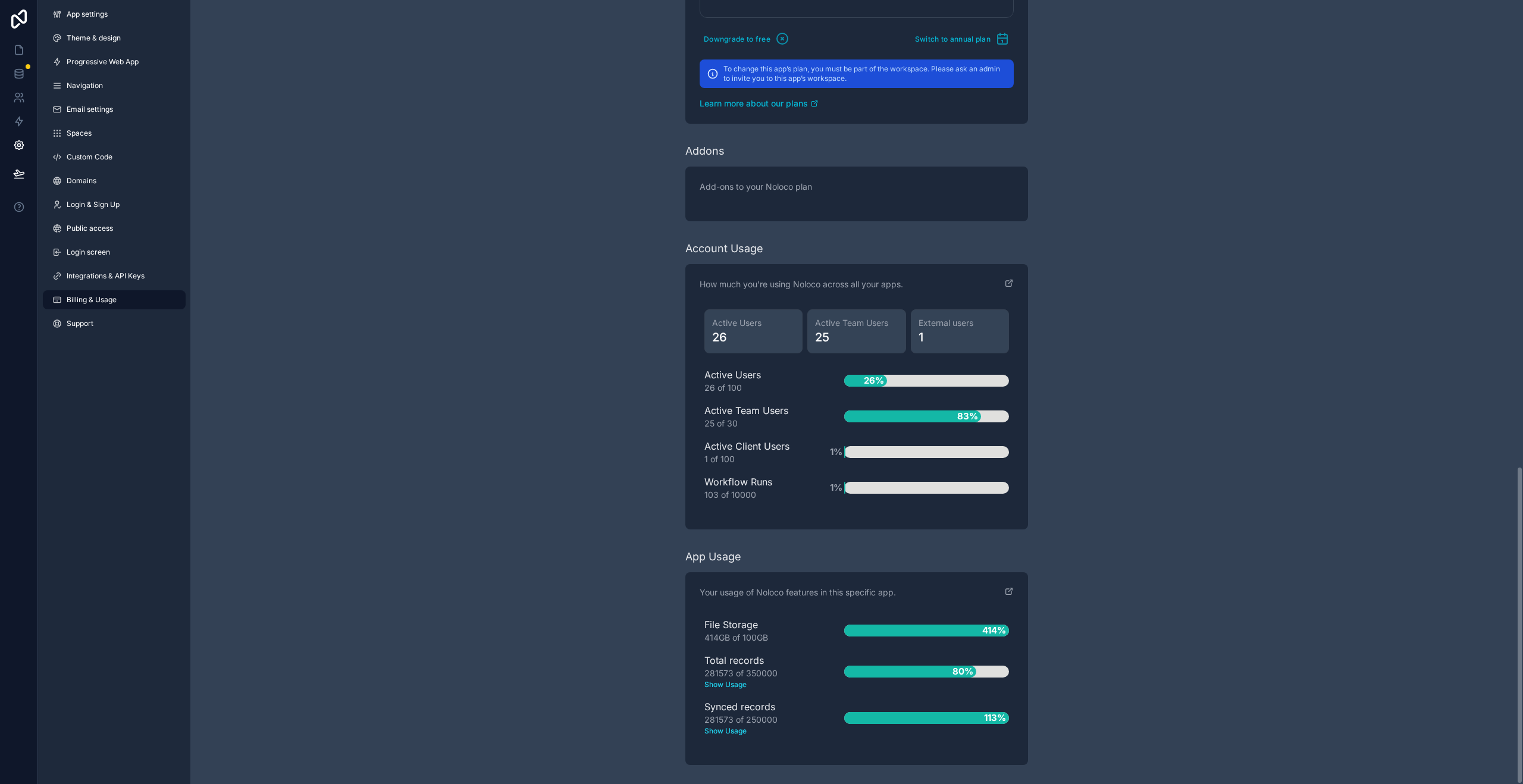
scroll to position [1150, 0]
